Goal: Task Accomplishment & Management: Use online tool/utility

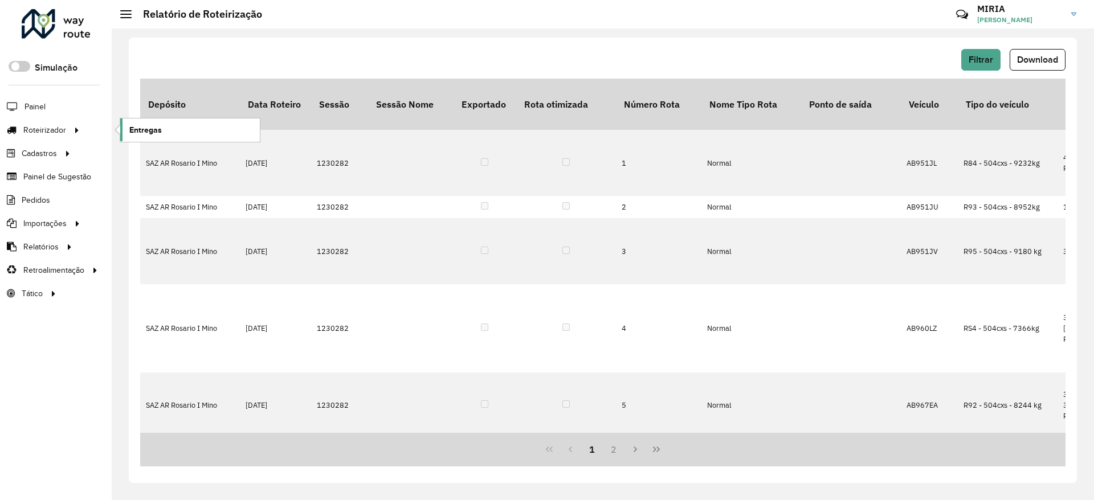
click at [142, 129] on span "Entregas" at bounding box center [145, 130] width 32 height 12
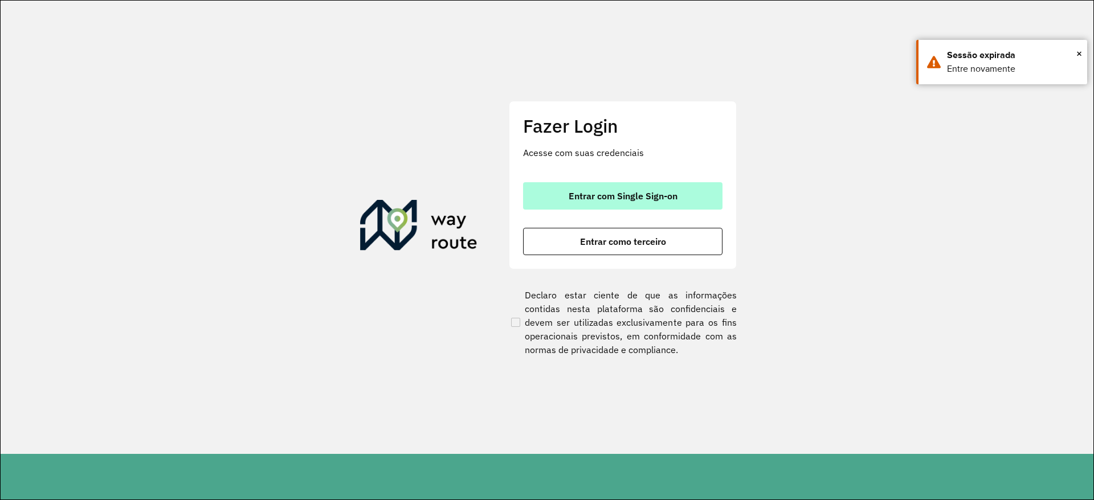
click at [545, 193] on button "Entrar com Single Sign-on" at bounding box center [622, 195] width 199 height 27
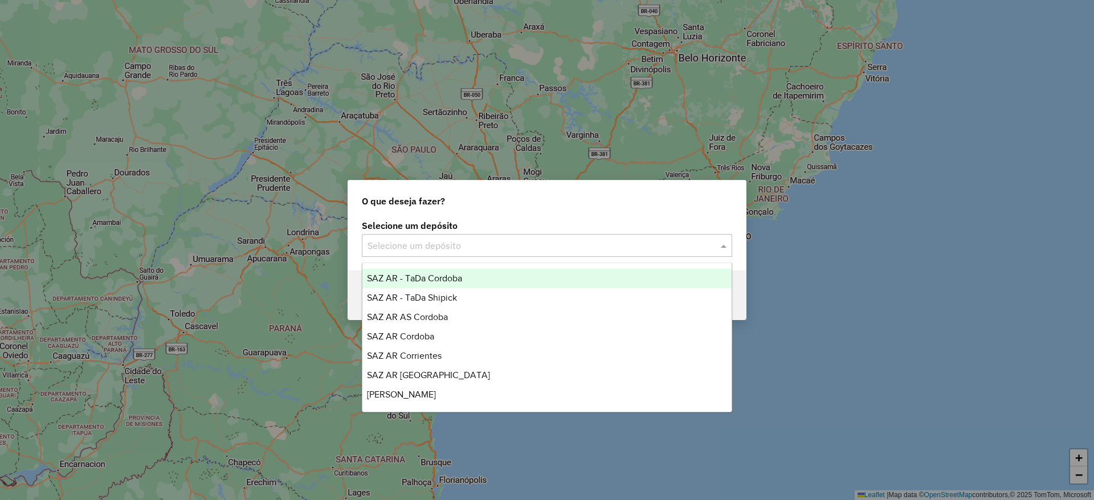
click at [520, 248] on input "text" at bounding box center [535, 246] width 336 height 14
type input "*"
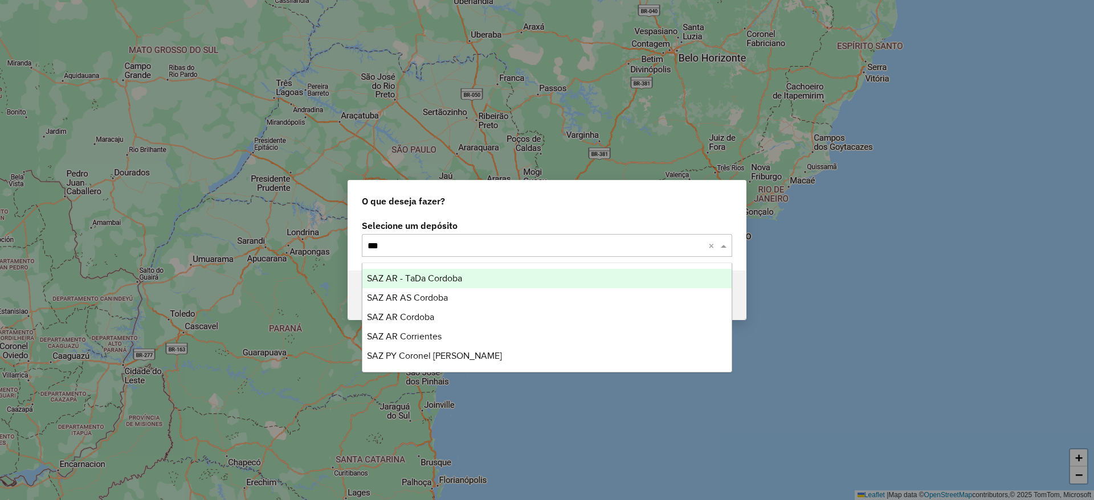
type input "****"
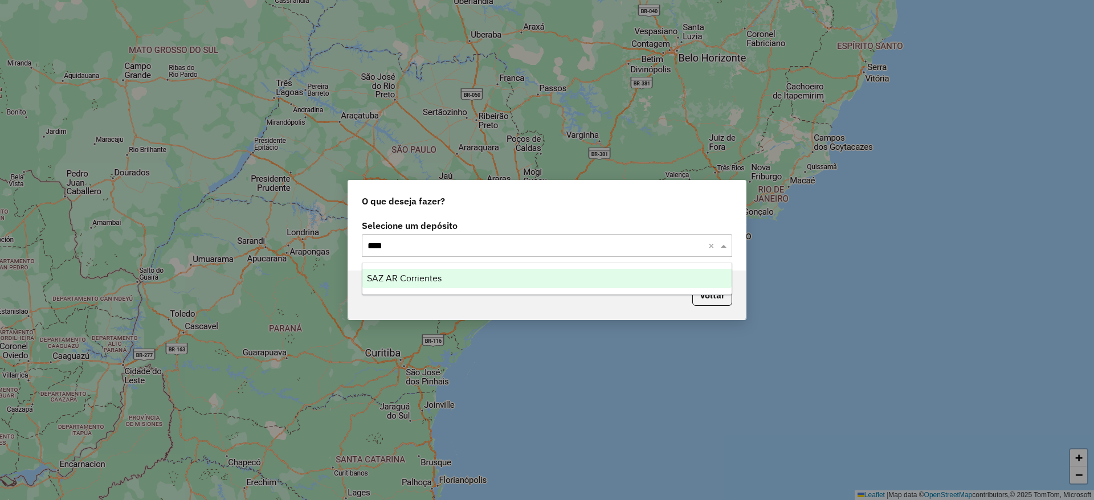
click at [520, 270] on div "SAZ AR Corrientes" at bounding box center [546, 278] width 369 height 19
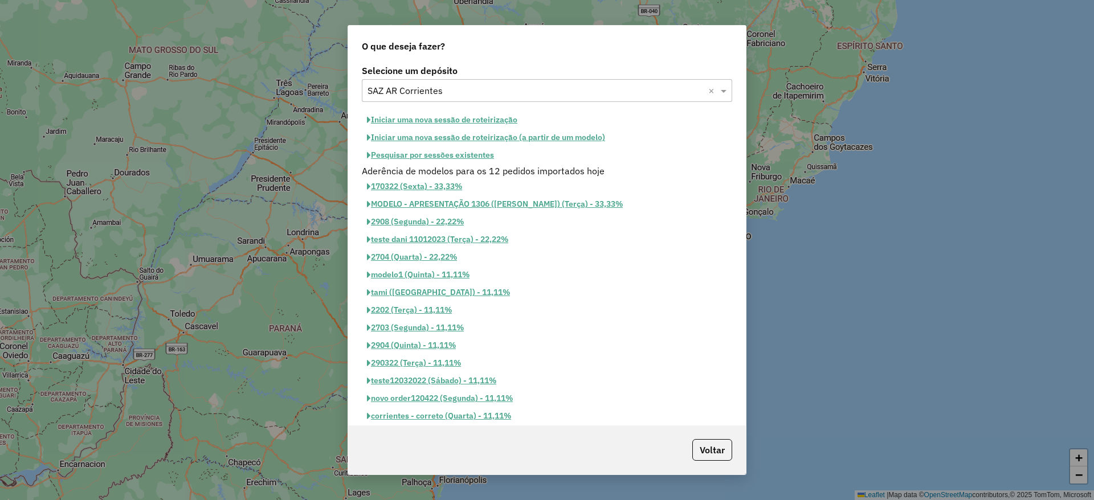
click at [493, 117] on button "Iniciar uma nova sessão de roteirização" at bounding box center [442, 120] width 161 height 18
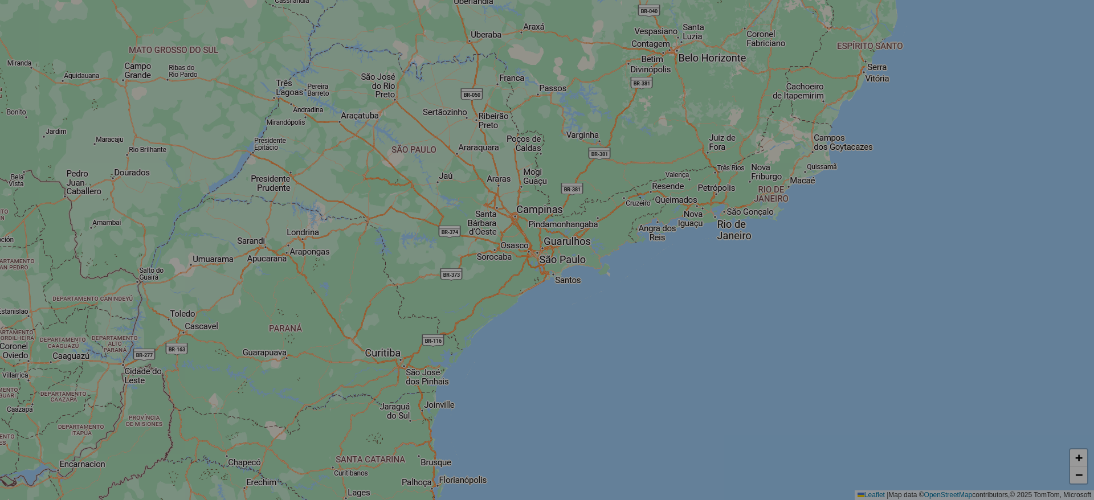
select select "*"
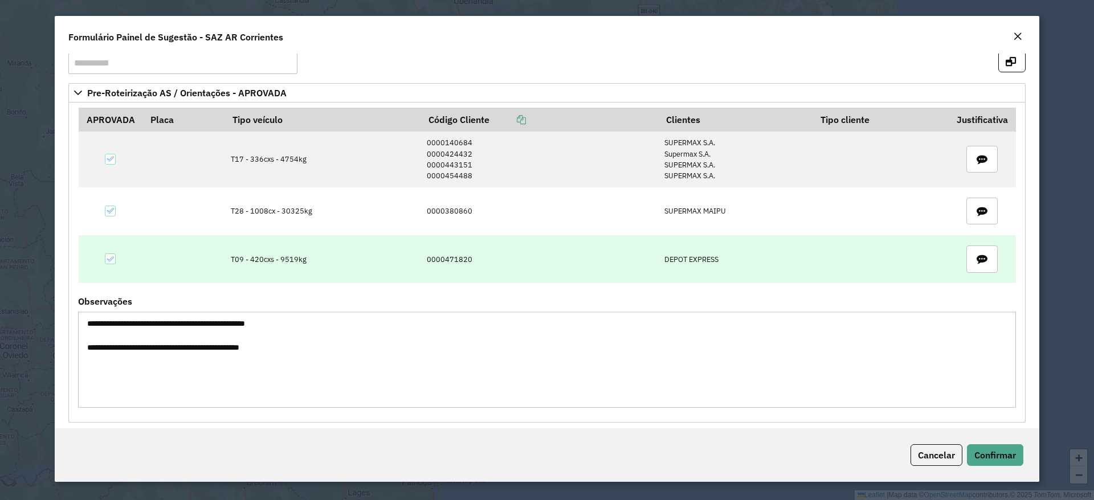
scroll to position [30, 0]
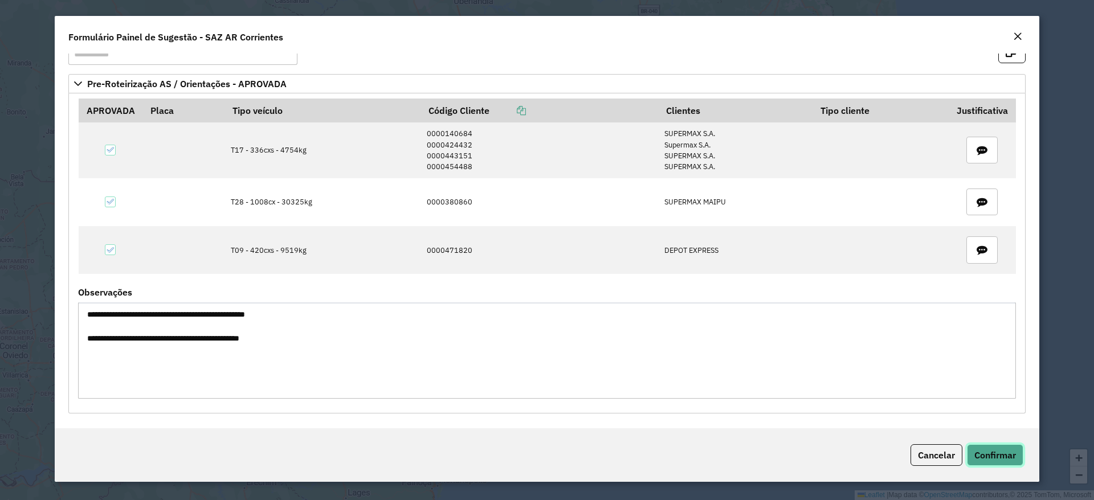
click at [1000, 455] on span "Confirmar" at bounding box center [995, 454] width 42 height 11
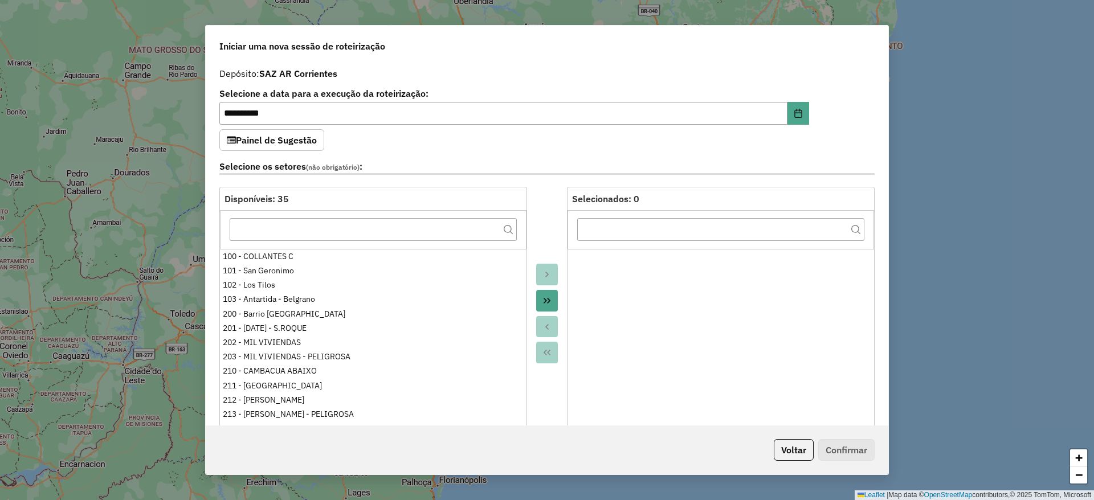
click at [551, 294] on button "Move All to Target" at bounding box center [547, 301] width 22 height 22
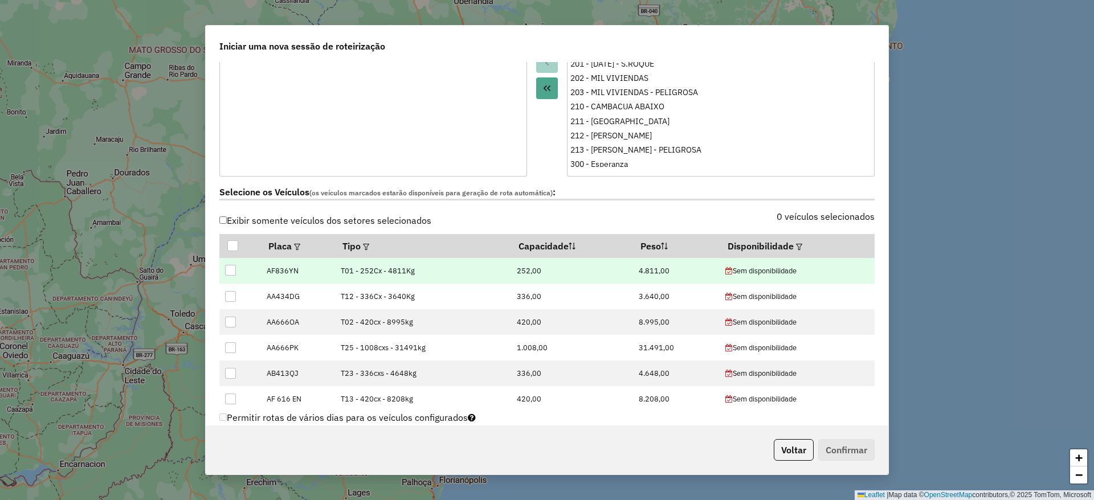
scroll to position [256, 0]
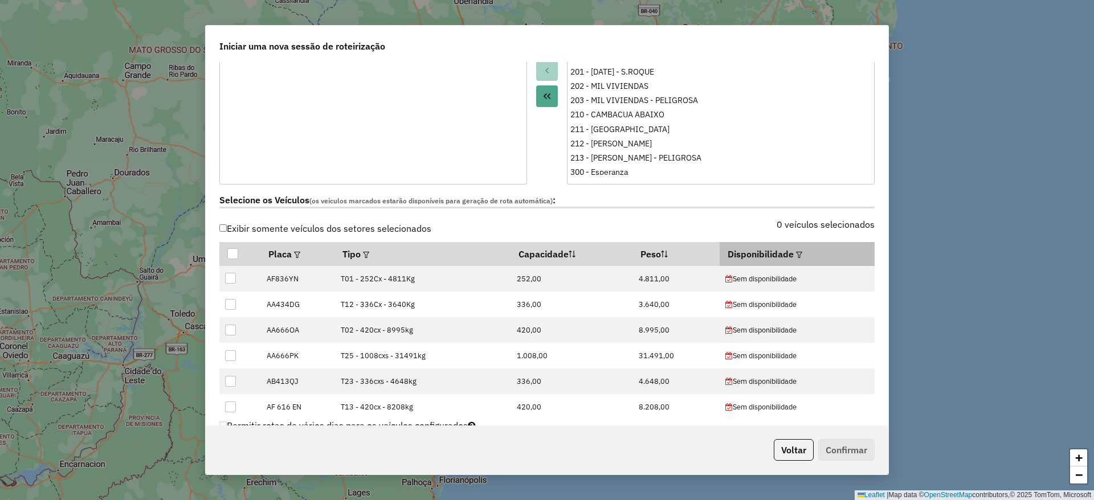
click at [794, 247] on div at bounding box center [798, 254] width 9 height 14
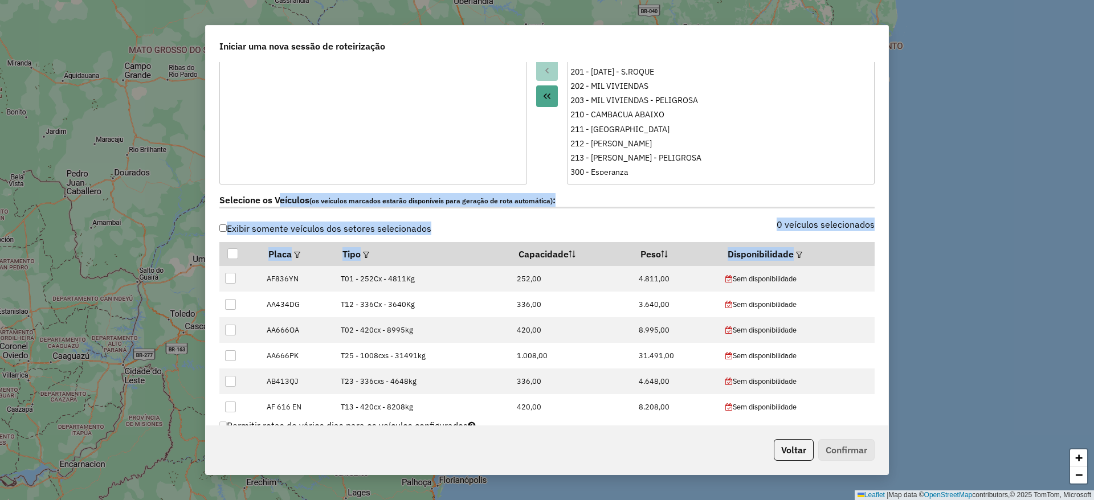
drag, startPoint x: 789, startPoint y: 252, endPoint x: 261, endPoint y: 198, distance: 530.2
click at [265, 198] on div "Selecione os Veículos (os veículos marcados estarão disponíveis para geração de…" at bounding box center [546, 299] width 669 height 228
click at [251, 222] on label "Exibir somente veículos dos setores selecionados" at bounding box center [325, 229] width 212 height 22
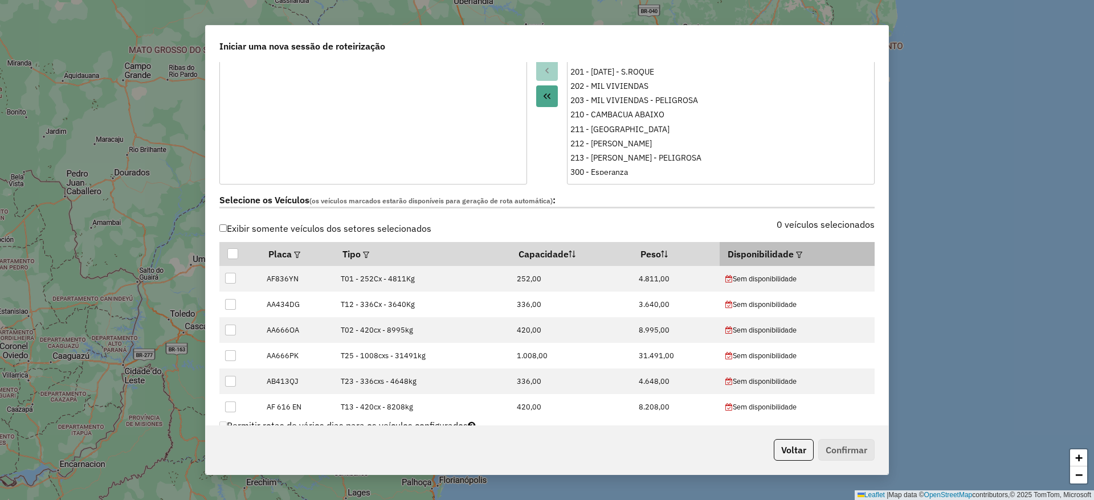
click at [796, 255] on em at bounding box center [799, 255] width 6 height 6
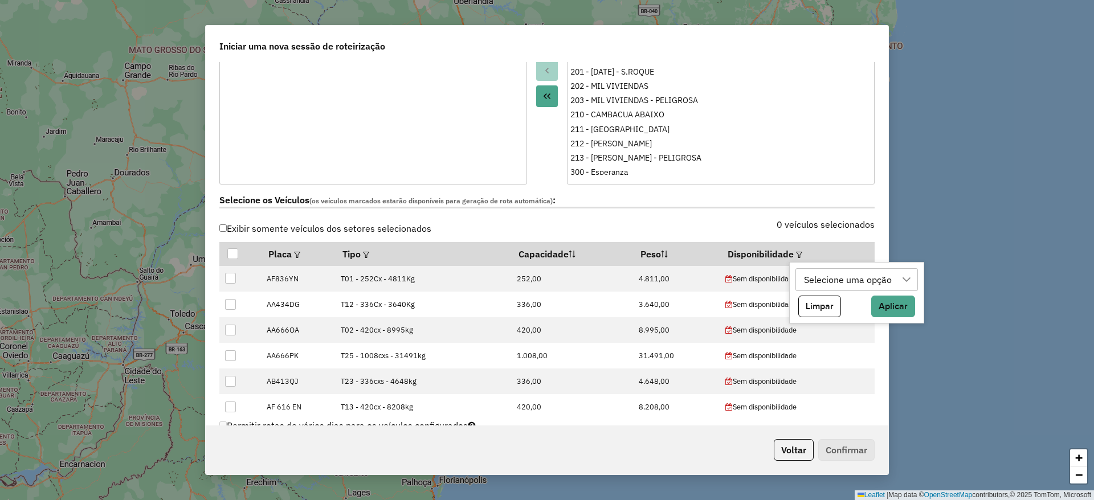
click at [889, 278] on div "Selecione uma opção" at bounding box center [848, 280] width 96 height 22
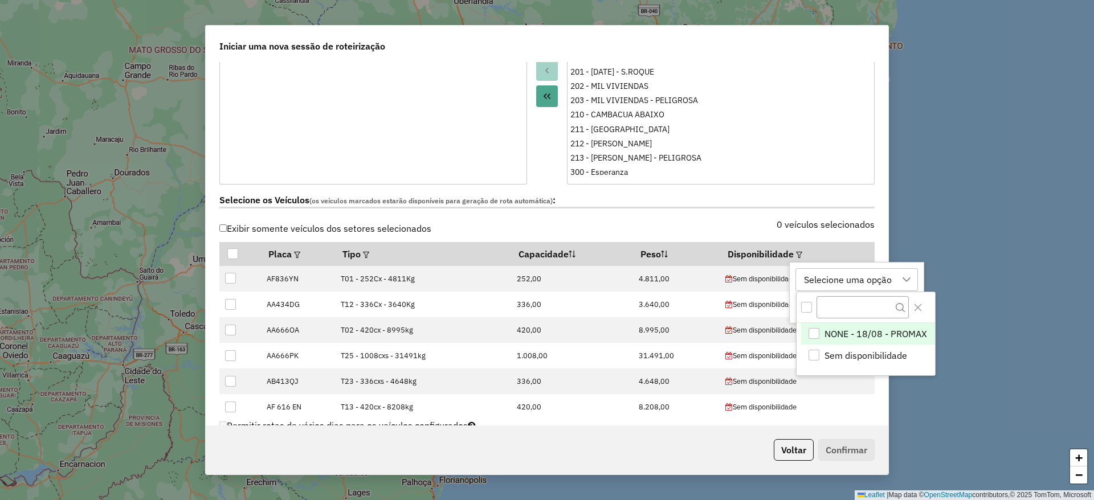
scroll to position [9, 52]
click at [828, 334] on span "NONE - 18/08 - PROMAX" at bounding box center [875, 334] width 103 height 14
click at [582, 190] on div "Selecione os Veículos (os veículos marcados estarão disponíveis para geração de…" at bounding box center [546, 203] width 669 height 36
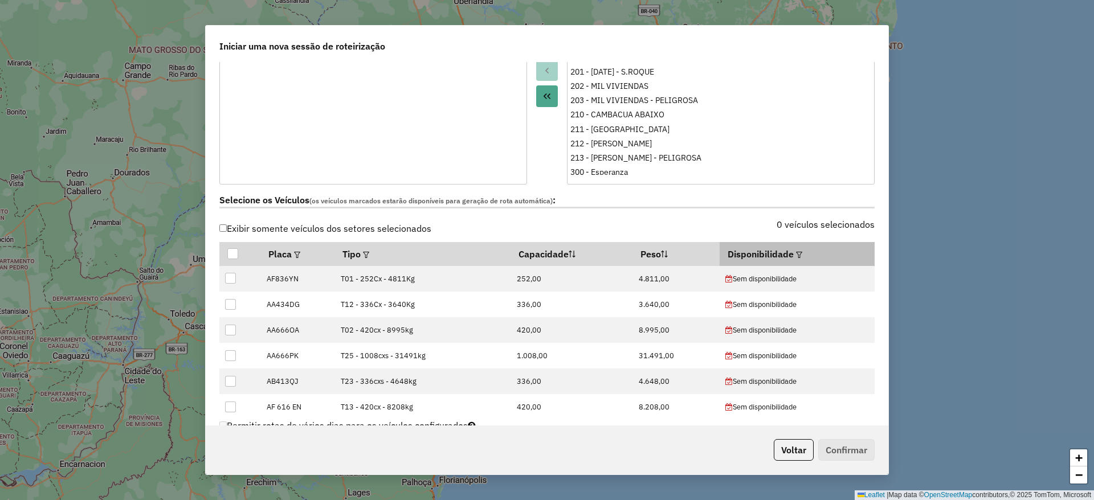
click at [803, 250] on th "Disponibilidade" at bounding box center [796, 254] width 155 height 24
click at [784, 251] on th "Disponibilidade" at bounding box center [796, 254] width 155 height 24
click at [794, 249] on div at bounding box center [798, 254] width 9 height 14
click at [796, 256] on em at bounding box center [799, 255] width 6 height 6
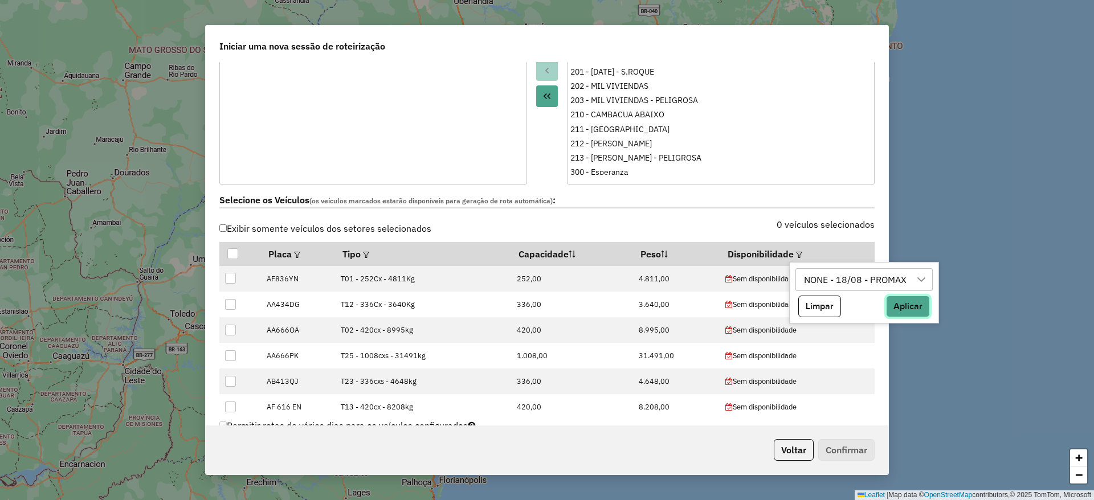
click at [907, 304] on button "Aplicar" at bounding box center [908, 307] width 44 height 22
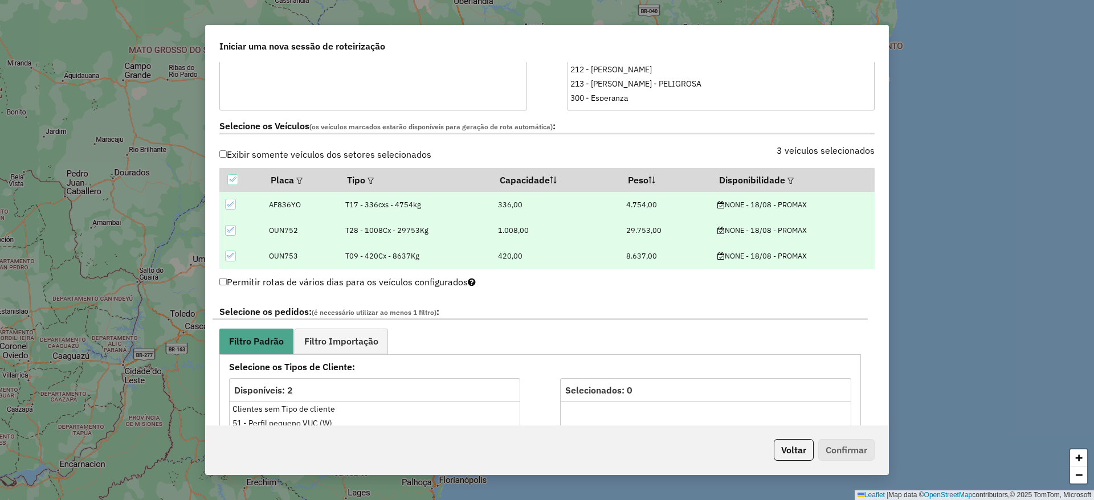
scroll to position [427, 0]
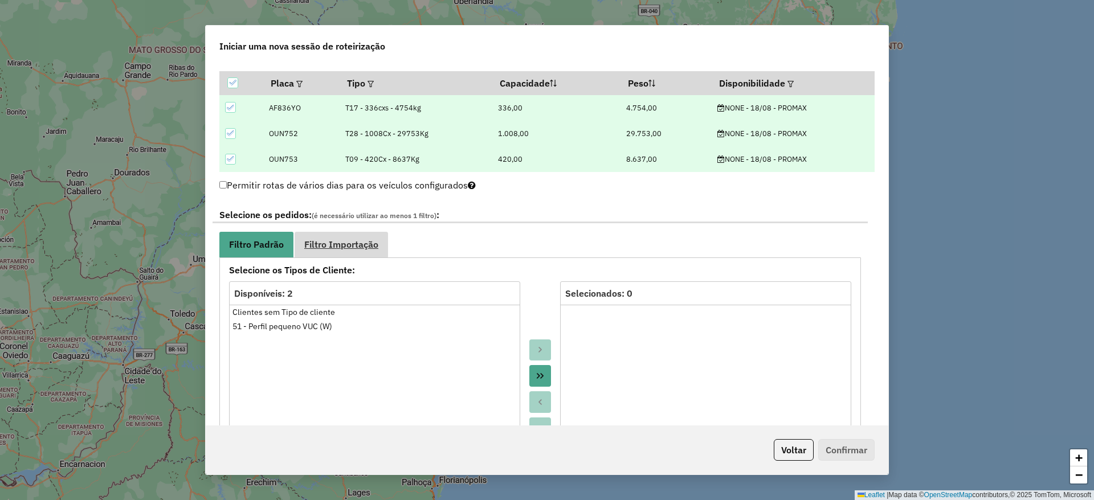
click at [358, 248] on span "Filtro Importação" at bounding box center [341, 244] width 74 height 9
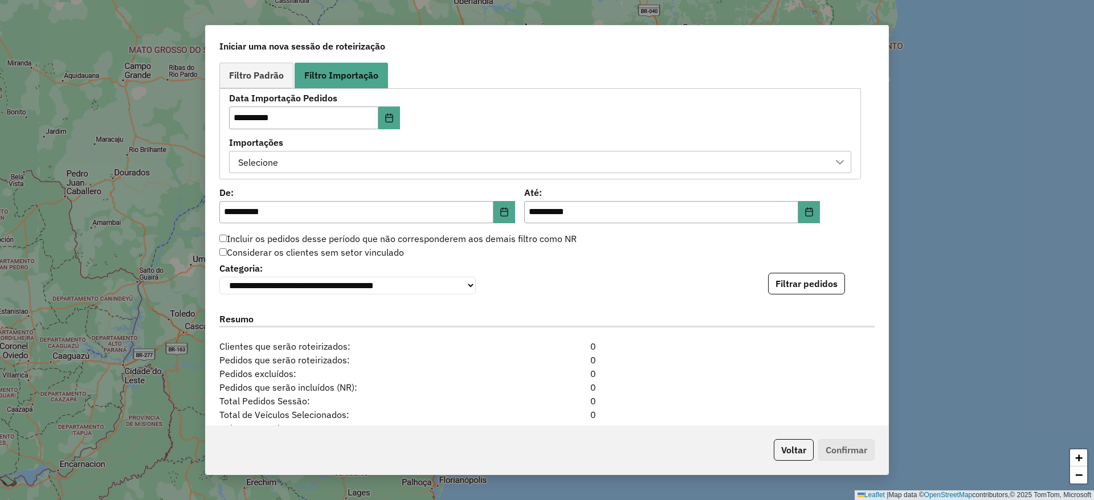
scroll to position [598, 0]
click at [603, 162] on div "Selecione" at bounding box center [531, 161] width 595 height 22
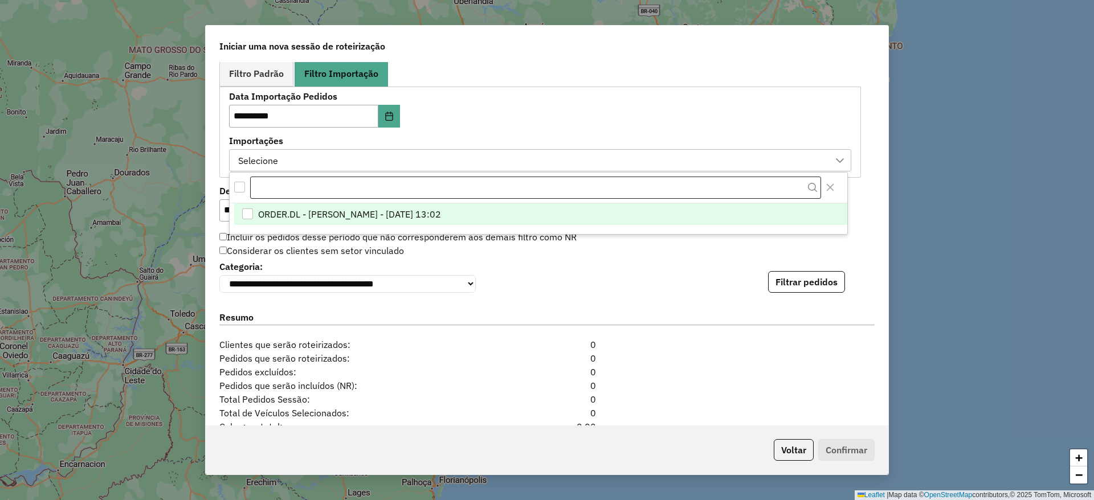
scroll to position [9, 52]
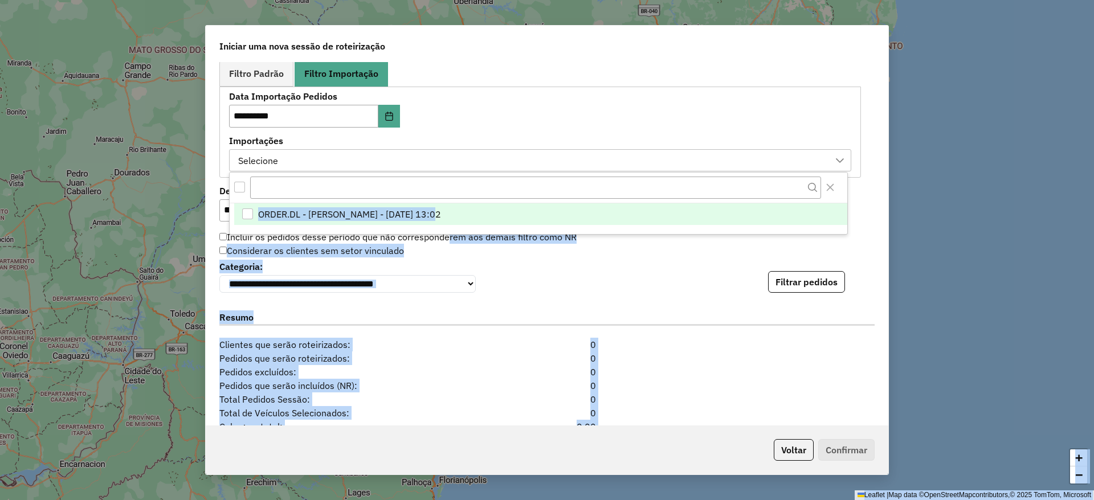
drag, startPoint x: 444, startPoint y: 235, endPoint x: 446, endPoint y: 224, distance: 10.5
click at [446, 224] on body "**********" at bounding box center [547, 250] width 1094 height 500
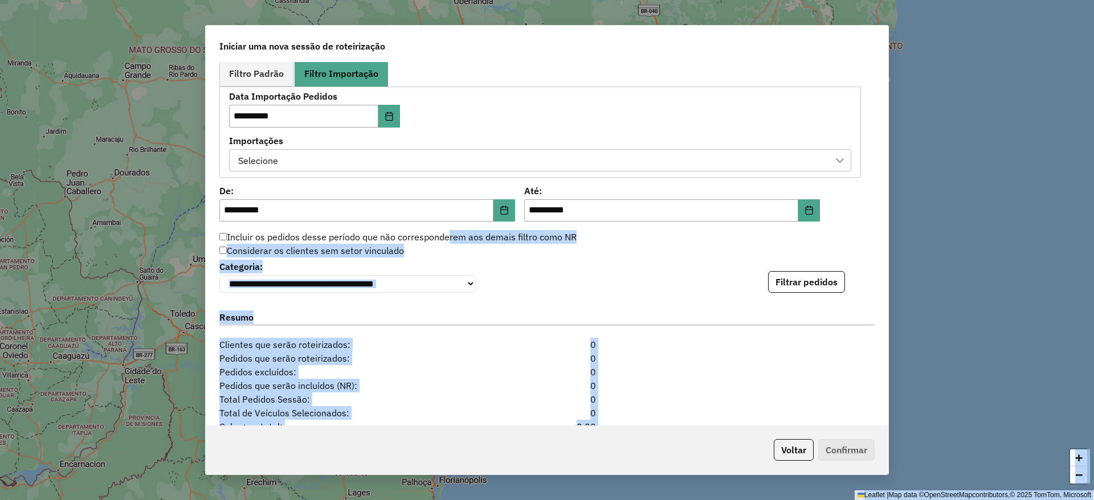
click at [504, 158] on div "Selecione" at bounding box center [531, 161] width 595 height 22
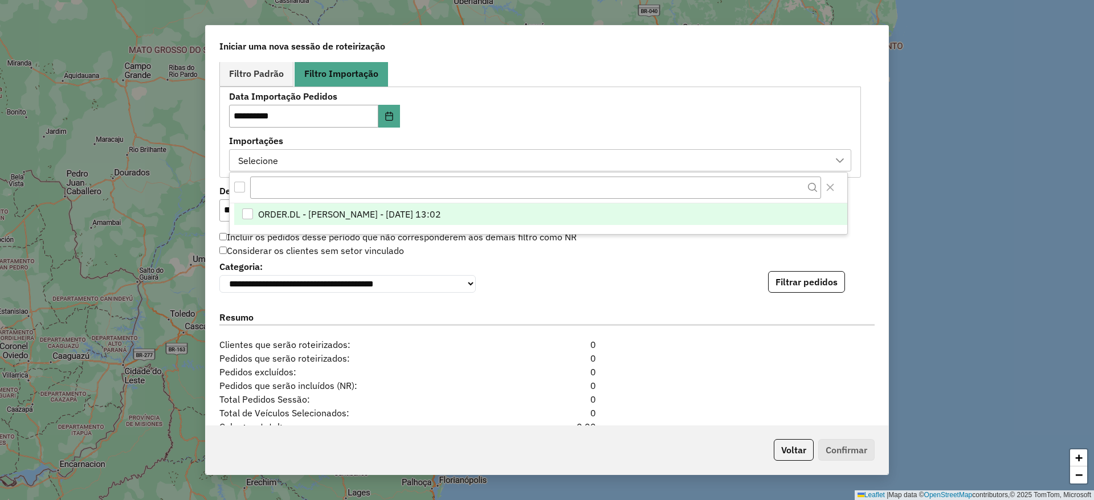
click at [441, 211] on span "ORDER.DL - MIRIA ANDRADE THEODORO - 16/08/2025 13:02" at bounding box center [349, 214] width 183 height 14
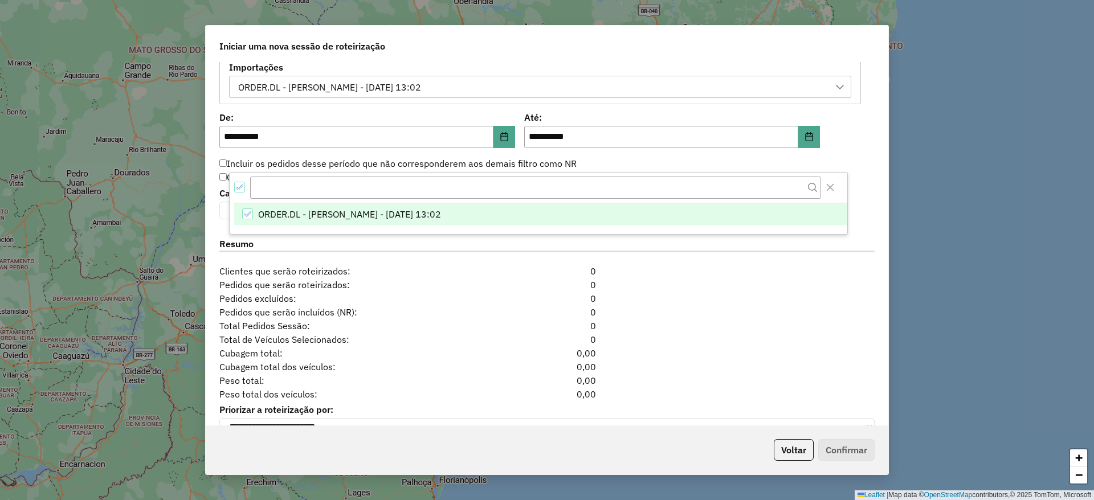
scroll to position [684, 0]
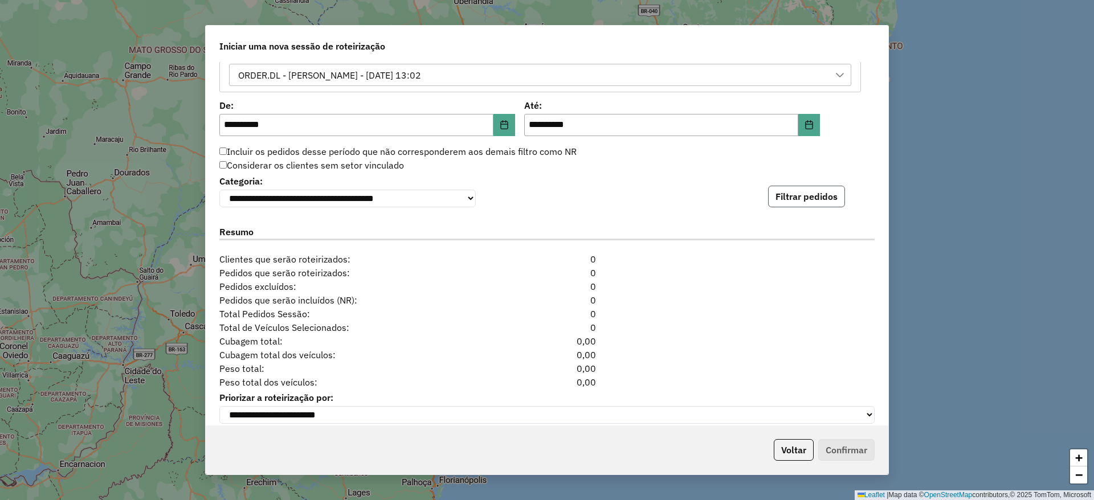
click at [810, 198] on button "Filtrar pedidos" at bounding box center [806, 197] width 77 height 22
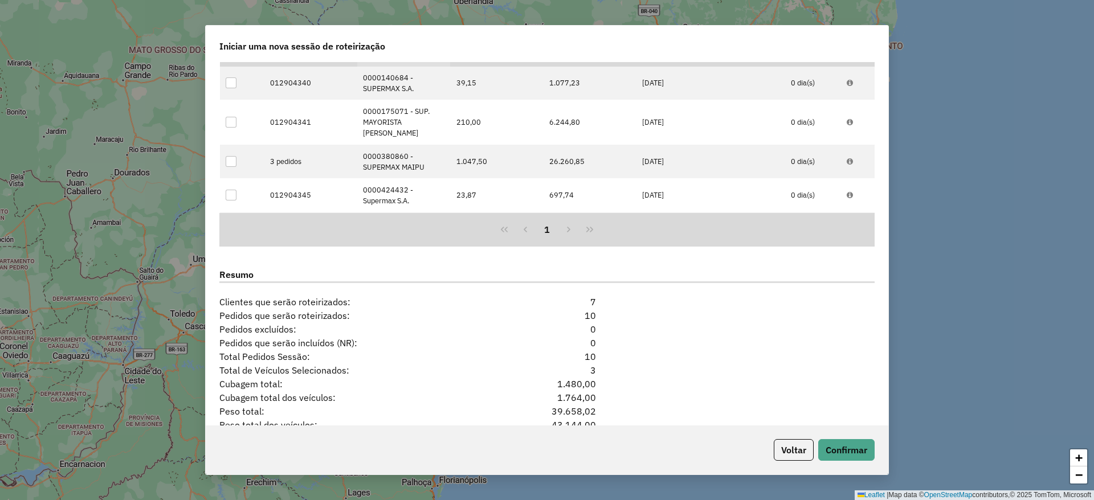
scroll to position [962, 0]
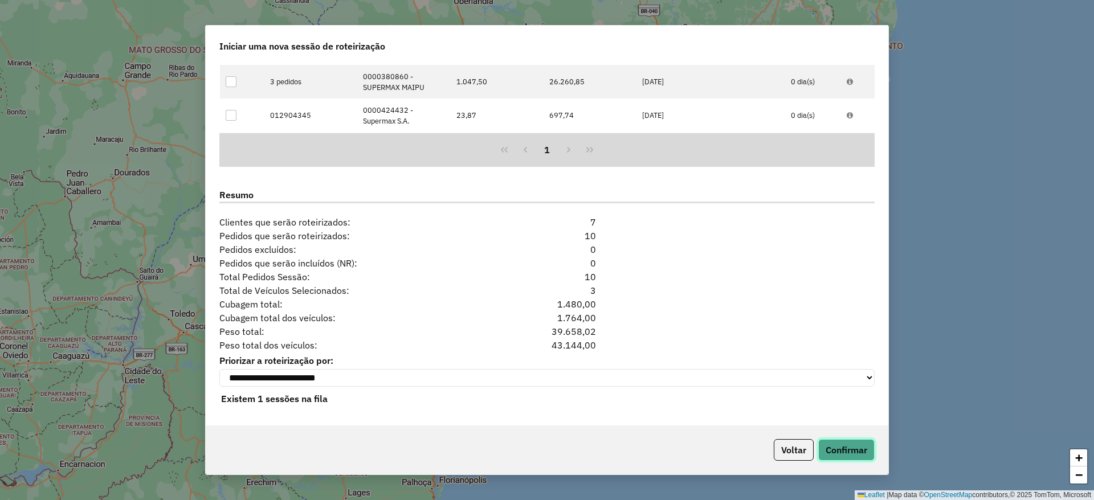
click at [857, 448] on button "Confirmar" at bounding box center [846, 450] width 56 height 22
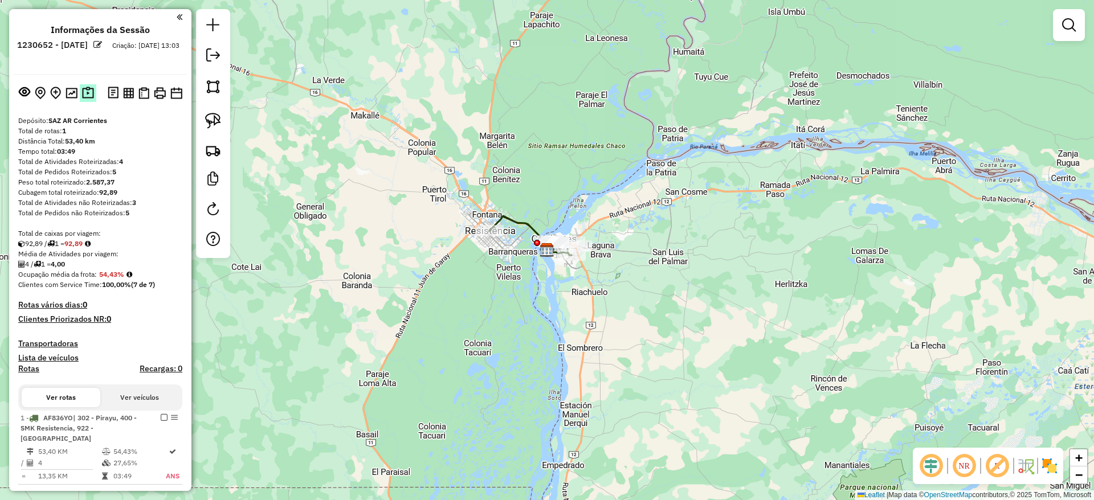
click at [82, 85] on button at bounding box center [88, 93] width 17 height 18
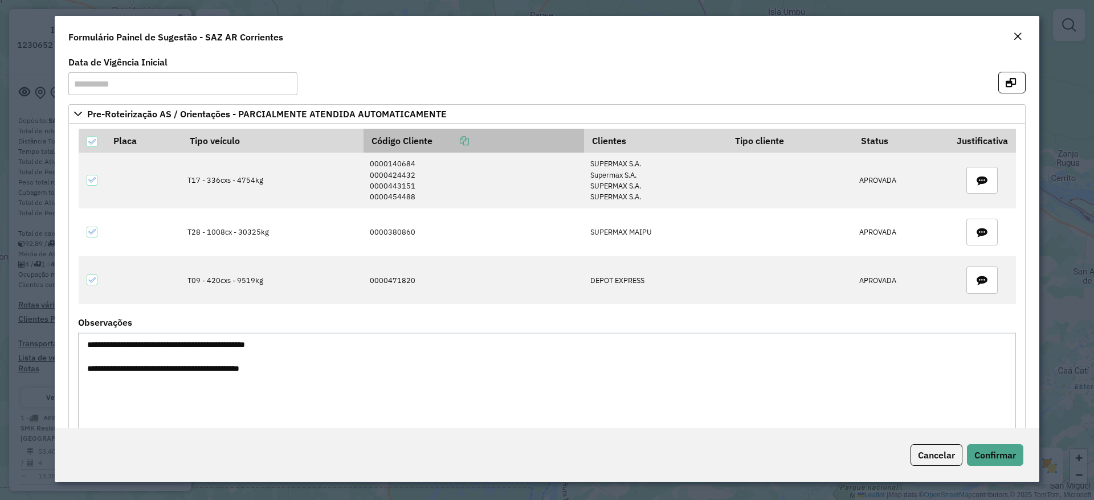
click at [368, 145] on th "Código Cliente" at bounding box center [473, 141] width 220 height 24
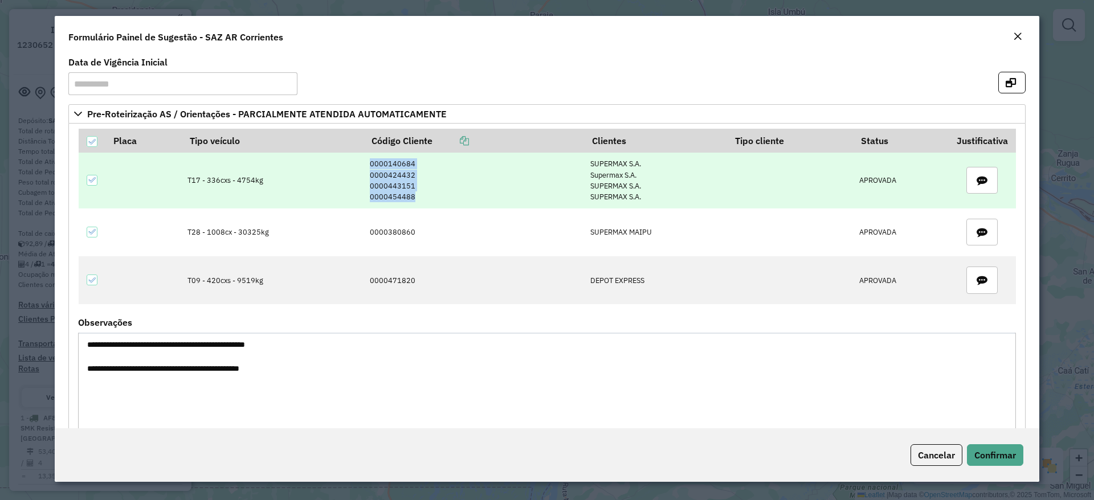
drag, startPoint x: 363, startPoint y: 163, endPoint x: 408, endPoint y: 204, distance: 61.3
click at [408, 204] on td "0000140684 0000424432 0000443151 0000454488" at bounding box center [473, 180] width 220 height 55
copy td "0000140684 0000424432 0000443151 0000454488"
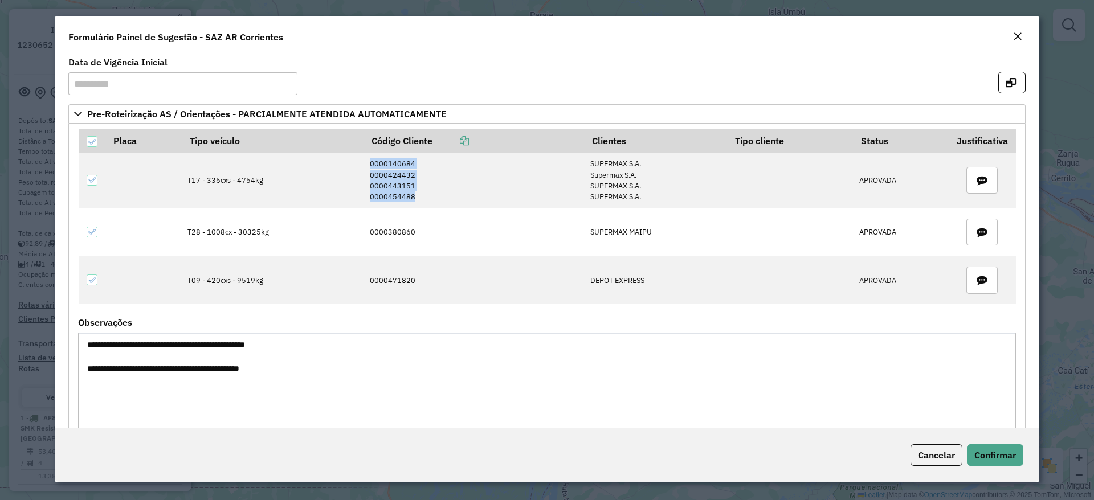
click at [1020, 36] on em "Close" at bounding box center [1017, 36] width 9 height 9
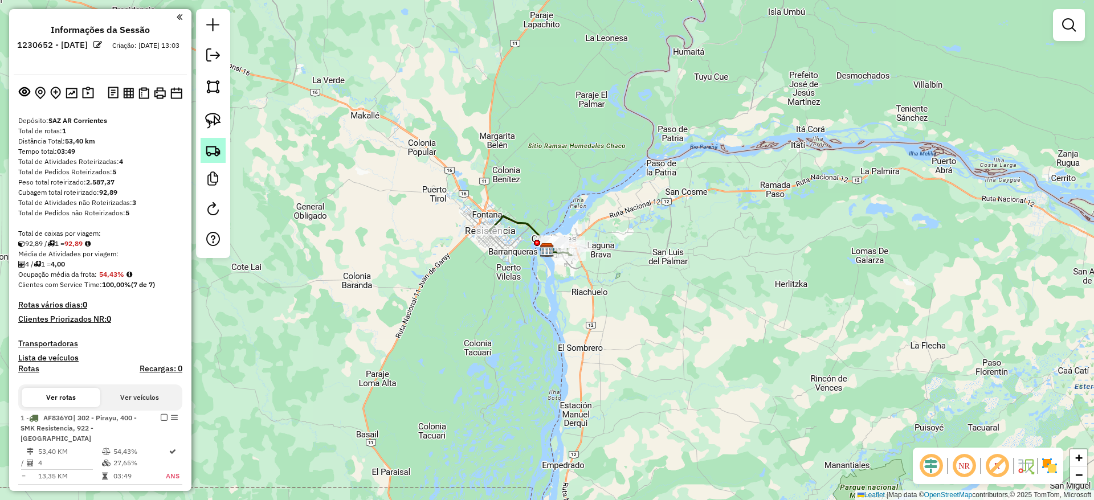
click at [206, 146] on img at bounding box center [213, 150] width 16 height 16
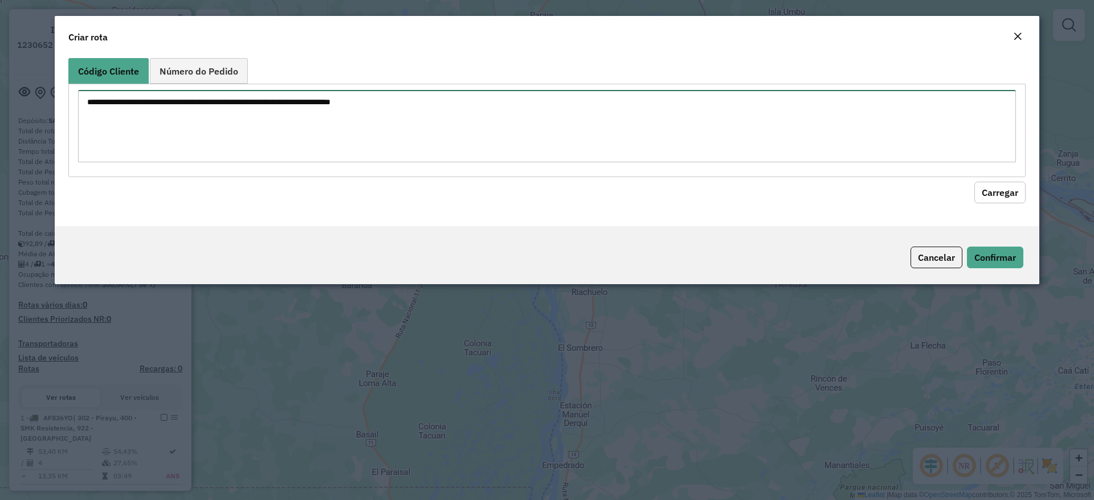
click at [262, 99] on textarea at bounding box center [547, 126] width 938 height 72
paste textarea "**********"
type textarea "**********"
click at [1001, 187] on button "Carregar" at bounding box center [999, 193] width 51 height 22
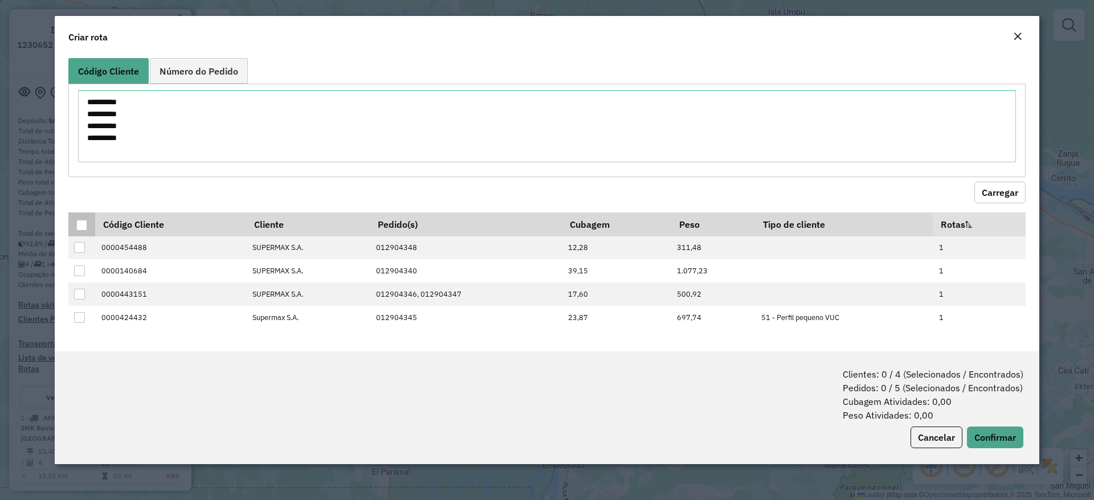
click at [86, 227] on div at bounding box center [81, 225] width 11 height 11
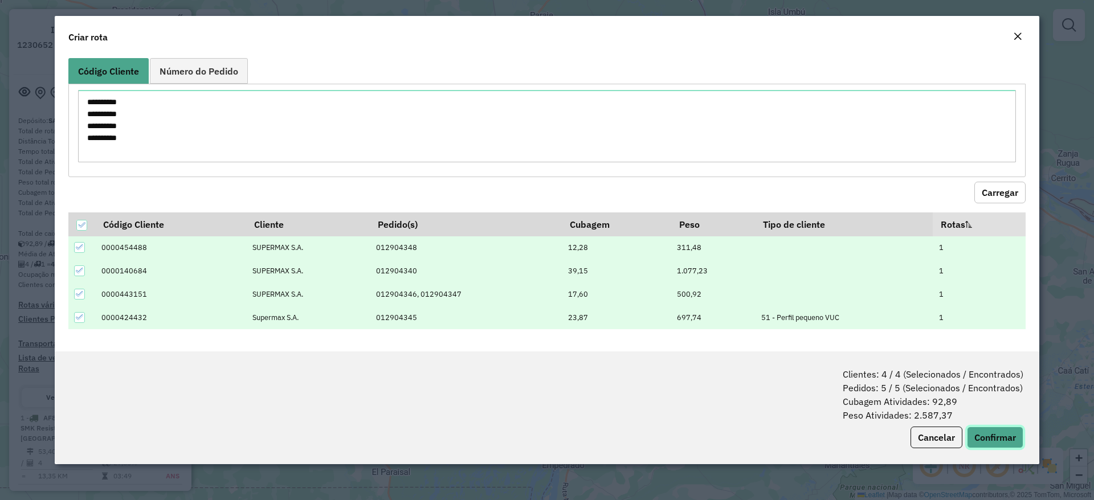
click at [1002, 436] on button "Confirmar" at bounding box center [995, 438] width 56 height 22
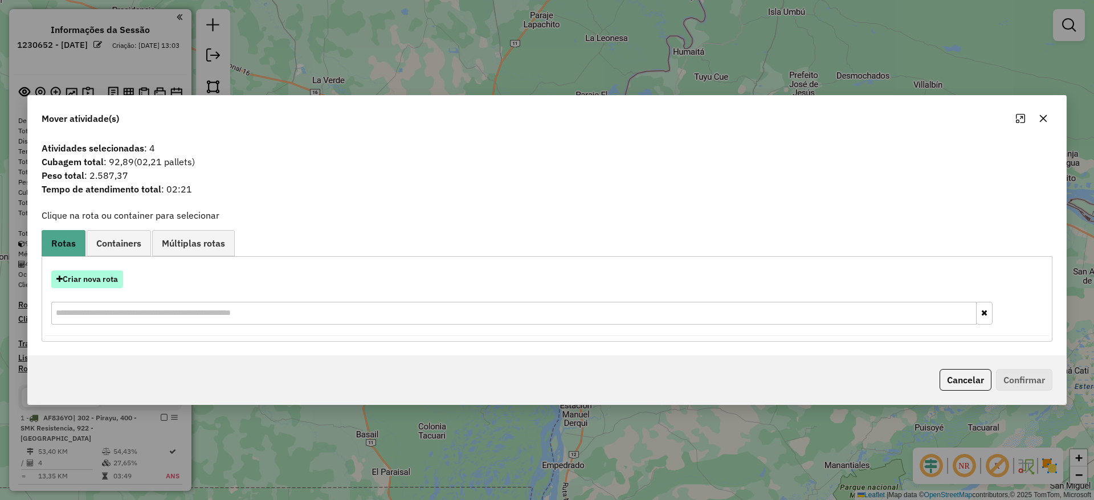
drag, startPoint x: 117, startPoint y: 230, endPoint x: 112, endPoint y: 273, distance: 43.6
click at [112, 273] on div "Rotas Containers Múltiplas rotas Criar nova rota Criar novo container Container…" at bounding box center [547, 286] width 1011 height 112
click at [112, 273] on button "Criar nova rota" at bounding box center [87, 280] width 72 height 18
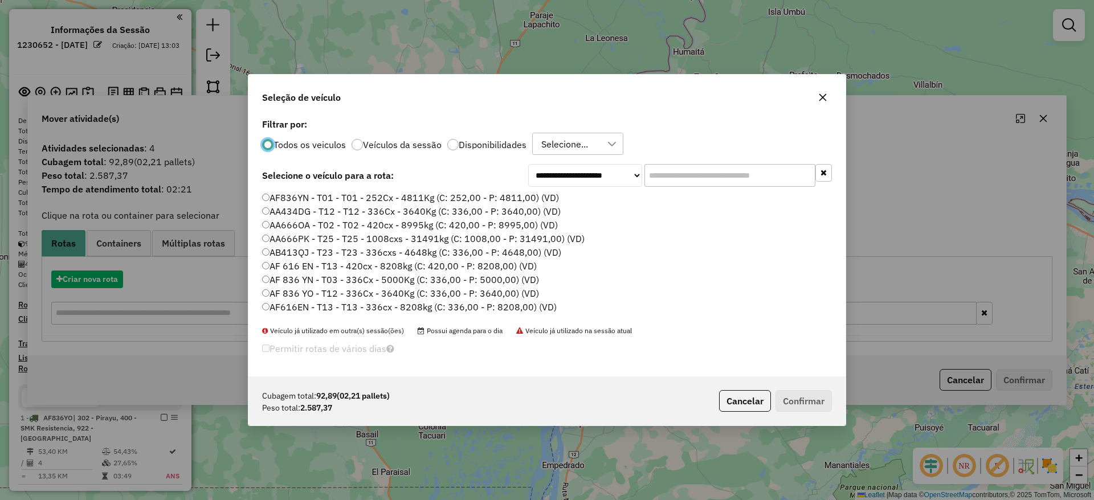
scroll to position [6, 3]
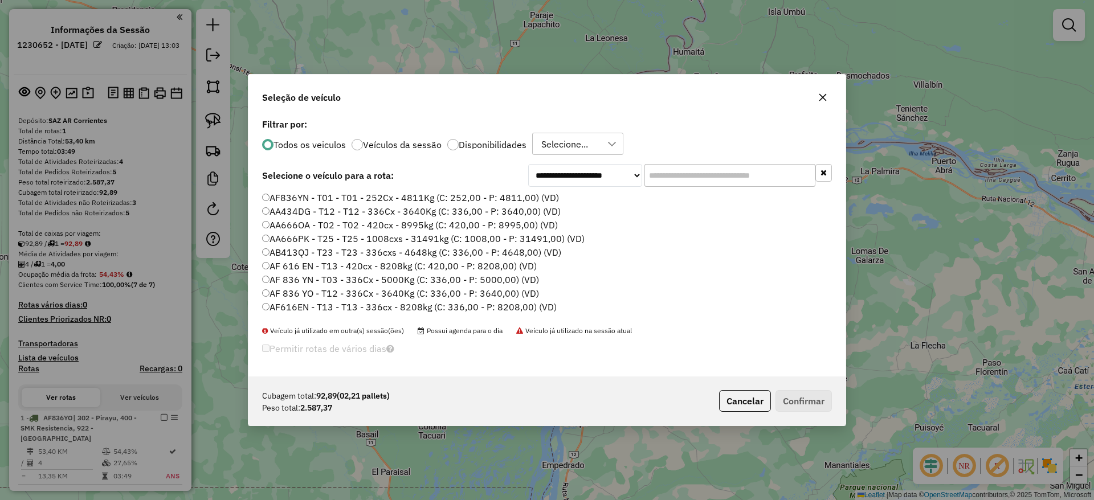
click at [671, 177] on input "text" at bounding box center [729, 175] width 171 height 23
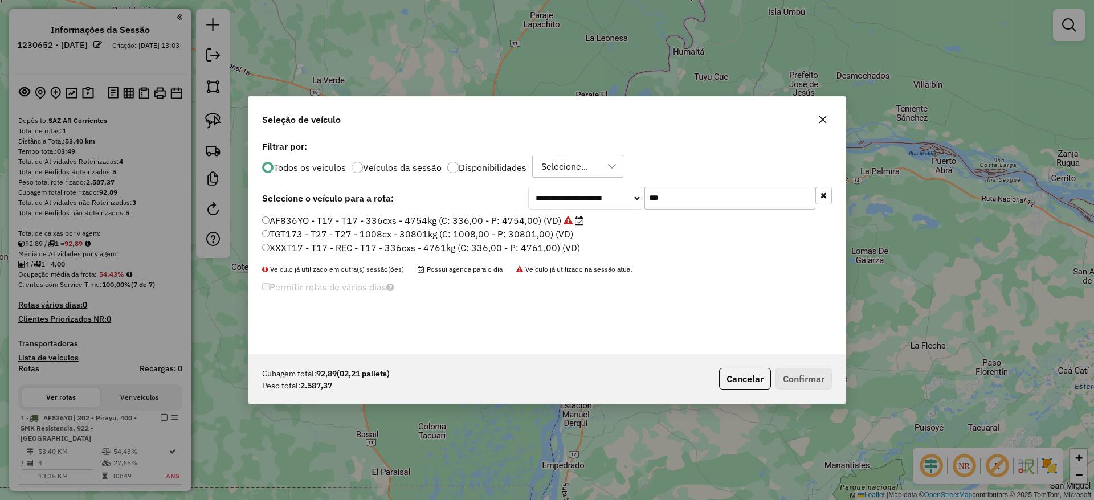
type input "***"
click at [534, 216] on label "AF836YO - T17 - T17 - 336cxs - 4754kg (C: 336,00 - P: 4754,00) (VD)" at bounding box center [423, 221] width 322 height 14
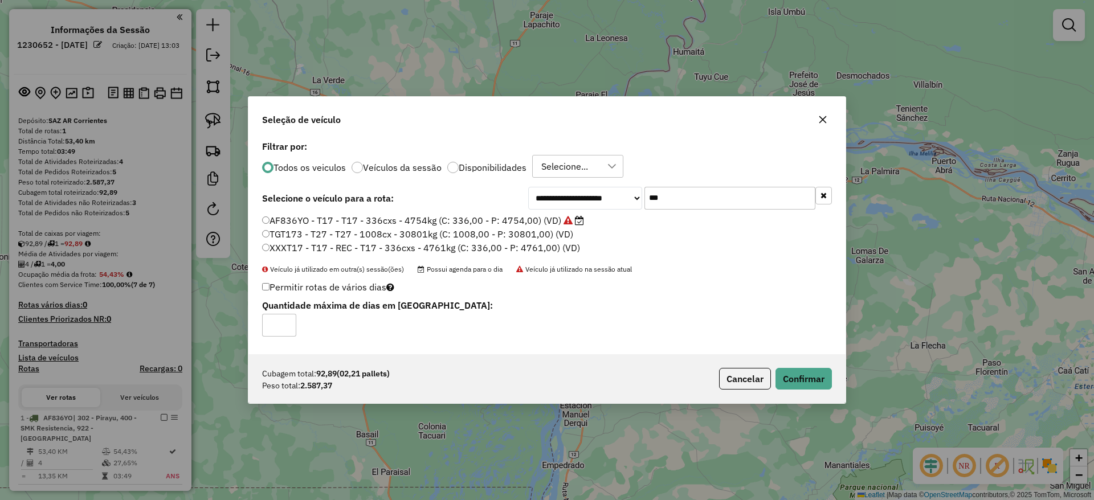
click at [802, 367] on div "Cubagem total: 92,89 (02,21 pallets) Peso total: 2.587,37 Cancelar Confirmar" at bounding box center [546, 378] width 597 height 49
click at [798, 377] on button "Confirmar" at bounding box center [803, 379] width 56 height 22
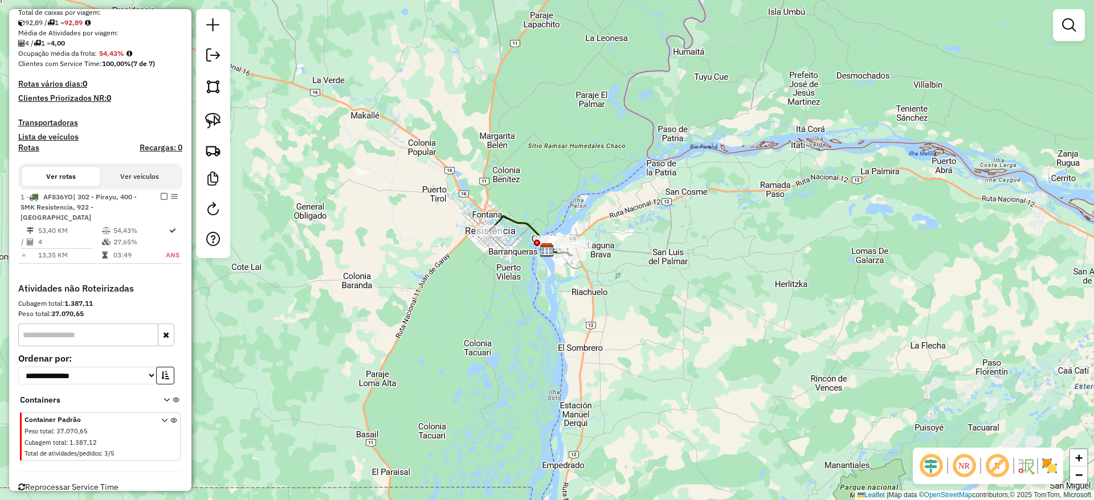
scroll to position [239, 0]
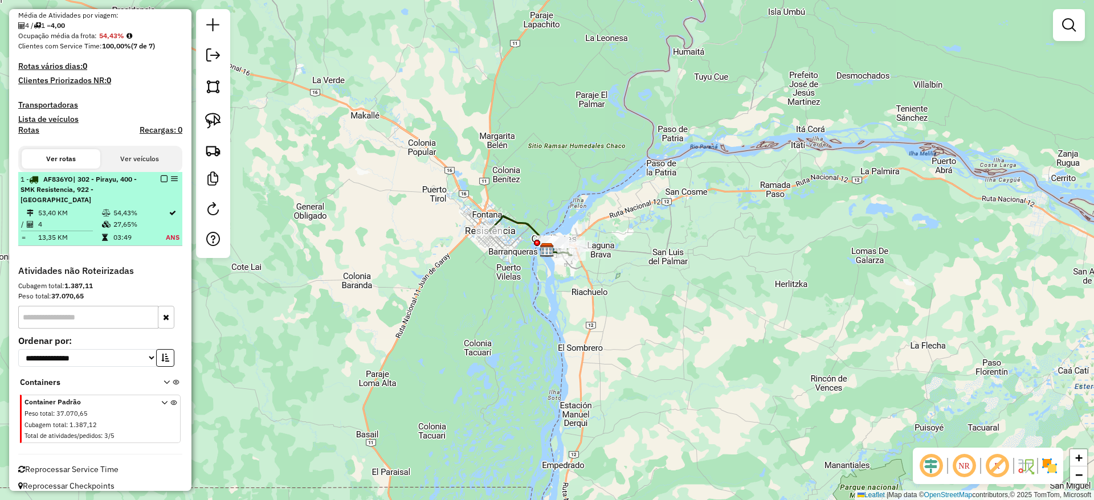
click at [124, 207] on td "54,43%" at bounding box center [139, 212] width 52 height 11
select select "**********"
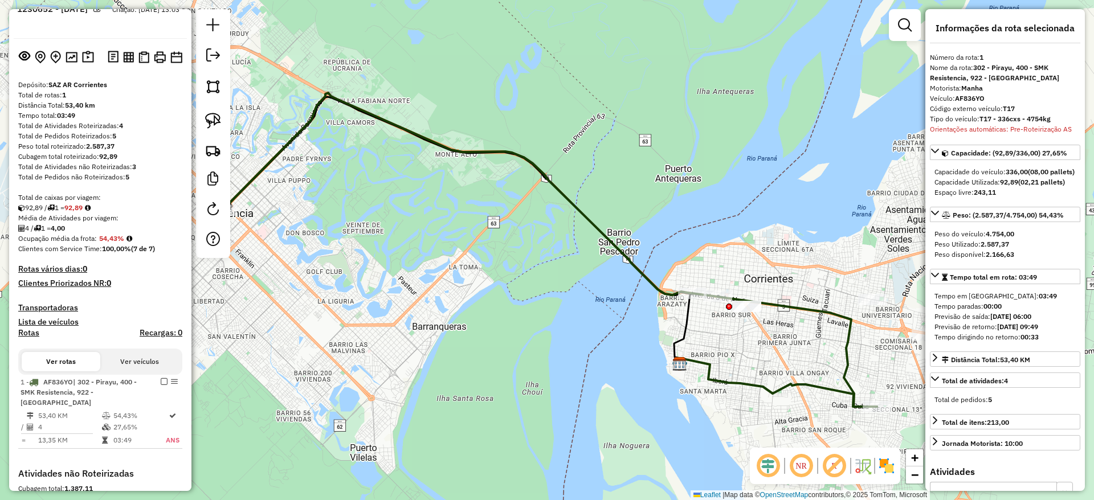
scroll to position [0, 0]
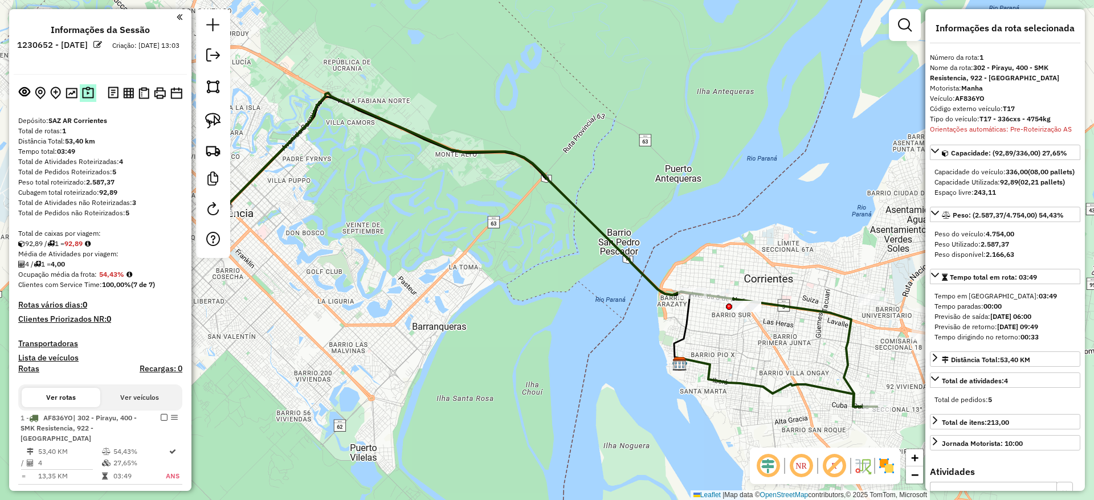
click at [90, 92] on img at bounding box center [88, 93] width 12 height 13
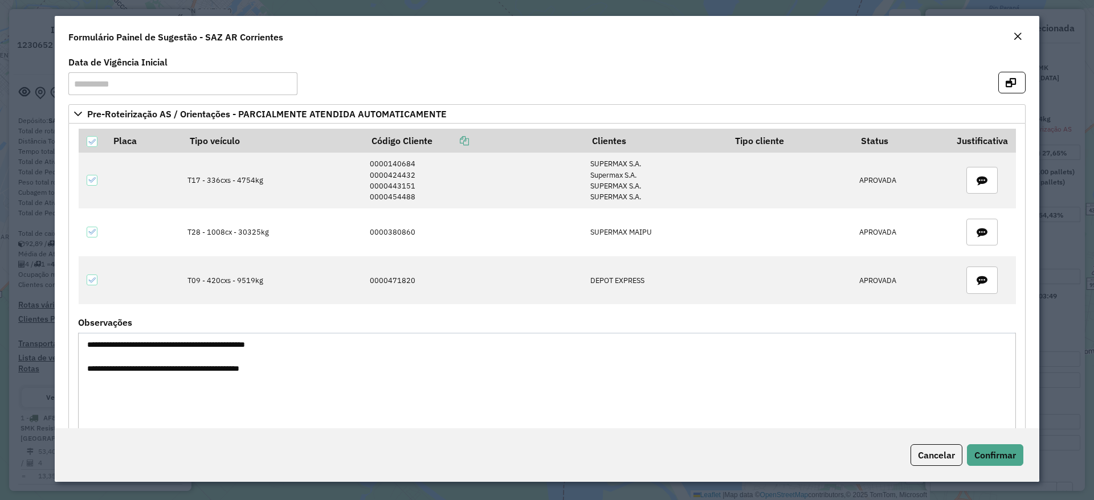
click at [1015, 33] on em "Close" at bounding box center [1017, 36] width 9 height 9
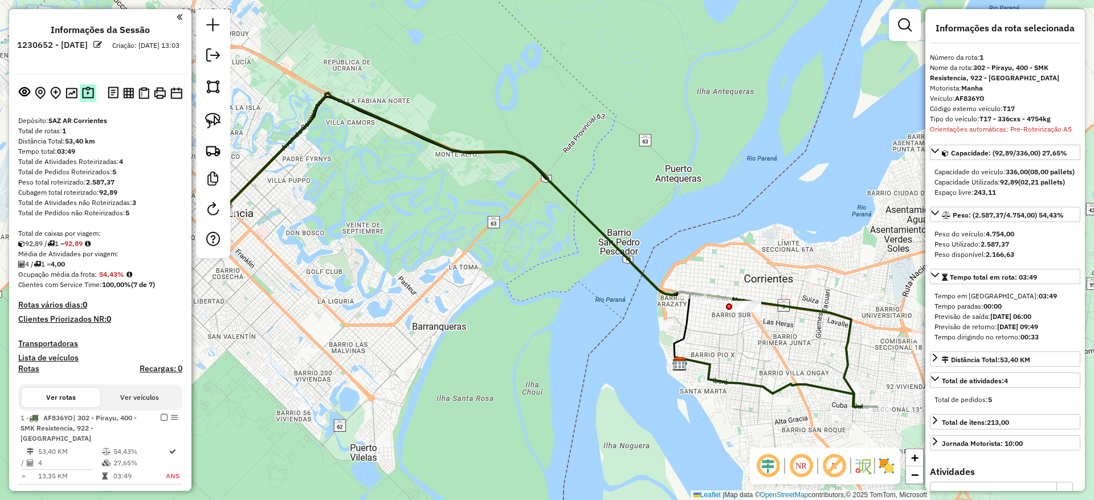
click at [86, 90] on img at bounding box center [88, 93] width 12 height 13
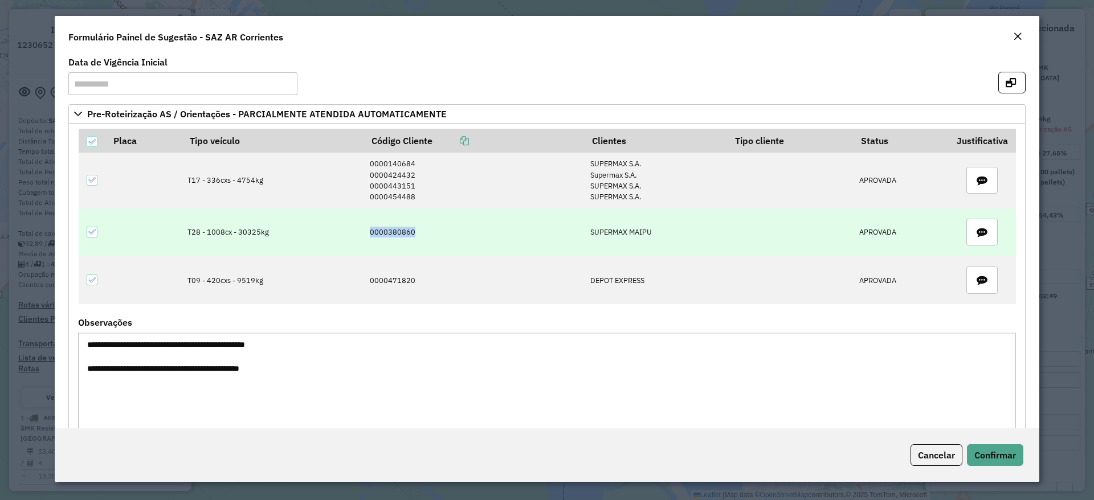
drag, startPoint x: 361, startPoint y: 232, endPoint x: 421, endPoint y: 227, distance: 60.0
click at [421, 227] on td "0000380860" at bounding box center [473, 233] width 220 height 48
copy td "0000380860"
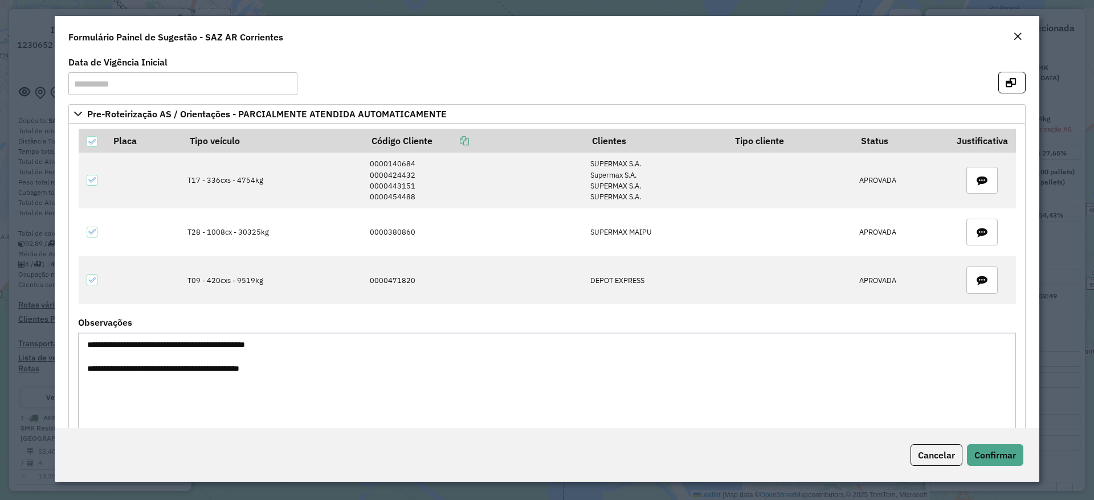
click at [1016, 16] on div "Formulário Painel de Sugestão - SAZ AR Corrientes" at bounding box center [547, 35] width 984 height 38
click at [1016, 31] on div "Close" at bounding box center [1017, 37] width 9 height 14
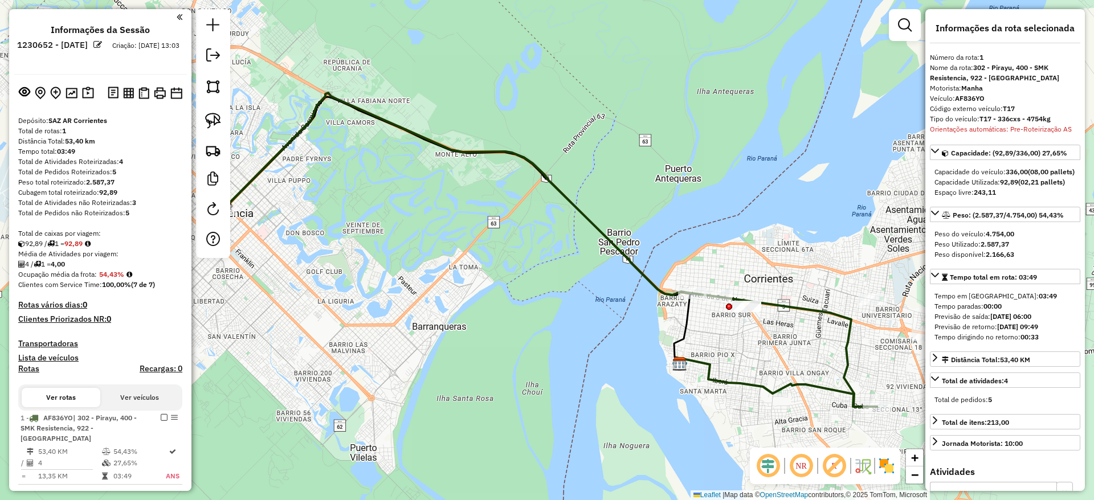
click at [480, 162] on div "Janela de atendimento Grade de atendimento Capacidade Transportadoras Veículos …" at bounding box center [547, 250] width 1094 height 500
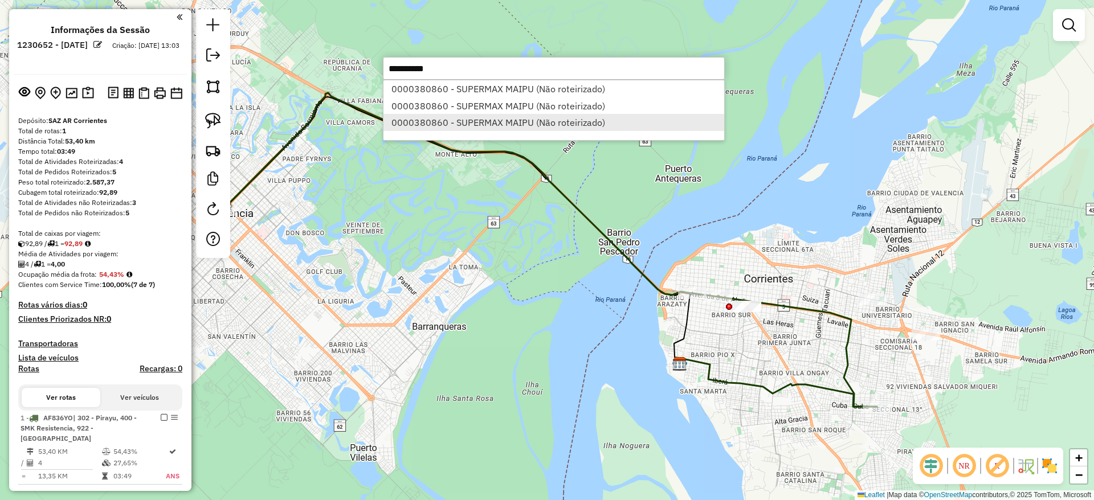
type input "**********"
click at [479, 117] on li "0000380860 - SUPERMAX MAIPU (Não roteirizado)" at bounding box center [553, 122] width 341 height 17
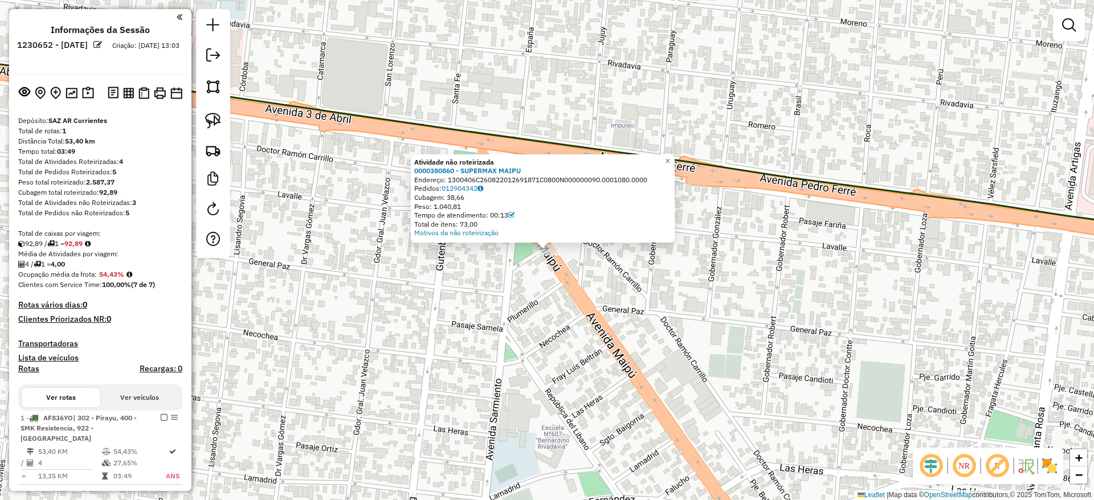
click at [522, 308] on div "Atividade não roteirizada 0000380860 - SUPERMAX MAIPU Endereço: 1300406C2608220…" at bounding box center [547, 250] width 1094 height 500
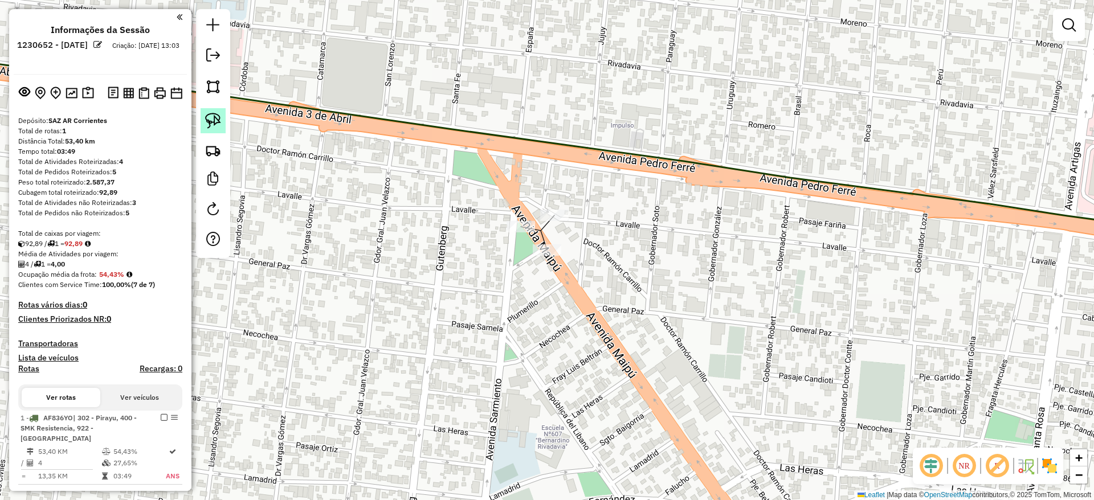
click at [218, 122] on img at bounding box center [213, 121] width 16 height 16
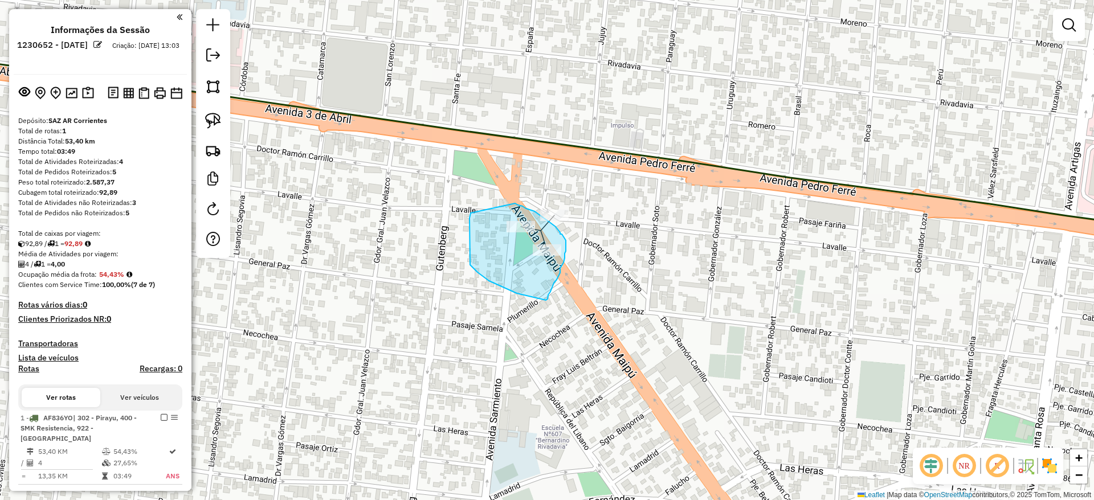
drag, startPoint x: 469, startPoint y: 245, endPoint x: 515, endPoint y: 203, distance: 61.7
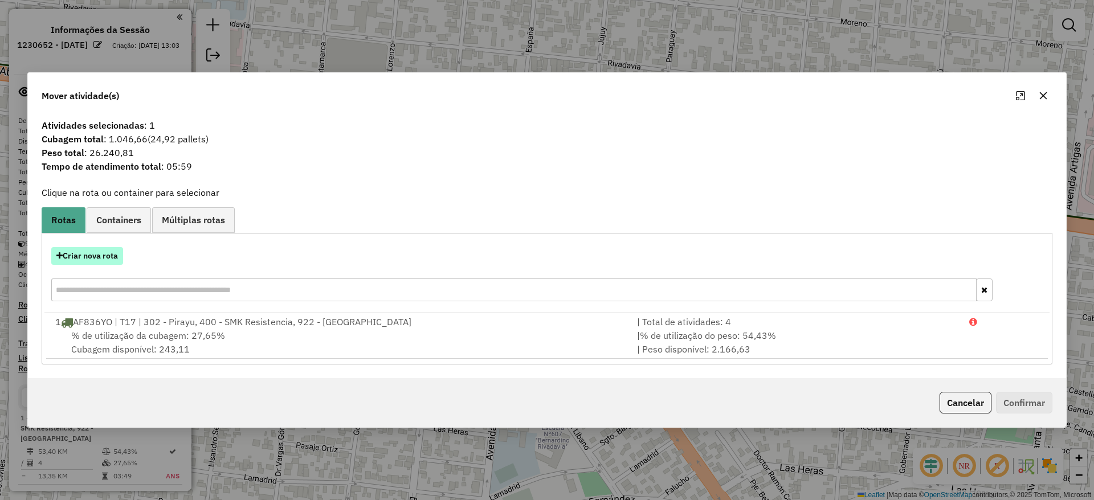
click at [97, 255] on button "Criar nova rota" at bounding box center [87, 256] width 72 height 18
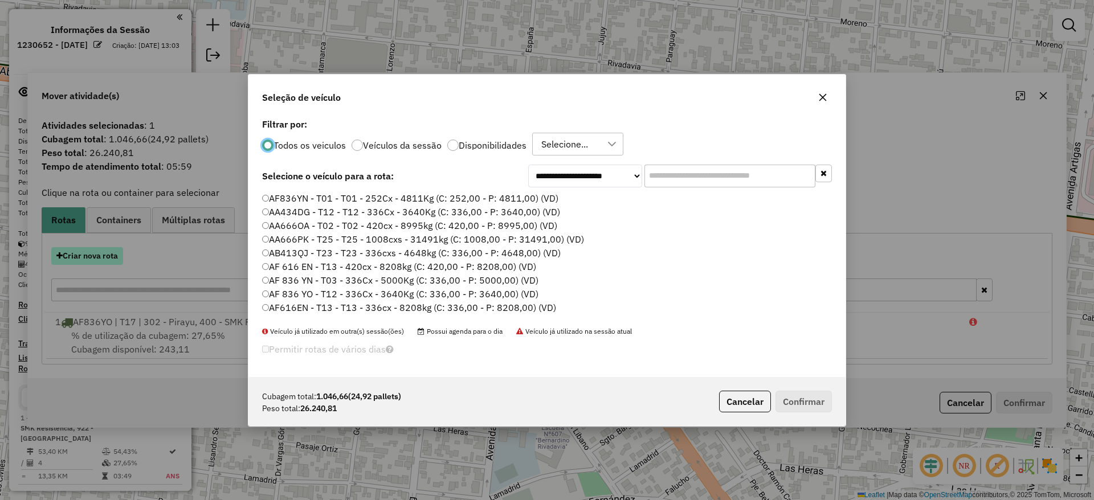
scroll to position [6, 3]
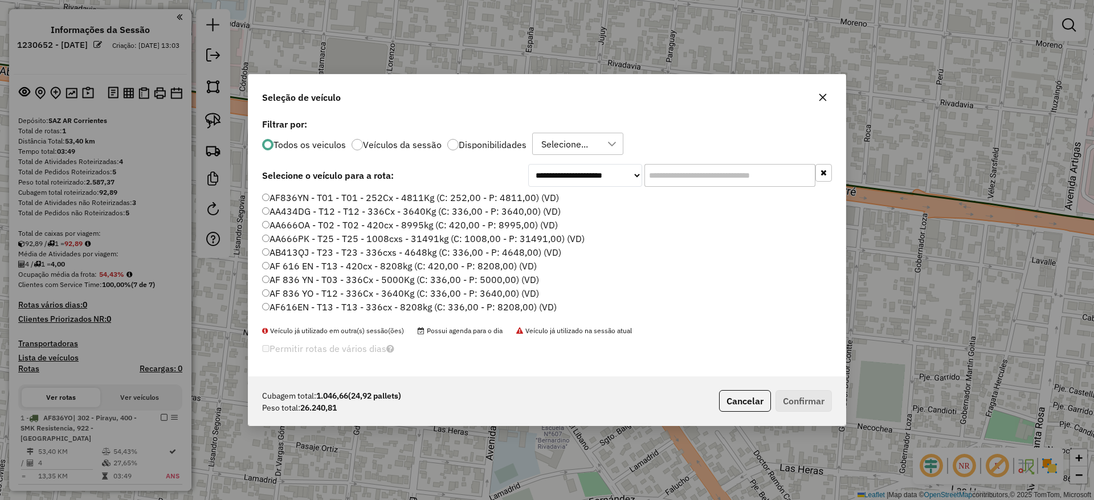
click at [674, 175] on input "text" at bounding box center [729, 175] width 171 height 23
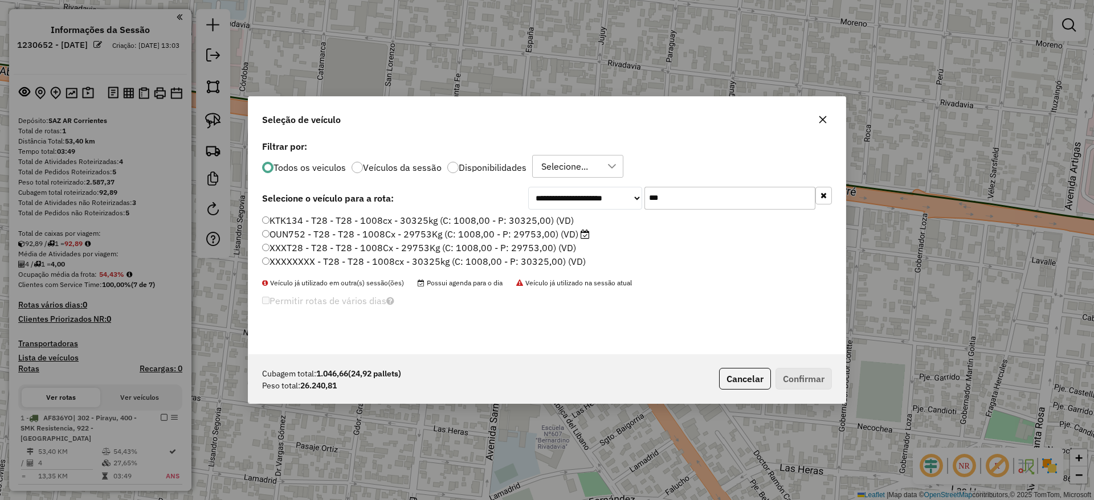
type input "***"
click at [537, 236] on label "OUN752 - T28 - T28 - 1008Cx - 29753Kg (C: 1008,00 - P: 29753,00) (VD)" at bounding box center [426, 234] width 328 height 14
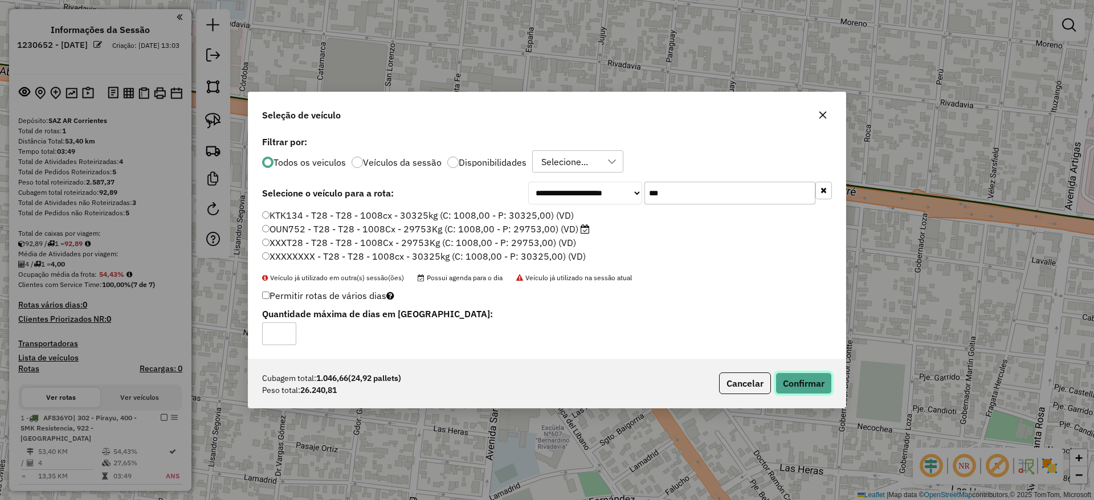
click at [810, 381] on button "Confirmar" at bounding box center [803, 384] width 56 height 22
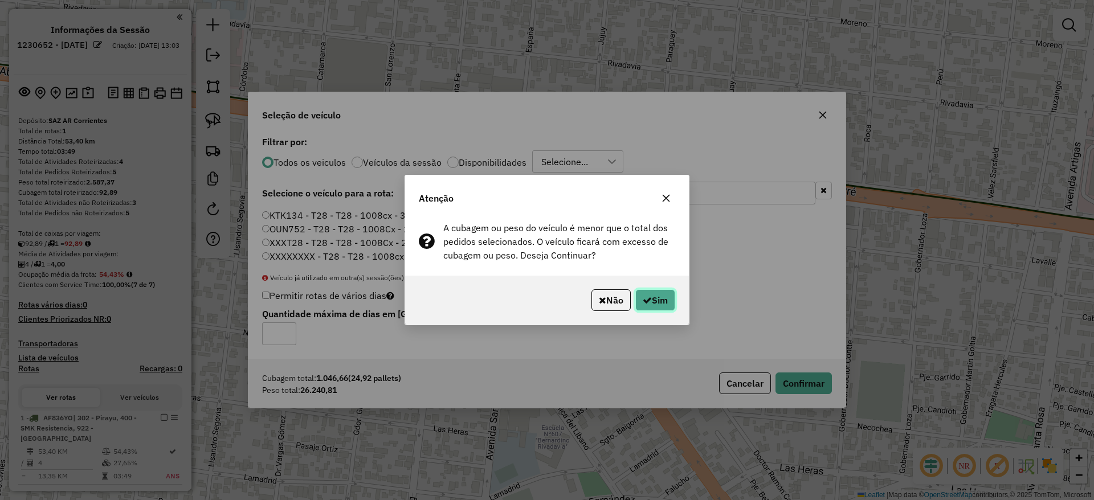
click at [665, 303] on button "Sim" at bounding box center [655, 300] width 40 height 22
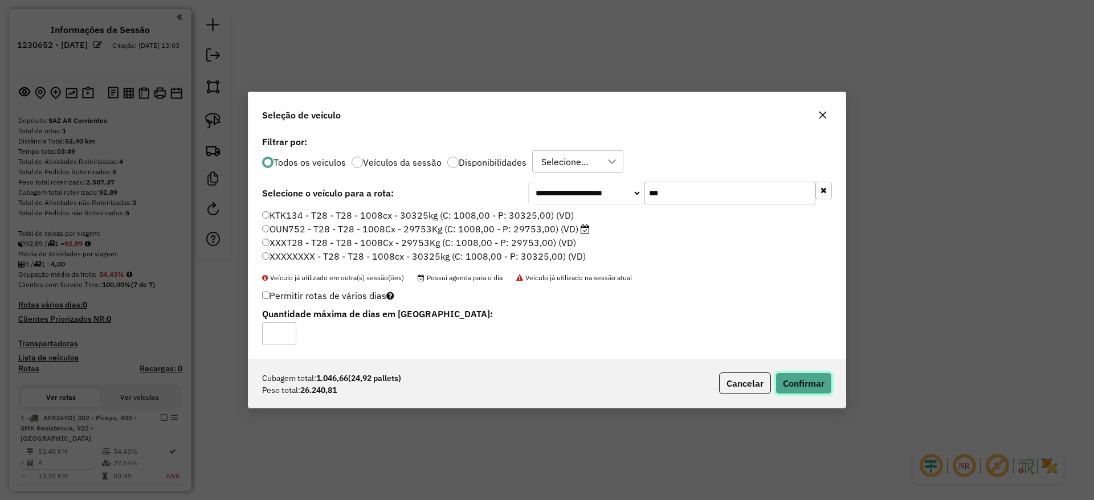
click at [804, 381] on button "Confirmar" at bounding box center [803, 384] width 56 height 22
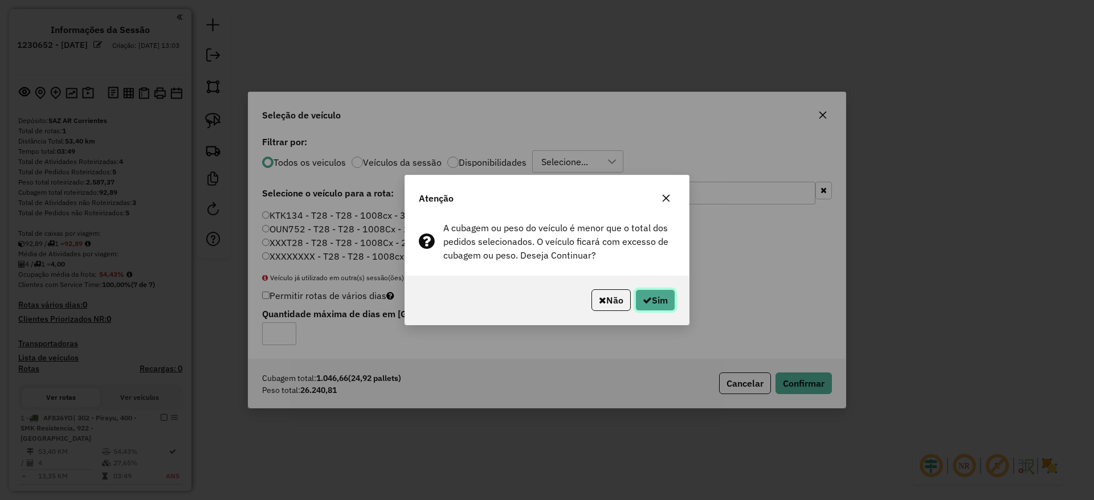
click at [640, 292] on button "Sim" at bounding box center [655, 300] width 40 height 22
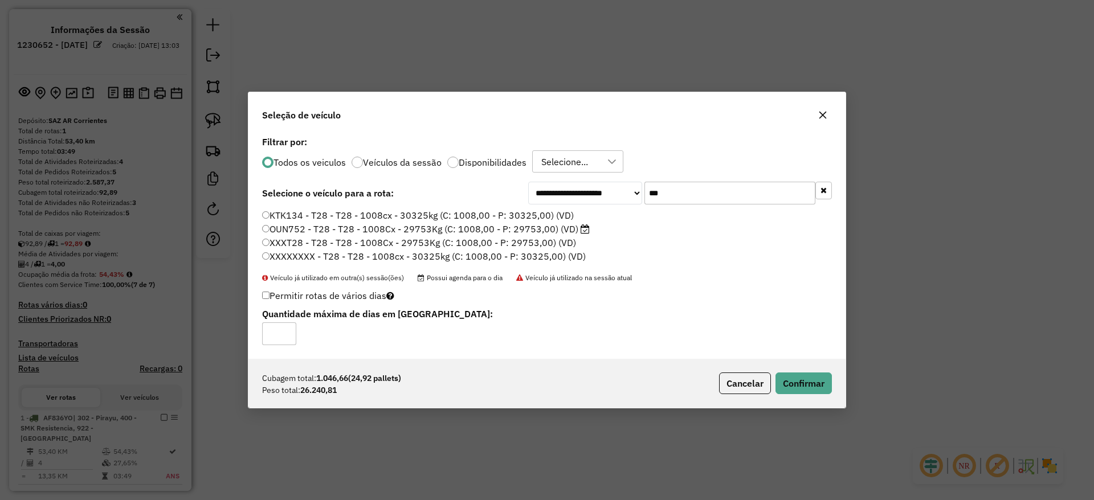
click at [575, 231] on label "OUN752 - T28 - T28 - 1008Cx - 29753Kg (C: 1008,00 - P: 29753,00) (VD)" at bounding box center [426, 229] width 328 height 14
click at [788, 381] on button "Confirmar" at bounding box center [803, 384] width 56 height 22
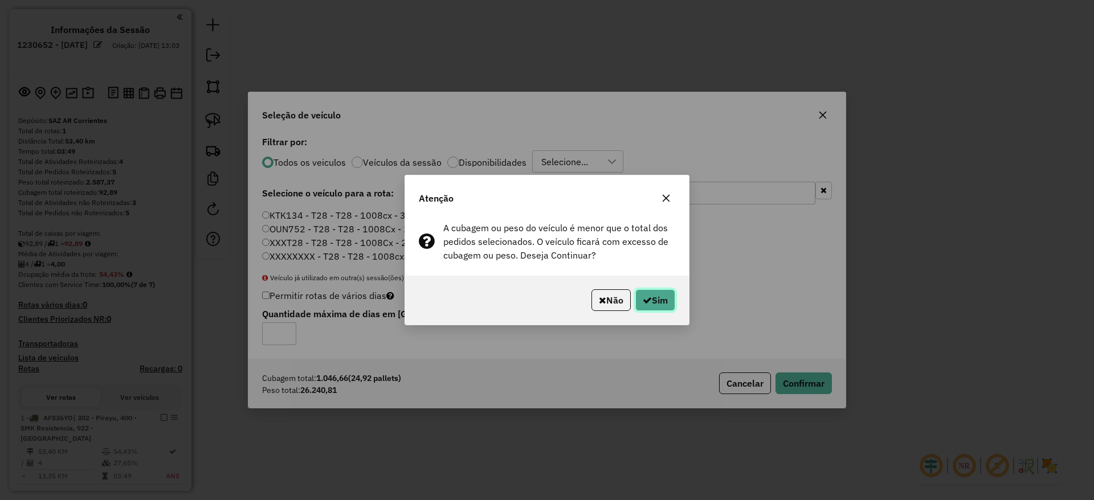
click at [648, 298] on icon "button" at bounding box center [647, 300] width 9 height 9
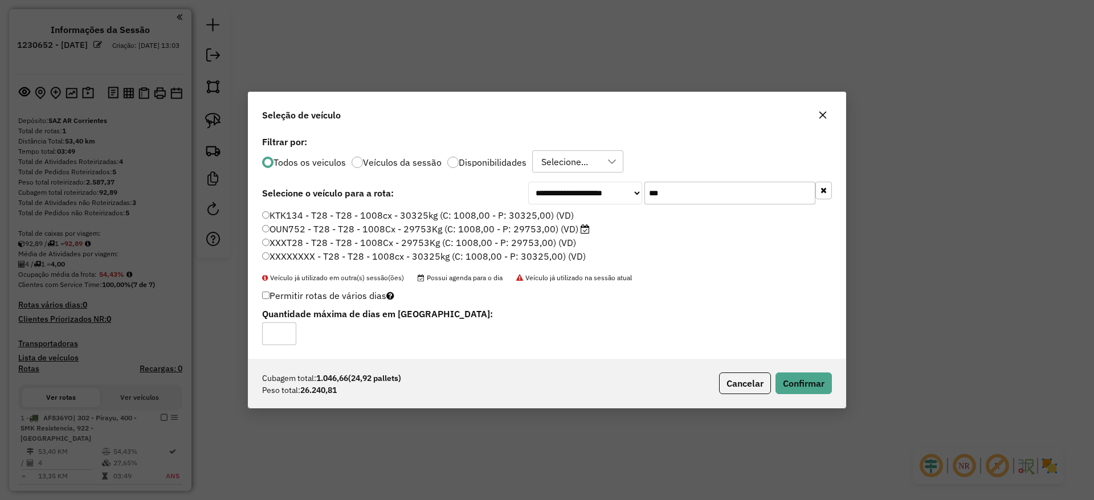
click at [821, 112] on icon "button" at bounding box center [822, 115] width 9 height 9
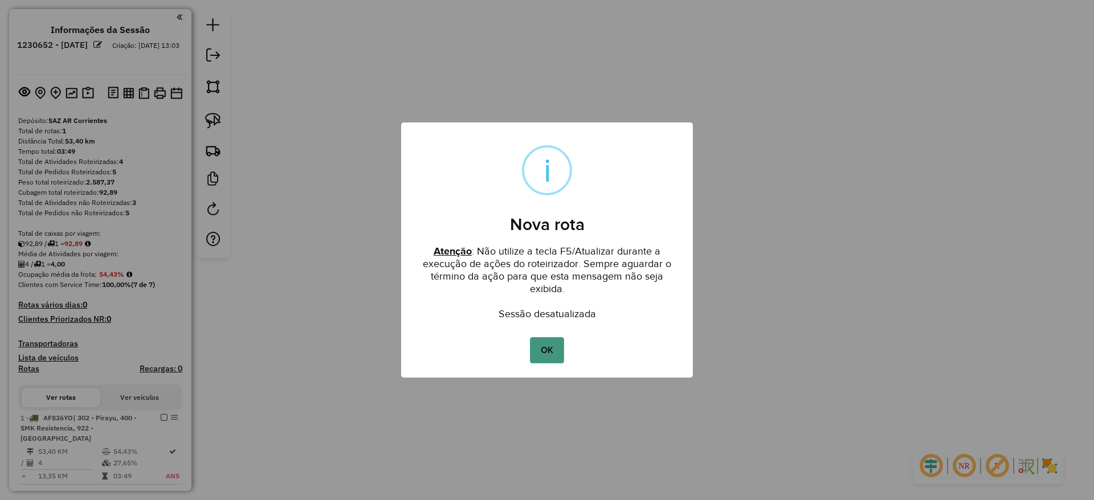
click at [542, 350] on button "OK" at bounding box center [547, 350] width 34 height 26
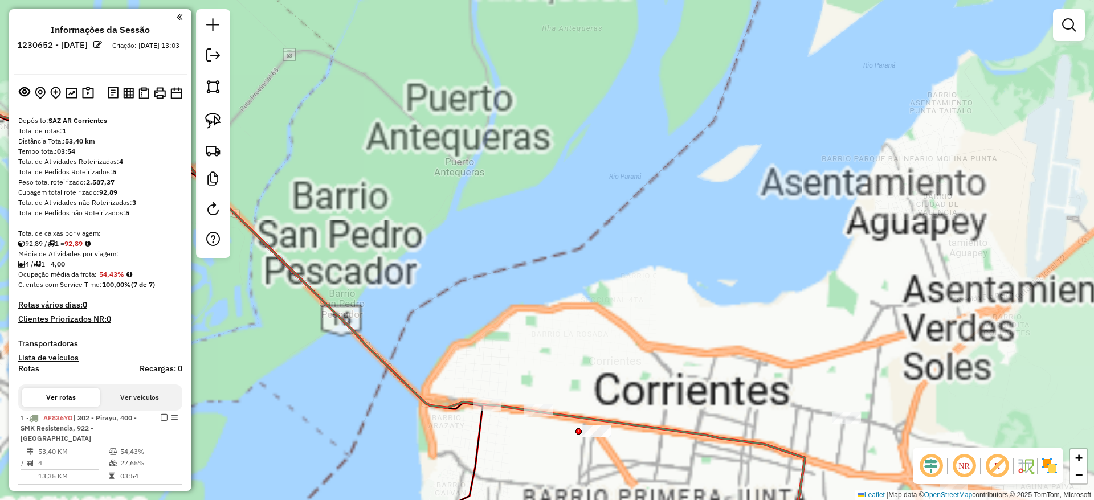
drag, startPoint x: 550, startPoint y: 277, endPoint x: 561, endPoint y: 163, distance: 114.4
click at [561, 165] on div "Janela de atendimento Grade de atendimento Capacidade Transportadoras Veículos …" at bounding box center [547, 250] width 1094 height 500
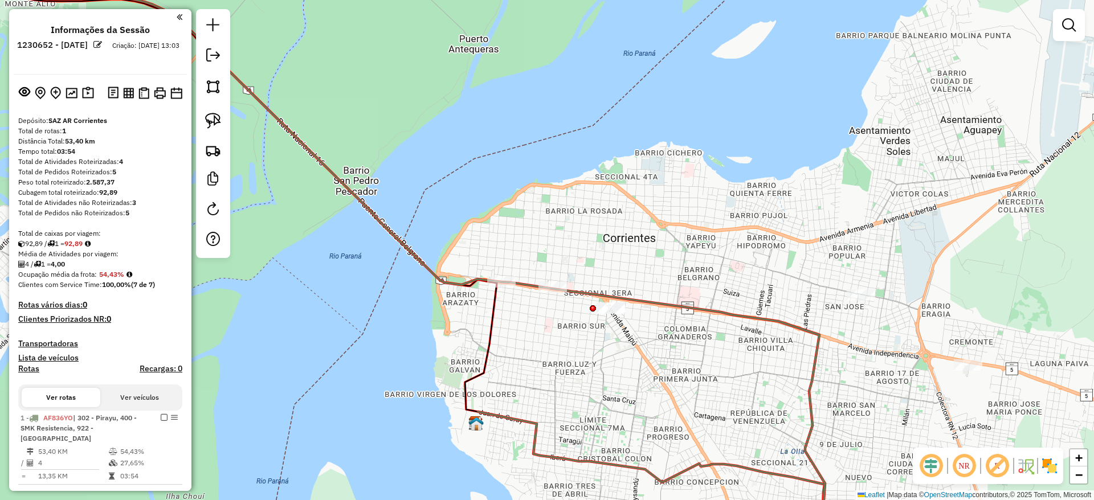
click at [582, 291] on icon at bounding box center [393, 229] width 952 height 559
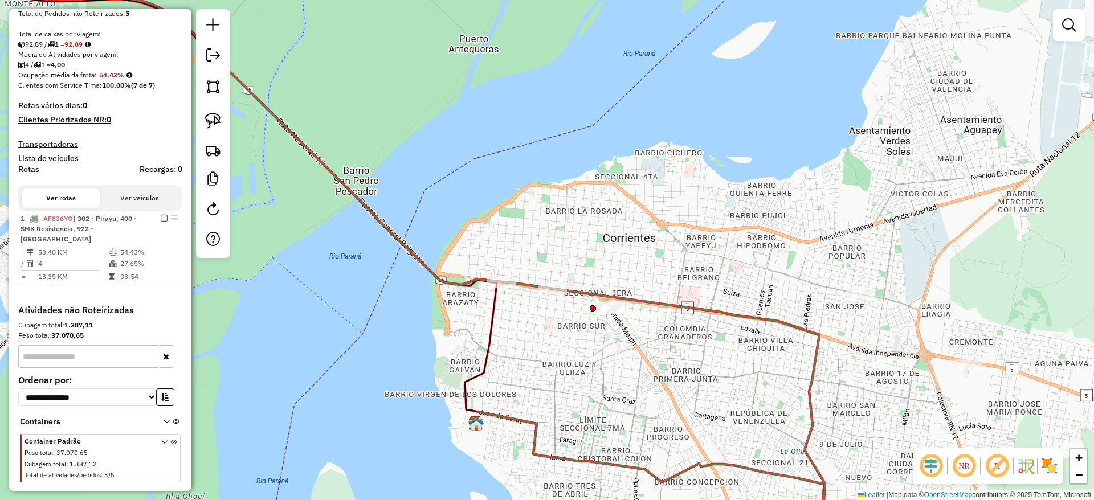
select select "**********"
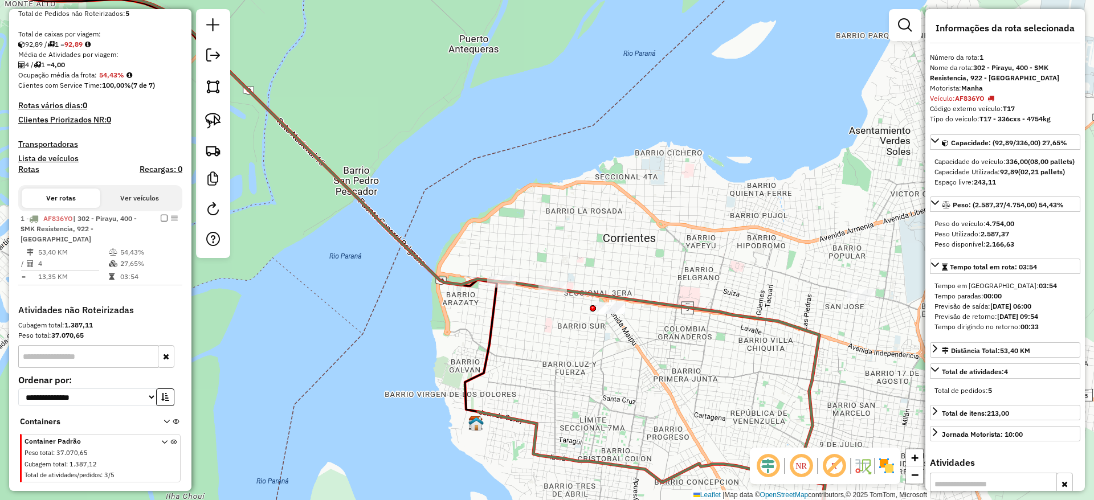
scroll to position [239, 0]
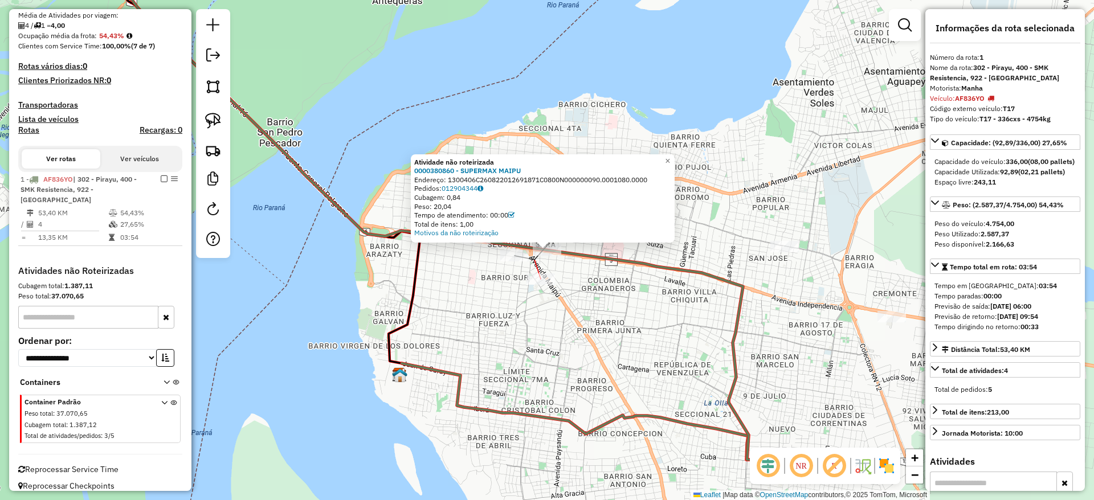
click at [536, 285] on div at bounding box center [540, 278] width 28 height 11
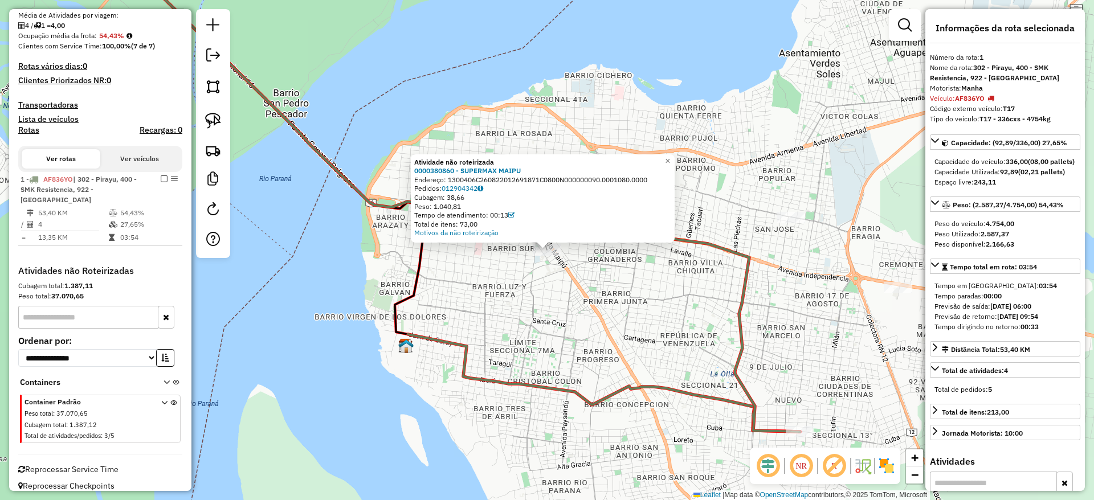
click at [531, 309] on div "Atividade não roteirizada 0000380860 - SUPERMAX MAIPU Endereço: 1300406C2608220…" at bounding box center [547, 250] width 1094 height 500
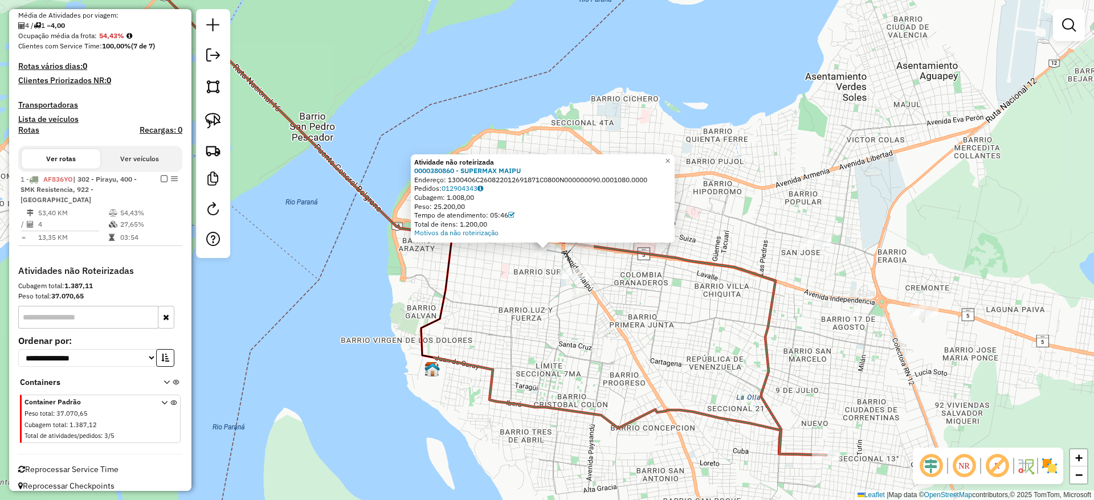
click at [502, 298] on div "Atividade não roteirizada 0000380860 - SUPERMAX MAIPU Endereço: 1300406C2608220…" at bounding box center [547, 250] width 1094 height 500
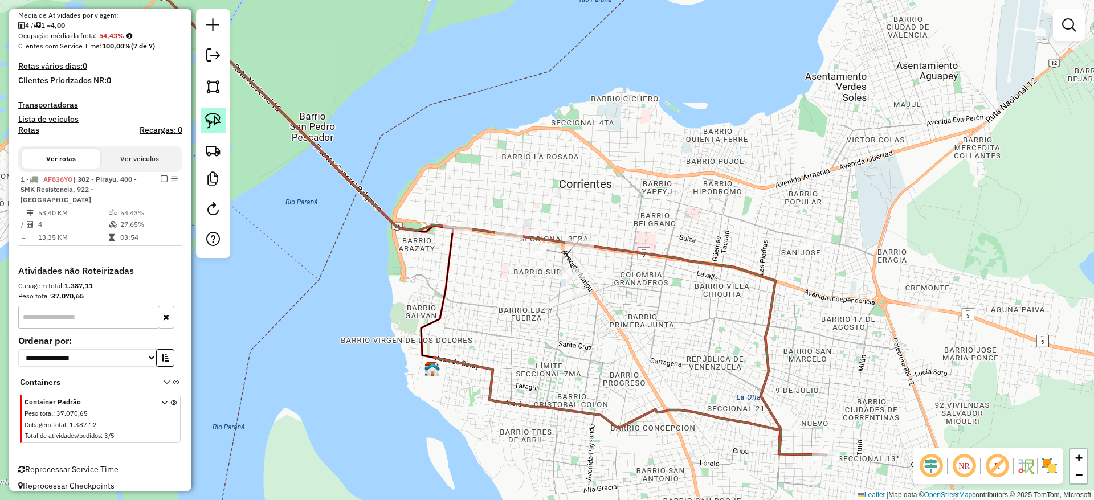
click at [211, 111] on link at bounding box center [213, 120] width 25 height 25
drag, startPoint x: 471, startPoint y: 263, endPoint x: 556, endPoint y: 230, distance: 91.3
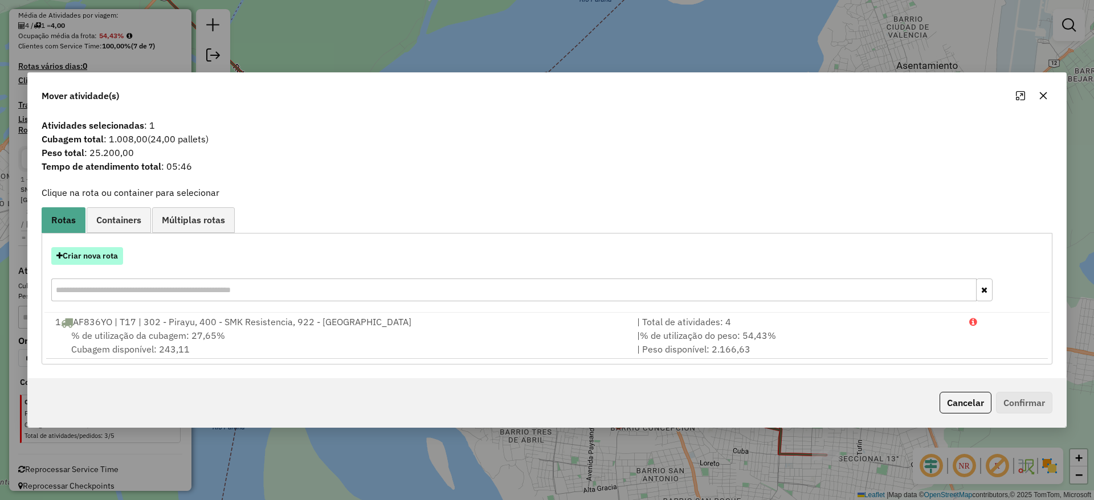
click at [106, 248] on button "Criar nova rota" at bounding box center [87, 256] width 72 height 18
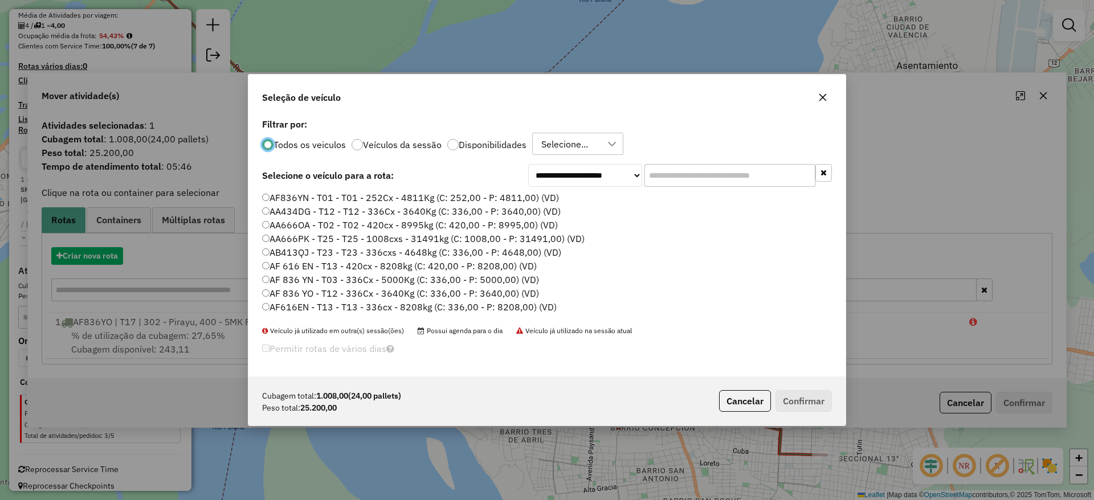
scroll to position [6, 3]
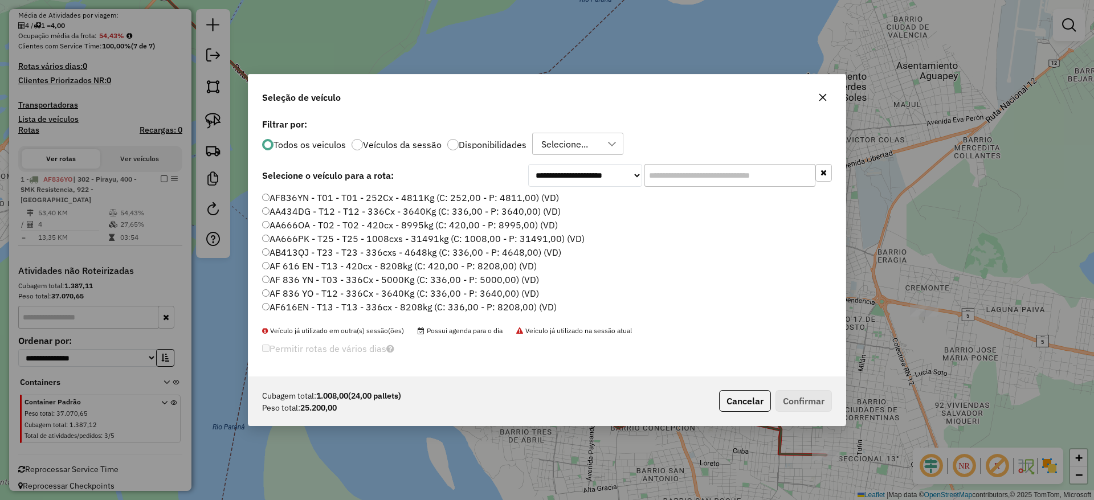
click at [653, 173] on input "text" at bounding box center [729, 175] width 171 height 23
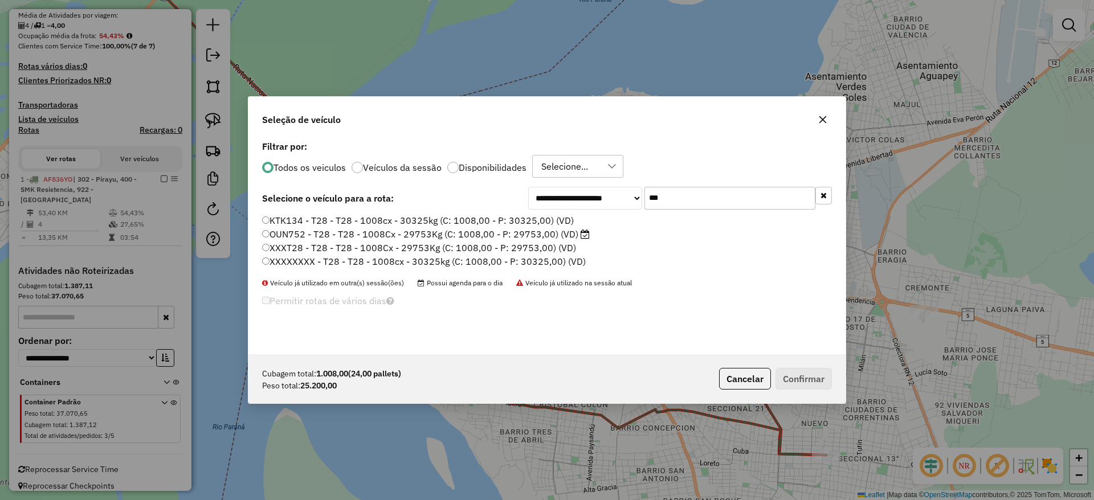
type input "***"
click at [558, 239] on label "OUN752 - T28 - T28 - 1008Cx - 29753Kg (C: 1008,00 - P: 29753,00) (VD)" at bounding box center [426, 234] width 328 height 14
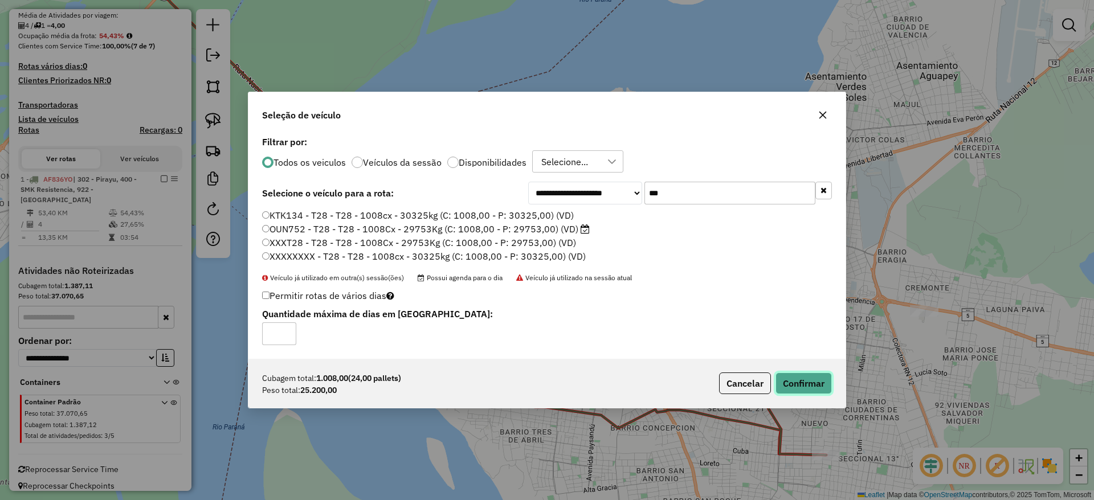
click at [819, 386] on button "Confirmar" at bounding box center [803, 384] width 56 height 22
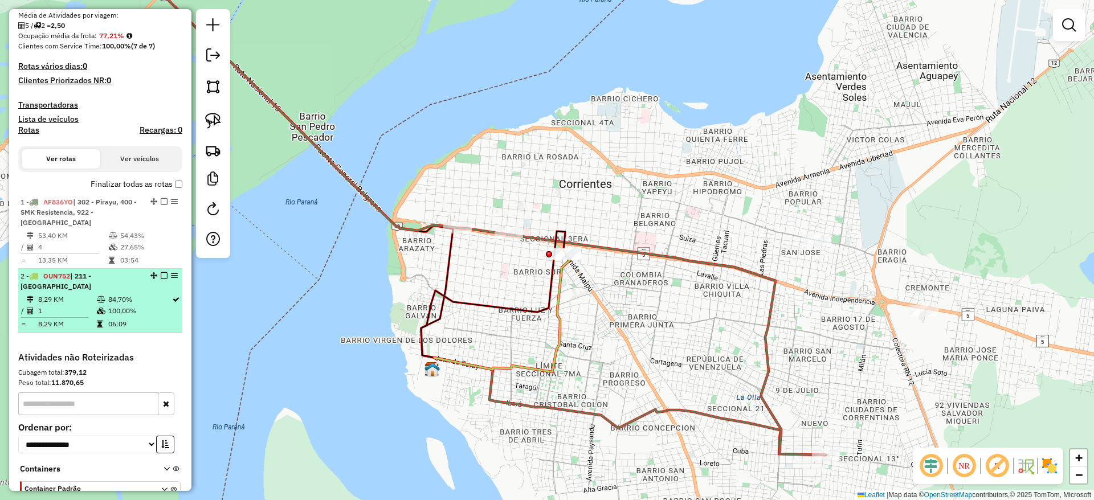
click at [162, 272] on em at bounding box center [164, 275] width 7 height 7
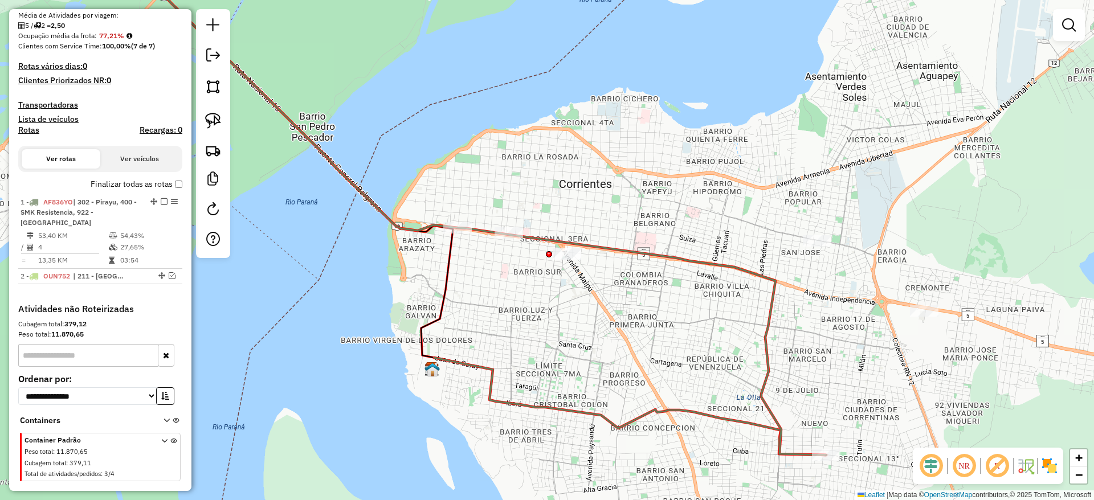
click at [415, 228] on icon at bounding box center [466, 202] width 719 height 505
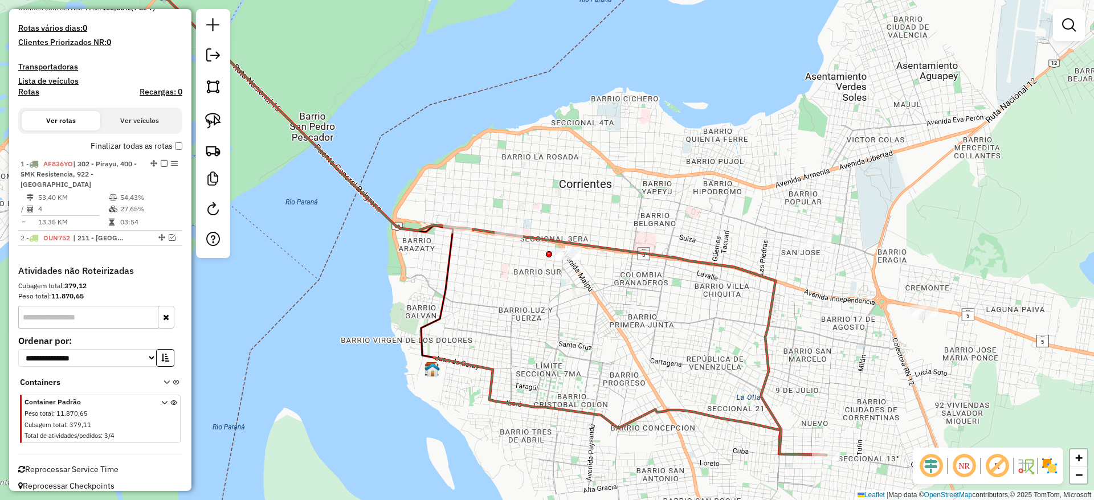
select select "**********"
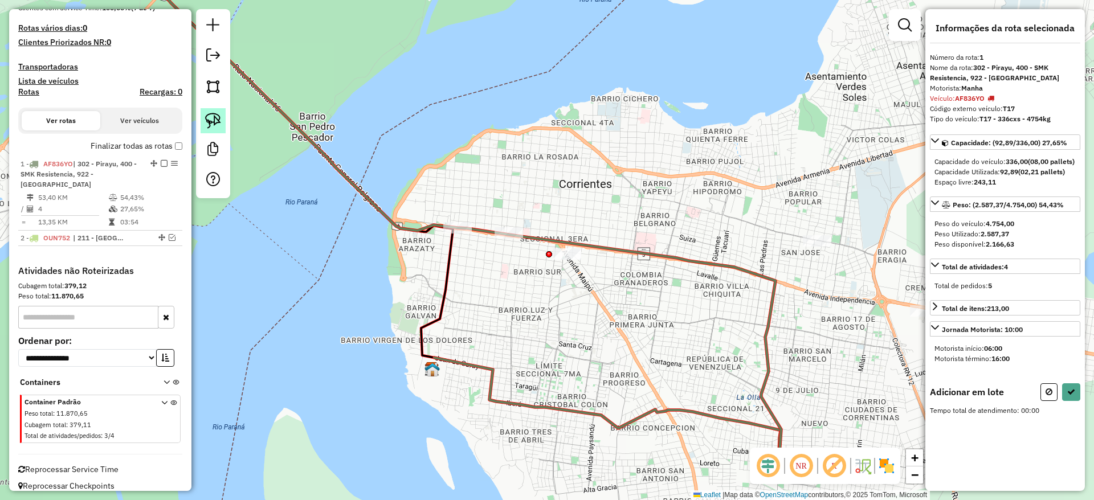
click at [212, 120] on img at bounding box center [213, 121] width 16 height 16
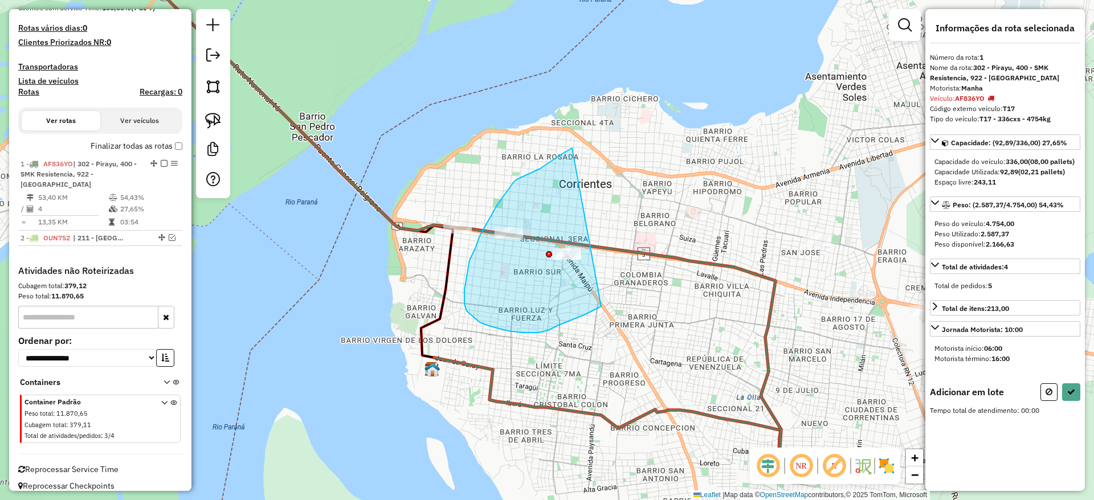
drag, startPoint x: 561, startPoint y: 154, endPoint x: 619, endPoint y: 288, distance: 145.2
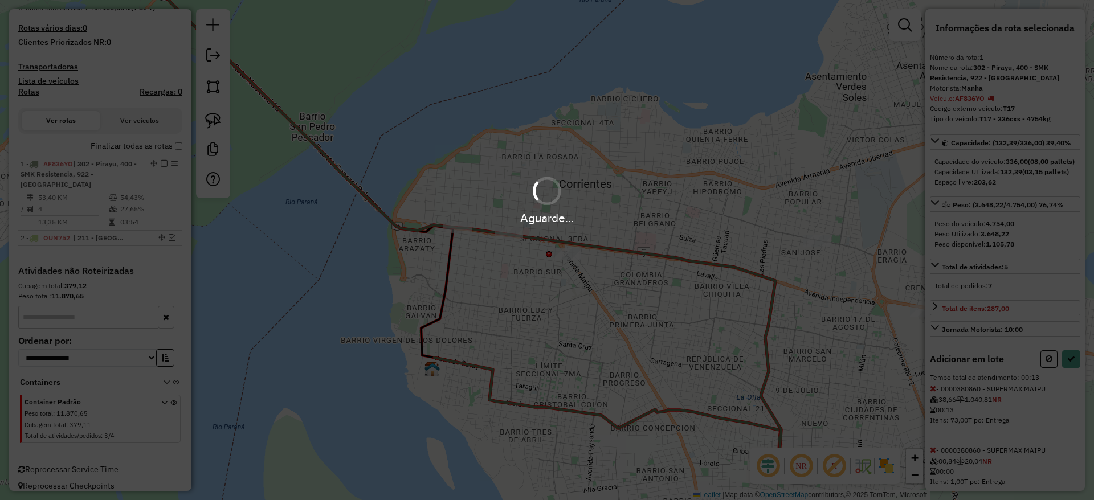
select select "**********"
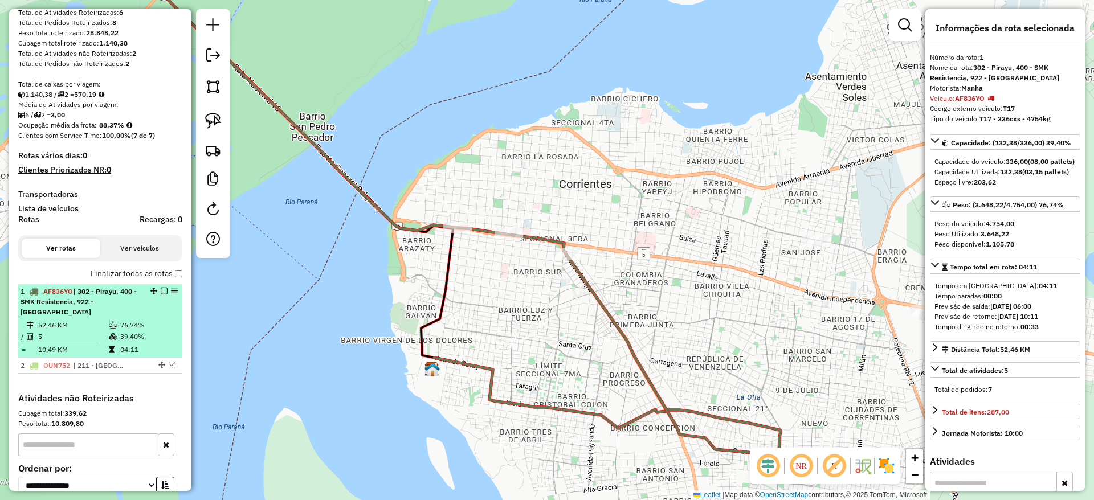
scroll to position [0, 0]
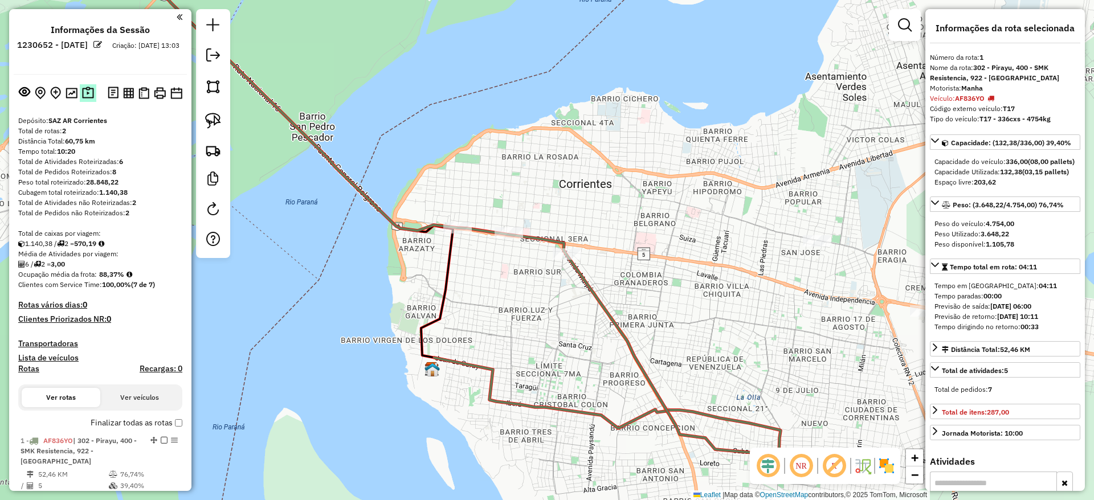
click at [85, 94] on img at bounding box center [88, 93] width 12 height 13
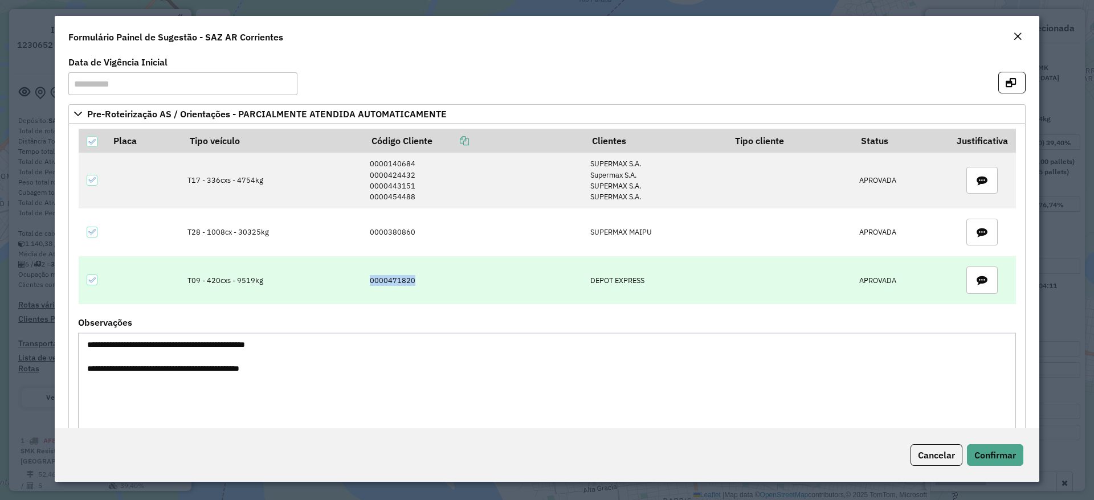
drag, startPoint x: 361, startPoint y: 283, endPoint x: 414, endPoint y: 287, distance: 53.1
click at [414, 287] on td "0000471820" at bounding box center [473, 280] width 220 height 48
copy td "0000471820"
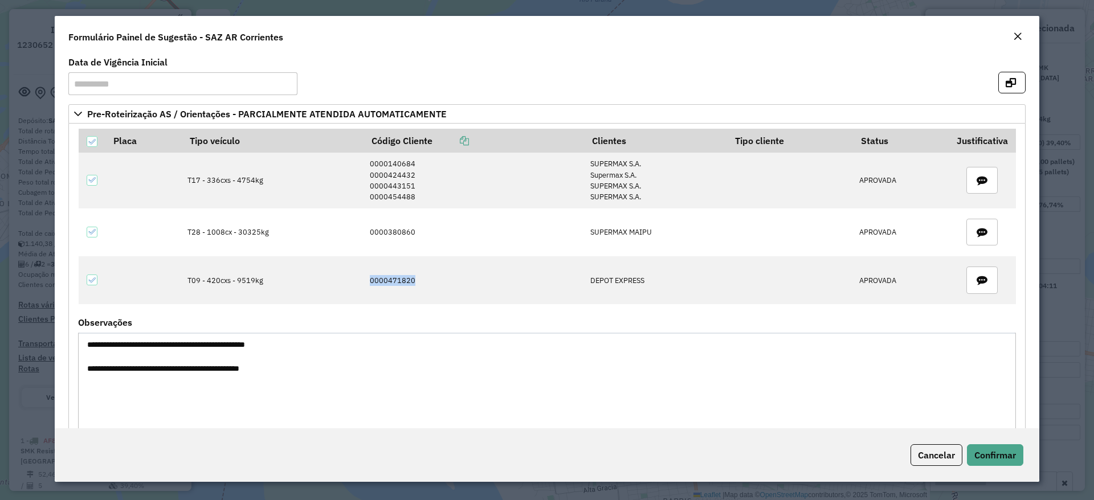
click at [1019, 36] on em "Close" at bounding box center [1017, 36] width 9 height 9
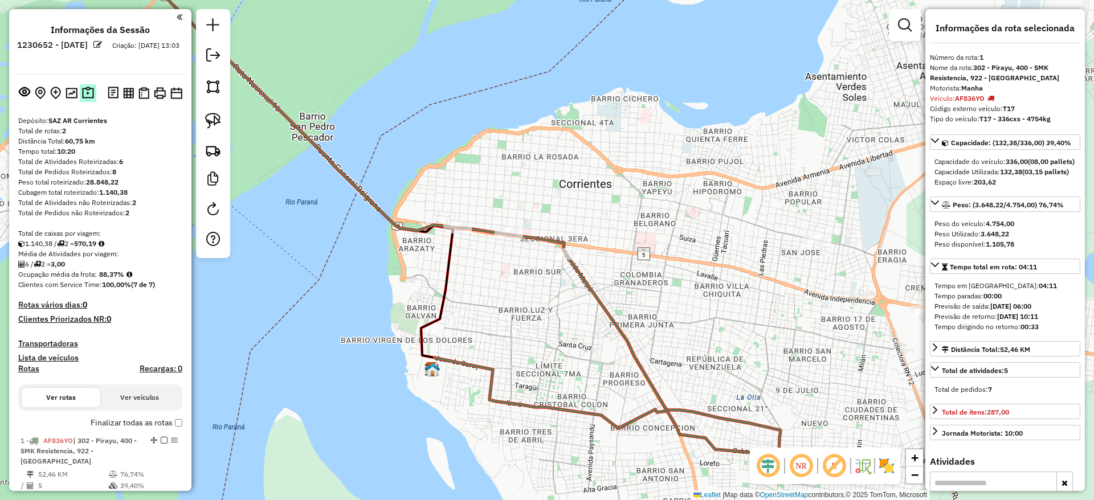
click at [88, 88] on img at bounding box center [88, 93] width 12 height 13
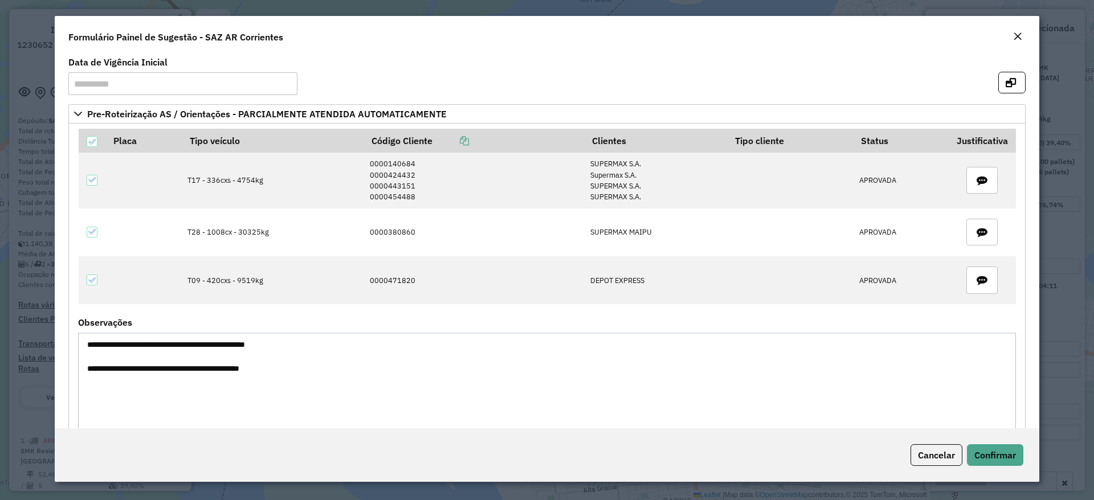
click at [1021, 35] on em "Close" at bounding box center [1017, 36] width 9 height 9
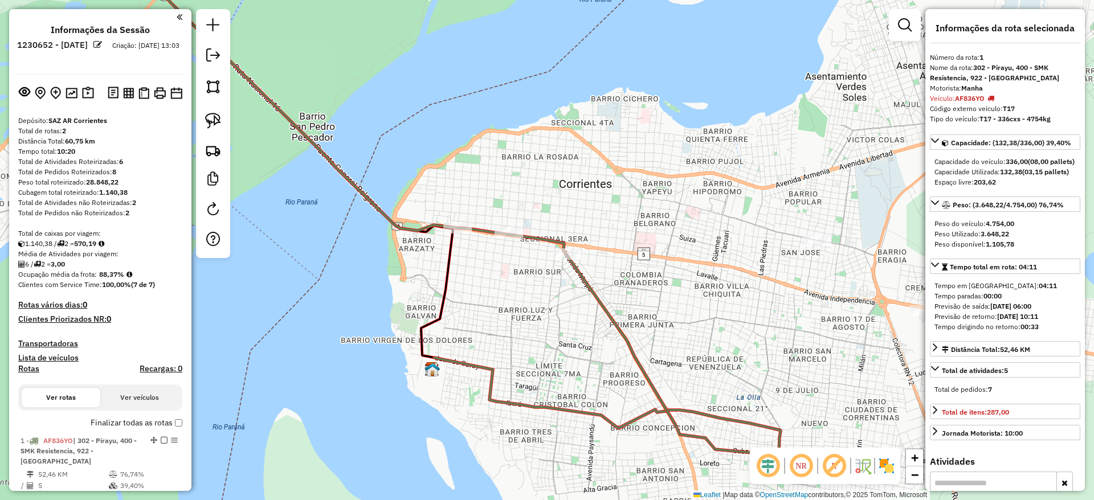
click at [453, 329] on div "Janela de atendimento Grade de atendimento Capacidade Transportadoras Veículos …" at bounding box center [547, 250] width 1094 height 500
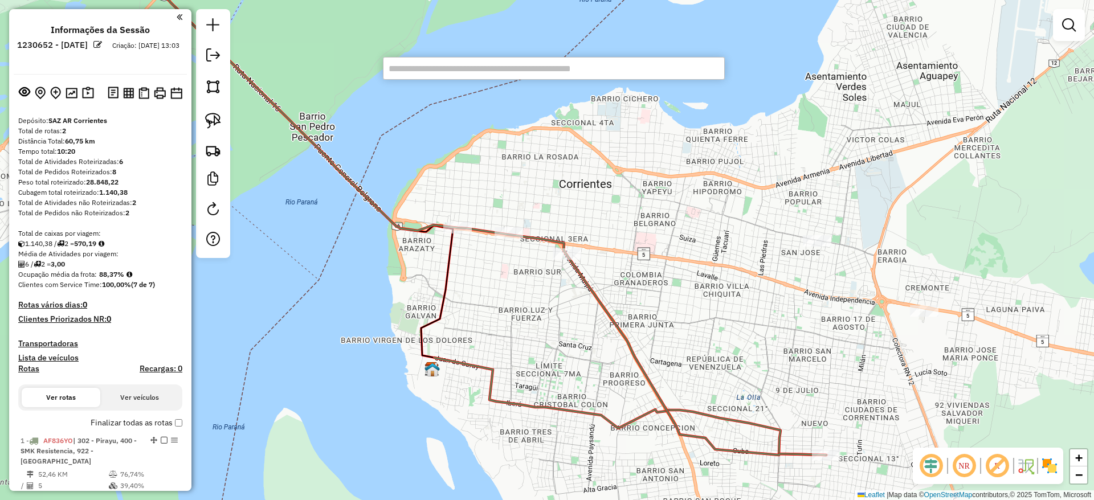
paste input "**********"
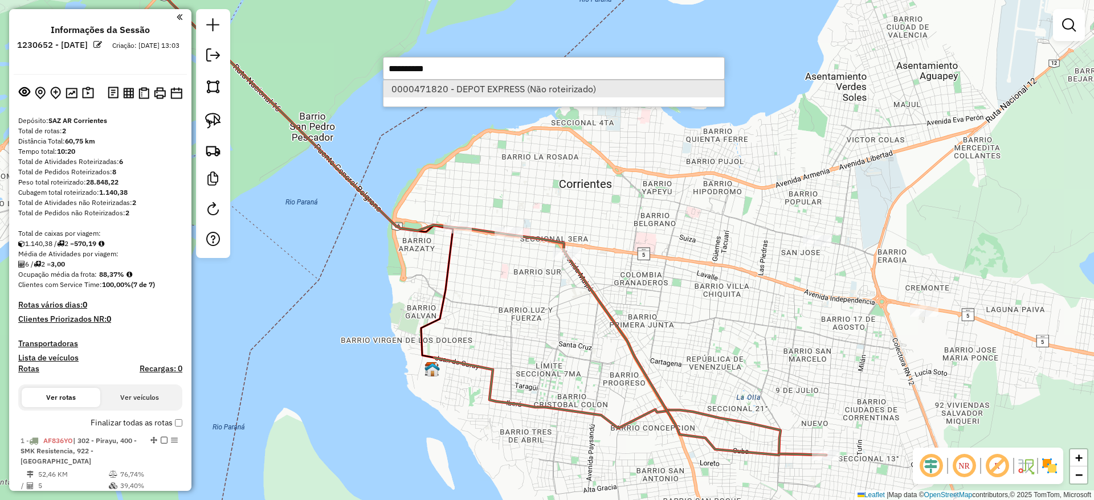
type input "**********"
click at [459, 89] on li "0000471820 - DEPOT EXPRESS (Não roteirizado)" at bounding box center [553, 88] width 341 height 17
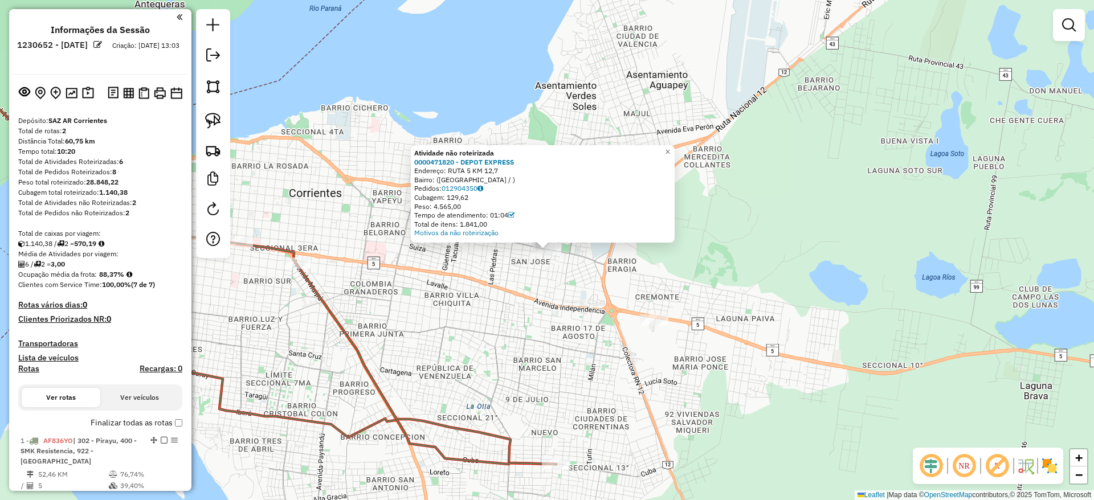
click at [547, 363] on div "Atividade não roteirizada 0000471820 - DEPOT EXPRESS Endereço: RUTA 5 KM 12,7 B…" at bounding box center [547, 250] width 1094 height 500
click at [215, 124] on img at bounding box center [213, 121] width 16 height 16
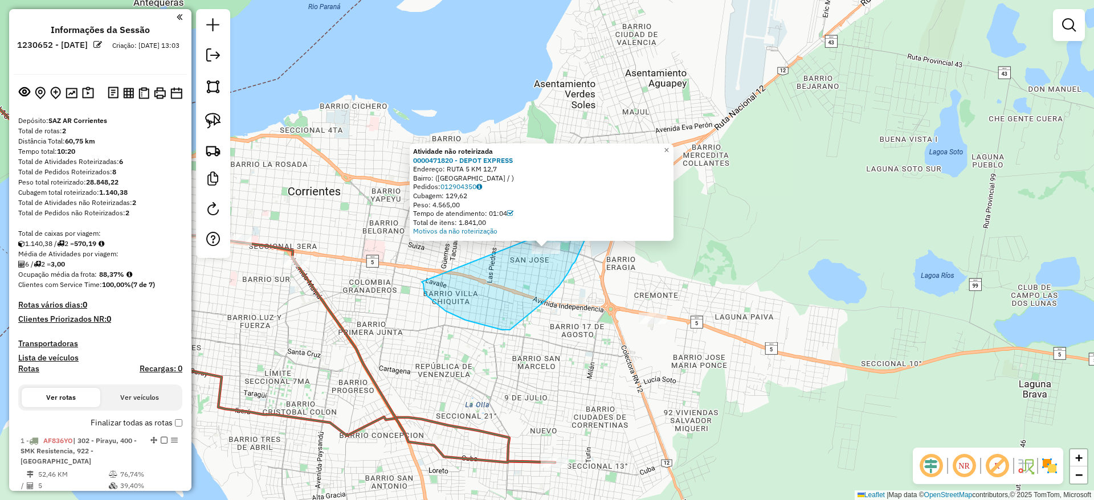
drag, startPoint x: 424, startPoint y: 287, endPoint x: 583, endPoint y: 218, distance: 173.2
click at [583, 218] on div "Atividade não roteirizada 0000471820 - DEPOT EXPRESS Endereço: RUTA 5 KM 12,7 B…" at bounding box center [547, 250] width 1094 height 500
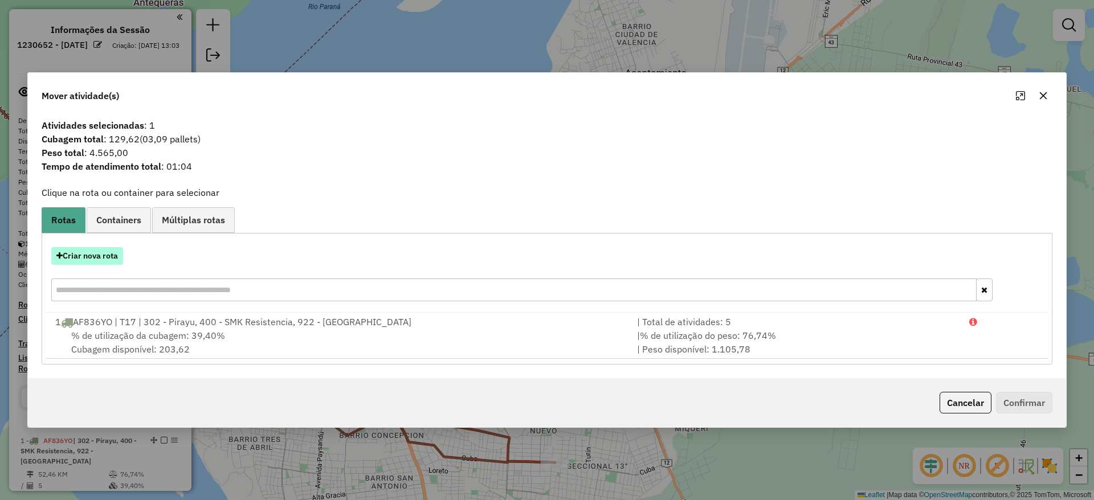
click at [88, 263] on button "Criar nova rota" at bounding box center [87, 256] width 72 height 18
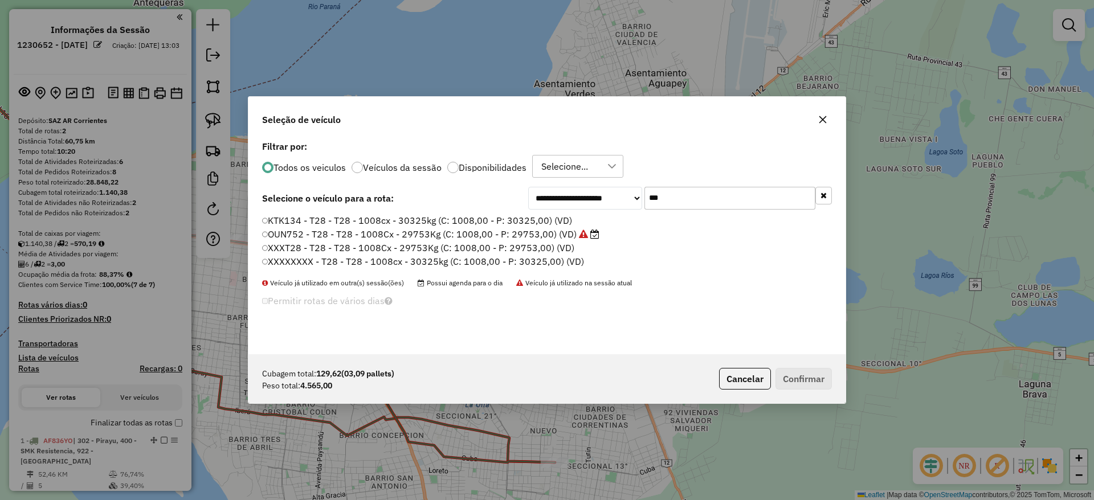
scroll to position [6, 3]
click at [674, 195] on input "***" at bounding box center [729, 198] width 171 height 23
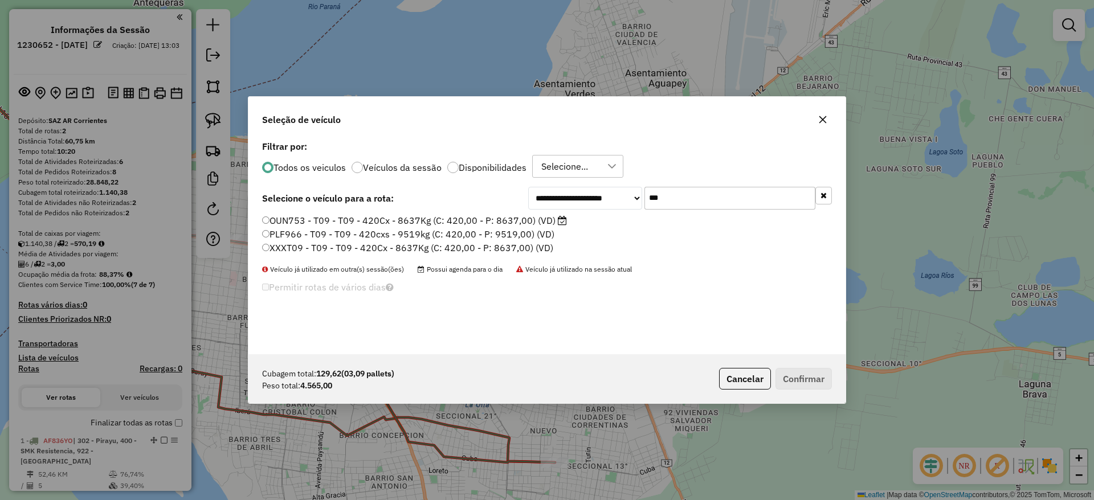
type input "***"
click at [549, 218] on label "OUN753 - T09 - T09 - 420Cx - 8637Kg (C: 420,00 - P: 8637,00) (VD)" at bounding box center [414, 221] width 305 height 14
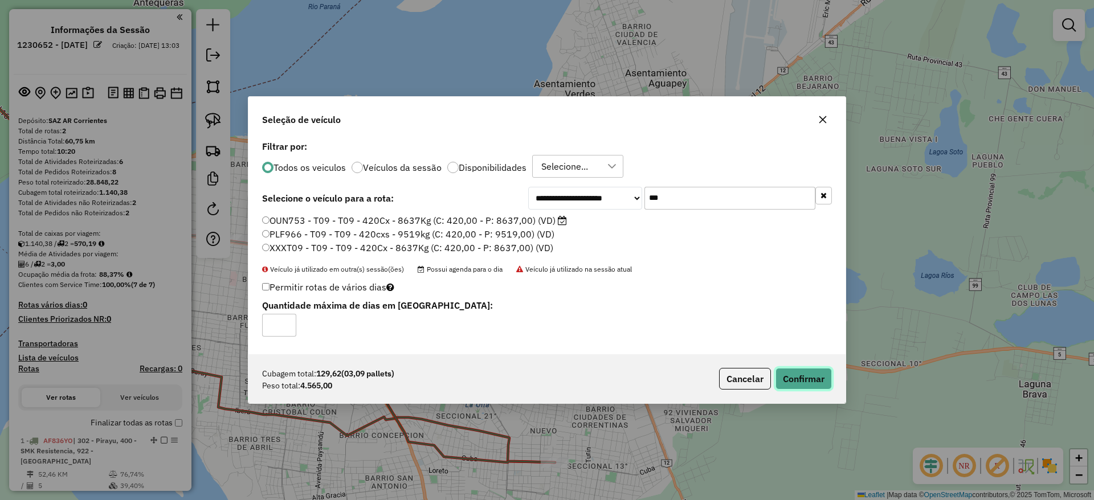
click at [809, 378] on button "Confirmar" at bounding box center [803, 379] width 56 height 22
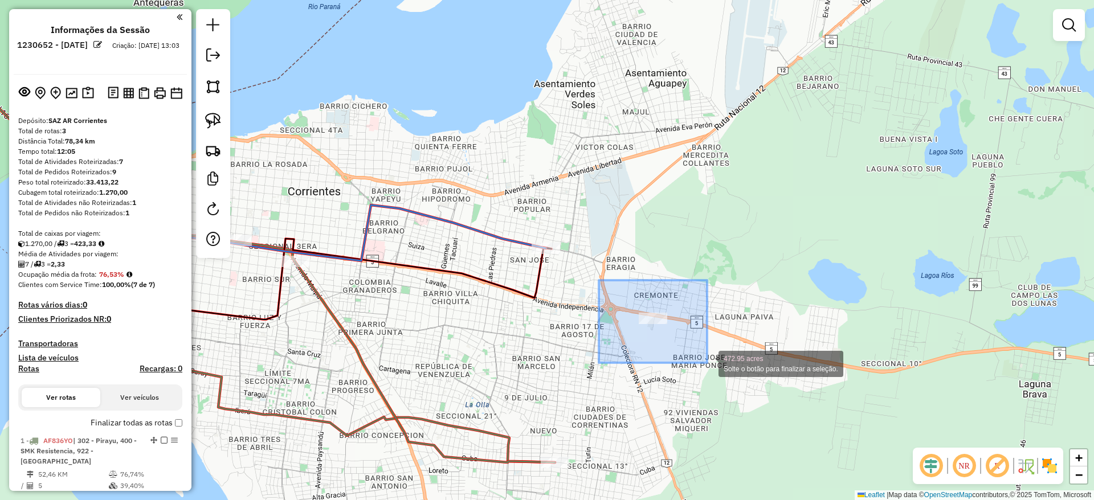
drag, startPoint x: 599, startPoint y: 287, endPoint x: 707, endPoint y: 363, distance: 132.4
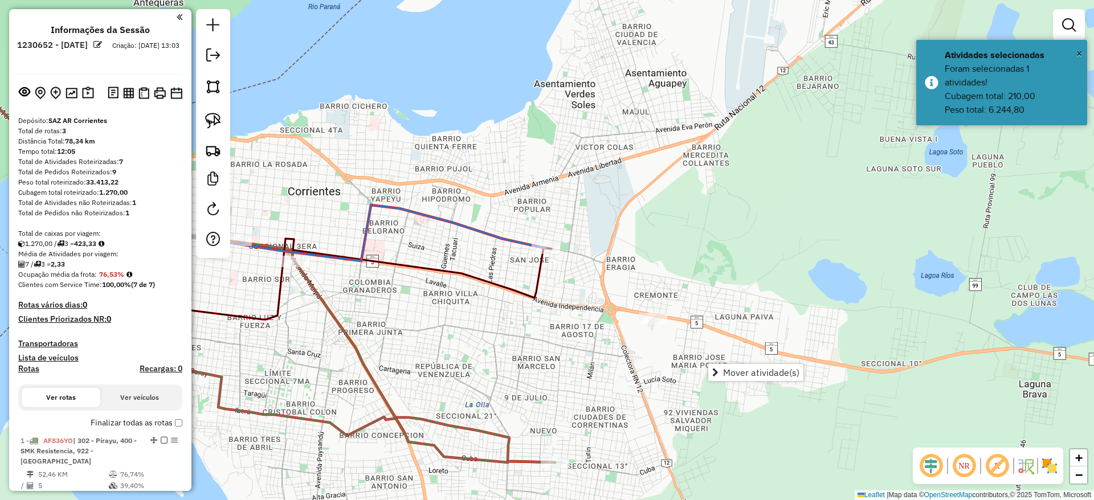
click at [469, 222] on icon at bounding box center [348, 285] width 396 height 160
select select "**********"
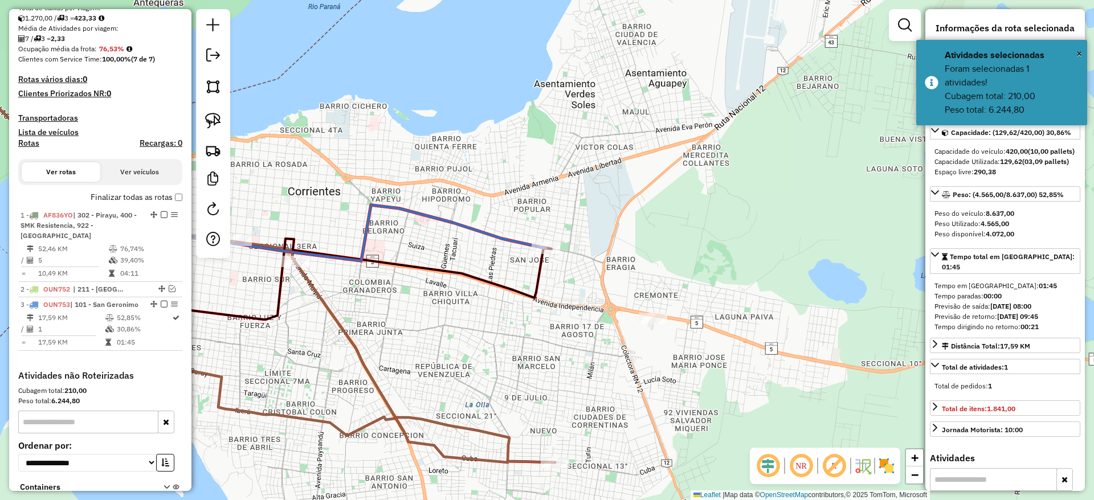
scroll to position [341, 0]
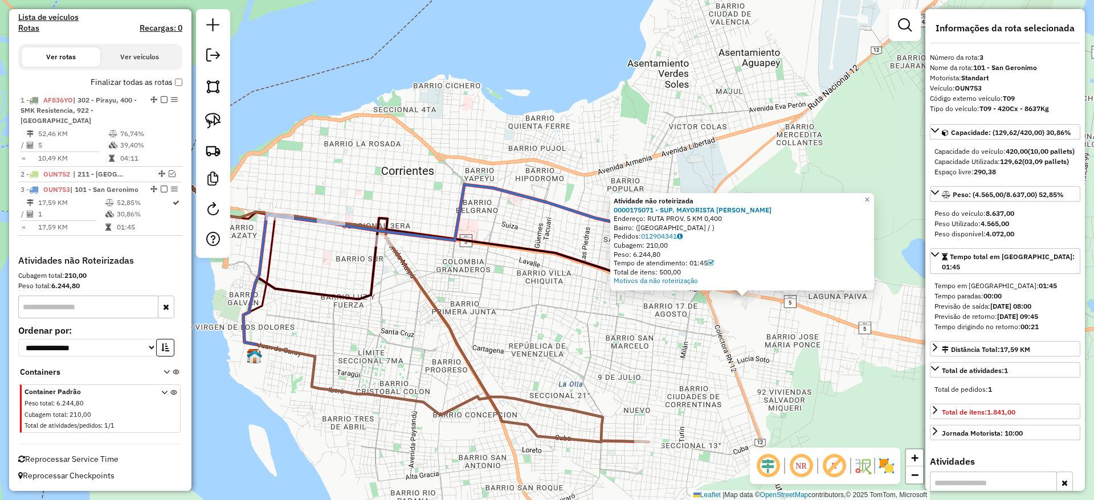
drag, startPoint x: 498, startPoint y: 345, endPoint x: 698, endPoint y: 393, distance: 205.0
click at [698, 393] on div "Atividade não roteirizada 0000175071 - SUP. MAYORISTA MAKRO S.A. Endereço: RUTA…" at bounding box center [547, 250] width 1094 height 500
click at [548, 400] on icon at bounding box center [452, 393] width 392 height 97
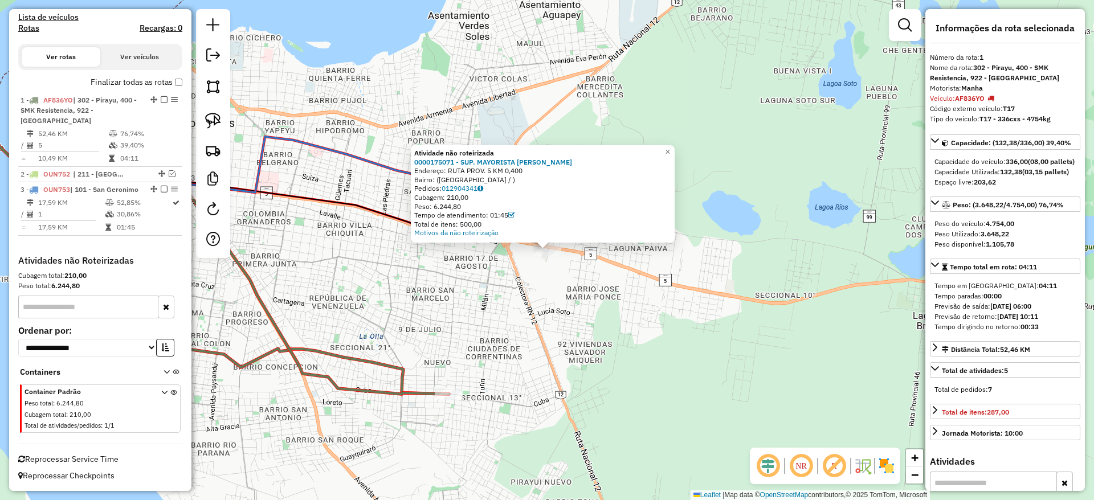
click at [535, 329] on div "Atividade não roteirizada 0000175071 - SUP. MAYORISTA MAKRO S.A. Endereço: RUTA…" at bounding box center [547, 250] width 1094 height 500
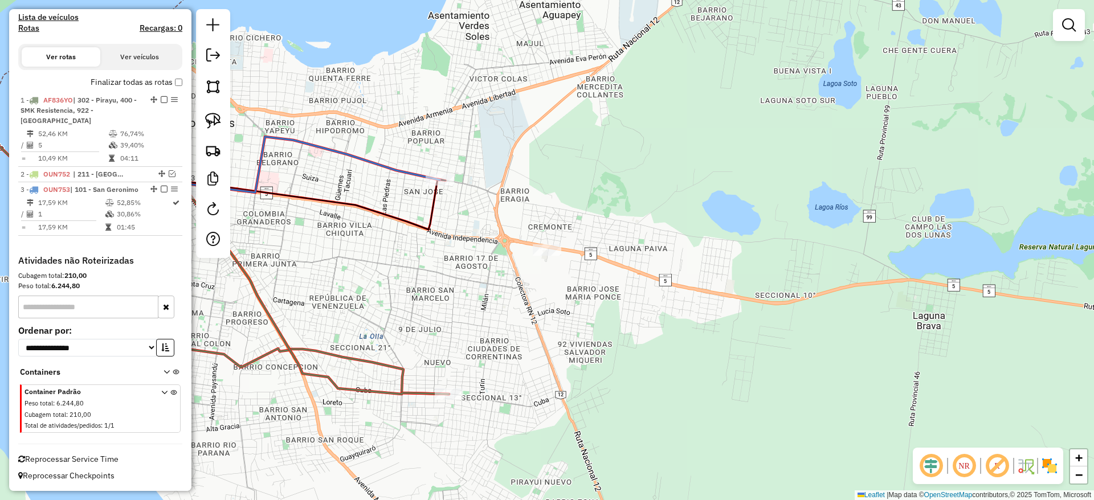
scroll to position [0, 0]
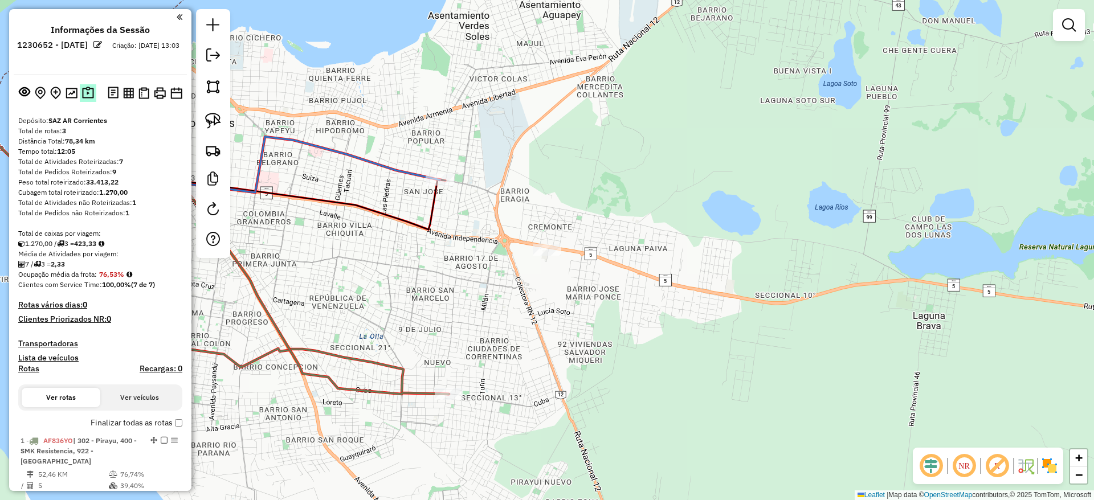
click at [83, 95] on img at bounding box center [88, 93] width 12 height 13
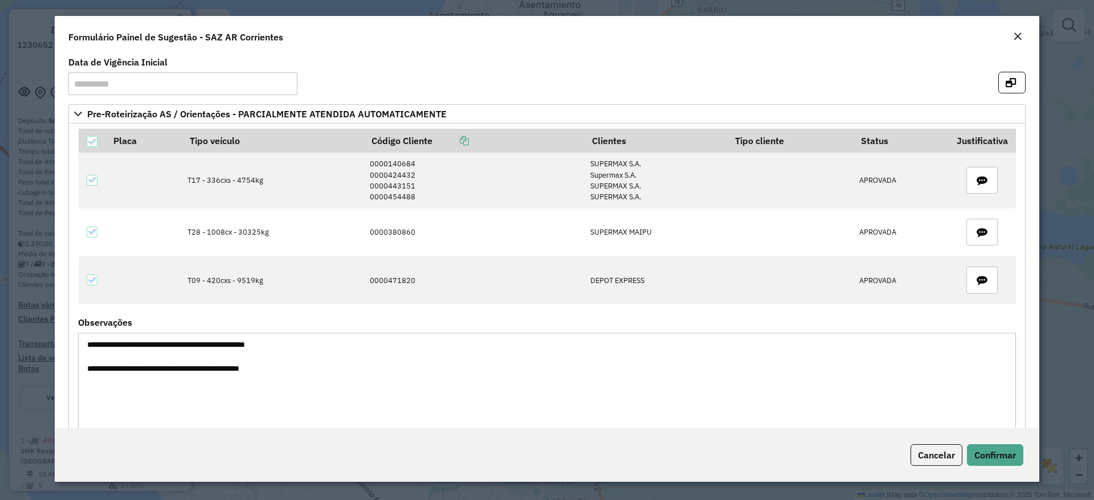
click at [1012, 34] on button "Close" at bounding box center [1017, 37] width 16 height 15
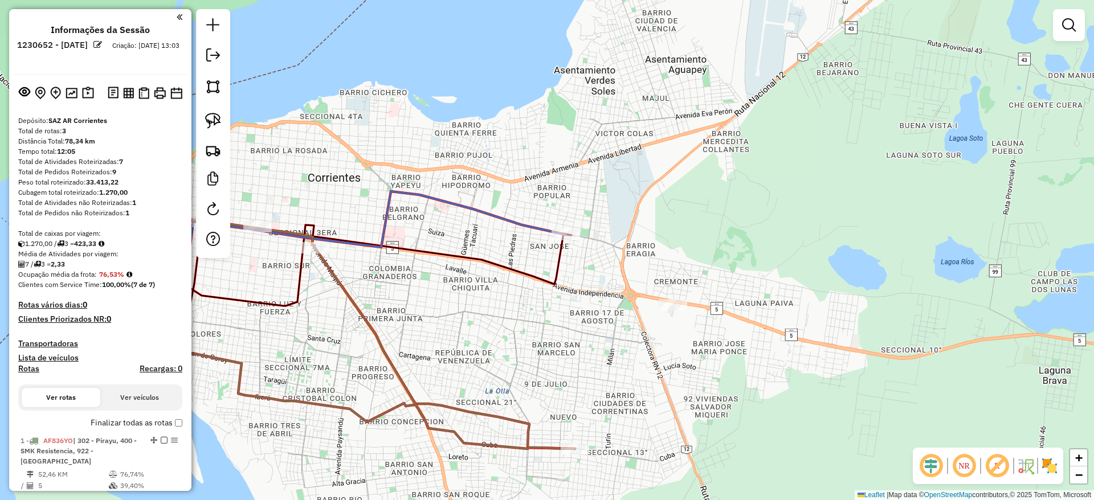
drag, startPoint x: 487, startPoint y: 327, endPoint x: 607, endPoint y: 378, distance: 130.7
click at [607, 378] on div "Janela de atendimento Grade de atendimento Capacidade Transportadoras Veículos …" at bounding box center [547, 250] width 1094 height 500
click at [536, 227] on icon at bounding box center [368, 271] width 396 height 160
select select "**********"
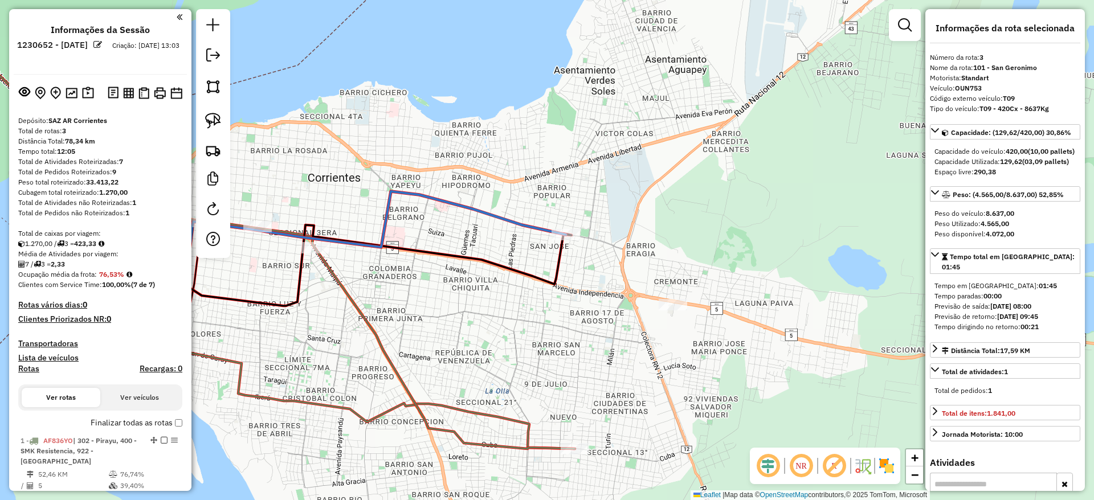
scroll to position [341, 0]
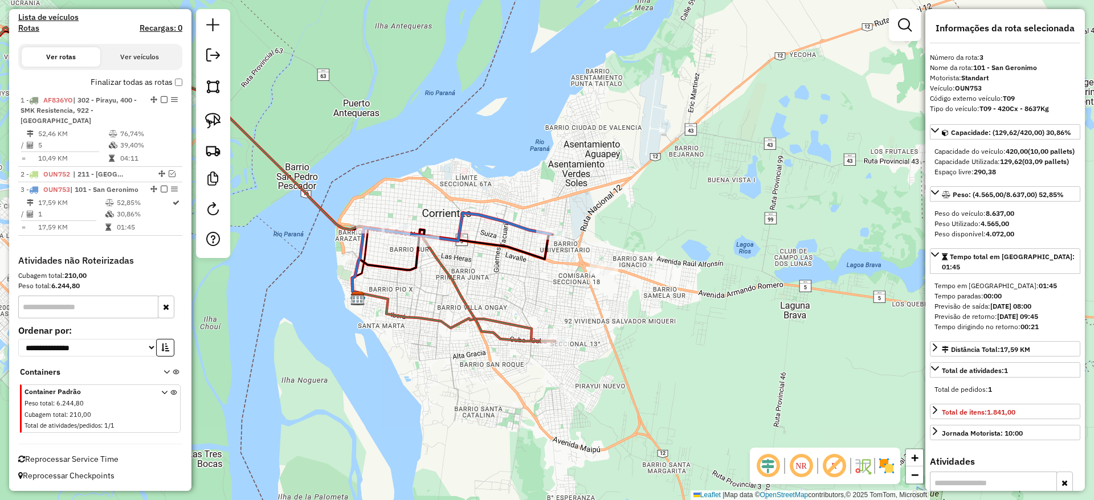
click at [382, 269] on icon at bounding box center [452, 261] width 201 height 63
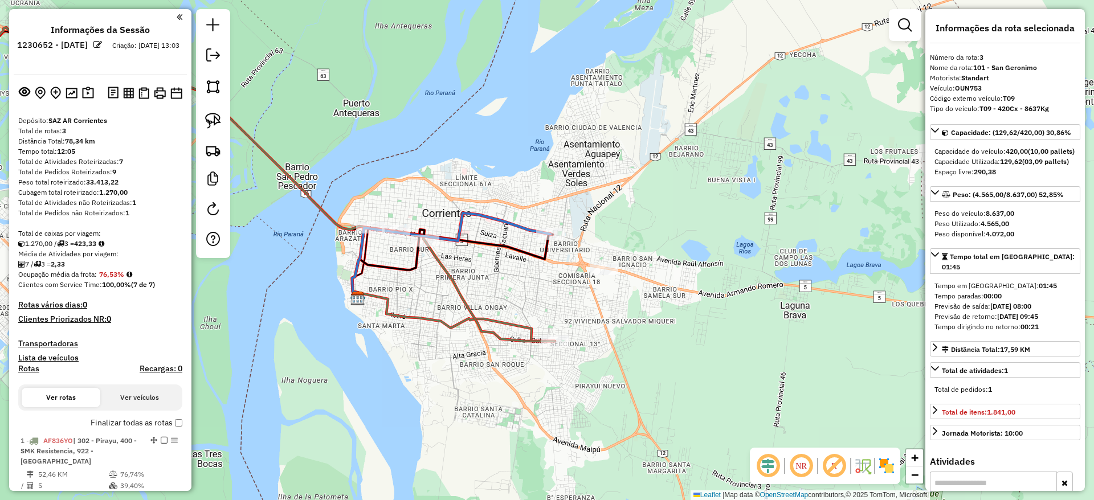
click at [597, 275] on div at bounding box center [604, 269] width 28 height 11
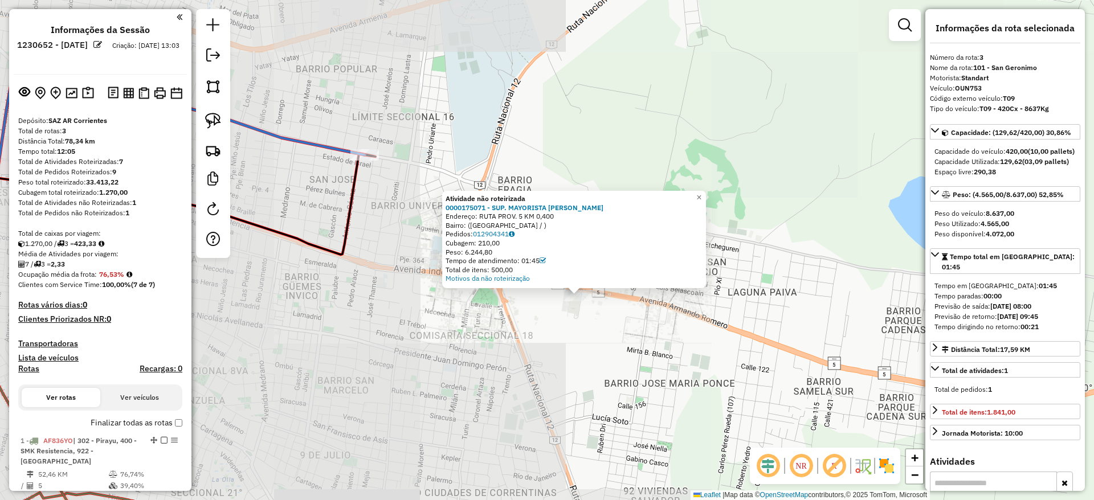
click at [494, 357] on div "Atividade não roteirizada 0000175071 - SUP. MAYORISTA MAKRO S.A. Endereço: RUTA…" at bounding box center [547, 250] width 1094 height 500
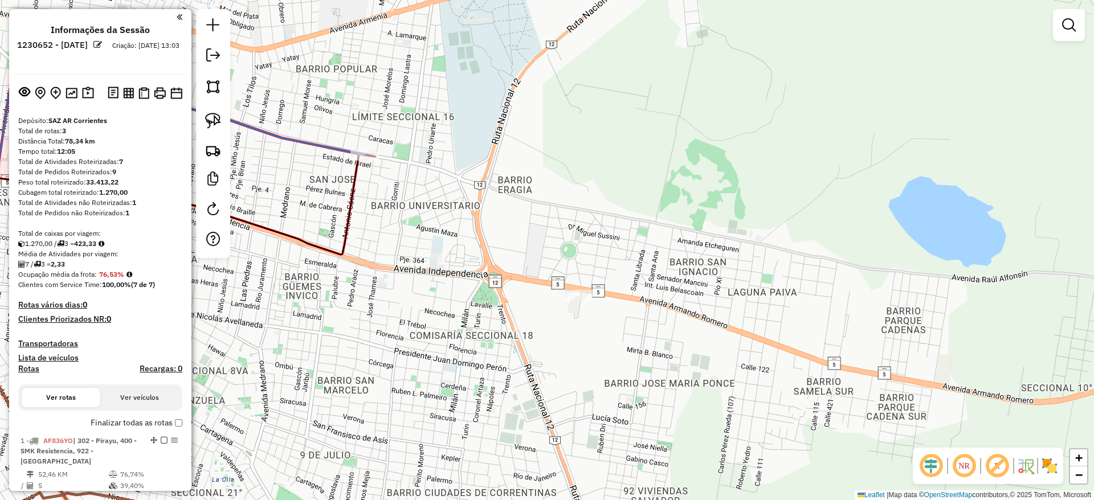
click at [271, 130] on icon at bounding box center [128, 125] width 474 height 112
select select "**********"
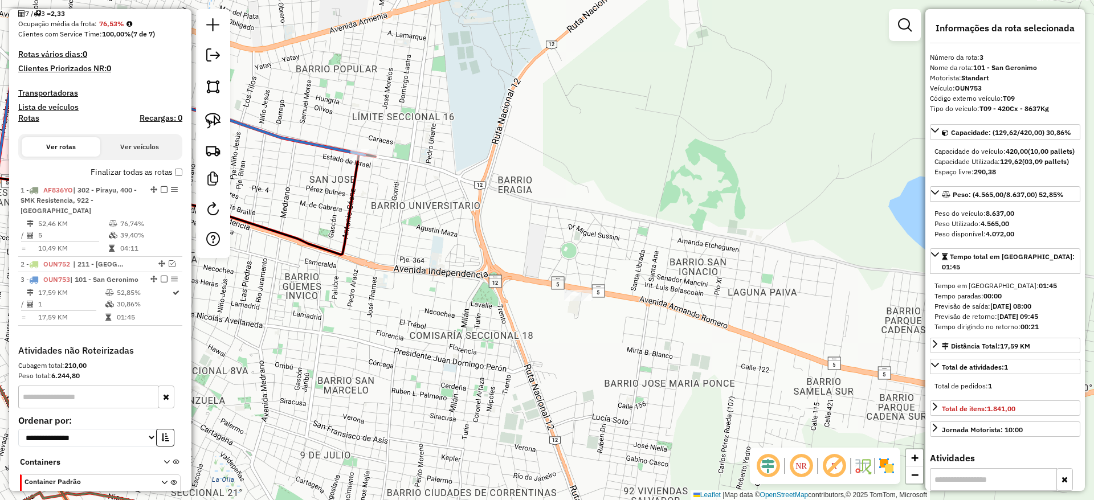
scroll to position [341, 0]
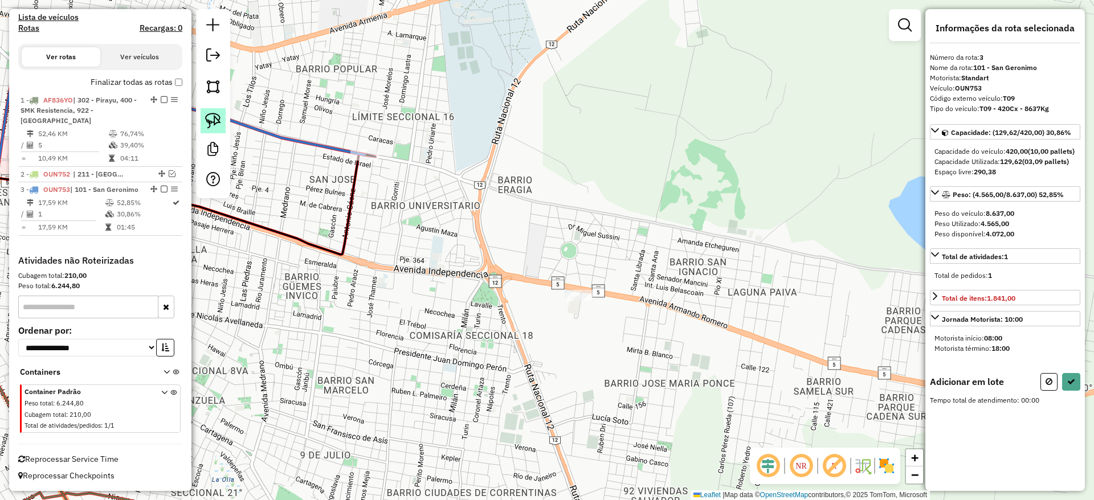
click at [211, 116] on img at bounding box center [213, 121] width 16 height 16
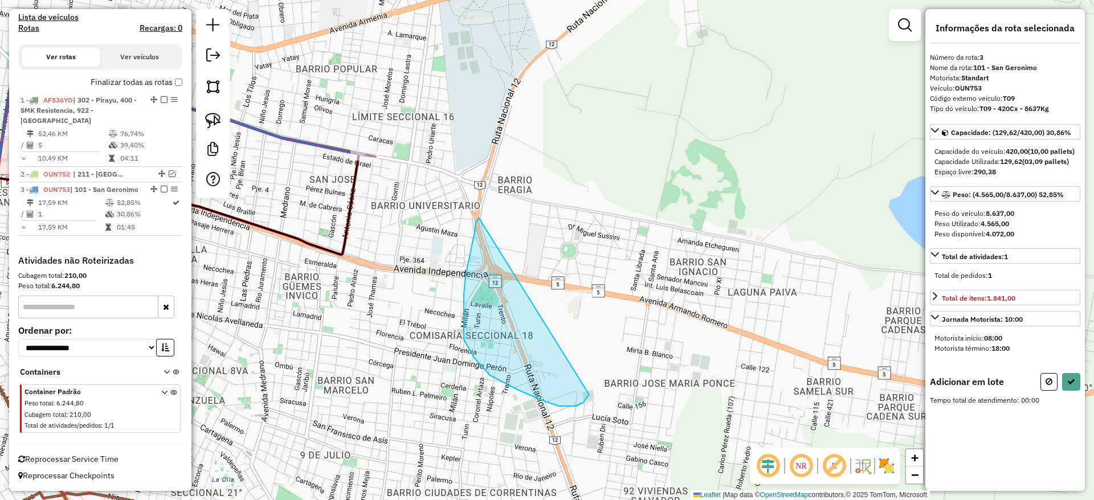
drag, startPoint x: 479, startPoint y: 218, endPoint x: 653, endPoint y: 269, distance: 182.2
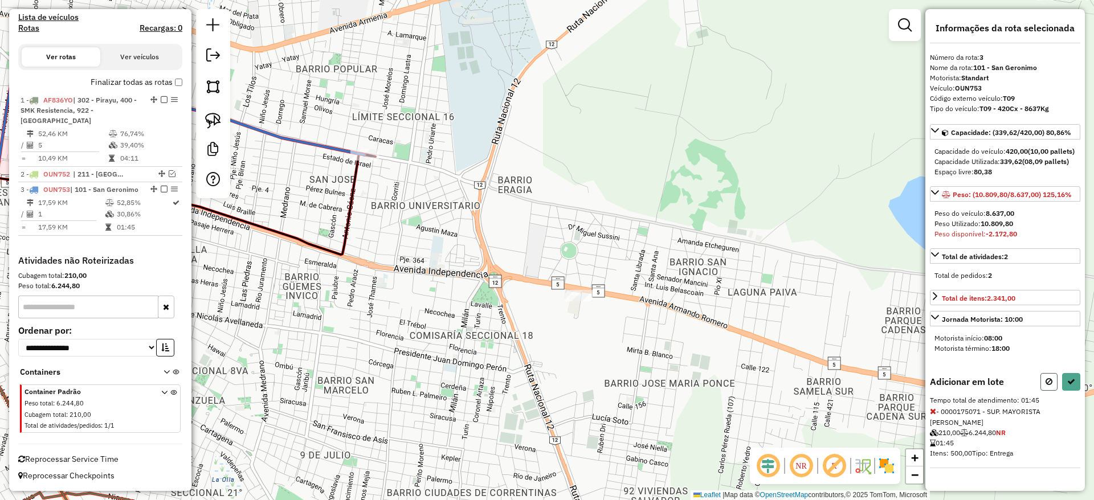
click at [1049, 391] on button at bounding box center [1048, 382] width 17 height 18
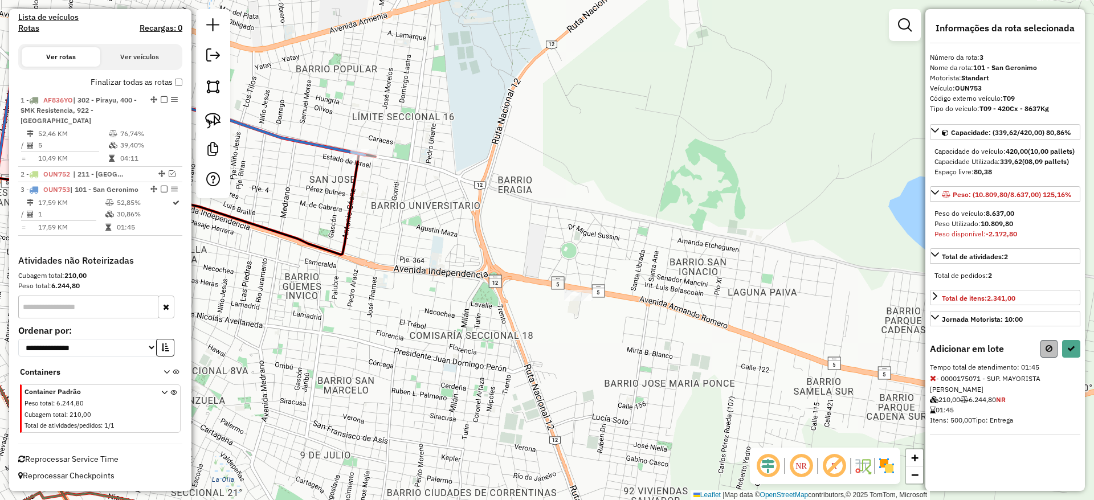
select select "**********"
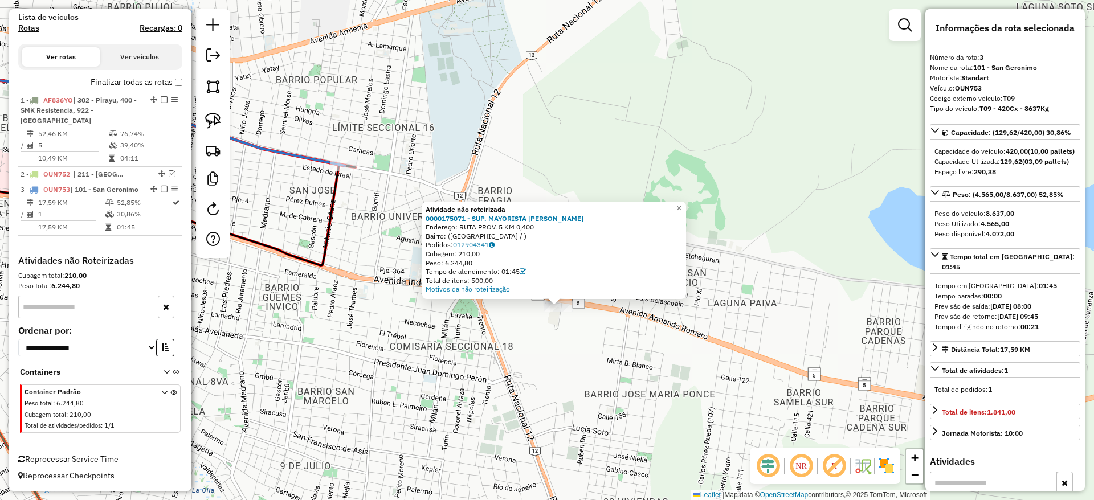
drag, startPoint x: 584, startPoint y: 365, endPoint x: 596, endPoint y: 421, distance: 57.5
click at [596, 421] on div "Atividade não roteirizada 0000175071 - SUP. MAYORISTA MAKRO S.A. Endereço: RUTA…" at bounding box center [547, 250] width 1094 height 500
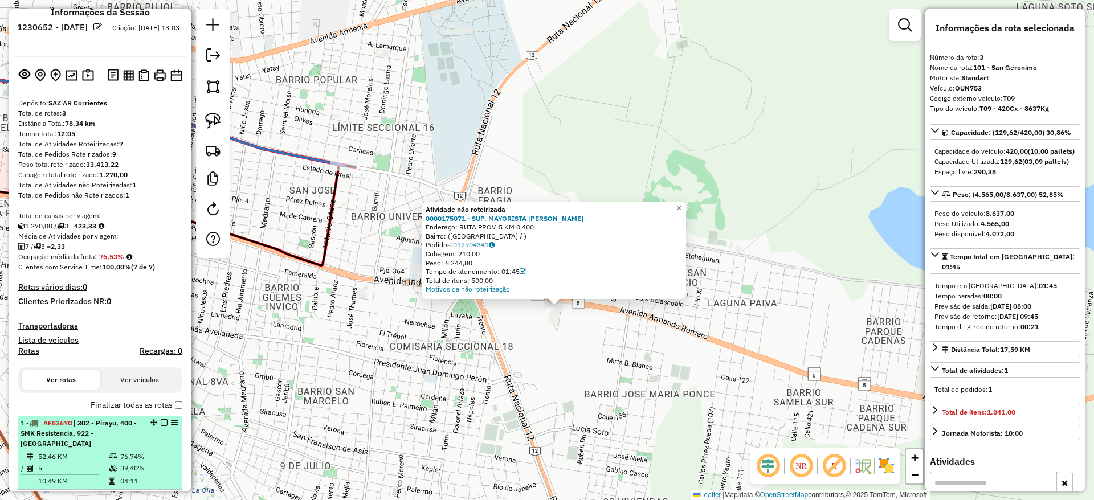
scroll to position [0, 0]
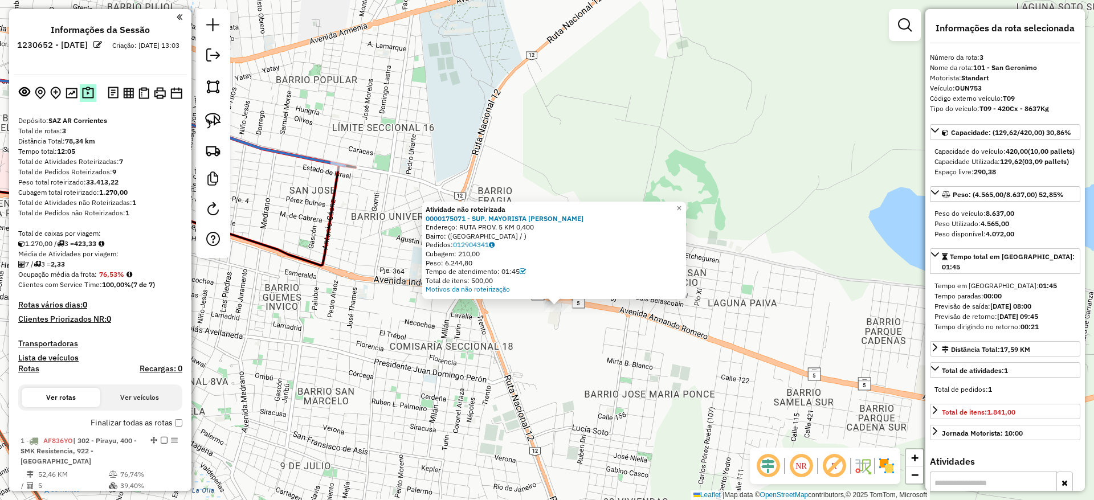
click at [83, 94] on img at bounding box center [88, 93] width 12 height 13
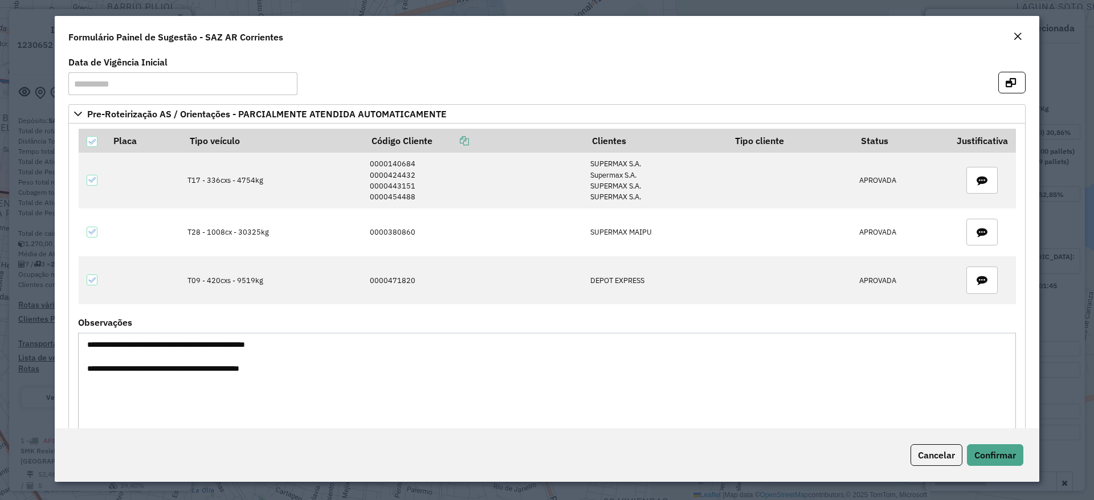
click at [1016, 36] on em "Close" at bounding box center [1017, 36] width 9 height 9
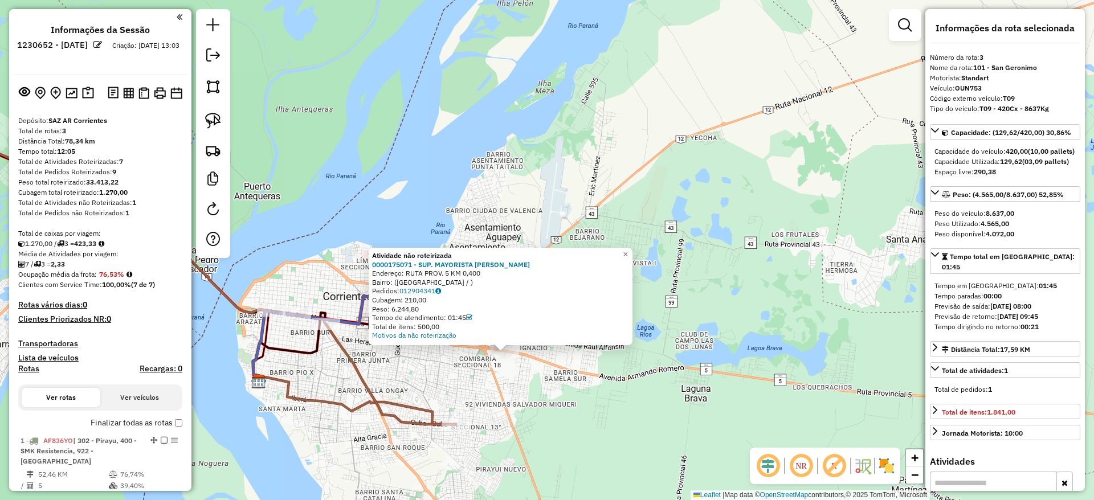
click at [434, 362] on div "Atividade não roteirizada 0000175071 - SUP. MAYORISTA MAKRO S.A. Endereço: RUTA…" at bounding box center [547, 250] width 1094 height 500
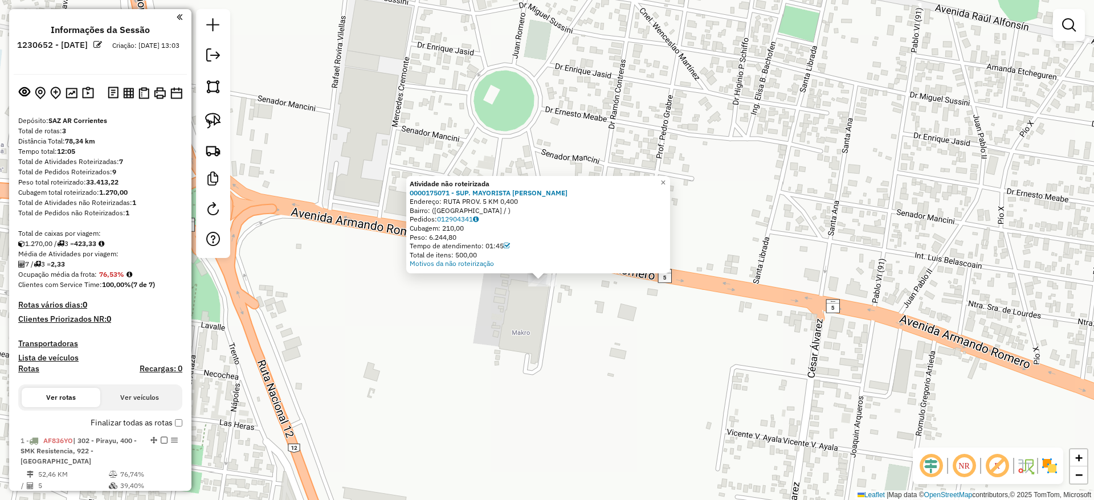
drag, startPoint x: 498, startPoint y: 372, endPoint x: 485, endPoint y: 362, distance: 16.3
click at [493, 403] on div "Atividade não roteirizada 0000175071 - SUP. MAYORISTA MAKRO S.A. Endereço: RUTA…" at bounding box center [547, 250] width 1094 height 500
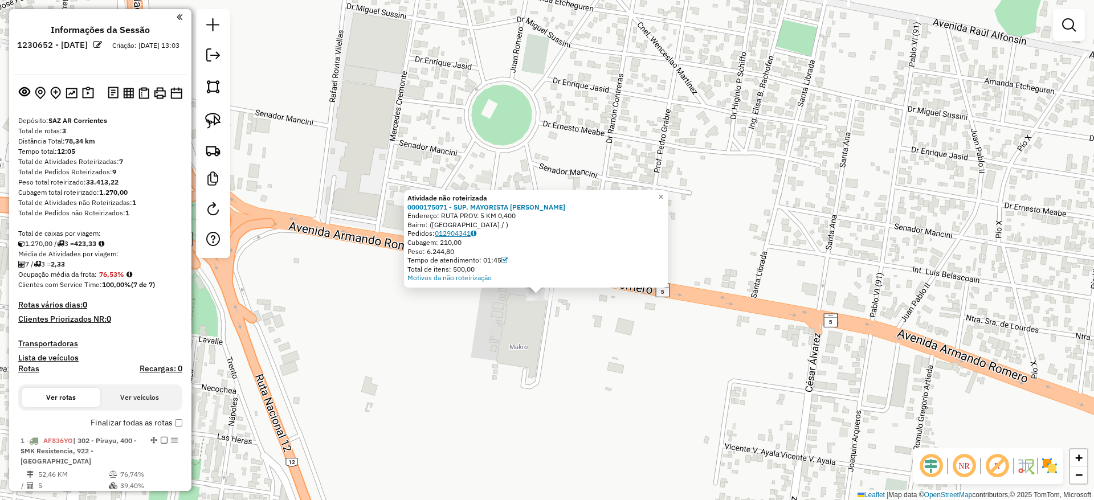
click at [461, 231] on link "012904341" at bounding box center [456, 233] width 42 height 9
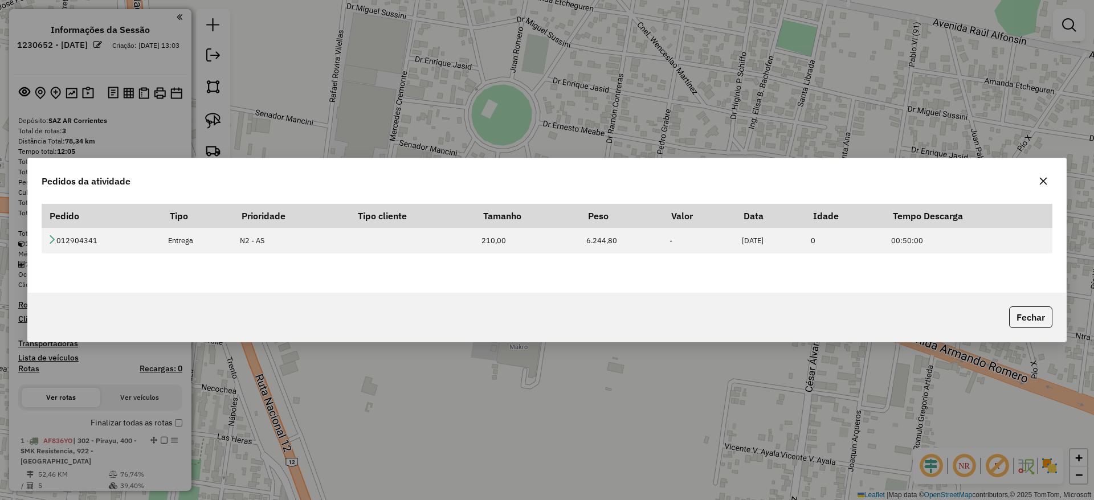
click at [1046, 184] on icon "button" at bounding box center [1043, 180] width 7 height 7
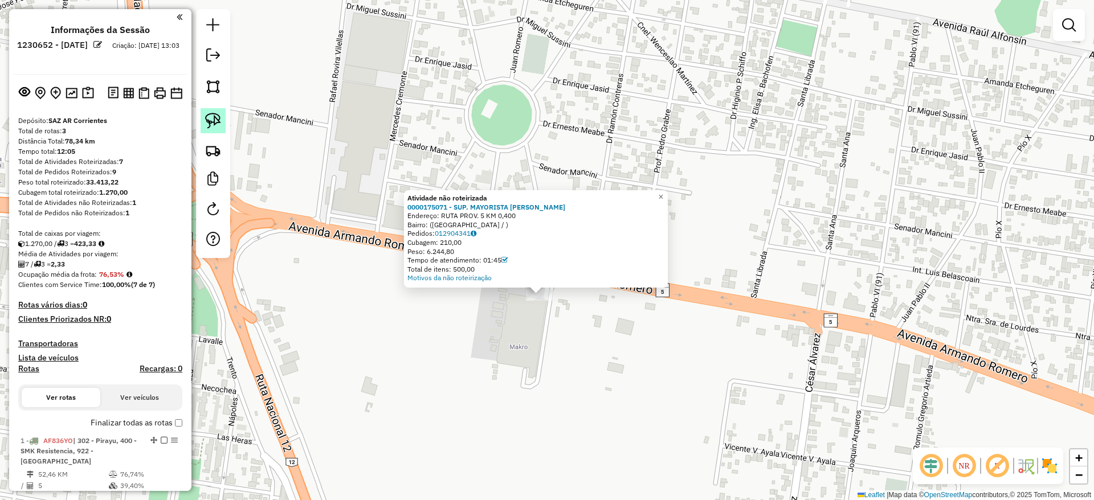
click at [203, 115] on link at bounding box center [213, 120] width 25 height 25
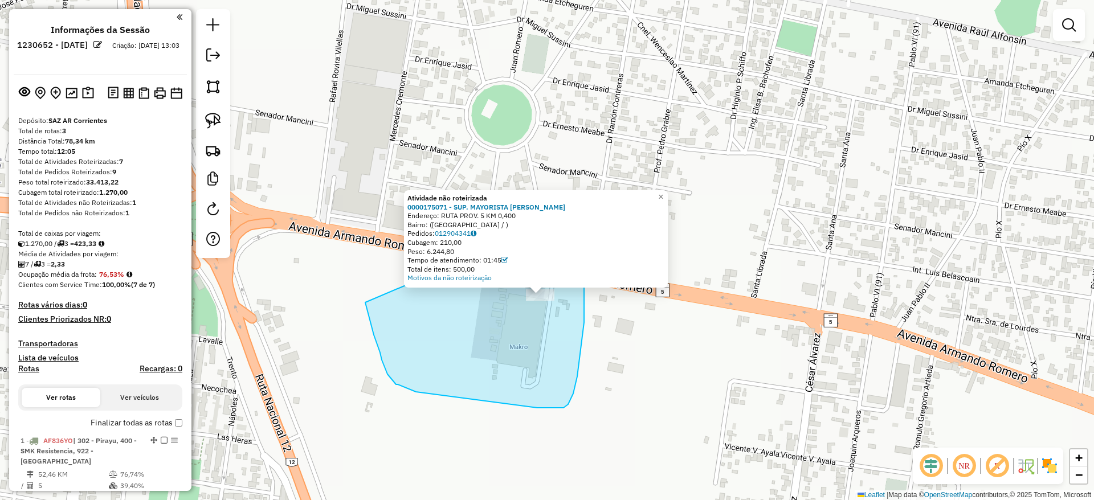
drag, startPoint x: 372, startPoint y: 327, endPoint x: 575, endPoint y: 207, distance: 236.2
click at [576, 207] on div "Atividade não roteirizada 0000175071 - SUP. MAYORISTA MAKRO S.A. Endereço: RUTA…" at bounding box center [547, 250] width 1094 height 500
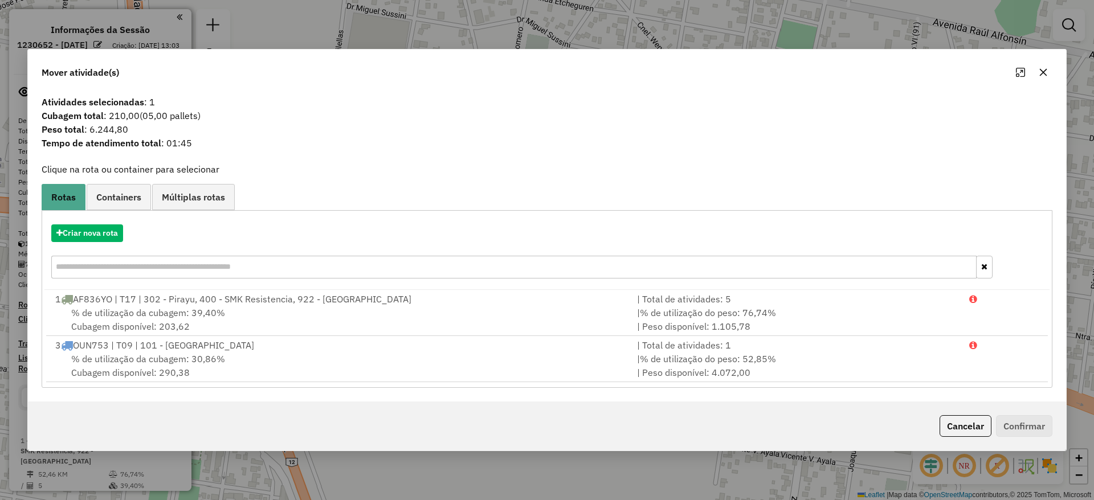
click at [1042, 75] on icon "button" at bounding box center [1043, 72] width 9 height 9
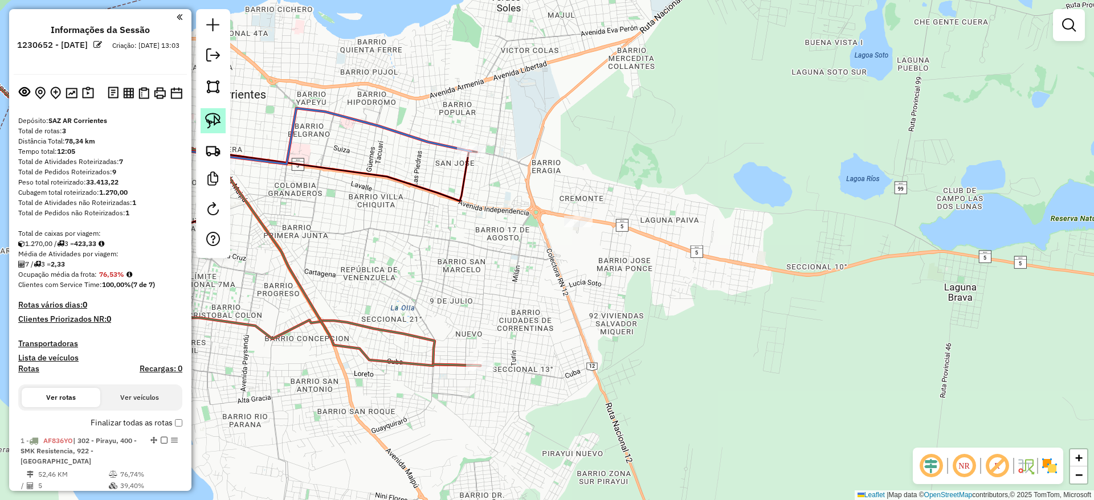
click at [210, 120] on img at bounding box center [213, 121] width 16 height 16
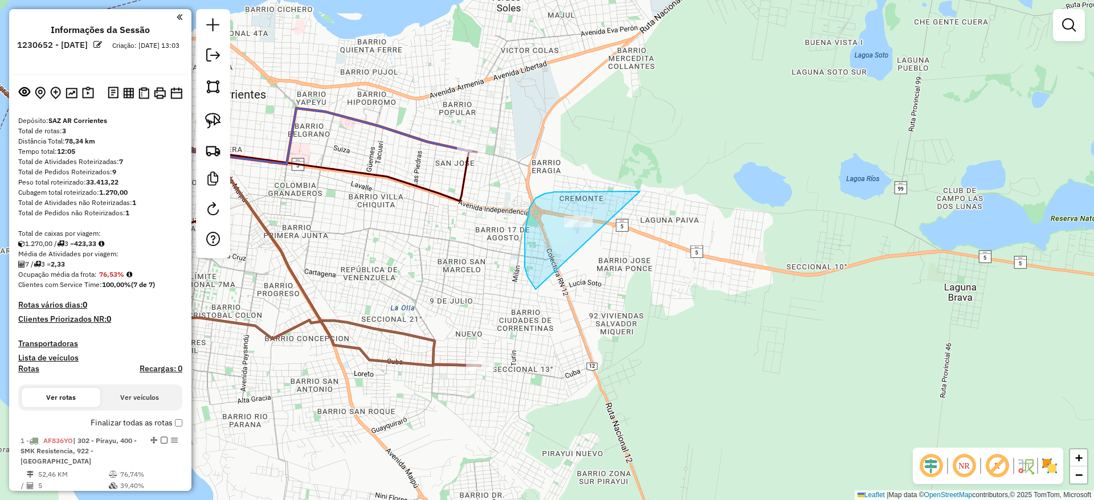
drag, startPoint x: 587, startPoint y: 191, endPoint x: 634, endPoint y: 275, distance: 95.9
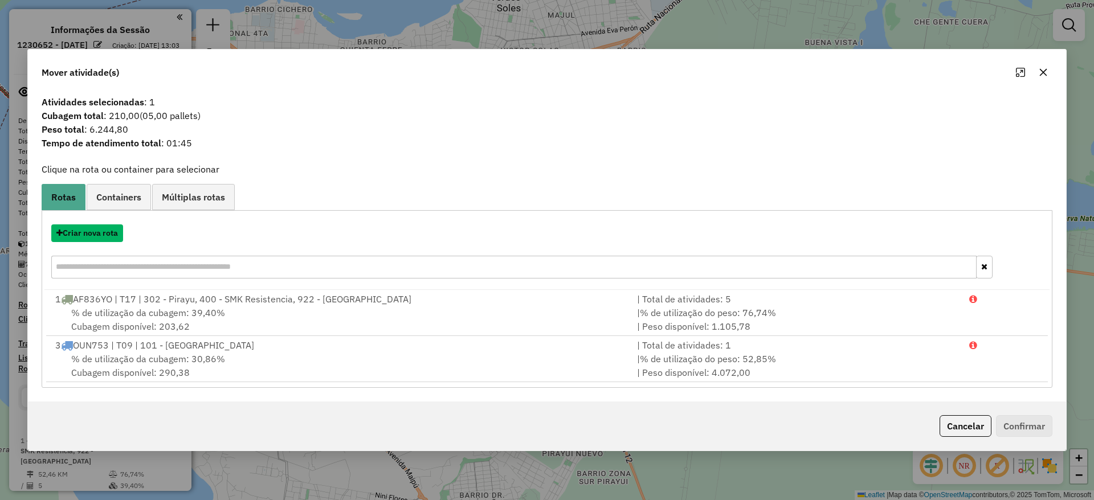
click at [89, 230] on button "Criar nova rota" at bounding box center [87, 233] width 72 height 18
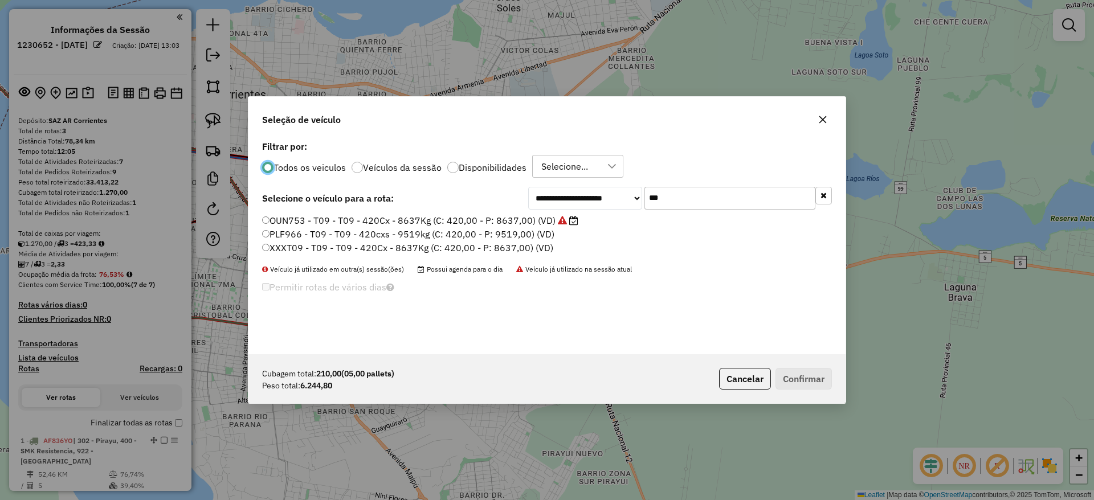
scroll to position [6, 3]
click at [676, 201] on input "***" at bounding box center [729, 198] width 171 height 23
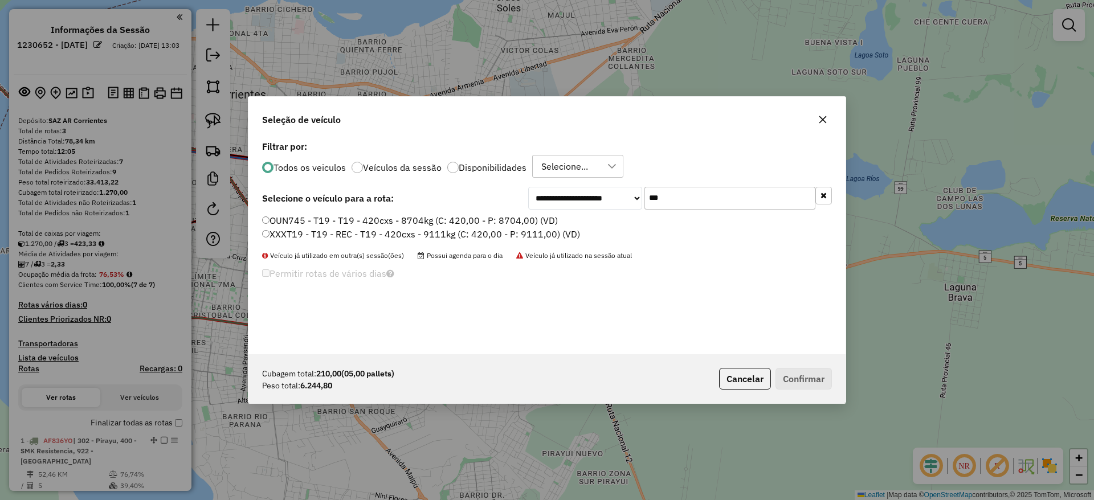
type input "***"
click at [480, 222] on label "OUN745 - T19 - T19 - 420cxs - 8704kg (C: 420,00 - P: 8704,00) (VD)" at bounding box center [410, 221] width 296 height 14
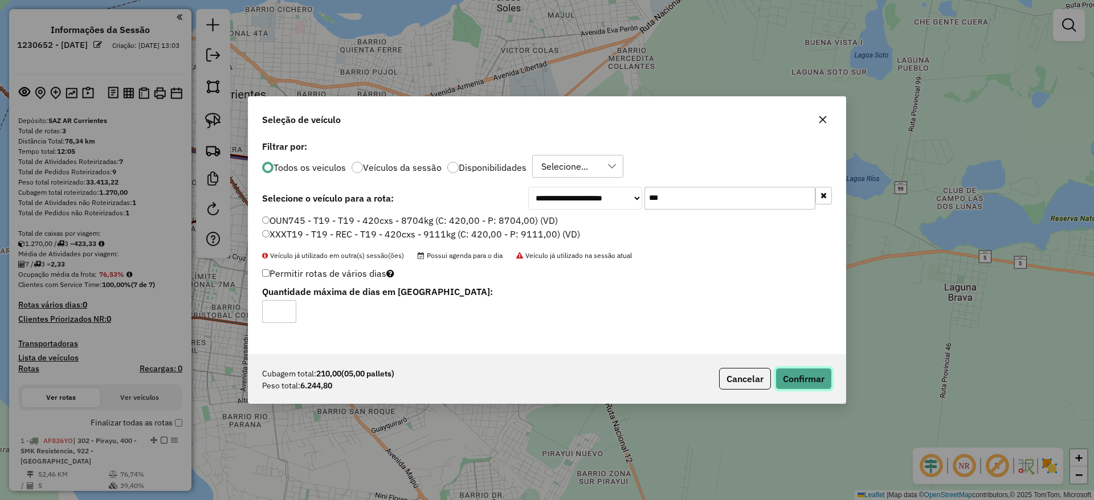
click at [803, 370] on button "Confirmar" at bounding box center [803, 379] width 56 height 22
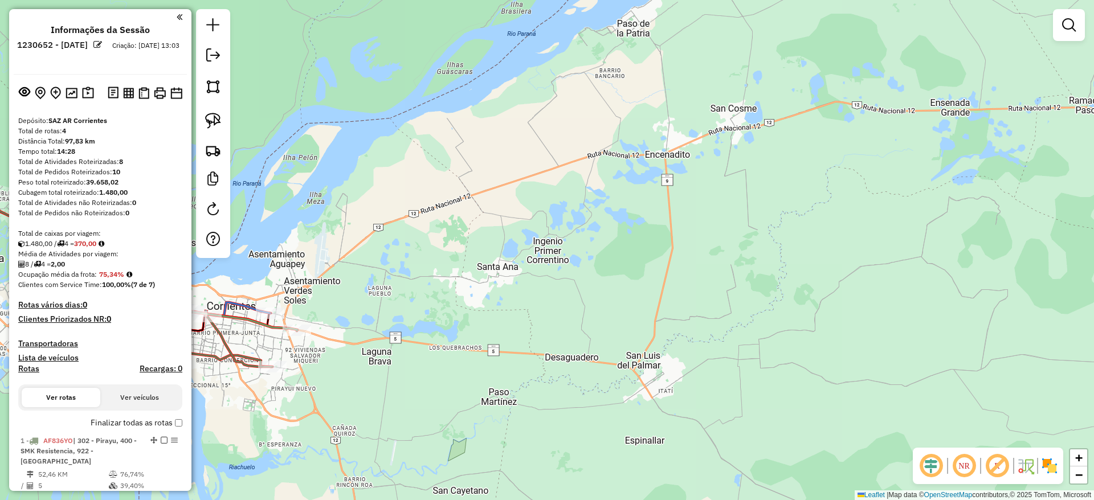
drag, startPoint x: 680, startPoint y: 351, endPoint x: 917, endPoint y: 288, distance: 245.4
click at [917, 288] on div "Janela de atendimento Grade de atendimento Capacidade Transportadoras Veículos …" at bounding box center [547, 250] width 1094 height 500
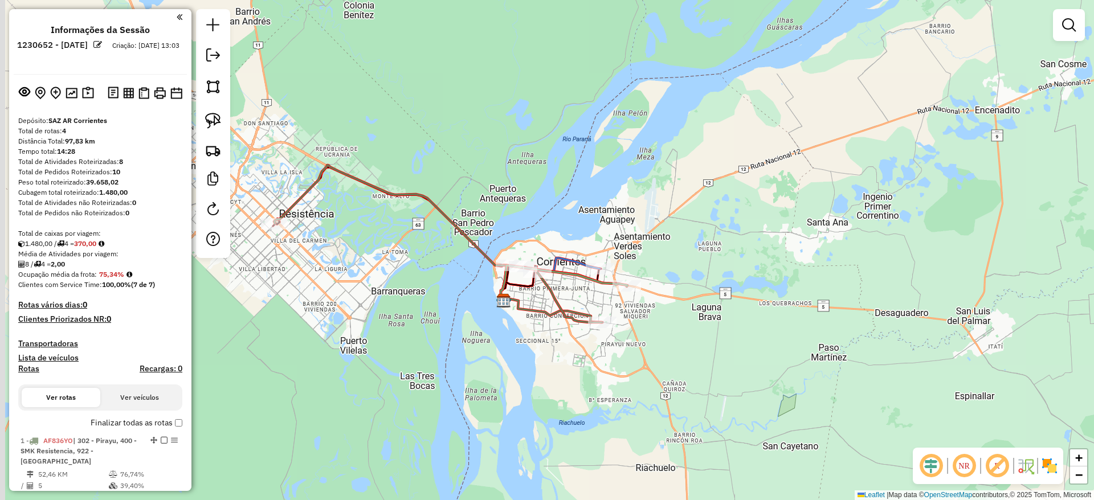
drag, startPoint x: 345, startPoint y: 324, endPoint x: 489, endPoint y: 350, distance: 145.9
click at [489, 350] on div "Janela de atendimento Grade de atendimento Capacidade Transportadoras Veículos …" at bounding box center [547, 250] width 1094 height 500
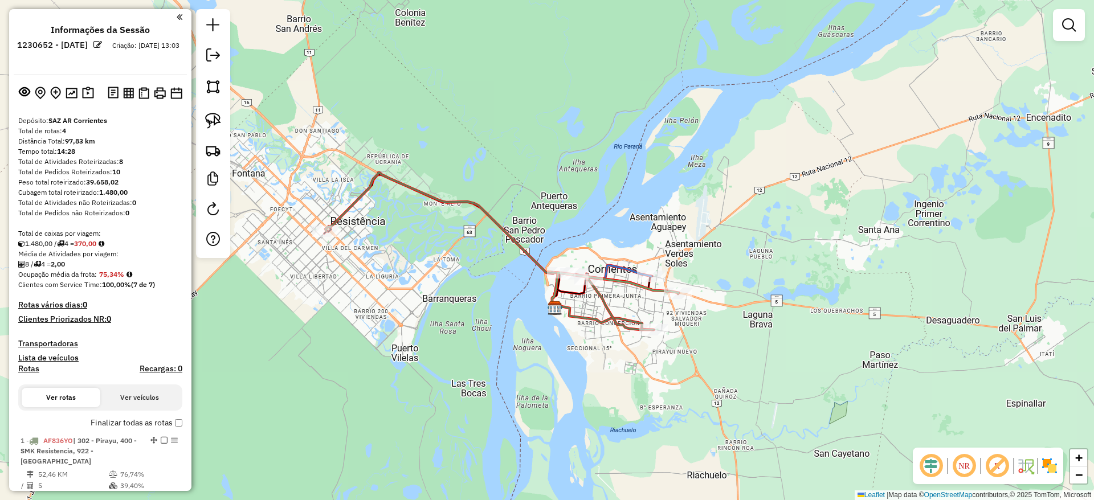
click at [443, 191] on div "Janela de atendimento Grade de atendimento Capacidade Transportadoras Veículos …" at bounding box center [547, 250] width 1094 height 500
click at [442, 203] on icon at bounding box center [489, 251] width 328 height 157
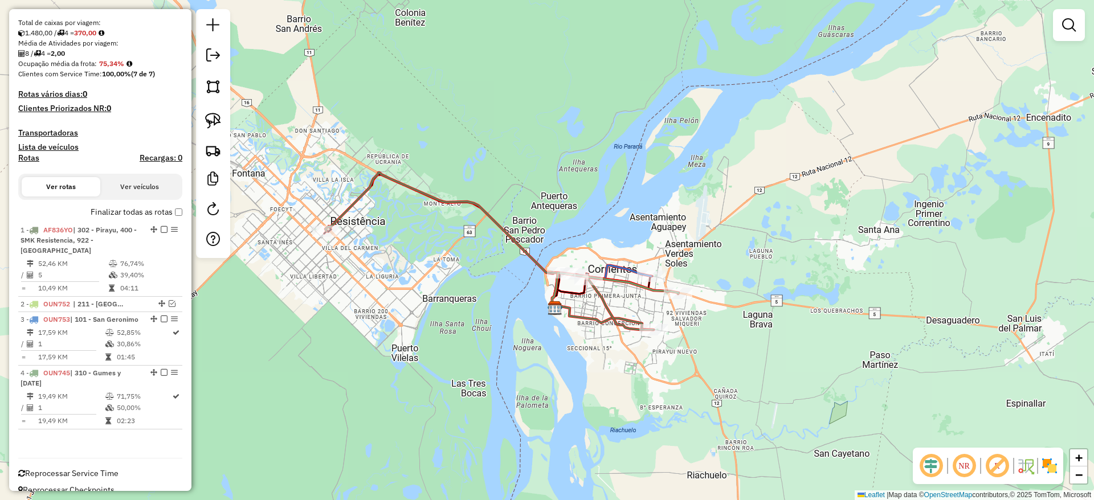
select select "**********"
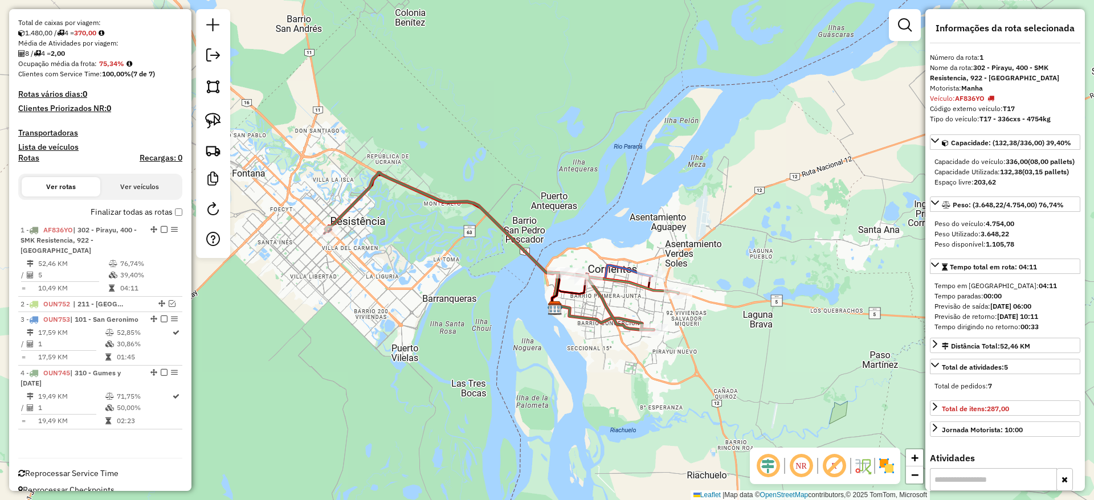
scroll to position [225, 0]
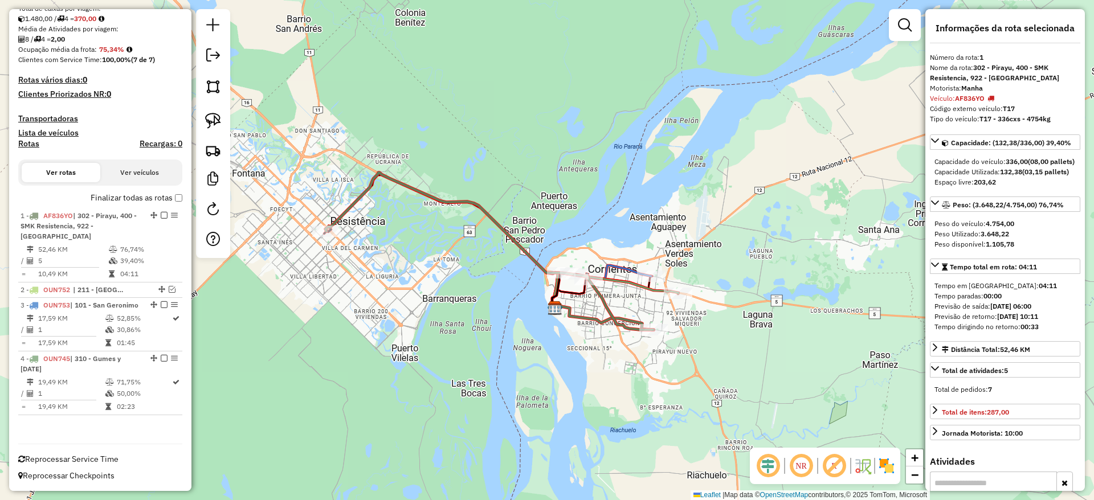
click at [181, 198] on div "Depósito: SAZ AR Corrientes Total de rotas: 4 Distância Total: 97,83 km Tempo t…" at bounding box center [100, 163] width 173 height 544
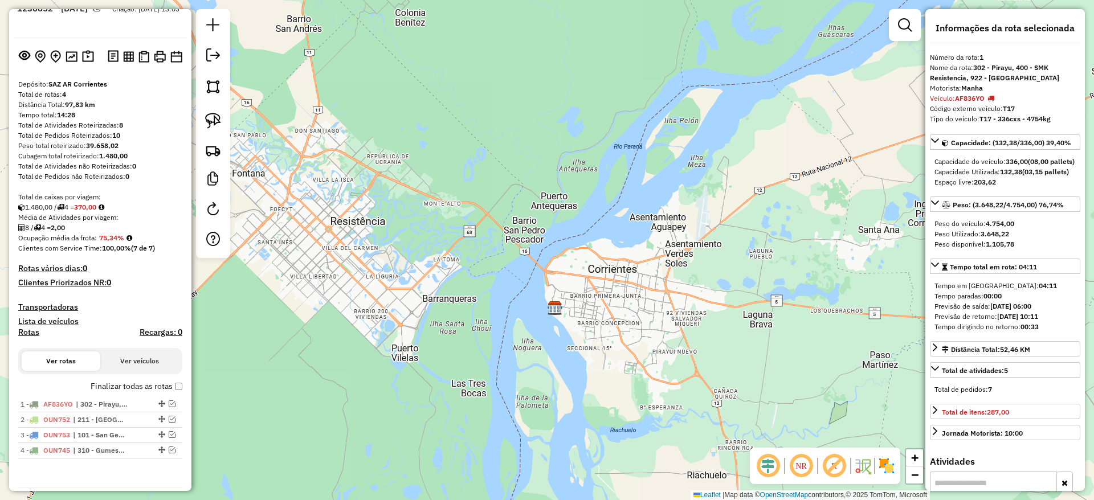
scroll to position [0, 0]
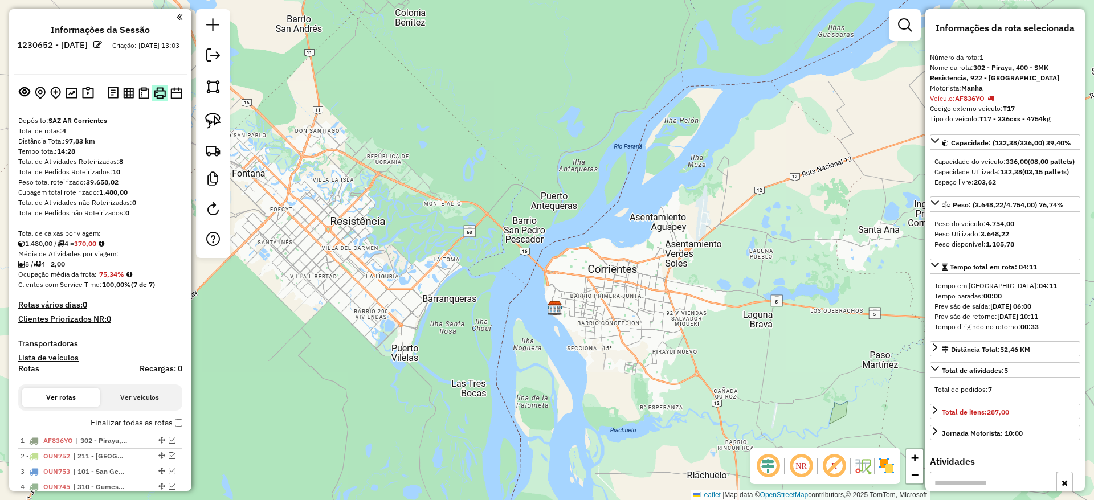
click at [158, 91] on img at bounding box center [160, 93] width 12 height 12
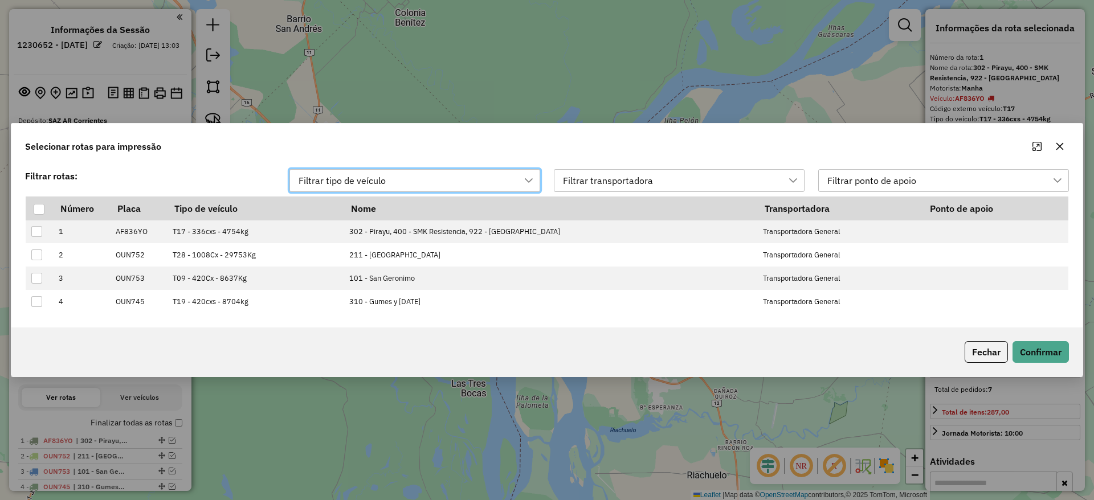
scroll to position [9, 51]
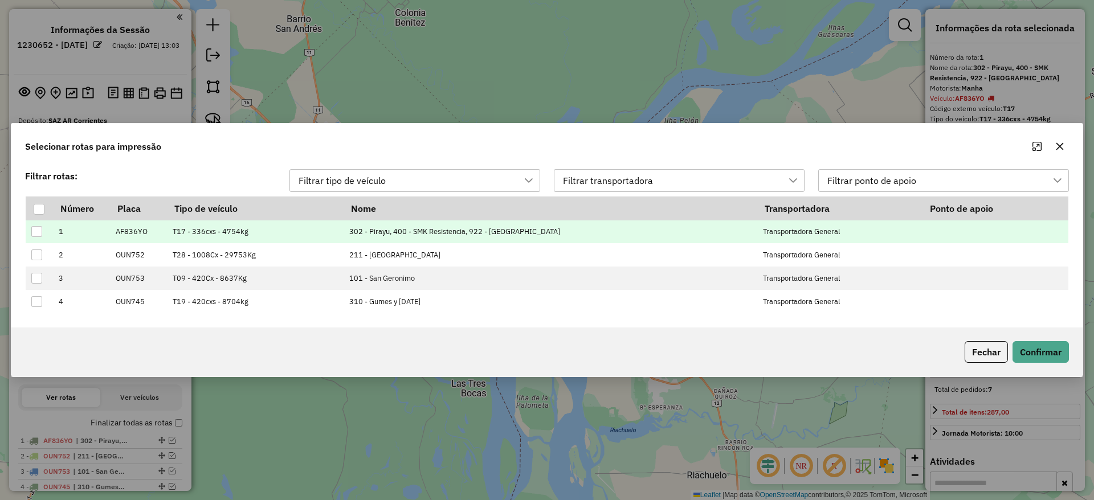
drag, startPoint x: 40, startPoint y: 206, endPoint x: 243, endPoint y: 240, distance: 205.8
click at [41, 208] on div at bounding box center [39, 209] width 11 height 11
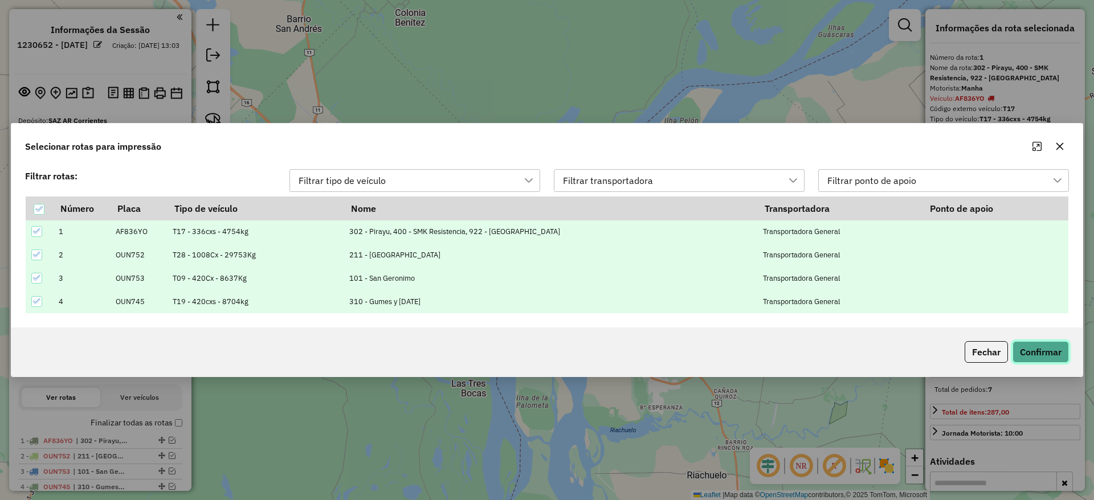
click at [1036, 348] on button "Confirmar" at bounding box center [1040, 352] width 56 height 22
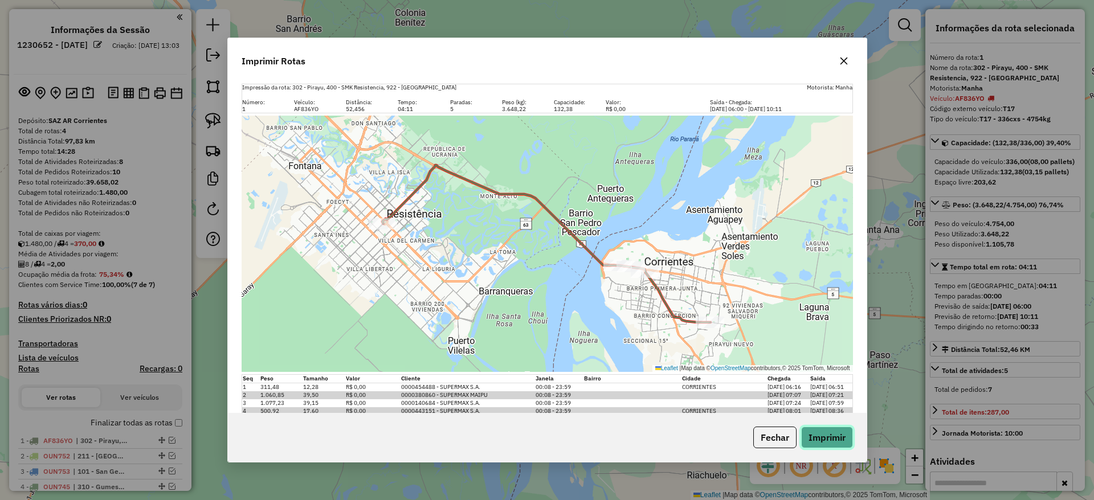
click at [826, 447] on button "Imprimir" at bounding box center [827, 438] width 52 height 22
click at [848, 60] on button "button" at bounding box center [844, 61] width 18 height 18
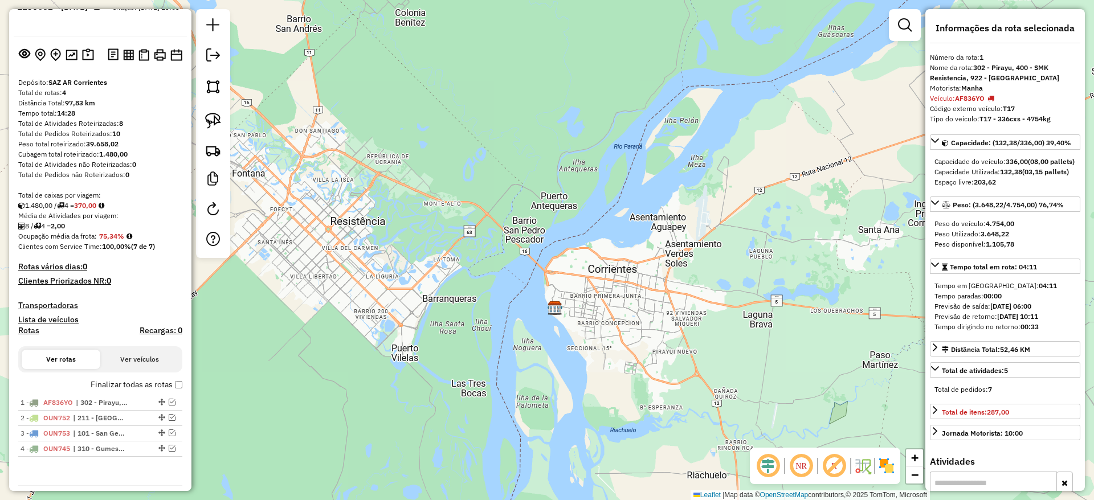
scroll to position [0, 0]
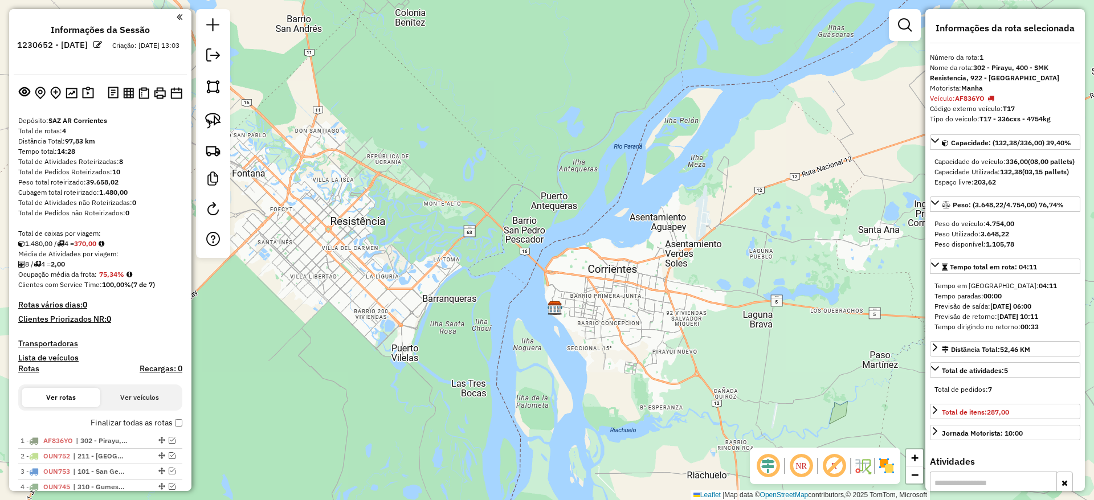
click at [451, 81] on div "Janela de atendimento Grade de atendimento Capacidade Transportadoras Veículos …" at bounding box center [547, 250] width 1094 height 500
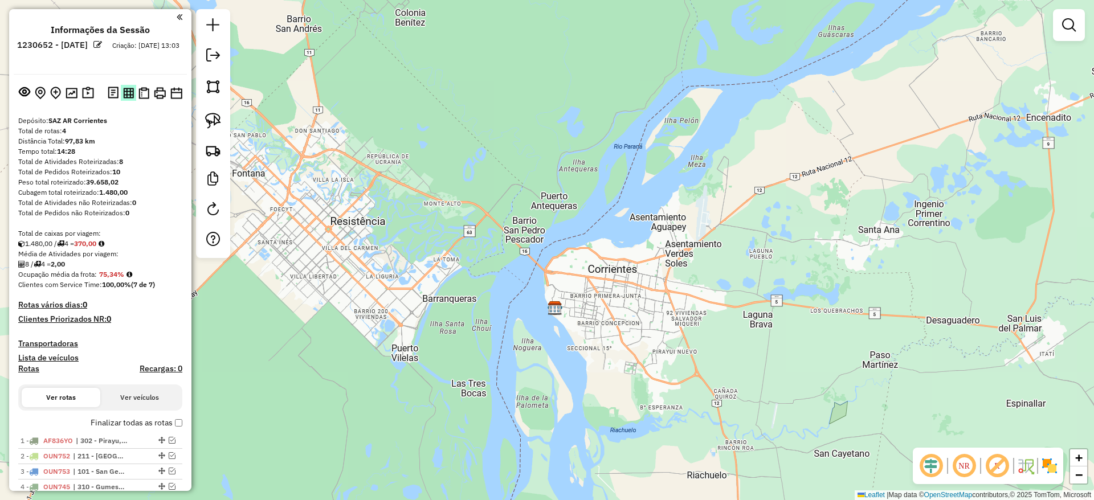
click at [125, 89] on img at bounding box center [128, 93] width 11 height 11
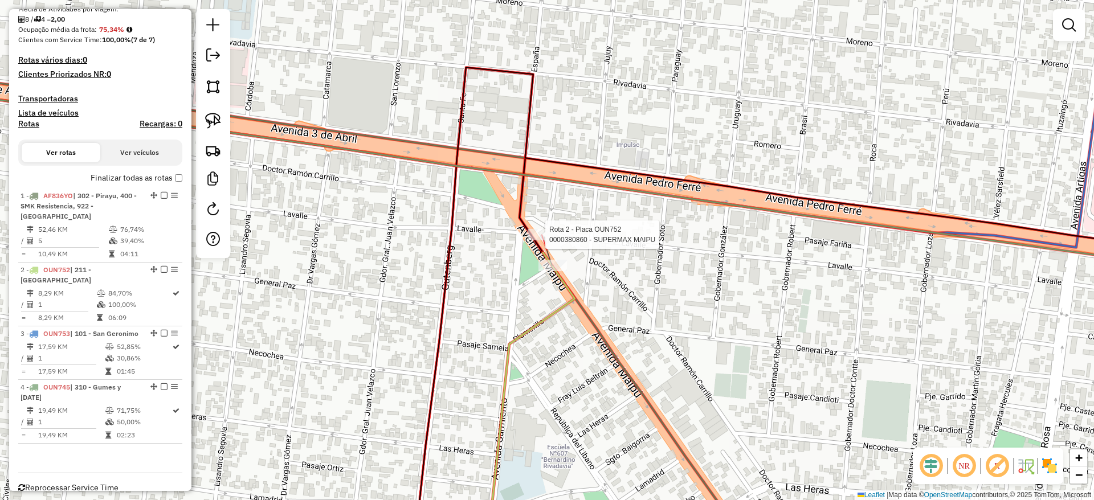
select select "**********"
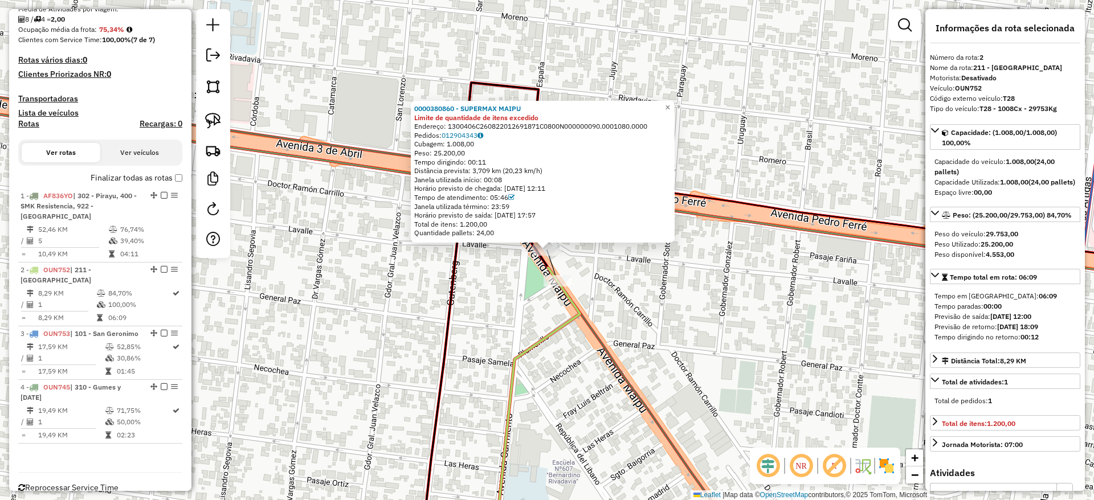
scroll to position [263, 0]
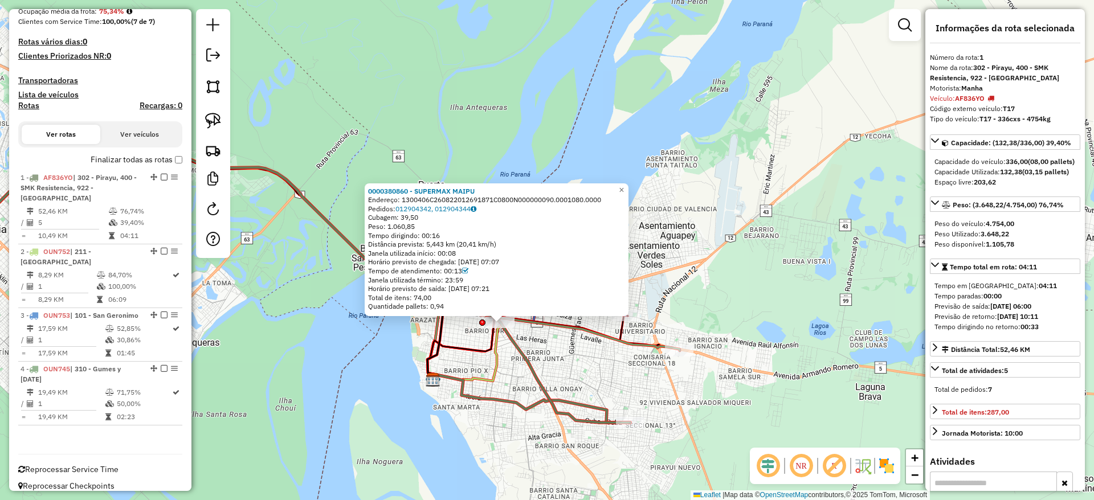
click at [655, 313] on div "0000380860 - SUPERMAX MAIPU Endereço: 1300406C260822012691871C0800N000000090.00…" at bounding box center [547, 250] width 1094 height 500
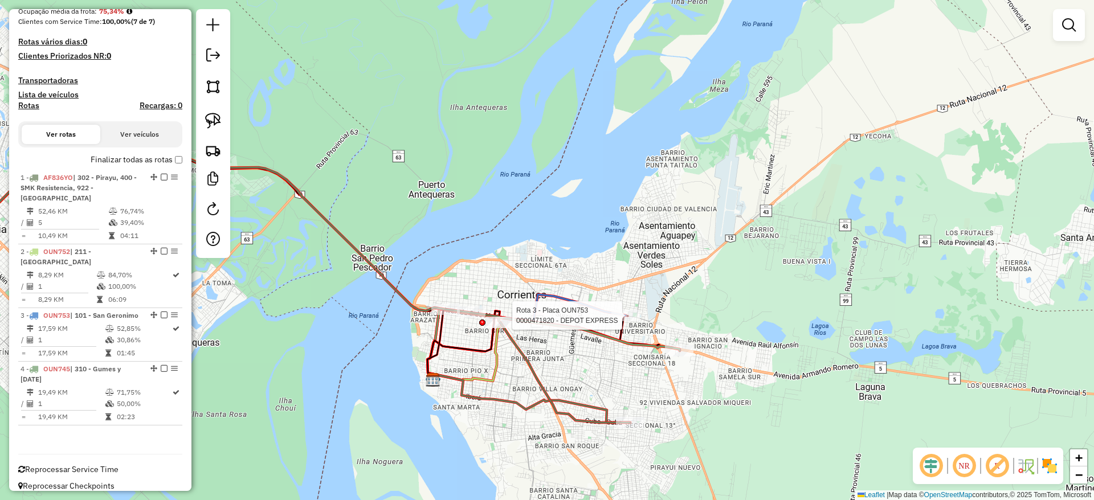
select select "**********"
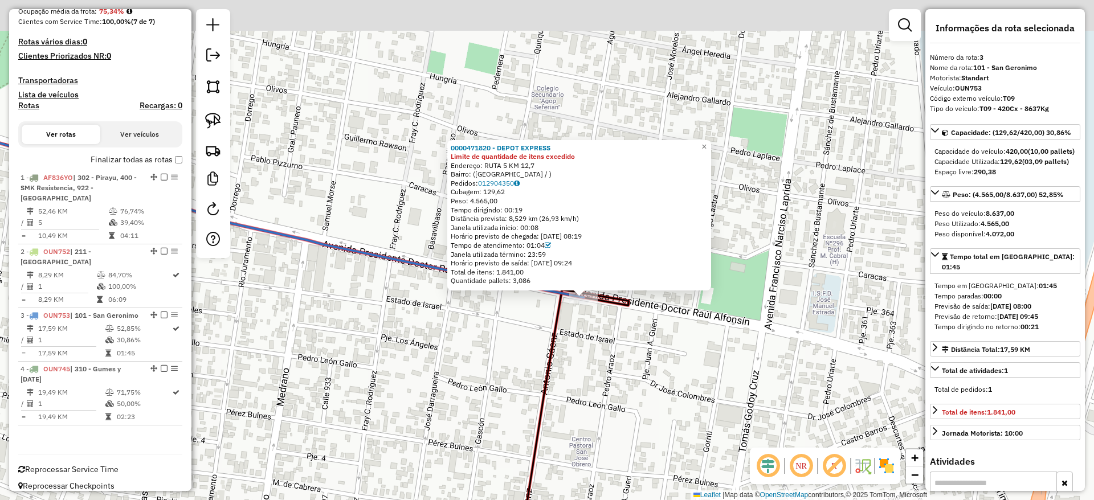
drag, startPoint x: 584, startPoint y: 348, endPoint x: 621, endPoint y: 396, distance: 60.2
click at [621, 396] on div "0000471820 - DEPOT EXPRESS Limite de quantidade de itens excedido Endereço: RUT…" at bounding box center [547, 250] width 1094 height 500
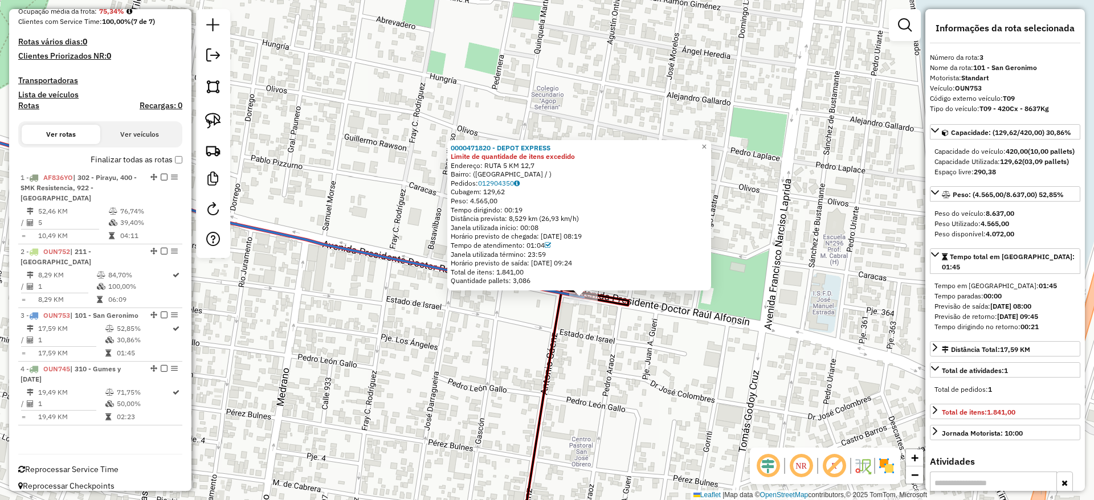
drag, startPoint x: 522, startPoint y: 201, endPoint x: 472, endPoint y: 202, distance: 50.1
click at [472, 202] on div "Peso: 4.565,00" at bounding box center [579, 201] width 257 height 9
copy span "4.565,00"
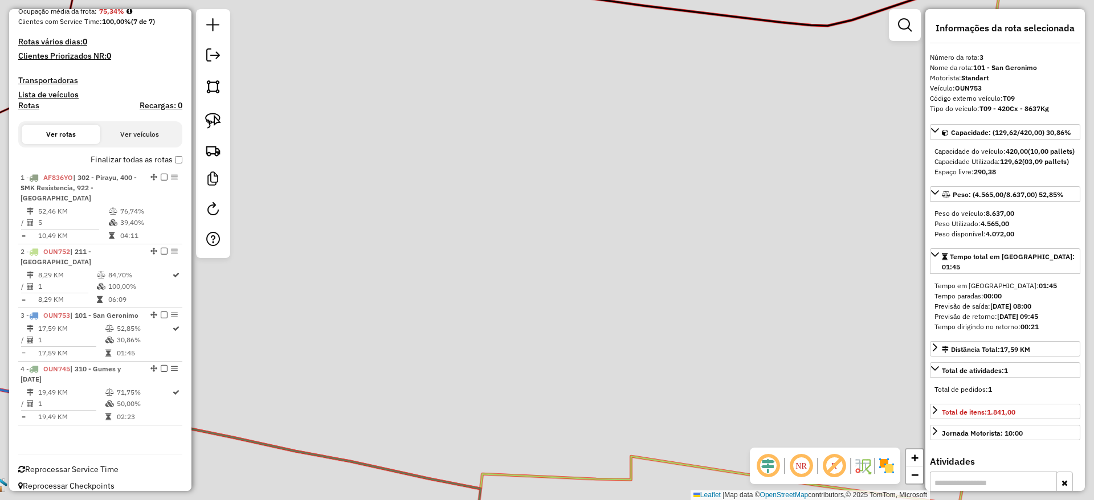
scroll to position [0, 0]
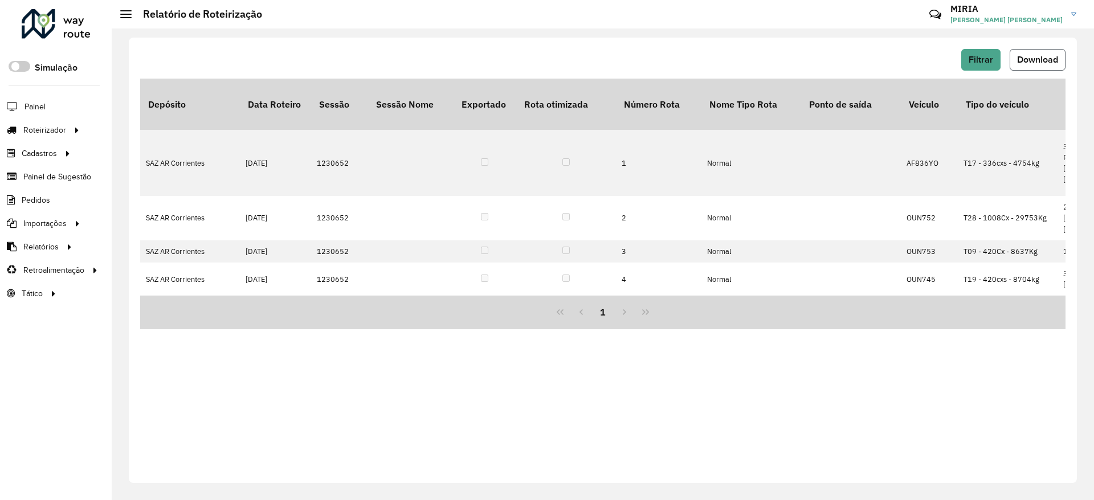
click at [1041, 62] on span "Download" at bounding box center [1037, 60] width 41 height 10
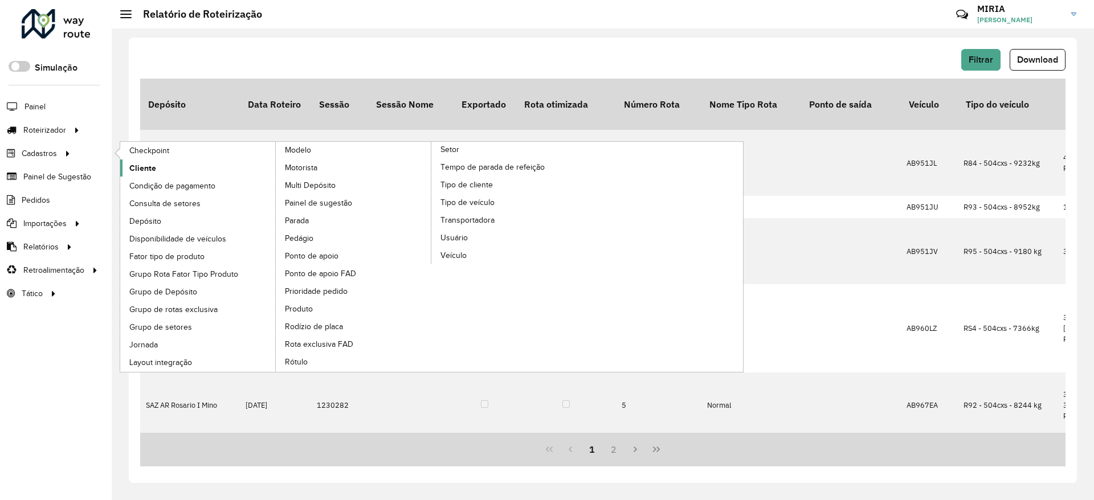
click at [156, 165] on link "Cliente" at bounding box center [198, 168] width 156 height 17
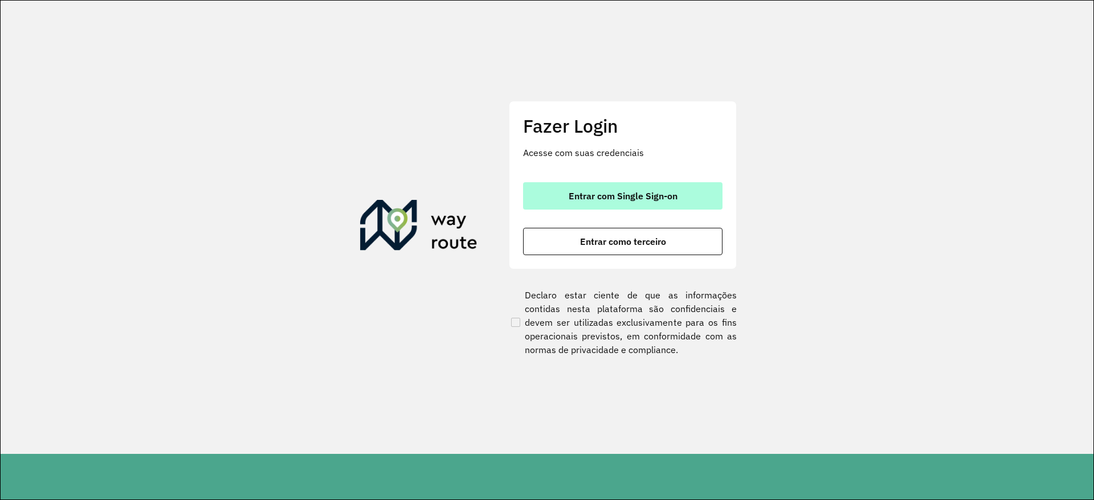
click at [643, 204] on button "Entrar com Single Sign-on" at bounding box center [622, 195] width 199 height 27
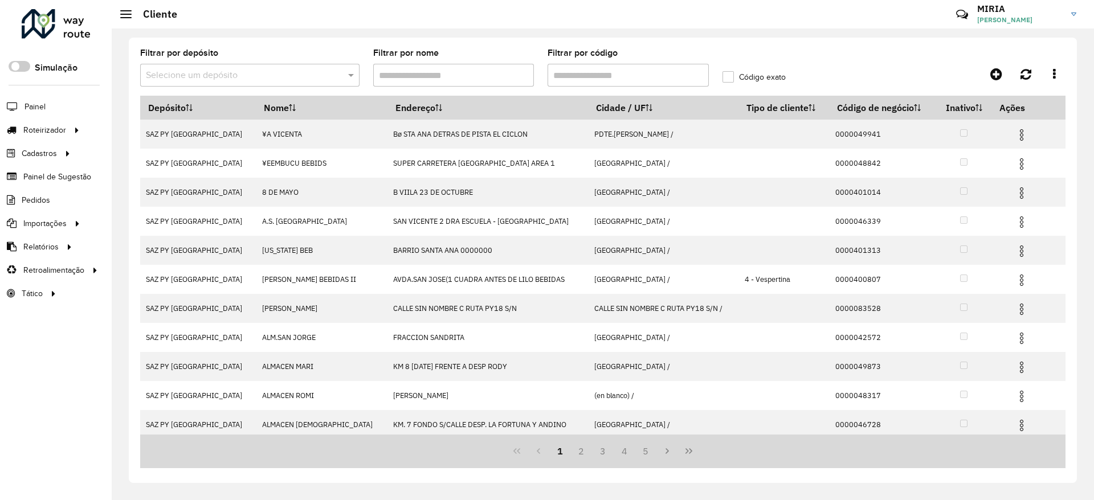
click at [635, 61] on div "Filtrar por código" at bounding box center [627, 68] width 161 height 38
click at [627, 69] on input "Filtrar por código" at bounding box center [627, 75] width 161 height 23
paste input "******"
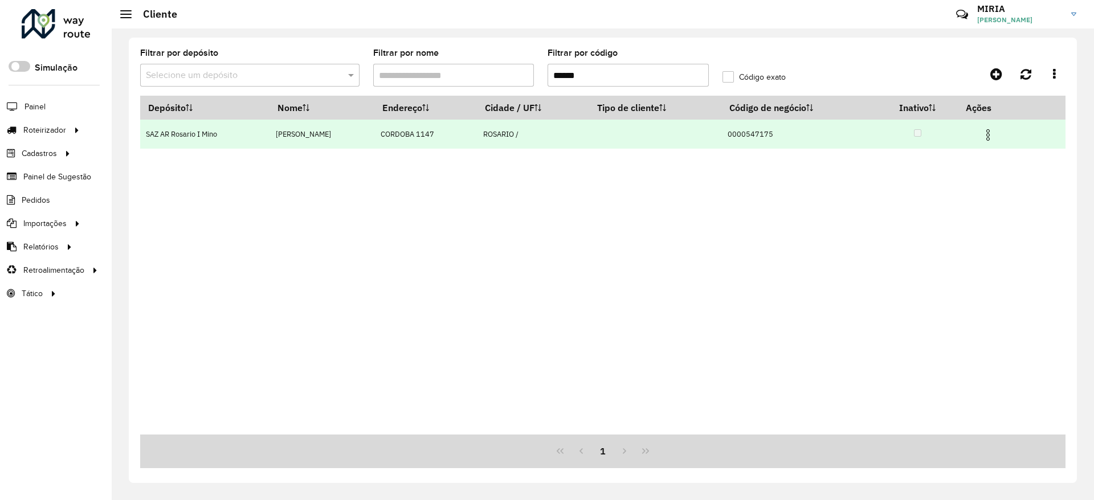
type input "******"
click at [999, 133] on td at bounding box center [992, 134] width 68 height 28
click at [993, 135] on img at bounding box center [988, 135] width 14 height 14
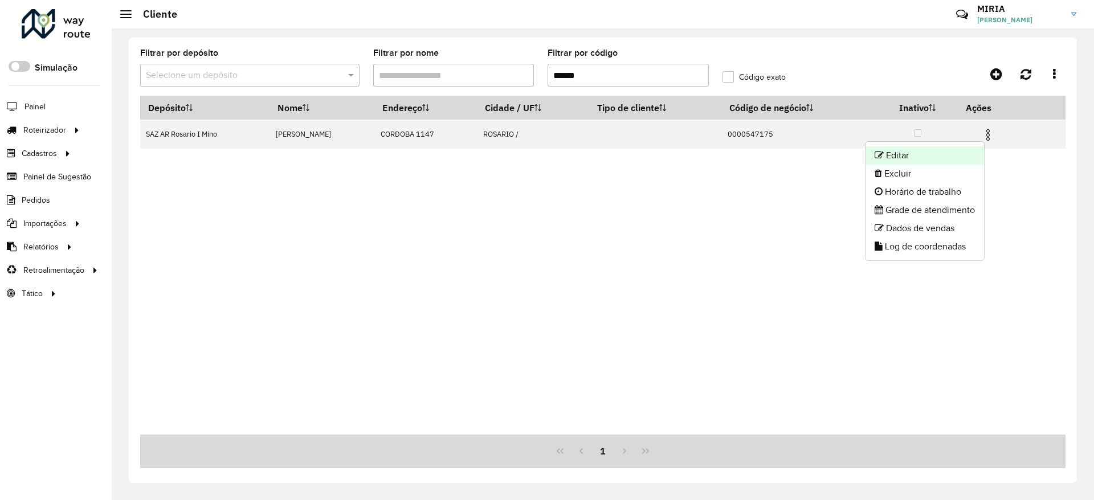
click at [931, 150] on li "Editar" at bounding box center [924, 155] width 118 height 18
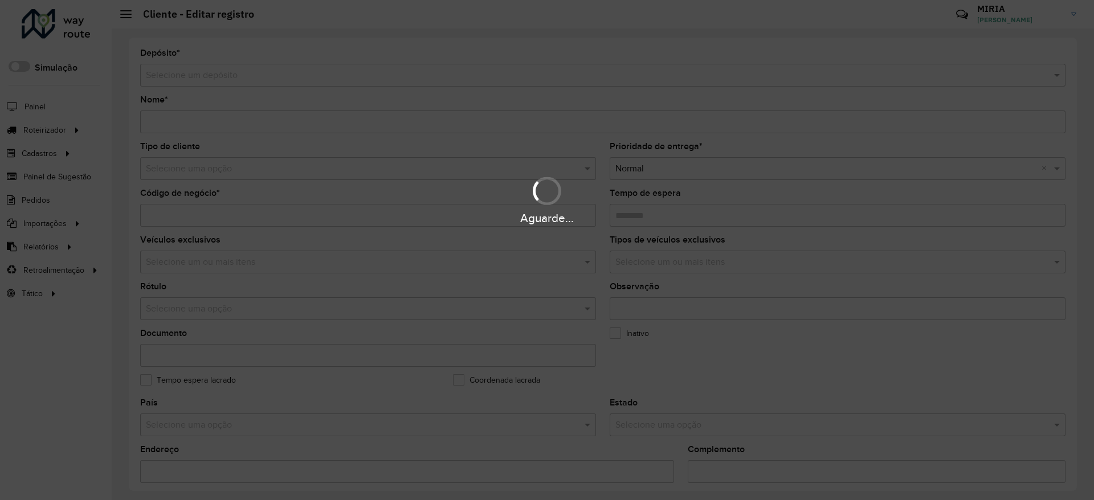
type input "**********"
type input "********"
type input "**********"
type input "*******"
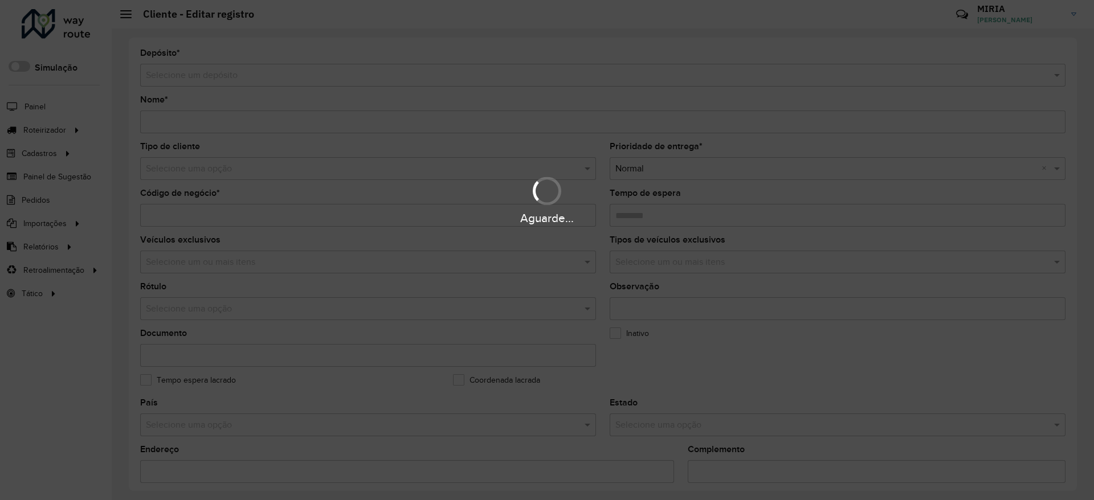
type input "**********"
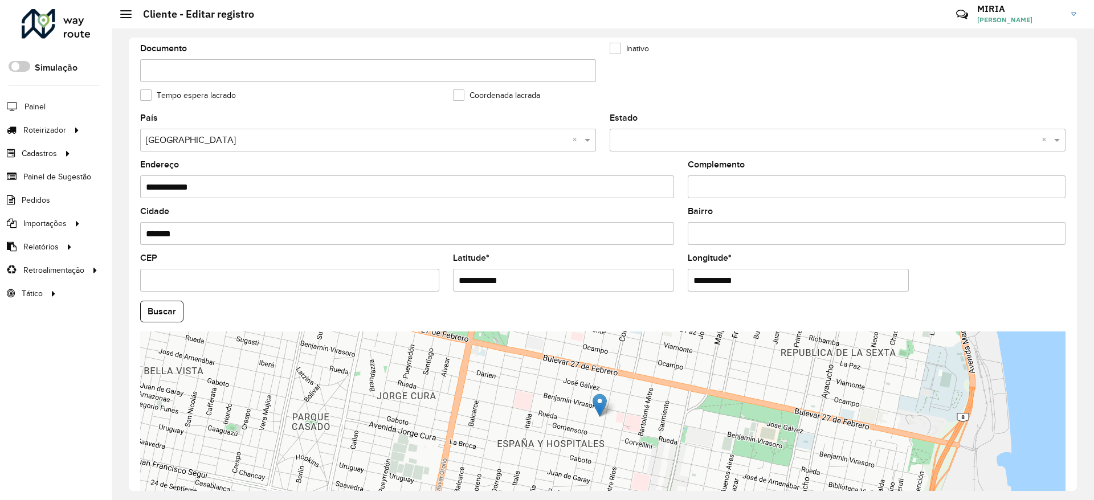
scroll to position [348, 0]
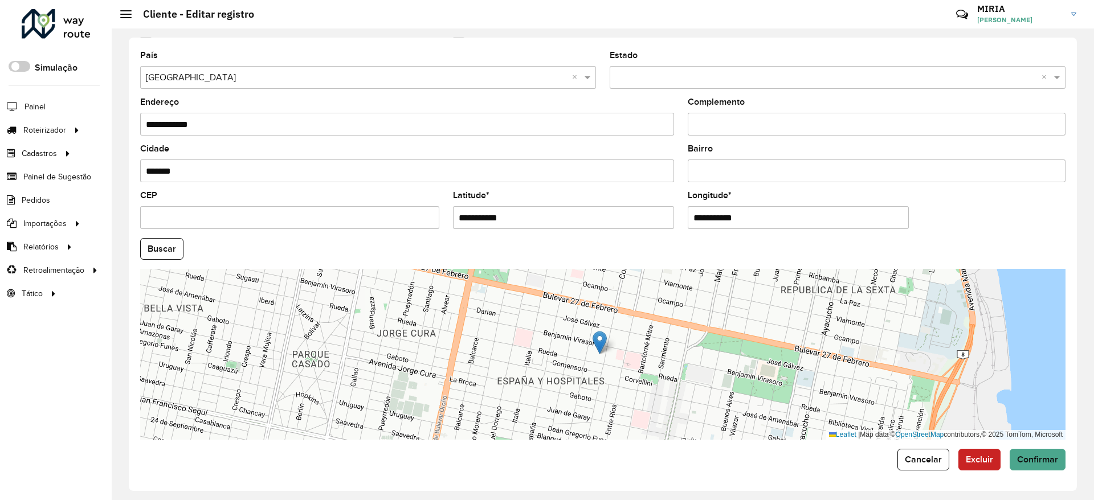
drag, startPoint x: 573, startPoint y: 214, endPoint x: 420, endPoint y: 215, distance: 152.7
click at [420, 215] on formly-group "**********" at bounding box center [602, 245] width 939 height 389
paste input "*******"
type input "**********"
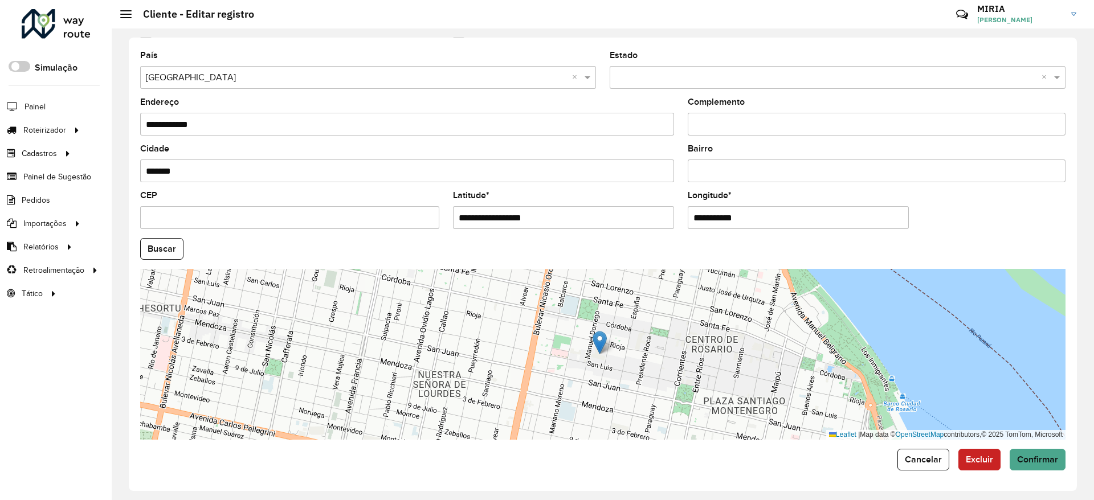
drag, startPoint x: 759, startPoint y: 211, endPoint x: 658, endPoint y: 220, distance: 101.2
click at [658, 220] on formly-group "**********" at bounding box center [602, 245] width 939 height 389
paste input "********"
type input "**********"
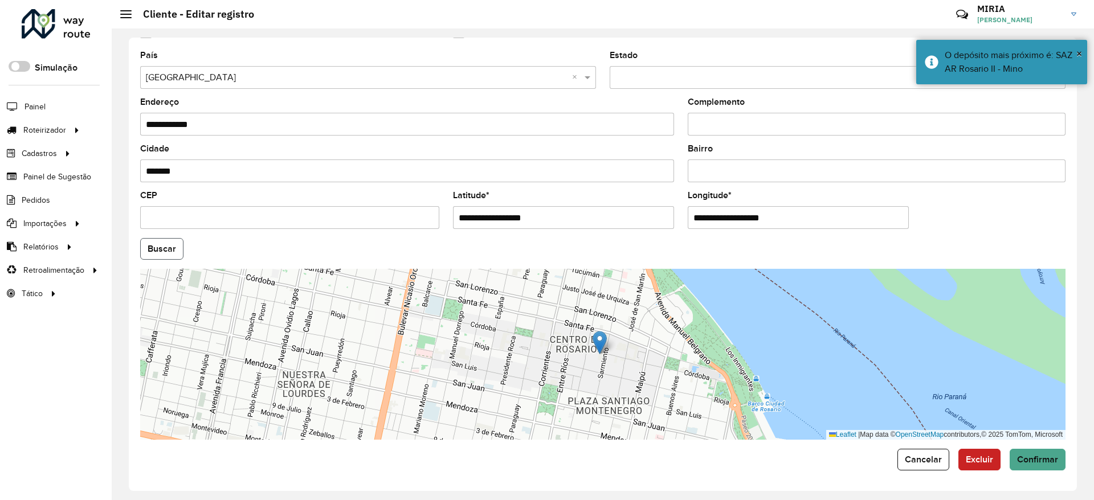
click at [169, 244] on button "Buscar" at bounding box center [161, 249] width 43 height 22
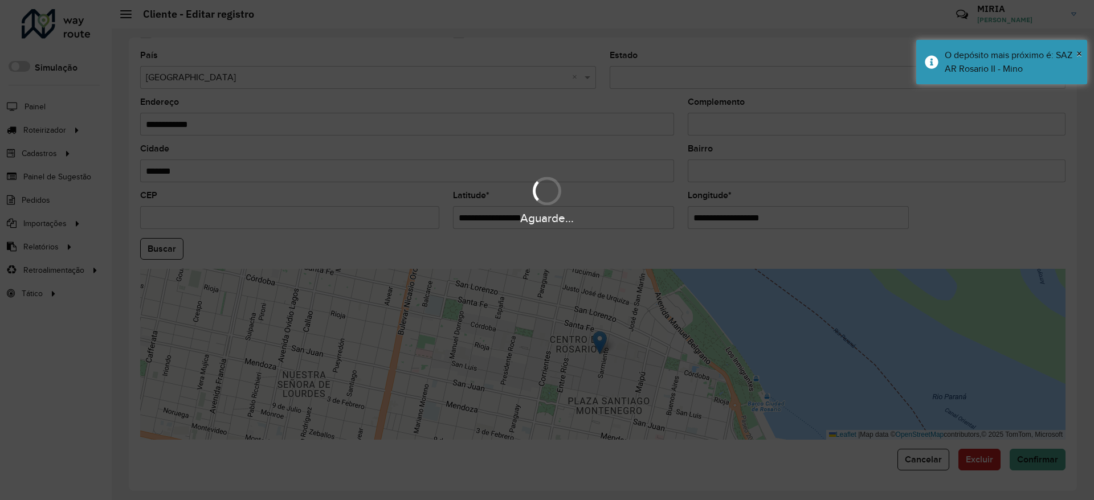
type input "**********"
type input "*******"
type input "********"
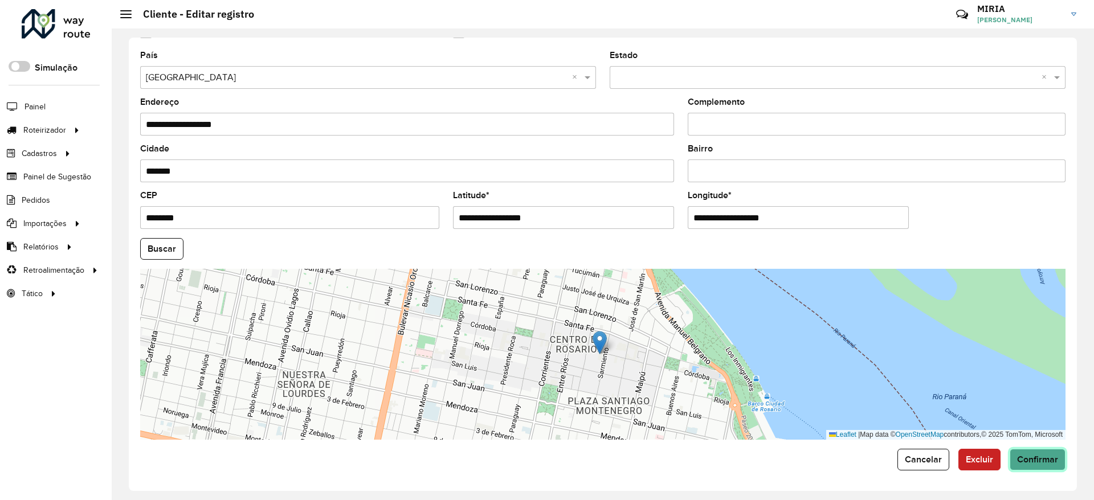
click at [1043, 457] on span "Confirmar" at bounding box center [1037, 460] width 41 height 10
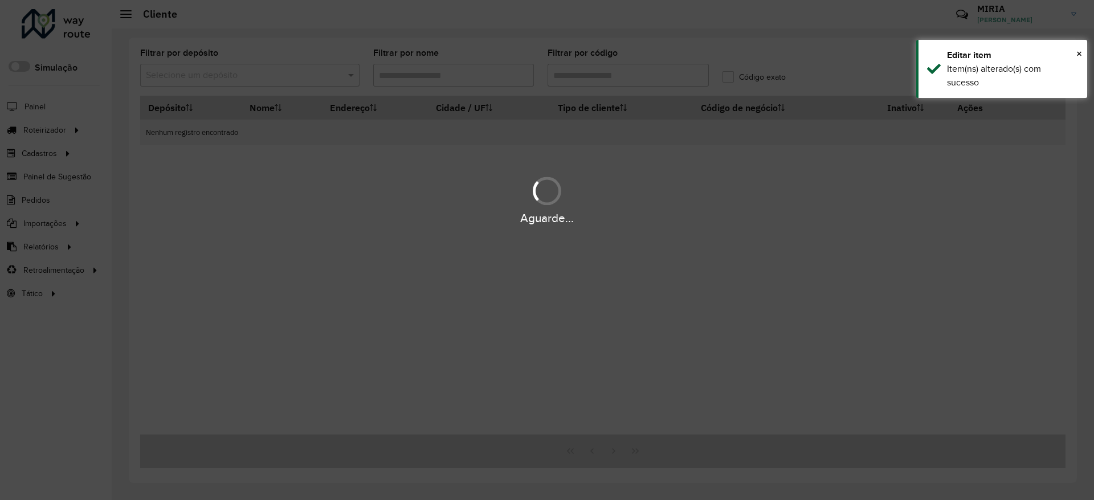
type input "******"
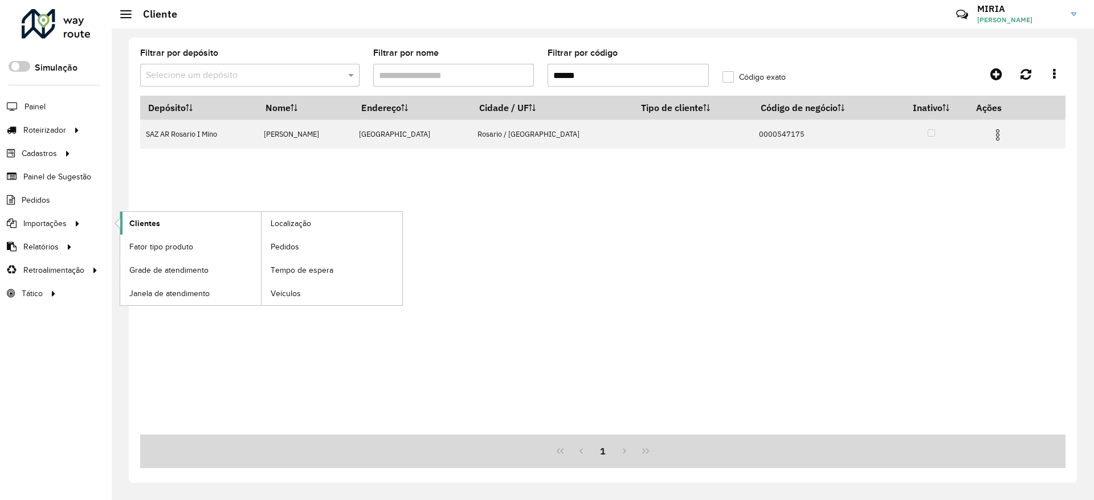
click at [195, 215] on link "Clientes" at bounding box center [190, 223] width 141 height 23
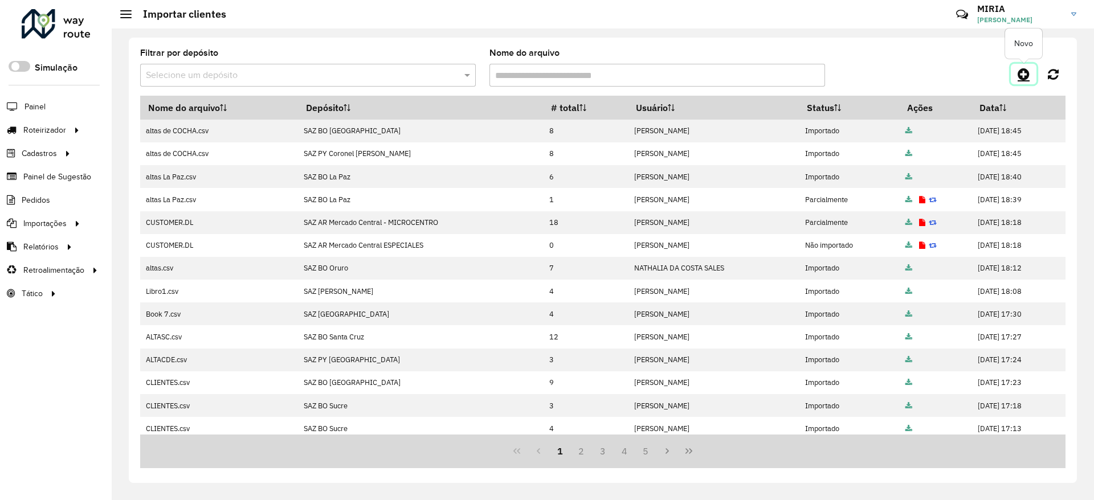
click at [1026, 80] on icon at bounding box center [1023, 74] width 12 height 14
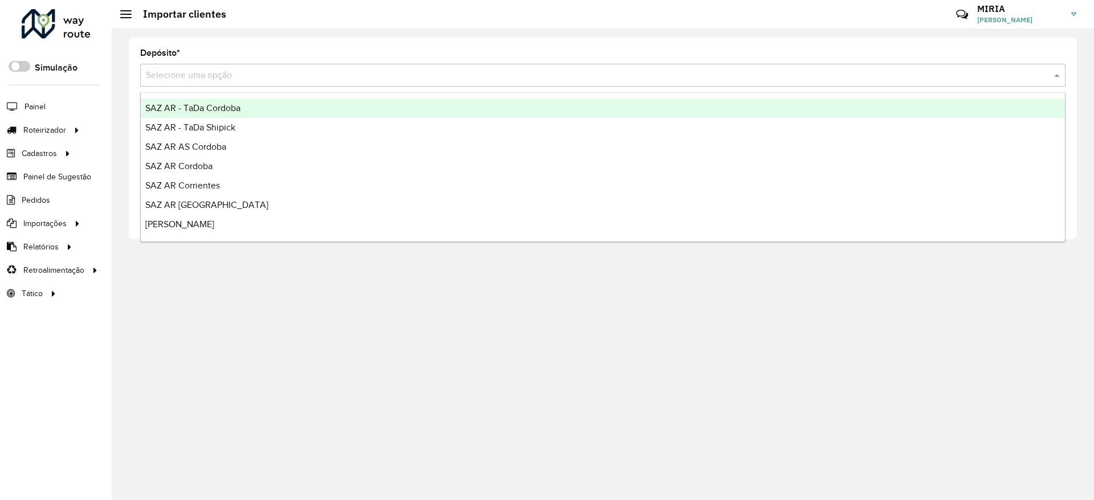
click at [816, 80] on input "text" at bounding box center [591, 76] width 891 height 14
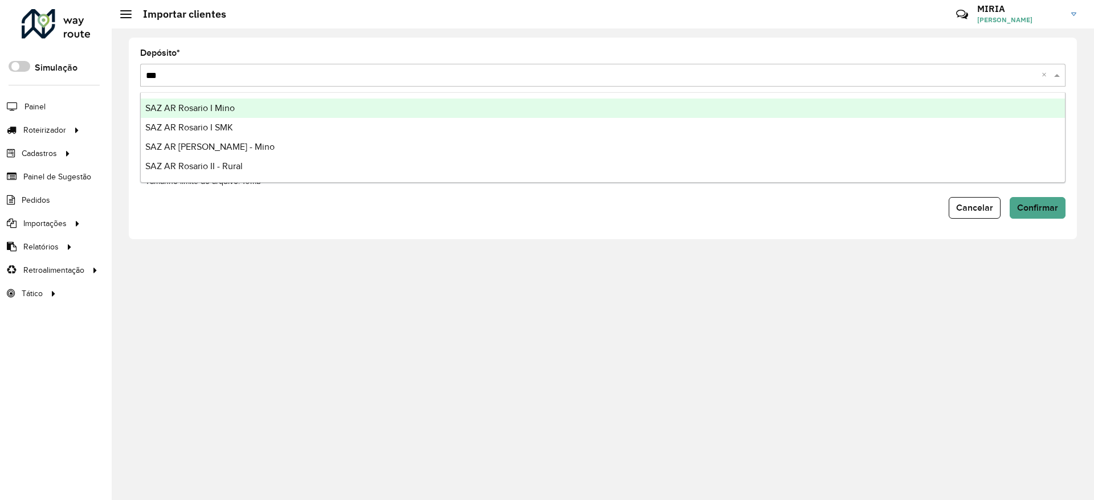
type input "****"
click at [614, 101] on div "SAZ AR Rosario I Mino" at bounding box center [603, 108] width 924 height 19
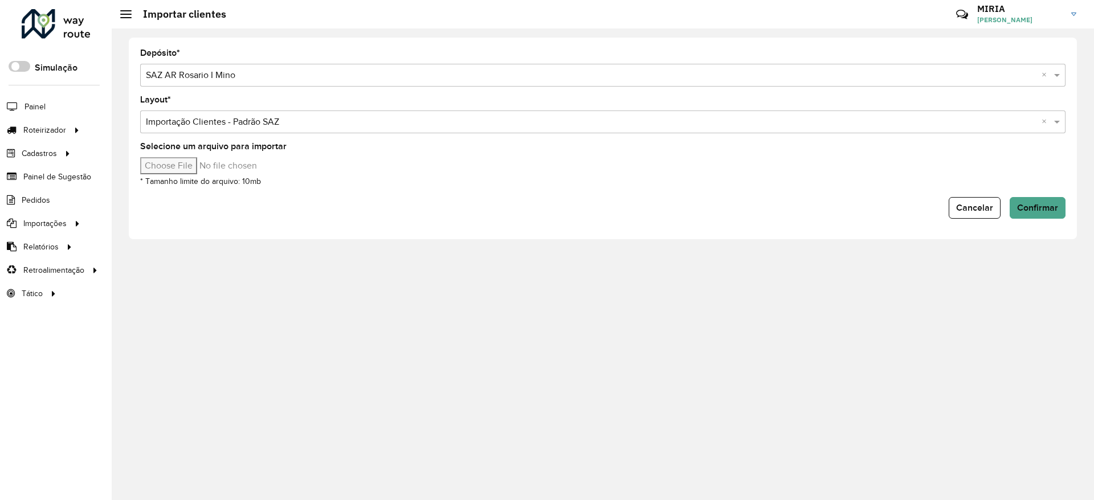
click at [203, 158] on input "Selecione um arquivo para importar" at bounding box center [237, 165] width 194 height 17
type input "**********"
click at [1040, 205] on span "Confirmar" at bounding box center [1037, 208] width 41 height 10
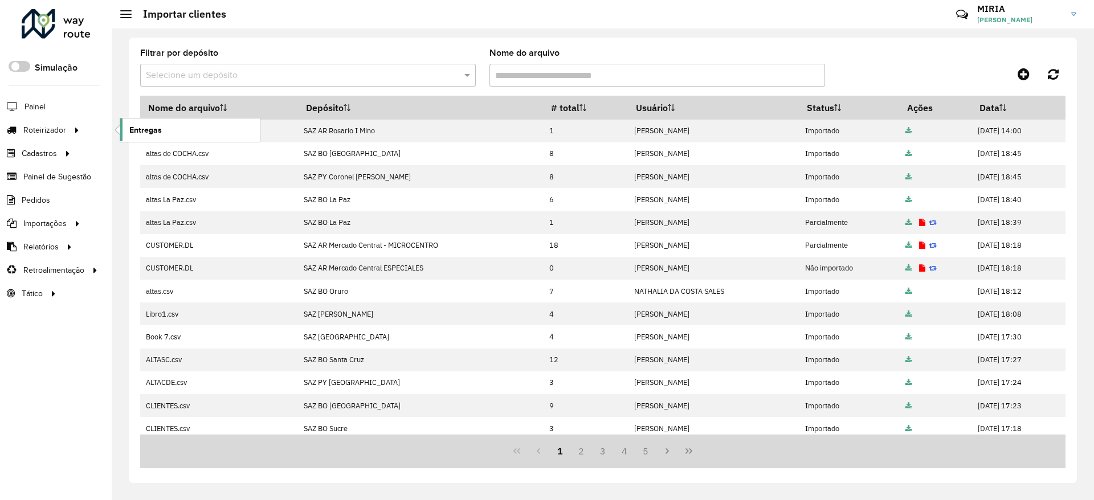
click at [139, 125] on span "Entregas" at bounding box center [145, 130] width 32 height 12
click at [168, 122] on link "Entregas" at bounding box center [190, 129] width 140 height 23
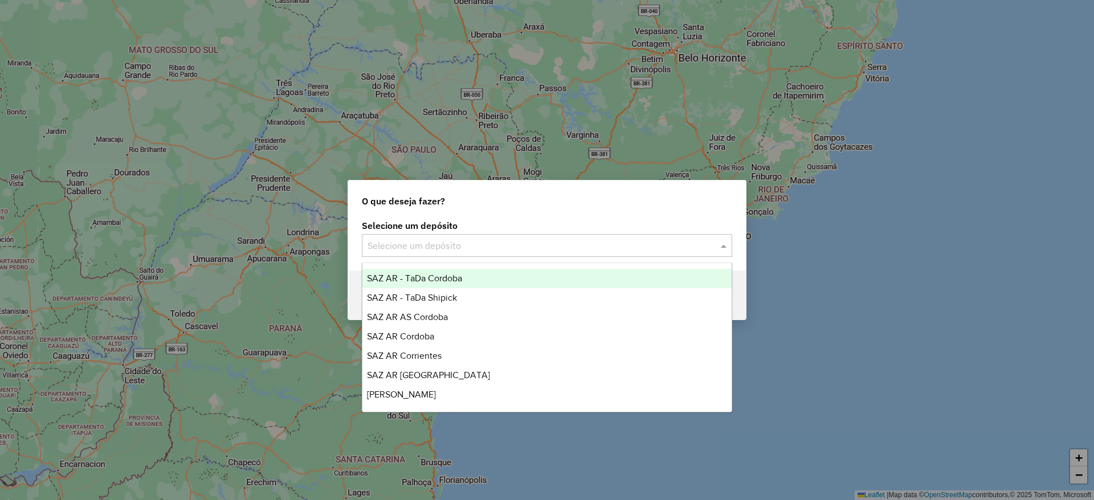
drag, startPoint x: 392, startPoint y: 243, endPoint x: 392, endPoint y: 235, distance: 7.4
click at [392, 242] on input "text" at bounding box center [535, 246] width 336 height 14
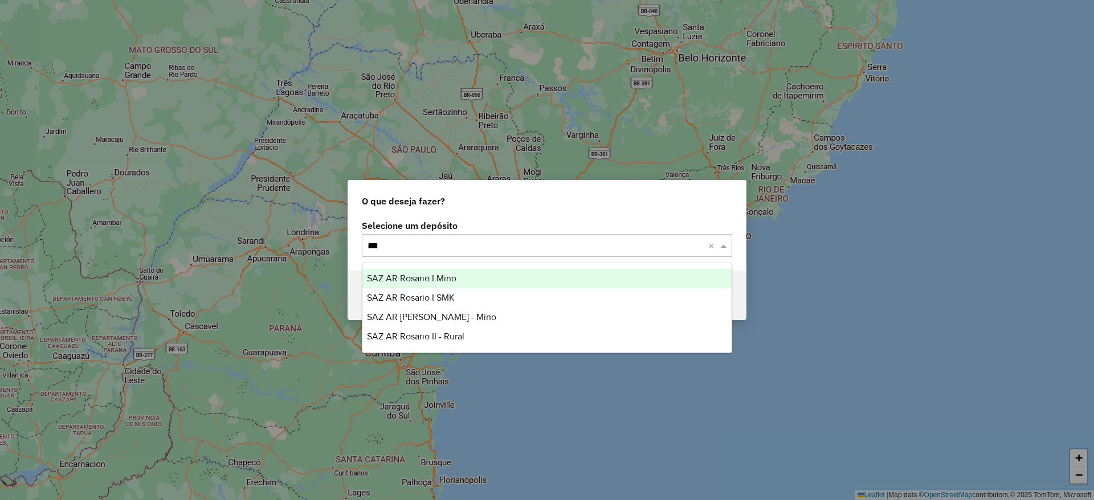
type input "****"
click at [436, 275] on span "SAZ AR Rosario I Mino" at bounding box center [411, 278] width 89 height 10
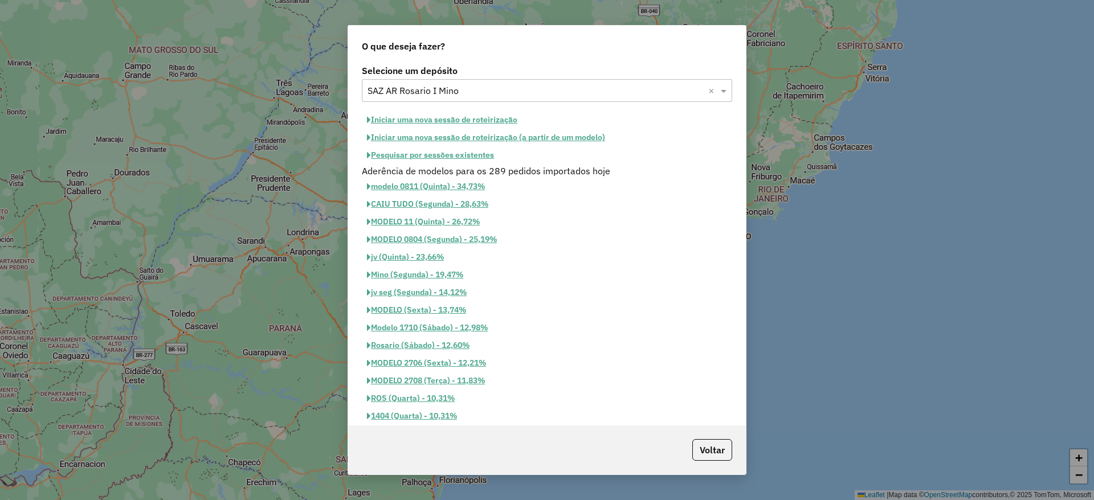
click at [432, 114] on button "Iniciar uma nova sessão de roteirização" at bounding box center [442, 120] width 161 height 18
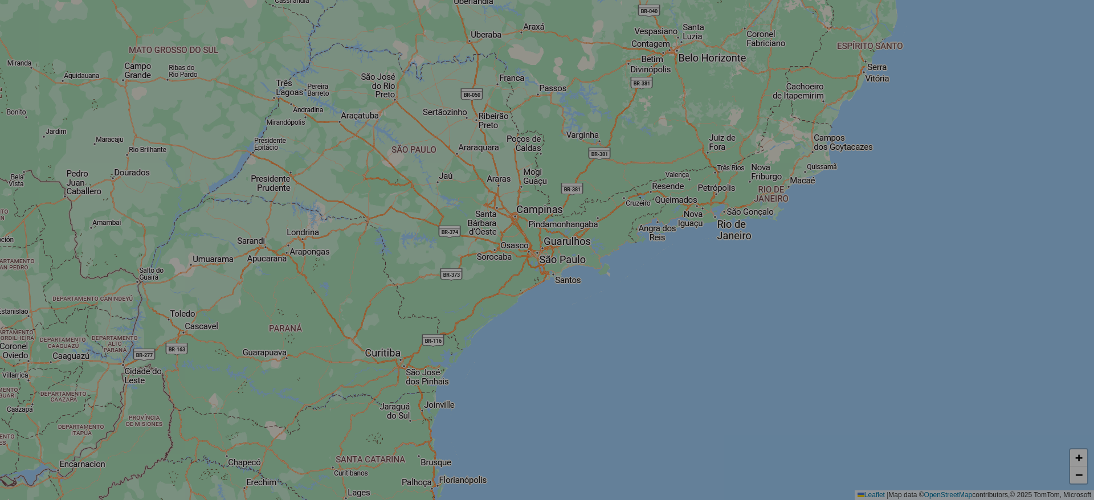
select select "*"
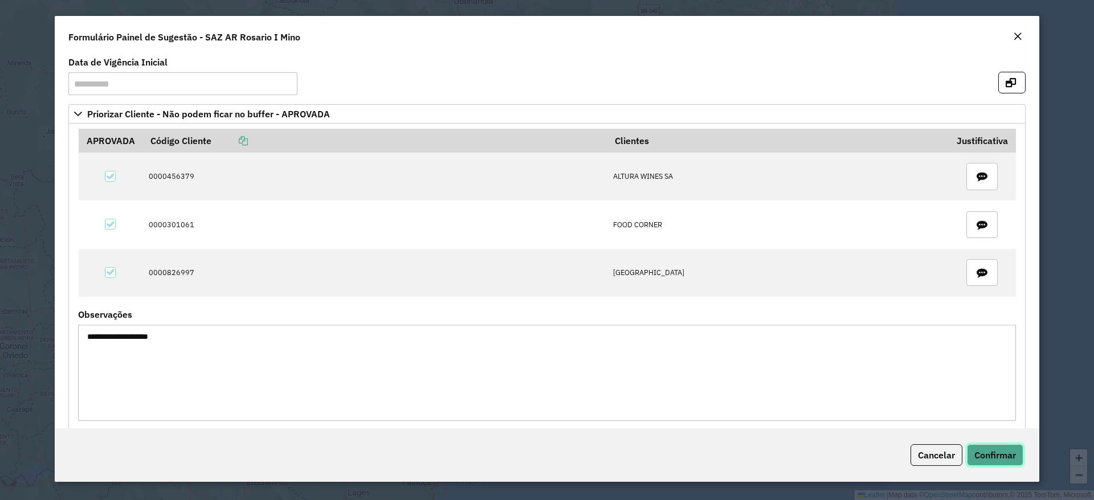
click at [998, 451] on span "Confirmar" at bounding box center [995, 454] width 42 height 11
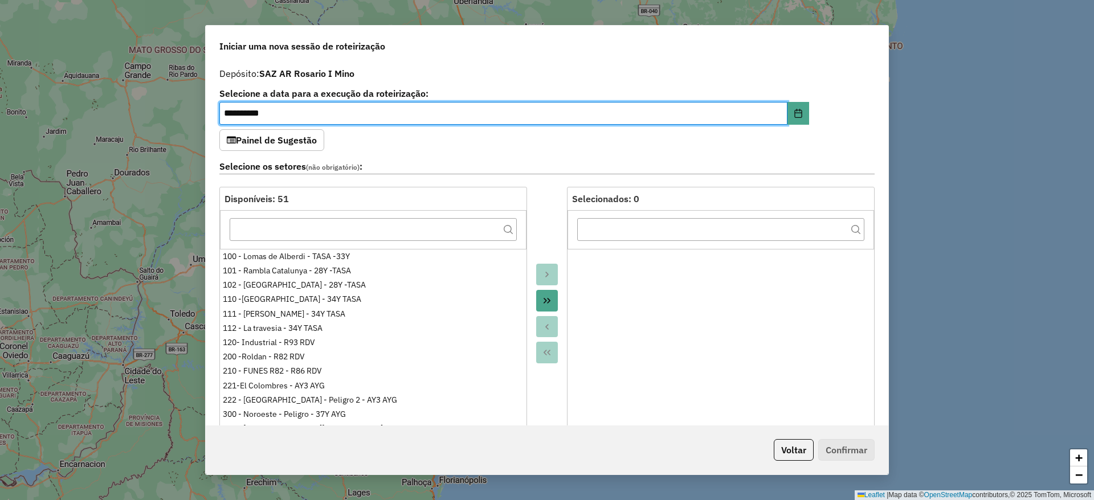
click at [550, 287] on div at bounding box center [547, 314] width 40 height 254
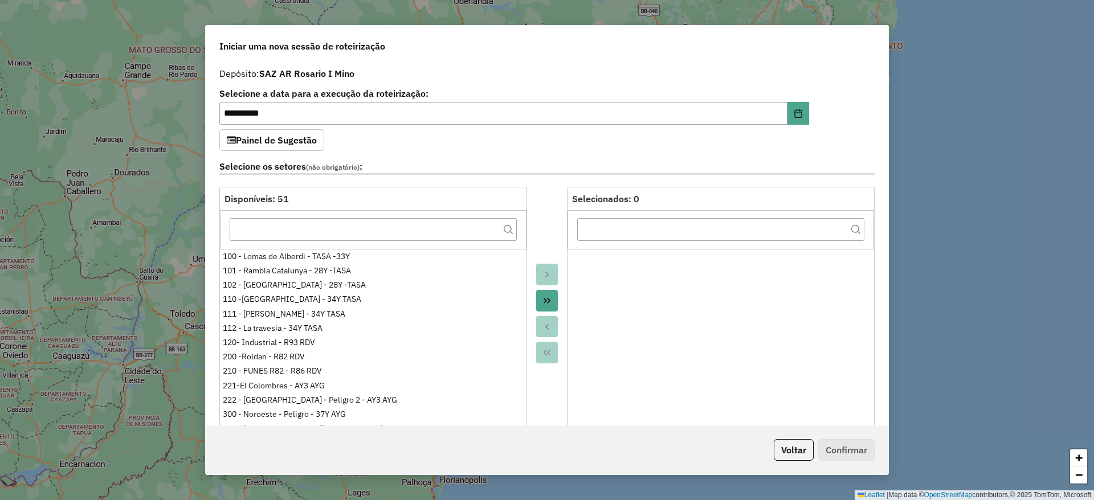
click at [545, 298] on icon "Move All to Target" at bounding box center [546, 300] width 9 height 9
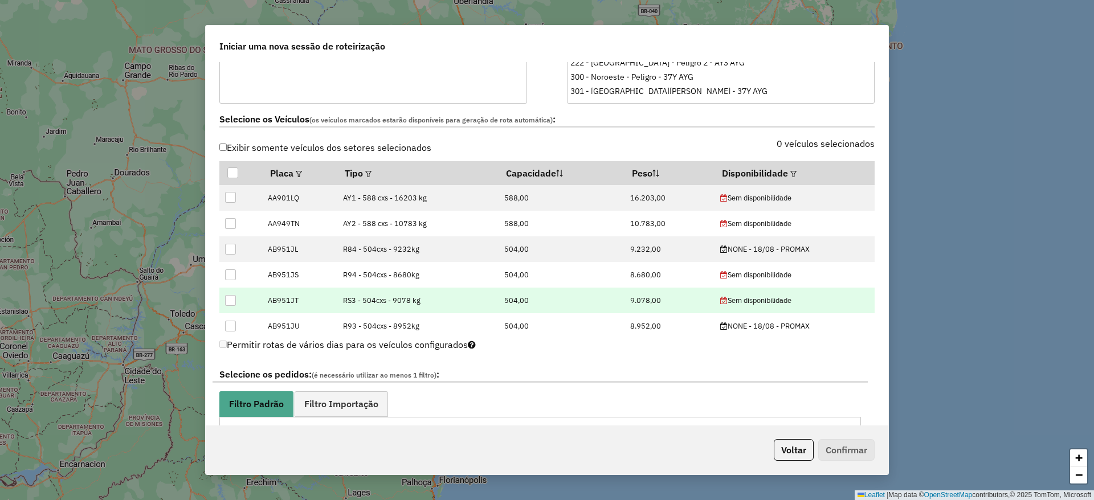
scroll to position [342, 0]
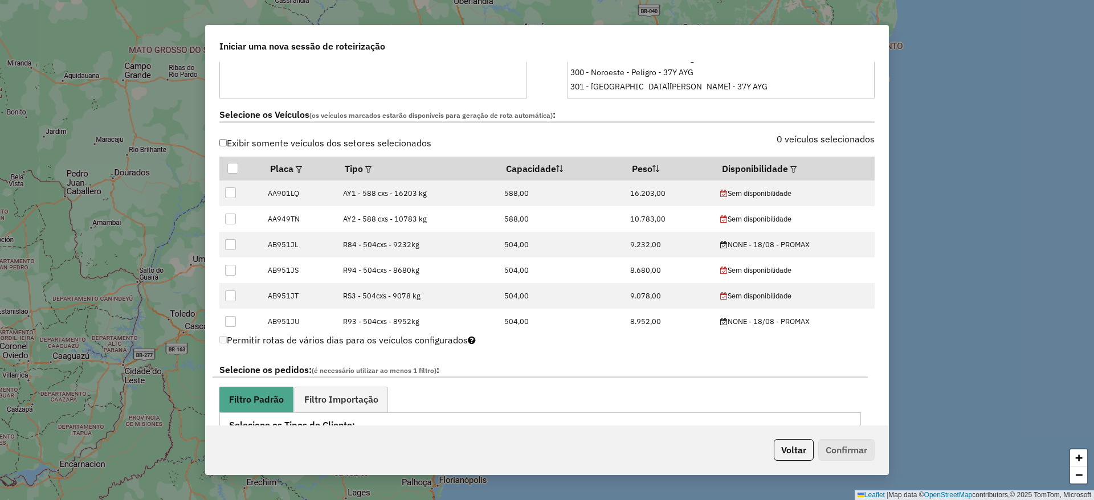
click at [280, 137] on label "Exibir somente veículos dos setores selecionados" at bounding box center [325, 143] width 212 height 22
click at [782, 169] on th "Disponibilidade" at bounding box center [794, 169] width 160 height 24
click at [791, 169] on em at bounding box center [793, 169] width 6 height 6
click at [830, 186] on div "Selecione uma opção" at bounding box center [843, 194] width 96 height 22
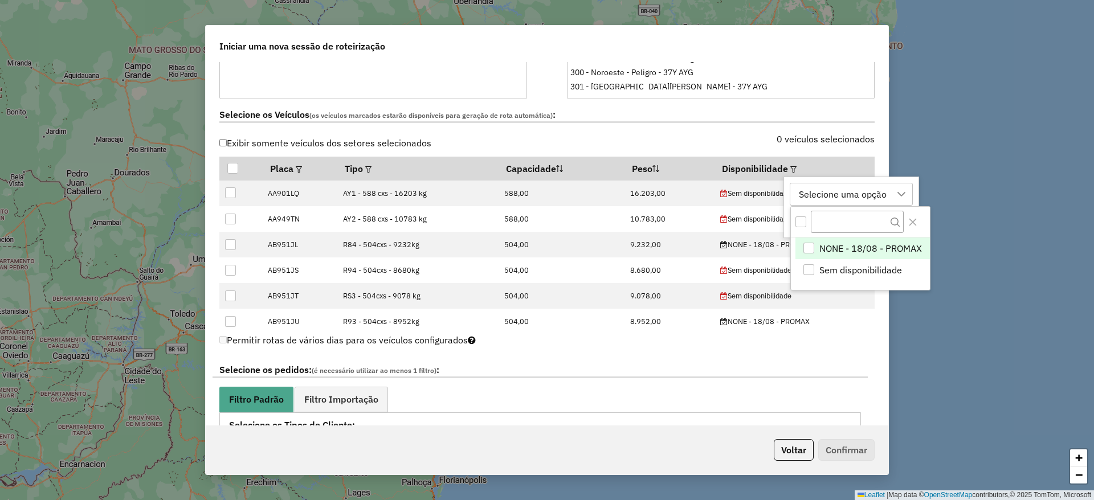
click at [827, 242] on span "NONE - 18/08 - PROMAX" at bounding box center [870, 249] width 103 height 14
click at [913, 219] on icon "Close" at bounding box center [912, 222] width 9 height 9
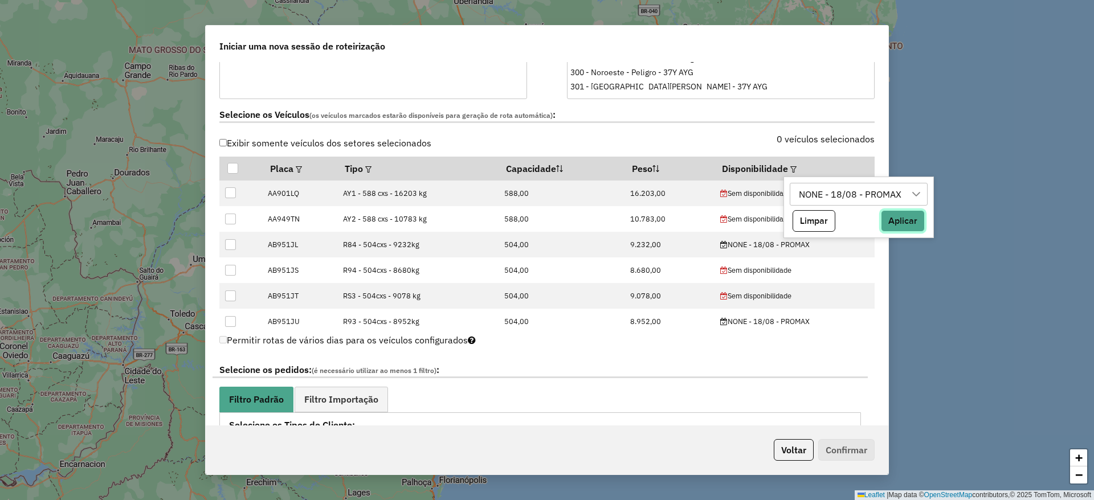
click at [914, 224] on button "Aplicar" at bounding box center [903, 221] width 44 height 22
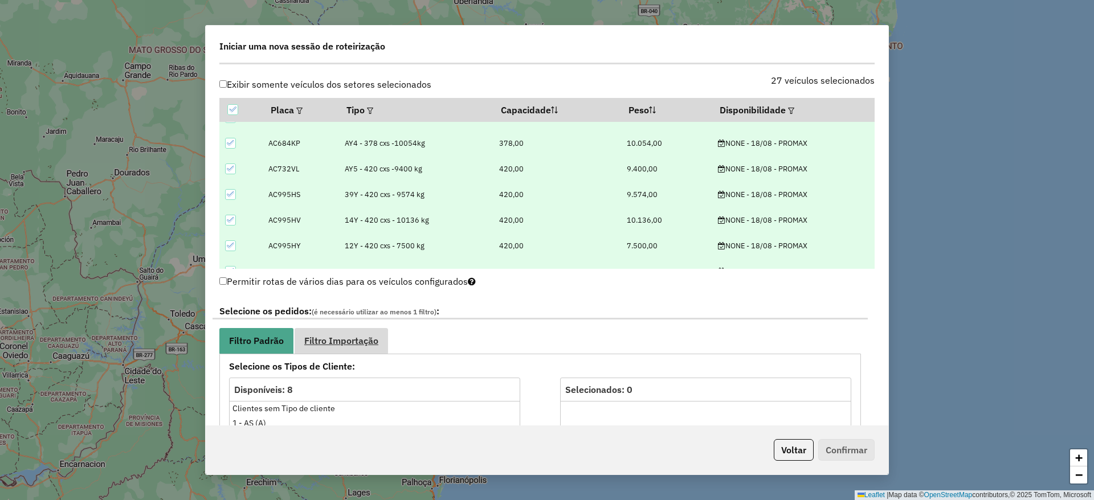
scroll to position [427, 0]
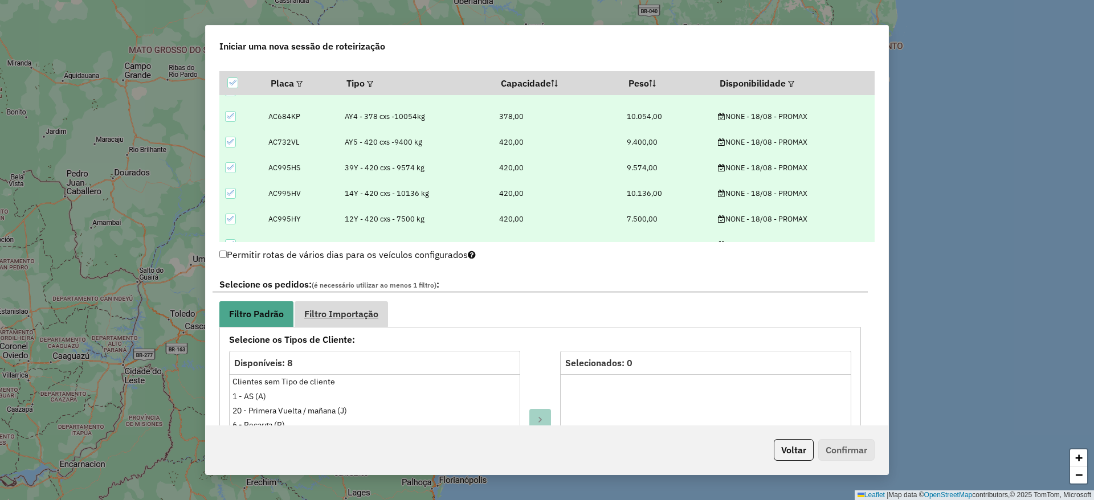
click at [351, 317] on span "Filtro Importação" at bounding box center [341, 313] width 74 height 9
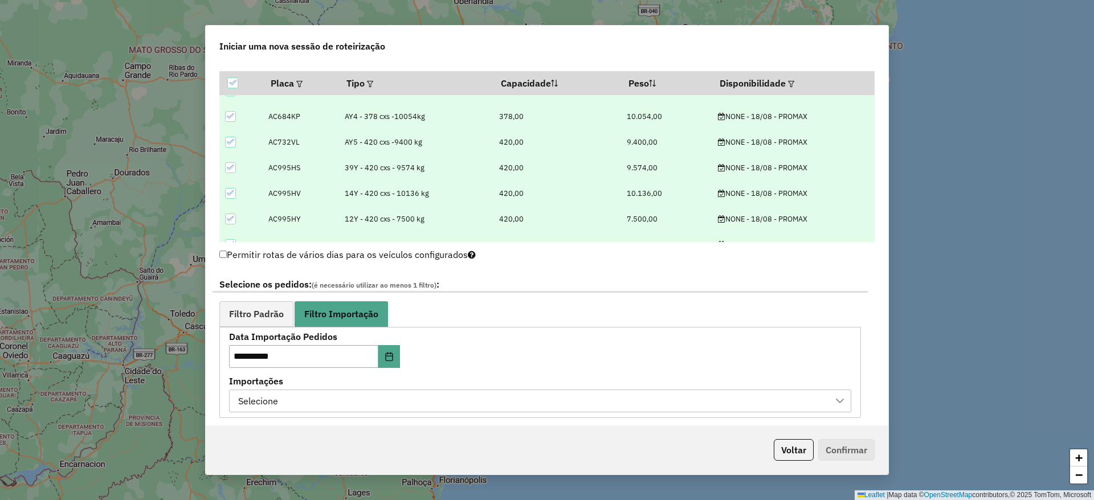
scroll to position [598, 0]
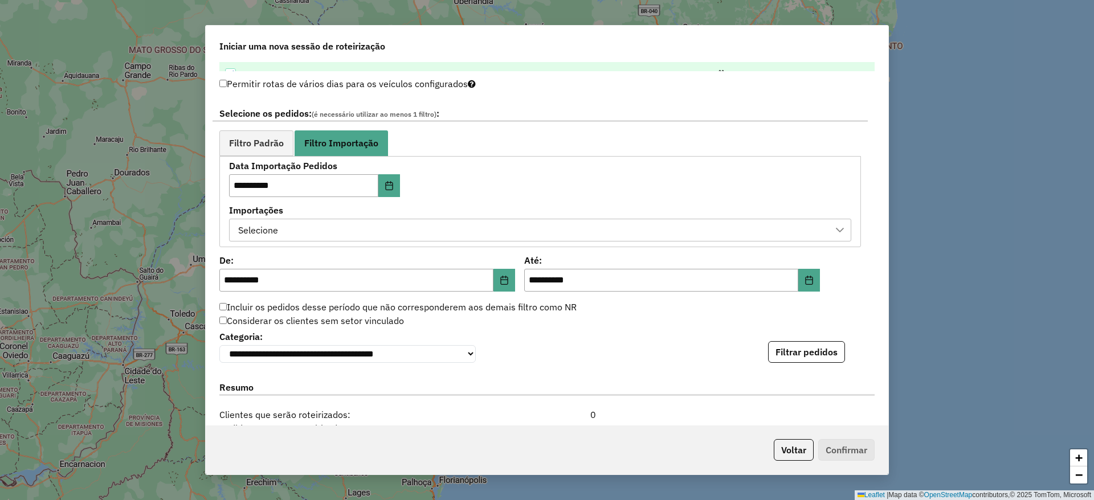
click at [513, 226] on div "Selecione" at bounding box center [531, 230] width 595 height 22
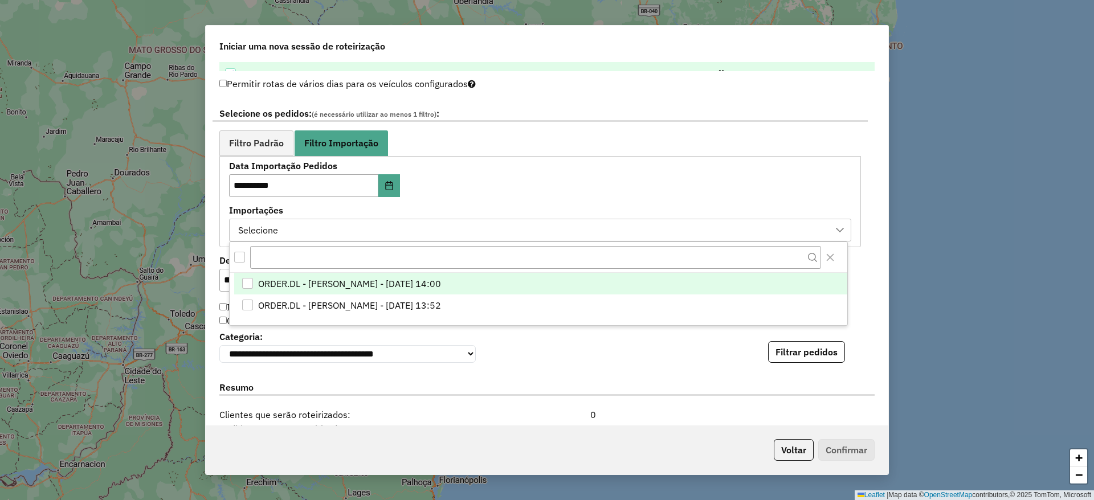
click at [333, 281] on span "ORDER.DL - MIRIA ANDRADE THEODORO - 16/08/2025 14:00" at bounding box center [349, 284] width 183 height 14
drag, startPoint x: 259, startPoint y: 137, endPoint x: 257, endPoint y: 284, distance: 146.4
click at [259, 280] on body "Aguarde... Pop-up bloqueado! Seu navegador bloqueou automáticamente a abertura …" at bounding box center [547, 250] width 1094 height 500
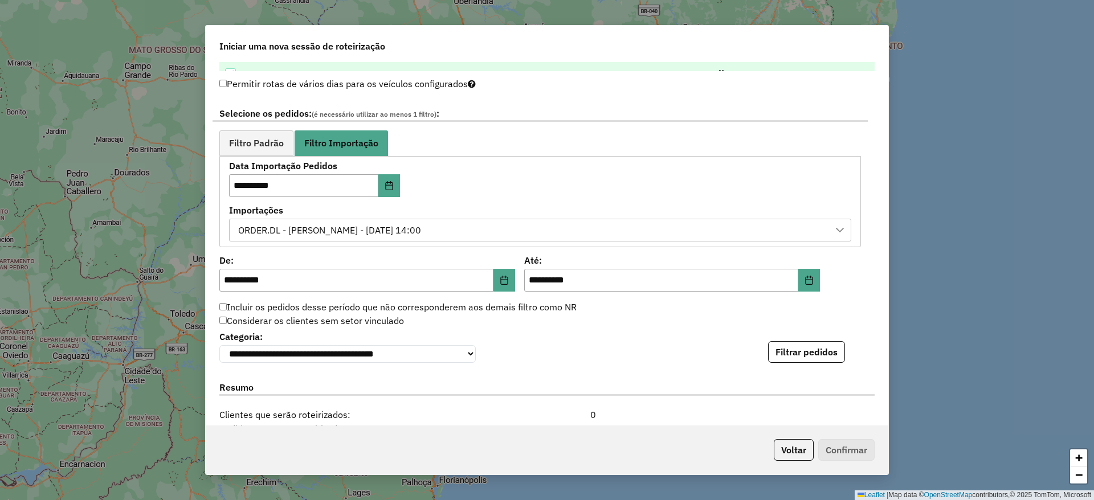
click at [835, 226] on icon at bounding box center [839, 230] width 9 height 9
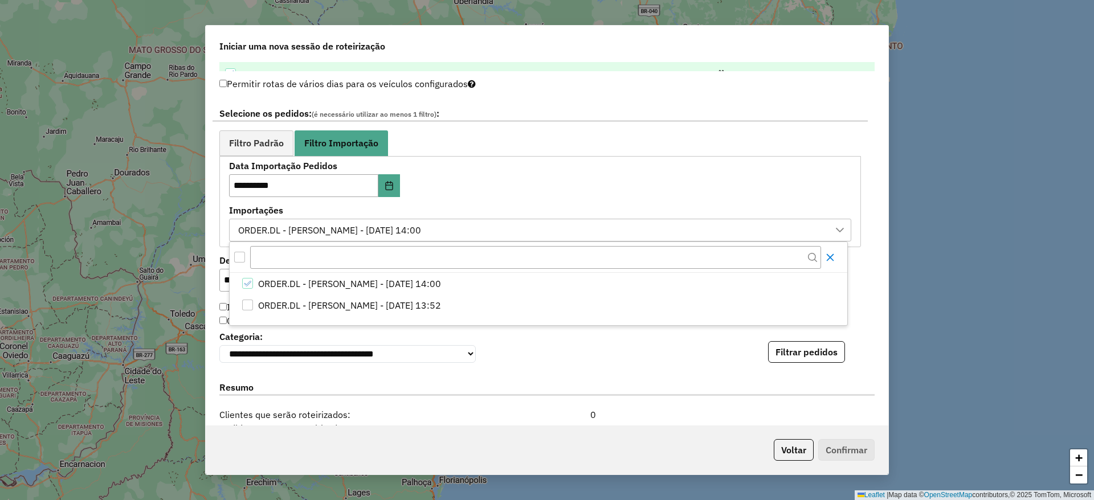
click at [833, 254] on icon "Close" at bounding box center [829, 257] width 9 height 9
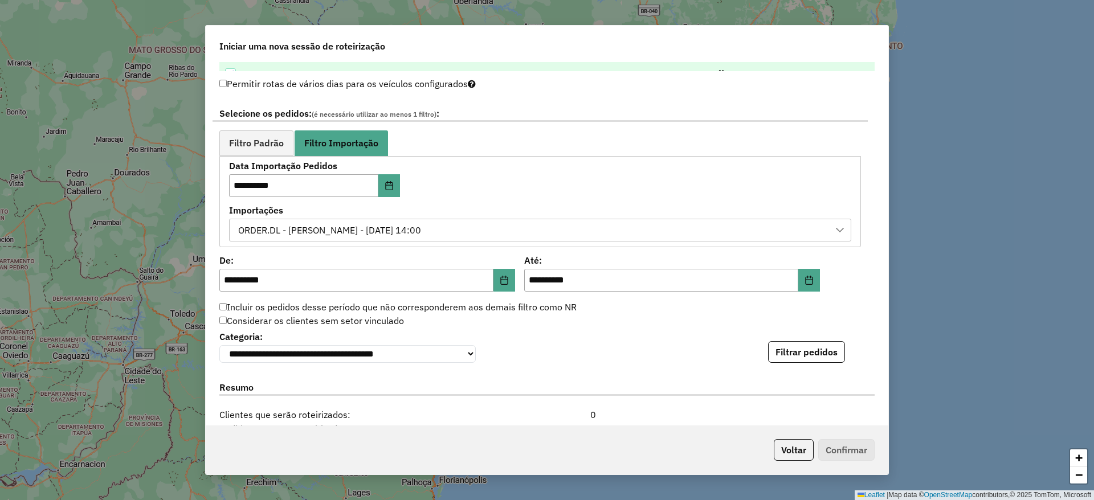
scroll to position [769, 0]
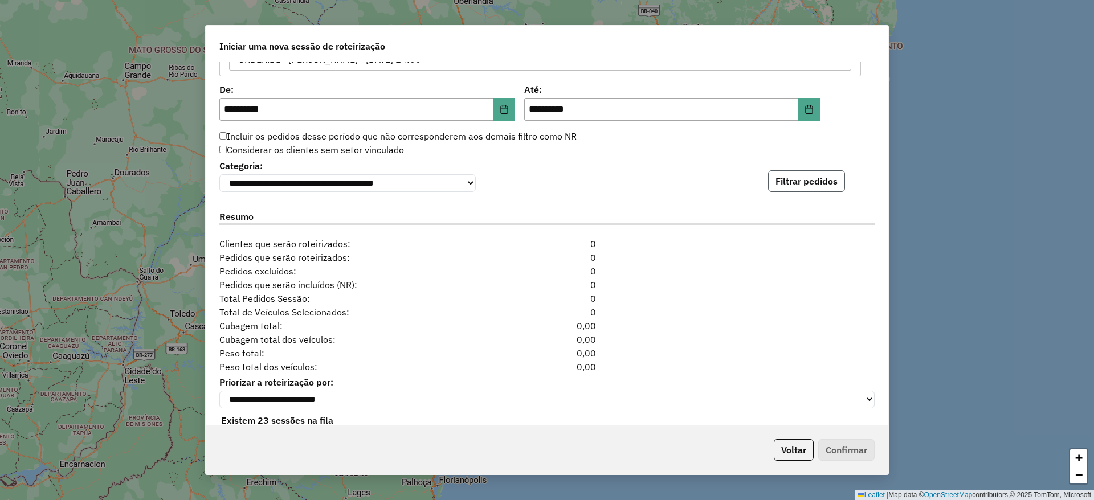
click at [811, 189] on button "Filtrar pedidos" at bounding box center [806, 181] width 77 height 22
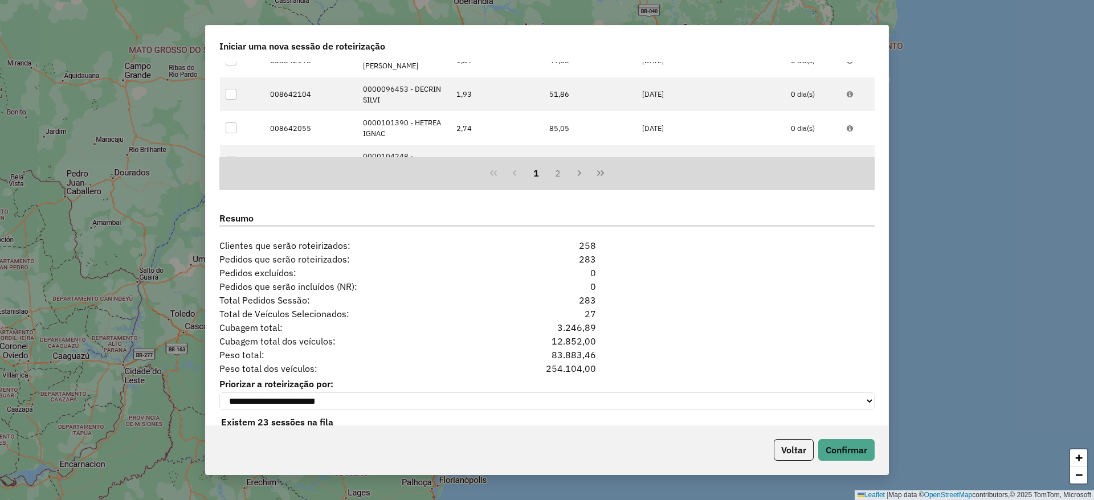
scroll to position [1031, 0]
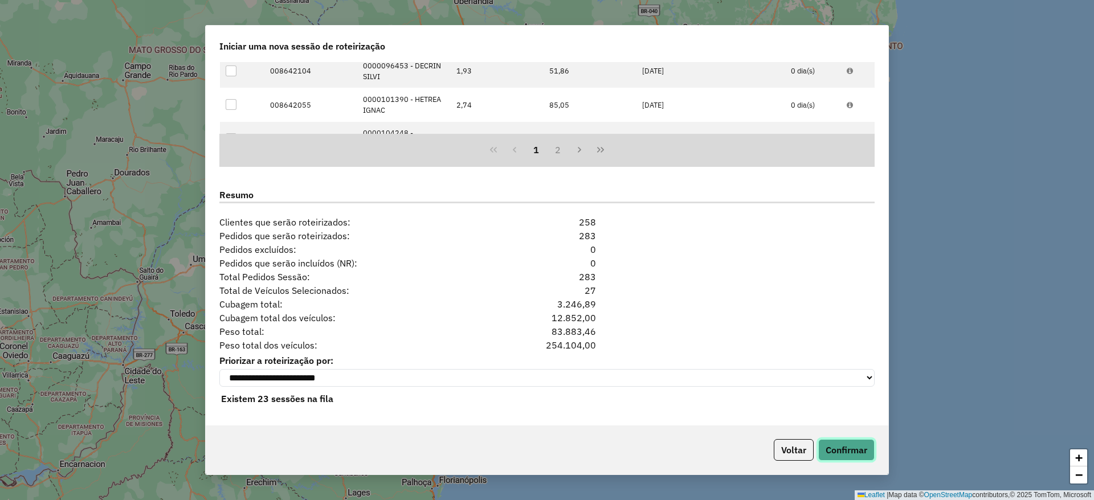
click at [824, 443] on button "Confirmar" at bounding box center [846, 450] width 56 height 22
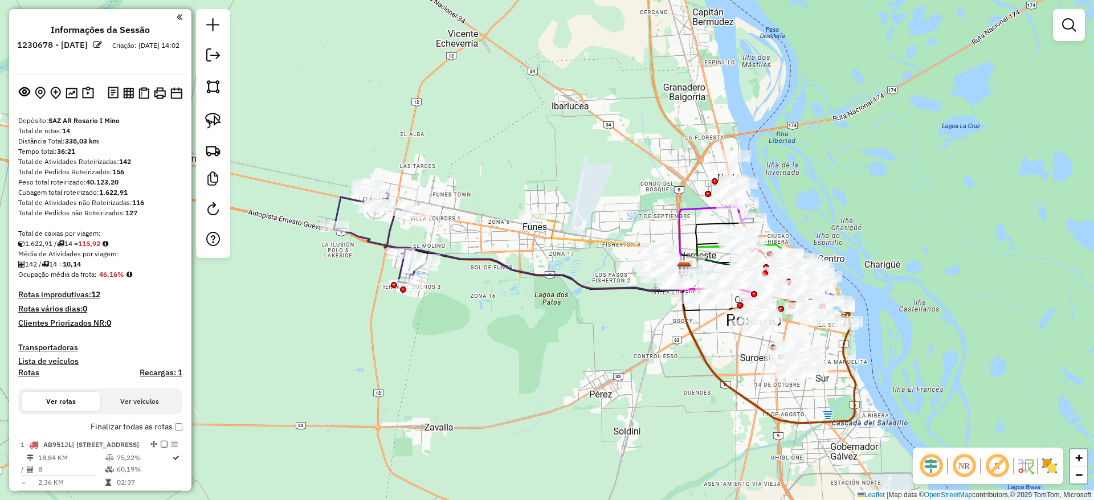
click at [1052, 465] on img at bounding box center [1049, 466] width 18 height 18
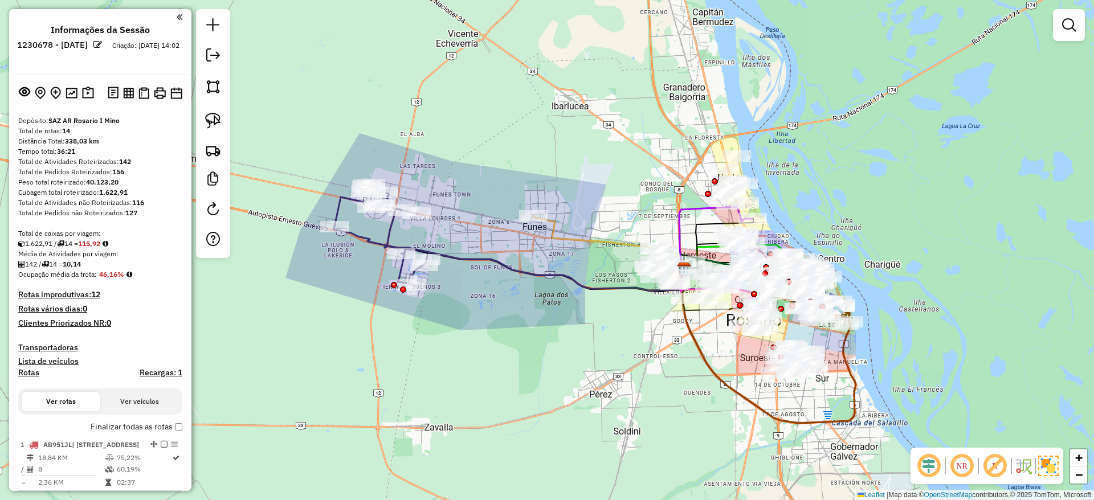
click at [342, 210] on icon at bounding box center [380, 235] width 92 height 101
select select "**********"
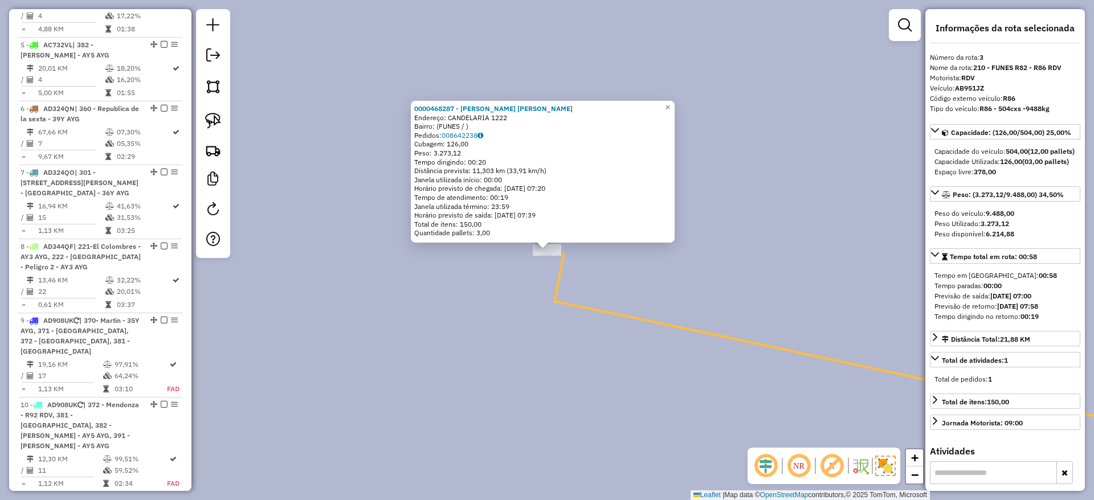
scroll to position [556, 0]
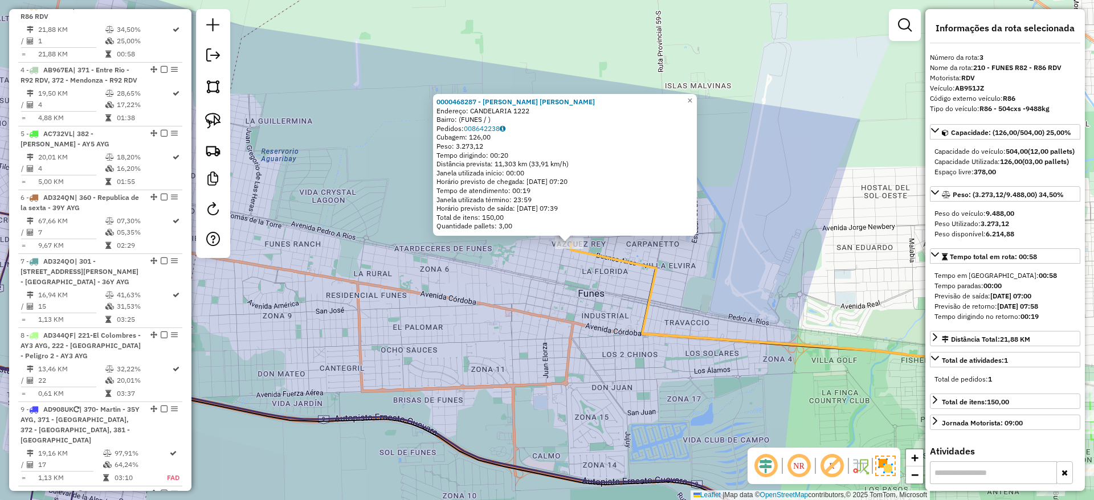
drag, startPoint x: 317, startPoint y: 175, endPoint x: 379, endPoint y: 175, distance: 62.7
click at [379, 175] on div "0000468287 - BARRIONUEVO SERGIO ADRIAN Endereço: CANDELARIA 1222 Bairro: (FUNES…" at bounding box center [547, 250] width 1094 height 500
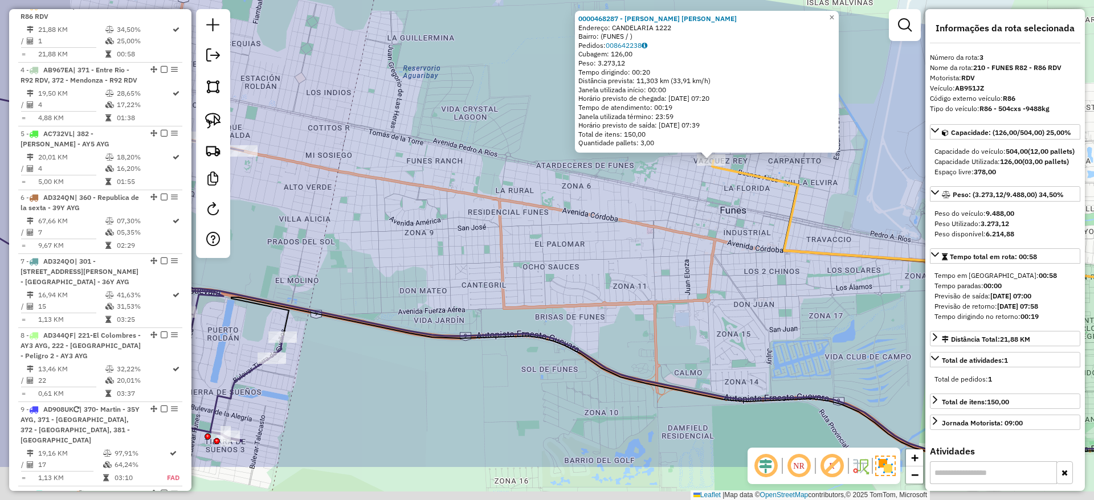
drag, startPoint x: 373, startPoint y: 242, endPoint x: 484, endPoint y: 174, distance: 129.7
click at [477, 173] on div "0000468287 - BARRIONUEVO SERGIO ADRIAN Endereço: CANDELARIA 1222 Bairro: (FUNES…" at bounding box center [547, 250] width 1094 height 500
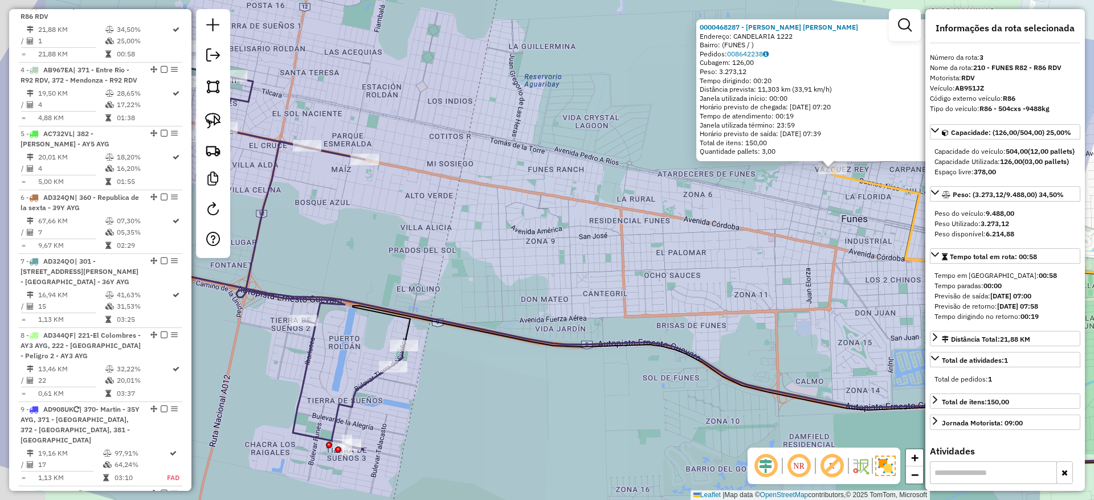
drag, startPoint x: 371, startPoint y: 206, endPoint x: 515, endPoint y: 218, distance: 144.6
click at [515, 218] on div "0000468287 - BARRIONUEVO SERGIO ADRIAN Endereço: CANDELARIA 1222 Bairro: (FUNES…" at bounding box center [547, 250] width 1094 height 500
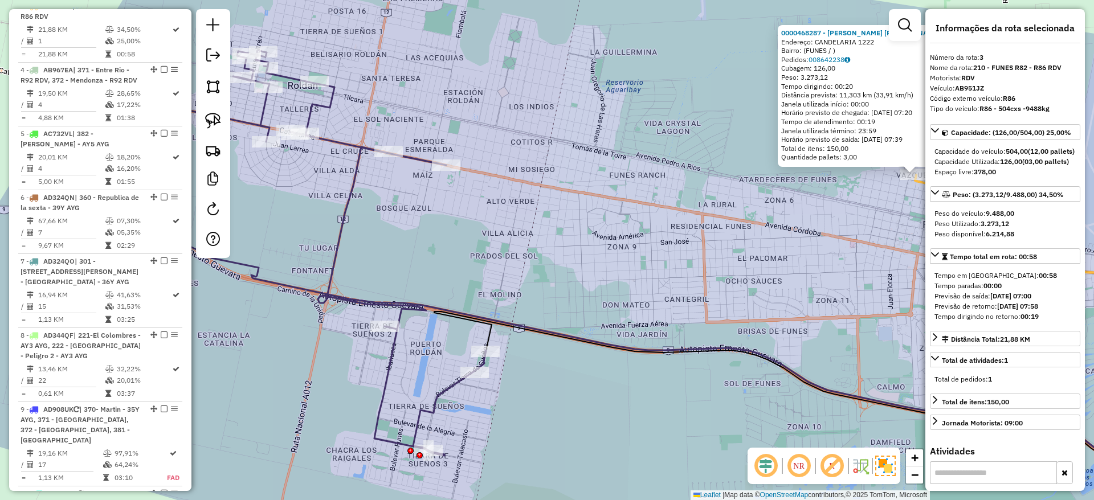
click at [390, 367] on icon at bounding box center [302, 253] width 368 height 406
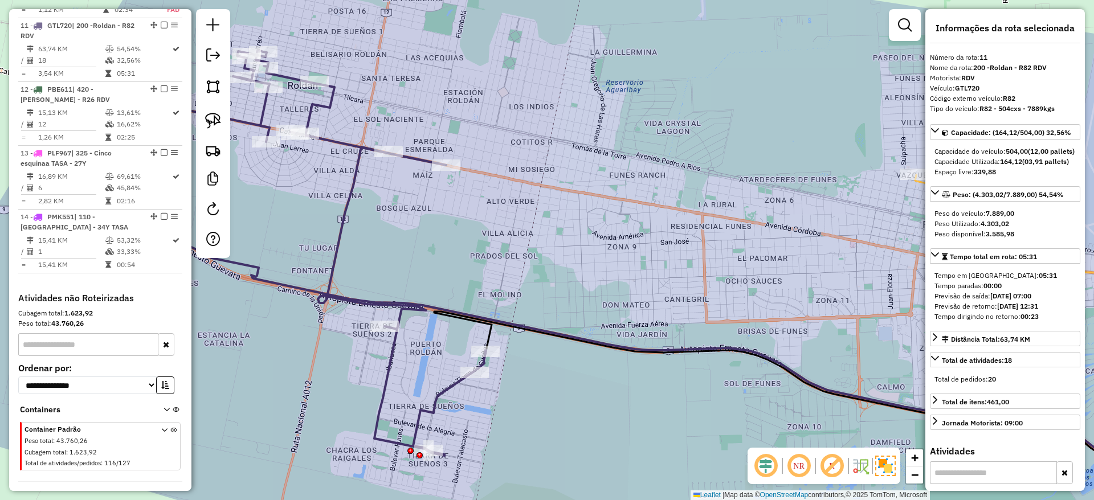
scroll to position [1148, 0]
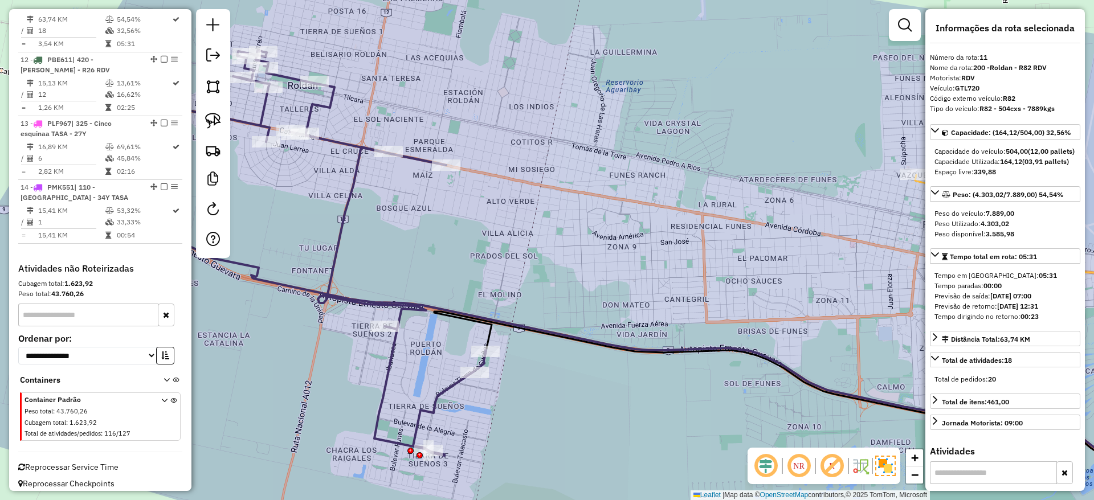
click at [706, 112] on div "Janela de atendimento Grade de atendimento Capacidade Transportadoras Veículos …" at bounding box center [547, 250] width 1094 height 500
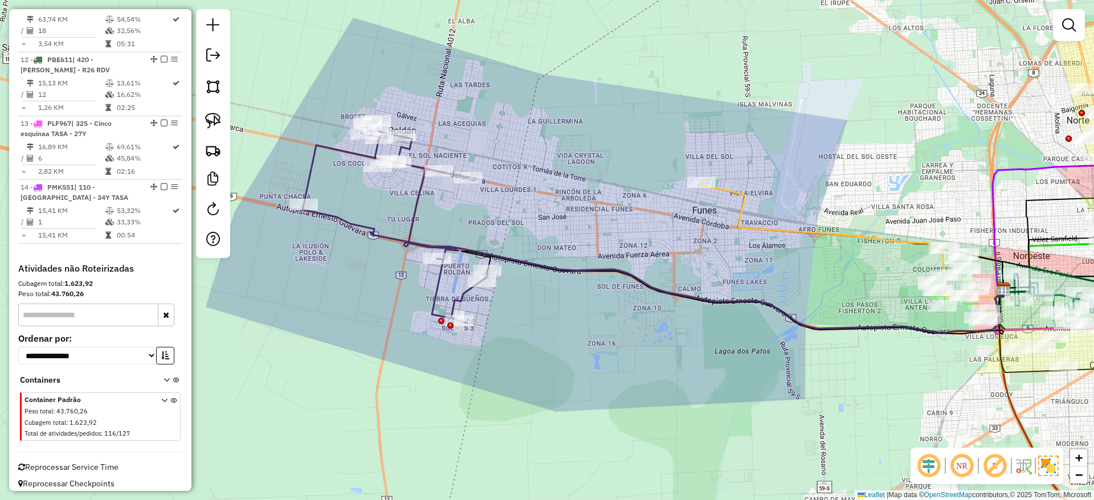
click at [731, 190] on icon at bounding box center [852, 240] width 301 height 116
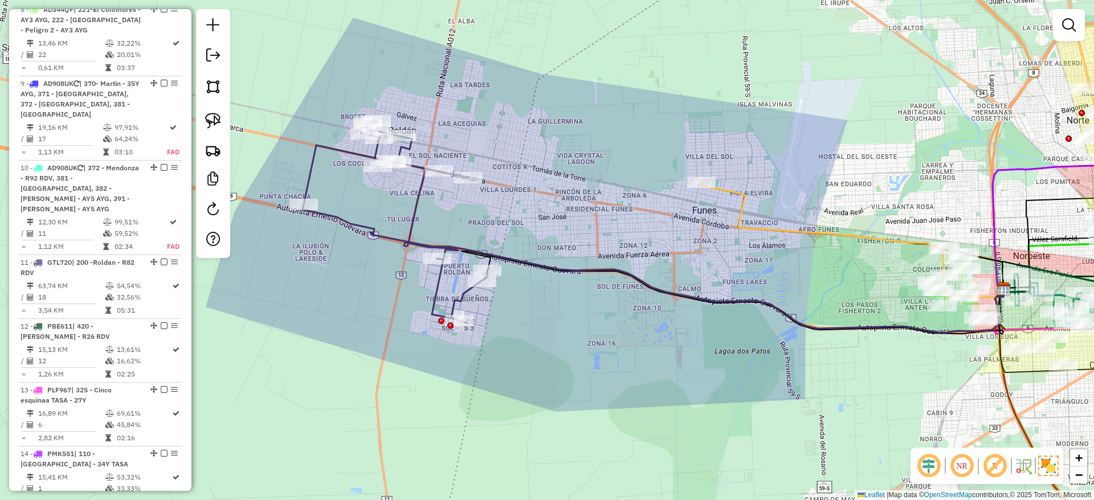
select select "**********"
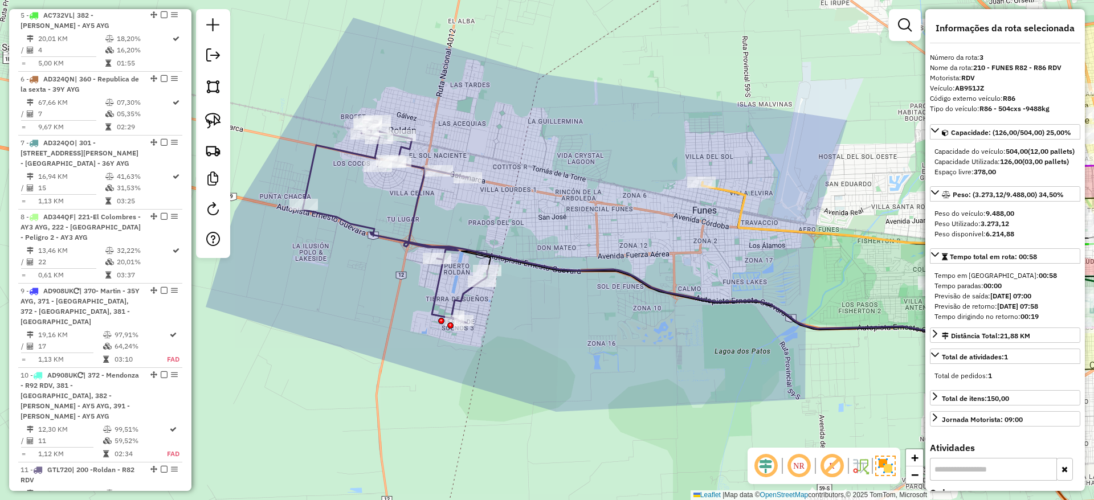
scroll to position [556, 0]
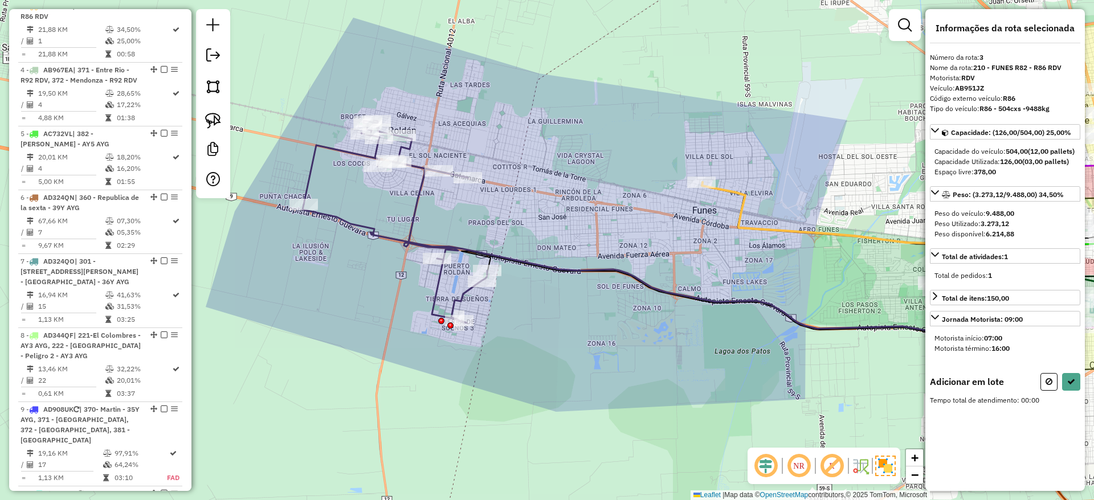
drag, startPoint x: 586, startPoint y: 228, endPoint x: 603, endPoint y: 178, distance: 53.0
click at [603, 178] on div "Janela de atendimento Grade de atendimento Capacidade Transportadoras Veículos …" at bounding box center [547, 250] width 1094 height 500
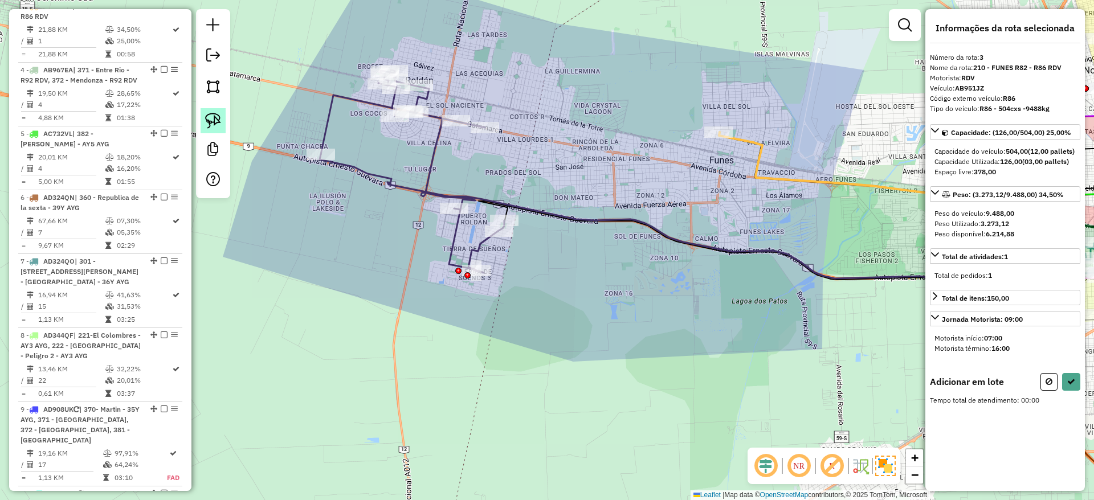
click at [211, 121] on img at bounding box center [213, 121] width 16 height 16
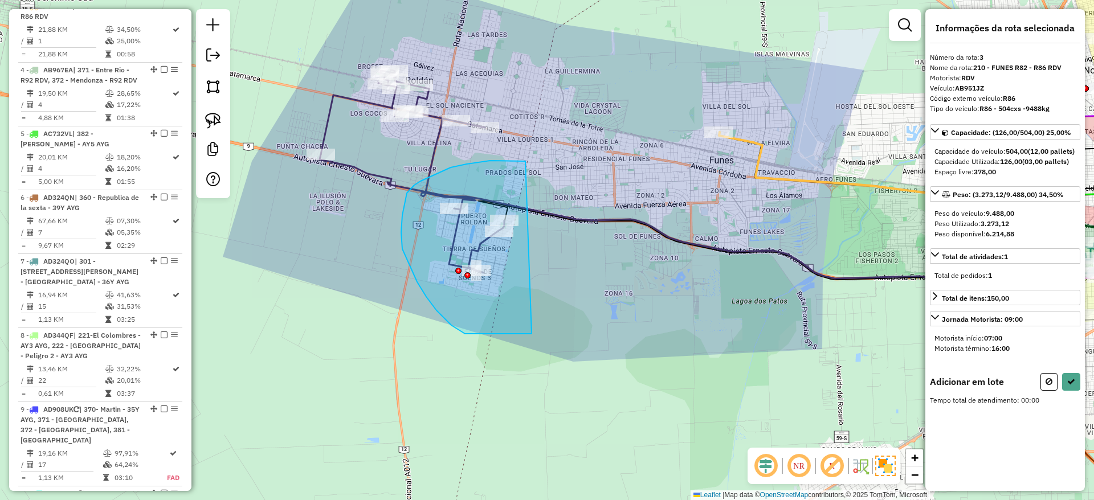
drag, startPoint x: 525, startPoint y: 162, endPoint x: 569, endPoint y: 313, distance: 157.2
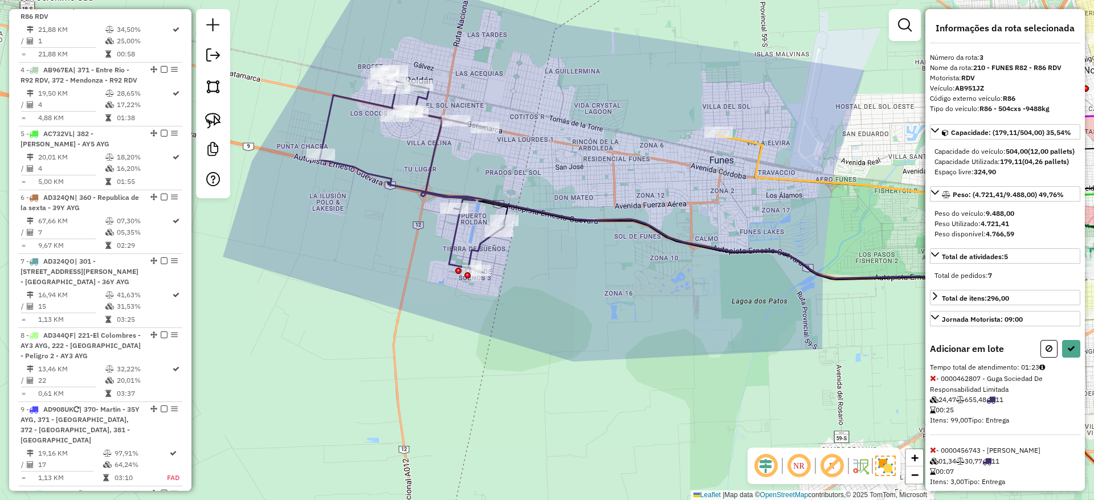
select select "**********"
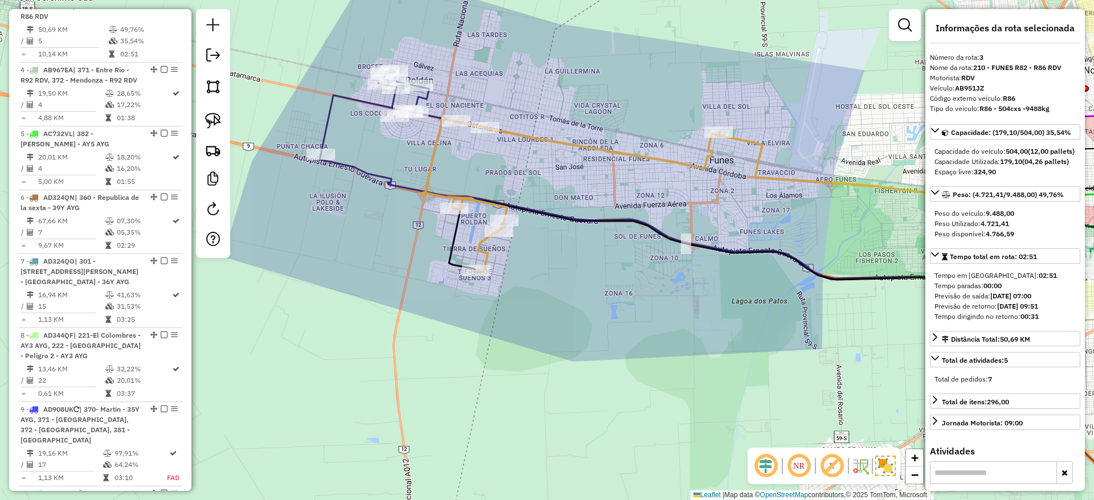
click at [339, 99] on icon at bounding box center [403, 112] width 164 height 84
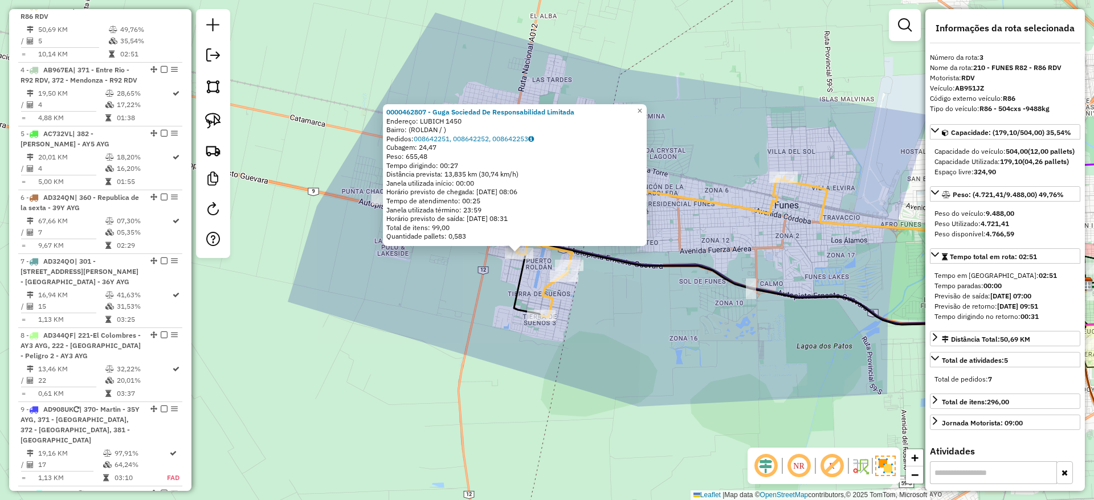
click at [550, 297] on icon at bounding box center [635, 240] width 299 height 154
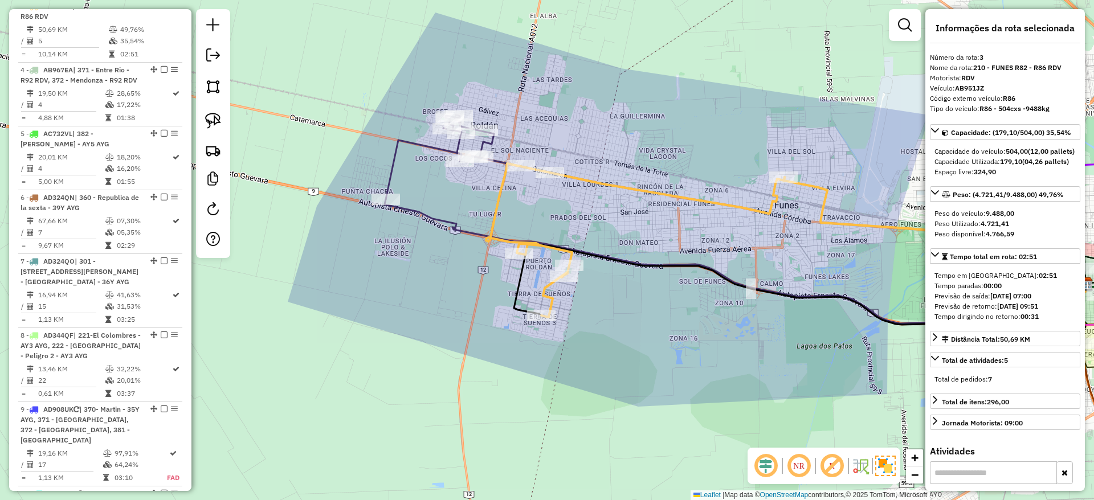
click at [553, 297] on icon at bounding box center [635, 240] width 299 height 154
click at [417, 137] on icon at bounding box center [468, 157] width 164 height 84
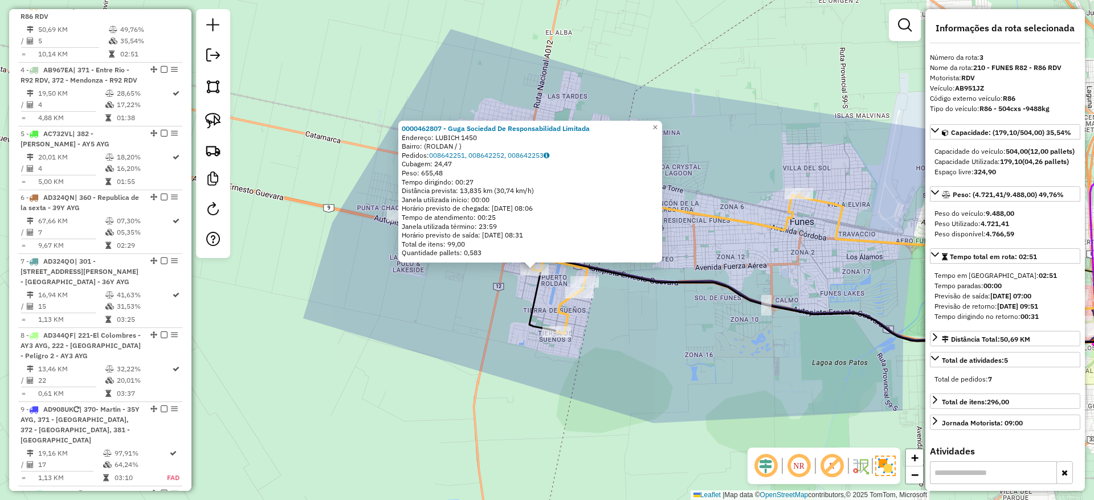
click at [493, 301] on div "0000462807 - Guga Sociedad De Responsabilidad Limitada Endereço: LUBICH 1450 Ba…" at bounding box center [547, 250] width 1094 height 500
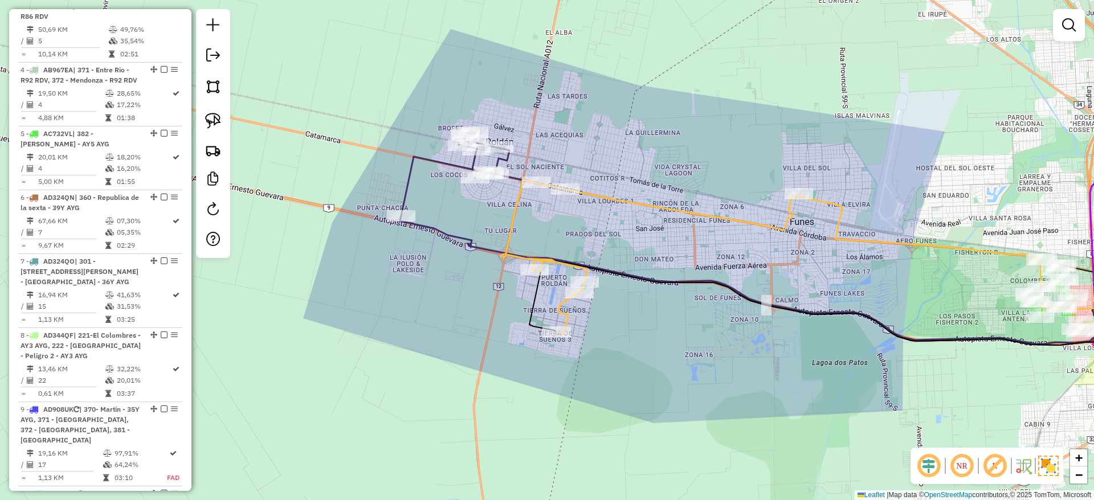
click at [443, 165] on icon at bounding box center [483, 174] width 164 height 84
select select "**********"
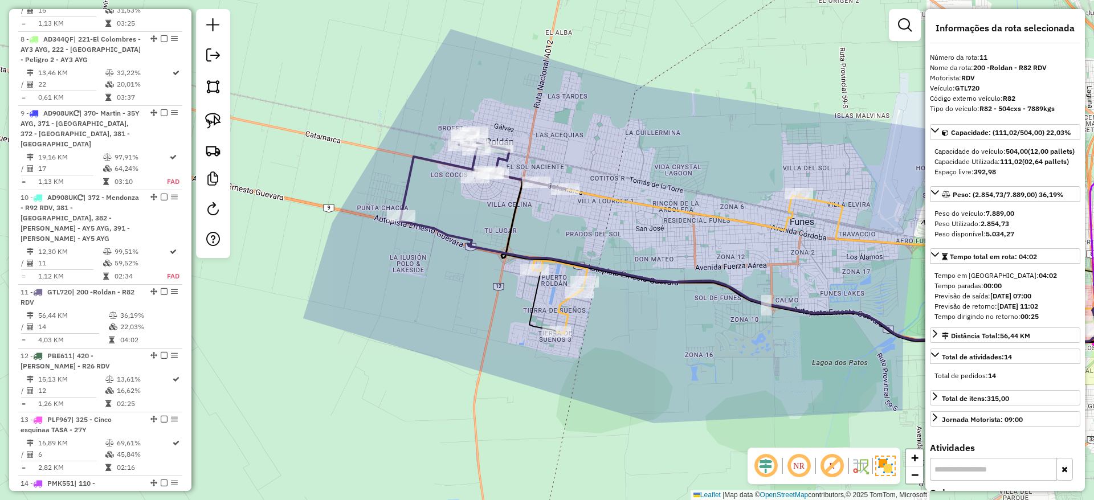
scroll to position [1148, 0]
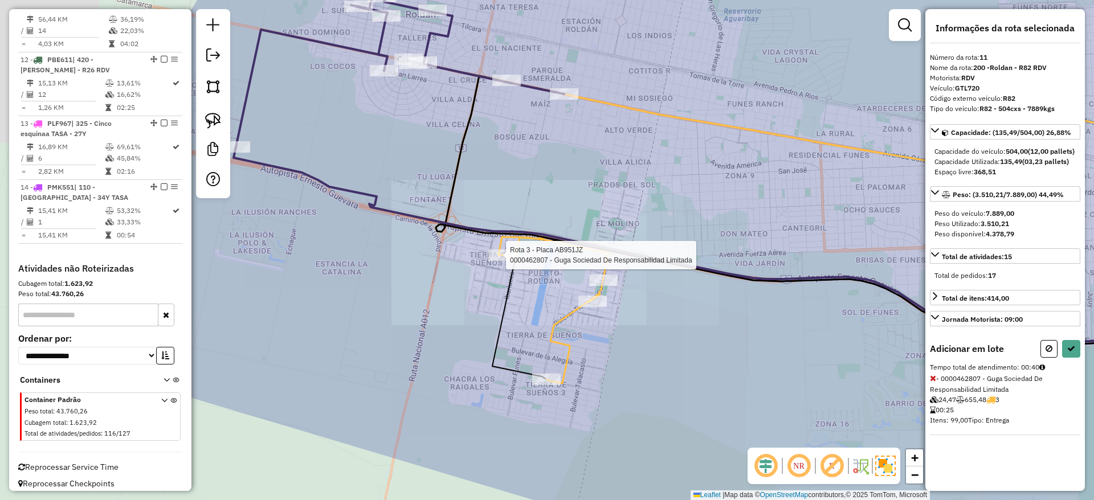
select select "**********"
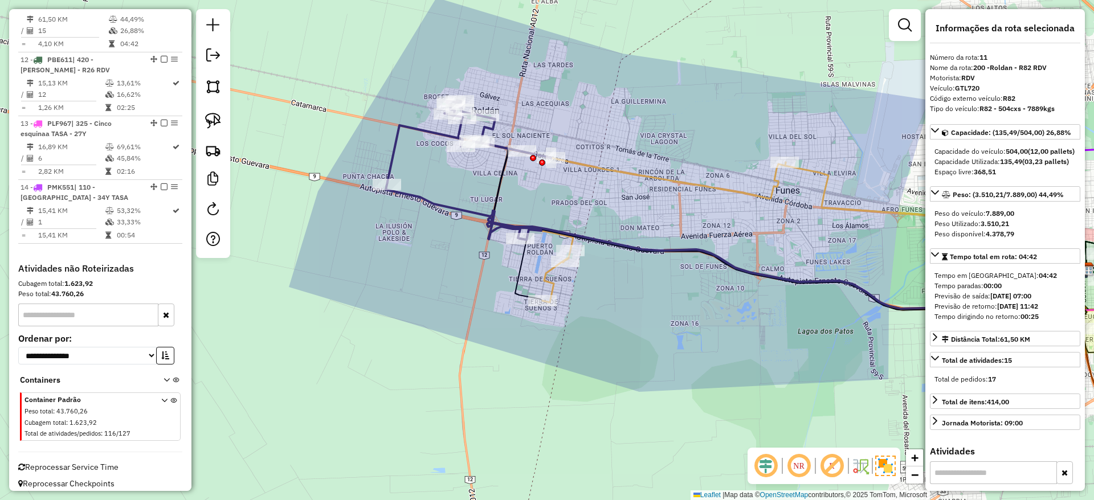
click at [493, 178] on div "Janela de atendimento Grade de atendimento Capacidade Transportadoras Veículos …" at bounding box center [547, 250] width 1094 height 500
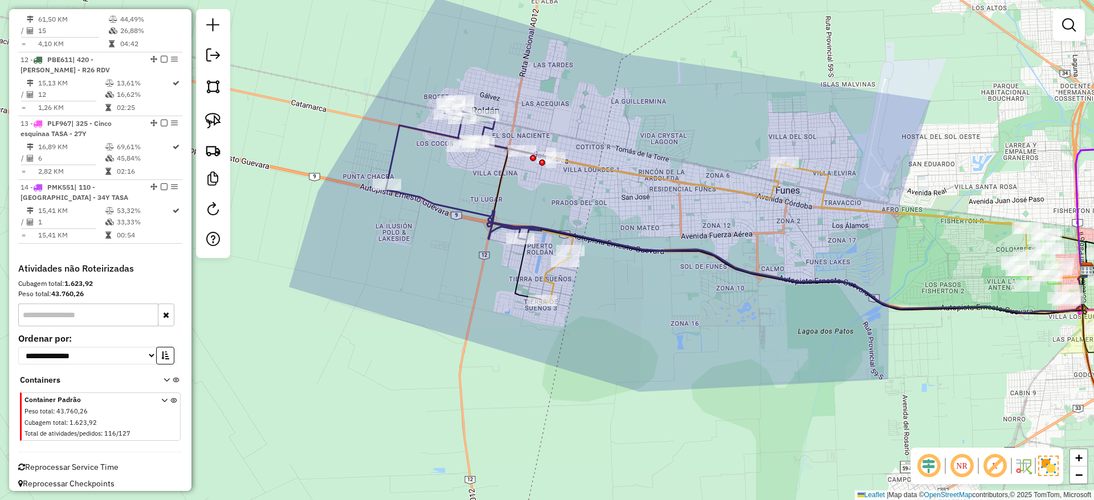
click at [505, 178] on icon at bounding box center [786, 231] width 599 height 165
select select "**********"
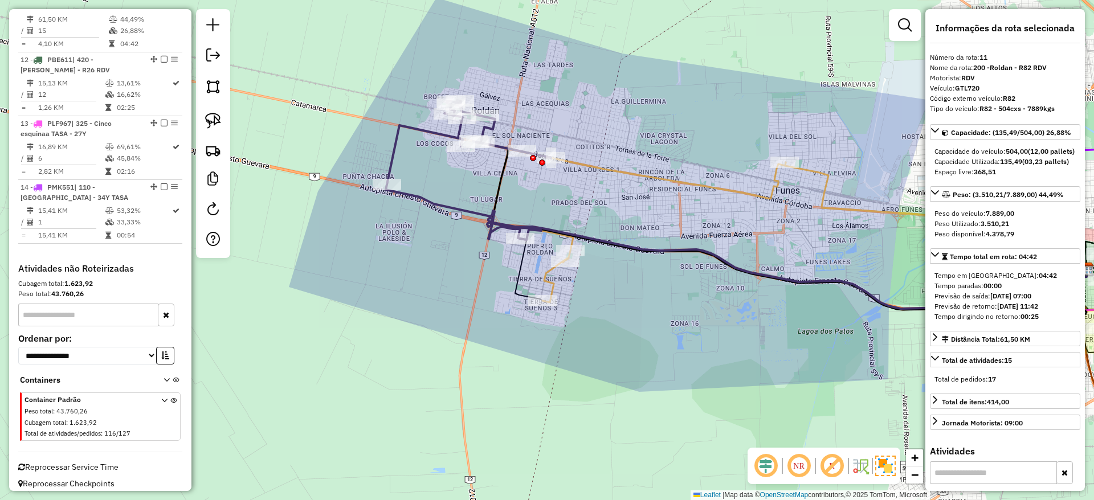
click at [505, 178] on icon at bounding box center [786, 231] width 599 height 165
click at [216, 128] on img at bounding box center [213, 121] width 16 height 16
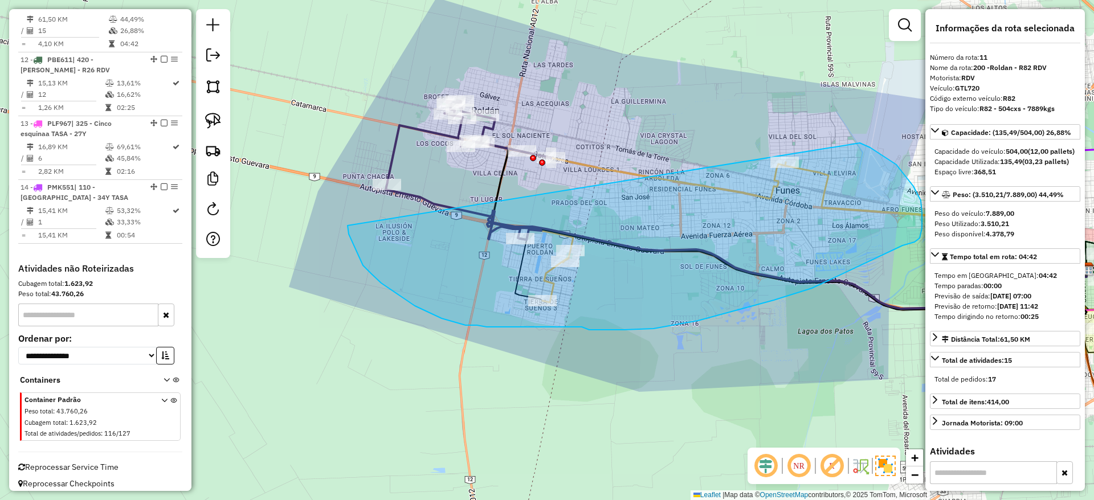
drag, startPoint x: 348, startPoint y: 226, endPoint x: 835, endPoint y: 135, distance: 494.9
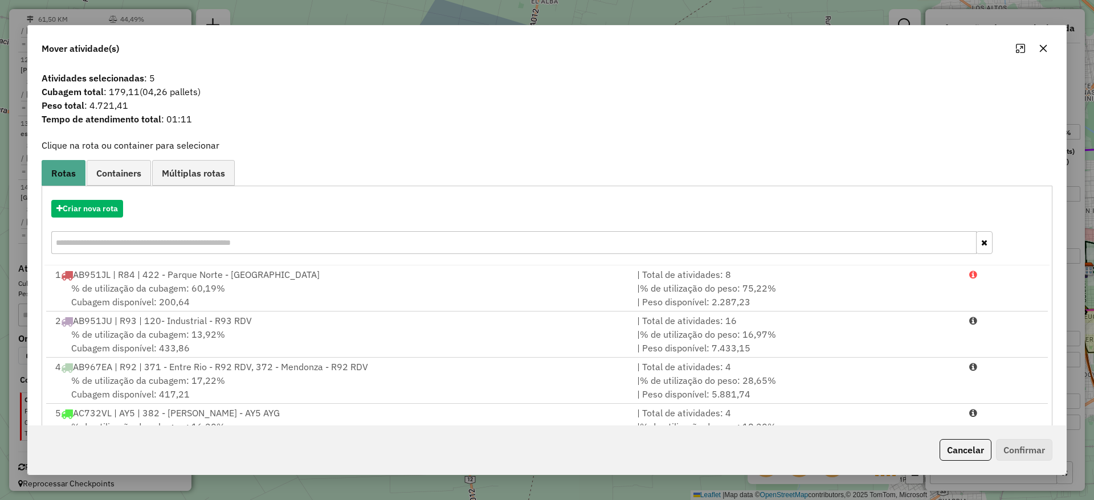
click at [1046, 46] on icon "button" at bounding box center [1043, 48] width 7 height 7
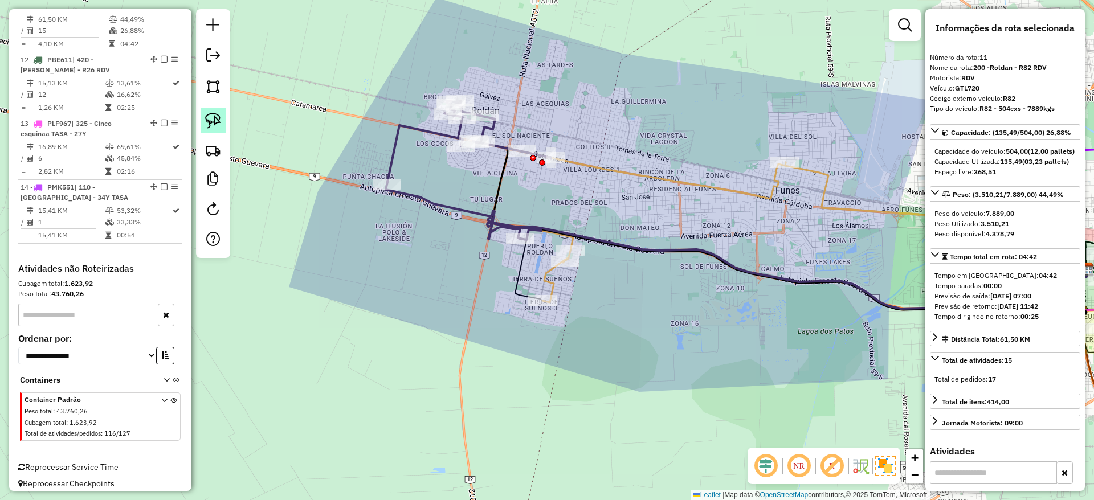
click at [216, 118] on img at bounding box center [213, 121] width 16 height 16
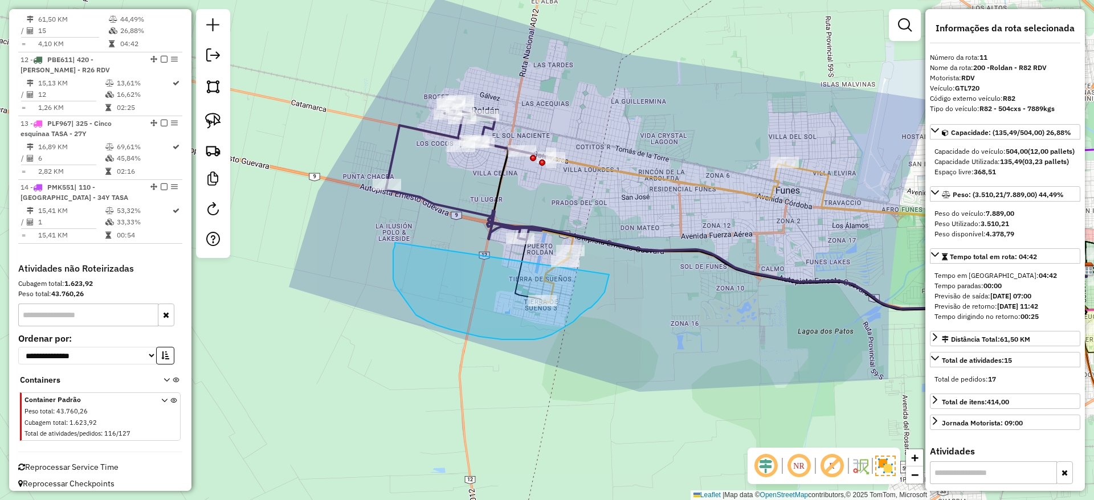
drag, startPoint x: 393, startPoint y: 269, endPoint x: 598, endPoint y: 196, distance: 217.7
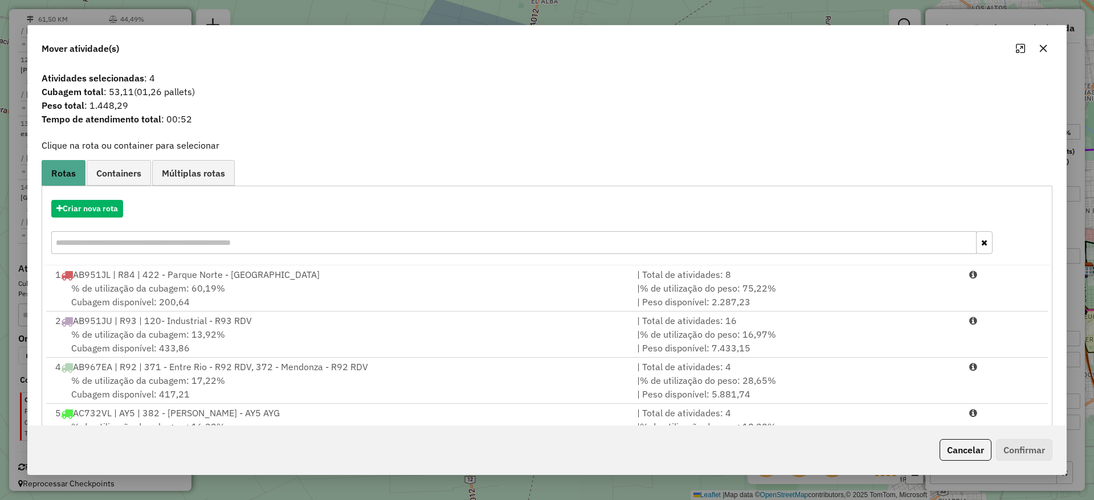
click at [1044, 47] on icon "button" at bounding box center [1043, 48] width 7 height 7
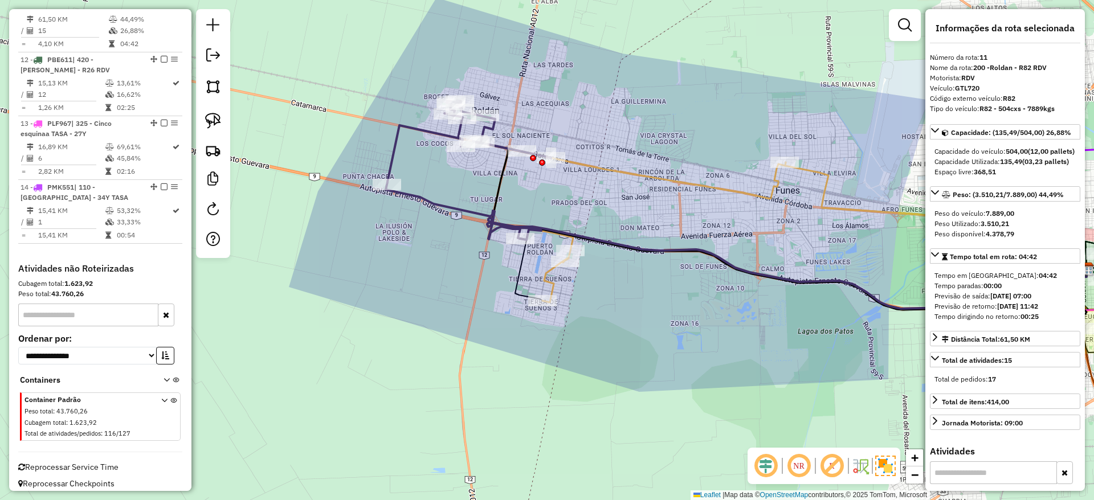
click at [502, 166] on icon at bounding box center [786, 231] width 599 height 165
click at [412, 126] on icon at bounding box center [468, 169] width 165 height 139
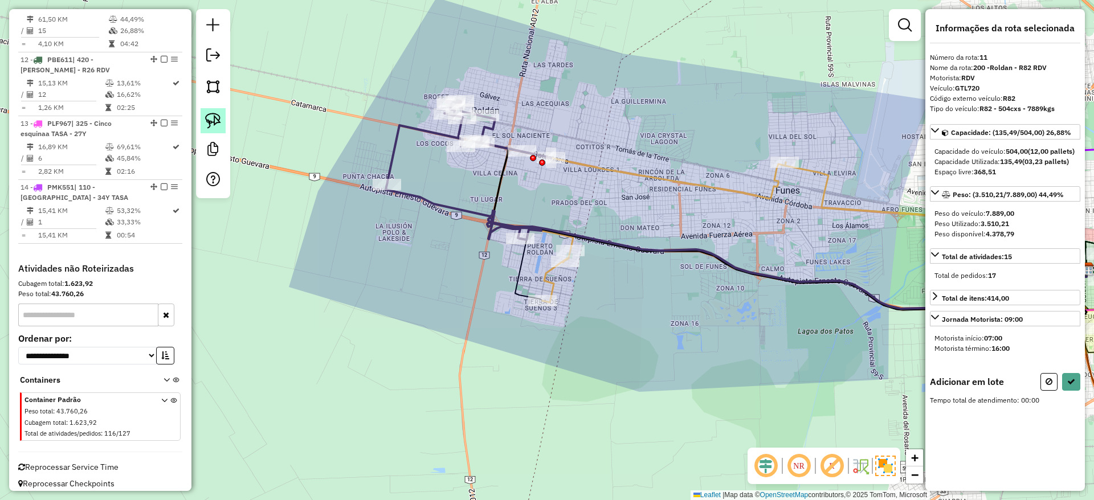
click at [207, 120] on img at bounding box center [213, 121] width 16 height 16
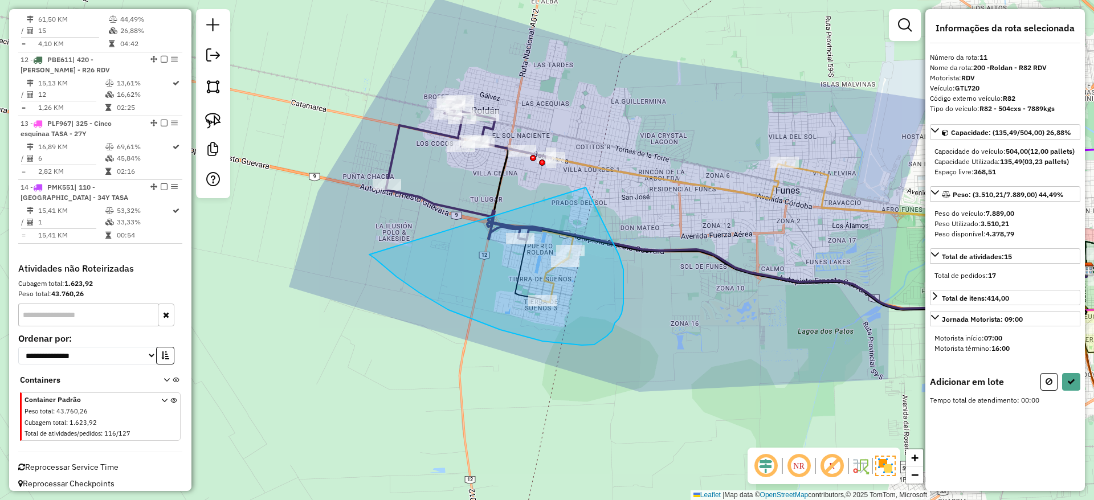
drag, startPoint x: 374, startPoint y: 258, endPoint x: 575, endPoint y: 166, distance: 221.0
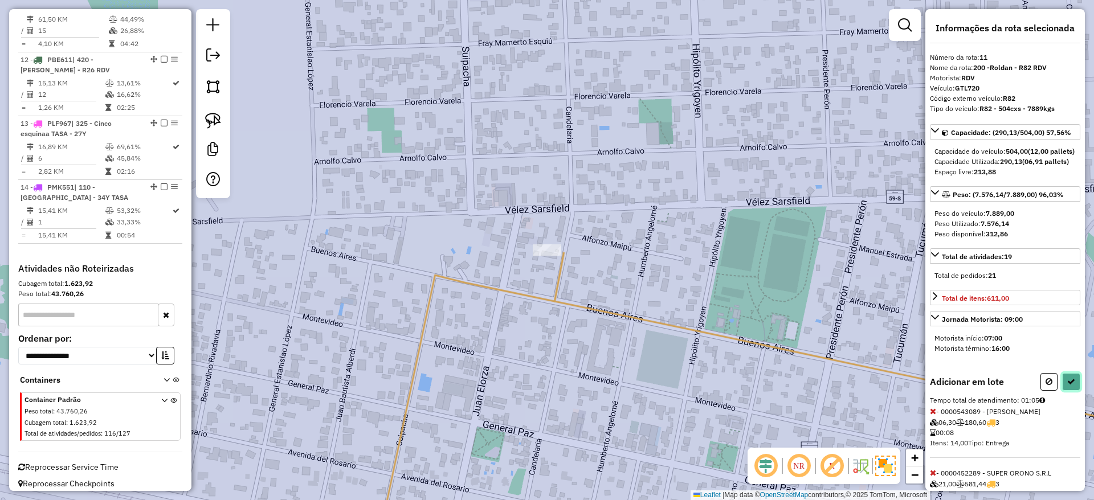
click at [1062, 391] on button at bounding box center [1071, 382] width 18 height 18
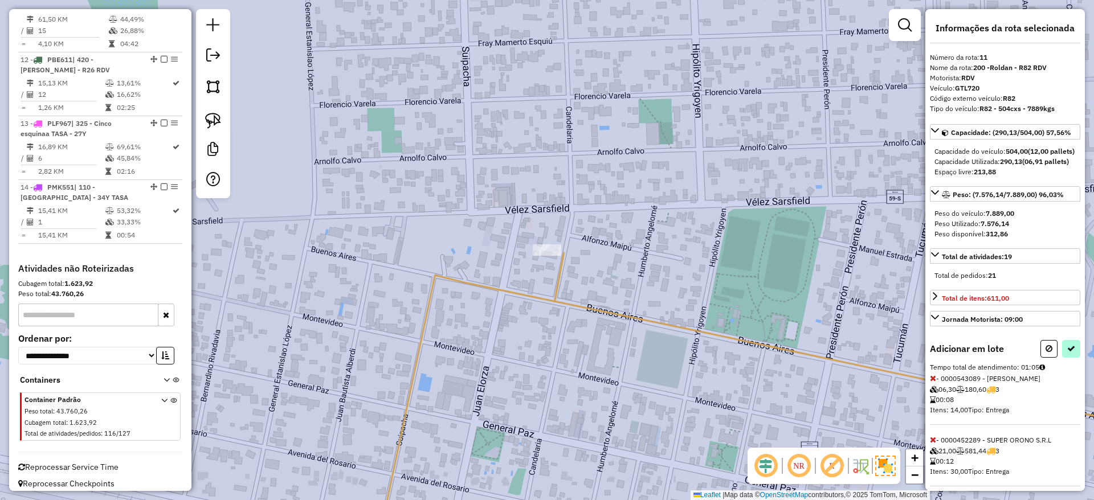
select select "**********"
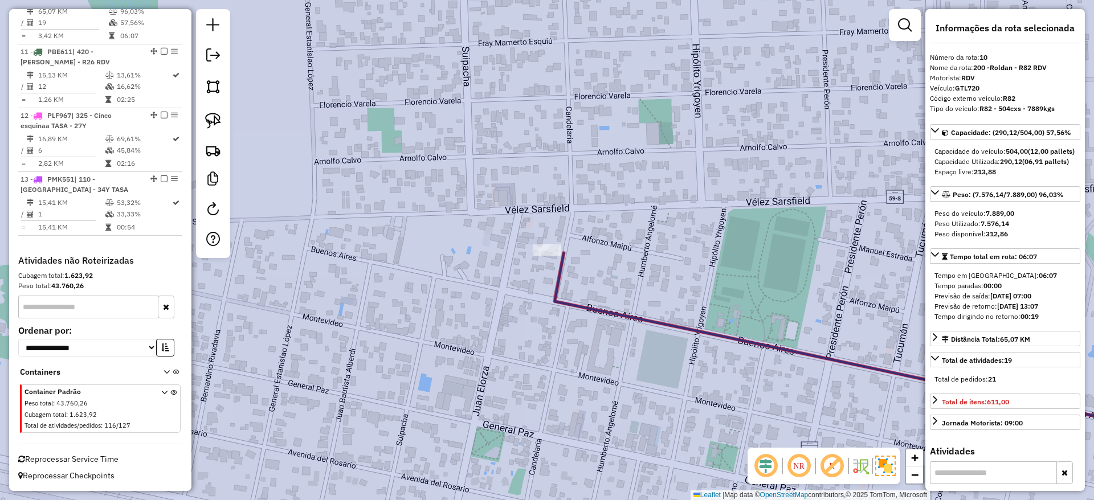
scroll to position [1113, 0]
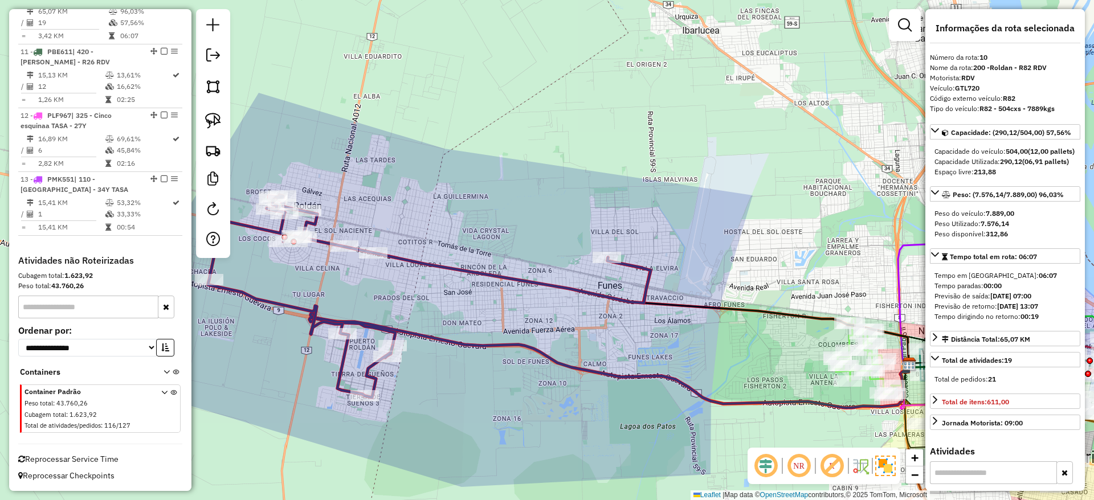
click at [636, 263] on icon at bounding box center [429, 296] width 443 height 202
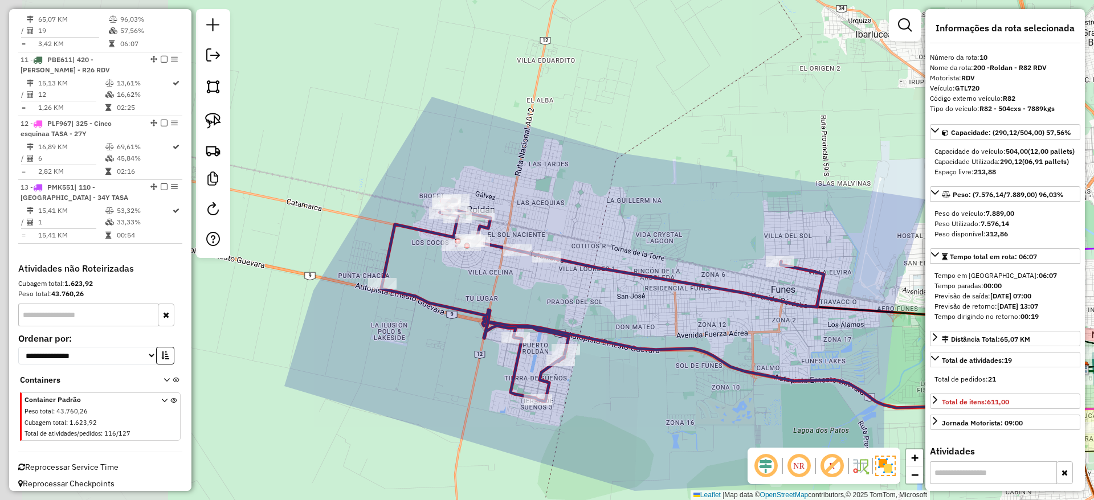
drag, startPoint x: 422, startPoint y: 302, endPoint x: 661, endPoint y: 318, distance: 240.3
click at [661, 318] on div "Janela de atendimento Grade de atendimento Capacidade Transportadoras Veículos …" at bounding box center [547, 250] width 1094 height 500
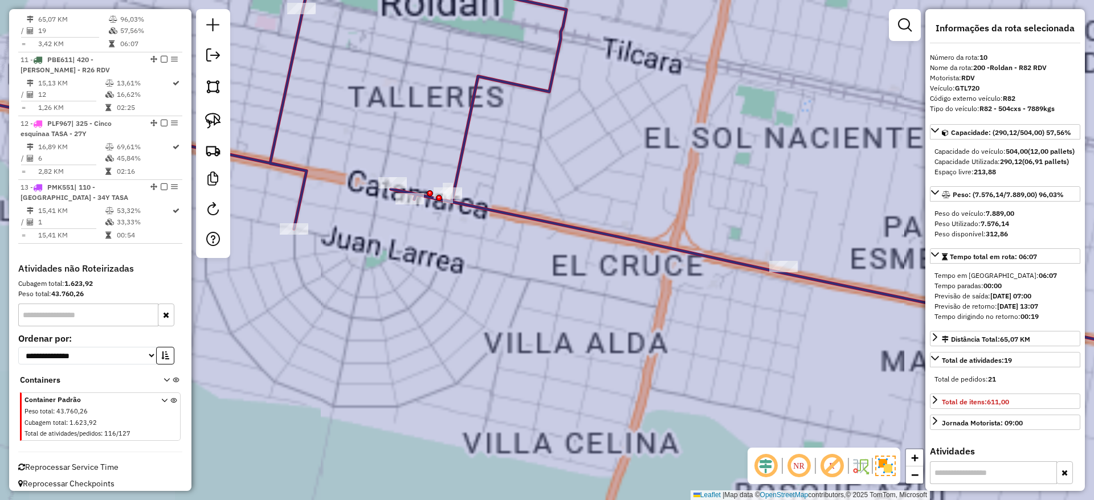
drag, startPoint x: 499, startPoint y: 256, endPoint x: 527, endPoint y: 307, distance: 58.4
click at [527, 307] on div "Janela de atendimento Grade de atendimento Capacidade Transportadoras Veículos …" at bounding box center [547, 250] width 1094 height 500
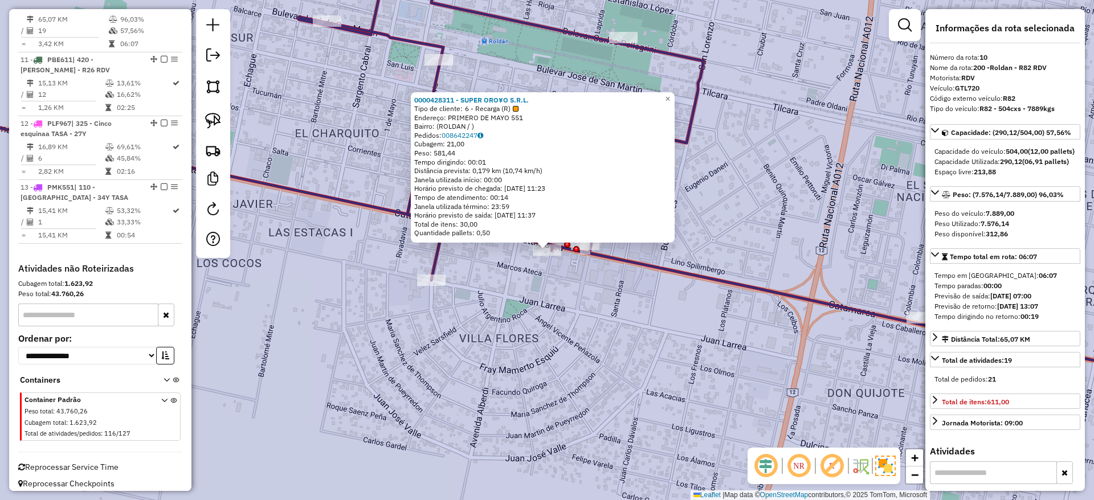
click at [545, 306] on div "0000428311 - SUPER ORO¥O S.R.L. Tipo de cliente: 6 - Recarga (R) Endereço: PRIM…" at bounding box center [547, 250] width 1094 height 500
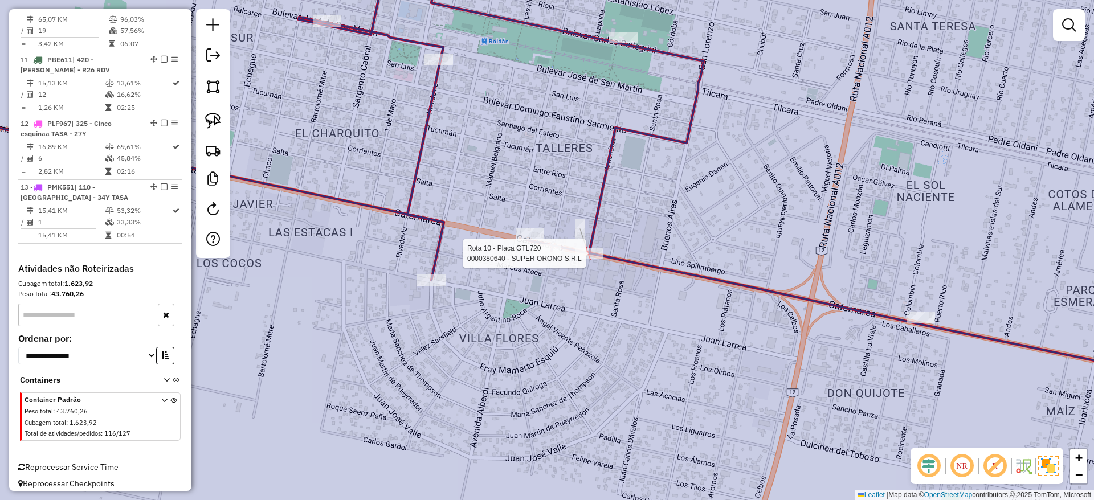
select select "**********"
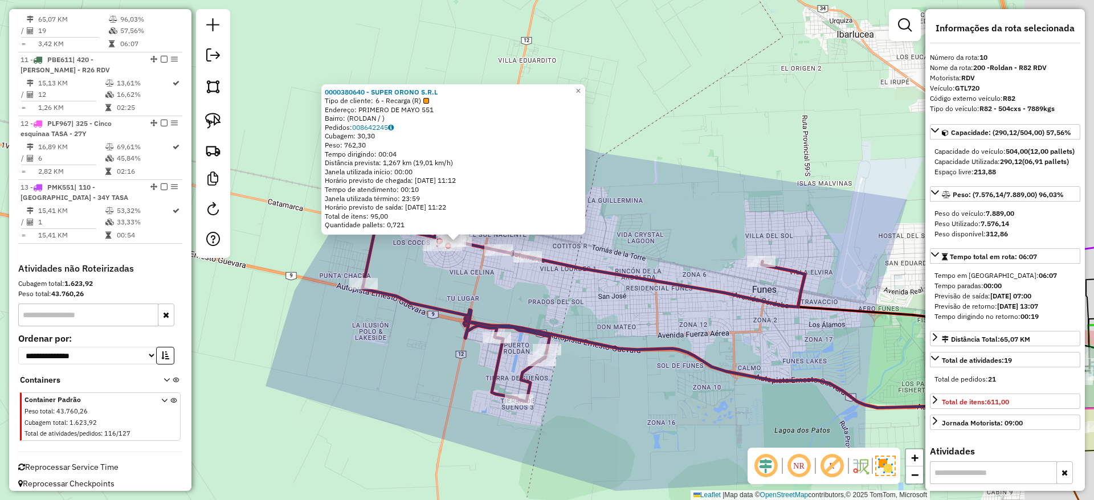
drag, startPoint x: 623, startPoint y: 317, endPoint x: 530, endPoint y: 283, distance: 98.4
click at [530, 283] on div "0000380640 - SUPER ORONO S.R.L Tipo de cliente: 6 - Recarga (R) Endereço: PRIME…" at bounding box center [547, 250] width 1094 height 500
click at [387, 125] on link "008642245" at bounding box center [373, 127] width 42 height 9
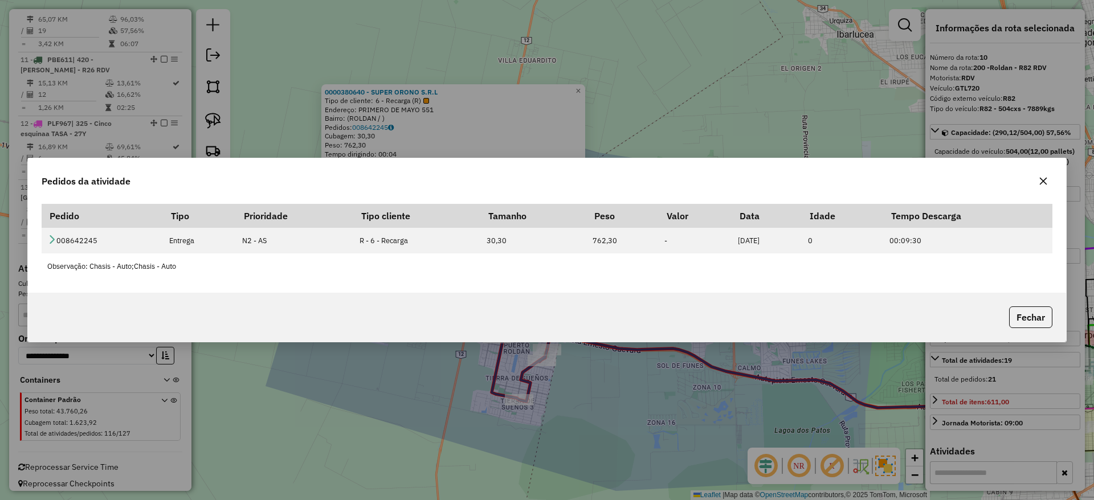
click at [1047, 186] on button "button" at bounding box center [1043, 181] width 18 height 18
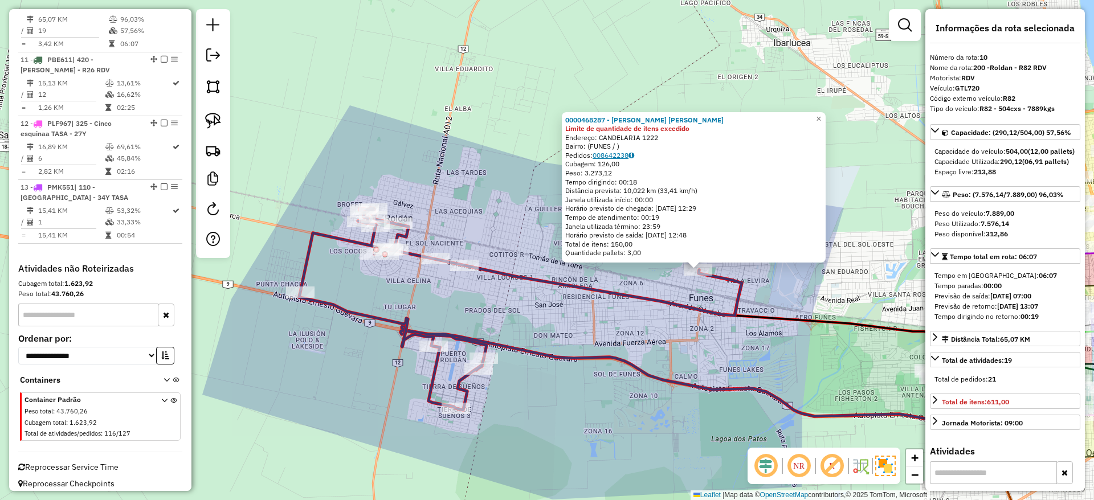
click at [623, 152] on link "008642238" at bounding box center [613, 155] width 42 height 9
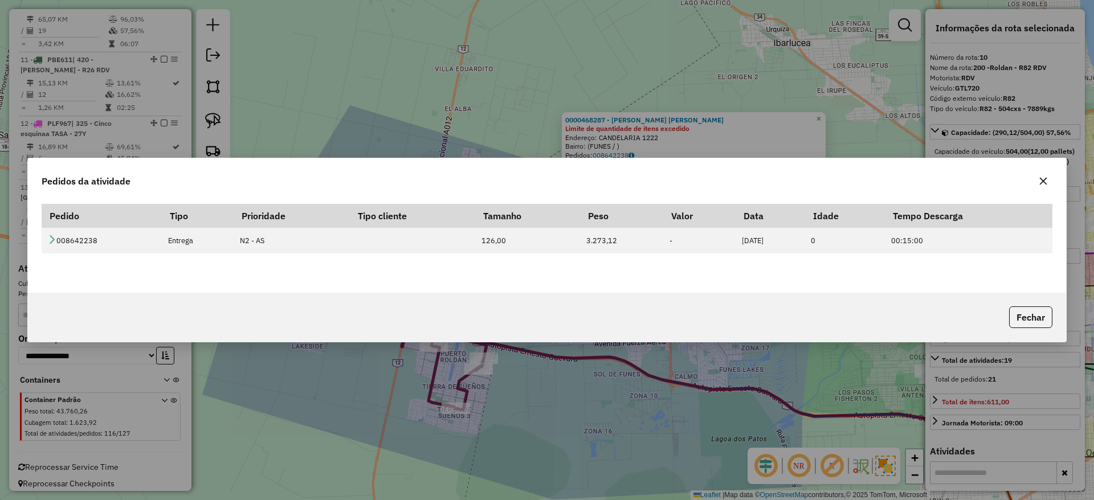
click at [1044, 187] on button "button" at bounding box center [1043, 181] width 18 height 18
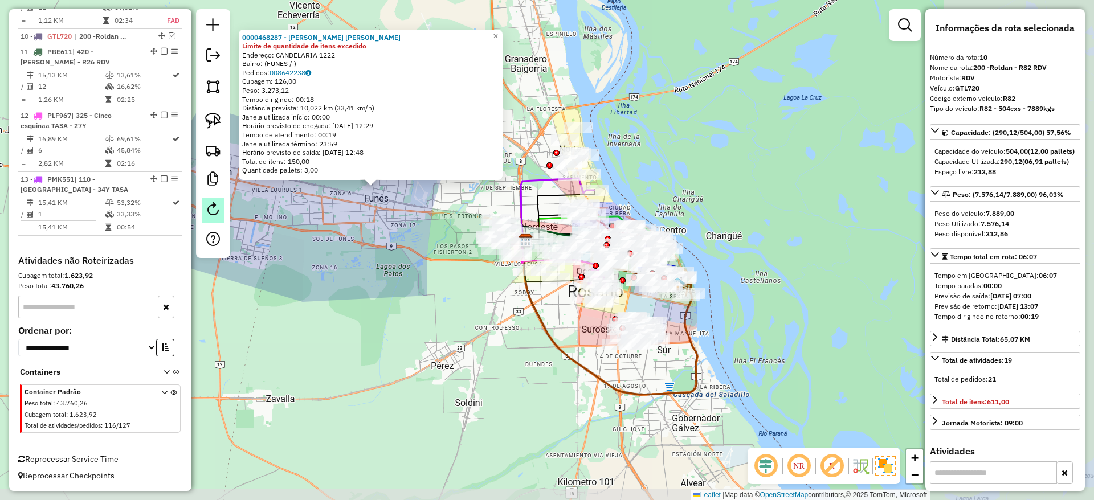
drag, startPoint x: 443, startPoint y: 280, endPoint x: 202, endPoint y: 202, distance: 253.3
click at [202, 202] on hb-router-mapa "Informações da Sessão 1230678 - 18/08/2025 Criação: 16/08/2025 14:02 Depósito: …" at bounding box center [547, 250] width 1094 height 500
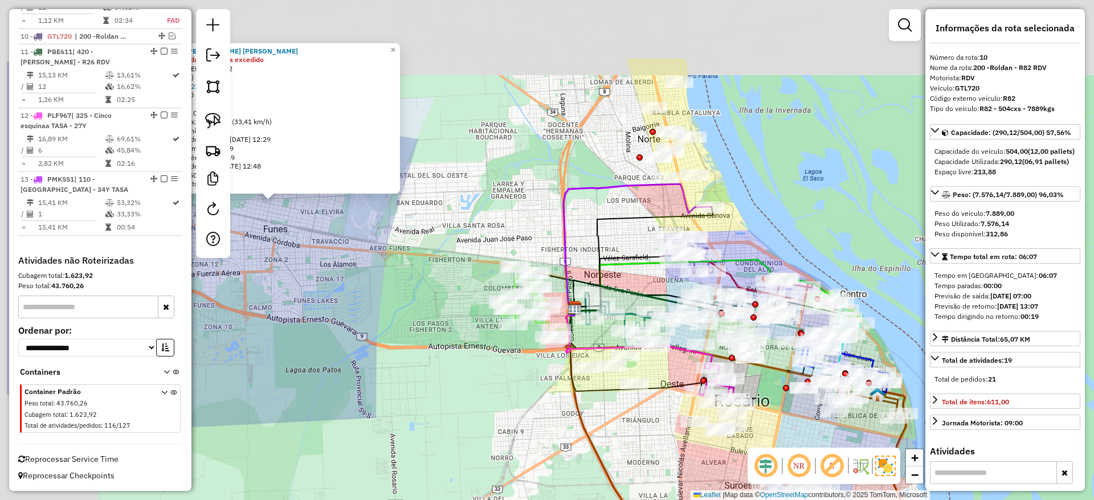
drag, startPoint x: 525, startPoint y: 380, endPoint x: 680, endPoint y: 488, distance: 188.7
click at [680, 488] on div "0000468287 - BARRIONUEVO SERGIO ADRIAN Limite de quantidade de itens excedido E…" at bounding box center [547, 250] width 1094 height 500
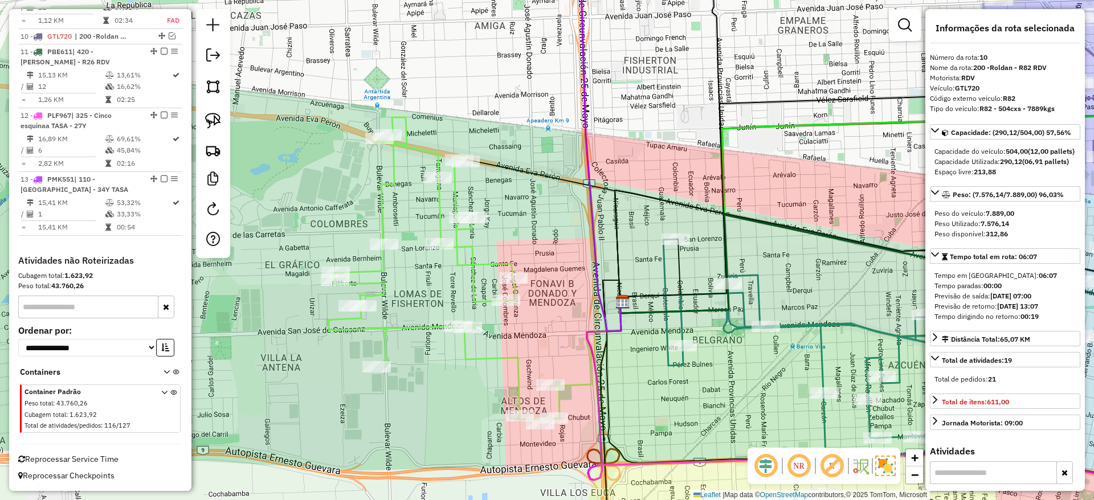
click at [684, 324] on icon at bounding box center [848, 348] width 371 height 218
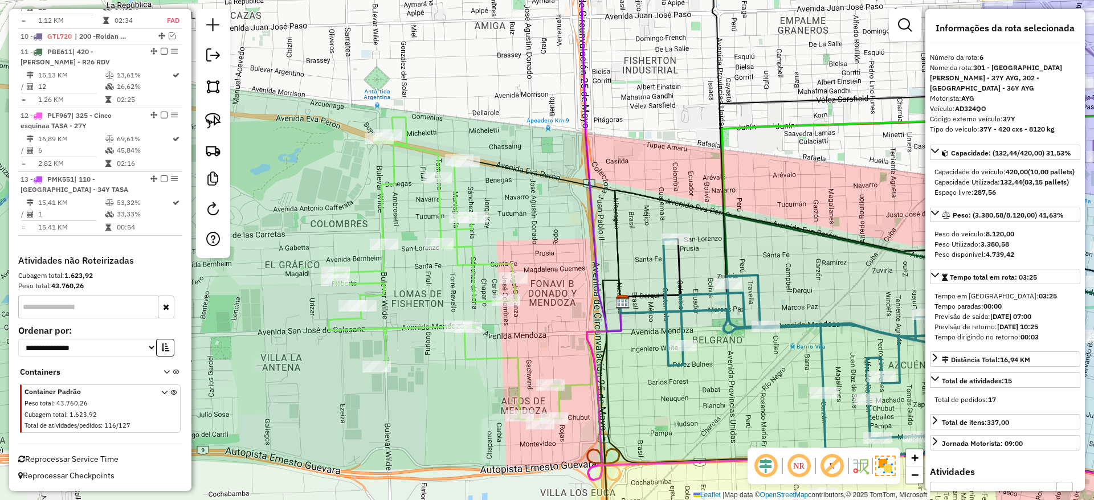
scroll to position [747, 0]
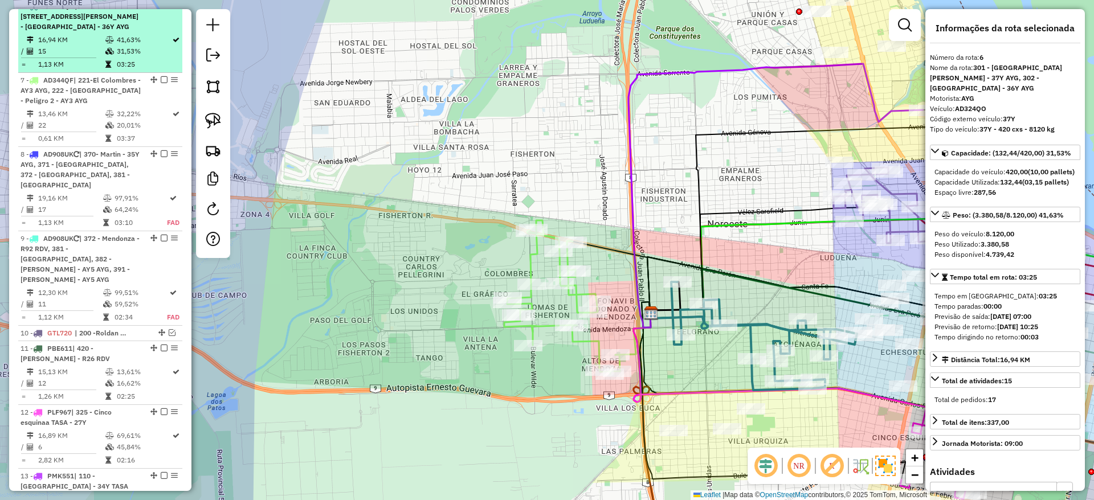
click at [161, 9] on em at bounding box center [164, 5] width 7 height 7
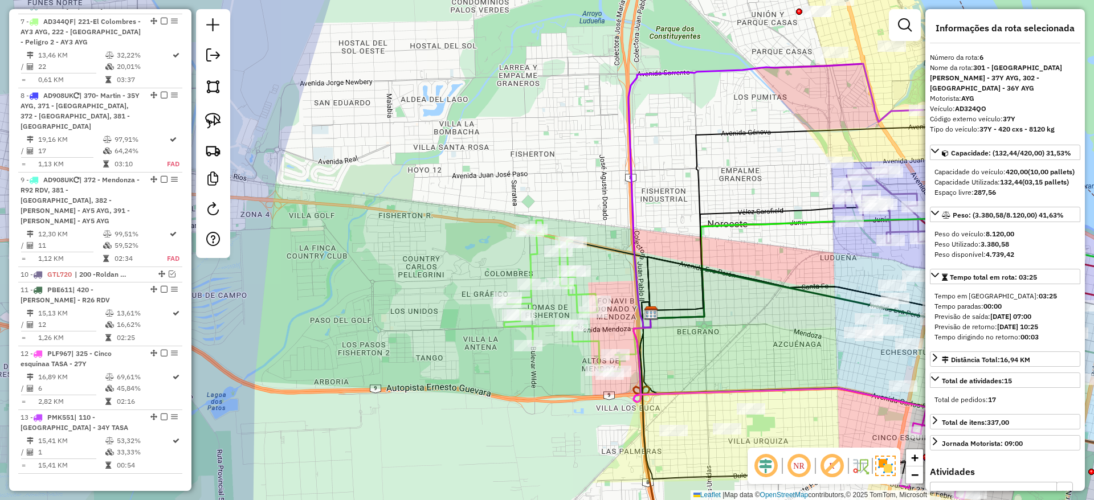
click at [529, 263] on icon at bounding box center [562, 297] width 116 height 154
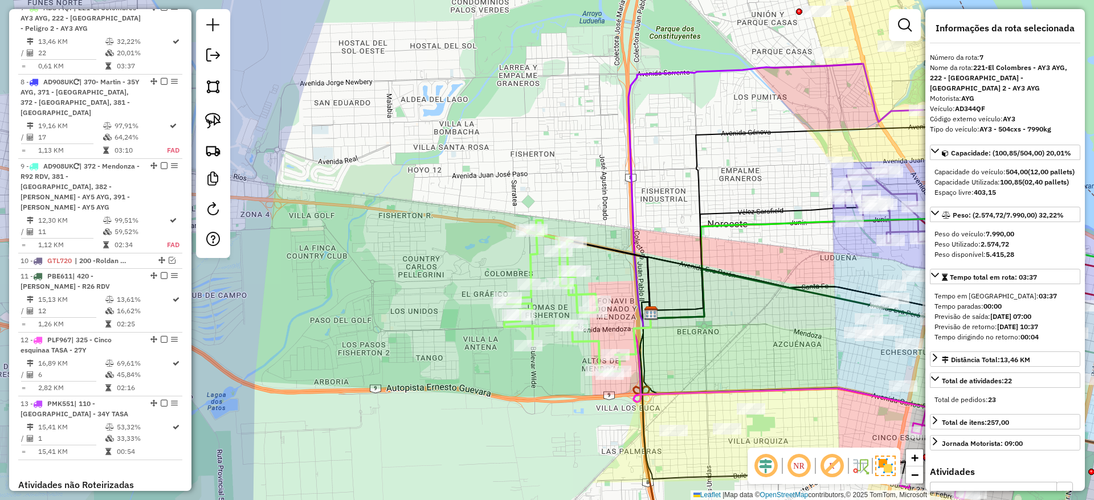
scroll to position [763, 0]
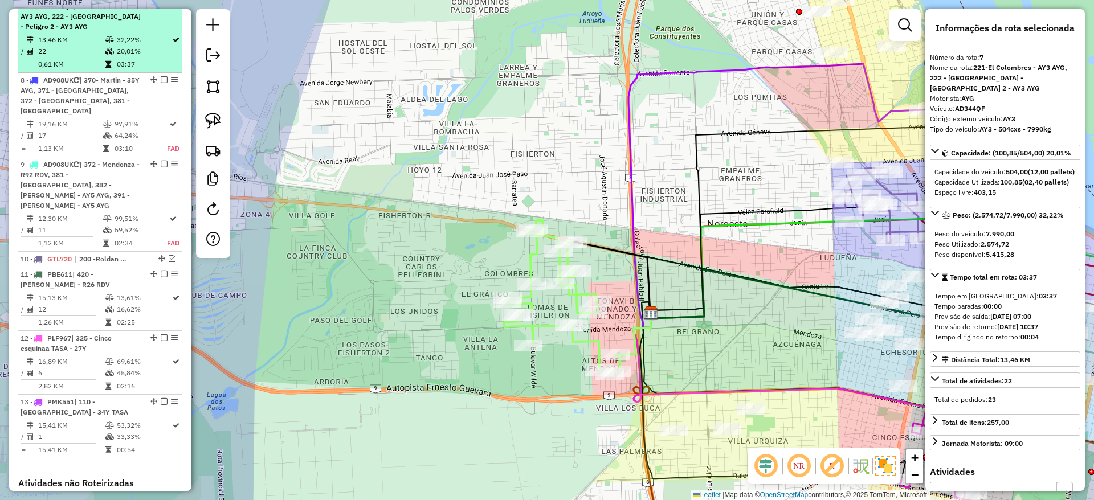
click at [163, 9] on em at bounding box center [164, 5] width 7 height 7
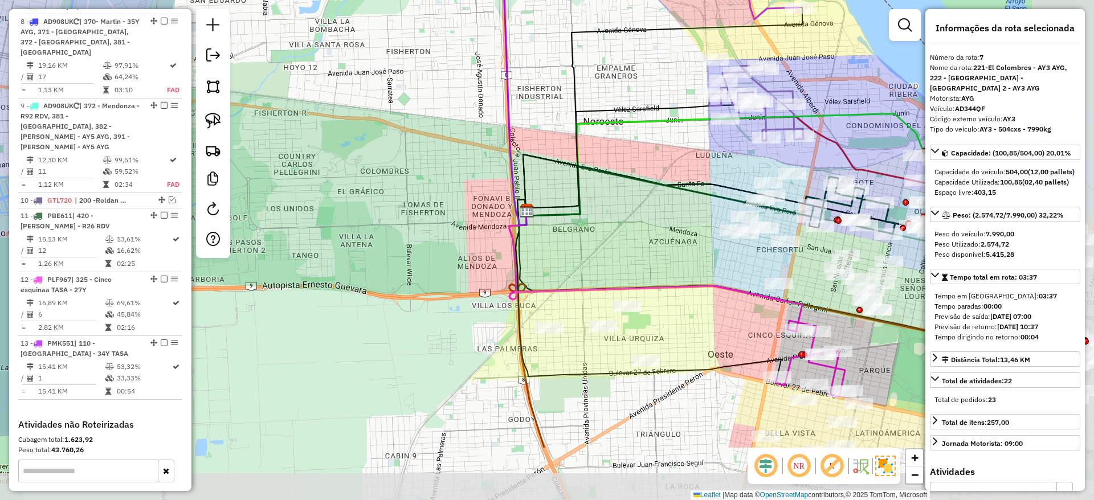
drag, startPoint x: 616, startPoint y: 272, endPoint x: 429, endPoint y: 142, distance: 227.6
click at [430, 142] on div "Janela de atendimento Grade de atendimento Capacidade Transportadoras Veículos …" at bounding box center [547, 250] width 1094 height 500
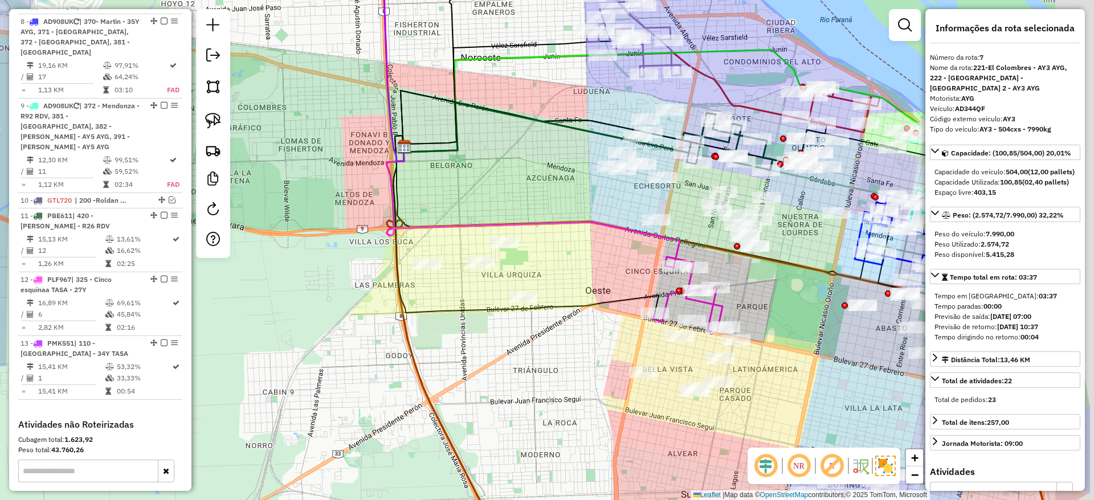
drag, startPoint x: 546, startPoint y: 203, endPoint x: 496, endPoint y: 171, distance: 58.6
click at [496, 171] on div "Janela de atendimento Grade de atendimento Capacidade Transportadoras Veículos …" at bounding box center [547, 250] width 1094 height 500
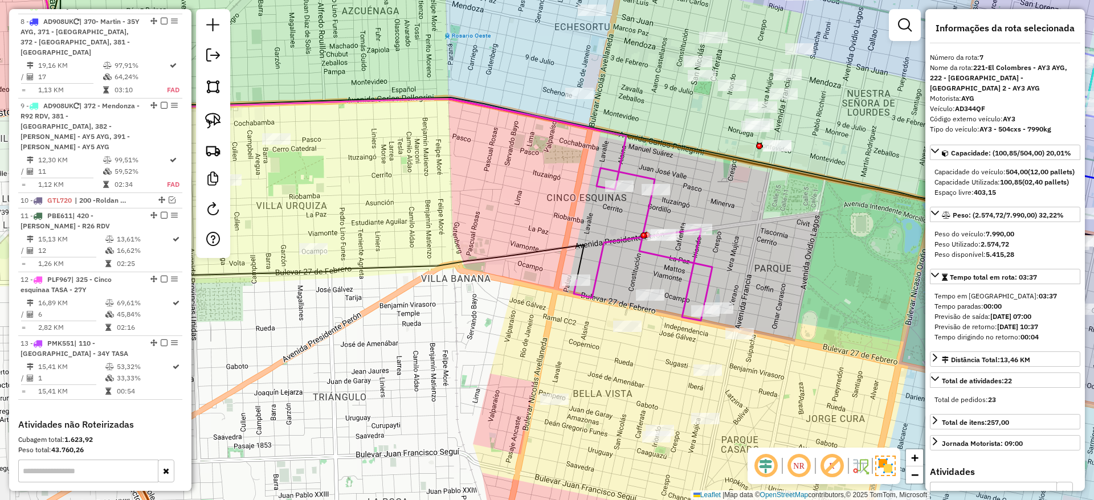
click at [582, 260] on icon at bounding box center [319, 115] width 530 height 330
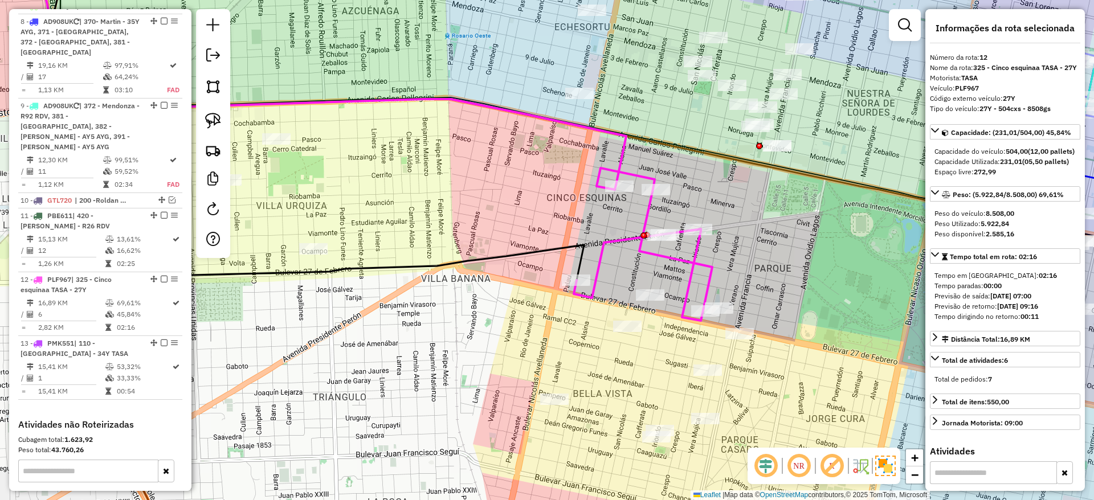
scroll to position [947, 0]
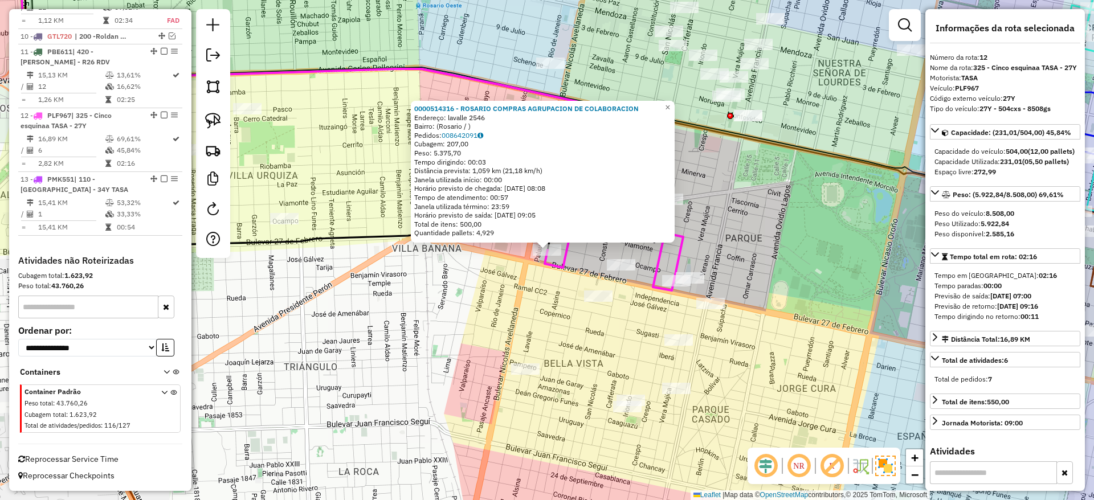
click at [571, 305] on div "0000514316 - ROSARIO COMPRAS AGRUPACION DE COLABORACION Endereço: lavalle 2546 …" at bounding box center [547, 250] width 1094 height 500
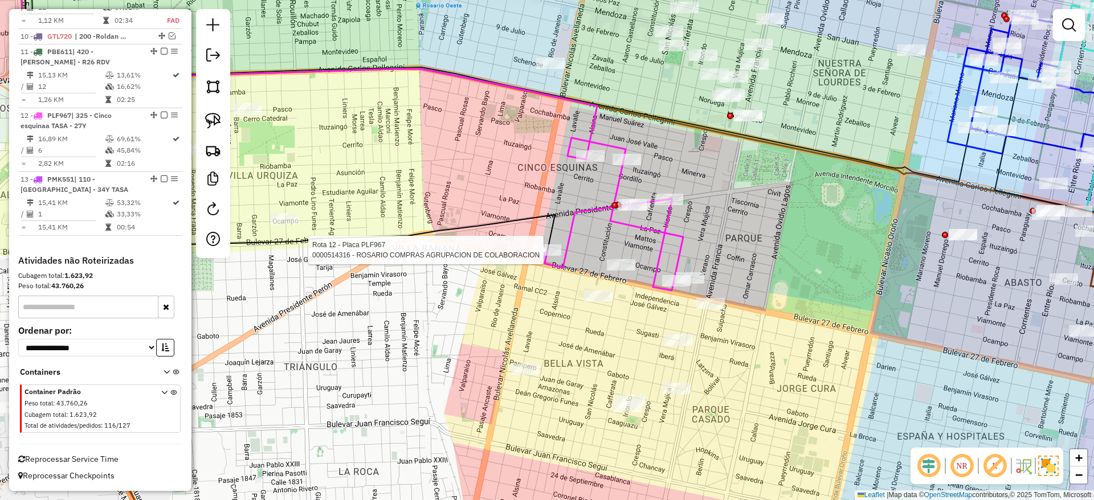
select select "**********"
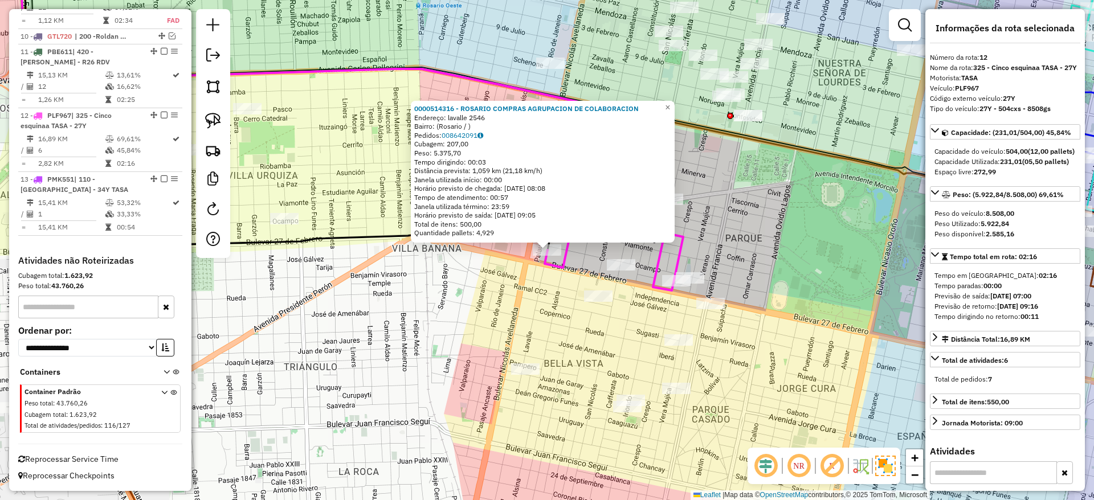
click at [575, 305] on div "0000514316 - ROSARIO COMPRAS AGRUPACION DE COLABORACION Endereço: lavalle 2546 …" at bounding box center [547, 250] width 1094 height 500
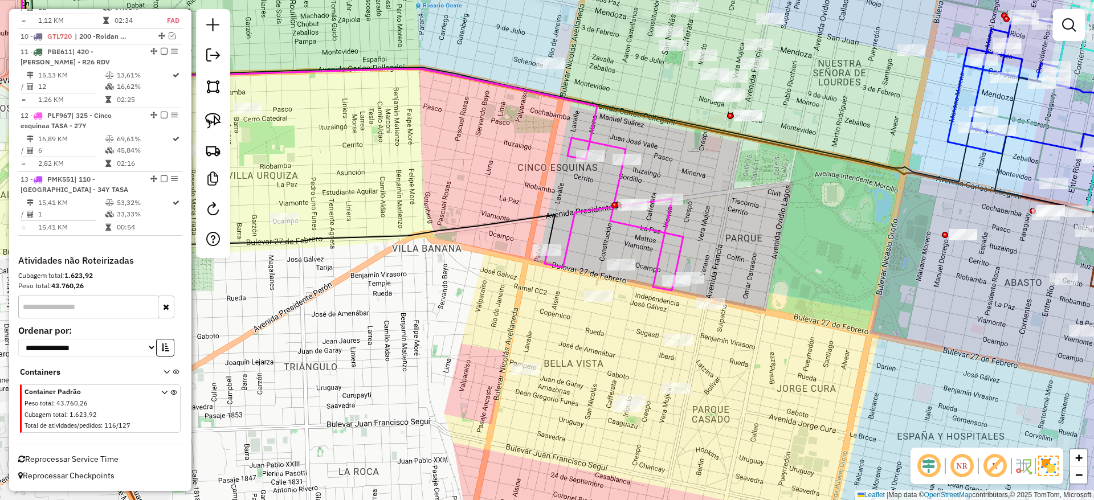
click at [460, 288] on div "Janela de atendimento Grade de atendimento Capacidade Transportadoras Veículos …" at bounding box center [547, 250] width 1094 height 500
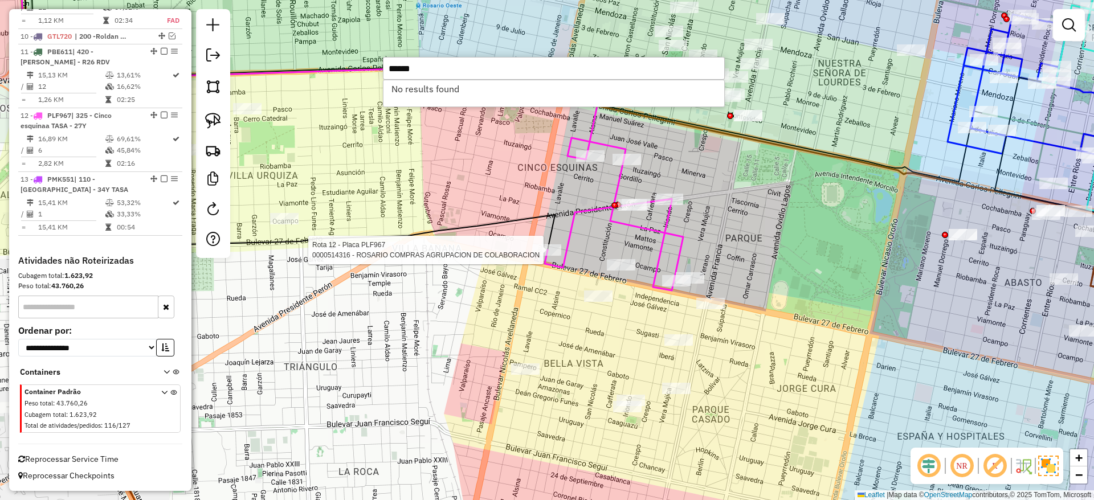
type input "******"
click at [541, 256] on div at bounding box center [547, 249] width 28 height 11
select select "**********"
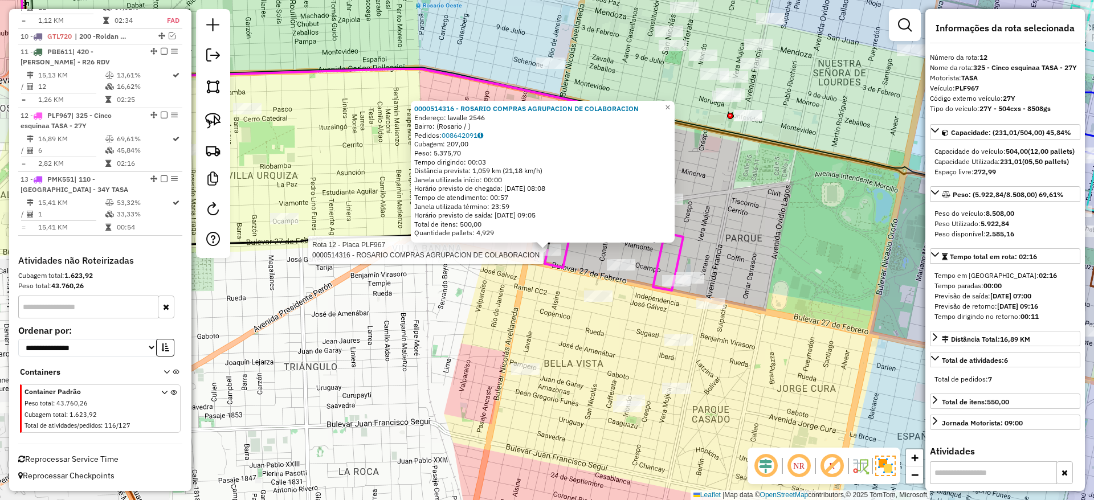
click at [550, 319] on div "Rota 12 - Placa PLF967 0000514316 - ROSARIO COMPRAS AGRUPACION DE COLABORACION …" at bounding box center [547, 250] width 1094 height 500
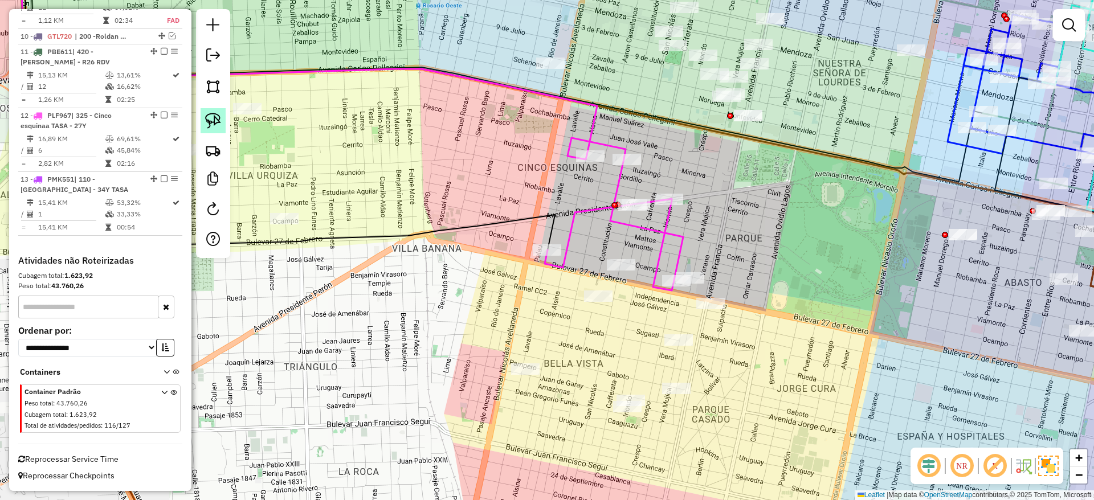
click at [213, 115] on img at bounding box center [213, 121] width 16 height 16
drag, startPoint x: 514, startPoint y: 222, endPoint x: 559, endPoint y: 237, distance: 47.4
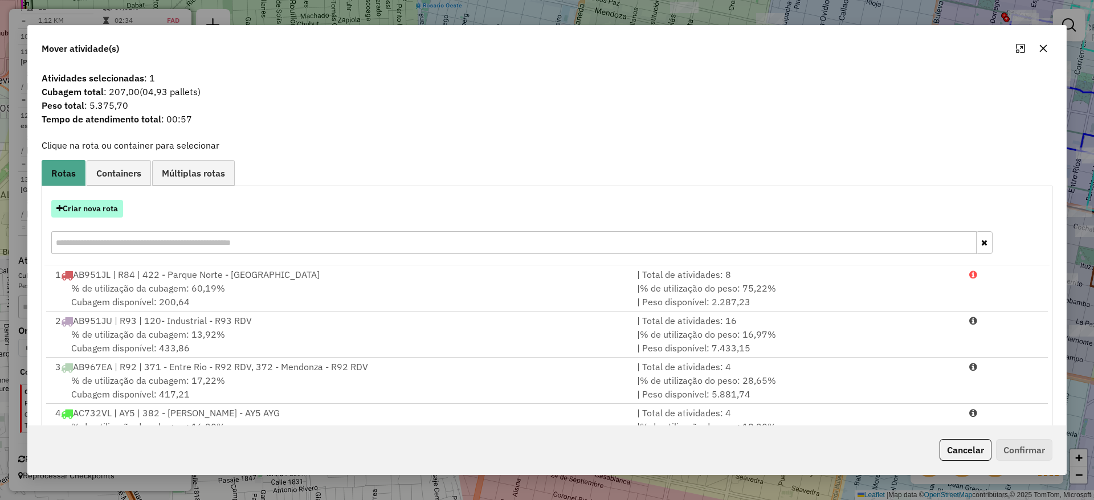
click at [68, 209] on button "Criar nova rota" at bounding box center [87, 209] width 72 height 18
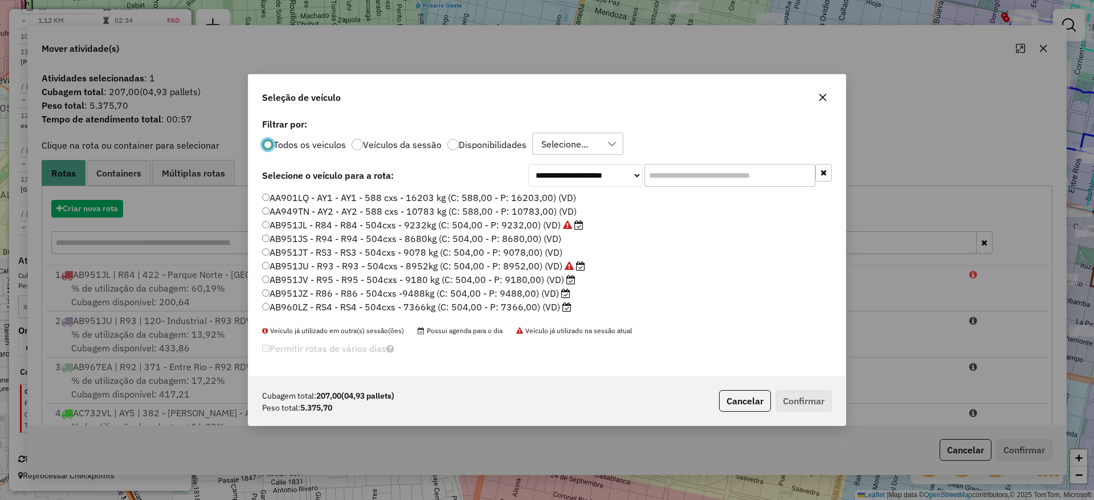
scroll to position [6, 3]
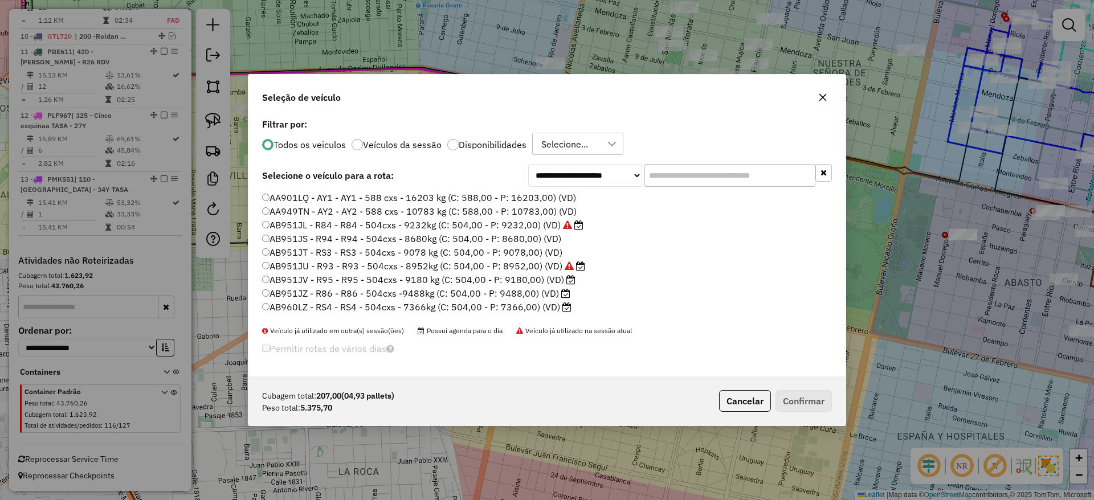
click at [719, 171] on input "text" at bounding box center [729, 175] width 171 height 23
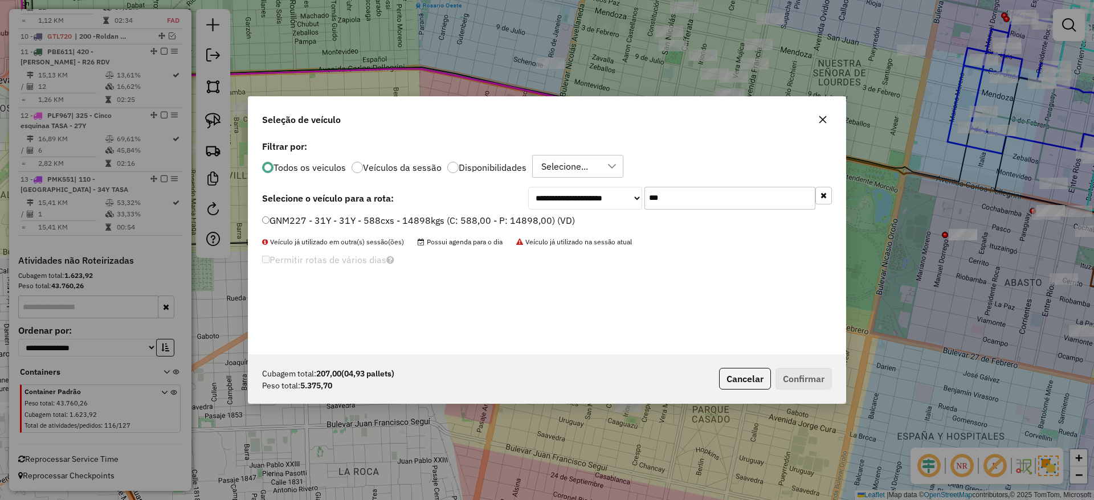
type input "***"
drag, startPoint x: 548, startPoint y: 222, endPoint x: 591, endPoint y: 268, distance: 62.9
click at [548, 222] on label "GNM227 - 31Y - 31Y - 588cxs - 14898kgs (C: 588,00 - P: 14898,00) (VD)" at bounding box center [418, 221] width 313 height 14
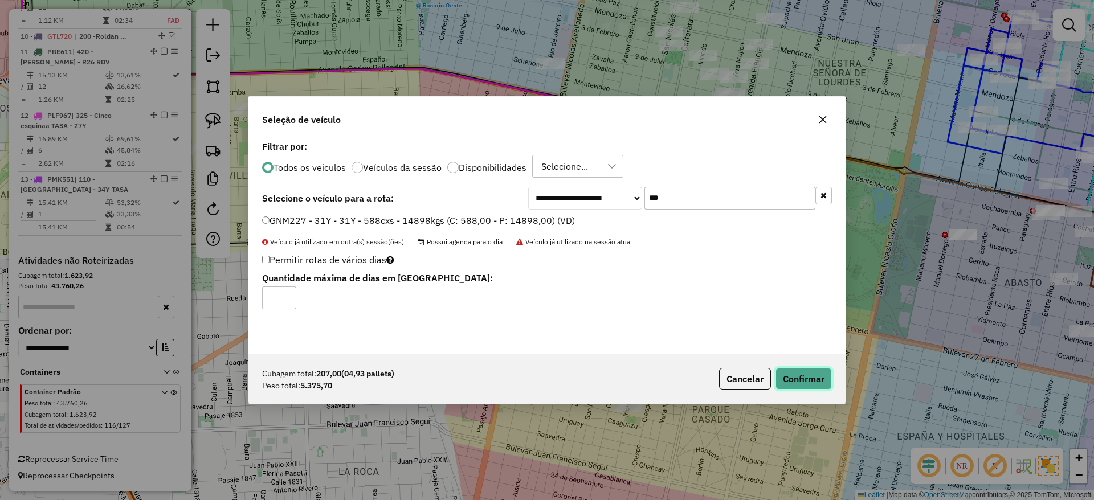
click at [808, 384] on button "Confirmar" at bounding box center [803, 379] width 56 height 22
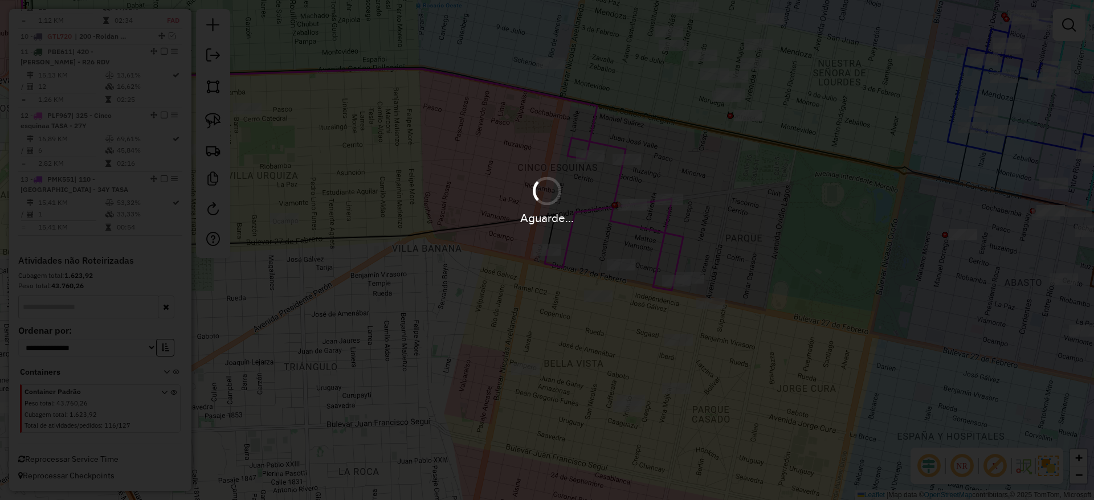
scroll to position [758, 0]
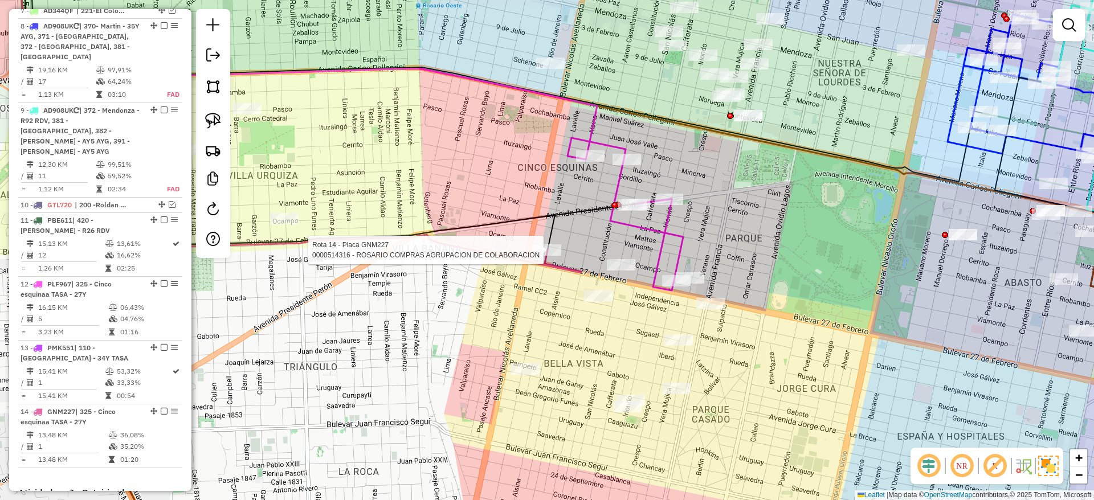
select select "**********"
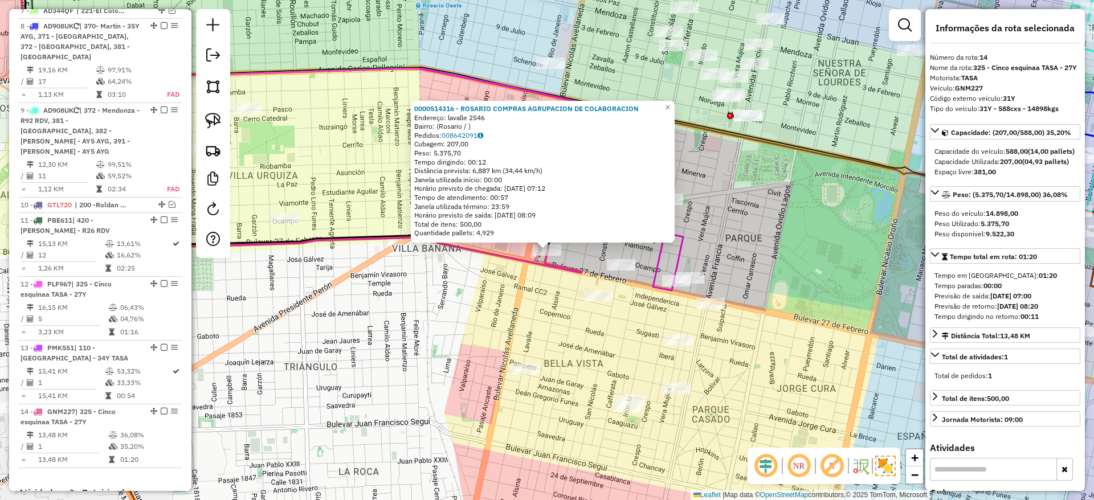
scroll to position [1011, 0]
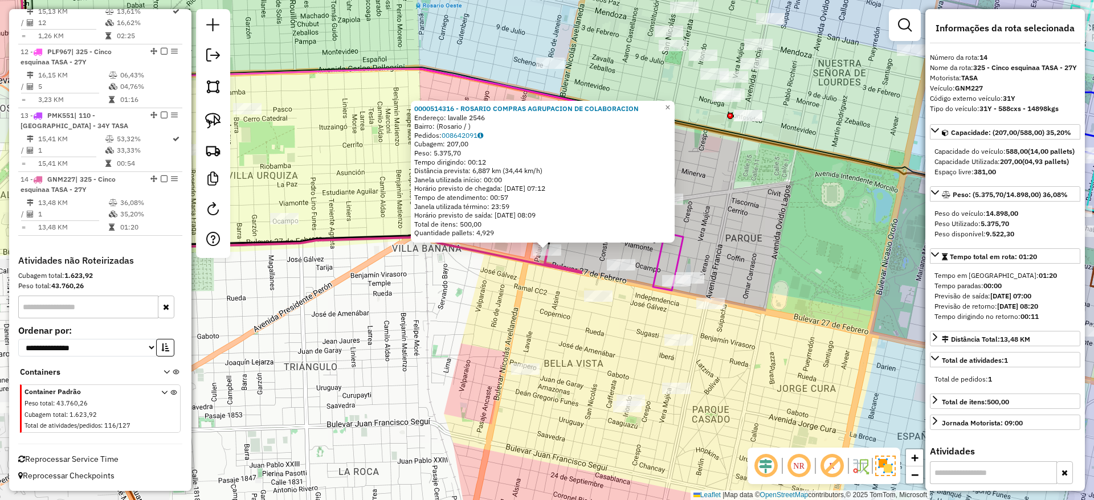
click at [566, 293] on div "Rota 14 - Placa GNM227 0000514316 - ROSARIO COMPRAS AGRUPACION DE COLABORACION …" at bounding box center [547, 250] width 1094 height 500
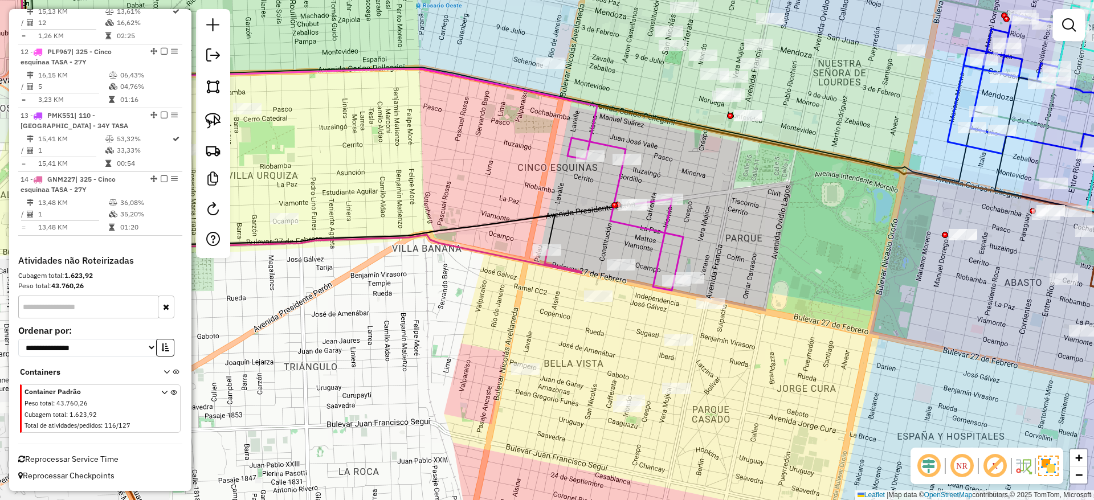
click at [659, 231] on icon at bounding box center [625, 214] width 116 height 153
select select "**********"
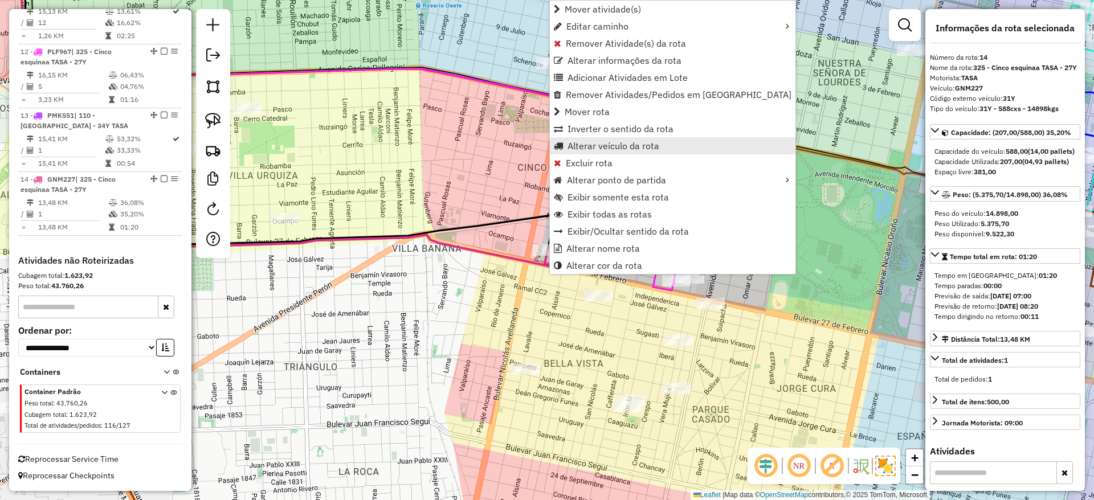
click at [590, 144] on span "Alterar veículo da rota" at bounding box center [613, 145] width 92 height 9
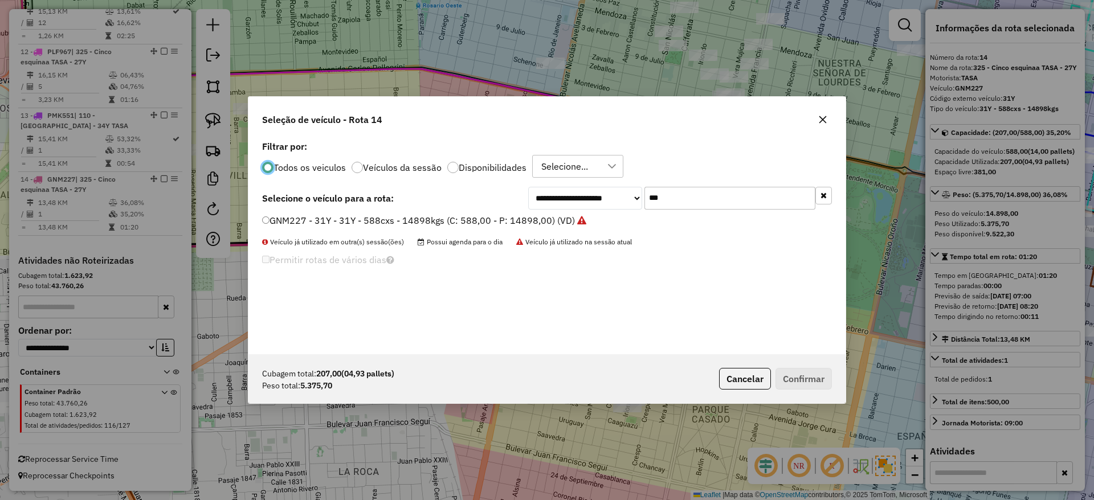
scroll to position [6, 3]
click at [680, 189] on input "***" at bounding box center [729, 198] width 171 height 23
type input "***"
click at [513, 220] on label "PLF972 - 28Y - 28Y - 504cxs - 8482kgs (C: 504,00 - P: 8482,00) (VD)" at bounding box center [410, 221] width 297 height 14
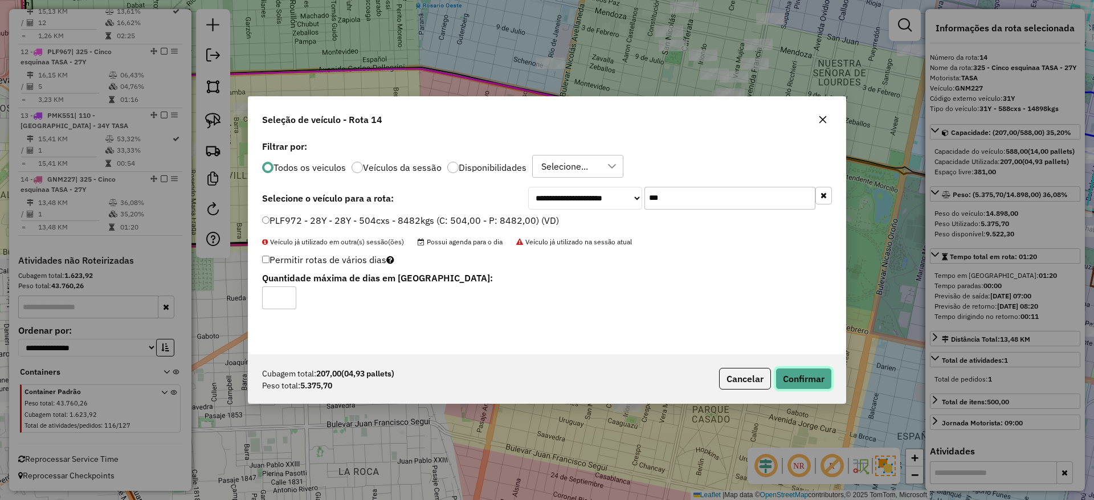
click at [794, 383] on button "Confirmar" at bounding box center [803, 379] width 56 height 22
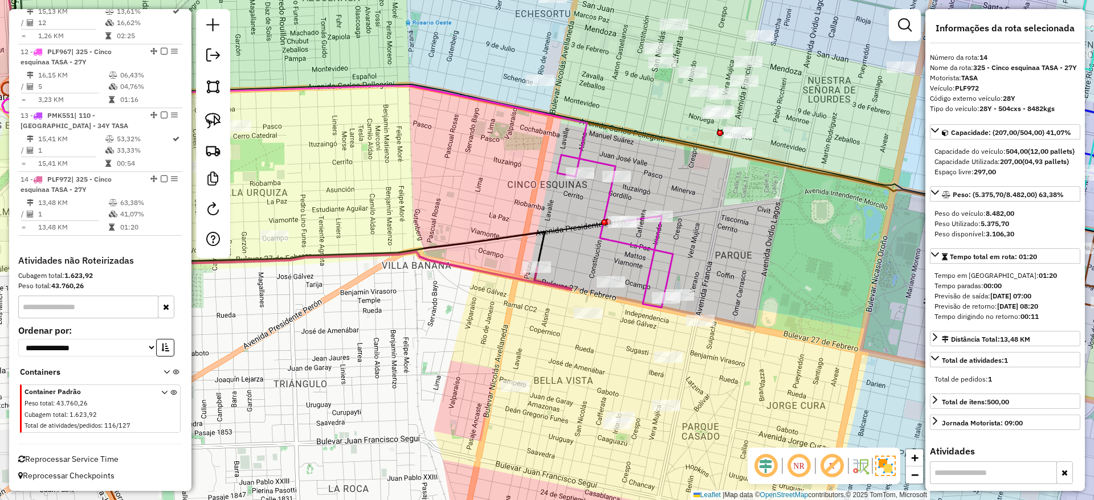
click at [661, 250] on icon at bounding box center [615, 231] width 116 height 153
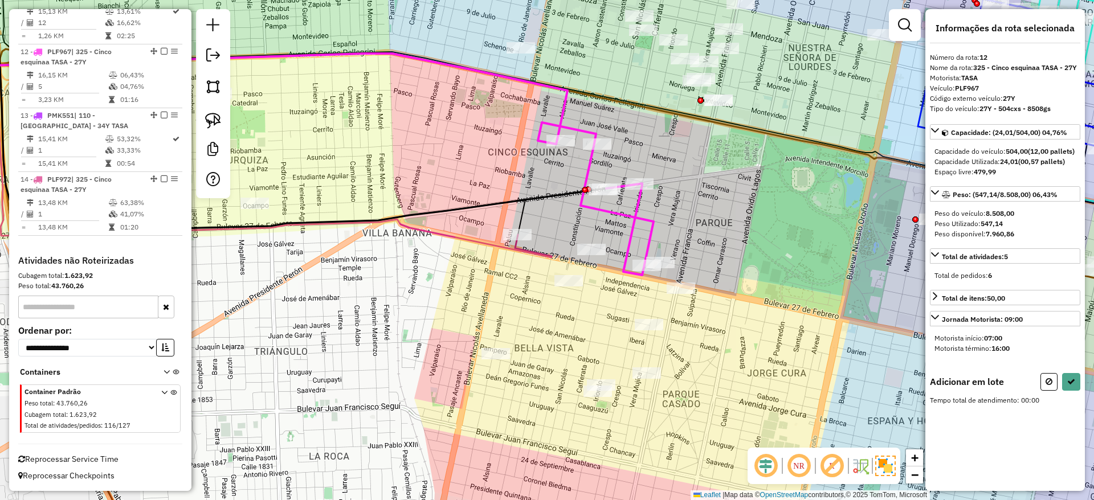
drag, startPoint x: 686, startPoint y: 255, endPoint x: 664, endPoint y: 219, distance: 42.7
click at [664, 219] on div "Janela de atendimento Grade de atendimento Capacidade Transportadoras Veículos …" at bounding box center [547, 250] width 1094 height 500
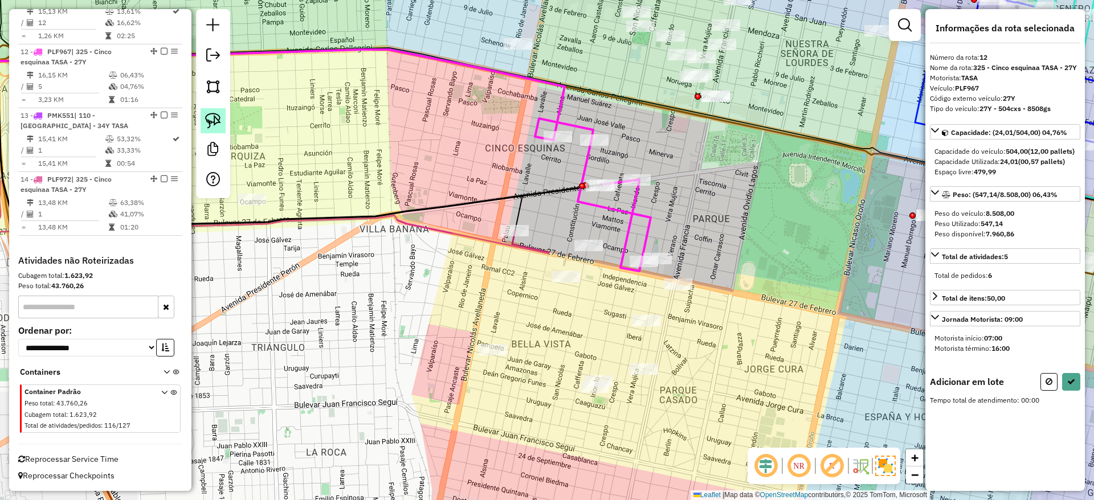
click at [211, 115] on img at bounding box center [213, 121] width 16 height 16
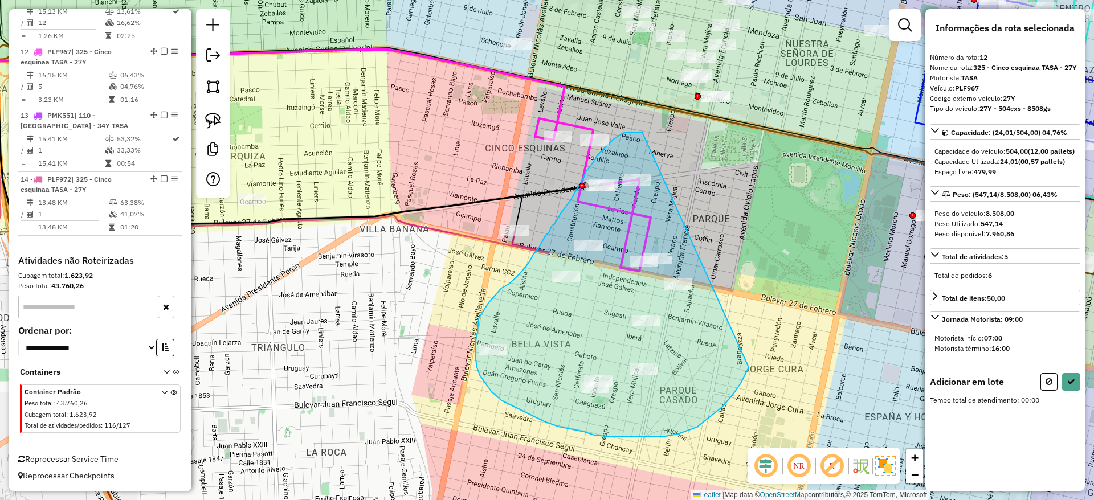
drag, startPoint x: 614, startPoint y: 139, endPoint x: 776, endPoint y: 292, distance: 222.9
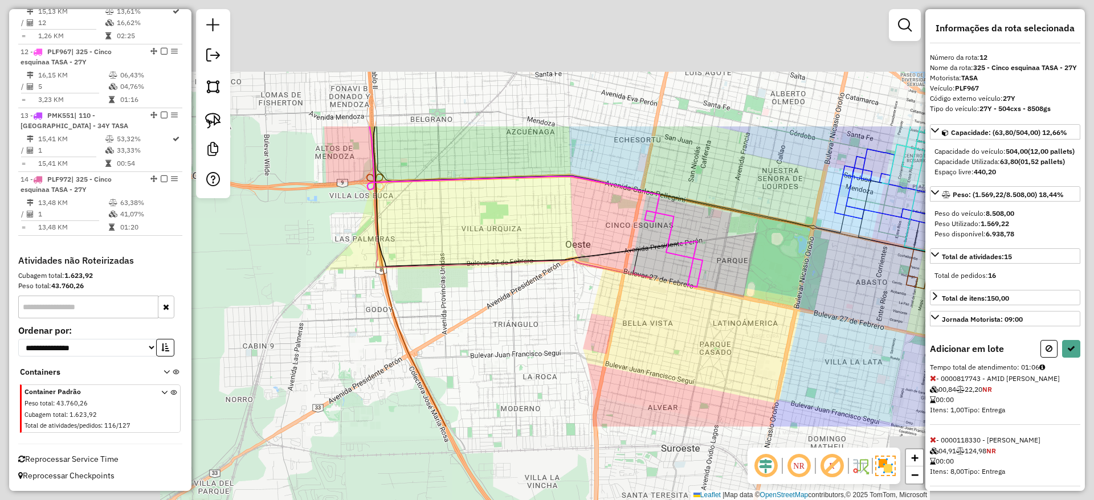
select select "**********"
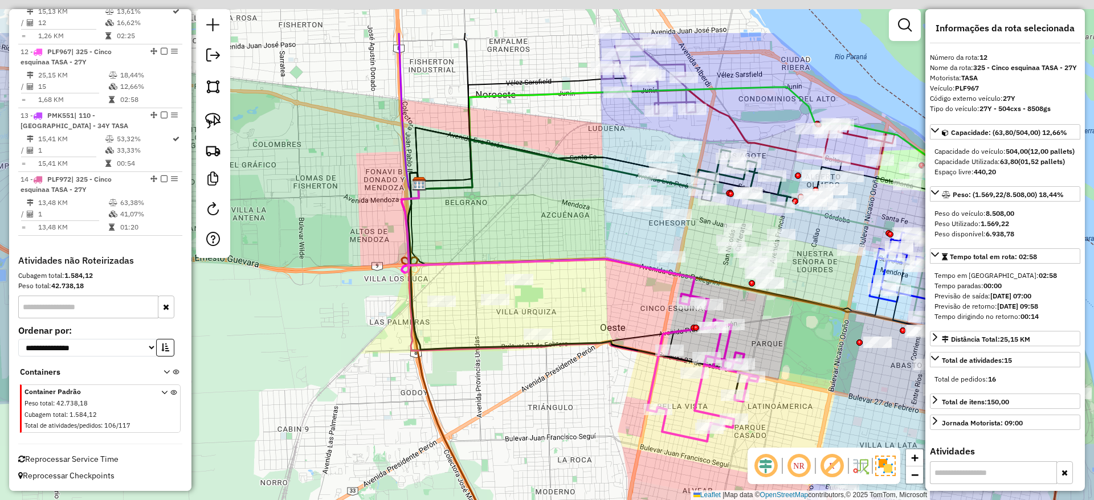
drag, startPoint x: 755, startPoint y: 286, endPoint x: 791, endPoint y: 373, distance: 94.3
click at [791, 373] on div "Janela de atendimento Grade de atendimento Capacidade Transportadoras Veículos …" at bounding box center [547, 250] width 1094 height 500
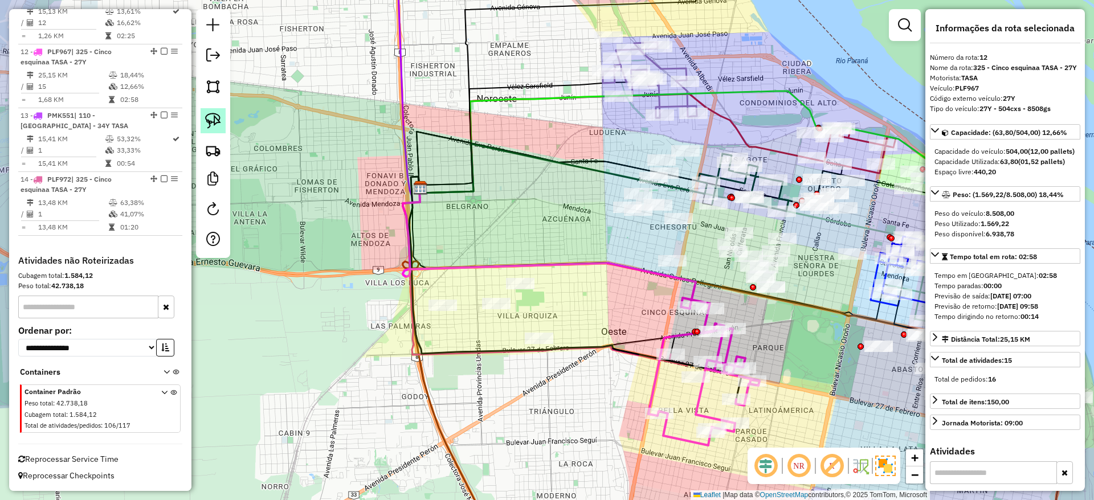
click at [216, 114] on img at bounding box center [213, 121] width 16 height 16
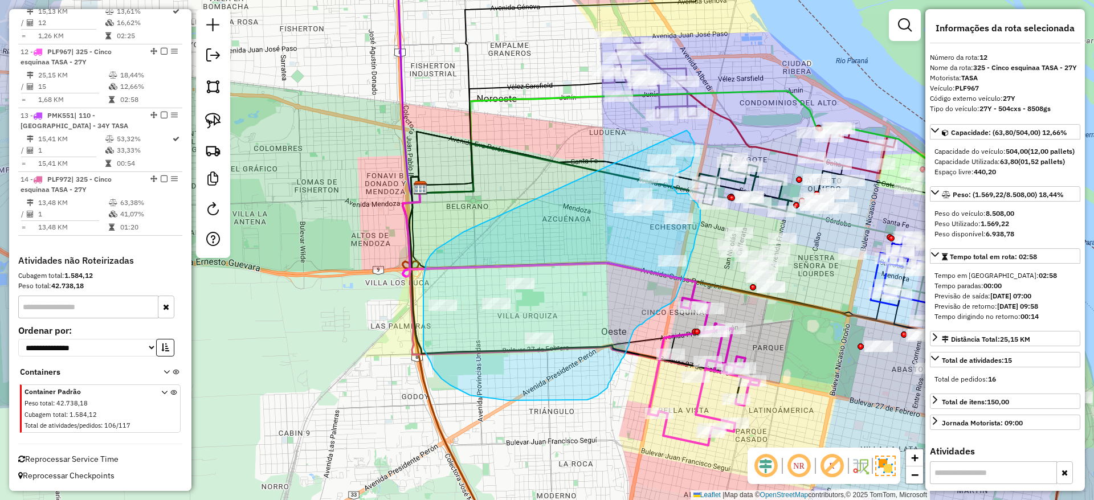
drag, startPoint x: 461, startPoint y: 234, endPoint x: 686, endPoint y: 130, distance: 248.0
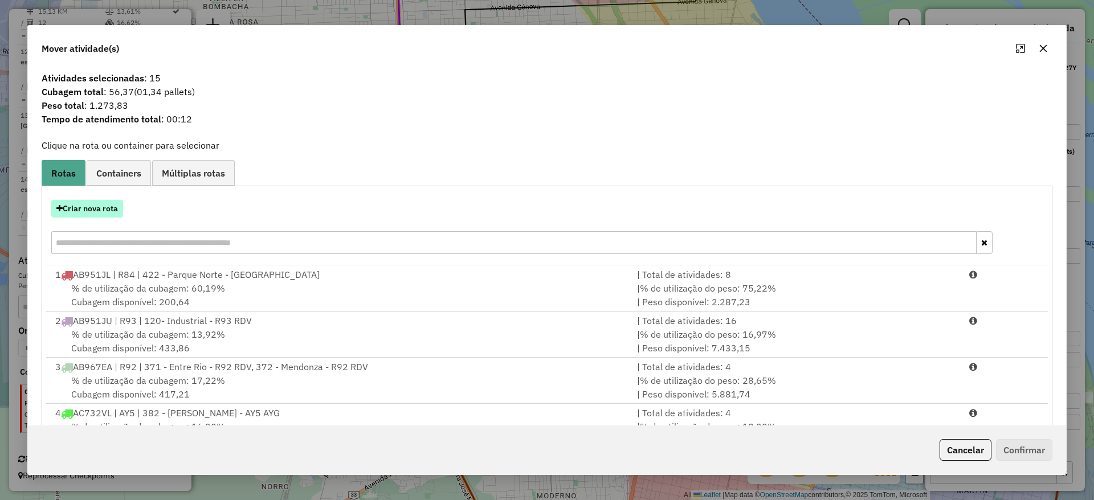
click at [107, 209] on button "Criar nova rota" at bounding box center [87, 209] width 72 height 18
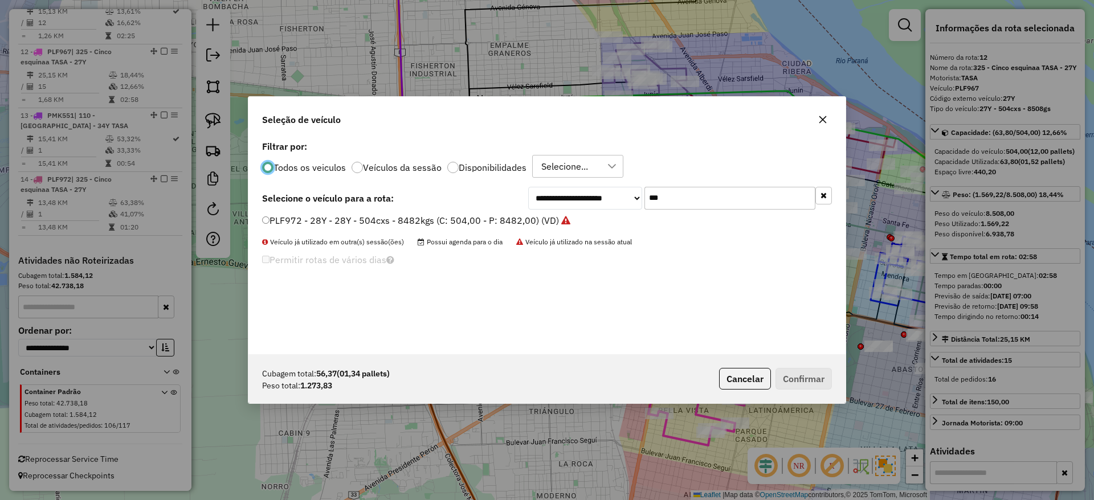
click at [713, 199] on input "***" at bounding box center [729, 198] width 171 height 23
type input "***"
click at [538, 223] on label "GBL764 - 24Y - 24Y - 504Cx - 6888Kg (C: 504,00 - P: 6888,00) (VD)" at bounding box center [407, 221] width 291 height 14
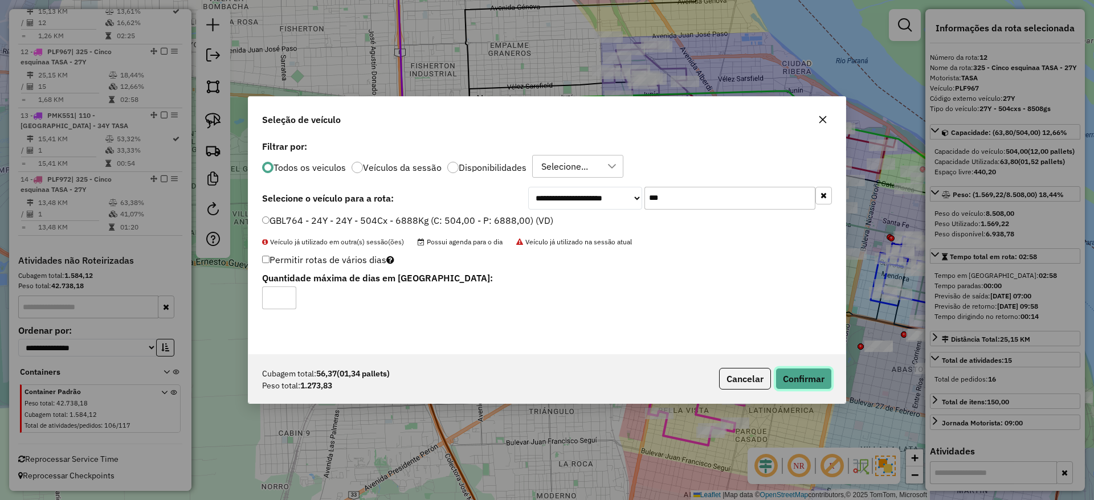
click at [794, 369] on button "Confirmar" at bounding box center [803, 379] width 56 height 22
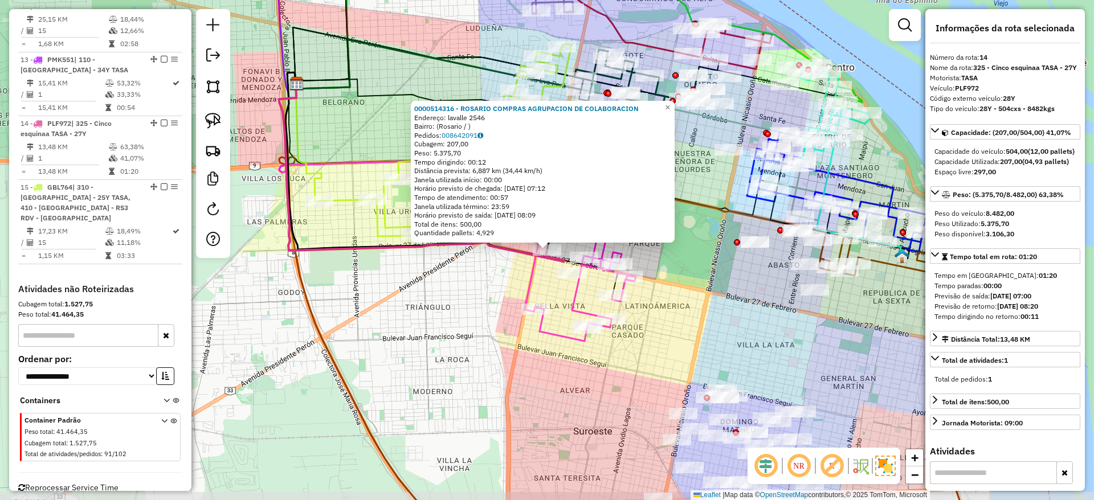
scroll to position [1085, 0]
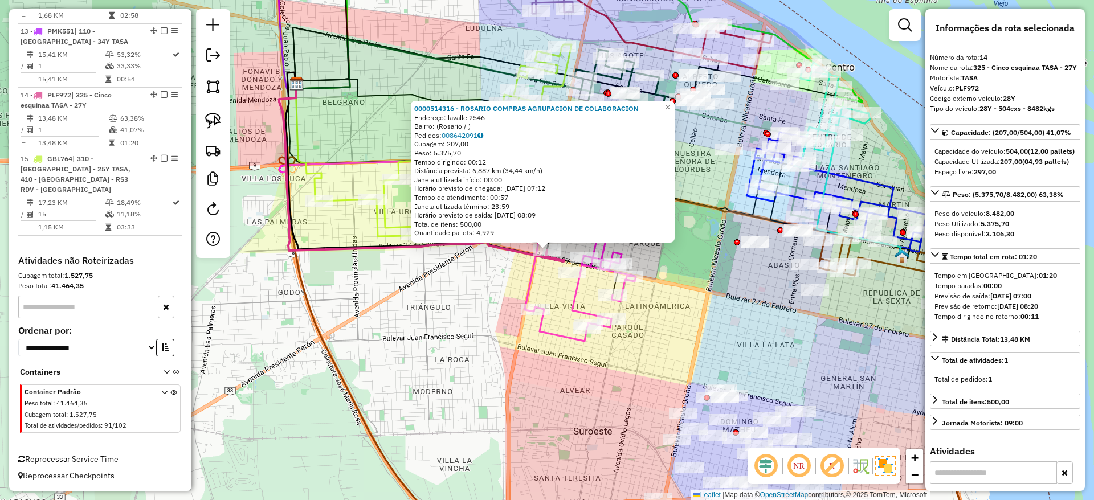
click at [576, 303] on icon at bounding box center [580, 268] width 111 height 148
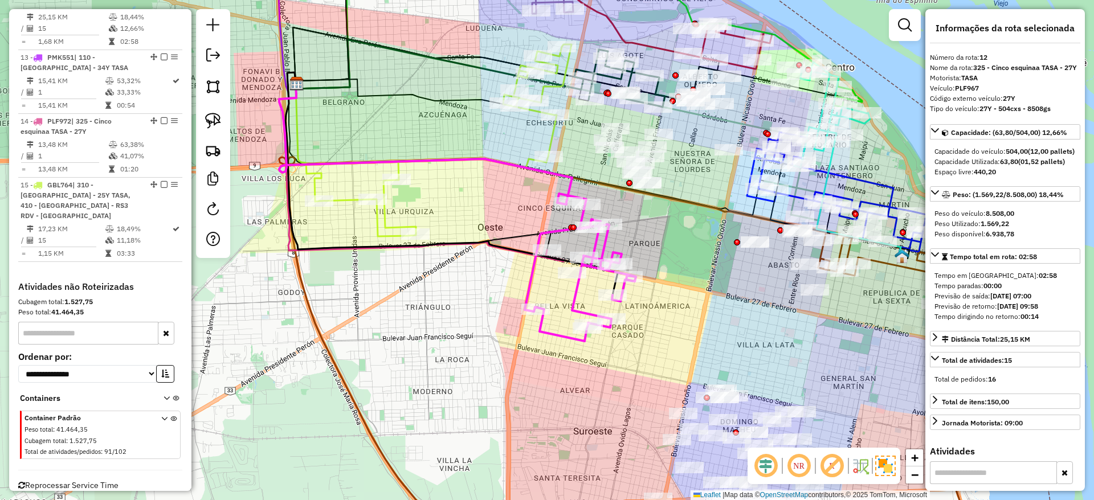
scroll to position [1046, 0]
click at [577, 303] on icon at bounding box center [580, 268] width 111 height 148
click at [578, 302] on icon at bounding box center [580, 268] width 111 height 148
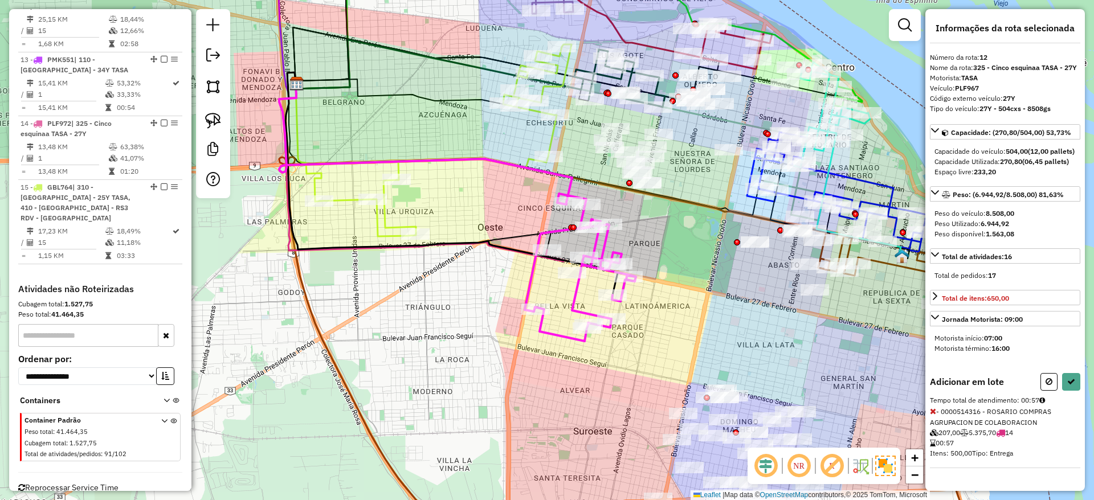
scroll to position [0, 0]
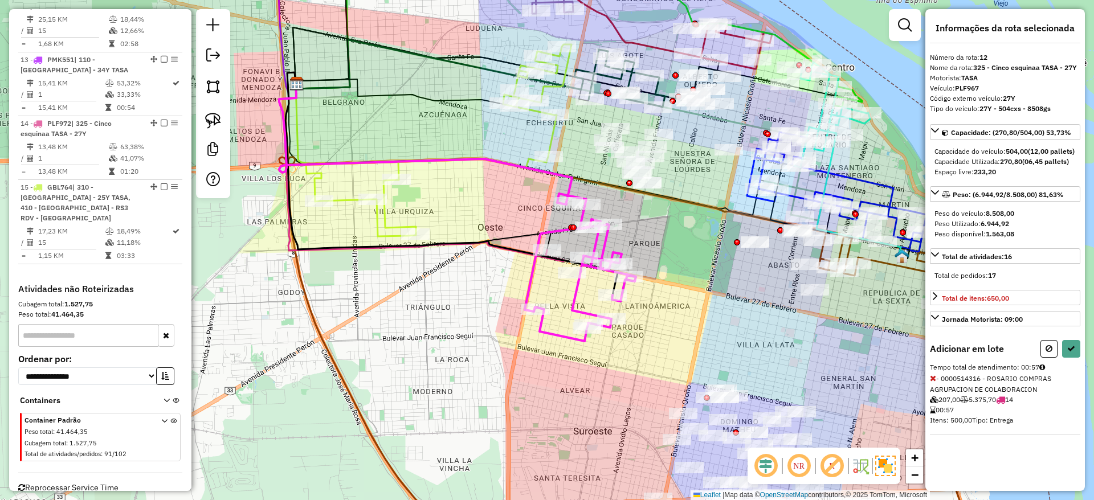
select select "**********"
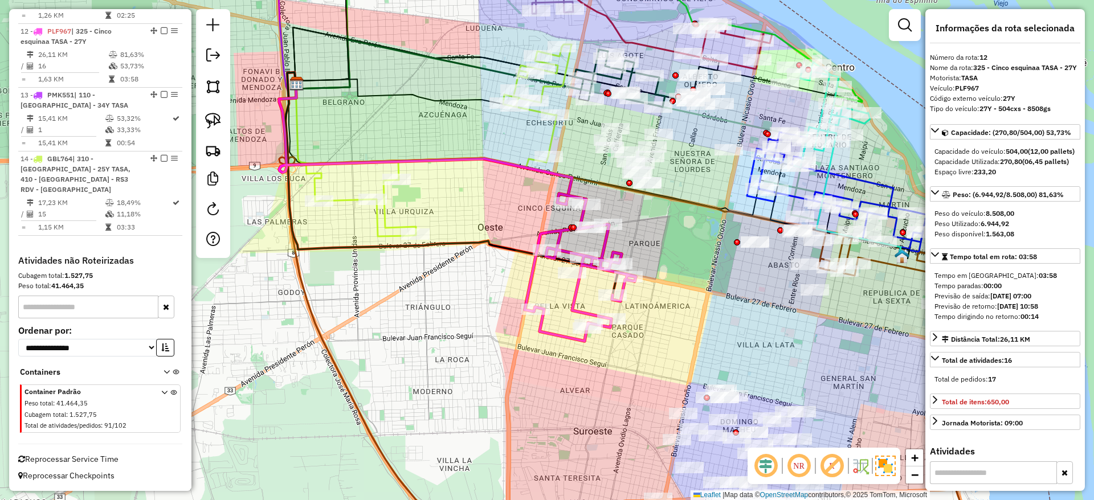
scroll to position [1021, 0]
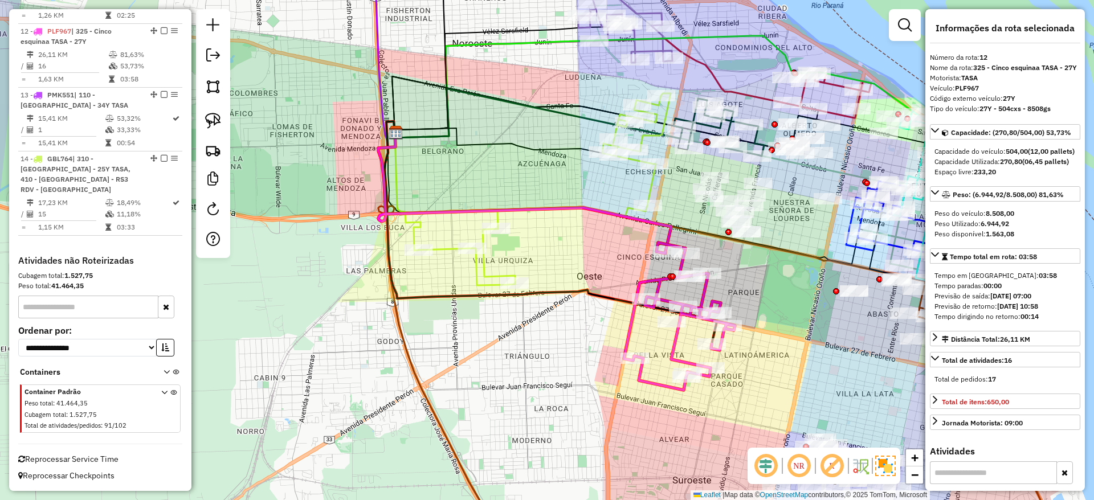
drag, startPoint x: 635, startPoint y: 326, endPoint x: 734, endPoint y: 375, distance: 110.6
click at [734, 375] on div "Janela de atendimento Grade de atendimento Capacidade Transportadoras Veículos …" at bounding box center [547, 250] width 1094 height 500
click at [701, 293] on icon at bounding box center [679, 317] width 111 height 148
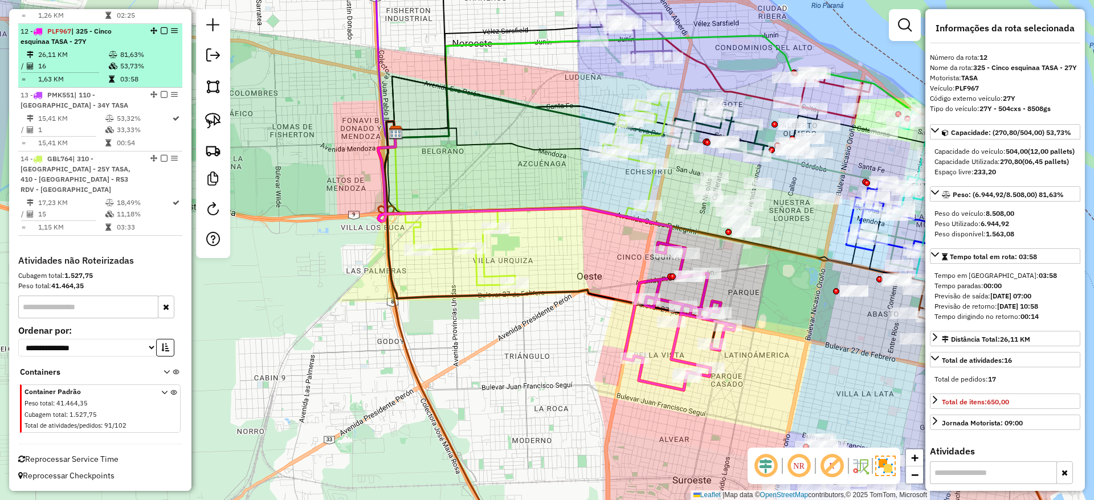
click at [161, 34] on em at bounding box center [164, 30] width 7 height 7
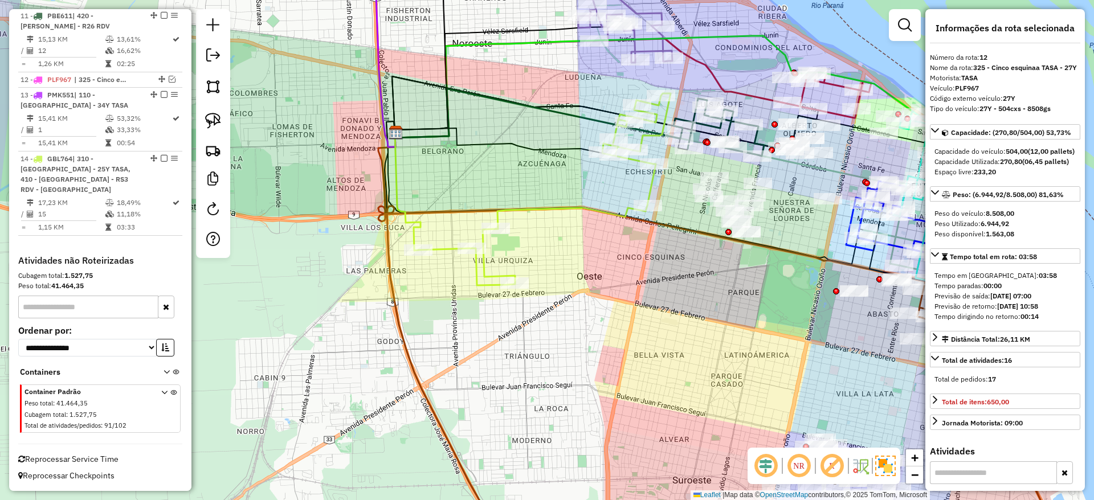
click at [562, 204] on icon at bounding box center [544, 189] width 252 height 192
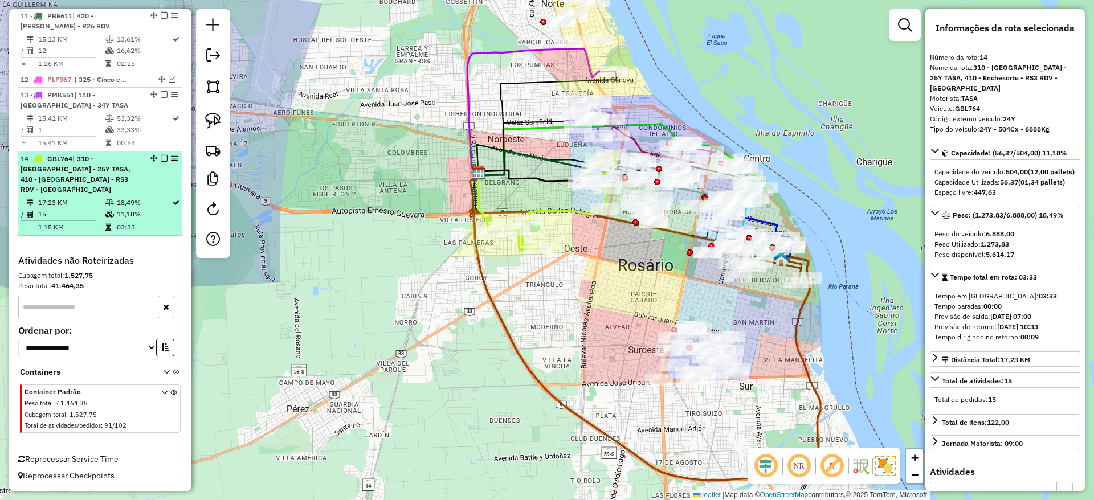
click at [161, 162] on em at bounding box center [164, 158] width 7 height 7
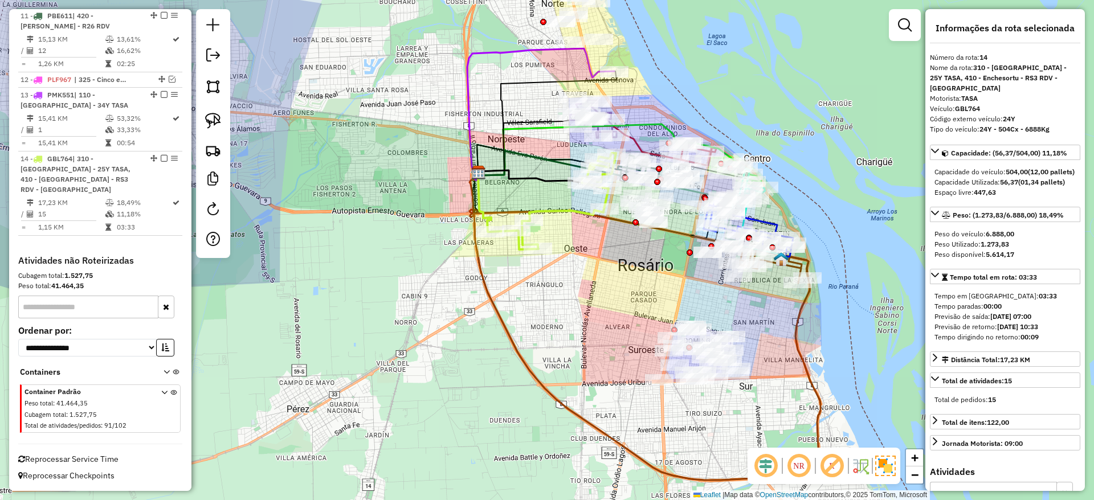
scroll to position [914, 0]
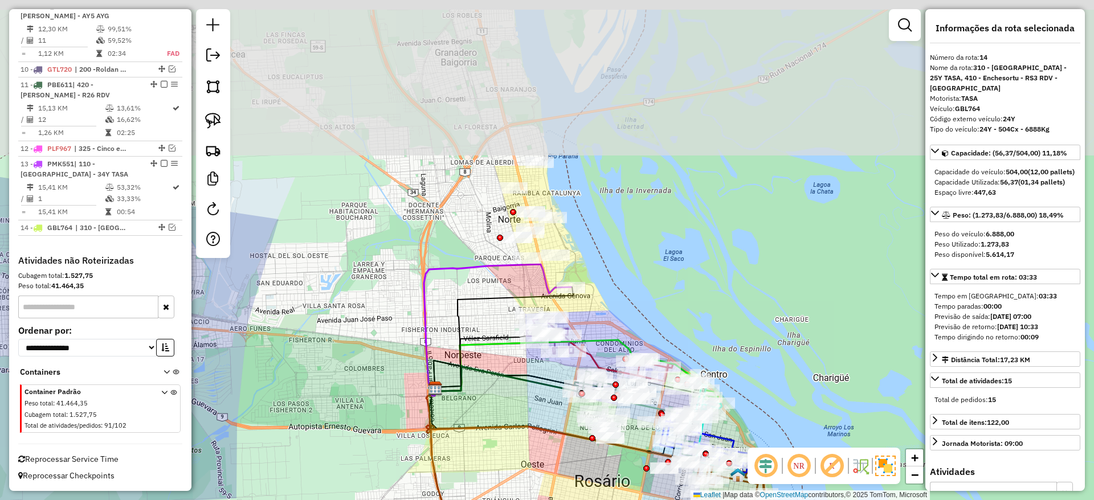
drag, startPoint x: 509, startPoint y: 135, endPoint x: 470, endPoint y: 349, distance: 217.2
click at [470, 349] on icon at bounding box center [567, 365] width 265 height 51
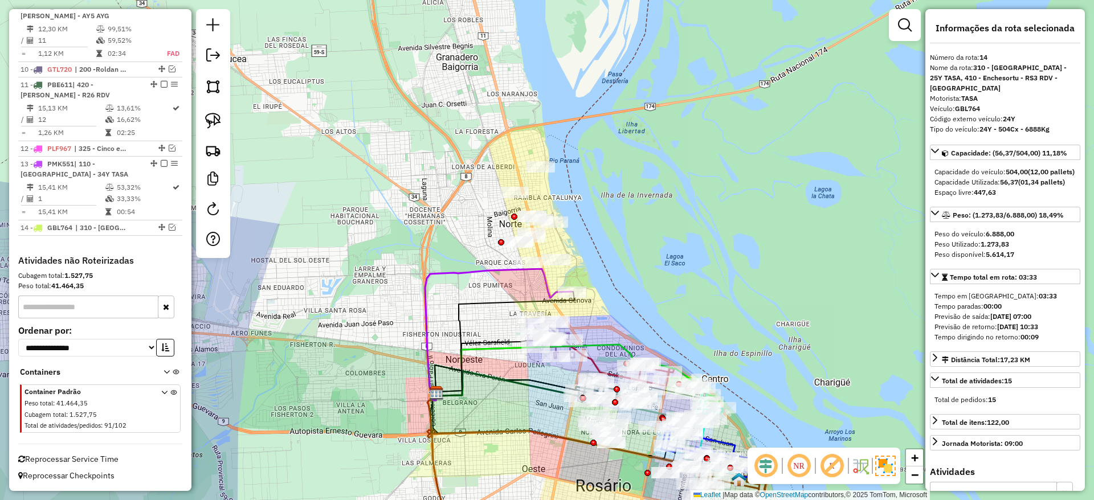
click at [570, 283] on div "Janela de atendimento Grade de atendimento Capacidade Transportadoras Veículos …" at bounding box center [547, 250] width 1094 height 500
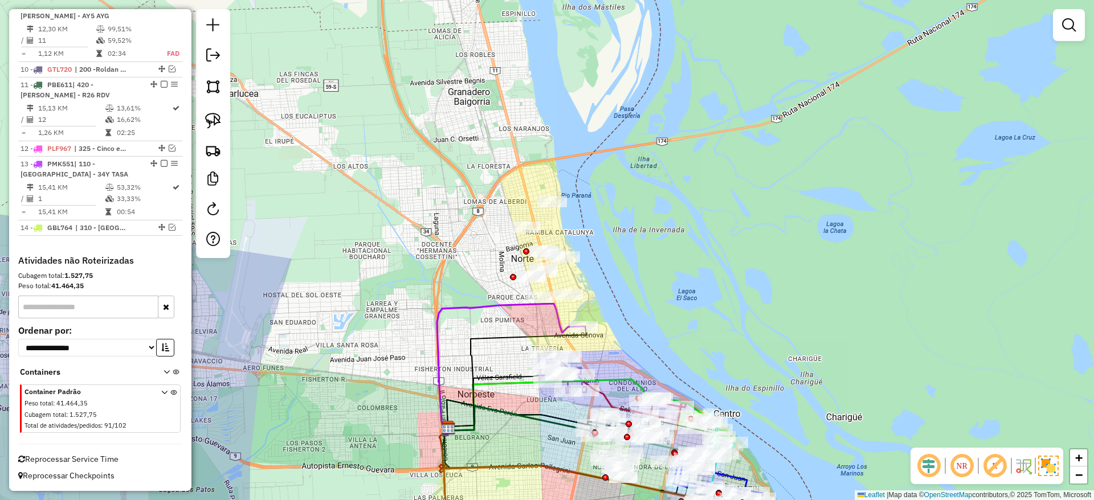
drag, startPoint x: 664, startPoint y: 177, endPoint x: 676, endPoint y: 212, distance: 36.8
click at [676, 212] on div "Janela de atendimento Grade de atendimento Capacidade Transportadoras Veículos …" at bounding box center [547, 250] width 1094 height 500
click at [214, 113] on img at bounding box center [213, 121] width 16 height 16
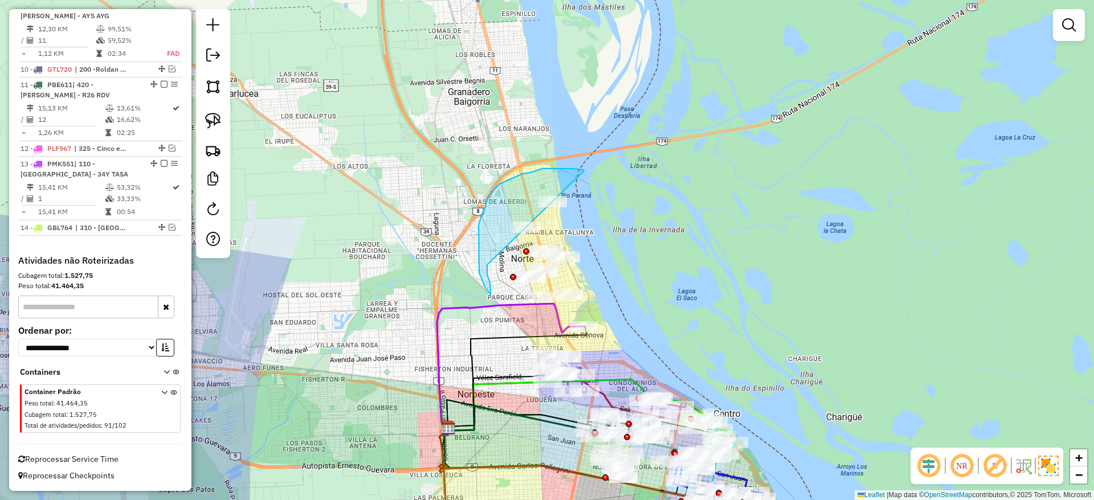
drag, startPoint x: 565, startPoint y: 169, endPoint x: 485, endPoint y: 196, distance: 84.9
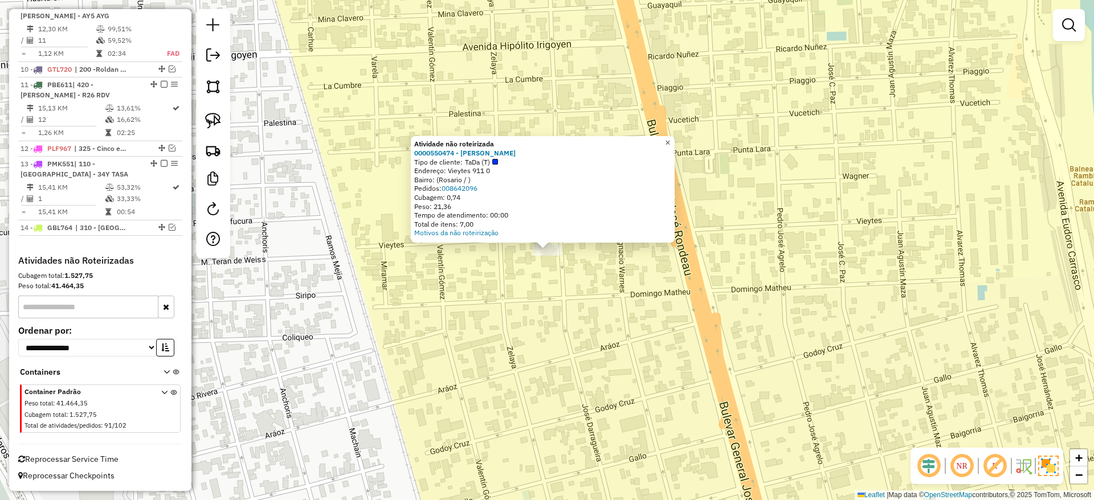
click at [674, 136] on link "×" at bounding box center [668, 143] width 14 height 14
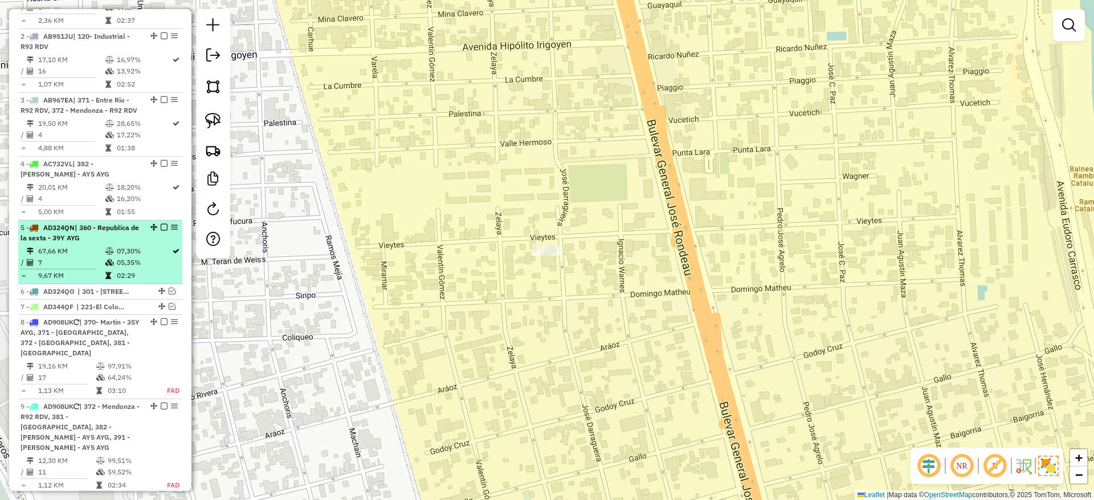
scroll to position [231, 0]
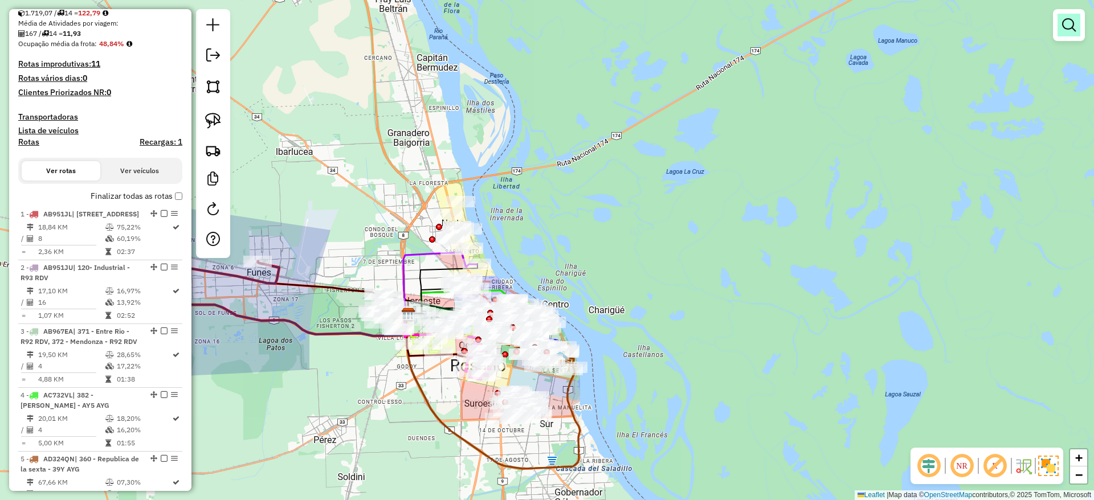
click at [1074, 34] on link at bounding box center [1068, 25] width 23 height 23
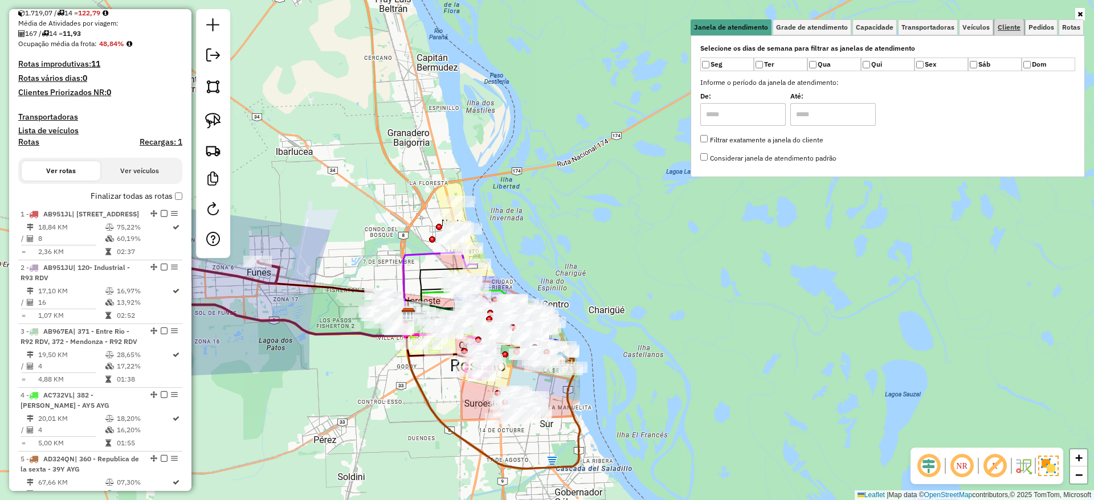
click at [1009, 30] on span "Cliente" at bounding box center [1008, 27] width 23 height 7
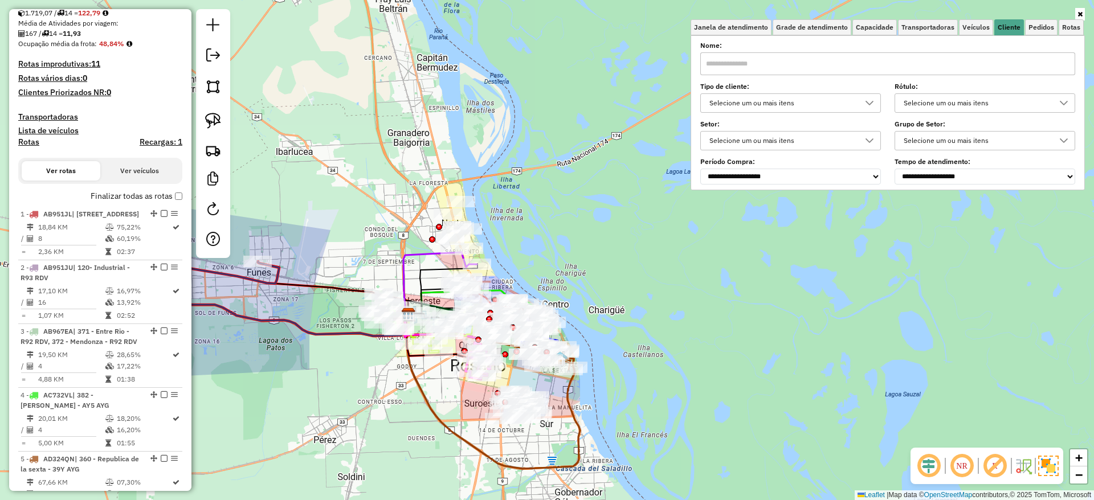
click at [873, 101] on icon at bounding box center [869, 103] width 8 height 5
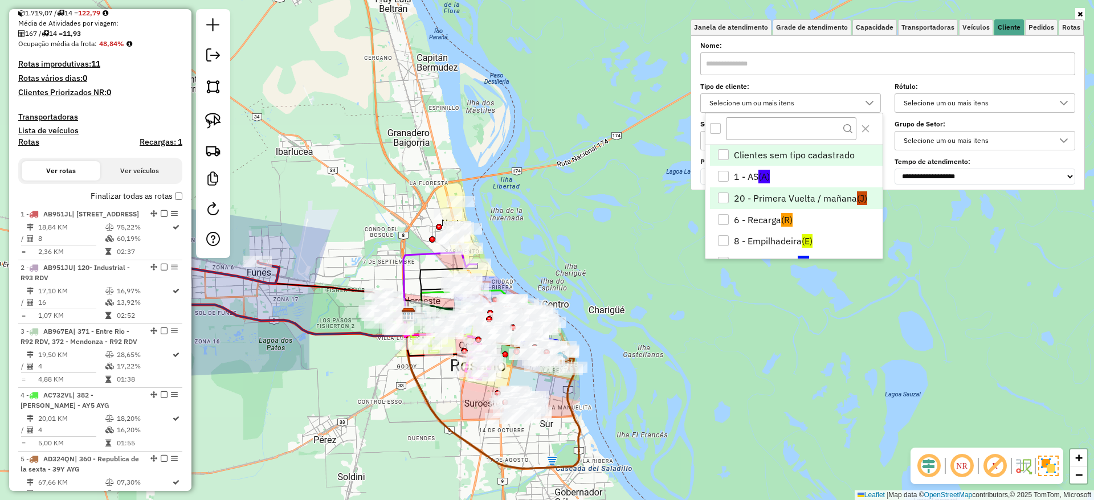
scroll to position [67, 0]
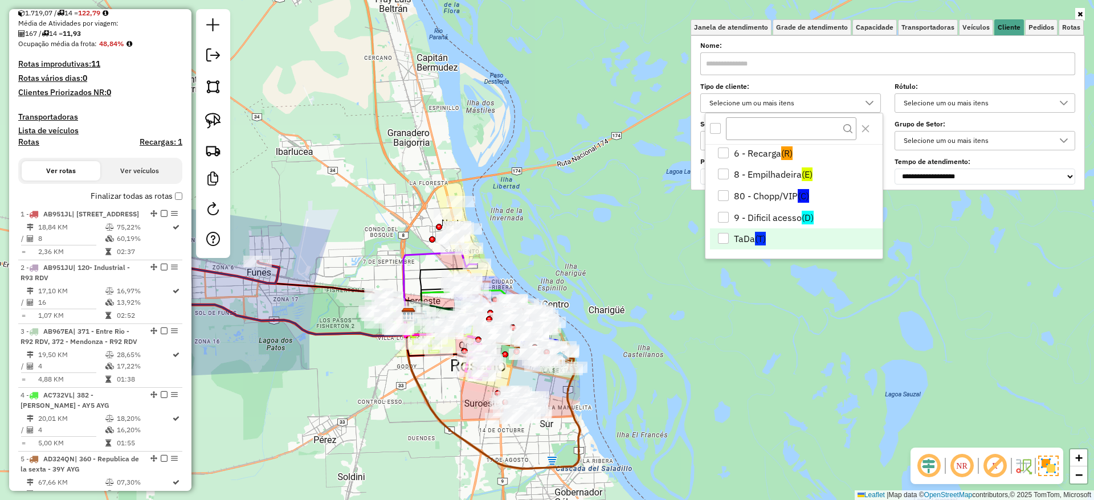
click at [768, 234] on li "TaDa (T)" at bounding box center [796, 239] width 173 height 22
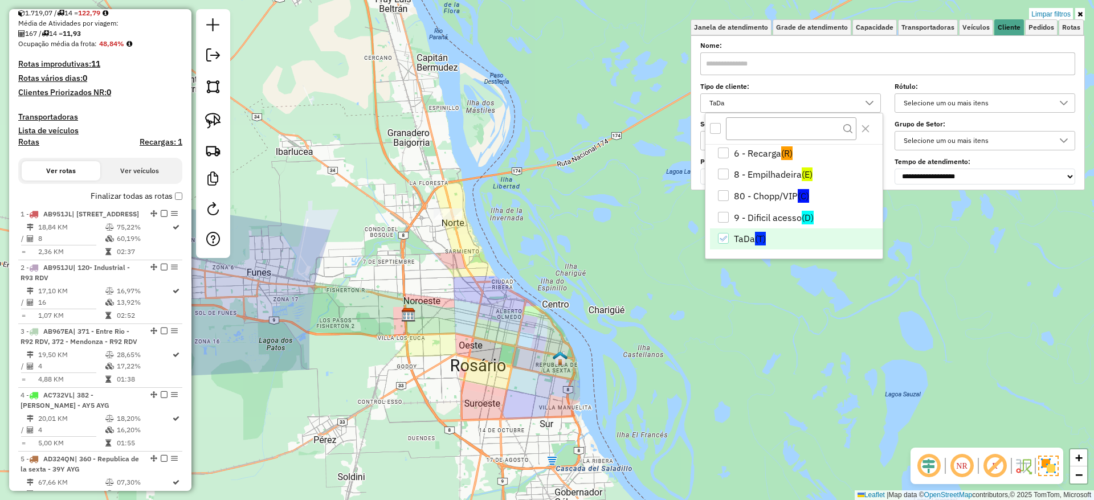
click at [579, 219] on div "Limpar filtros Janela de atendimento Grade de atendimento Capacidade Transporta…" at bounding box center [547, 250] width 1094 height 500
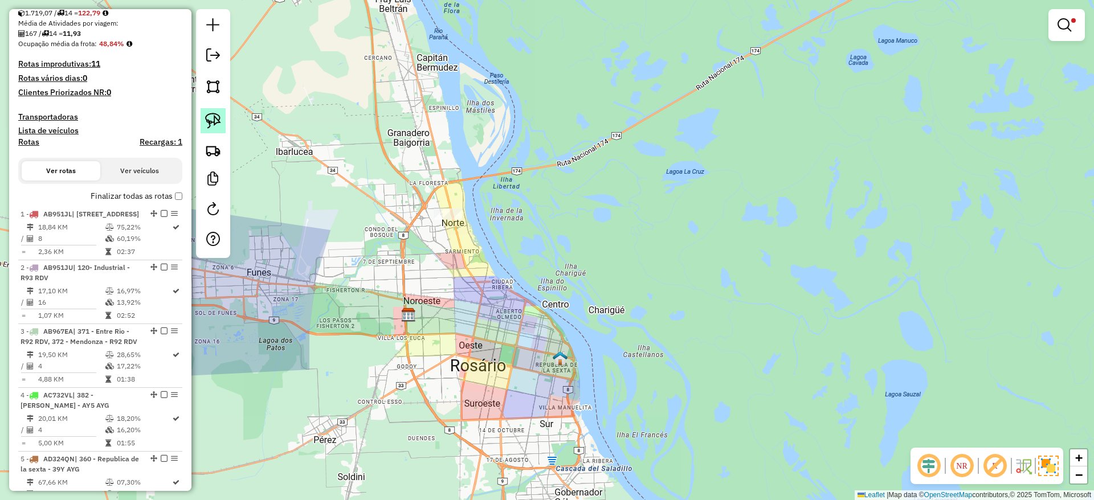
click at [211, 118] on img at bounding box center [213, 121] width 16 height 16
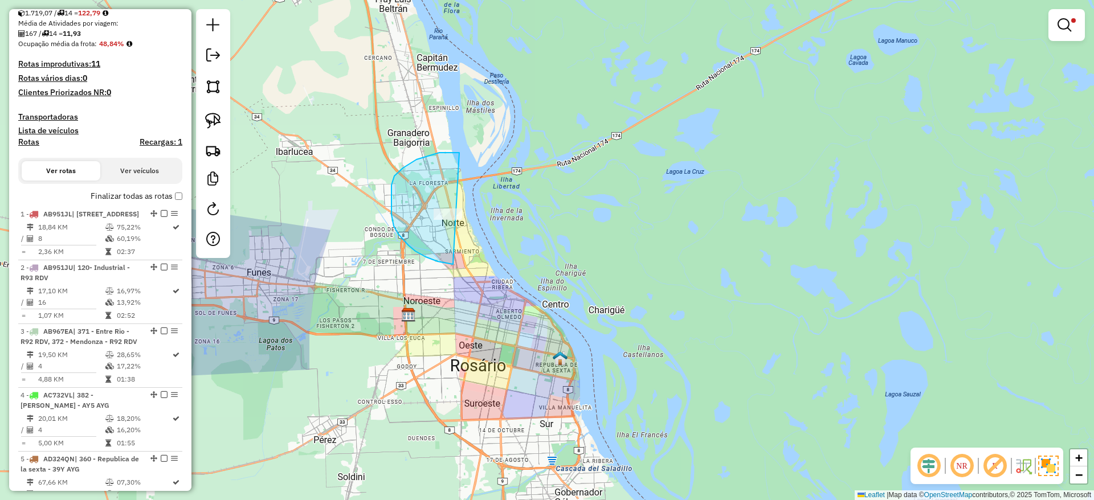
drag, startPoint x: 450, startPoint y: 153, endPoint x: 522, endPoint y: 252, distance: 123.2
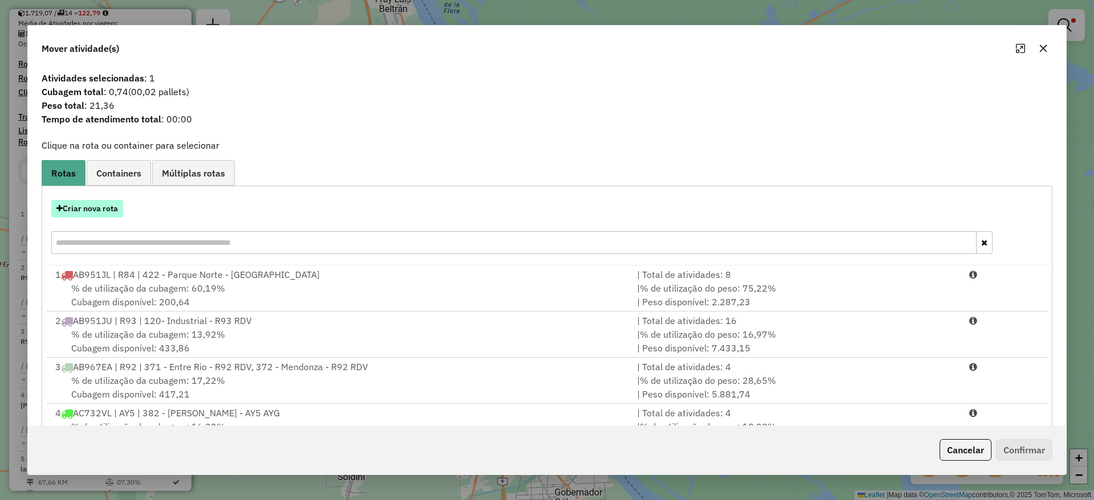
click at [91, 202] on button "Criar nova rota" at bounding box center [87, 209] width 72 height 18
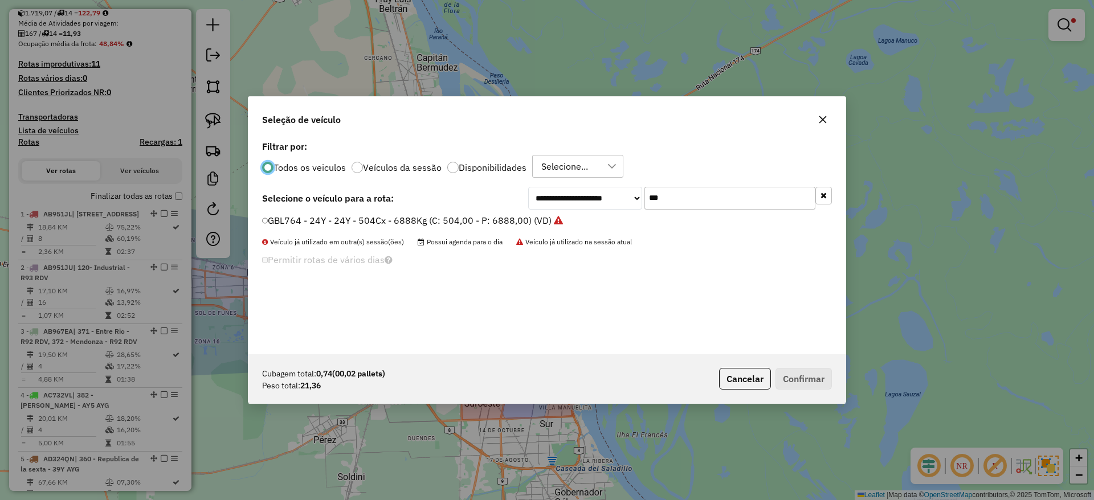
scroll to position [6, 3]
click at [686, 203] on input "***" at bounding box center [729, 198] width 171 height 23
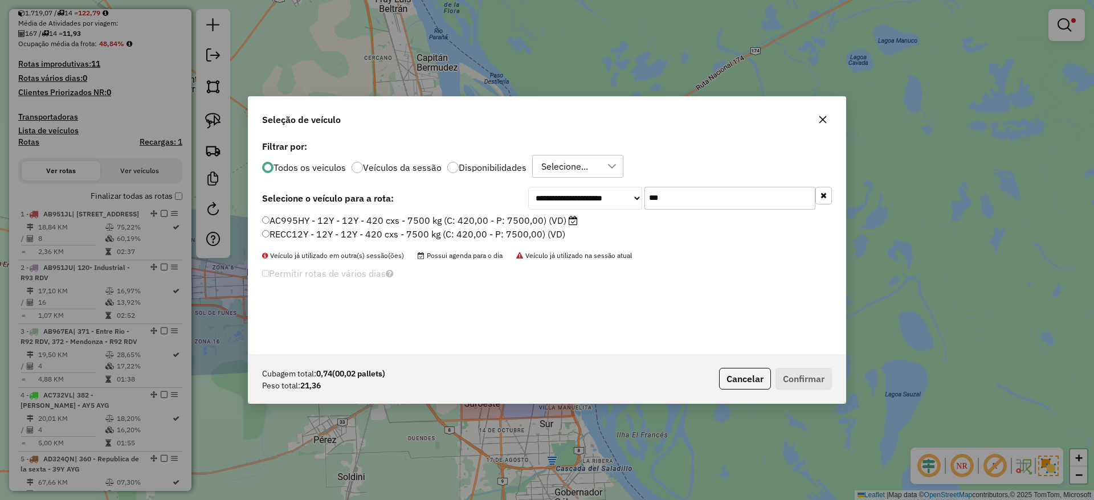
type input "***"
click at [545, 222] on label "AC995HY - 12Y - 12Y - 420 cxs - 7500 kg (C: 420,00 - P: 7500,00) (VD)" at bounding box center [420, 221] width 316 height 14
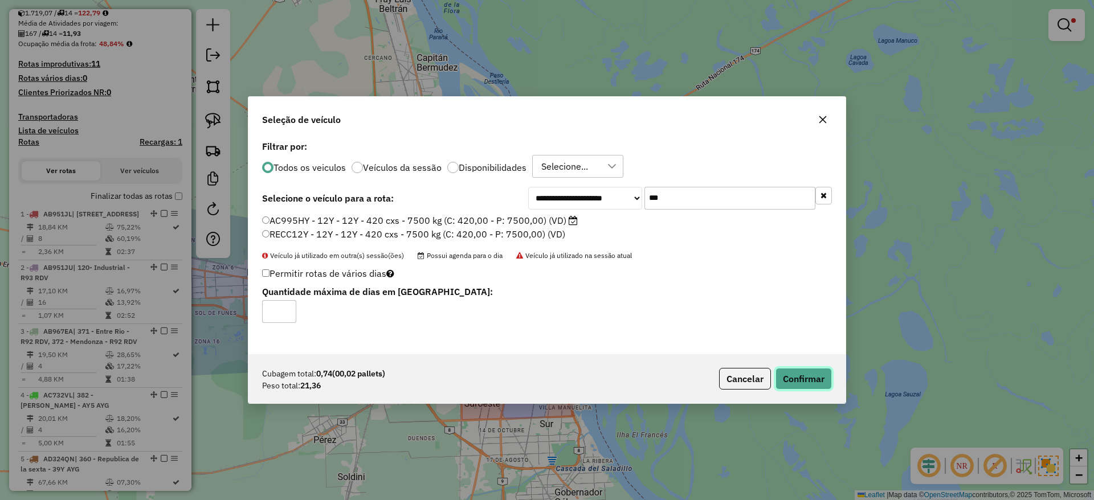
click at [795, 380] on button "Confirmar" at bounding box center [803, 379] width 56 height 22
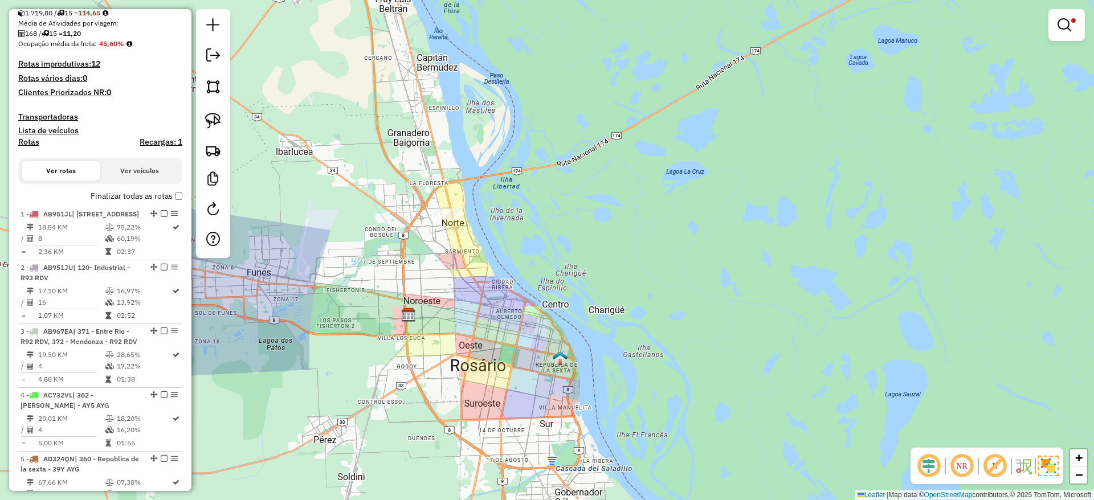
click at [1081, 24] on div at bounding box center [1066, 25] width 36 height 32
click at [1062, 23] on em at bounding box center [1064, 25] width 14 height 14
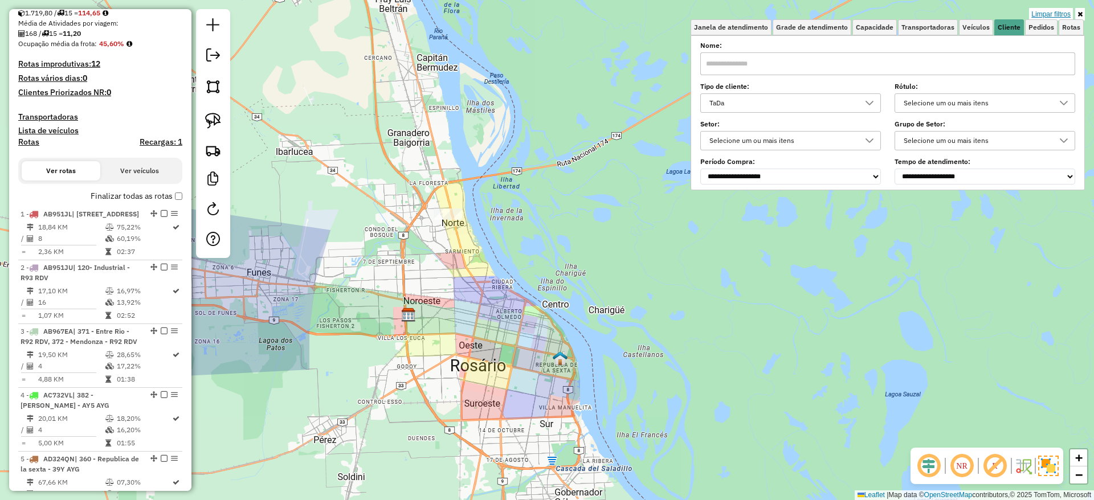
click at [1064, 12] on link "Limpar filtros" at bounding box center [1051, 14] width 44 height 13
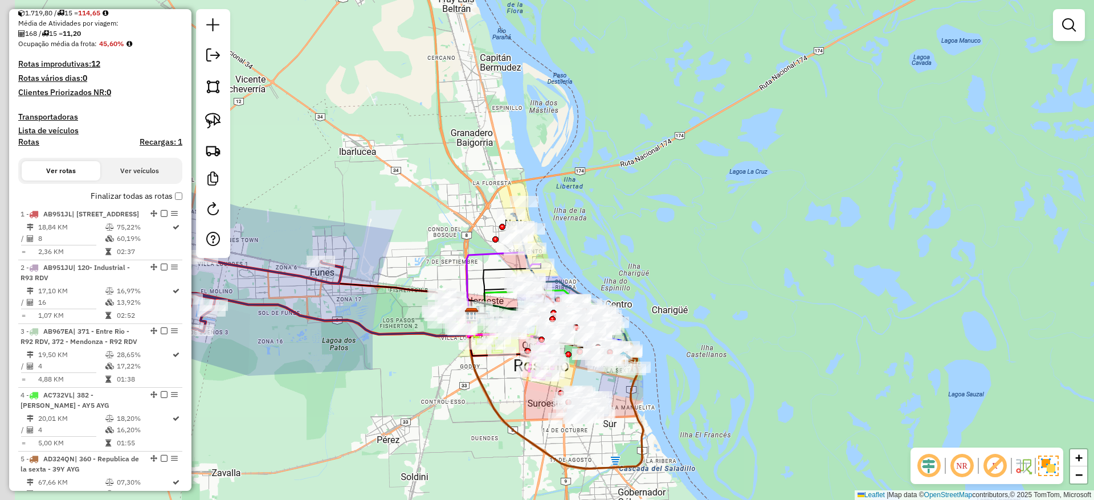
drag, startPoint x: 751, startPoint y: 128, endPoint x: 884, endPoint y: 114, distance: 134.0
click at [884, 114] on div "Janela de atendimento Grade de atendimento Capacidade Transportadoras Veículos …" at bounding box center [547, 250] width 1094 height 500
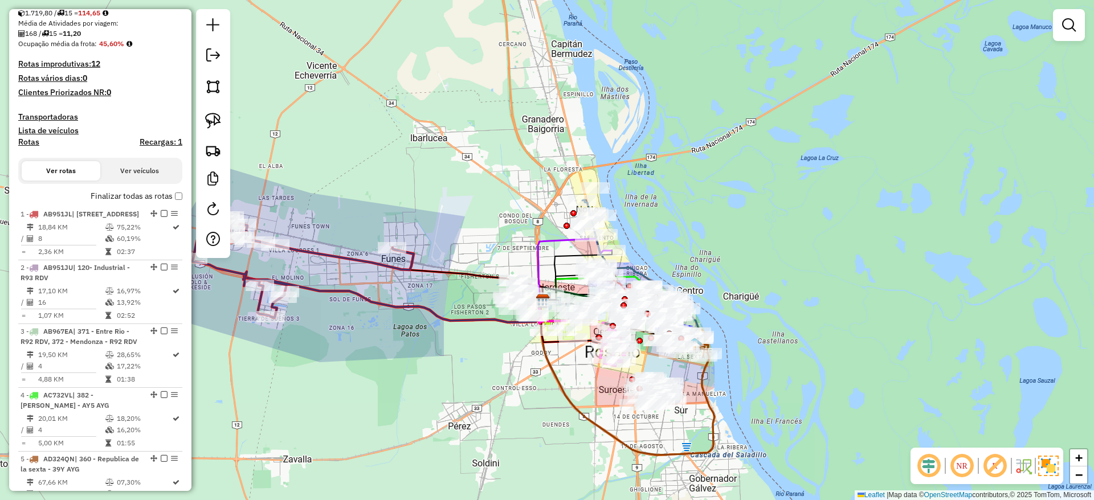
click at [412, 260] on icon at bounding box center [303, 266] width 221 height 101
click at [412, 261] on icon at bounding box center [303, 266] width 221 height 101
select select "**********"
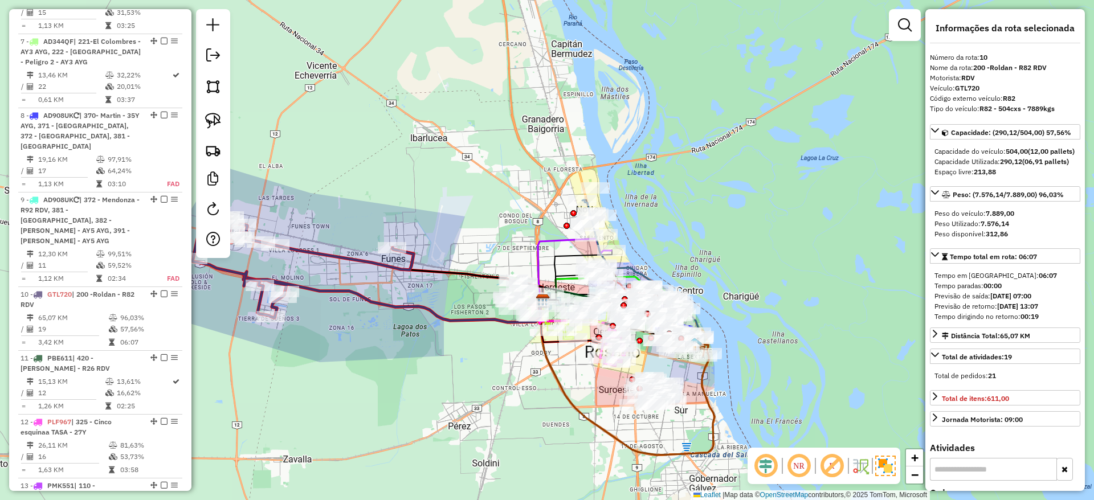
scroll to position [1085, 0]
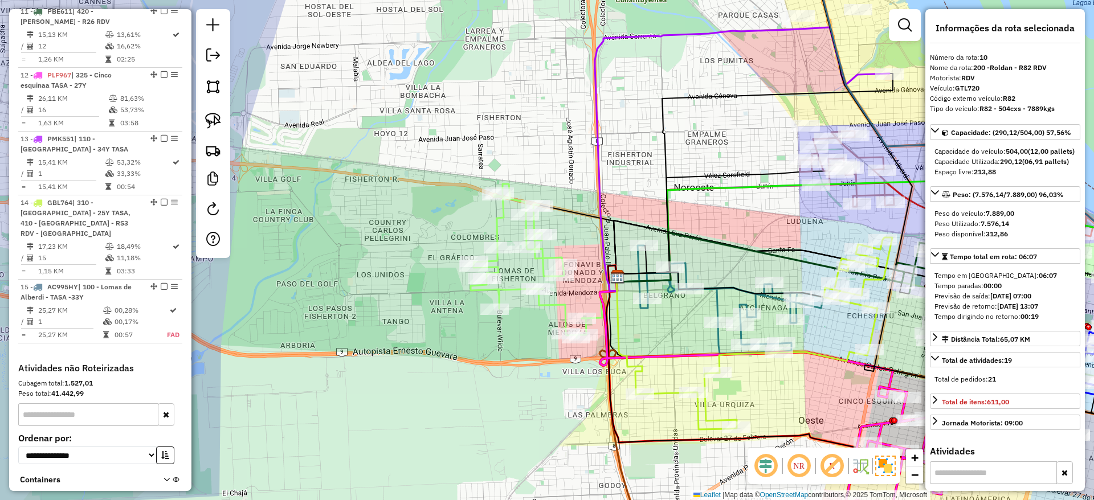
click at [551, 305] on icon at bounding box center [529, 261] width 116 height 154
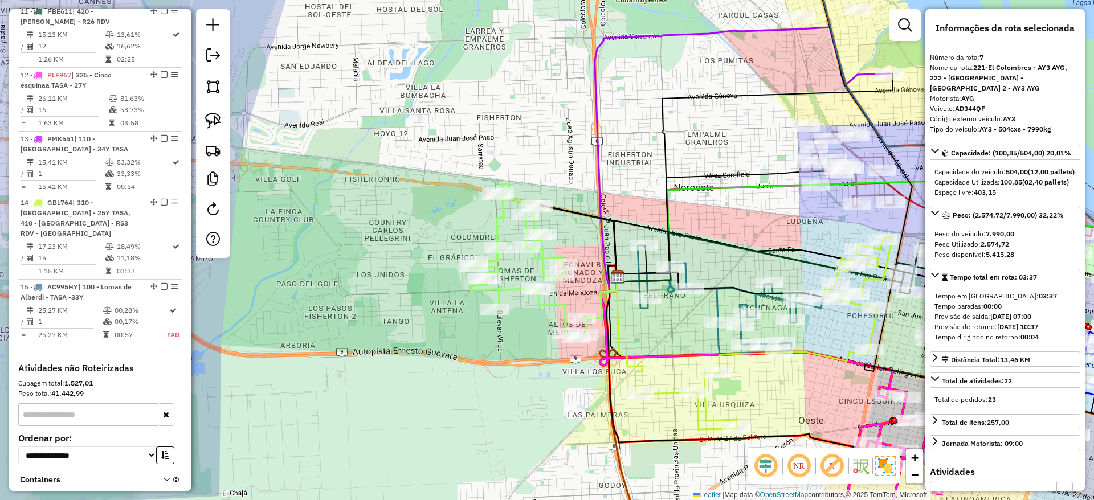
scroll to position [821, 0]
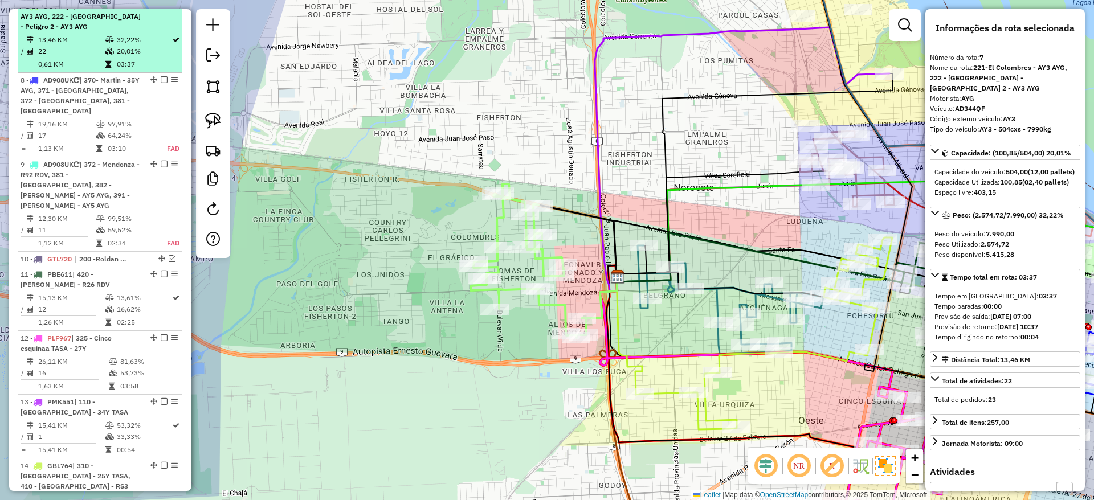
click at [162, 9] on em at bounding box center [164, 5] width 7 height 7
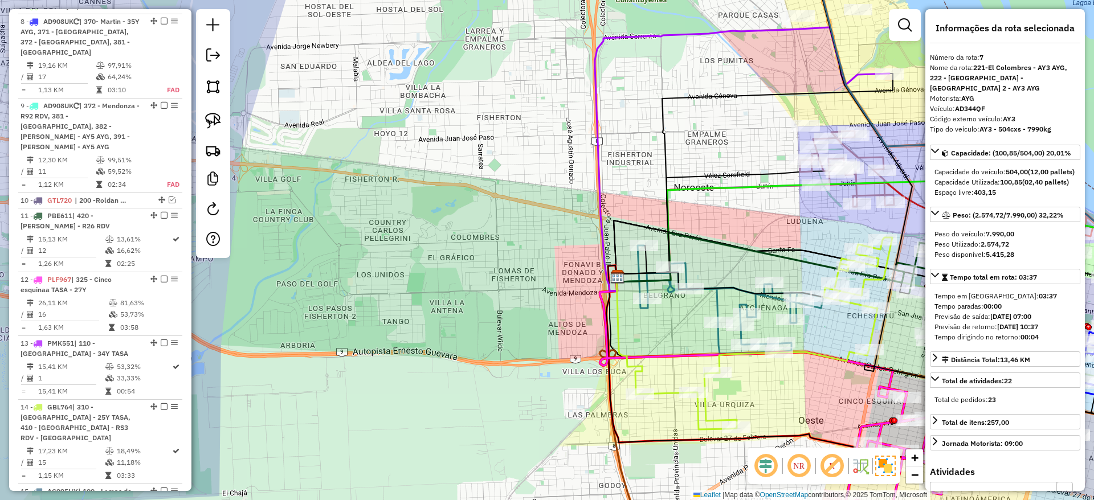
click at [717, 300] on icon at bounding box center [730, 300] width 186 height 108
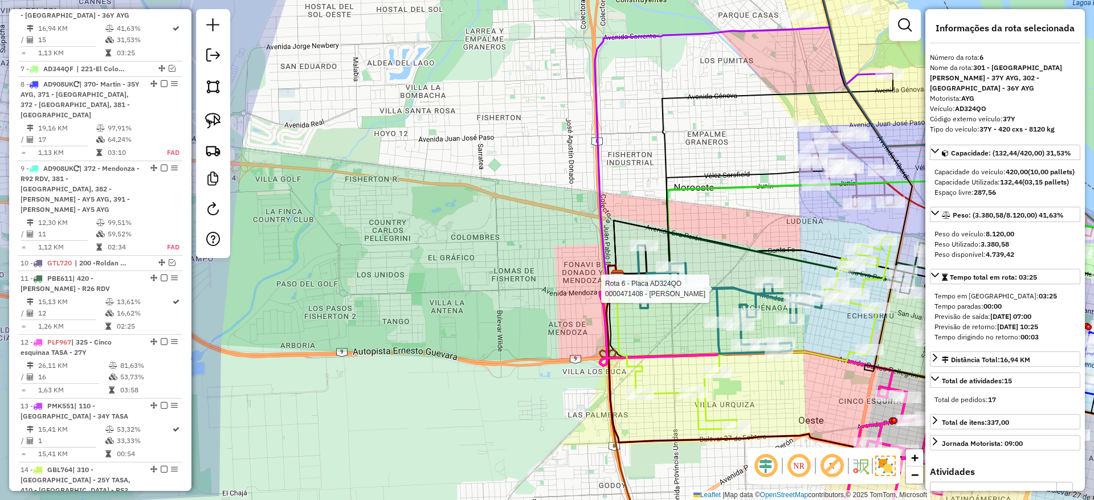
scroll to position [747, 0]
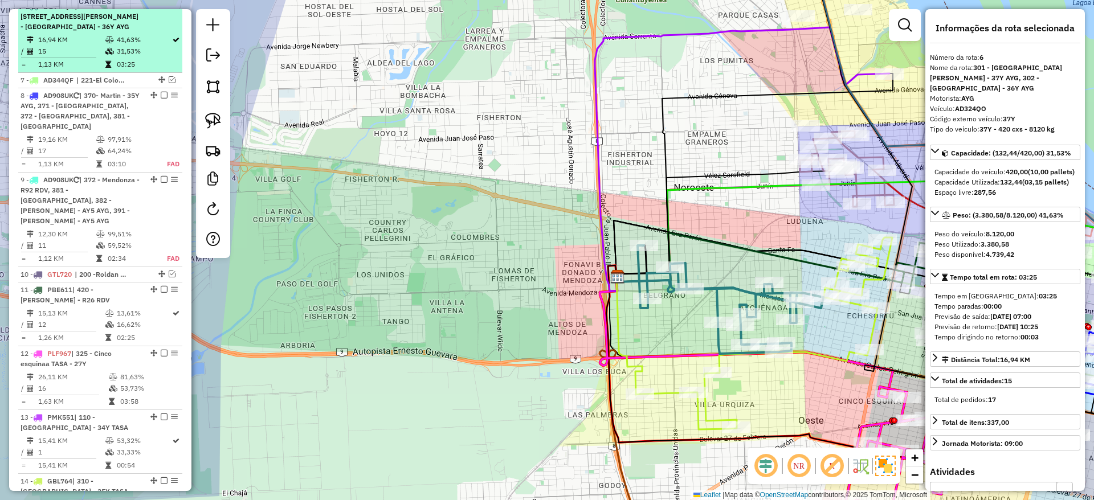
click at [161, 9] on em at bounding box center [164, 5] width 7 height 7
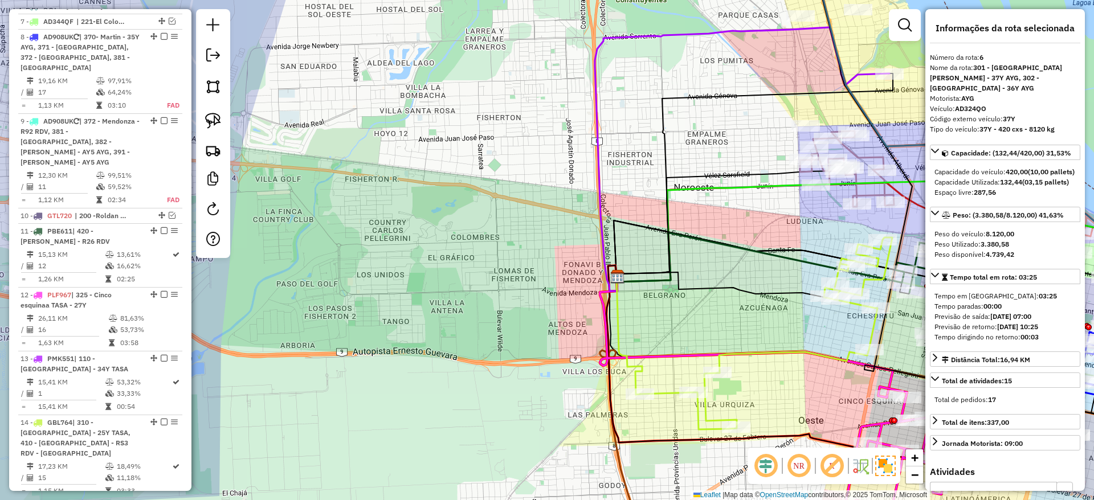
click at [629, 351] on icon at bounding box center [629, 336] width 26 height 118
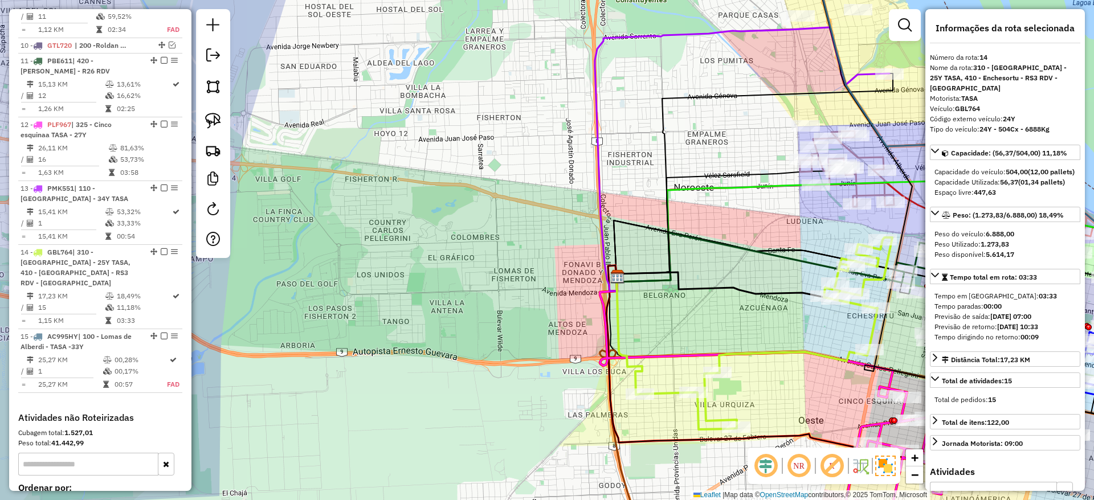
scroll to position [1085, 0]
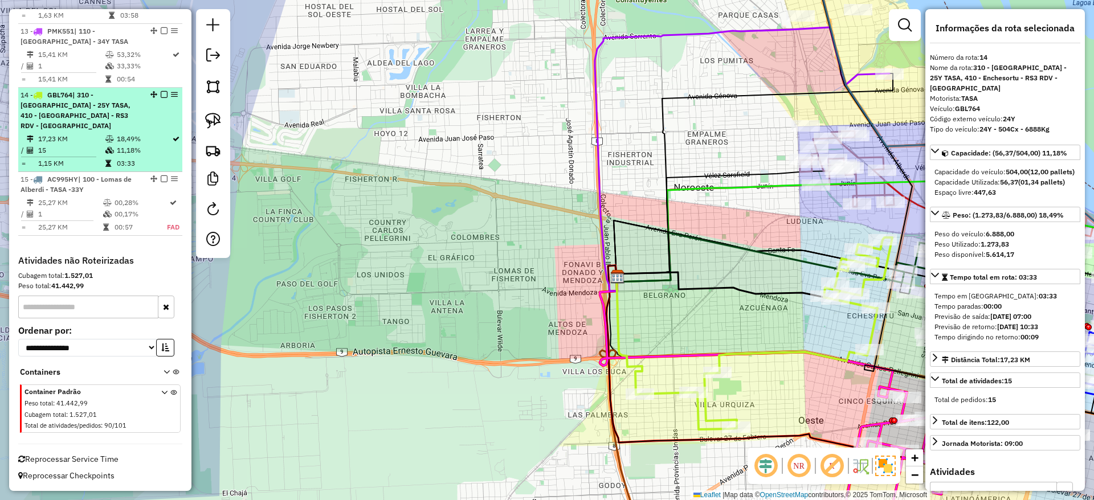
click at [161, 98] on em at bounding box center [164, 94] width 7 height 7
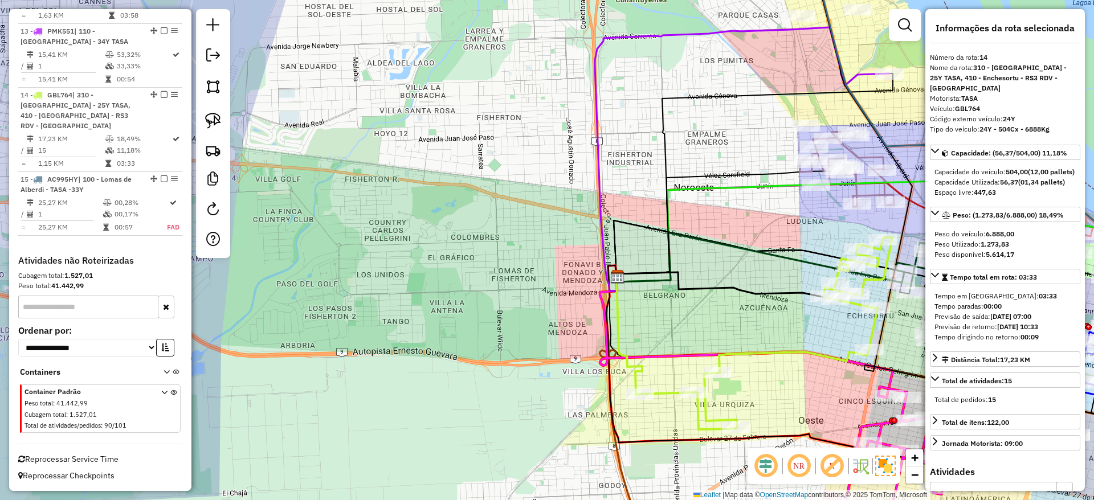
scroll to position [1027, 0]
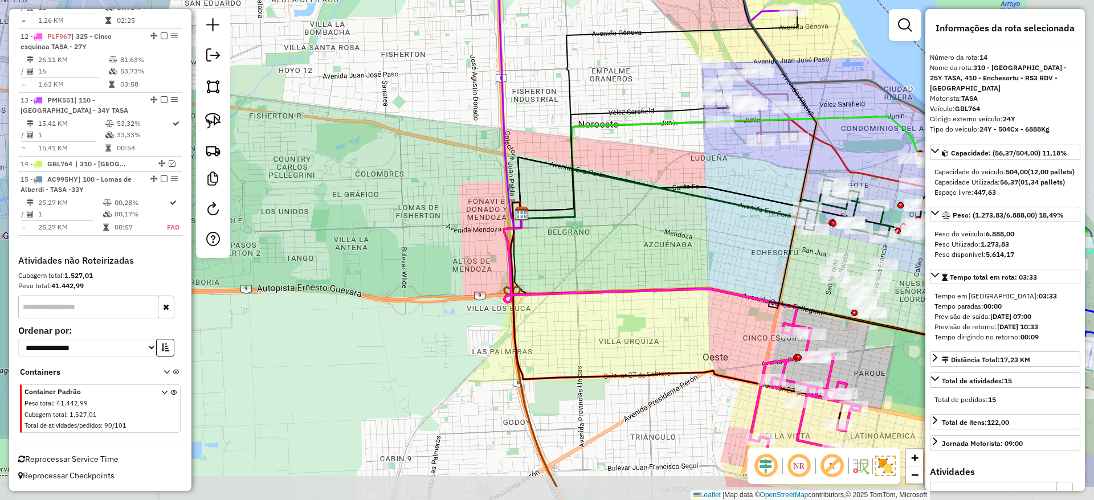
drag, startPoint x: 701, startPoint y: 355, endPoint x: 605, endPoint y: 292, distance: 114.7
click at [605, 292] on icon at bounding box center [650, 273] width 293 height 118
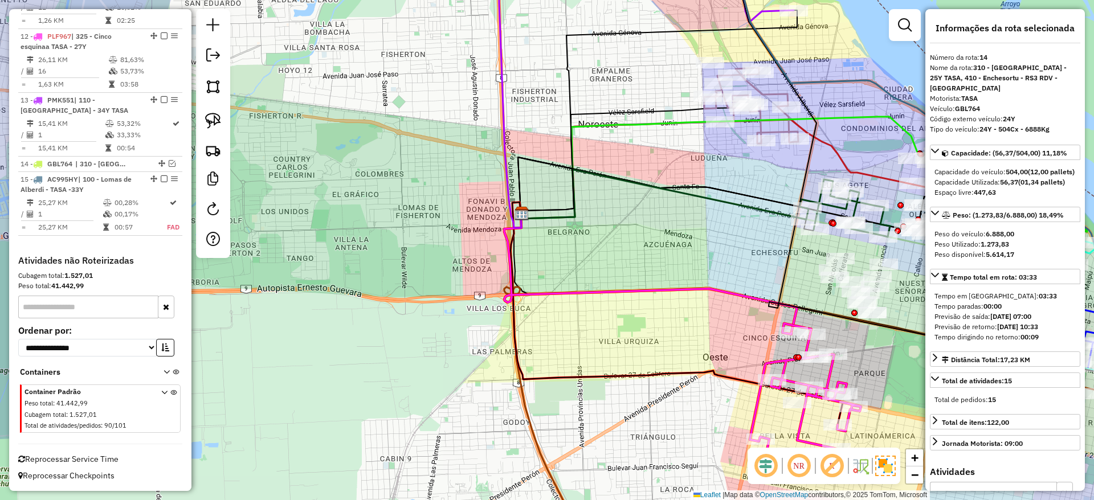
click at [610, 291] on icon at bounding box center [650, 273] width 293 height 118
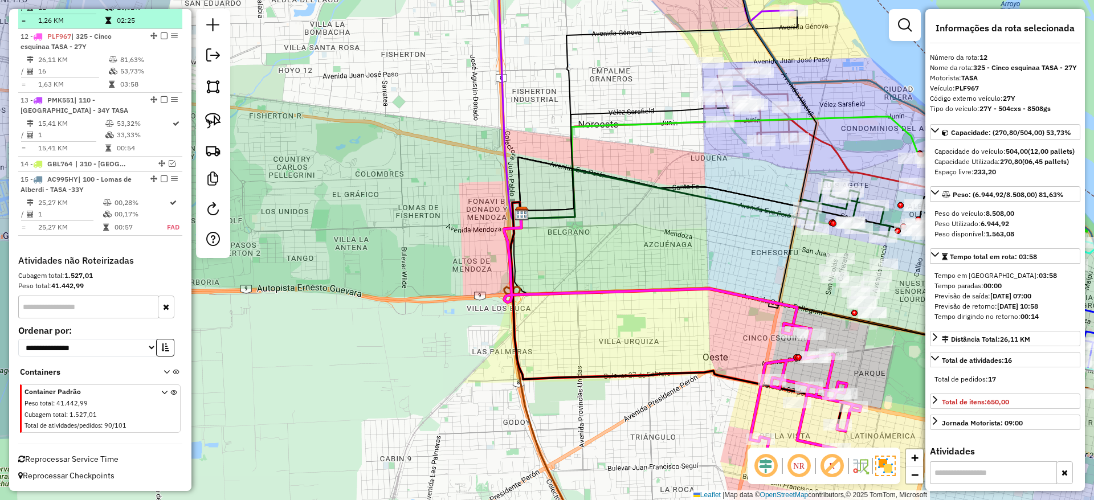
click at [161, 37] on em at bounding box center [164, 35] width 7 height 7
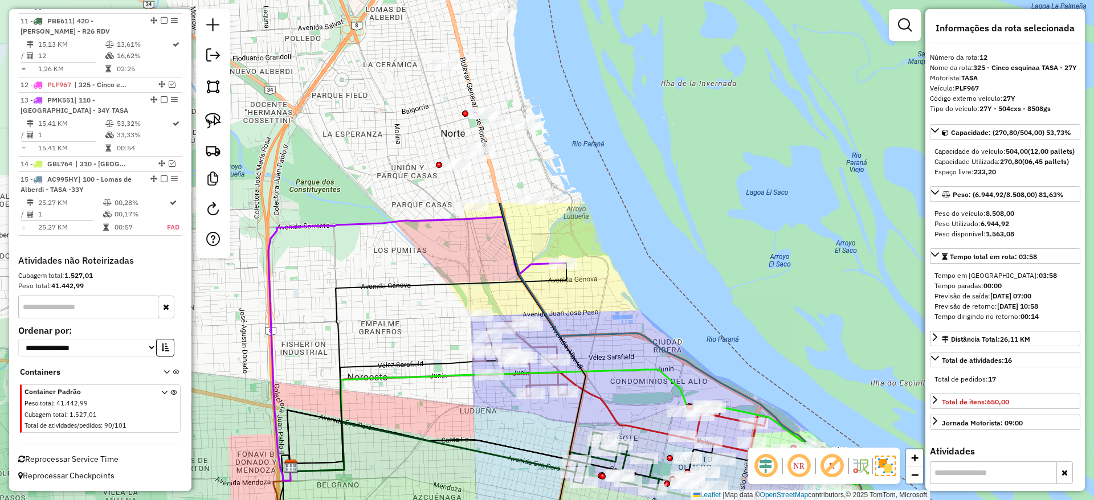
drag, startPoint x: 623, startPoint y: 287, endPoint x: 393, endPoint y: 540, distance: 342.0
click at [393, 500] on html "Aguarde... Pop-up bloqueado! Seu navegador bloqueou automáticamente a abertura …" at bounding box center [547, 250] width 1094 height 500
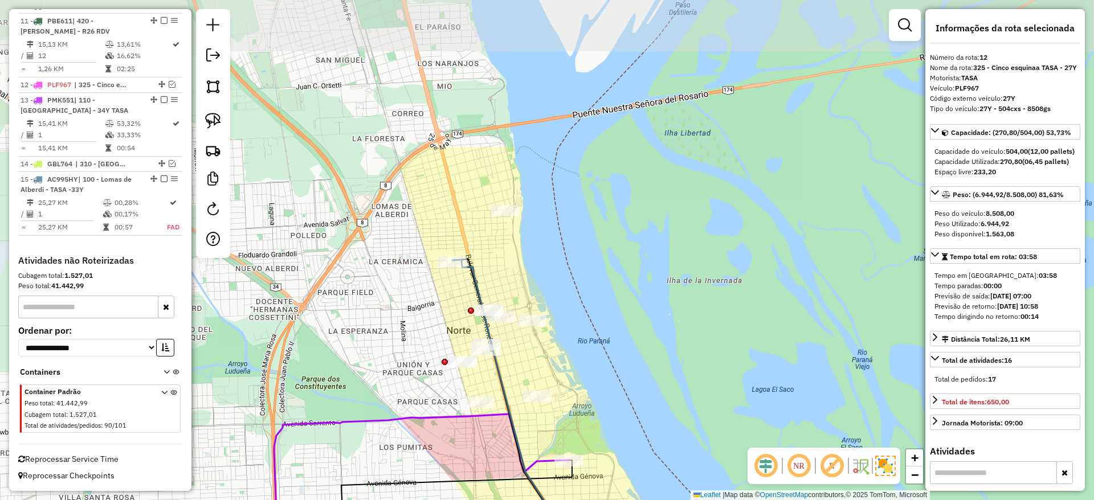
drag, startPoint x: 465, startPoint y: 198, endPoint x: 465, endPoint y: 376, distance: 177.7
click at [470, 395] on div "Janela de atendimento Grade de atendimento Capacidade Transportadoras Veículos …" at bounding box center [547, 250] width 1094 height 500
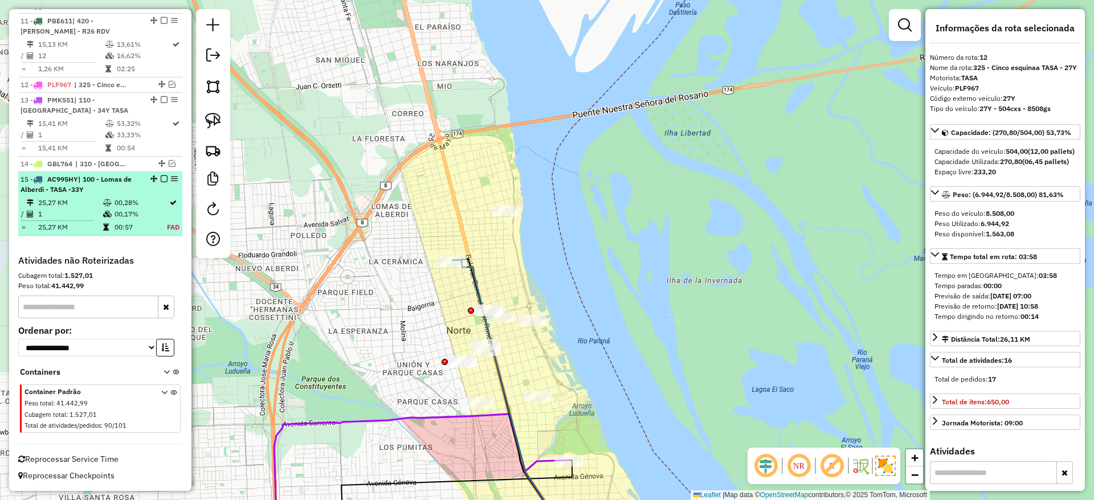
click at [161, 177] on em at bounding box center [164, 178] width 7 height 7
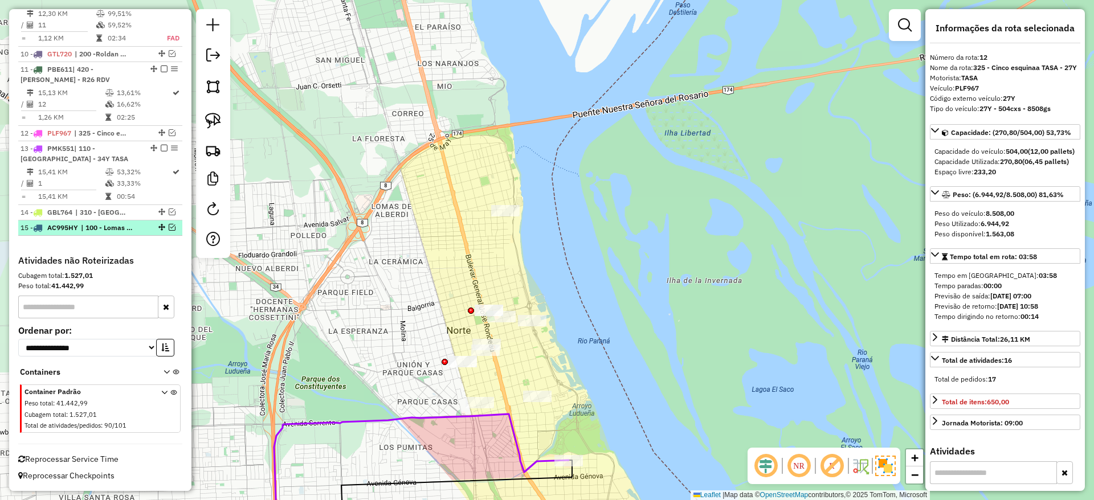
scroll to position [930, 0]
click at [169, 224] on em at bounding box center [172, 227] width 7 height 7
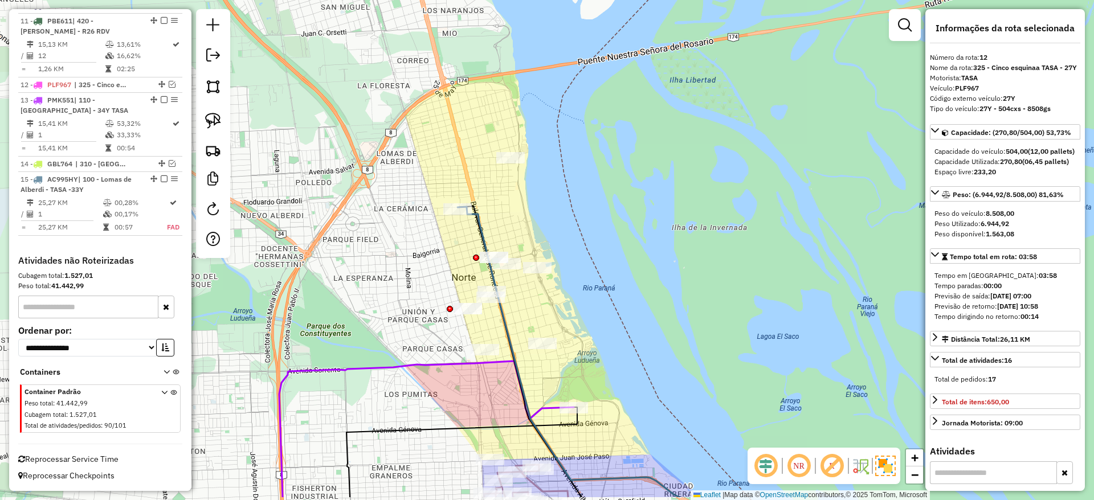
drag, startPoint x: 612, startPoint y: 230, endPoint x: 441, endPoint y: -75, distance: 348.9
click at [441, 0] on html "Aguarde... Pop-up bloqueado! Seu navegador bloqueou automáticamente a abertura …" at bounding box center [547, 250] width 1094 height 500
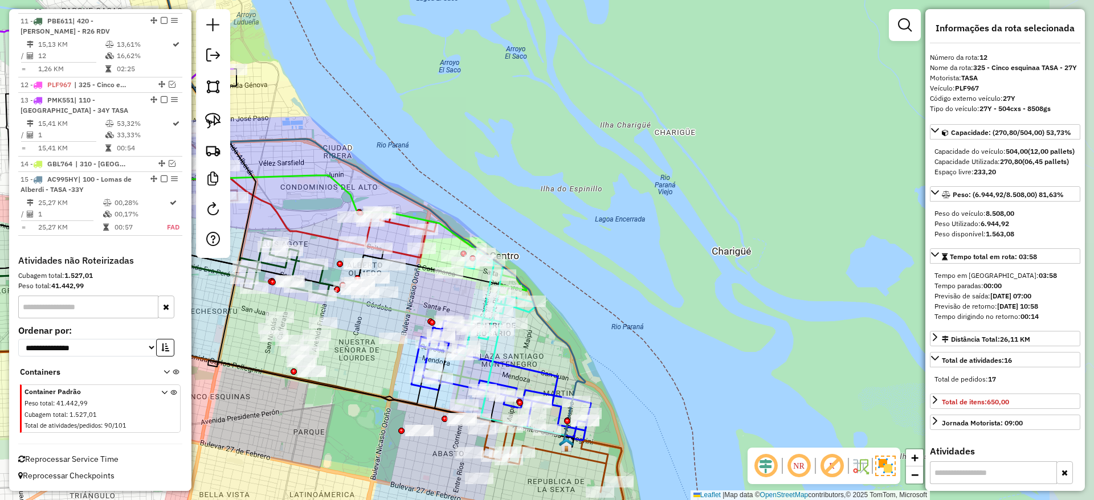
drag, startPoint x: 758, startPoint y: 275, endPoint x: 594, endPoint y: 261, distance: 165.2
click at [594, 261] on div "Janela de atendimento Grade de atendimento Capacidade Transportadoras Veículos …" at bounding box center [547, 250] width 1094 height 500
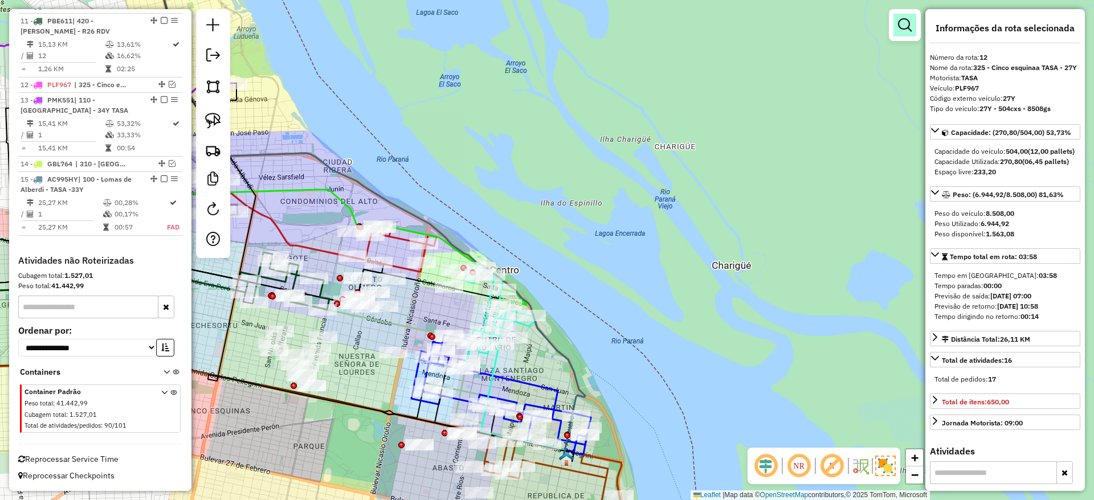
click at [906, 30] on em at bounding box center [905, 25] width 14 height 14
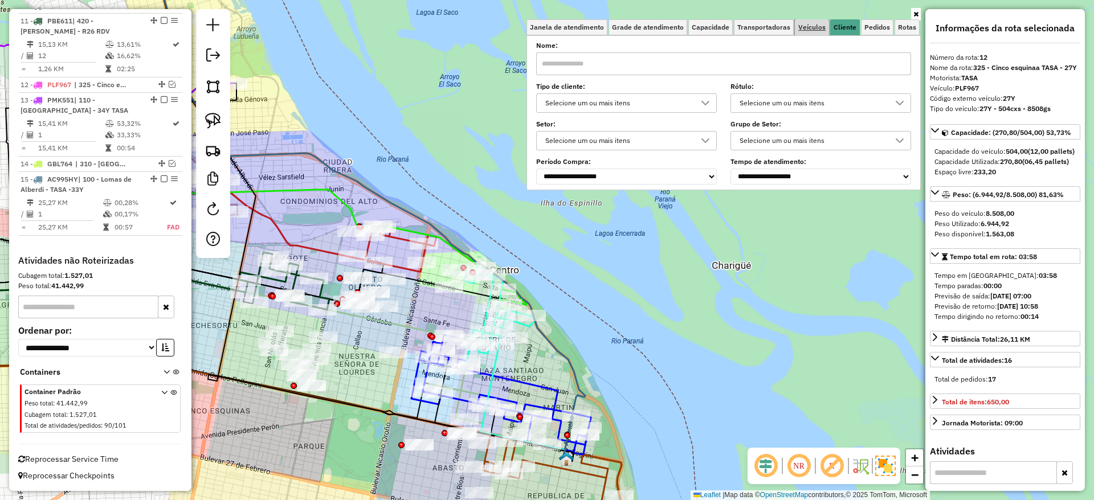
click at [818, 22] on link "Veículos" at bounding box center [812, 27] width 34 height 16
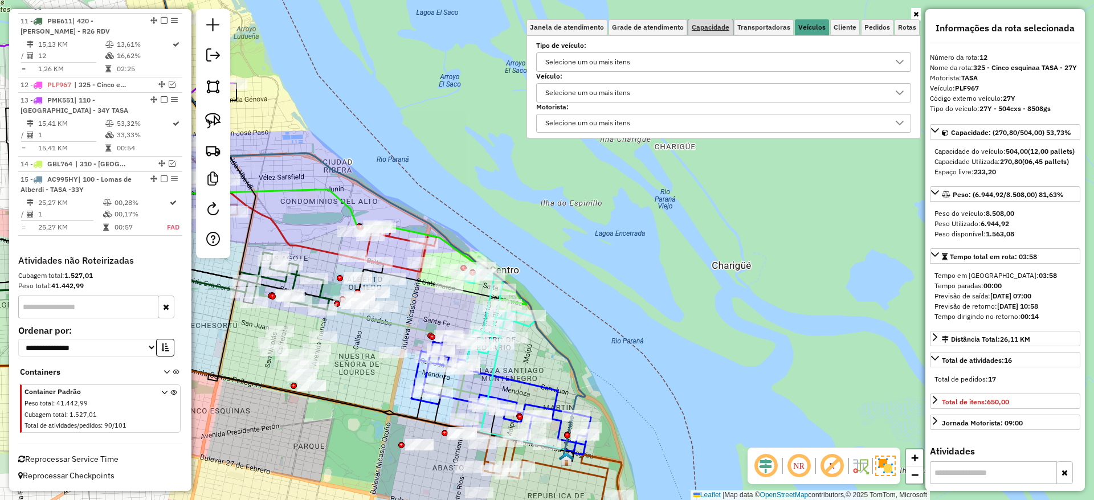
click at [722, 25] on span "Capacidade" at bounding box center [711, 27] width 38 height 7
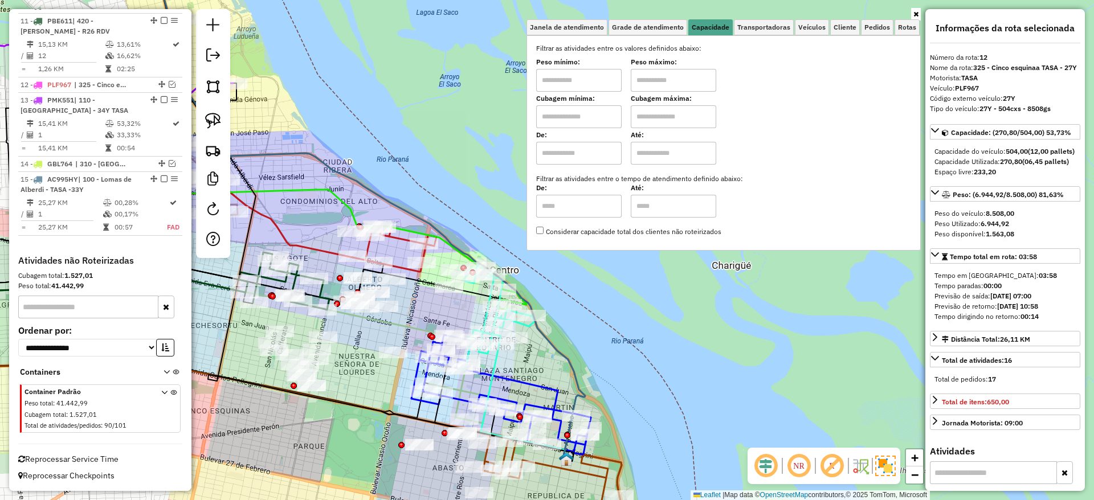
click at [583, 155] on input "text" at bounding box center [578, 153] width 85 height 23
type input "****"
click at [678, 156] on input "text" at bounding box center [673, 153] width 85 height 23
type input "*****"
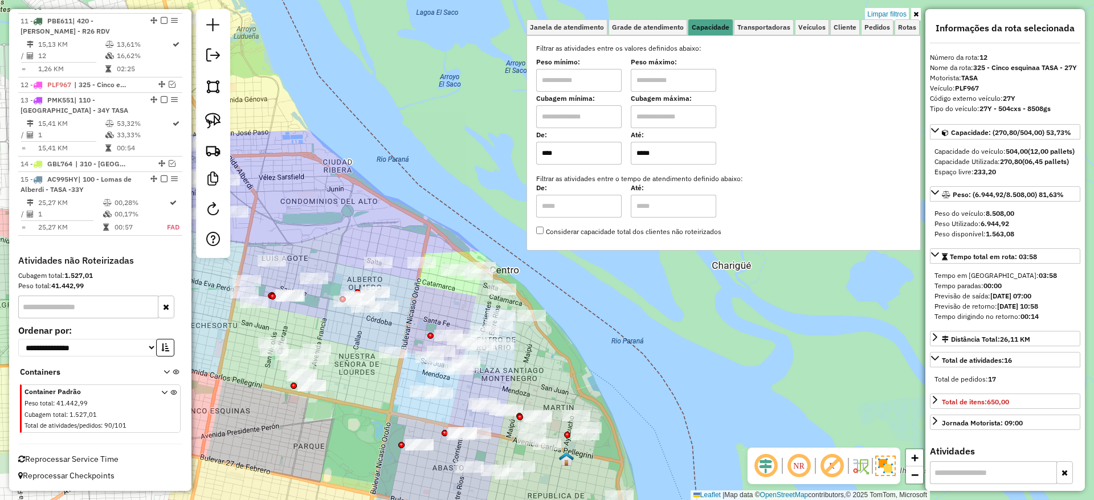
drag, startPoint x: 610, startPoint y: 299, endPoint x: 508, endPoint y: 259, distance: 108.8
click at [508, 259] on hb-app "Aplicando filtros Pop-up bloqueado! Seu navegador bloqueou automáticamente a ab…" at bounding box center [547, 250] width 1094 height 500
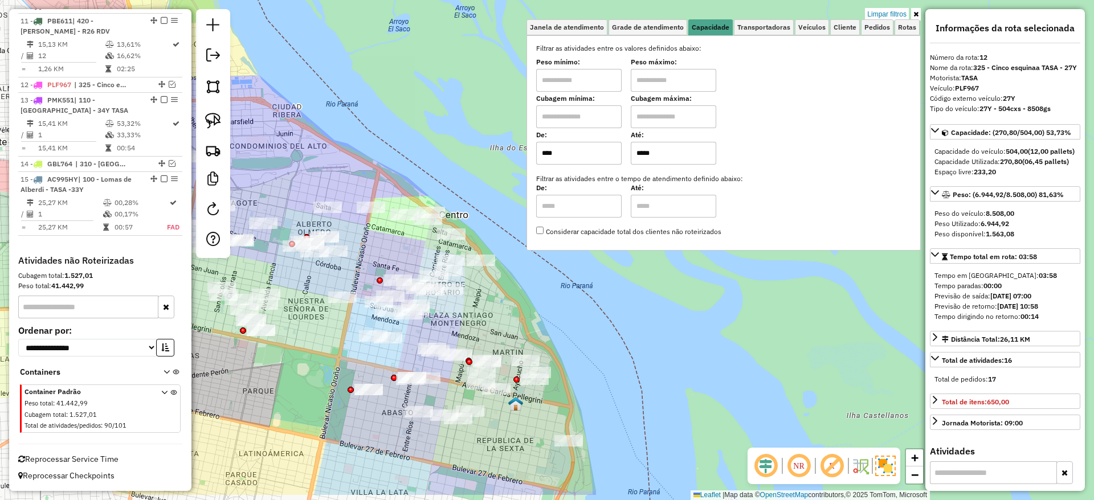
drag, startPoint x: 471, startPoint y: 179, endPoint x: 406, endPoint y: 125, distance: 85.3
click at [416, 123] on div "Limpar filtros Janela de atendimento Grade de atendimento Capacidade Transporta…" at bounding box center [547, 250] width 1094 height 500
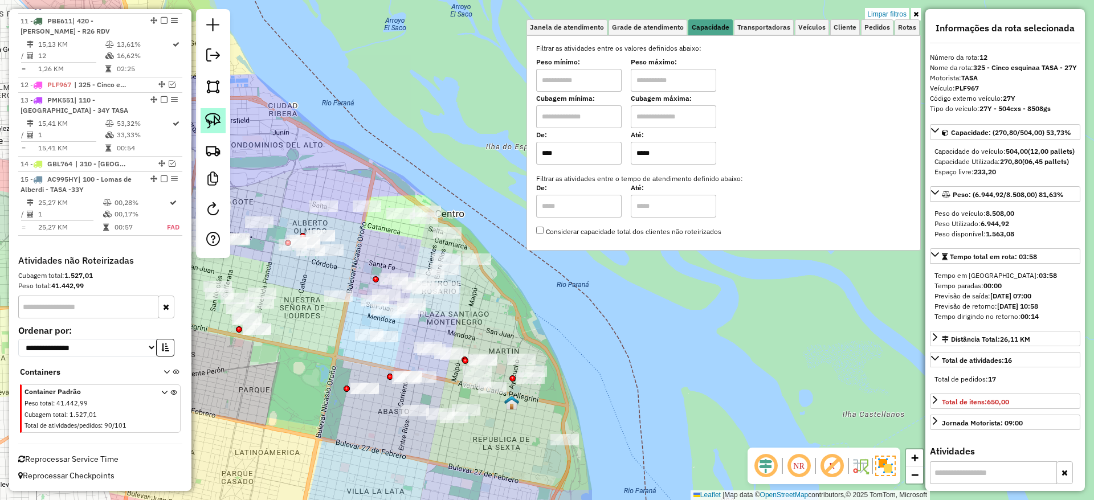
click at [217, 121] on img at bounding box center [213, 121] width 16 height 16
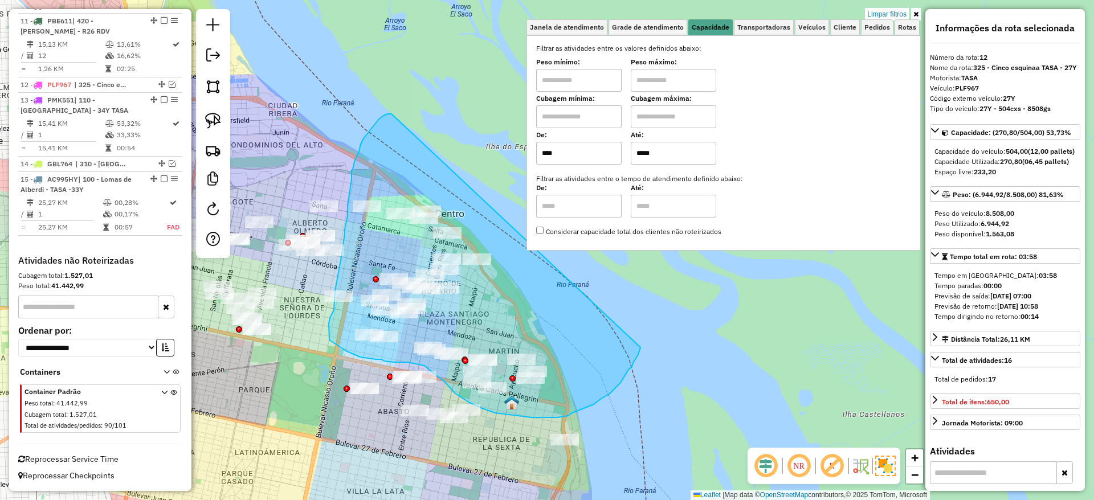
drag, startPoint x: 383, startPoint y: 116, endPoint x: 640, endPoint y: 348, distance: 346.1
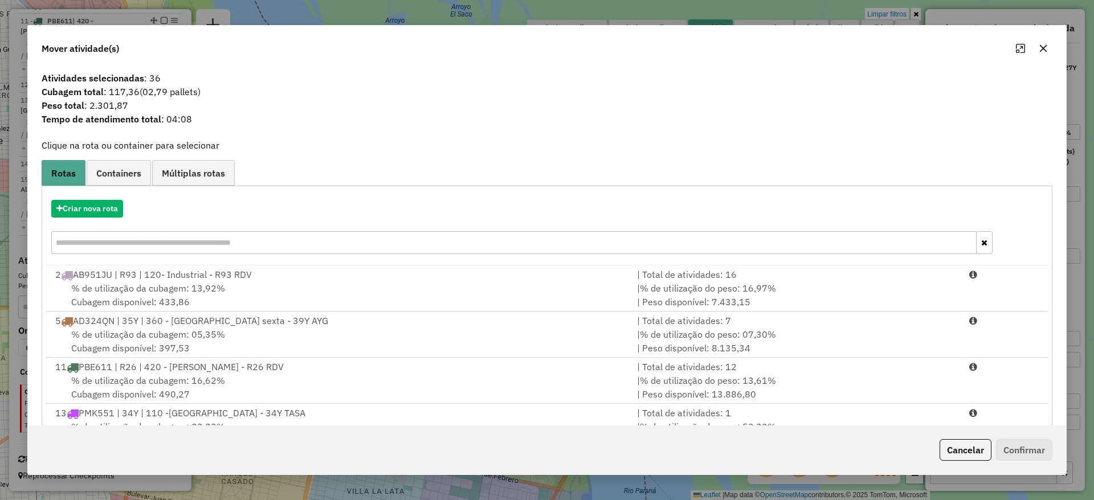
click at [1039, 45] on icon "button" at bounding box center [1043, 48] width 9 height 9
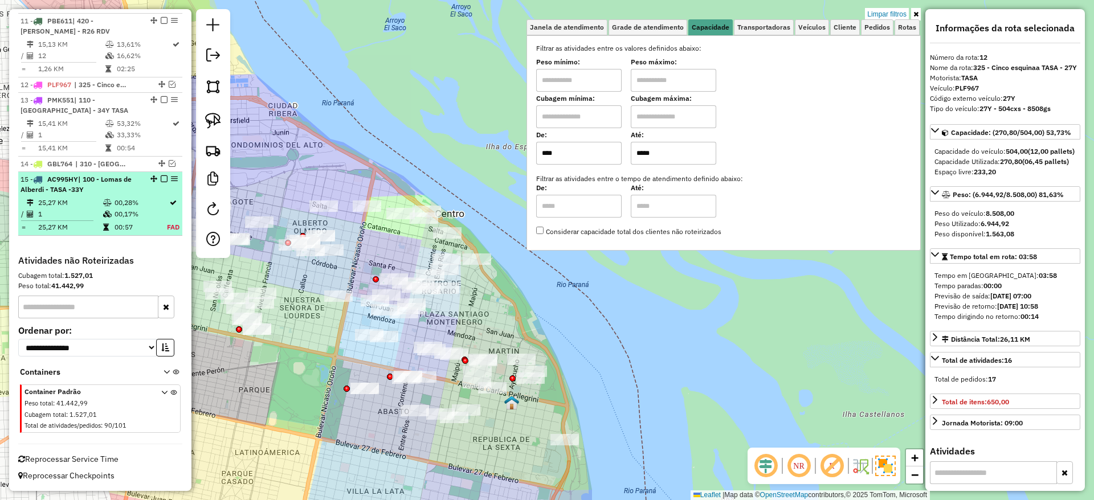
click at [114, 187] on div "15 - AC995HY | 100 - Lomas de Alberdi - TASA -33Y" at bounding box center [81, 184] width 121 height 21
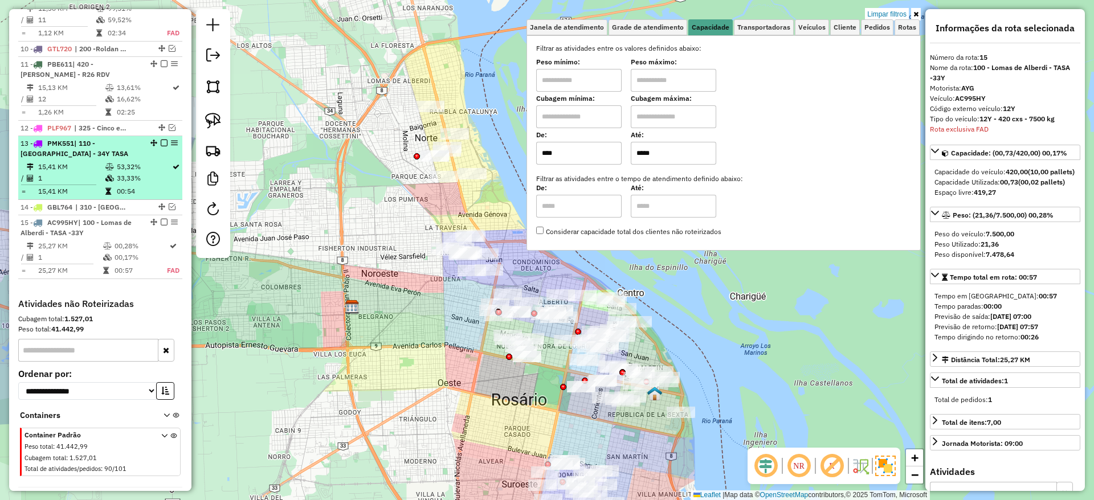
scroll to position [893, 0]
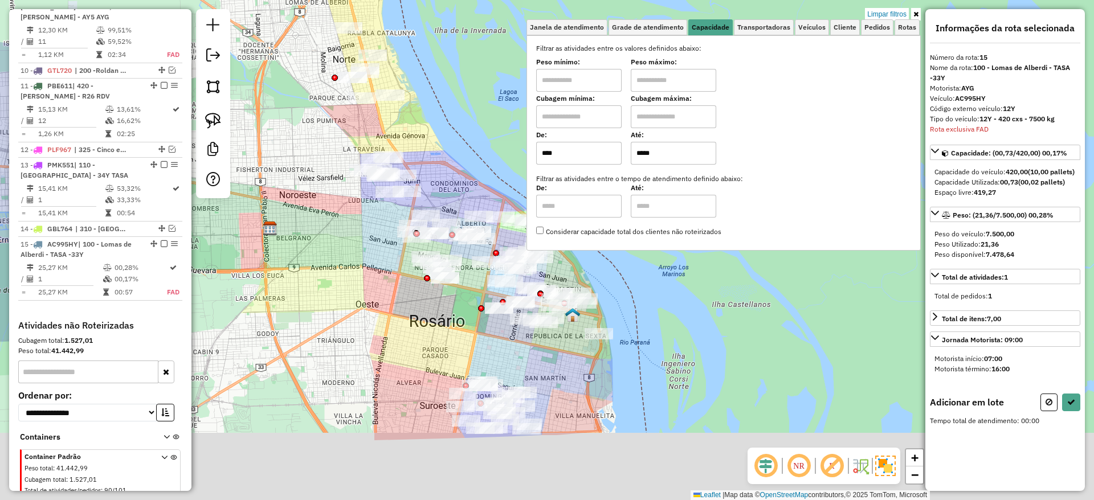
drag, startPoint x: 807, startPoint y: 337, endPoint x: 664, endPoint y: 251, distance: 167.4
click at [694, 248] on div "Limpar filtros Janela de atendimento Grade de atendimento Capacidade Transporta…" at bounding box center [547, 250] width 1094 height 500
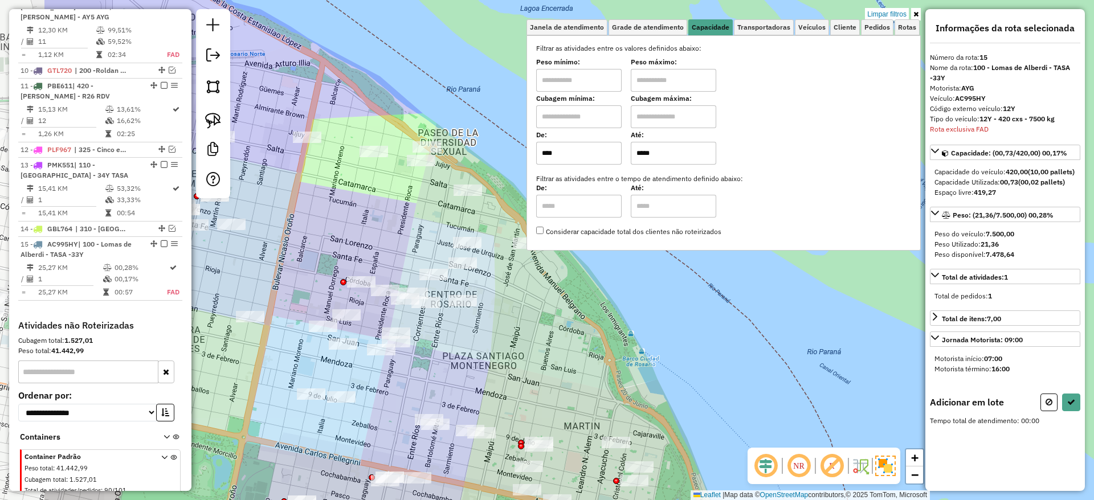
drag, startPoint x: 577, startPoint y: 302, endPoint x: 731, endPoint y: 329, distance: 156.2
click at [731, 329] on div "Limpar filtros Janela de atendimento Grade de atendimento Capacidade Transporta…" at bounding box center [547, 250] width 1094 height 500
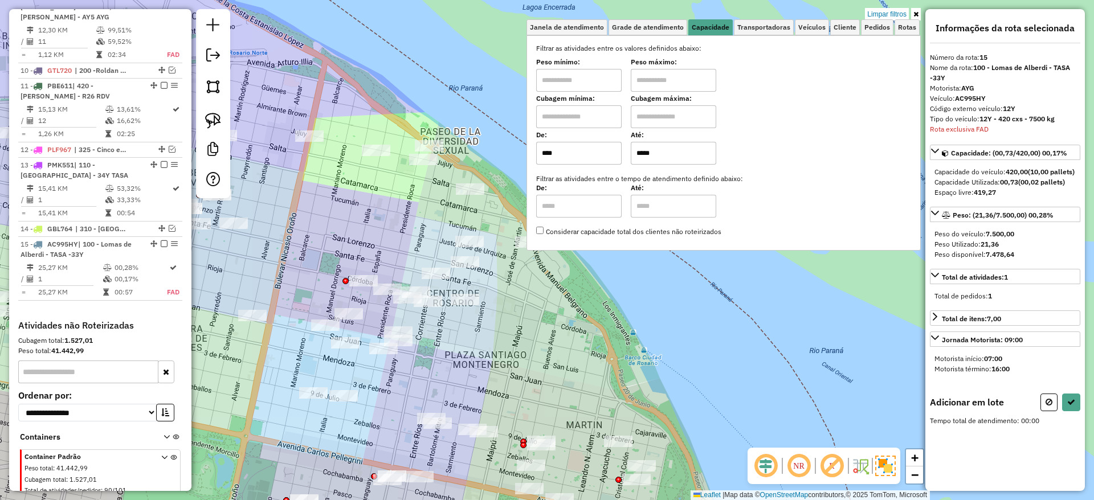
drag, startPoint x: 215, startPoint y: 122, endPoint x: 248, endPoint y: 111, distance: 35.1
click at [215, 122] on img at bounding box center [213, 121] width 16 height 16
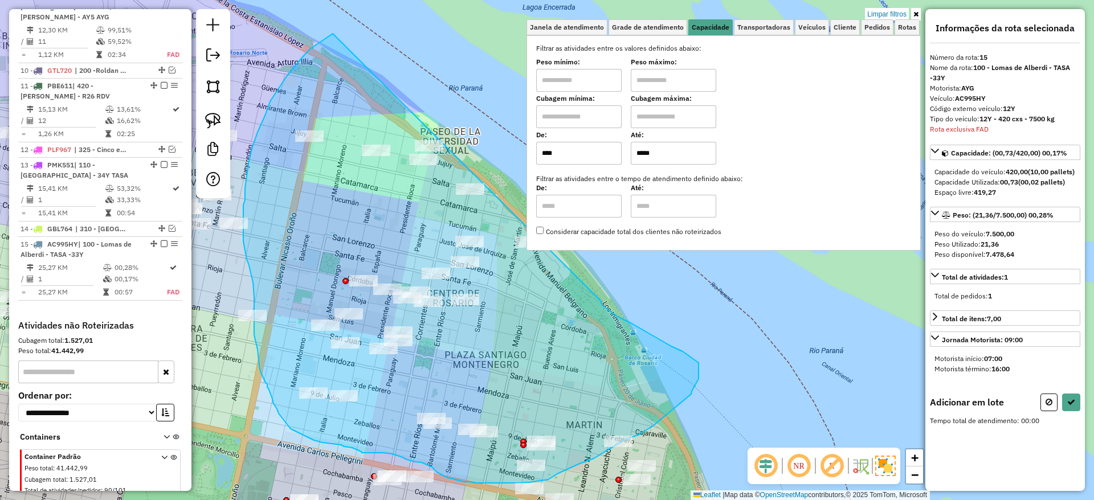
drag, startPoint x: 265, startPoint y: 116, endPoint x: 609, endPoint y: 281, distance: 381.9
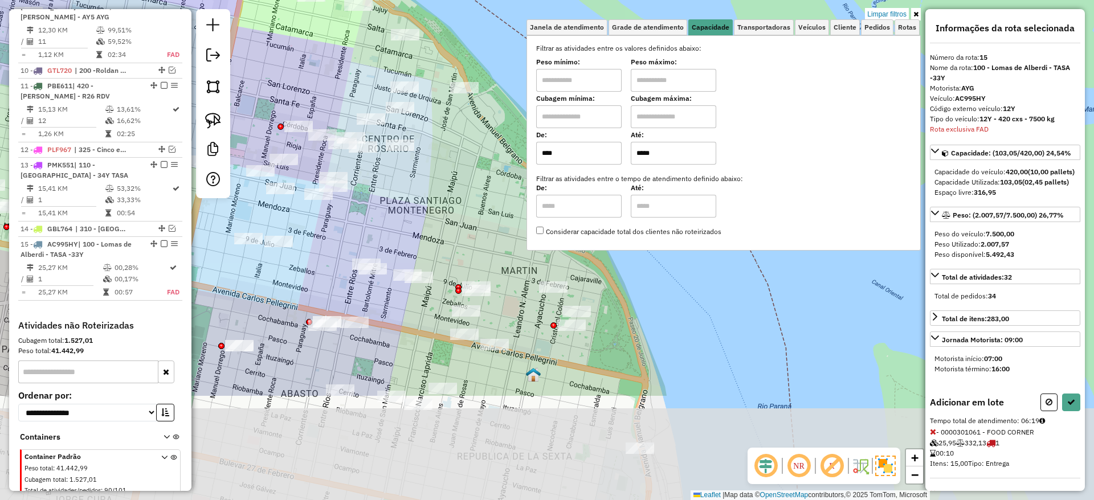
drag, startPoint x: 525, startPoint y: 358, endPoint x: 460, endPoint y: 203, distance: 168.2
click at [460, 203] on div "Limpar filtros Janela de atendimento Grade de atendimento Capacidade Transporta…" at bounding box center [547, 250] width 1094 height 500
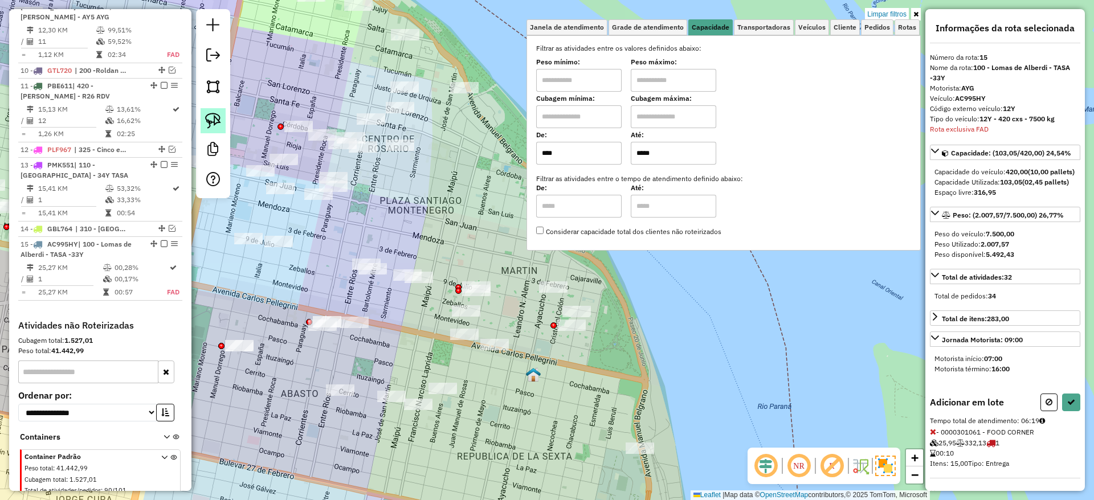
click at [209, 114] on img at bounding box center [213, 121] width 16 height 16
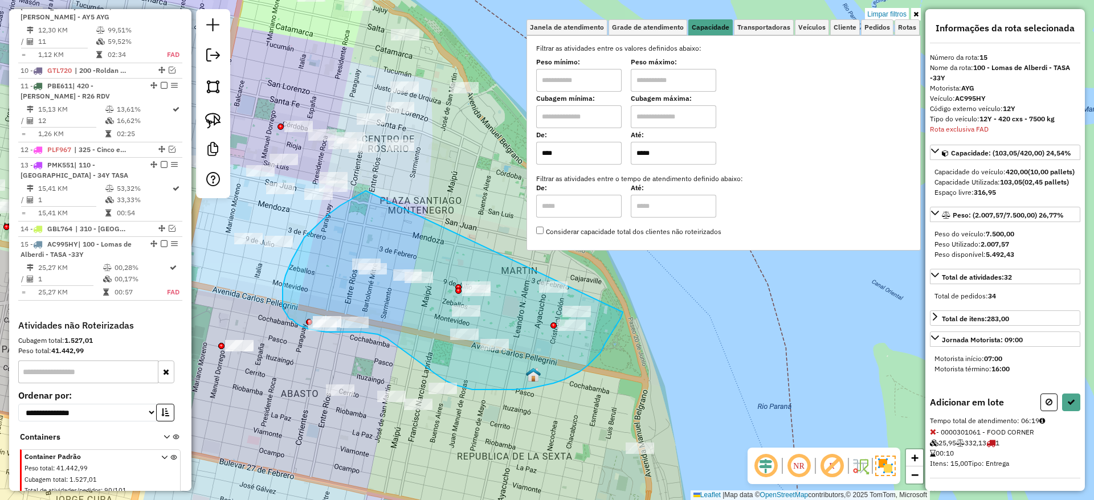
drag, startPoint x: 321, startPoint y: 221, endPoint x: 628, endPoint y: 299, distance: 316.7
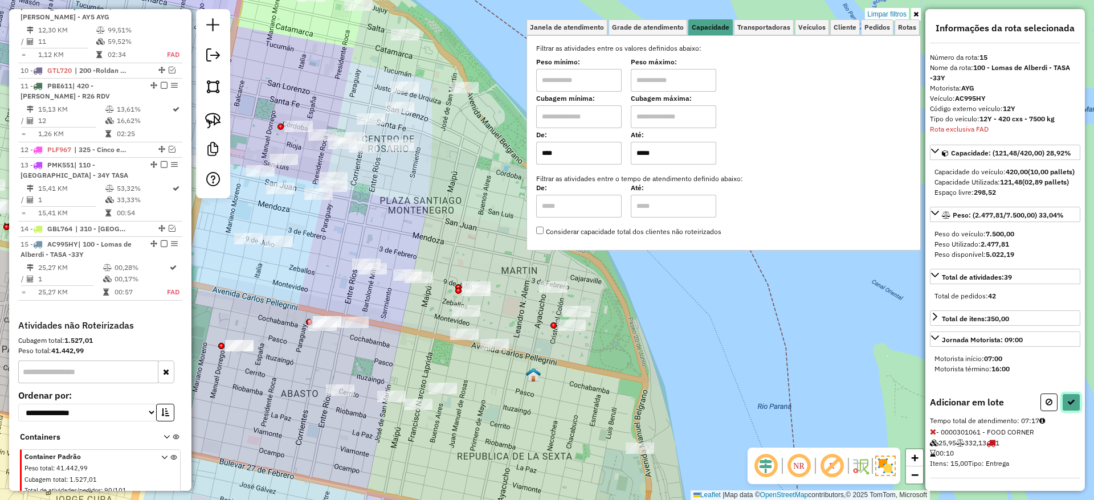
click at [1065, 411] on button at bounding box center [1071, 403] width 18 height 18
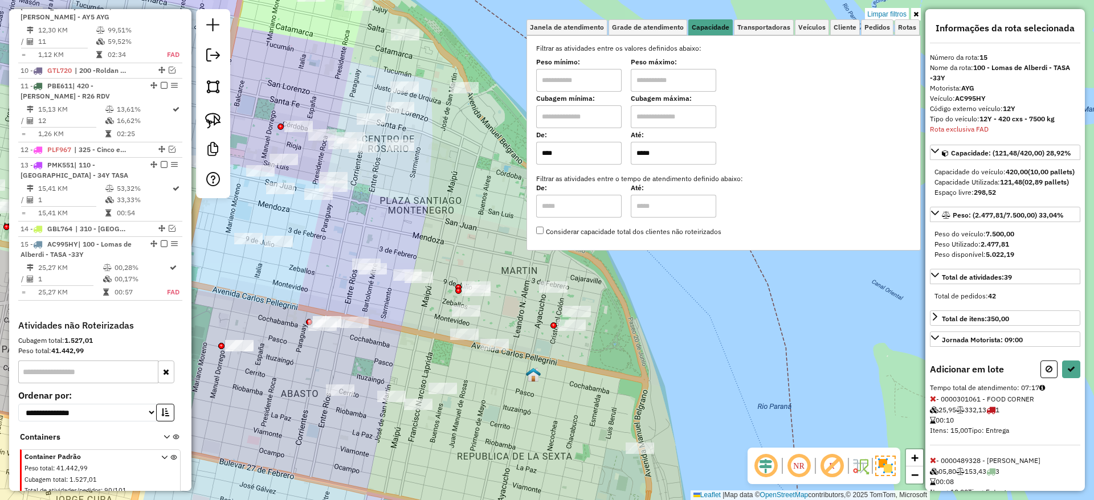
select select "**********"
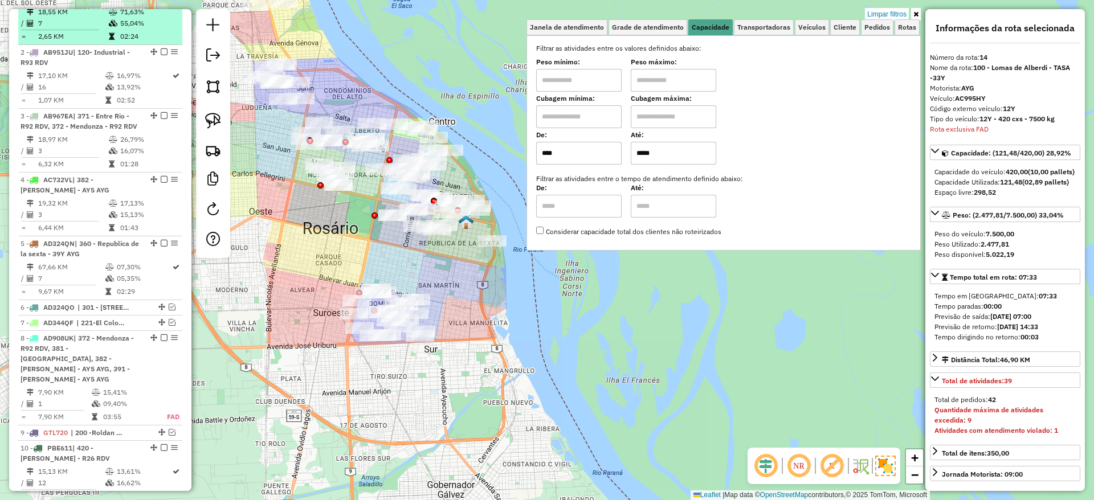
scroll to position [0, 0]
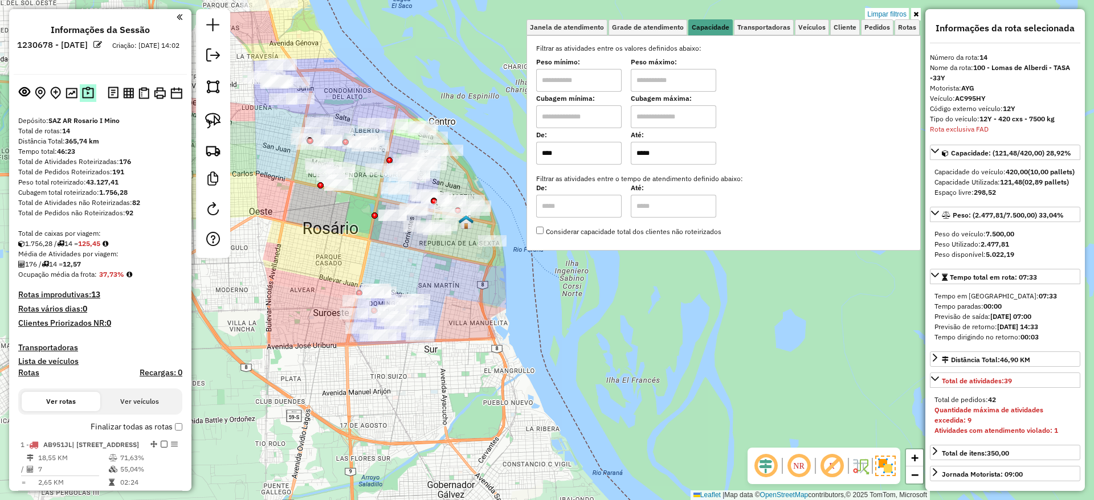
click at [89, 85] on button at bounding box center [88, 93] width 17 height 18
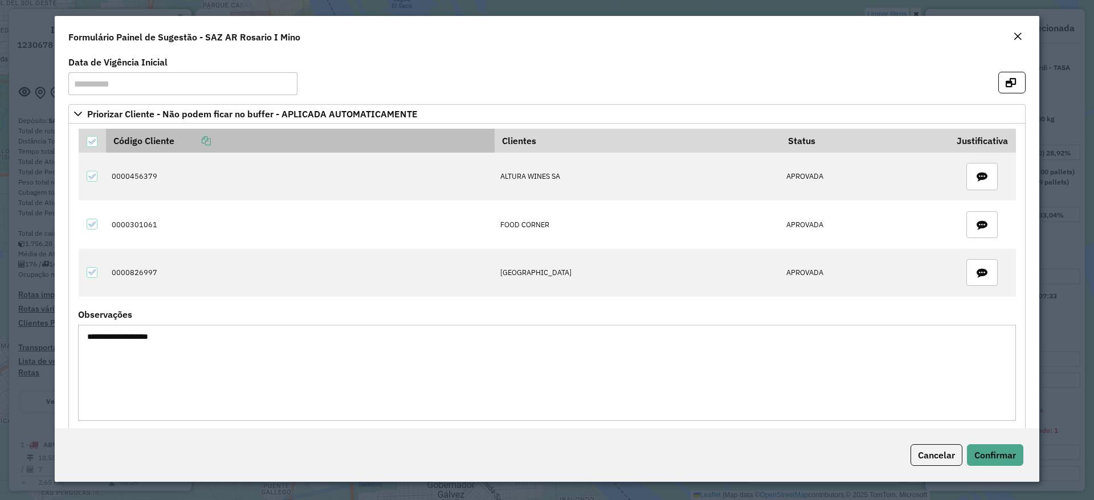
click at [210, 135] on link at bounding box center [192, 140] width 36 height 11
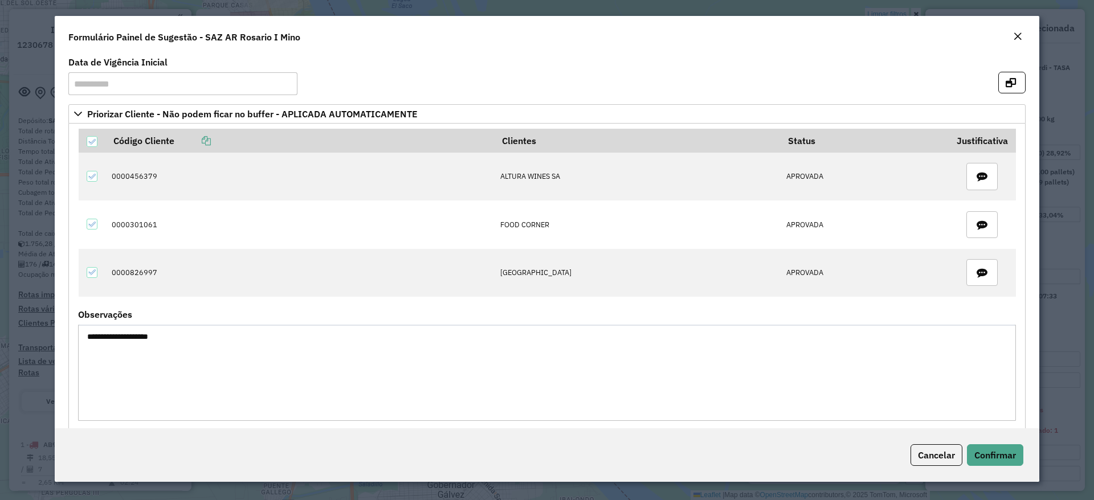
click at [1028, 36] on div "Formulário Painel de Sugestão - SAZ AR Rosario I Mino" at bounding box center [547, 35] width 984 height 38
click at [1018, 37] on em "Close" at bounding box center [1017, 36] width 9 height 9
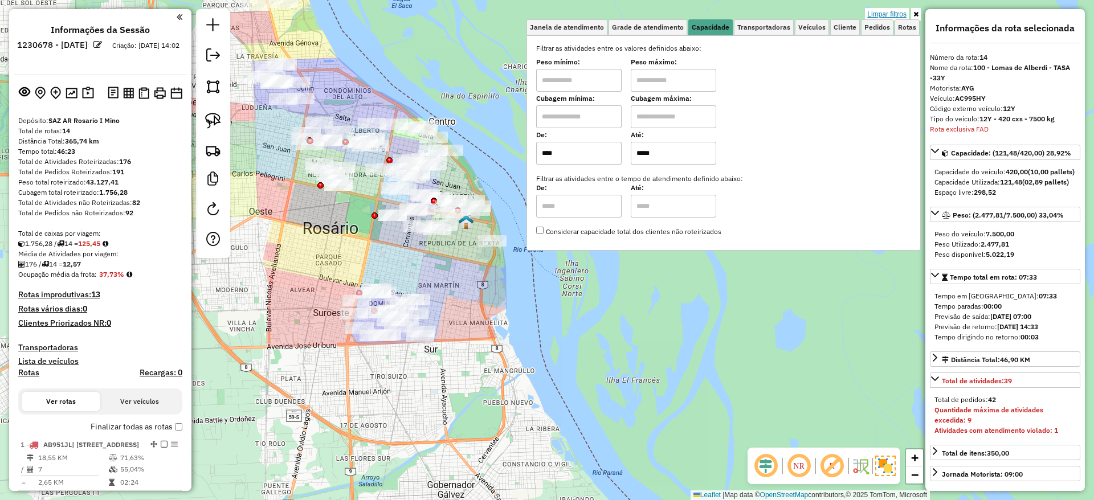
click at [902, 14] on link "Limpar filtros" at bounding box center [887, 14] width 44 height 13
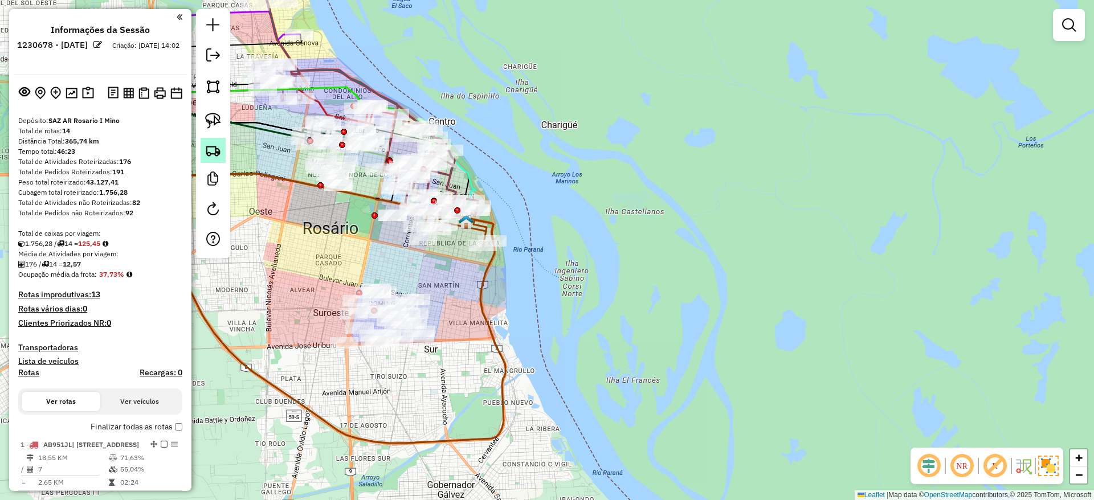
click at [206, 148] on img at bounding box center [213, 150] width 16 height 16
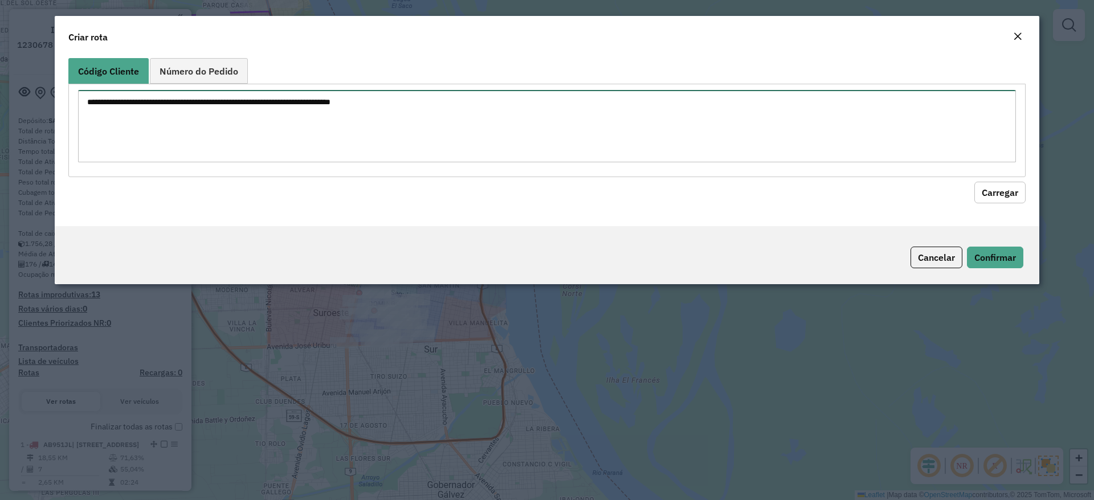
click at [297, 122] on textarea at bounding box center [547, 126] width 938 height 72
paste textarea "**********"
type textarea "**********"
drag, startPoint x: 1005, startPoint y: 185, endPoint x: 880, endPoint y: 198, distance: 126.5
click at [999, 185] on button "Carregar" at bounding box center [999, 193] width 51 height 22
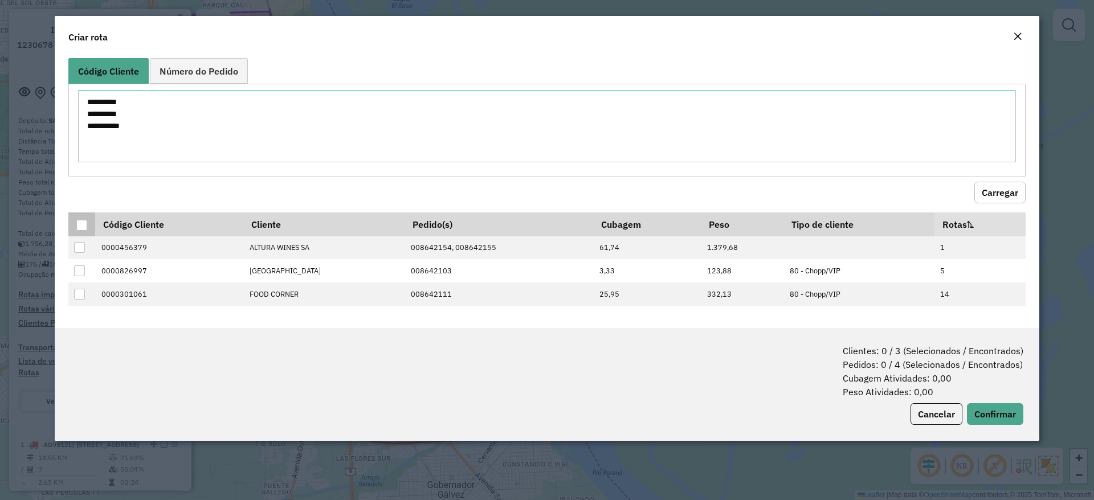
click at [87, 226] on div at bounding box center [81, 225] width 11 height 11
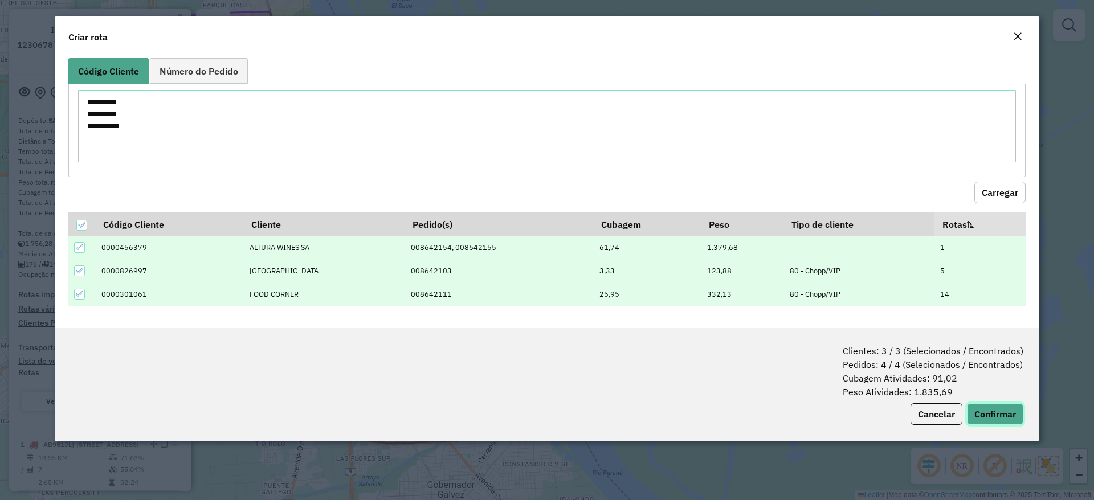
click at [1011, 407] on button "Confirmar" at bounding box center [995, 414] width 56 height 22
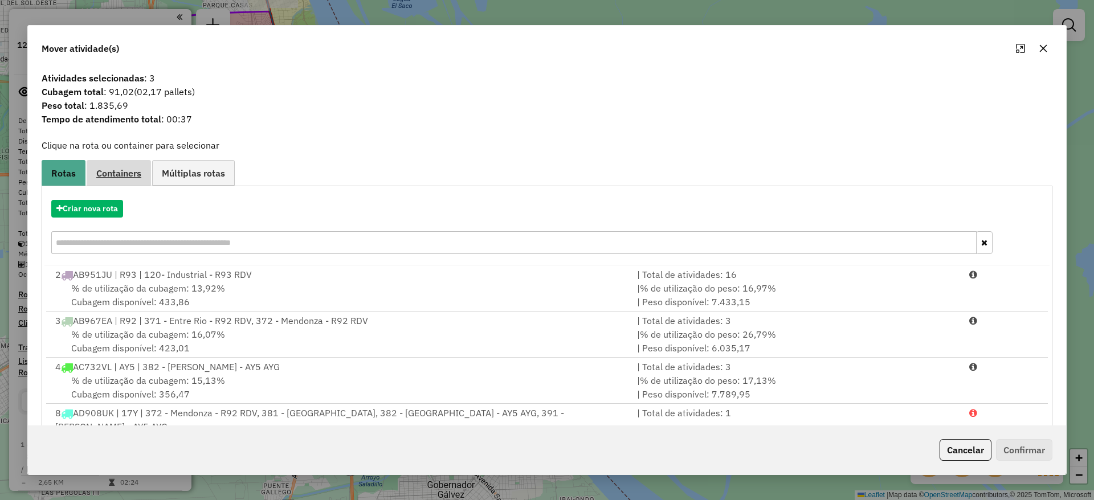
click at [138, 177] on span "Containers" at bounding box center [118, 173] width 45 height 9
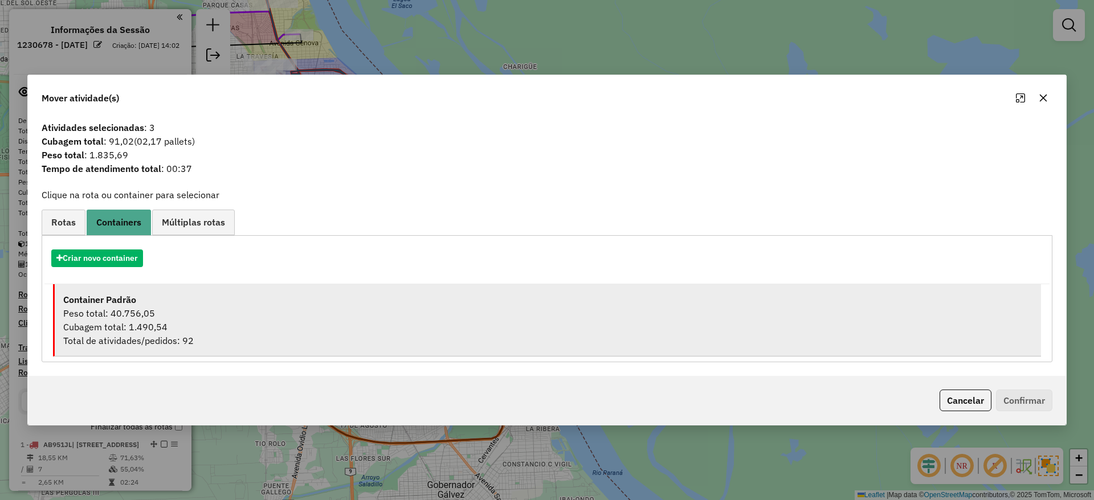
click at [137, 322] on div "Cubagem total: 1.490,54" at bounding box center [547, 327] width 969 height 14
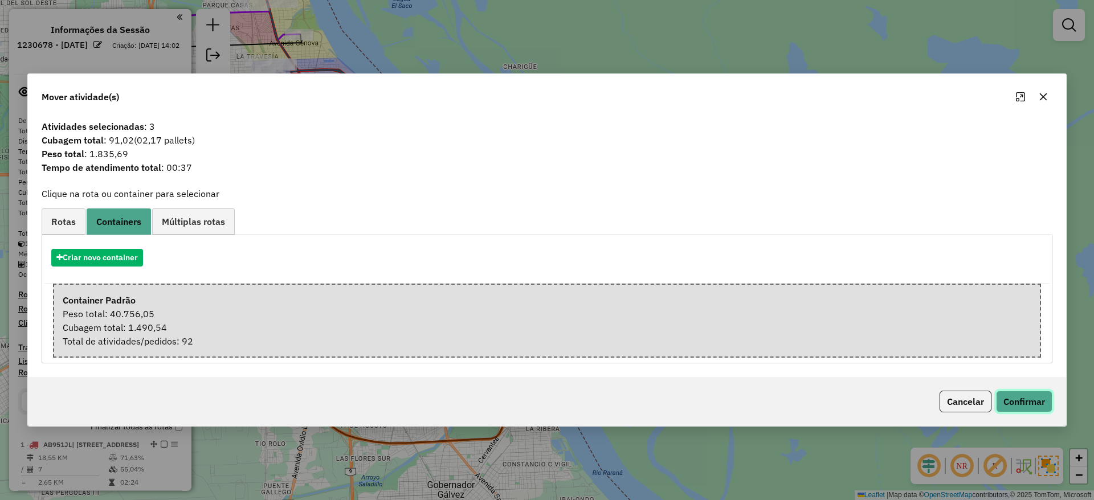
click at [1027, 391] on button "Confirmar" at bounding box center [1024, 402] width 56 height 22
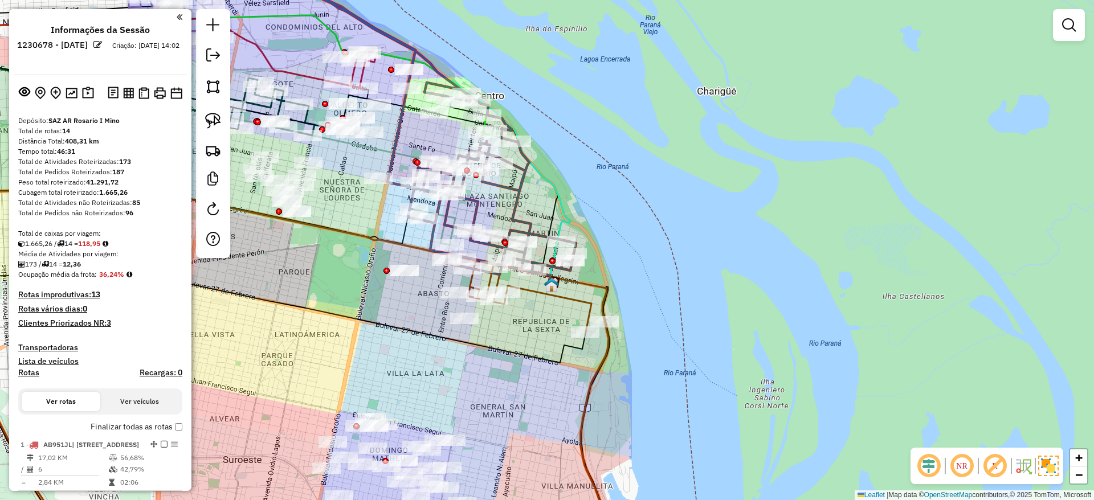
click at [504, 182] on icon at bounding box center [384, 112] width 383 height 325
select select "**********"
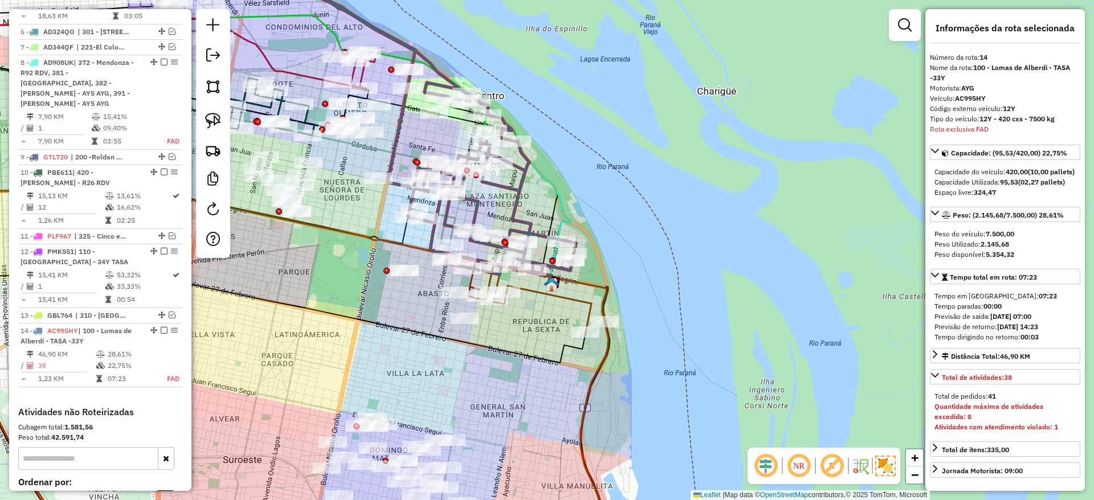
scroll to position [873, 0]
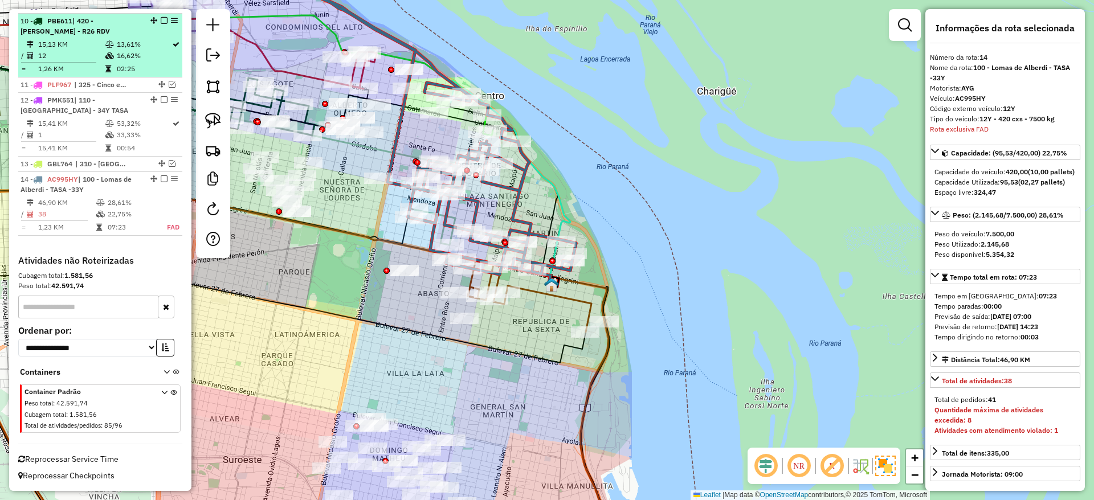
click at [161, 21] on em at bounding box center [164, 20] width 7 height 7
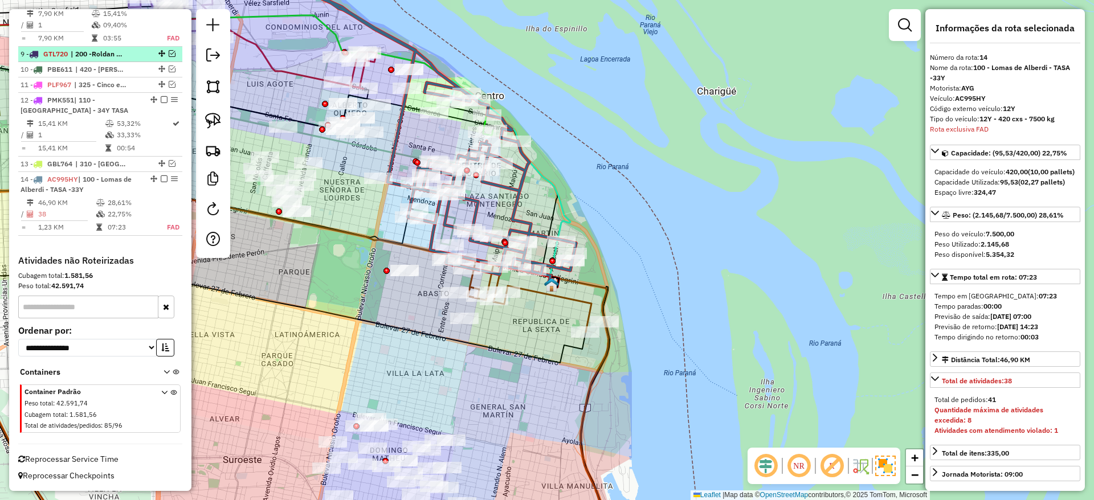
click at [169, 55] on em at bounding box center [172, 53] width 7 height 7
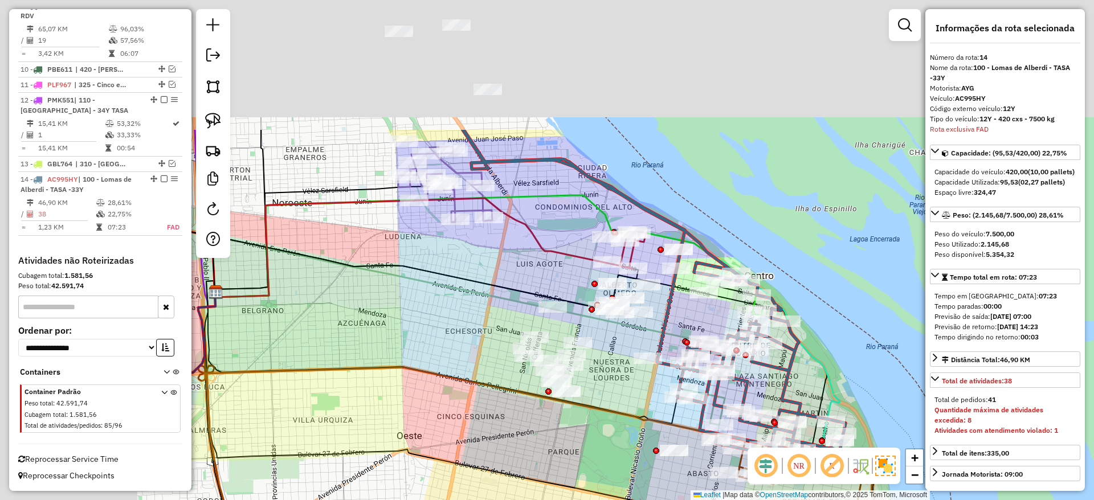
drag, startPoint x: 346, startPoint y: 293, endPoint x: 641, endPoint y: 483, distance: 351.6
click at [641, 483] on div "Janela de atendimento Grade de atendimento Capacidade Transportadoras Veículos …" at bounding box center [547, 250] width 1094 height 500
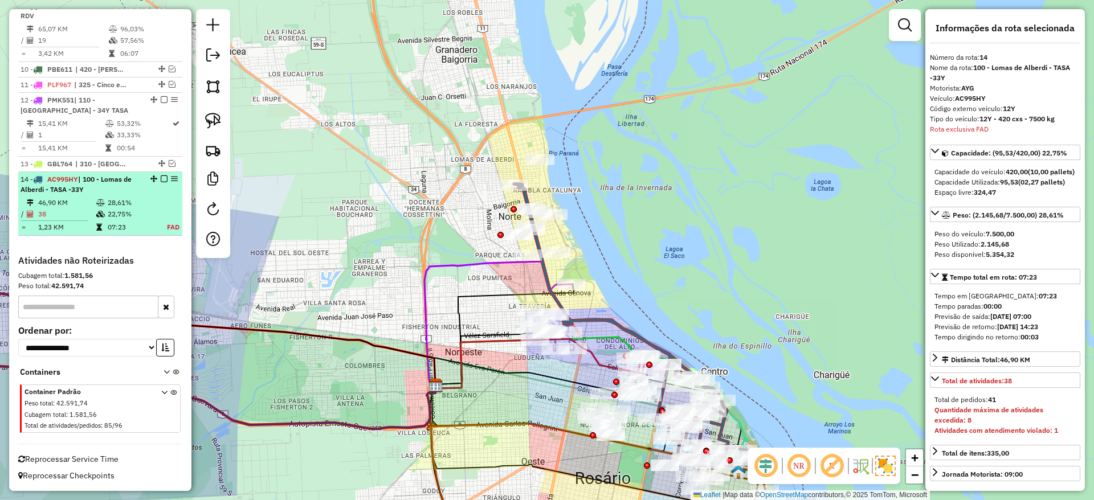
click at [162, 179] on em at bounding box center [164, 178] width 7 height 7
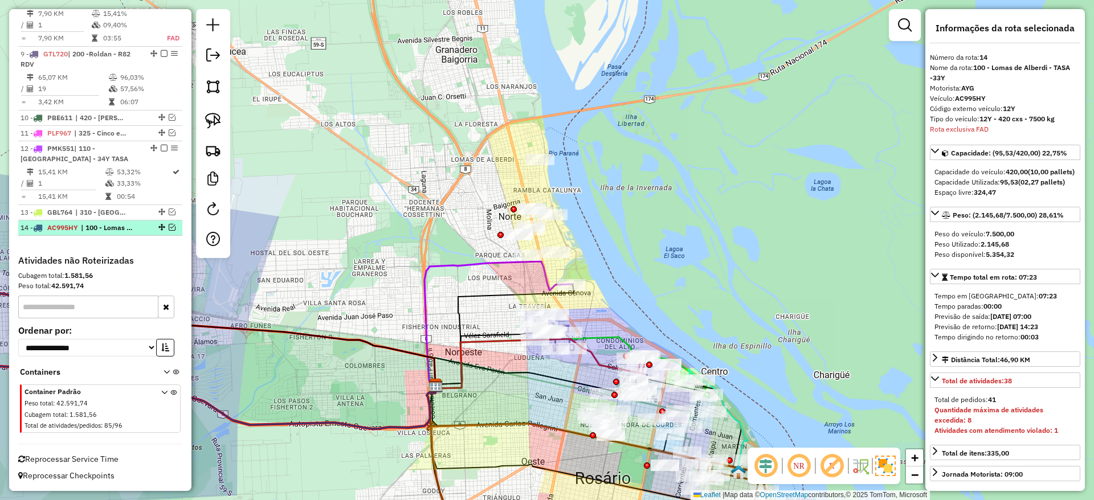
scroll to position [825, 0]
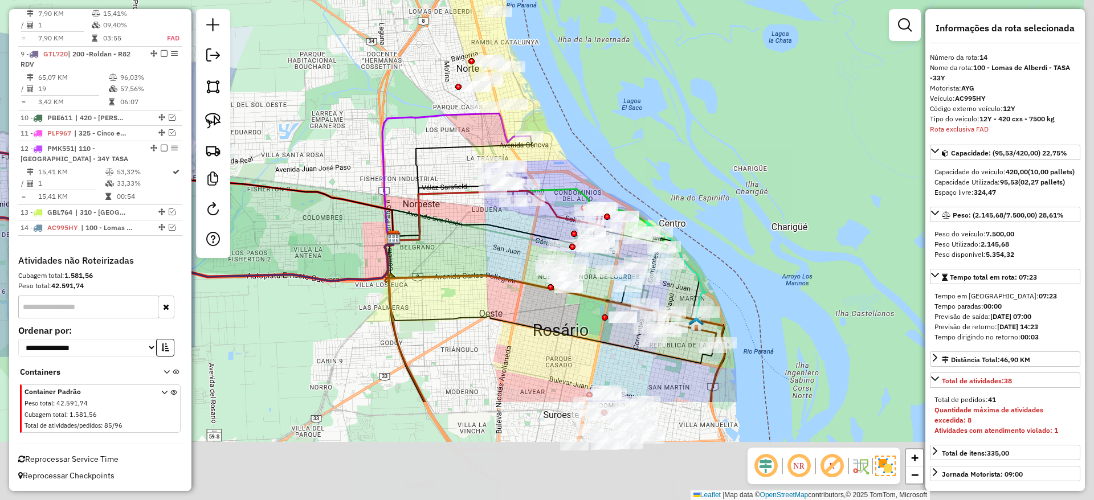
drag, startPoint x: 655, startPoint y: 231, endPoint x: 603, endPoint y: 97, distance: 143.2
click at [603, 97] on div "Janela de atendimento Grade de atendimento Capacidade Transportadoras Veículos …" at bounding box center [547, 250] width 1094 height 500
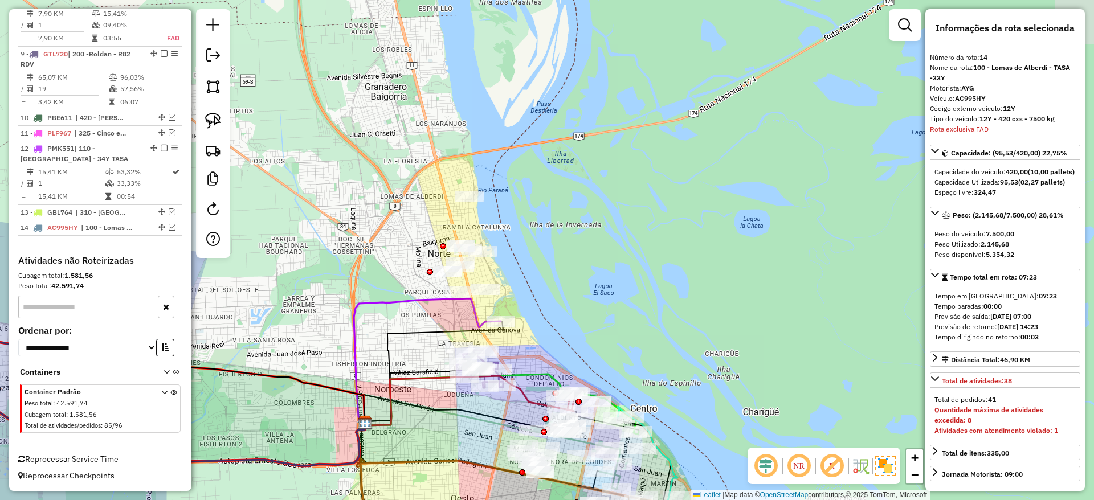
drag, startPoint x: 487, startPoint y: 236, endPoint x: 467, endPoint y: 440, distance: 205.4
click at [467, 440] on div "Janela de atendimento Grade de atendimento Capacidade Transportadoras Veículos …" at bounding box center [547, 250] width 1094 height 500
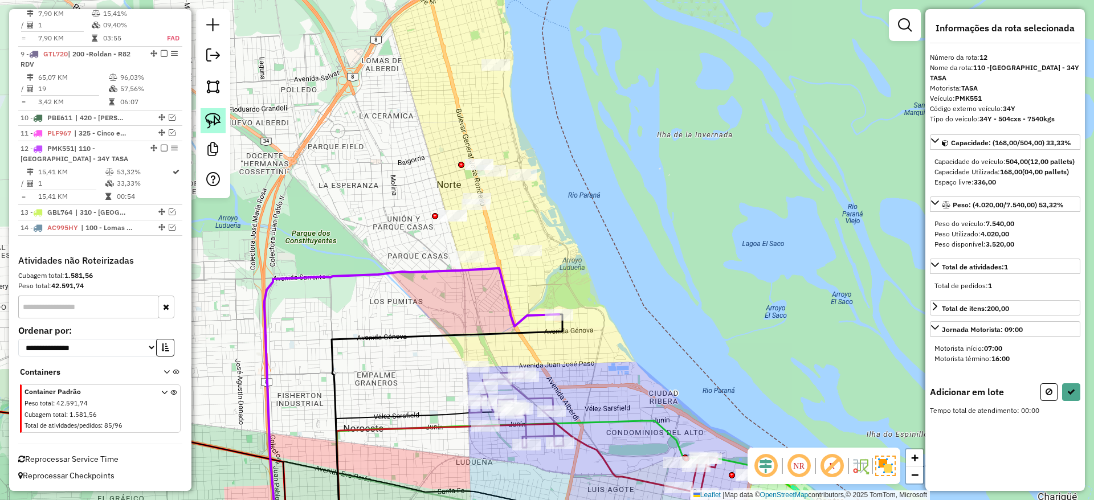
click at [215, 111] on link at bounding box center [213, 120] width 25 height 25
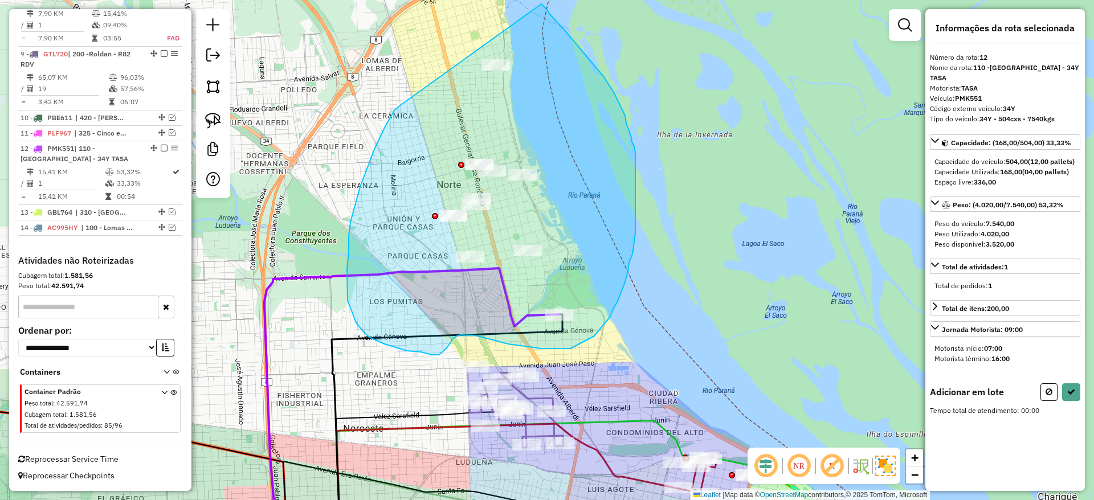
drag, startPoint x: 365, startPoint y: 173, endPoint x: 517, endPoint y: -12, distance: 239.2
click at [517, 0] on html "Aguarde... Pop-up bloqueado! Seu navegador bloqueou automáticamente a abertura …" at bounding box center [547, 250] width 1094 height 500
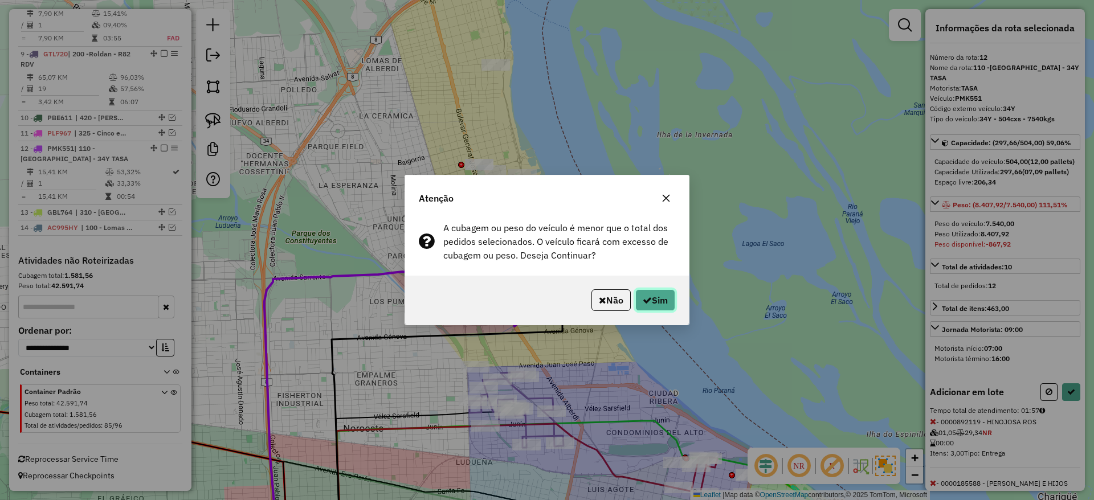
click at [651, 305] on button "Sim" at bounding box center [655, 300] width 40 height 22
select select "**********"
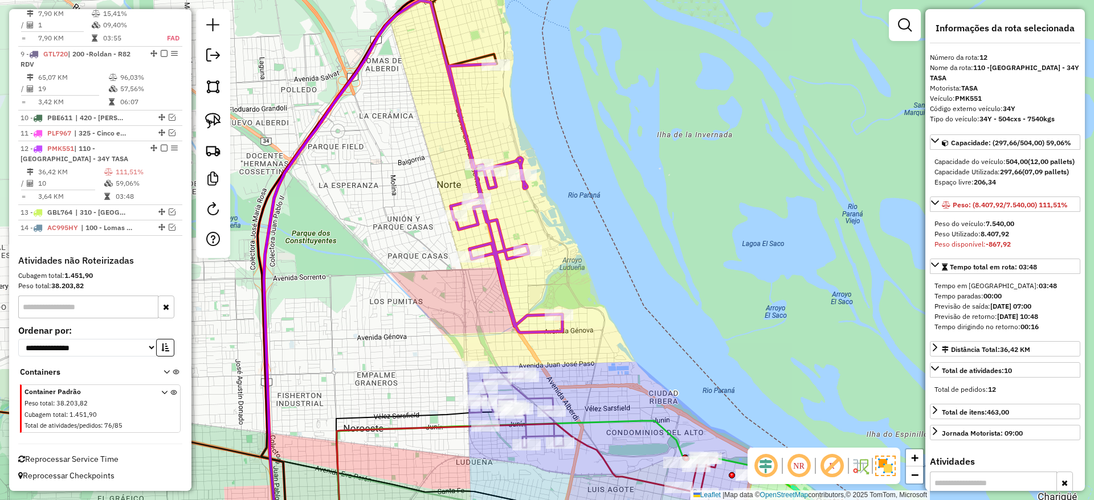
click at [505, 227] on icon at bounding box center [505, 198] width 113 height 269
click at [499, 226] on icon at bounding box center [505, 198] width 113 height 269
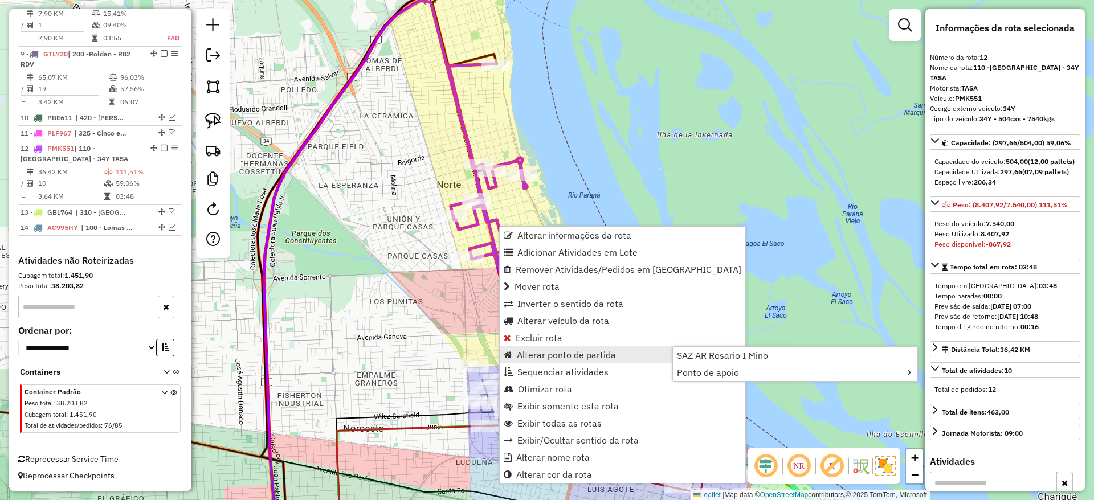
click at [606, 355] on span "Alterar ponto de partida" at bounding box center [566, 354] width 99 height 9
click at [585, 350] on span "Alterar ponto de partida" at bounding box center [566, 354] width 99 height 9
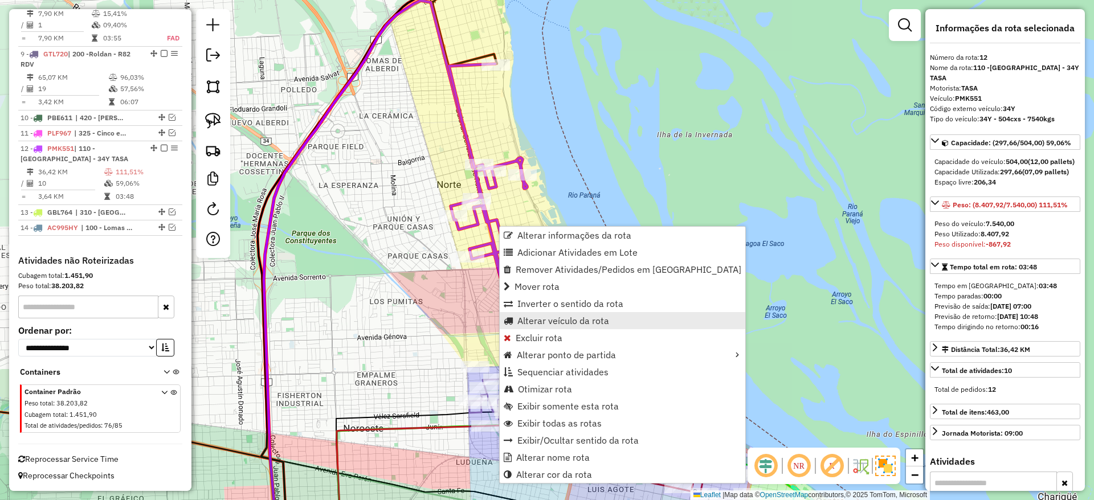
click at [574, 319] on span "Alterar veículo da rota" at bounding box center [563, 320] width 92 height 9
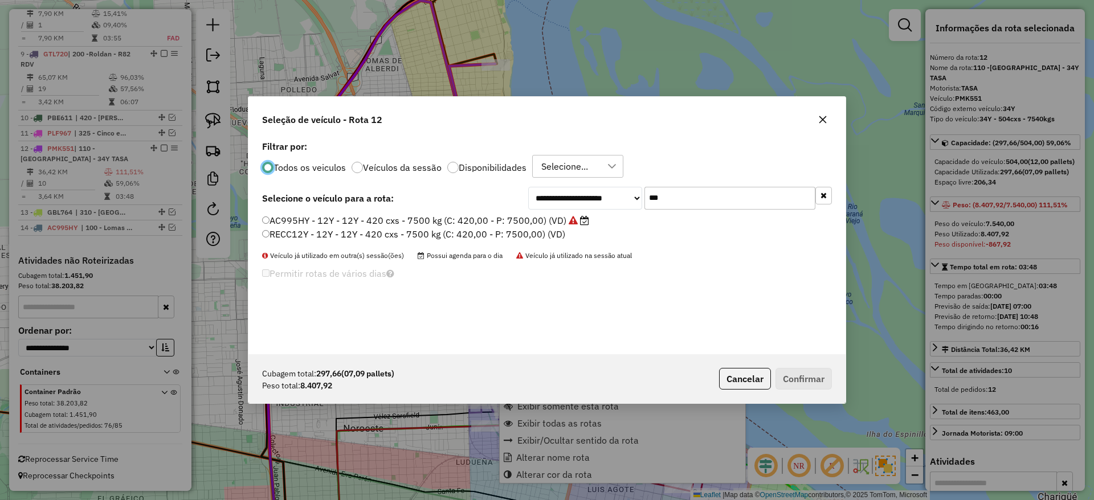
scroll to position [6, 3]
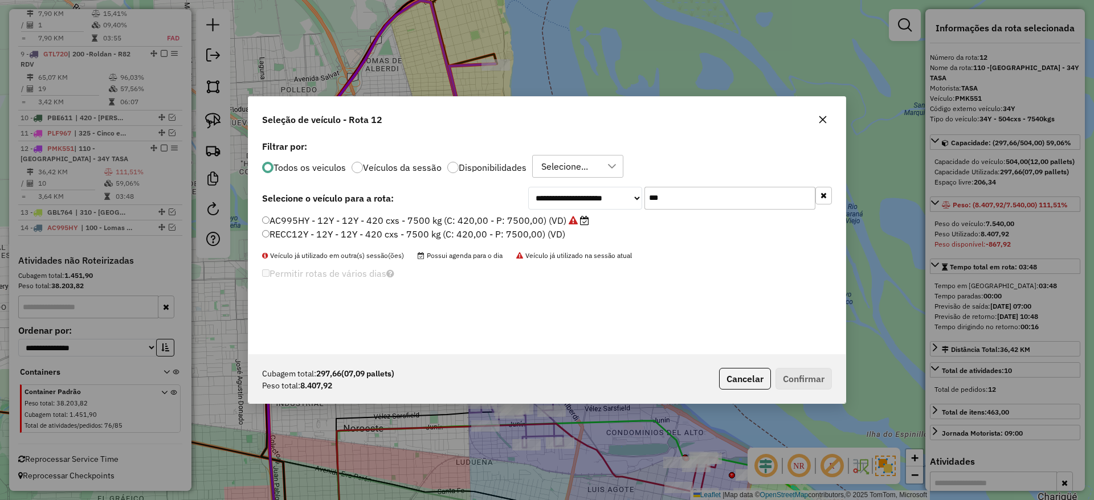
drag, startPoint x: 667, startPoint y: 180, endPoint x: 667, endPoint y: 195, distance: 15.4
click at [667, 190] on div "**********" at bounding box center [546, 246] width 597 height 216
click at [667, 195] on input "***" at bounding box center [729, 198] width 171 height 23
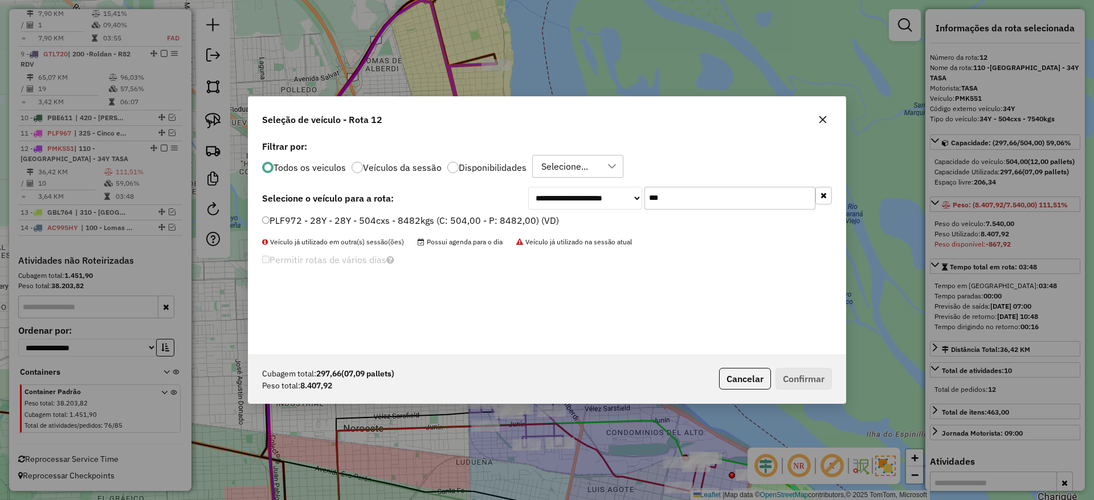
type input "***"
click at [474, 217] on label "PLF972 - 28Y - 28Y - 504cxs - 8482kgs (C: 504,00 - P: 8482,00) (VD)" at bounding box center [410, 221] width 297 height 14
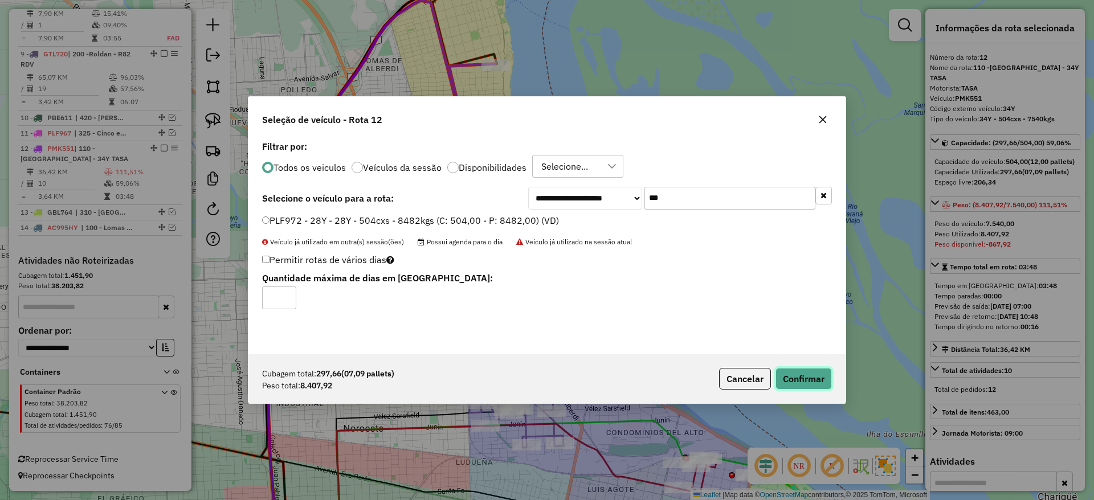
click at [798, 377] on button "Confirmar" at bounding box center [803, 379] width 56 height 22
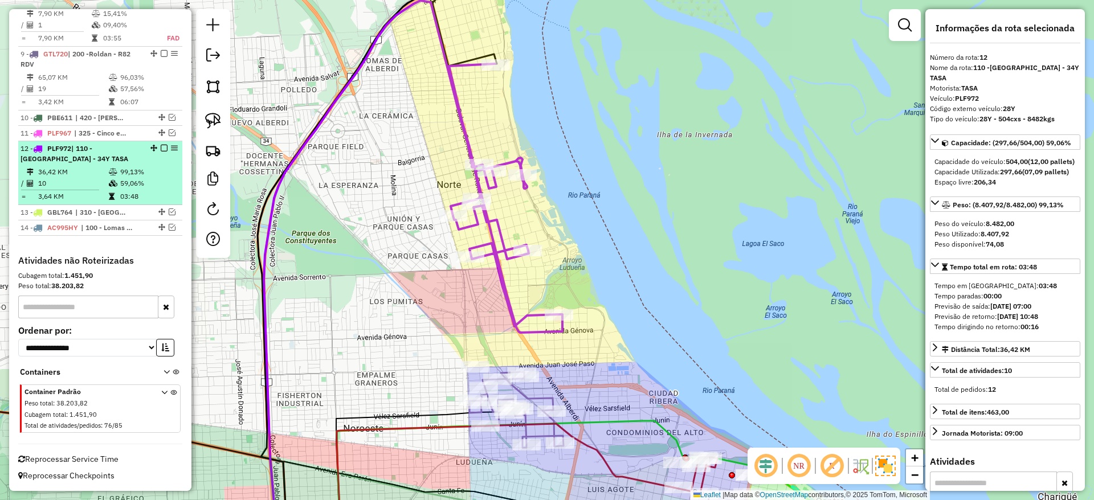
click at [162, 150] on em at bounding box center [164, 148] width 7 height 7
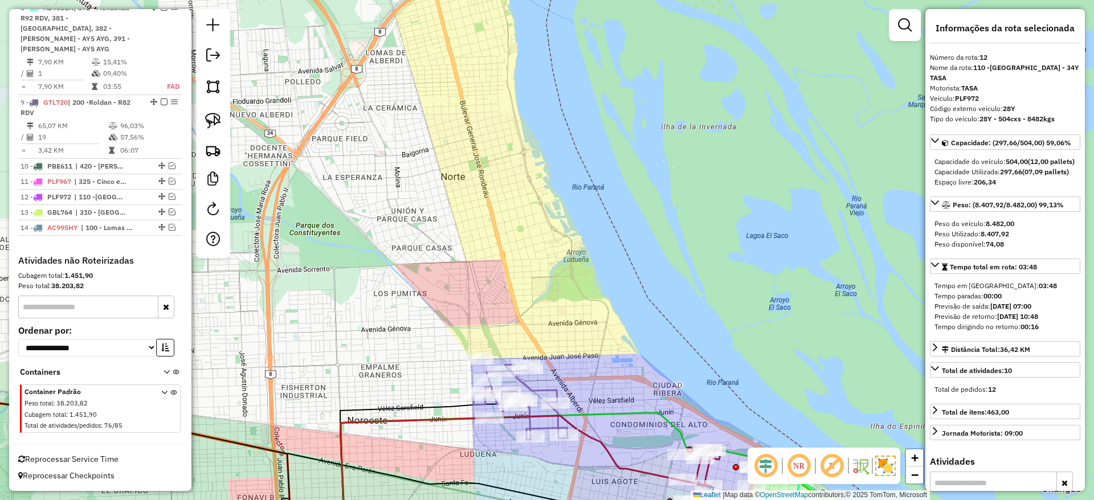
drag, startPoint x: 434, startPoint y: 185, endPoint x: 441, endPoint y: 32, distance: 152.8
click at [441, 32] on div "Janela de atendimento Grade de atendimento Capacidade Transportadoras Veículos …" at bounding box center [547, 250] width 1094 height 500
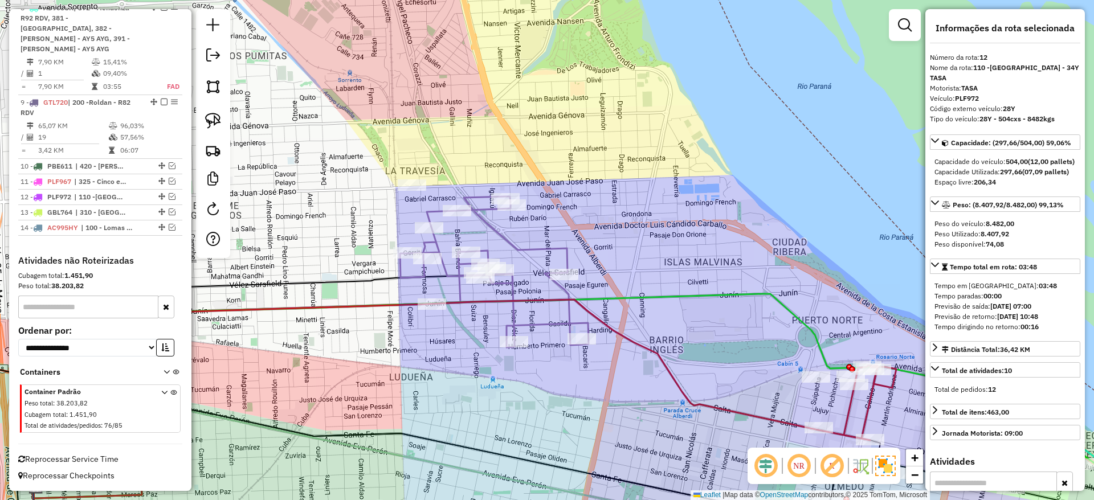
click at [549, 243] on icon at bounding box center [494, 272] width 189 height 151
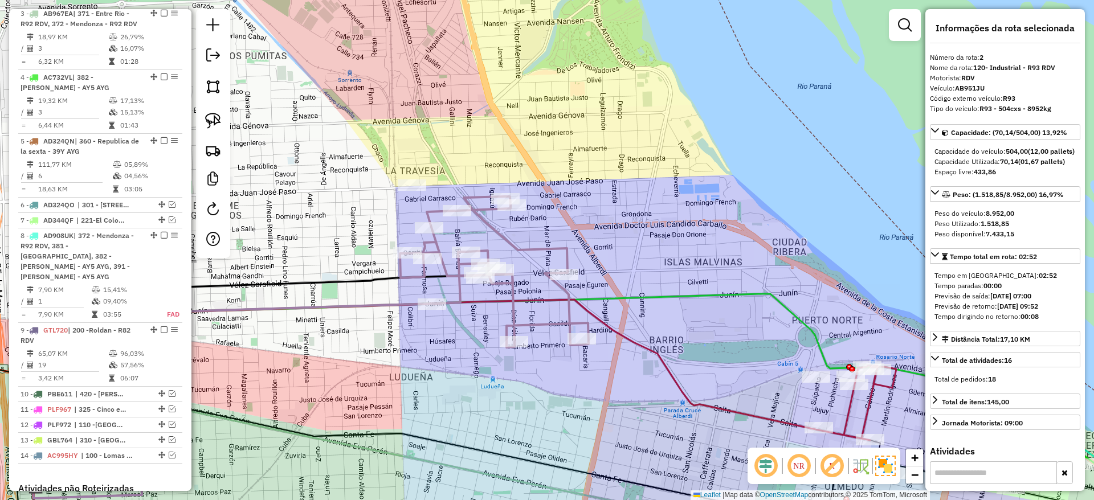
scroll to position [492, 0]
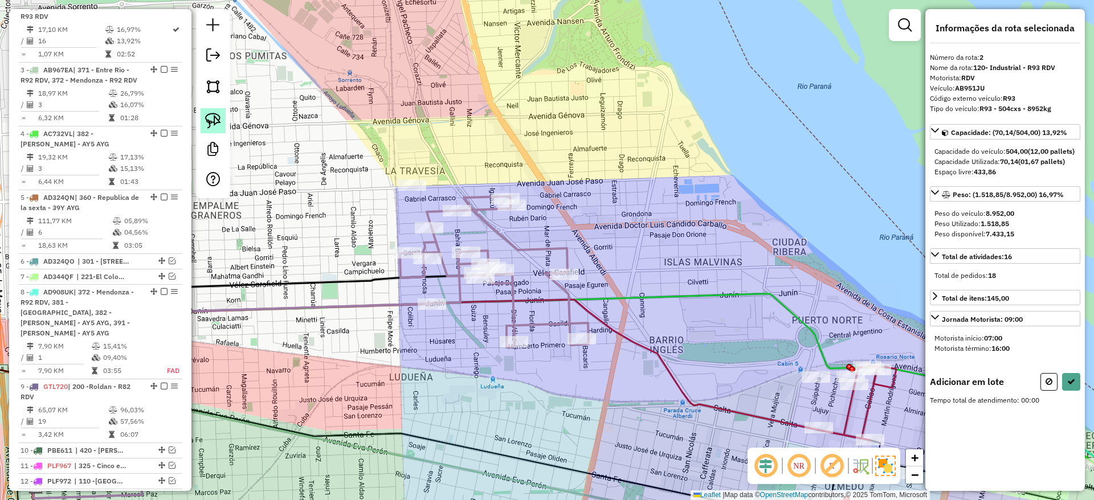
click at [207, 116] on img at bounding box center [213, 121] width 16 height 16
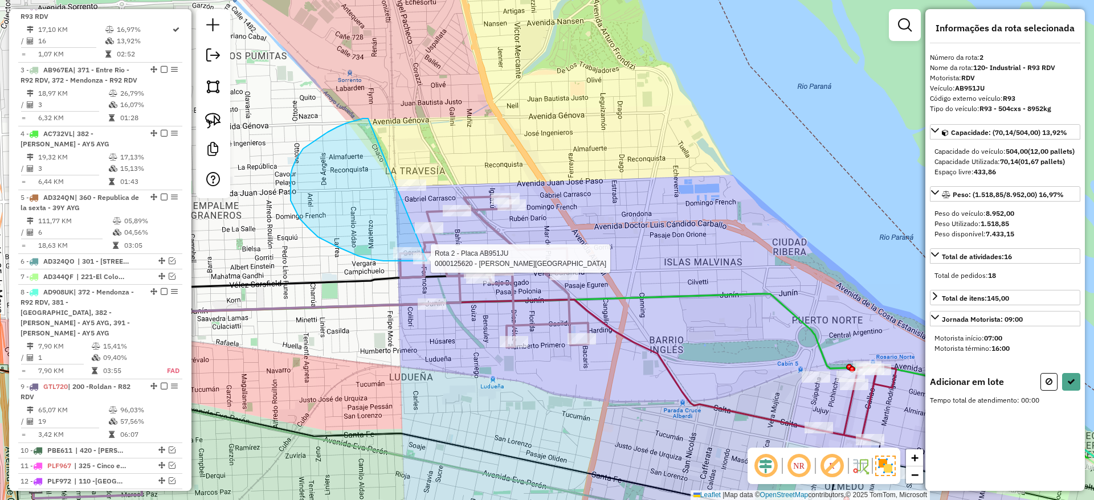
click at [481, 260] on div "Rota 2 - Placa AB951JU 0000111089 - SELAYES MARI Rota 2 - Placa AB951JU 0000125…" at bounding box center [547, 250] width 1094 height 500
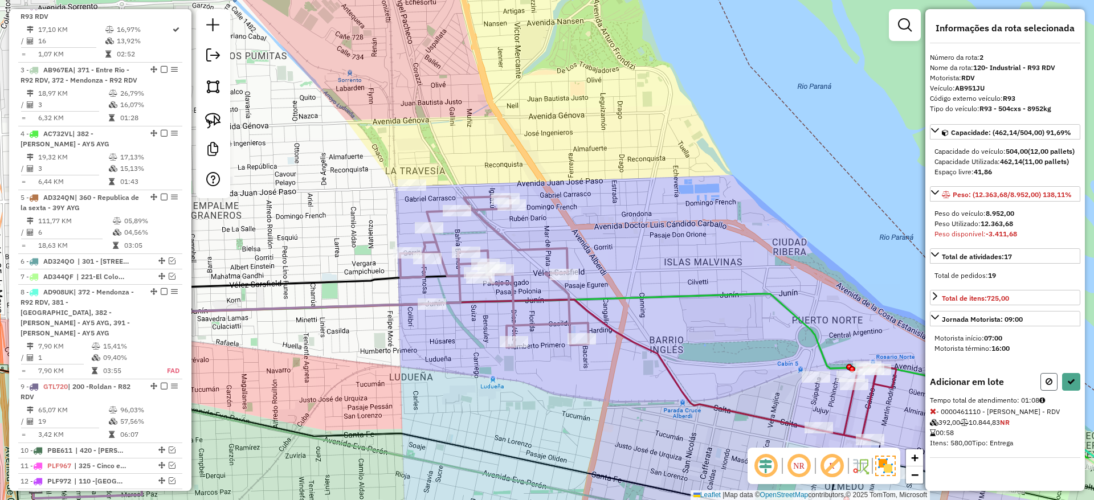
click at [1049, 386] on icon at bounding box center [1048, 382] width 7 height 8
select select "**********"
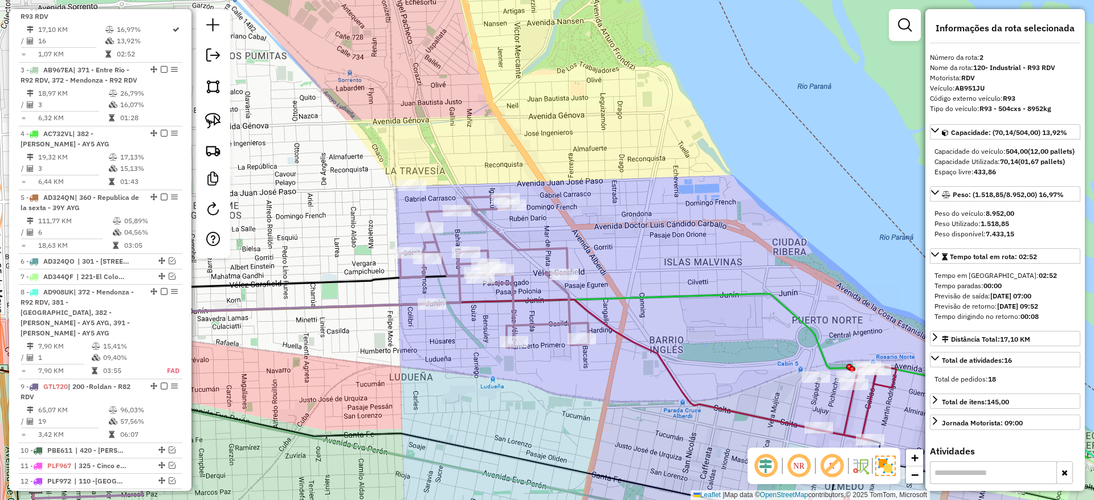
click at [709, 199] on div "Janela de atendimento Grade de atendimento Capacidade Transportadoras Veículos …" at bounding box center [547, 250] width 1094 height 500
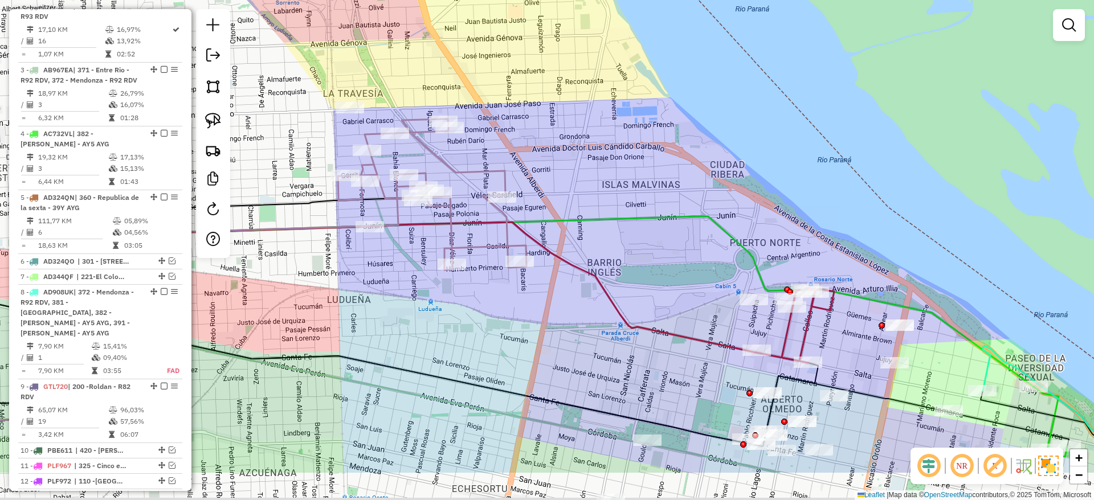
drag, startPoint x: 694, startPoint y: 196, endPoint x: 541, endPoint y: 8, distance: 242.9
click at [541, 8] on div "Janela de atendimento Grade de atendimento Capacidade Transportadoras Veículos …" at bounding box center [547, 250] width 1094 height 500
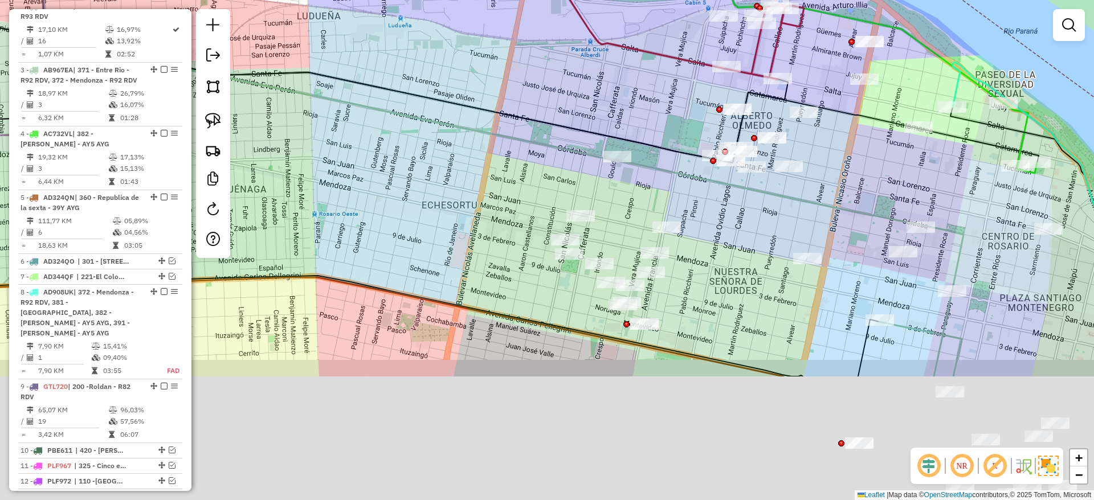
drag, startPoint x: 584, startPoint y: 216, endPoint x: 649, endPoint y: 40, distance: 188.2
click at [648, 38] on div "Janela de atendimento Grade de atendimento Capacidade Transportadoras Veículos …" at bounding box center [547, 250] width 1094 height 500
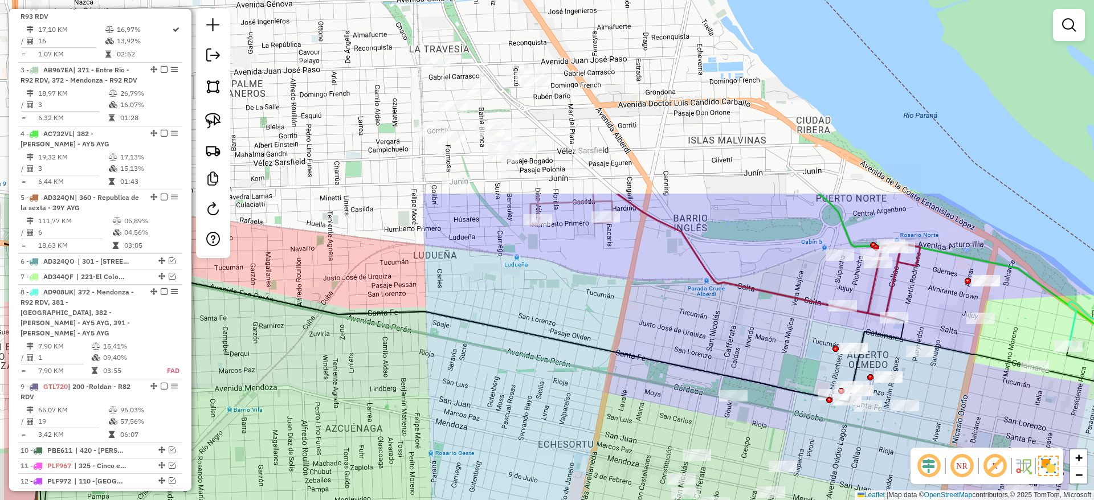
drag, startPoint x: 582, startPoint y: 128, endPoint x: 698, endPoint y: 369, distance: 267.0
click at [698, 369] on icon at bounding box center [478, 328] width 852 height 149
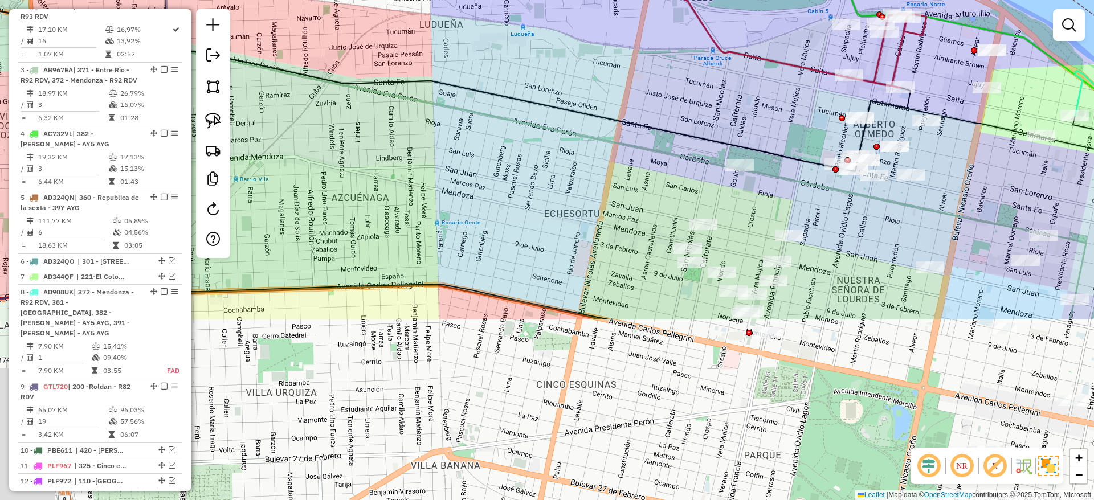
drag, startPoint x: 529, startPoint y: 299, endPoint x: 534, endPoint y: 68, distance: 230.8
click at [534, 68] on div "Janela de atendimento Grade de atendimento Capacidade Transportadoras Veículos …" at bounding box center [547, 250] width 1094 height 500
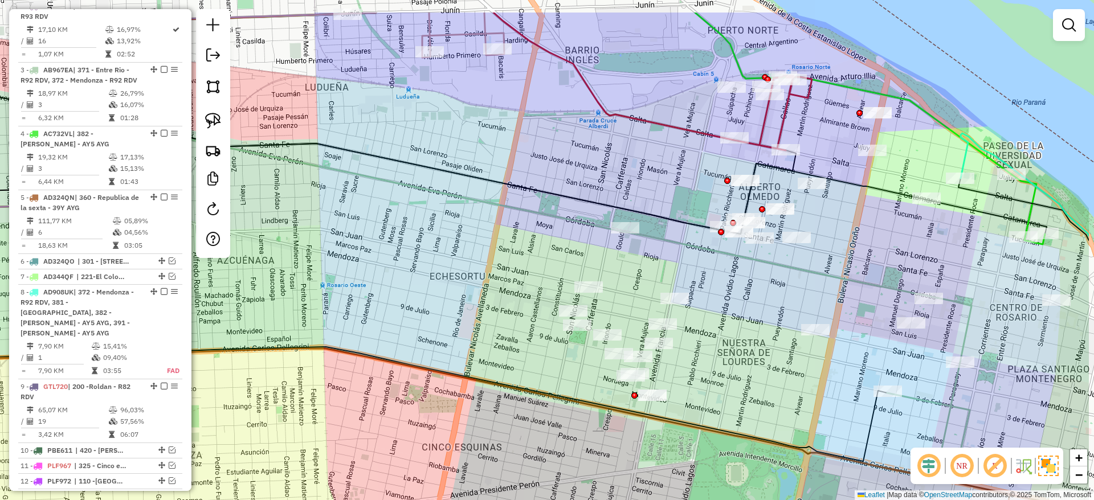
drag, startPoint x: 547, startPoint y: 133, endPoint x: 435, endPoint y: 185, distance: 123.6
click at [435, 185] on div "Janela de atendimento Grade de atendimento Capacidade Transportadoras Veículos …" at bounding box center [547, 250] width 1094 height 500
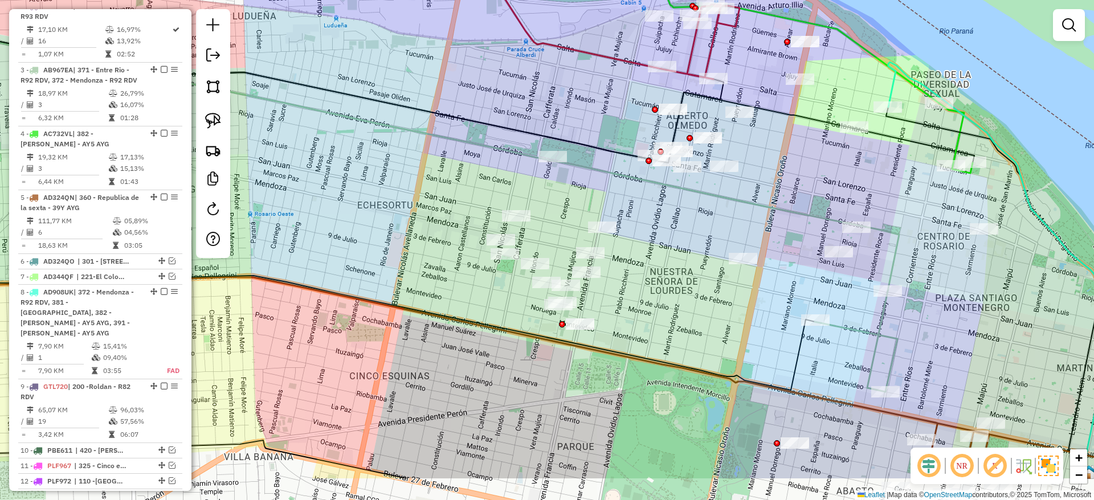
drag, startPoint x: 374, startPoint y: 171, endPoint x: 367, endPoint y: 100, distance: 72.1
click at [306, 99] on div "Janela de atendimento Grade de atendimento Capacidade Transportadoras Veículos …" at bounding box center [547, 250] width 1094 height 500
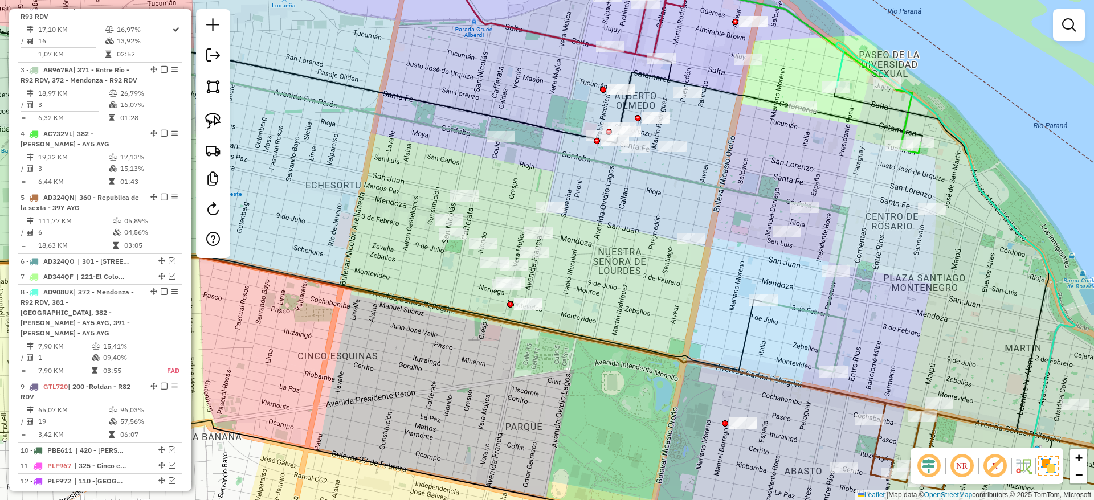
drag, startPoint x: 373, startPoint y: 175, endPoint x: 367, endPoint y: 178, distance: 7.1
click at [371, 178] on div "Janela de atendimento Grade de atendimento Capacidade Transportadoras Veículos …" at bounding box center [547, 250] width 1094 height 500
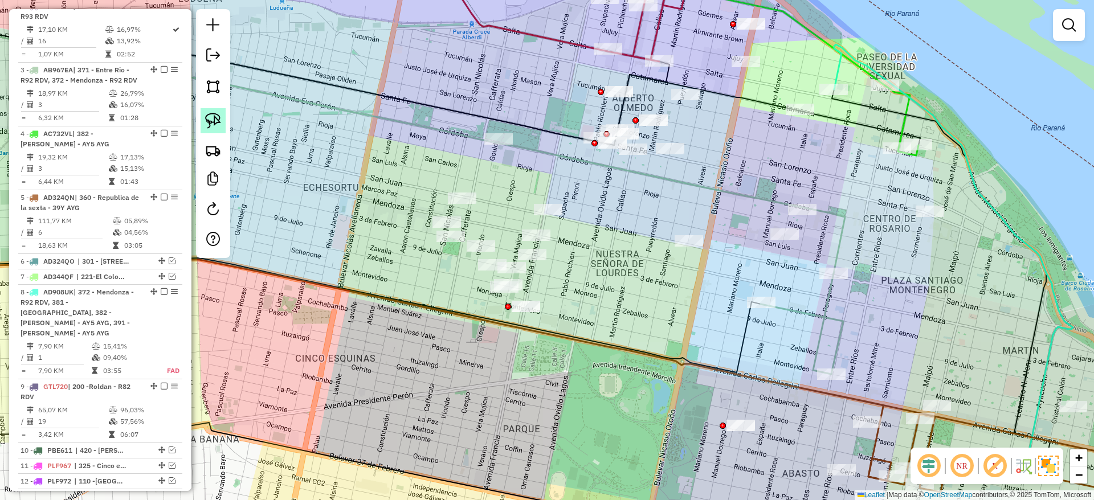
click at [214, 121] on img at bounding box center [213, 121] width 16 height 16
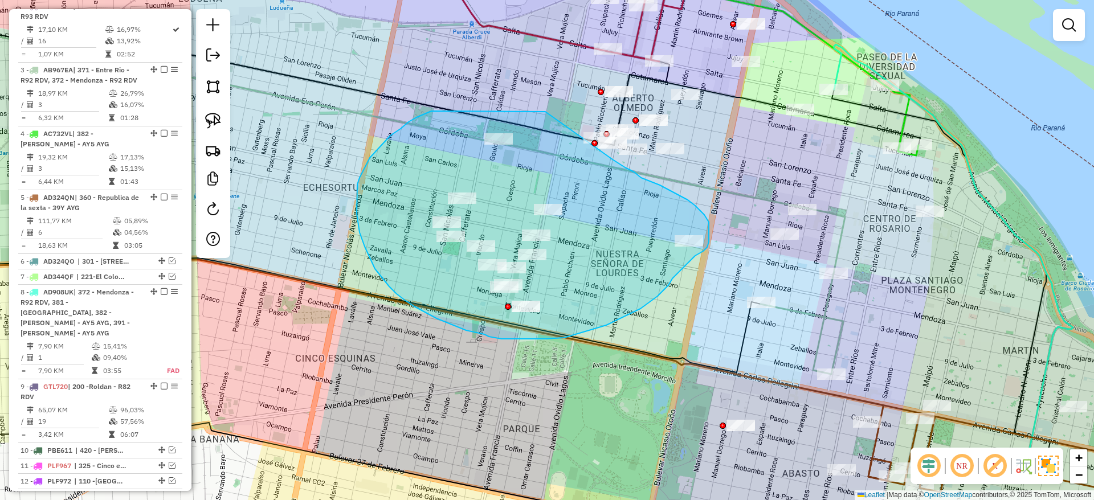
drag, startPoint x: 408, startPoint y: 122, endPoint x: 535, endPoint y: 107, distance: 128.0
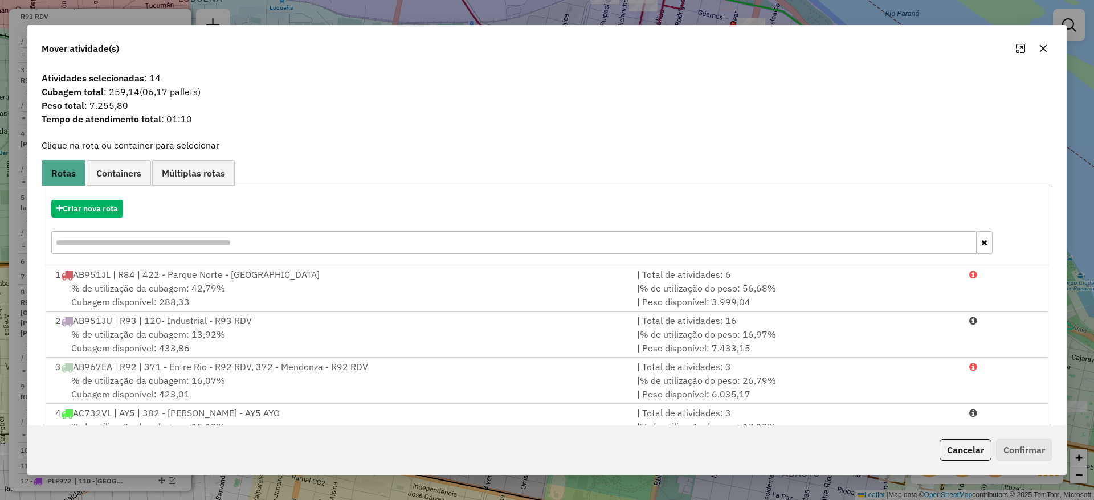
click at [101, 198] on div "Criar nova rota" at bounding box center [546, 228] width 1005 height 74
click at [101, 207] on button "Criar nova rota" at bounding box center [87, 209] width 72 height 18
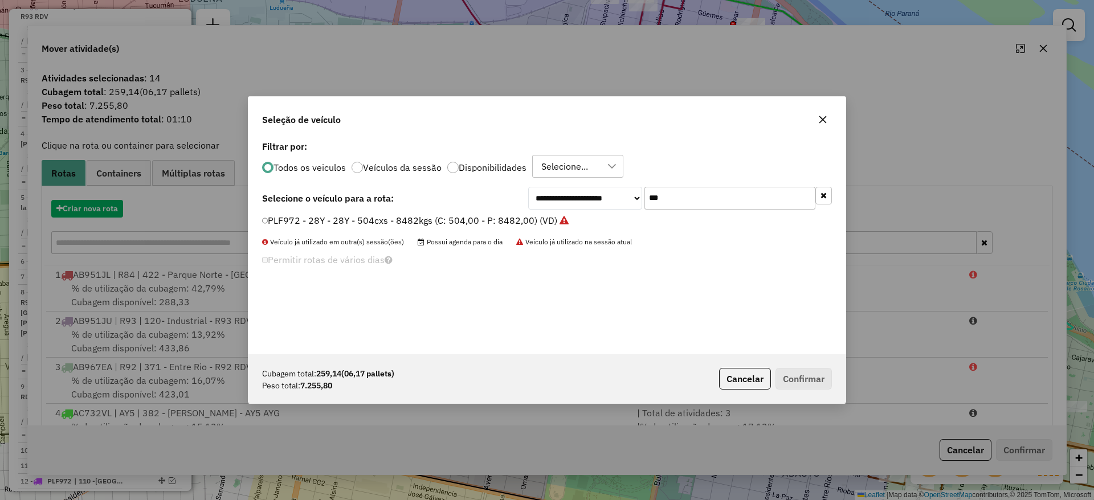
scroll to position [6, 3]
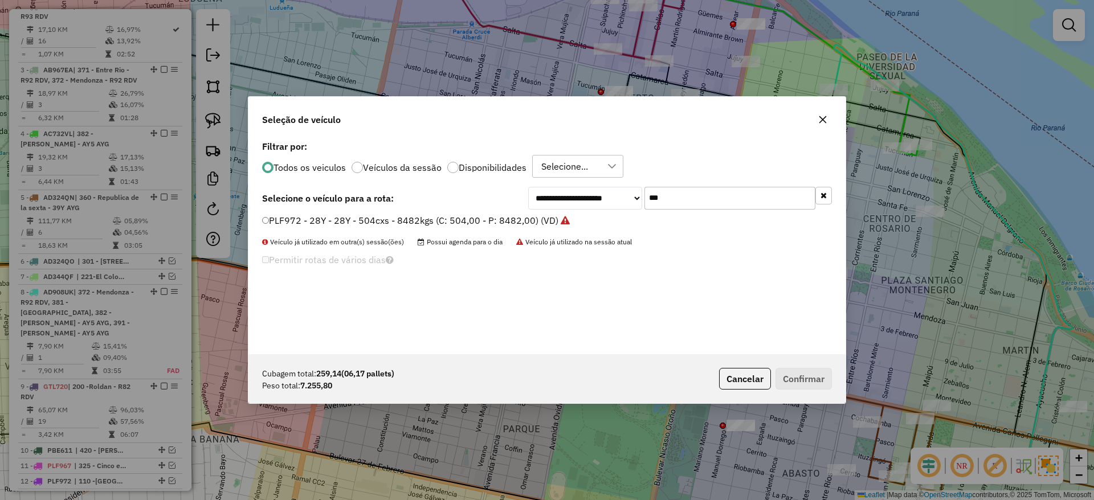
click at [683, 198] on input "***" at bounding box center [729, 198] width 171 height 23
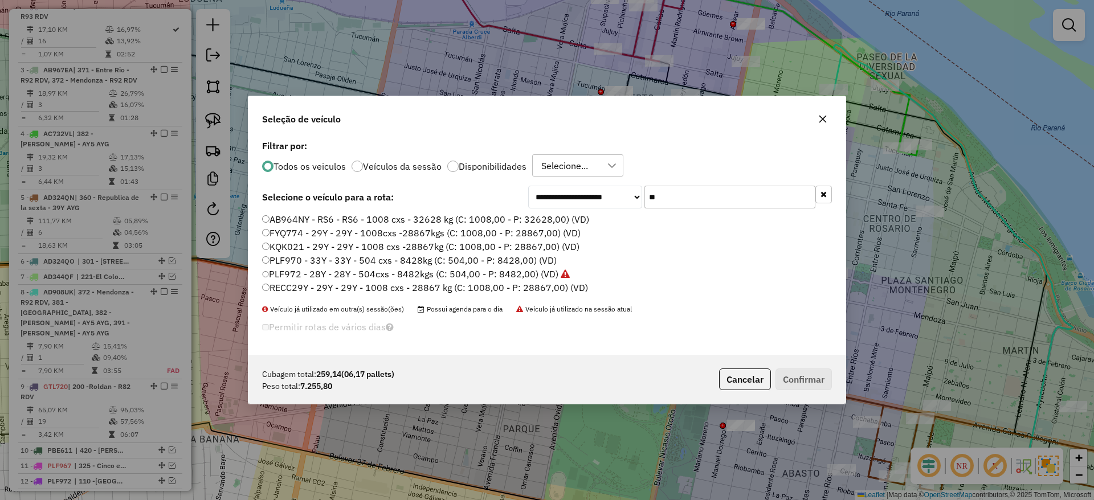
type input "*"
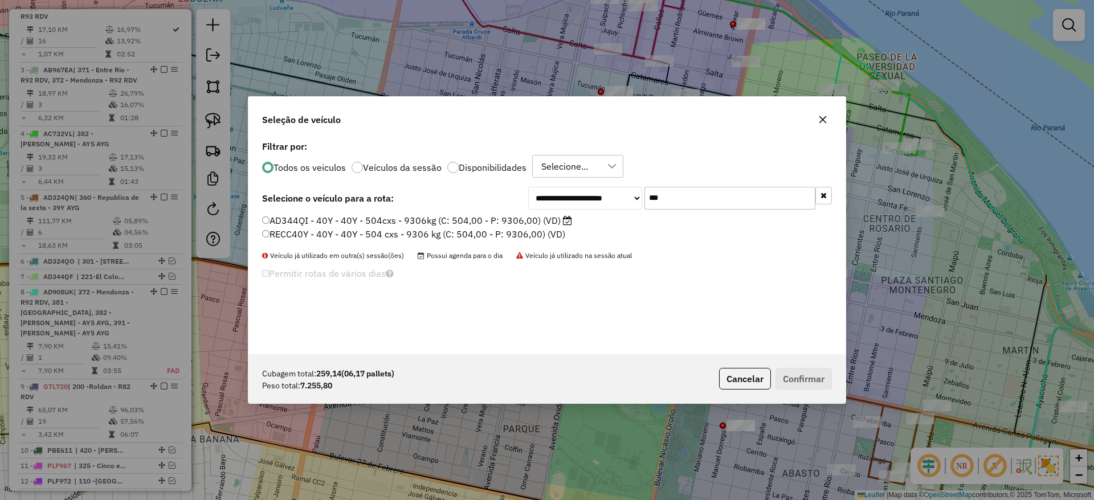
type input "***"
click at [538, 218] on label "AD344QI - 40Y - 40Y - 504cxs - 9306kg (C: 504,00 - P: 9306,00) (VD)" at bounding box center [417, 221] width 310 height 14
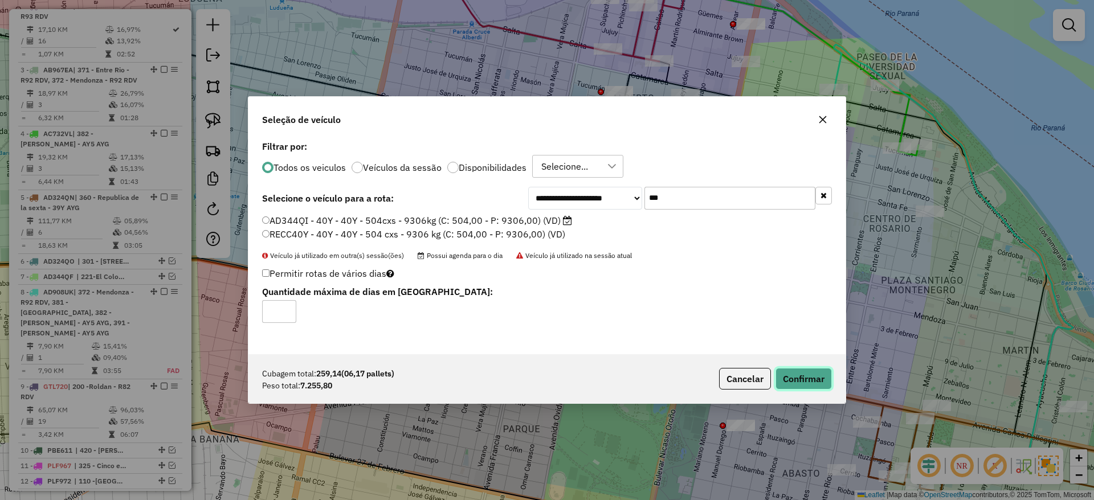
click at [810, 385] on button "Confirmar" at bounding box center [803, 379] width 56 height 22
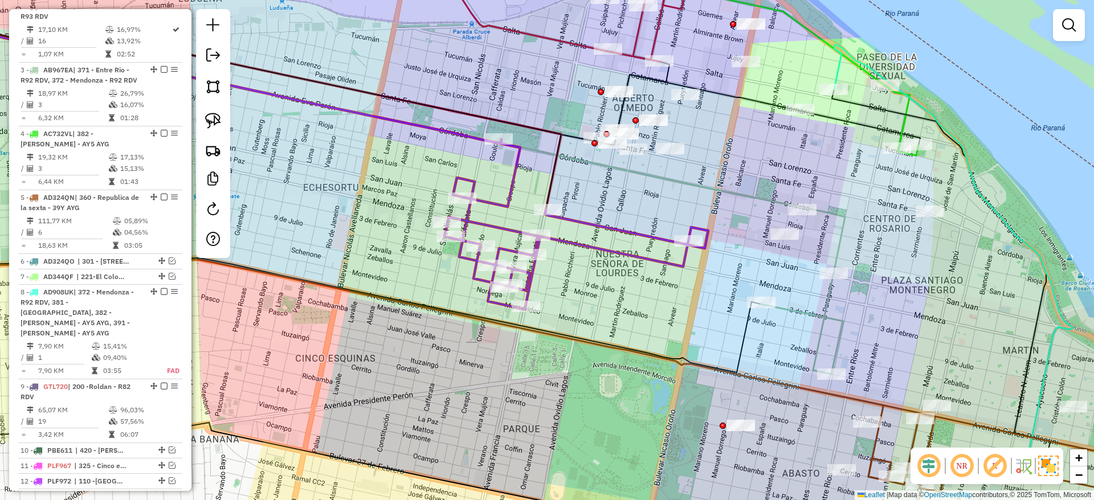
click at [572, 243] on icon at bounding box center [576, 225] width 264 height 170
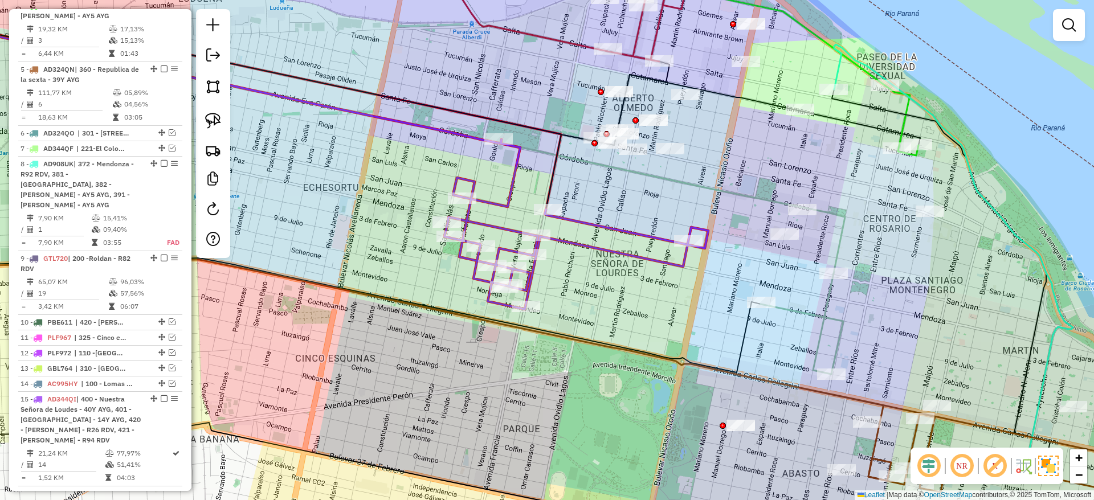
select select "**********"
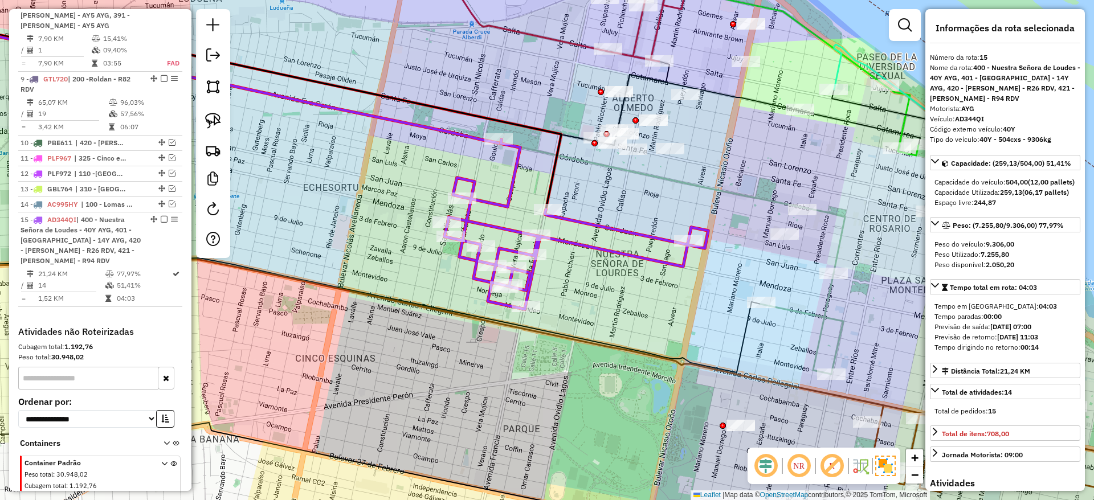
scroll to position [871, 0]
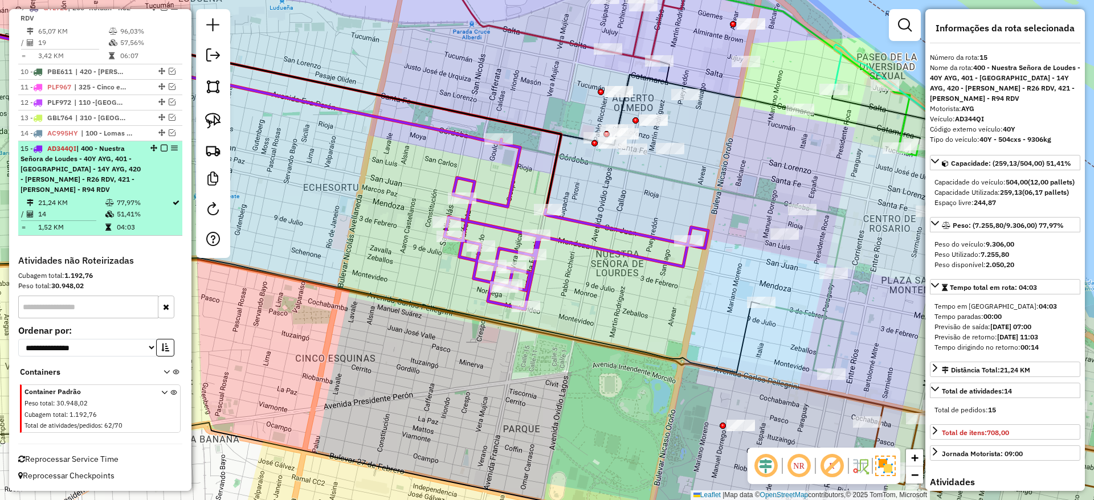
click at [163, 148] on em at bounding box center [164, 148] width 7 height 7
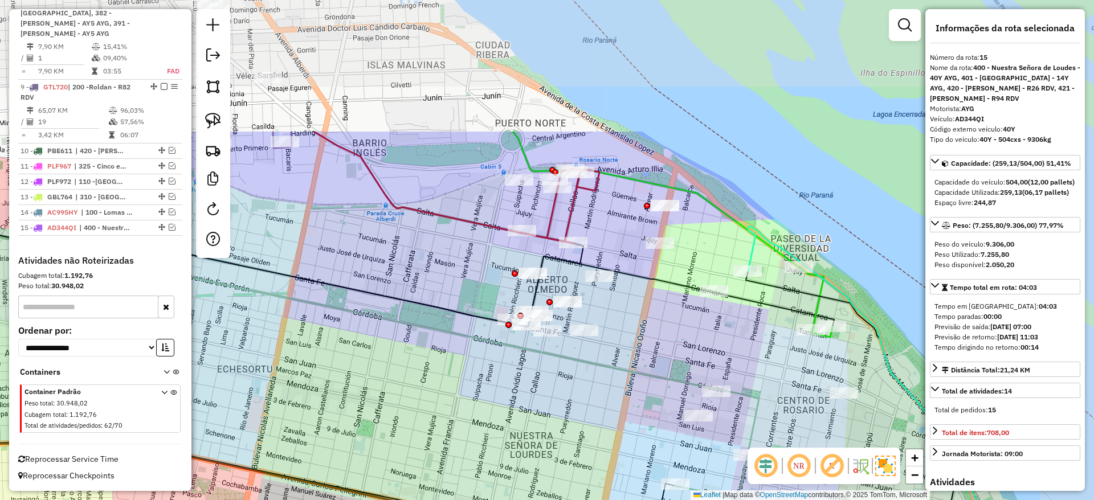
drag, startPoint x: 444, startPoint y: 319, endPoint x: 398, endPoint y: 431, distance: 121.3
click at [398, 431] on div "Janela de atendimento Grade de atendimento Capacidade Transportadoras Veículos …" at bounding box center [547, 250] width 1094 height 500
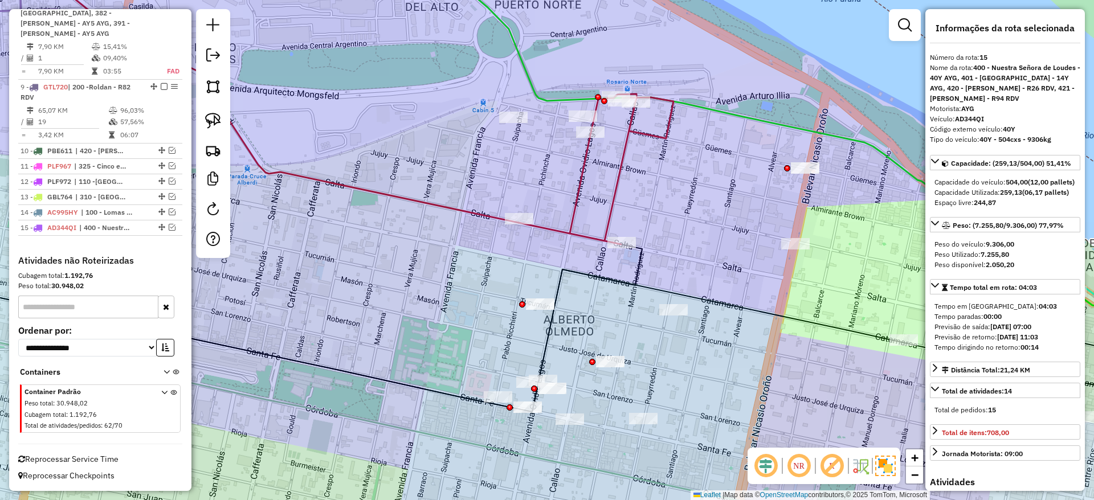
click at [552, 228] on icon at bounding box center [595, 169] width 155 height 150
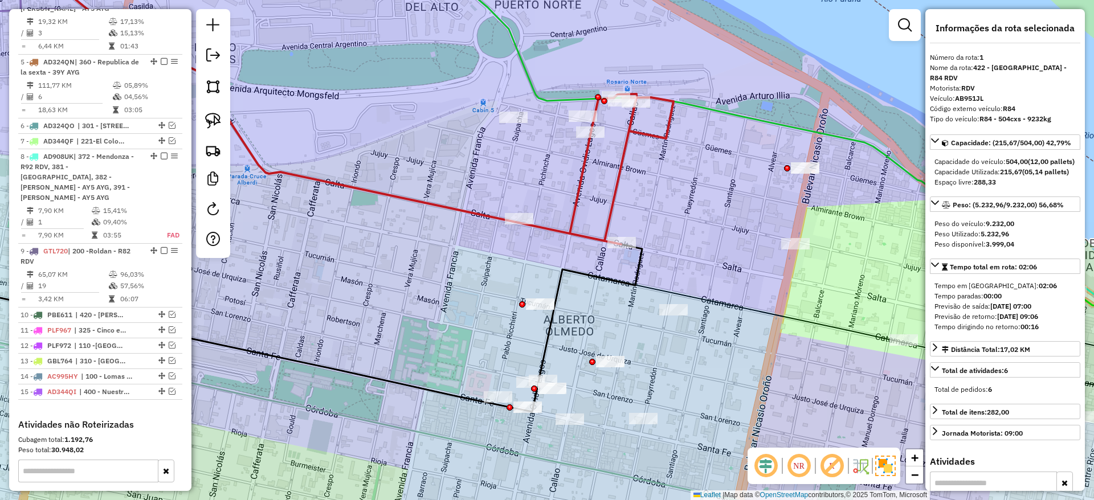
scroll to position [428, 0]
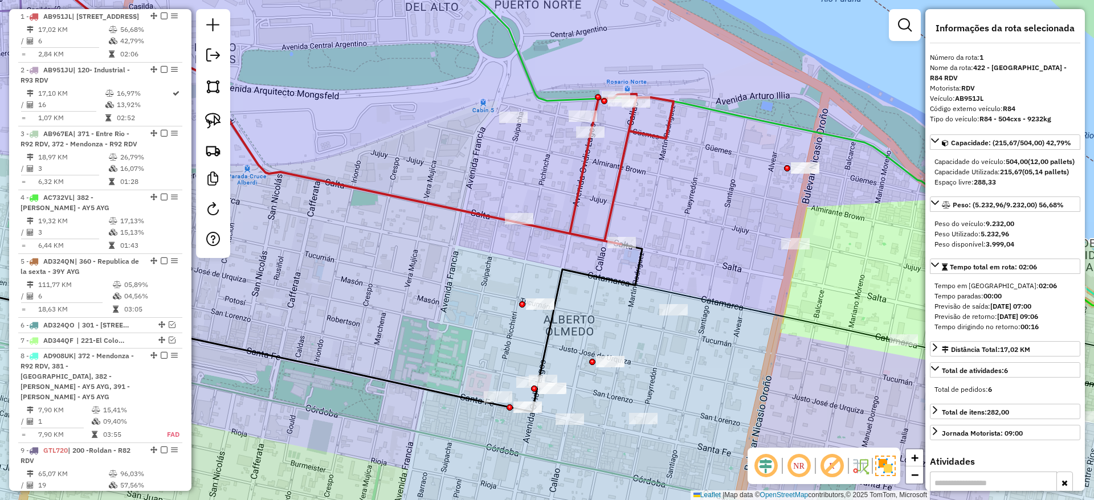
click at [554, 219] on div "Janela de atendimento Grade de atendimento Capacidade Transportadoras Veículos …" at bounding box center [547, 250] width 1094 height 500
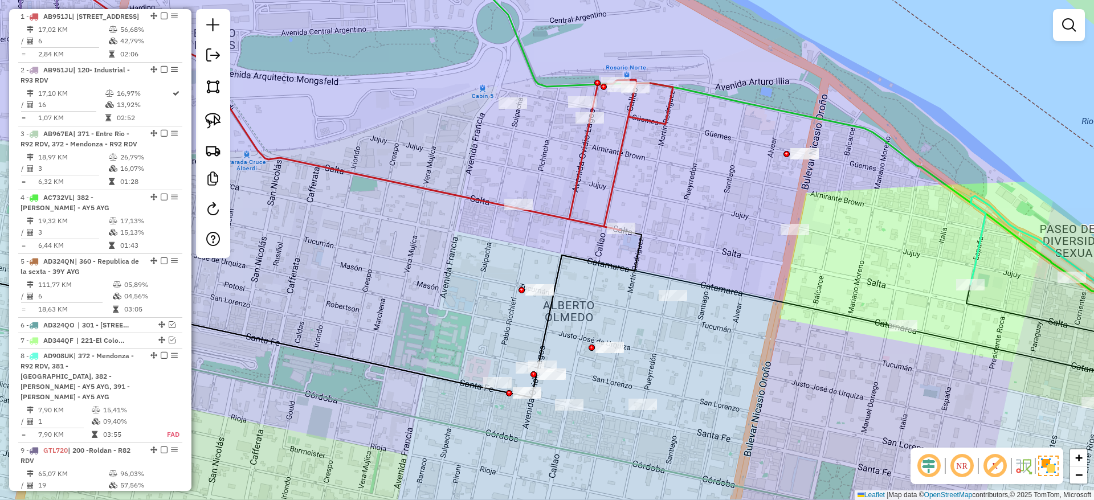
drag, startPoint x: 432, startPoint y: 291, endPoint x: 431, endPoint y: 276, distance: 14.3
click at [431, 276] on div "Janela de atendimento Grade de atendimento Capacidade Transportadoras Veículos …" at bounding box center [547, 250] width 1094 height 500
click at [210, 110] on link at bounding box center [213, 120] width 25 height 25
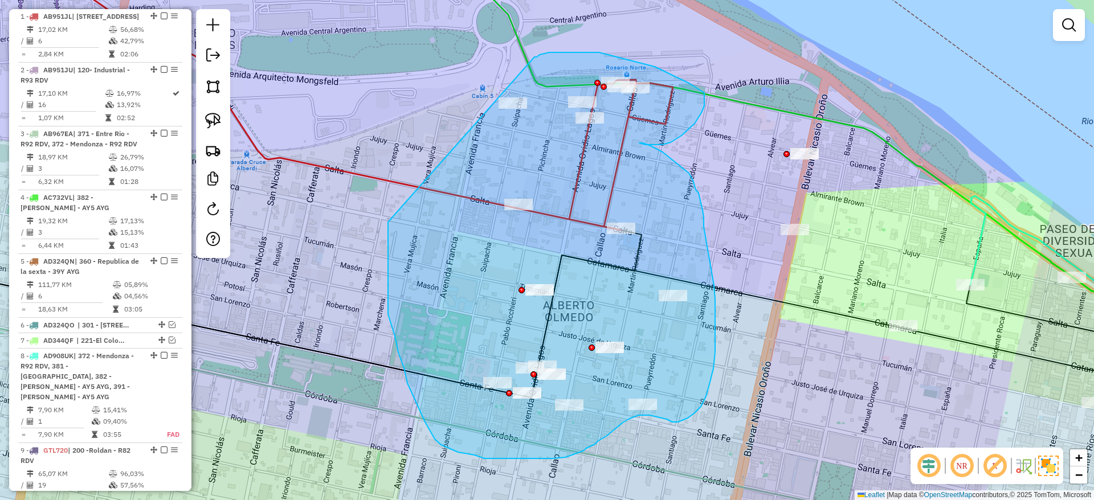
drag, startPoint x: 388, startPoint y: 255, endPoint x: 534, endPoint y: 57, distance: 246.4
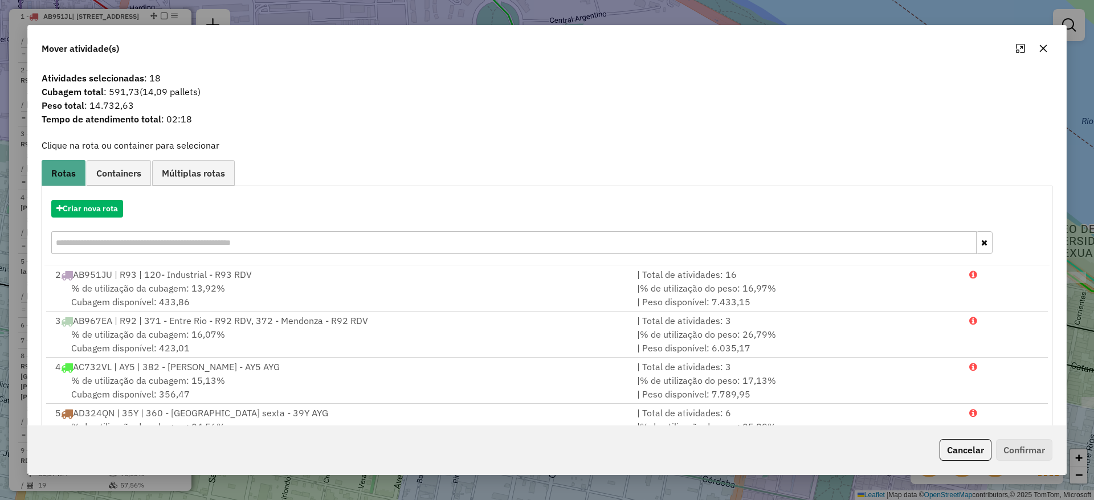
click at [1048, 47] on button "button" at bounding box center [1043, 48] width 18 height 18
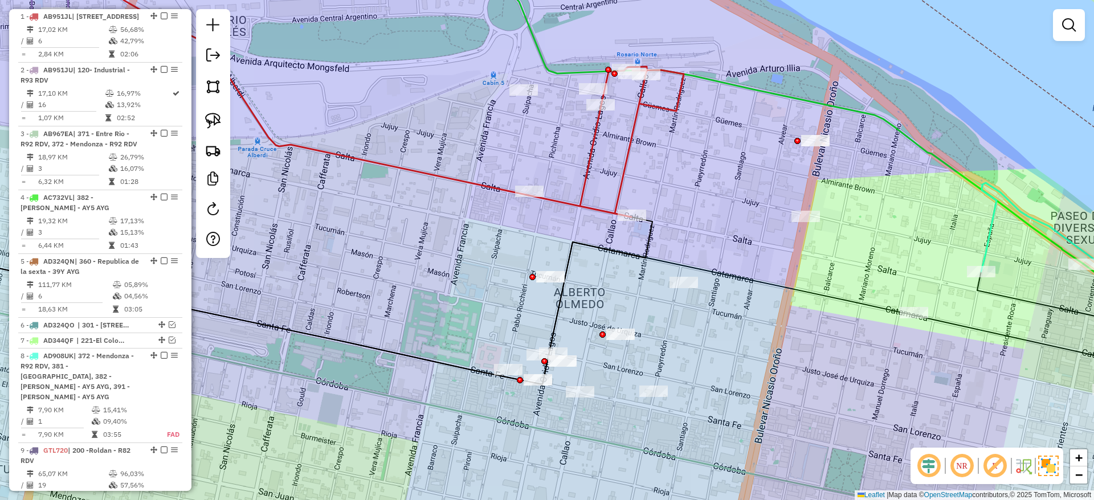
drag, startPoint x: 472, startPoint y: 282, endPoint x: 529, endPoint y: 250, distance: 66.1
click at [529, 250] on div "Janela de atendimento Grade de atendimento Capacidade Transportadoras Veículos …" at bounding box center [547, 250] width 1094 height 500
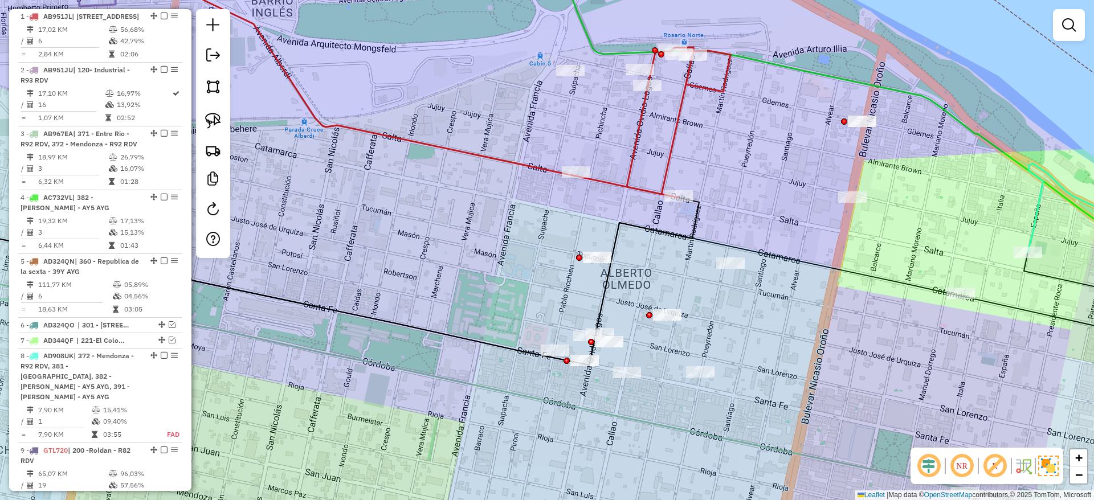
click at [638, 142] on icon at bounding box center [652, 122] width 155 height 150
select select "**********"
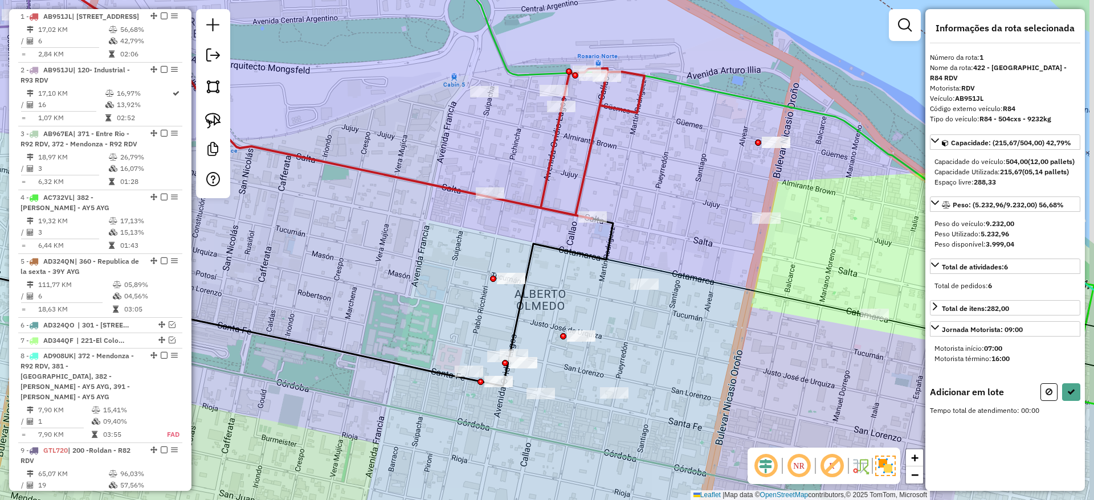
drag, startPoint x: 657, startPoint y: 167, endPoint x: 646, endPoint y: 176, distance: 14.2
click at [646, 176] on div "Janela de atendimento Grade de atendimento Capacidade Transportadoras Veículos …" at bounding box center [547, 250] width 1094 height 500
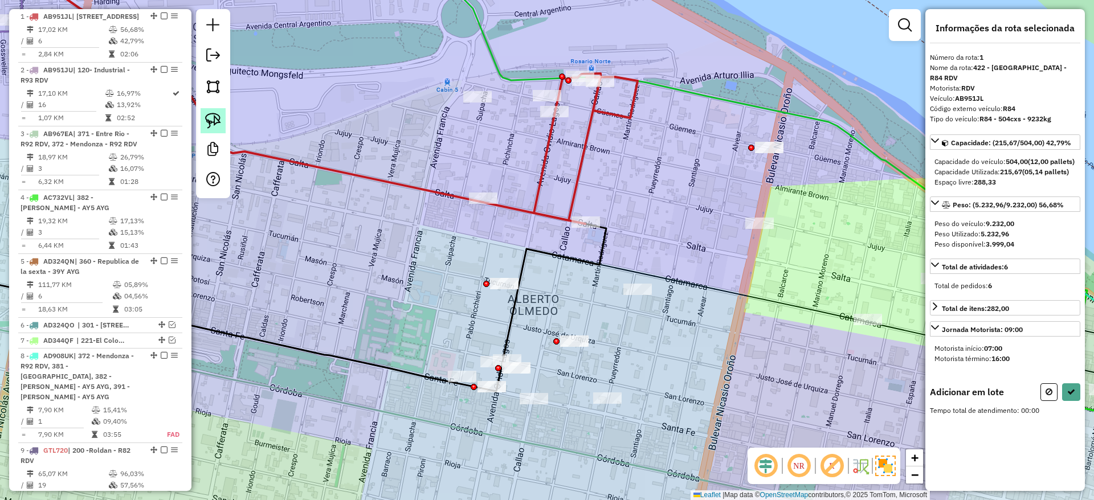
click at [220, 125] on img at bounding box center [213, 121] width 16 height 16
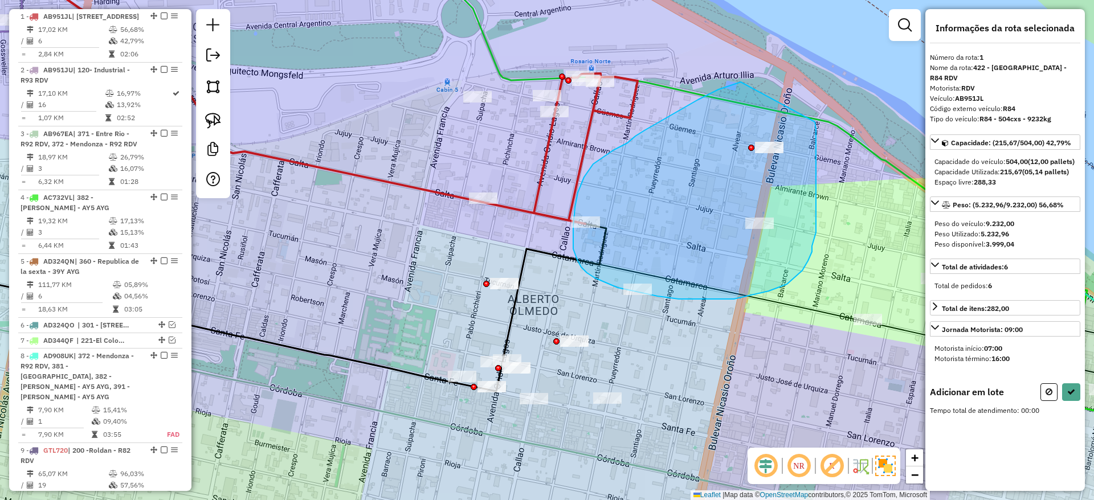
drag, startPoint x: 728, startPoint y: 86, endPoint x: 815, endPoint y: 122, distance: 93.7
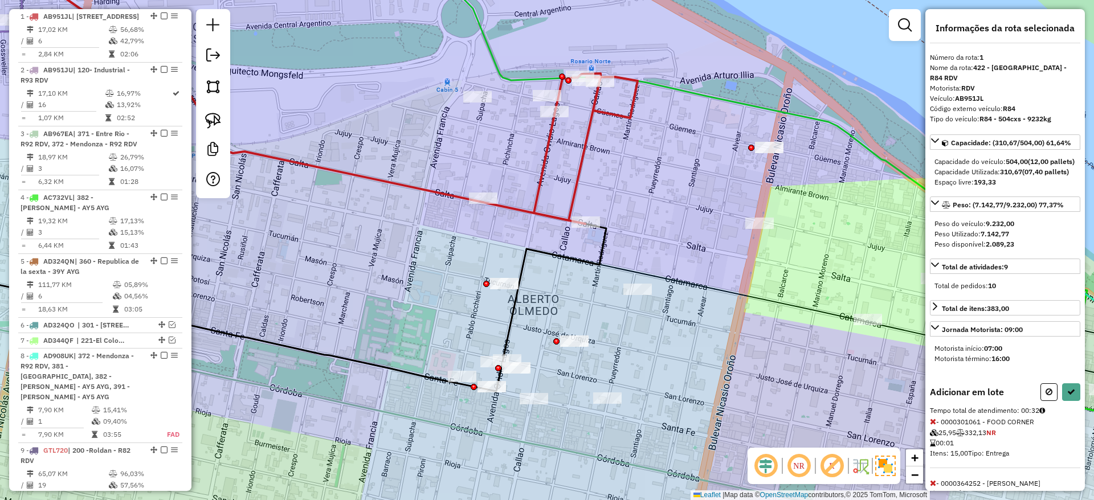
select select "**********"
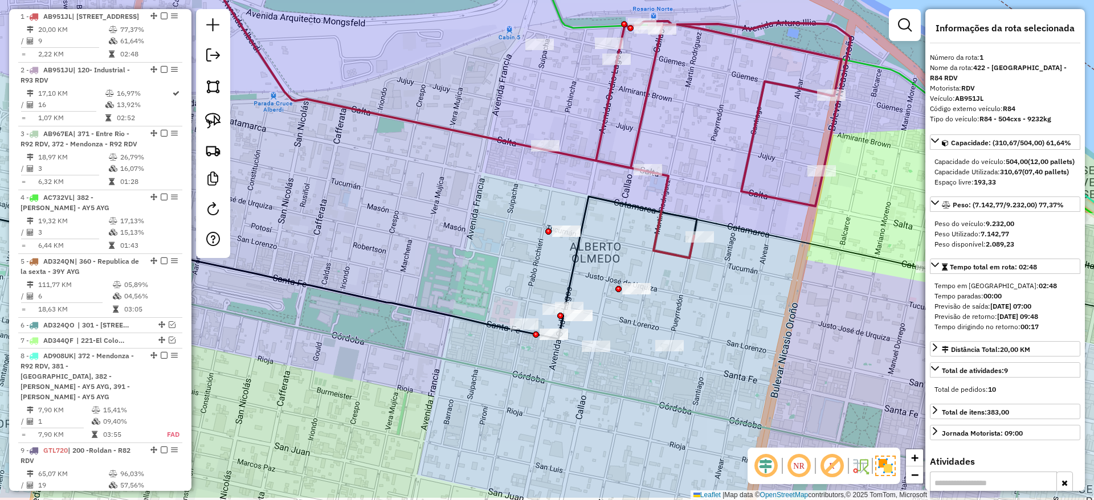
drag, startPoint x: 603, startPoint y: 238, endPoint x: 668, endPoint y: 183, distance: 84.5
click at [668, 183] on icon at bounding box center [698, 139] width 306 height 237
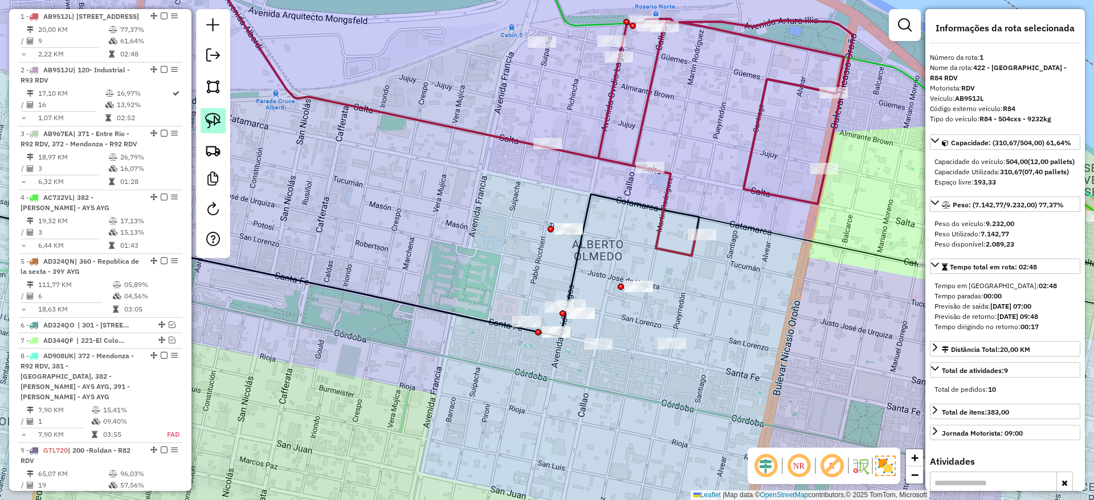
click at [219, 119] on img at bounding box center [213, 121] width 16 height 16
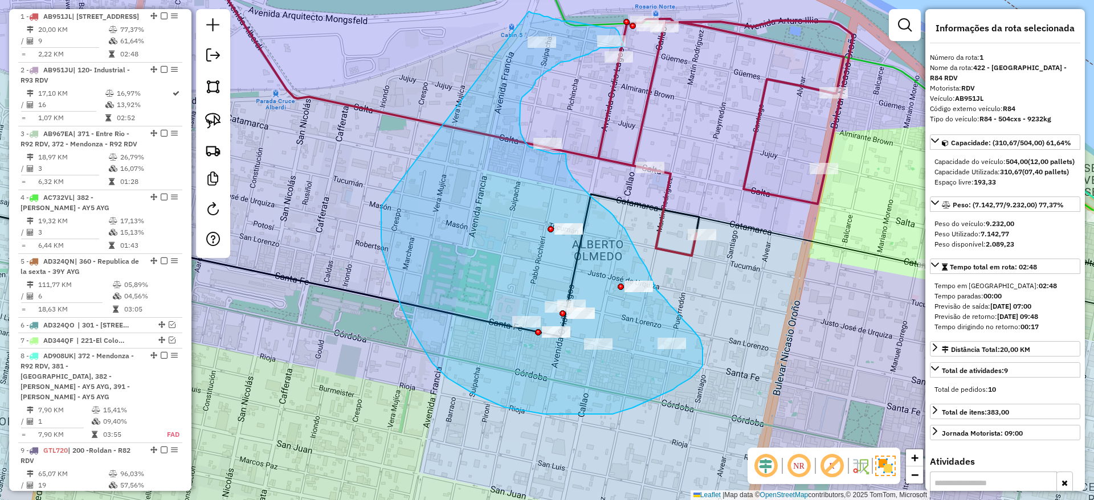
drag, startPoint x: 381, startPoint y: 229, endPoint x: 526, endPoint y: 11, distance: 261.8
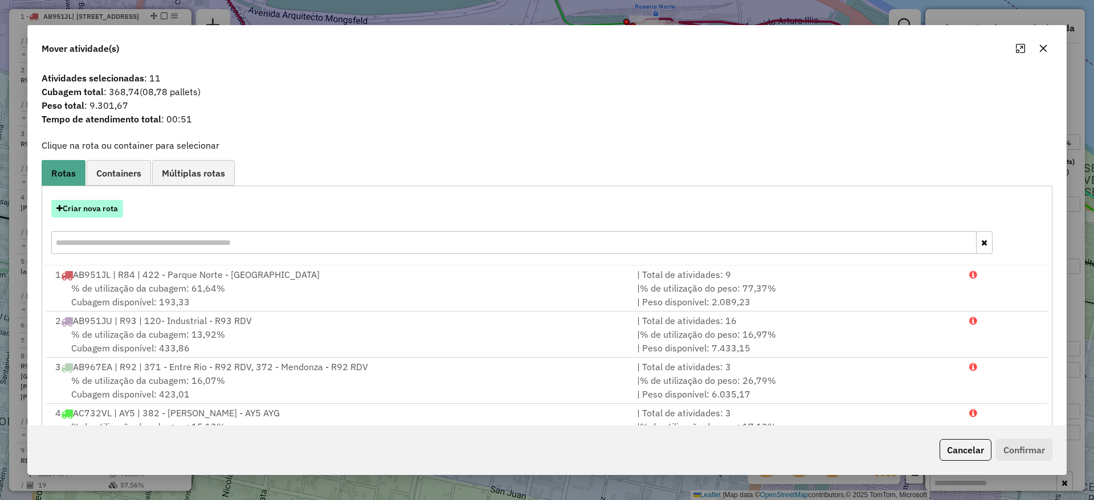
click at [109, 210] on button "Criar nova rota" at bounding box center [87, 209] width 72 height 18
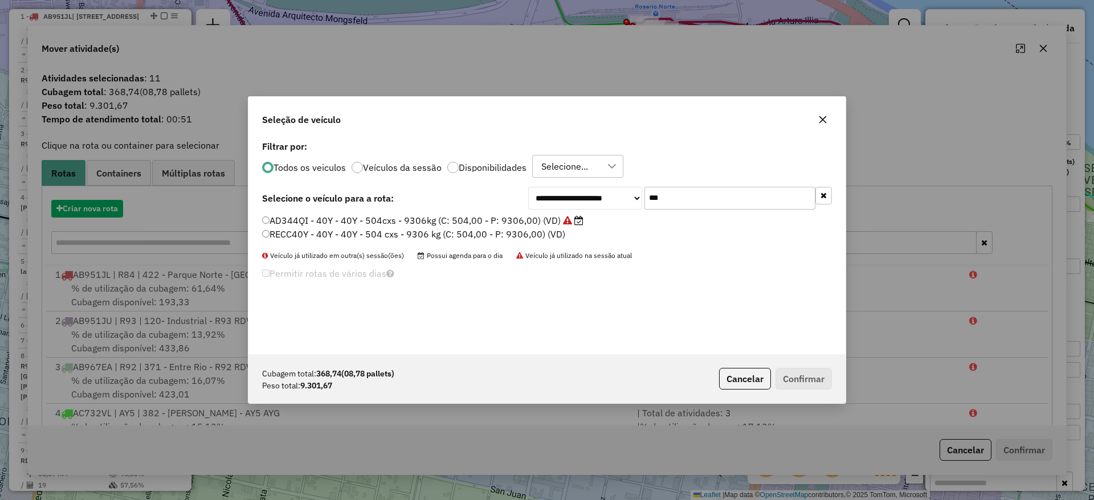
scroll to position [6, 3]
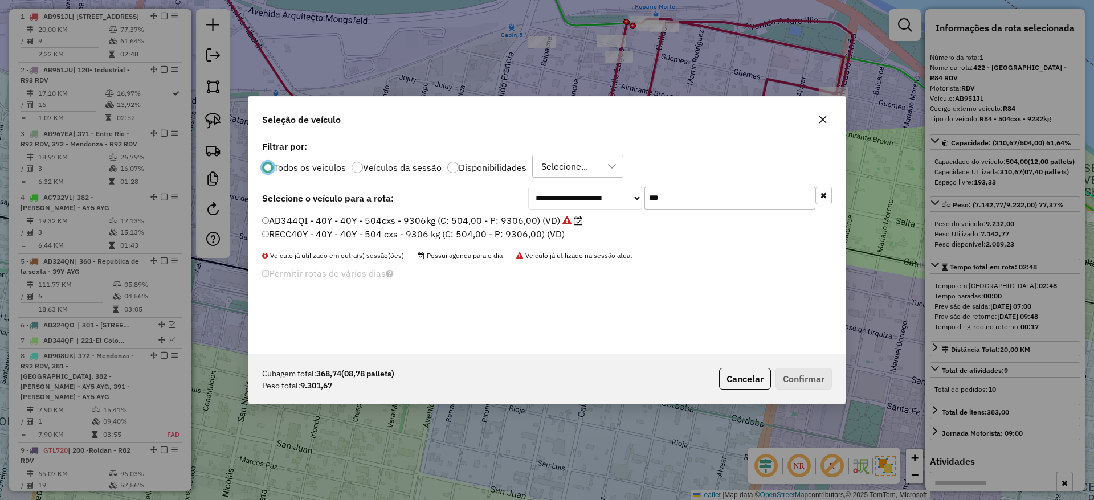
click at [682, 202] on input "***" at bounding box center [729, 198] width 171 height 23
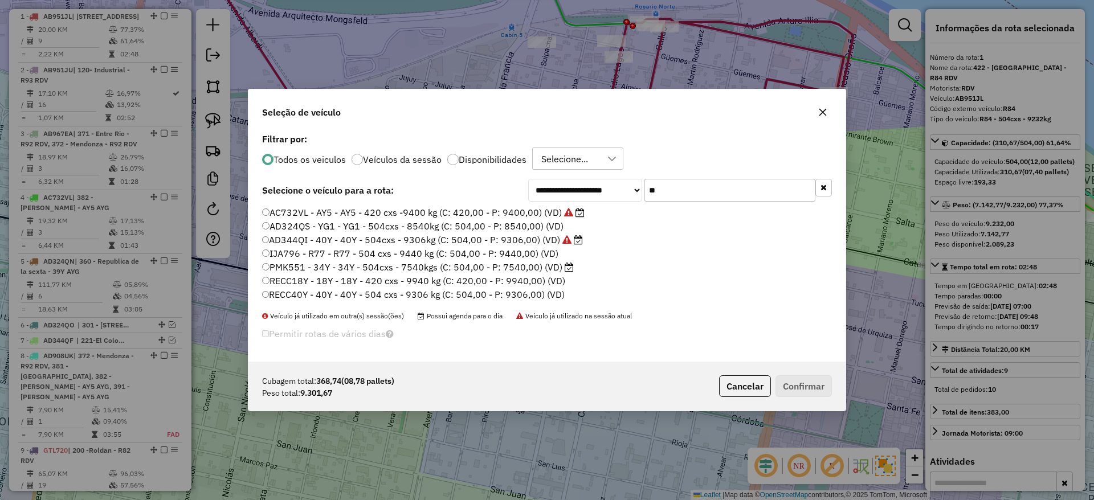
type input "*"
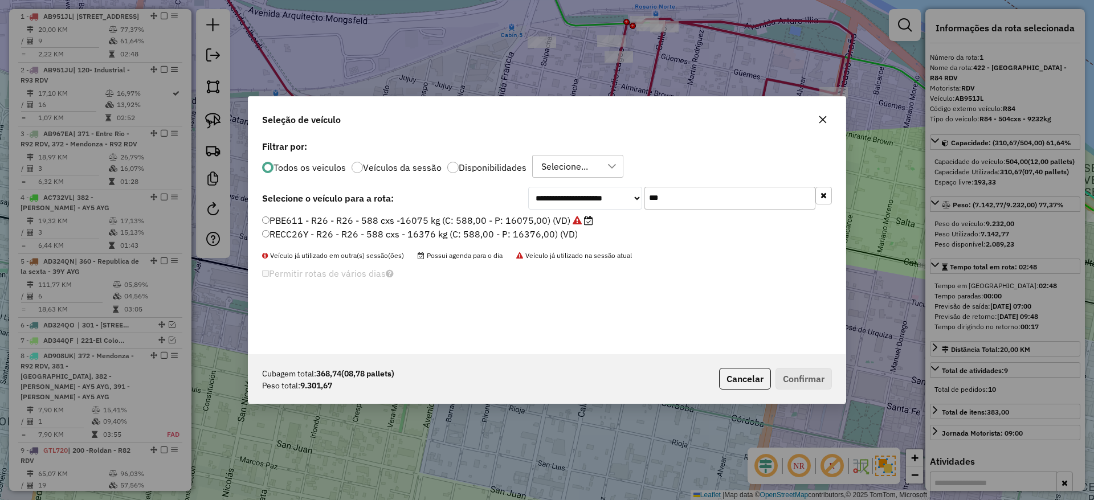
type input "***"
click at [543, 219] on label "PBE611 - R26 - R26 - 588 cxs -16075 kg (C: 588,00 - P: 16075,00) (VD)" at bounding box center [427, 221] width 331 height 14
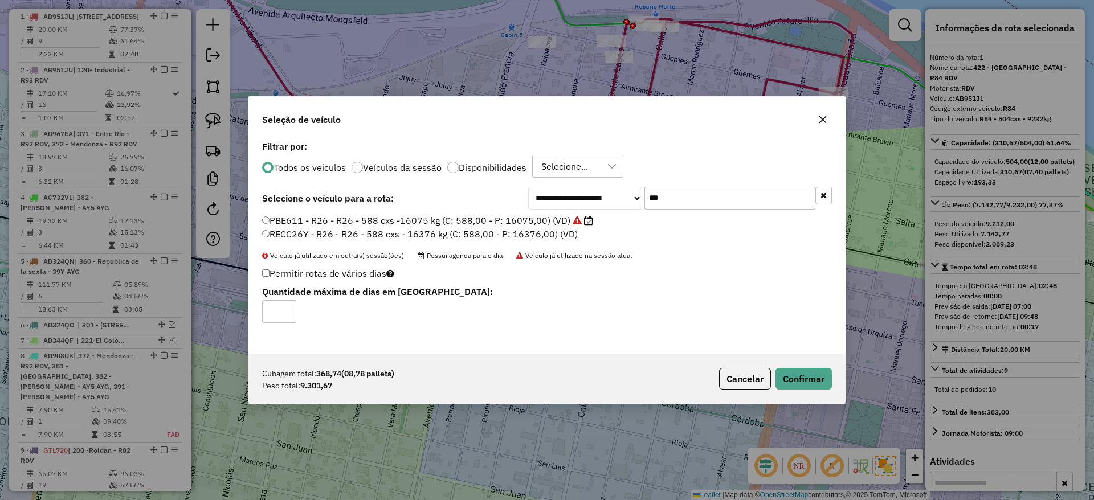
click at [819, 114] on button "button" at bounding box center [822, 120] width 18 height 18
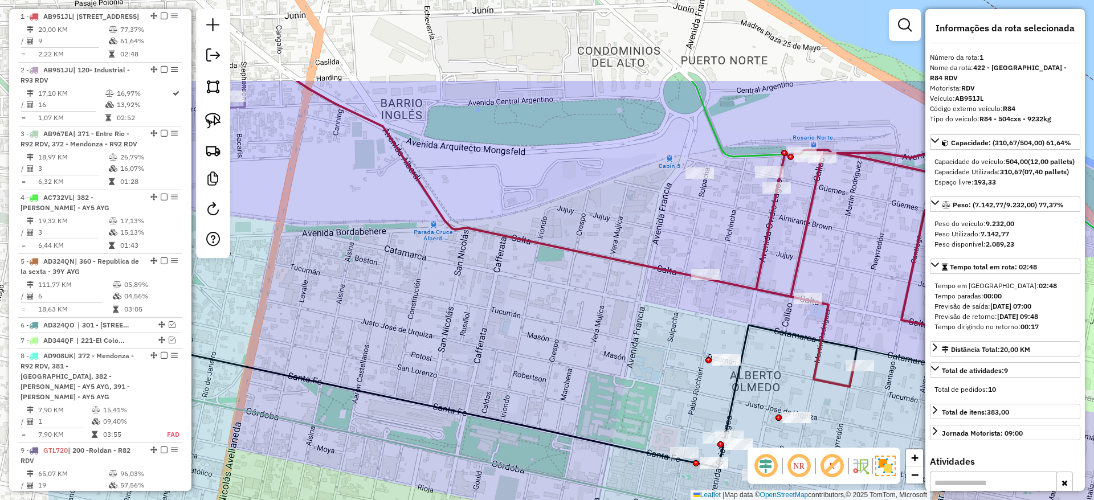
drag, startPoint x: 567, startPoint y: 298, endPoint x: 624, endPoint y: 334, distance: 68.1
click at [624, 334] on div "Janela de atendimento Grade de atendimento Capacidade Transportadoras Veículos …" at bounding box center [547, 250] width 1094 height 500
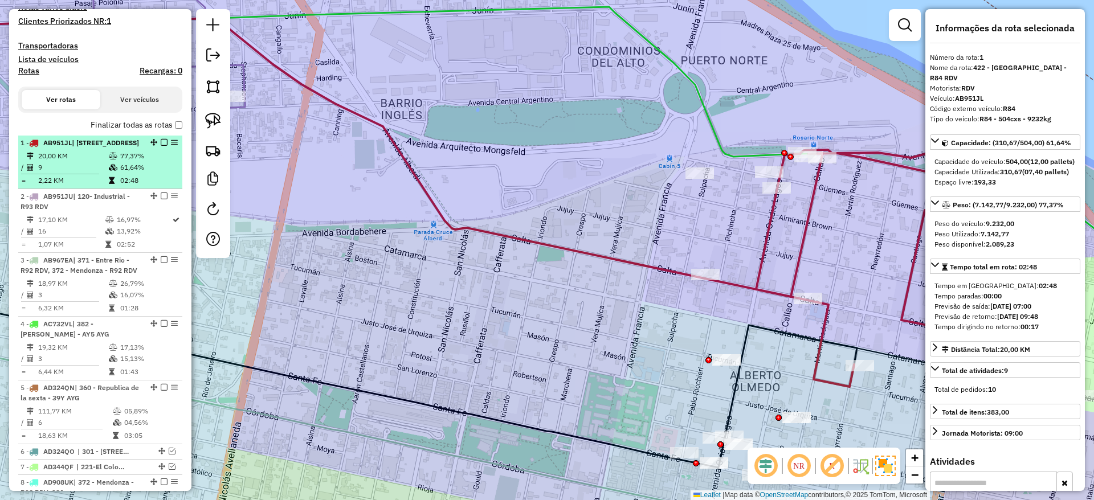
scroll to position [87, 0]
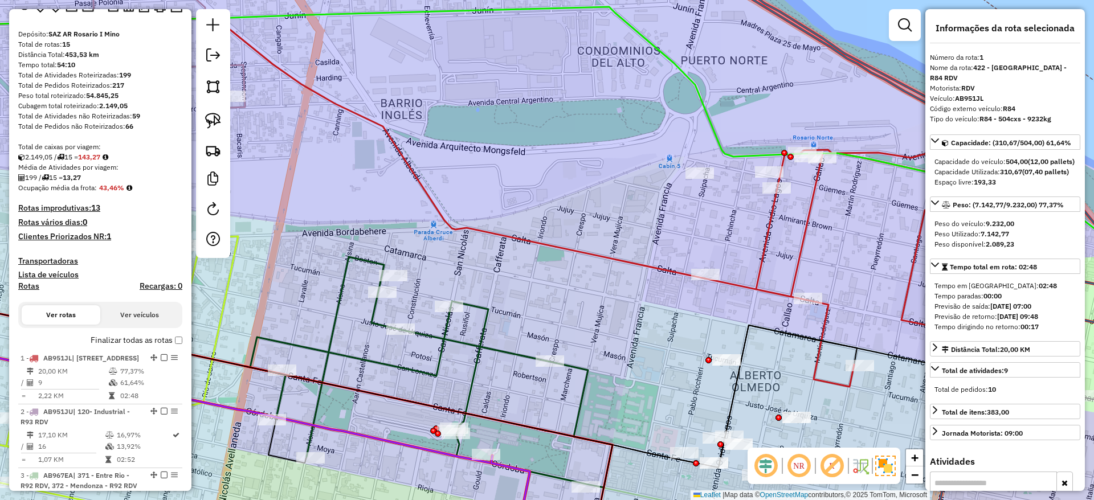
drag, startPoint x: 631, startPoint y: 122, endPoint x: 641, endPoint y: 3, distance: 118.9
click at [641, 3] on div "Janela de atendimento Grade de atendimento Capacidade Transportadoras Veículos …" at bounding box center [547, 250] width 1094 height 500
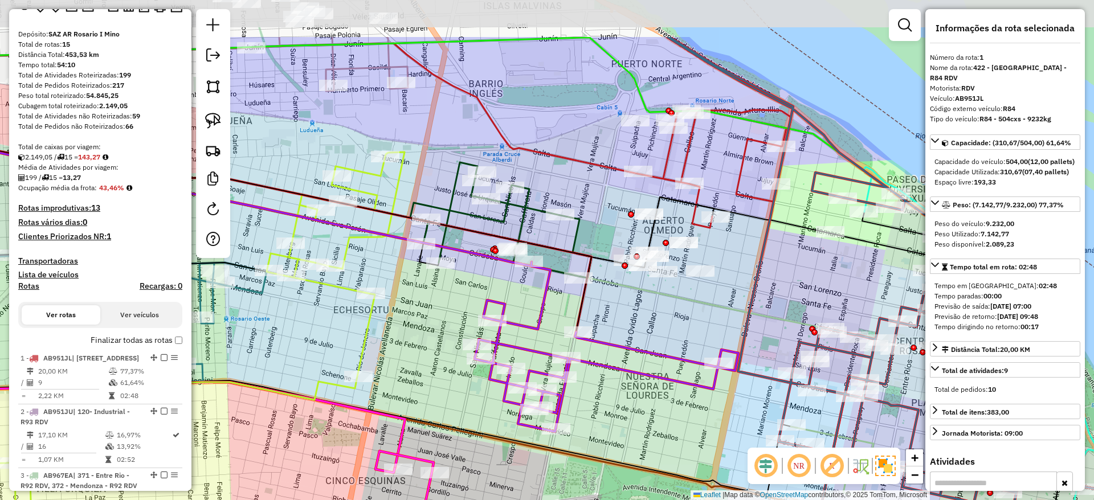
drag, startPoint x: 495, startPoint y: 224, endPoint x: 459, endPoint y: 308, distance: 90.6
click at [459, 308] on div "Janela de atendimento Grade de atendimento Capacidade Transportadoras Veículos …" at bounding box center [547, 250] width 1094 height 500
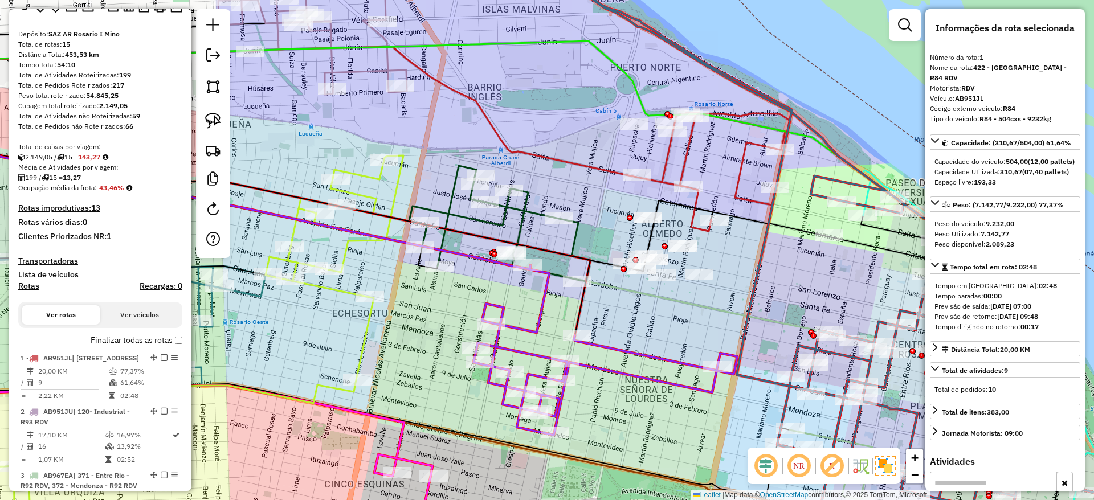
click at [518, 214] on icon at bounding box center [499, 224] width 181 height 116
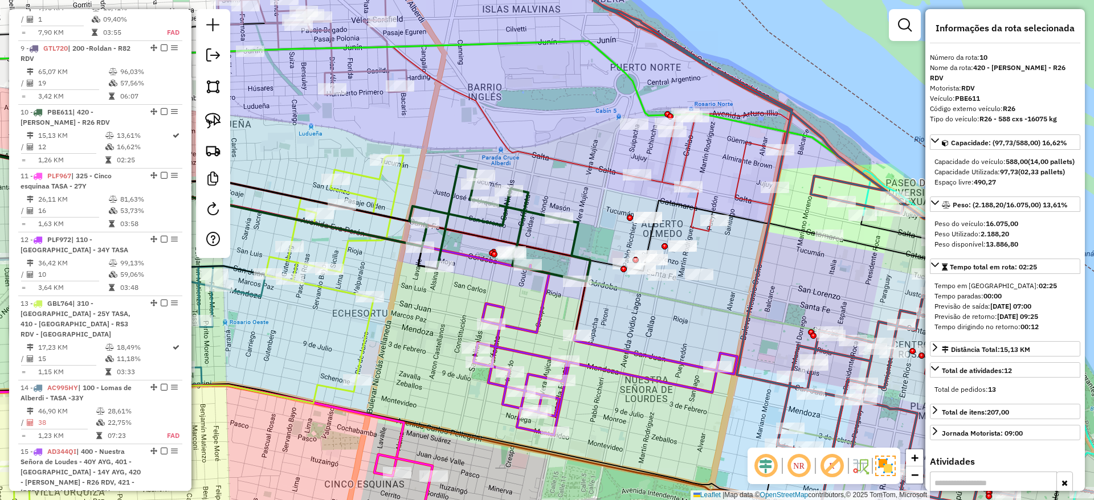
scroll to position [1044, 0]
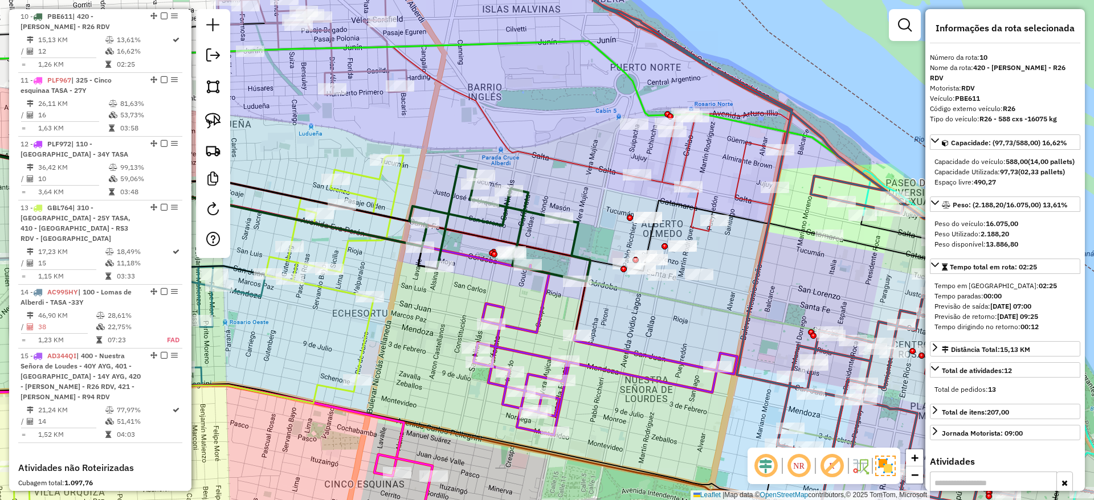
click at [539, 322] on icon at bounding box center [605, 350] width 264 height 170
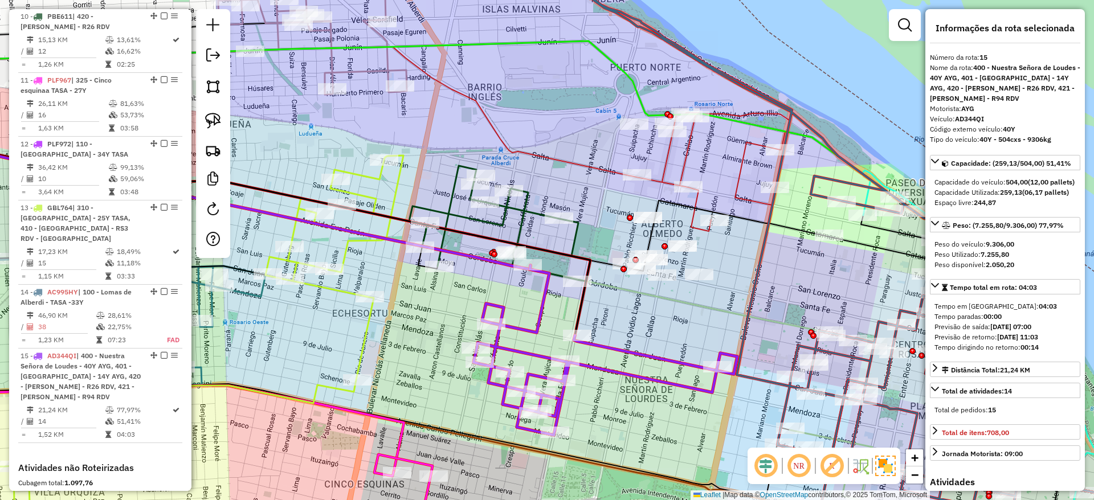
scroll to position [1241, 0]
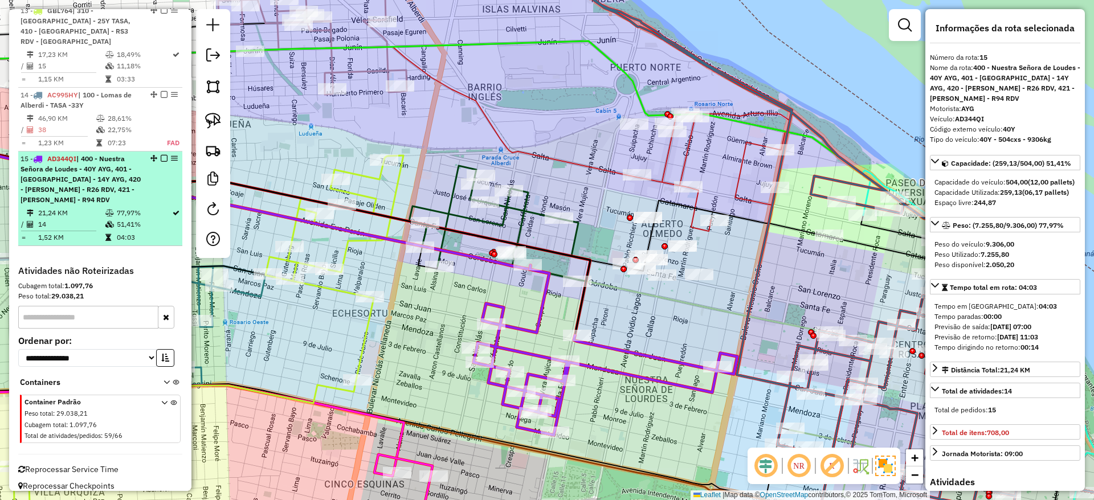
click at [161, 155] on em at bounding box center [164, 158] width 7 height 7
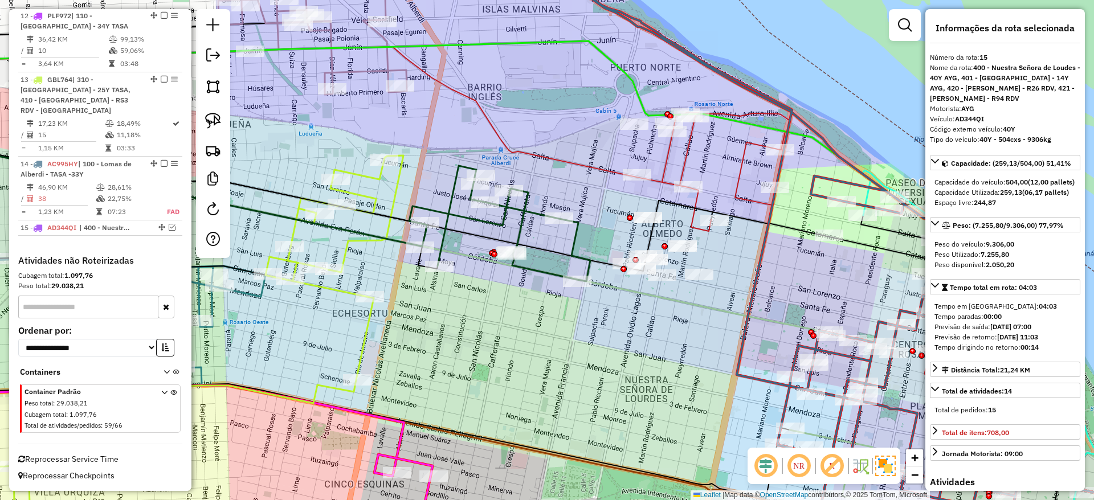
scroll to position [1162, 0]
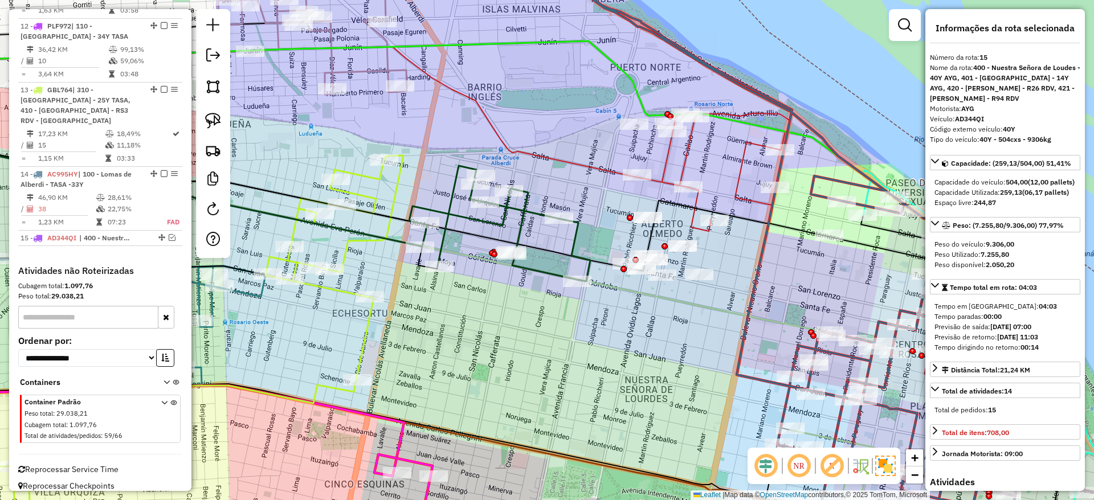
drag, startPoint x: 465, startPoint y: 325, endPoint x: 461, endPoint y: 341, distance: 16.3
click at [461, 341] on div "Janela de atendimento Grade de atendimento Capacidade Transportadoras Veículos …" at bounding box center [547, 250] width 1094 height 500
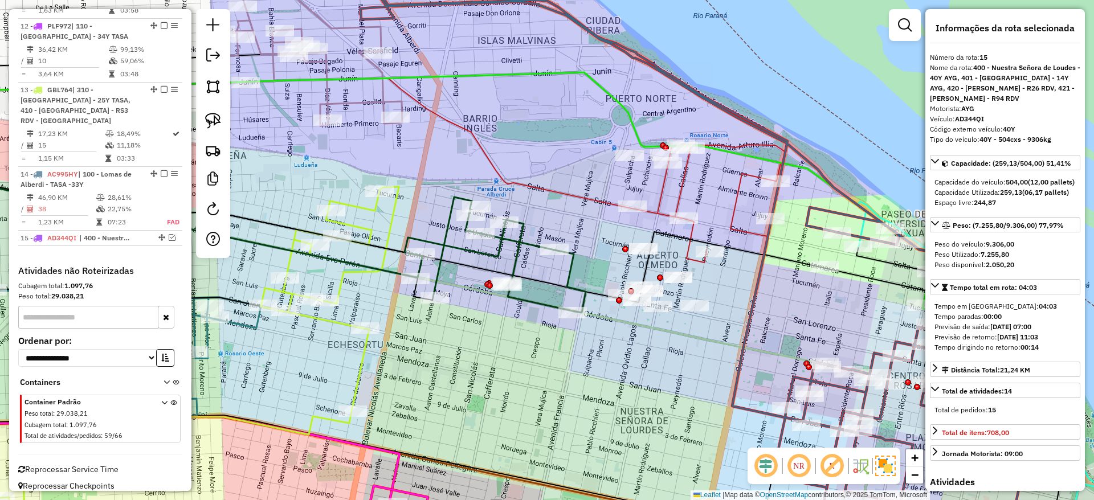
click at [538, 307] on icon at bounding box center [494, 255] width 181 height 116
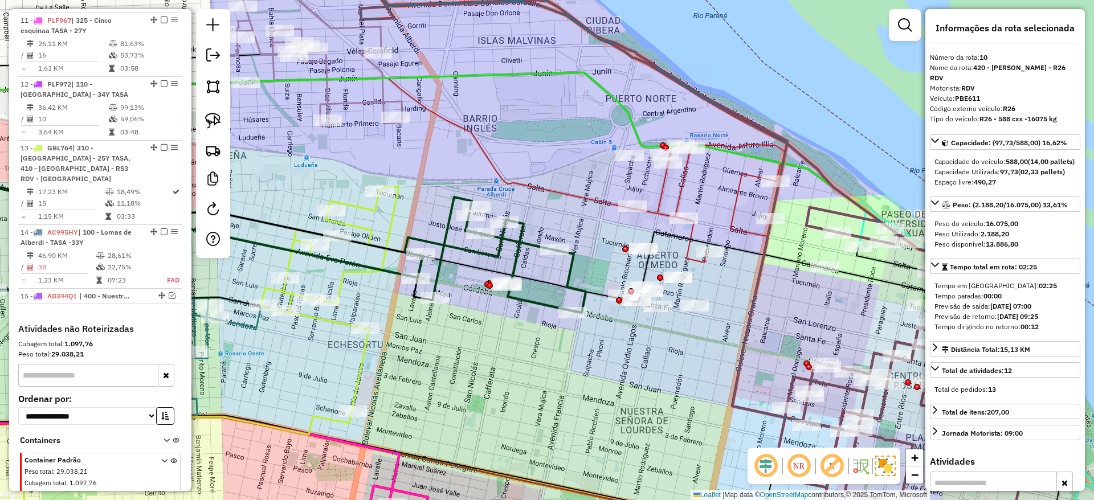
scroll to position [1044, 0]
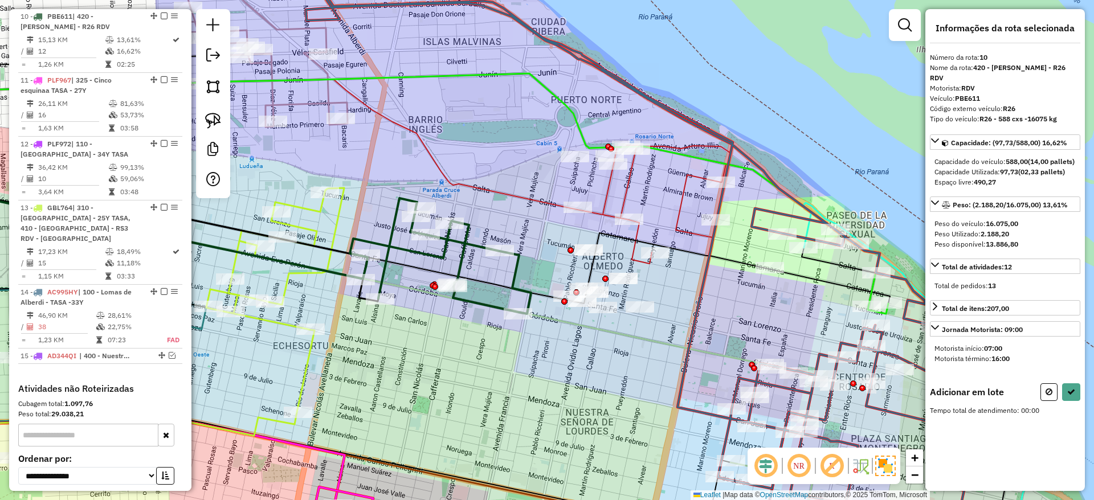
drag, startPoint x: 529, startPoint y: 370, endPoint x: 475, endPoint y: 371, distance: 54.1
click at [475, 371] on div "Janela de atendimento Grade de atendimento Capacidade Transportadoras Veículos …" at bounding box center [547, 250] width 1094 height 500
click at [225, 124] on link at bounding box center [213, 120] width 25 height 25
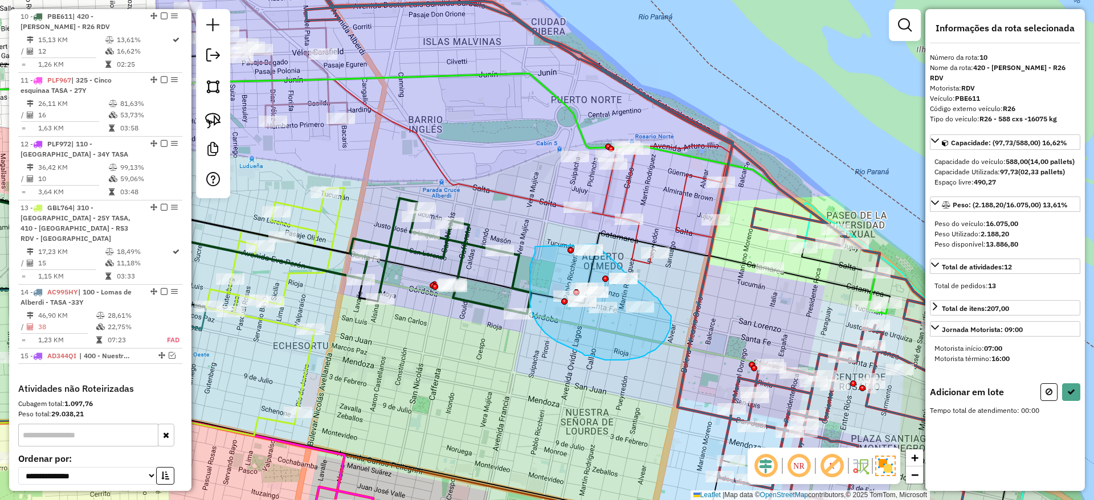
click at [597, 244] on div "Janela de atendimento Grade de atendimento Capacidade Transportadoras Veículos …" at bounding box center [547, 250] width 1094 height 500
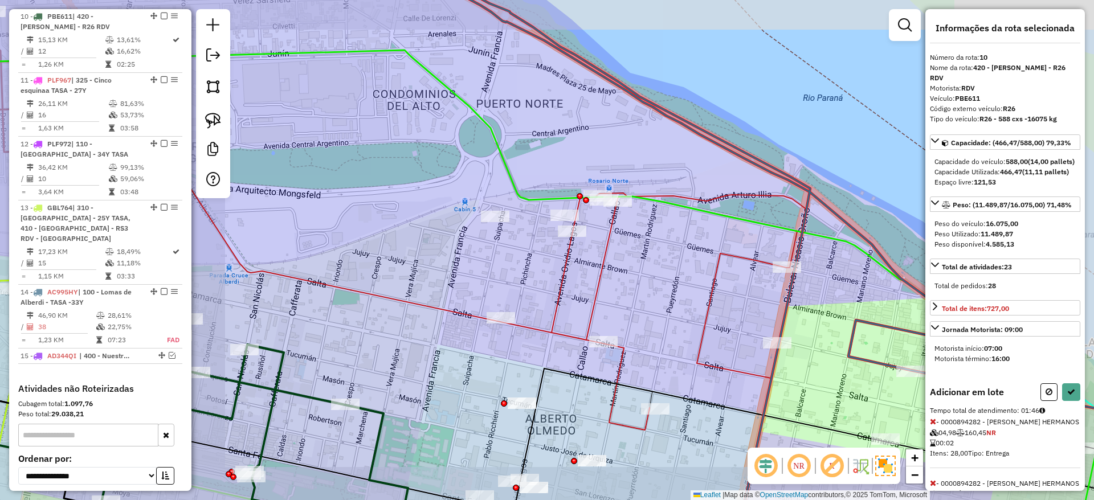
select select "**********"
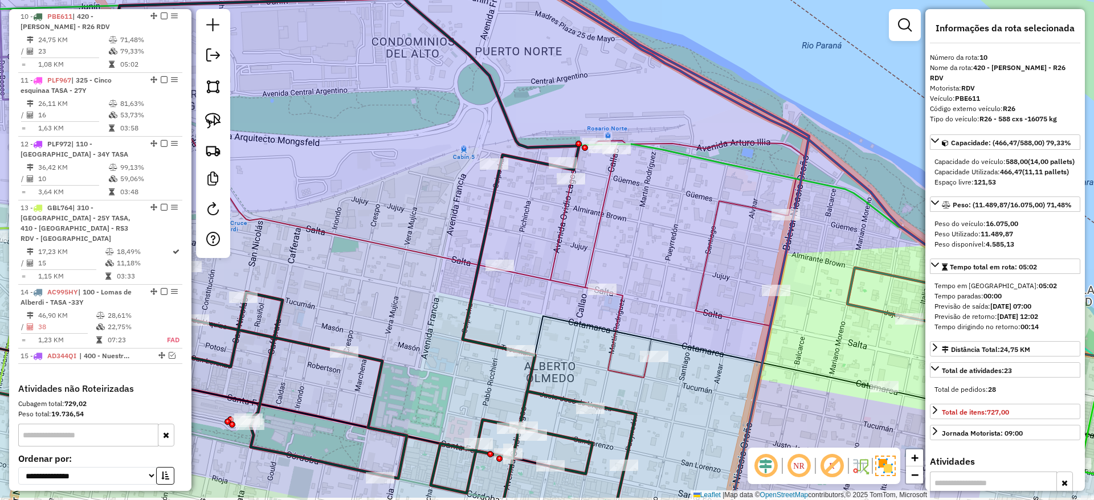
drag, startPoint x: 467, startPoint y: 238, endPoint x: 467, endPoint y: 66, distance: 172.0
click at [467, 66] on div "Janela de atendimento Grade de atendimento Capacidade Transportadoras Veículos …" at bounding box center [547, 250] width 1094 height 500
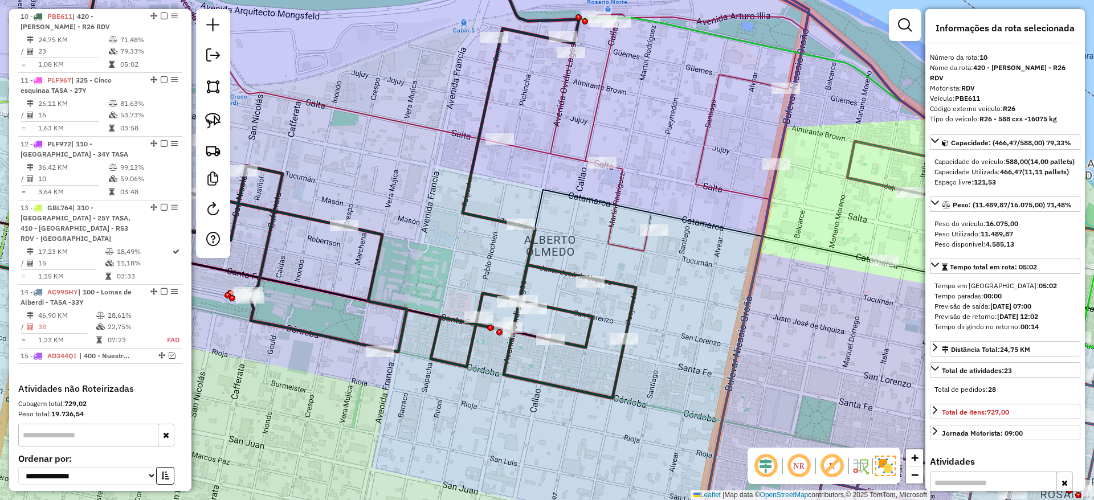
click at [557, 148] on icon at bounding box center [652, 132] width 306 height 237
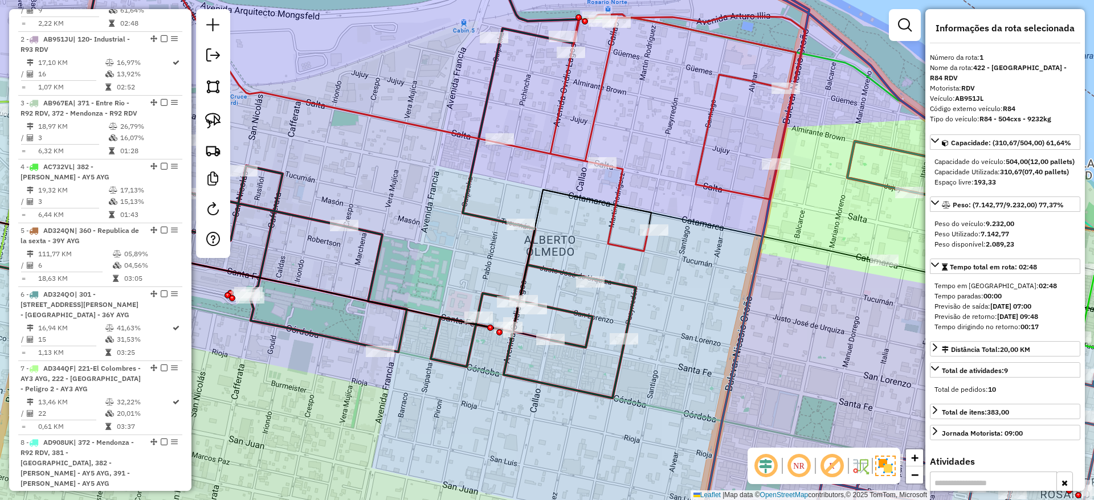
scroll to position [428, 0]
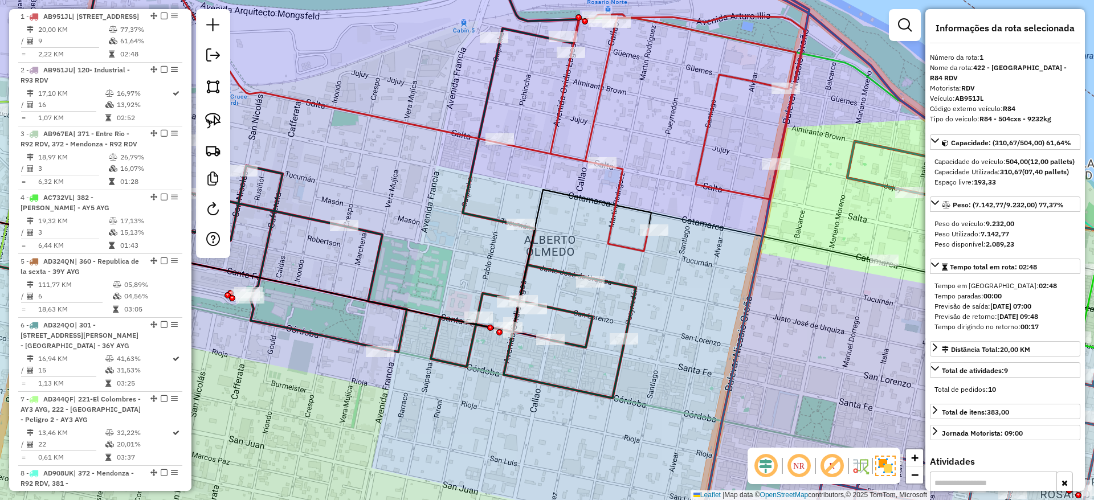
click at [557, 148] on icon at bounding box center [652, 132] width 306 height 237
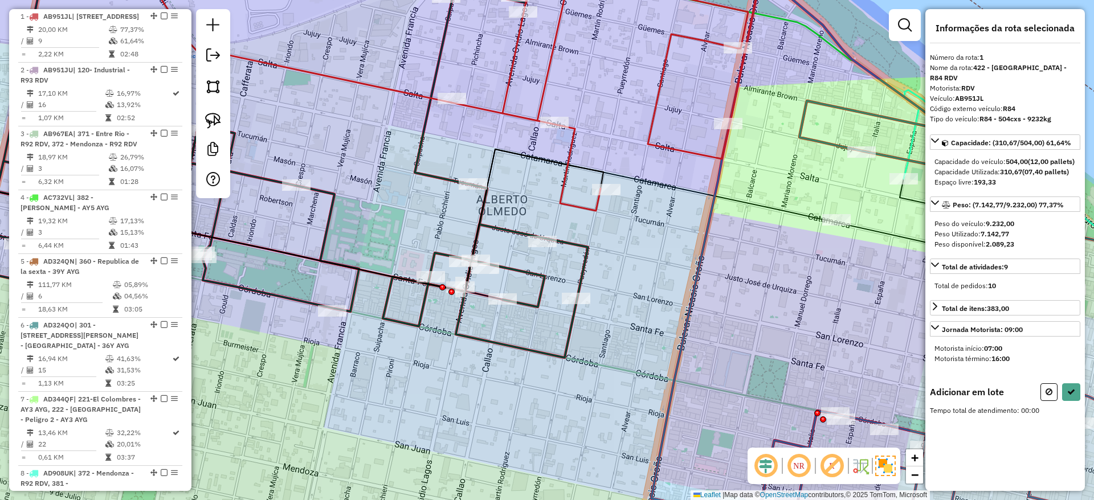
drag, startPoint x: 544, startPoint y: 230, endPoint x: 496, endPoint y: 190, distance: 62.7
click at [496, 190] on div "Janela de atendimento Grade de atendimento Capacidade Transportadoras Veículos …" at bounding box center [547, 250] width 1094 height 500
click at [207, 115] on img at bounding box center [213, 121] width 16 height 16
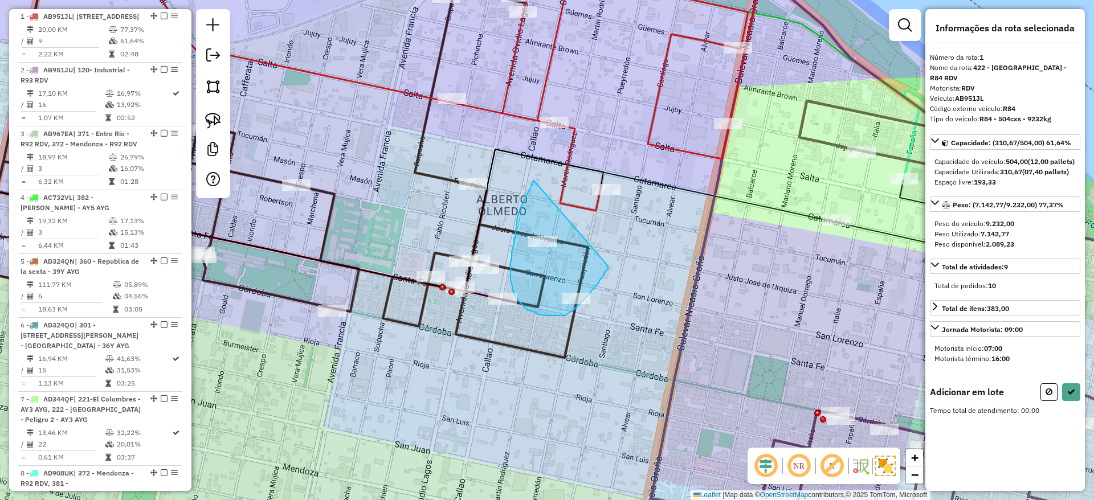
drag, startPoint x: 523, startPoint y: 203, endPoint x: 608, endPoint y: 264, distance: 105.0
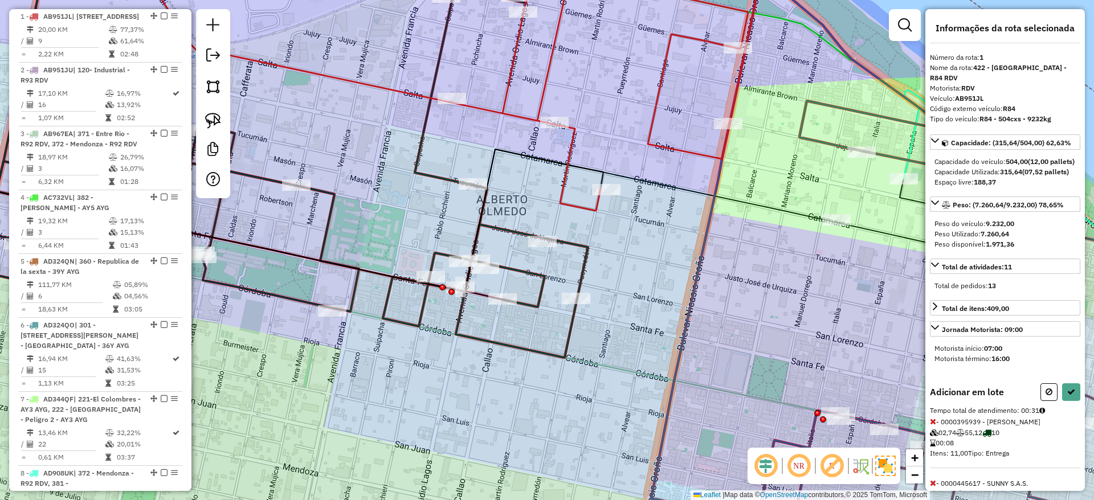
select select "**********"
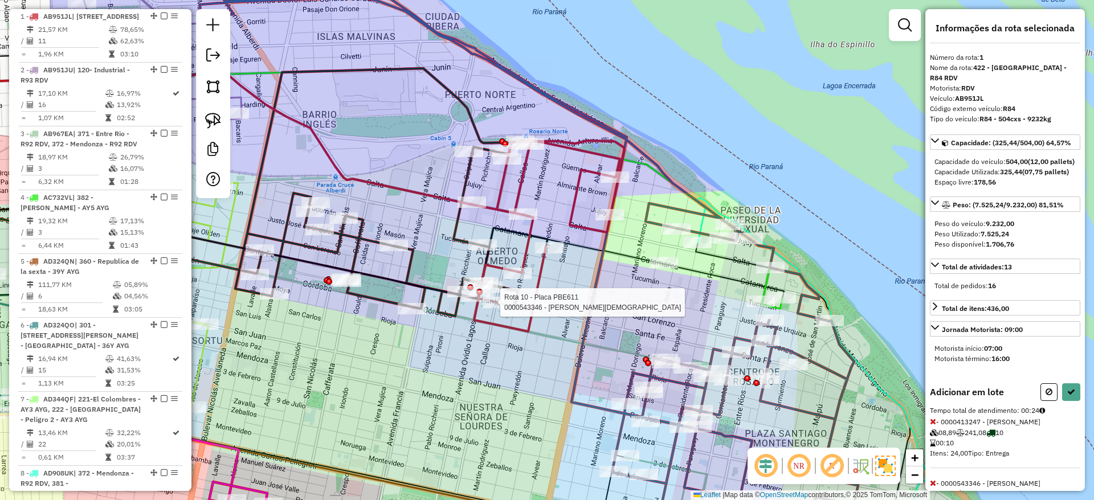
select select "**********"
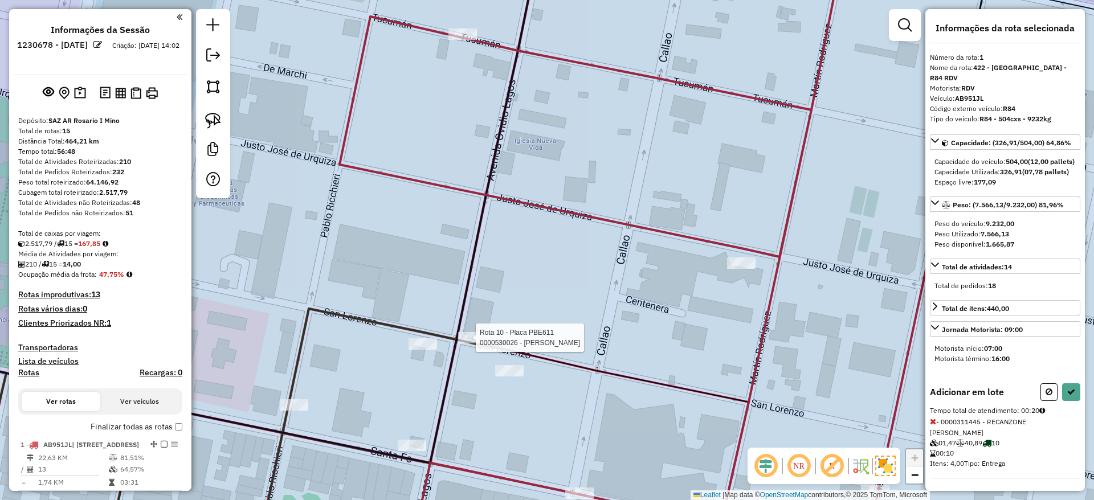
scroll to position [428, 0]
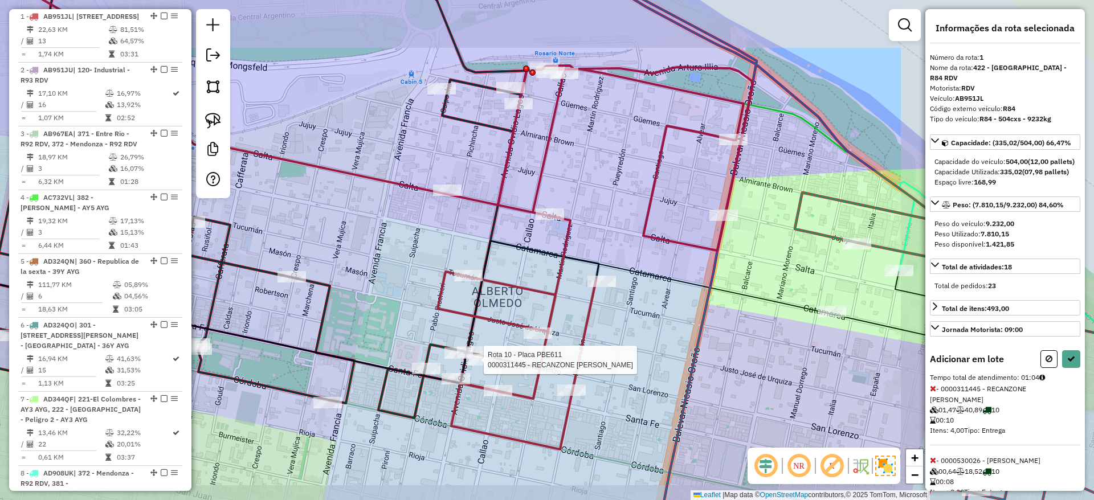
select select "**********"
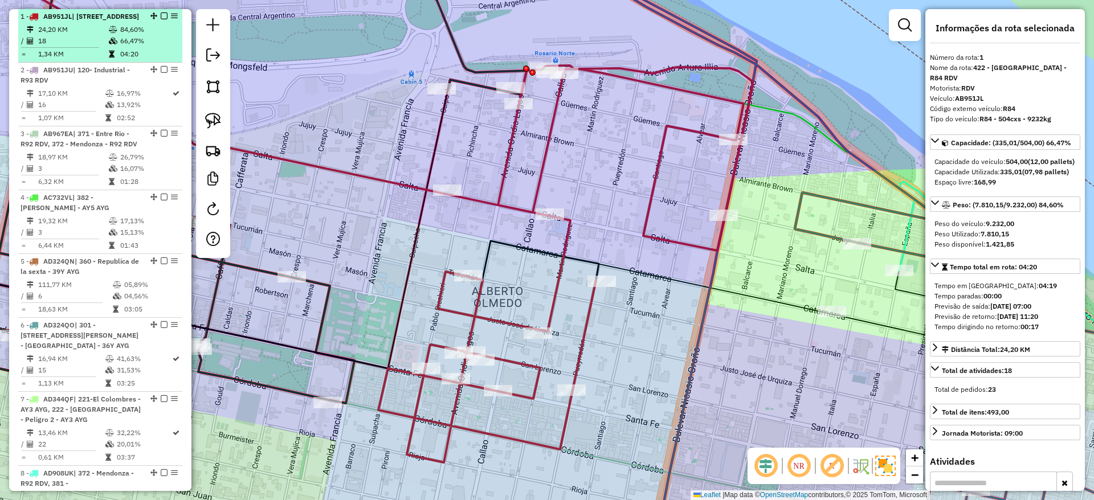
click at [162, 11] on div "1 - AB951JL | 422 - Parque Norte - R84 RDV" at bounding box center [101, 16] width 160 height 10
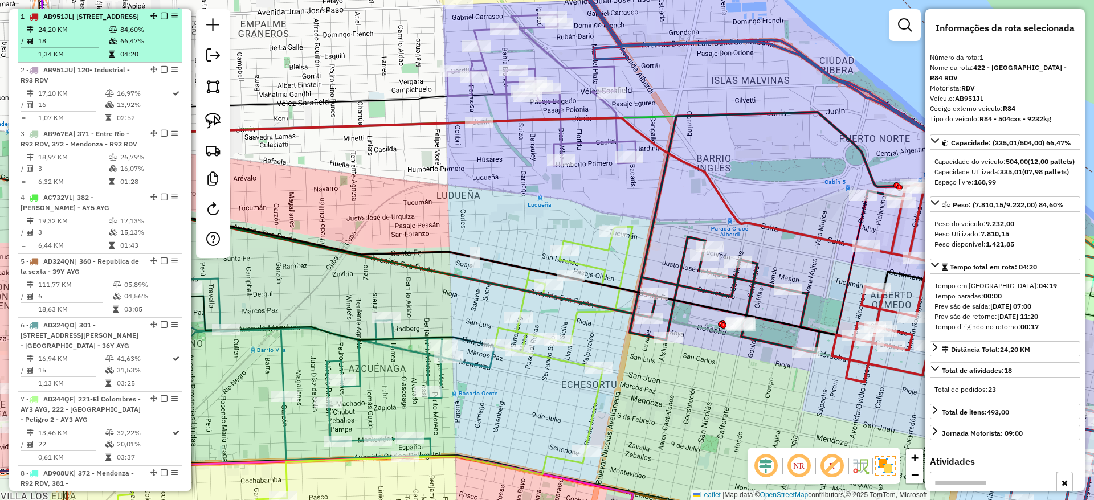
click at [162, 13] on em at bounding box center [164, 16] width 7 height 7
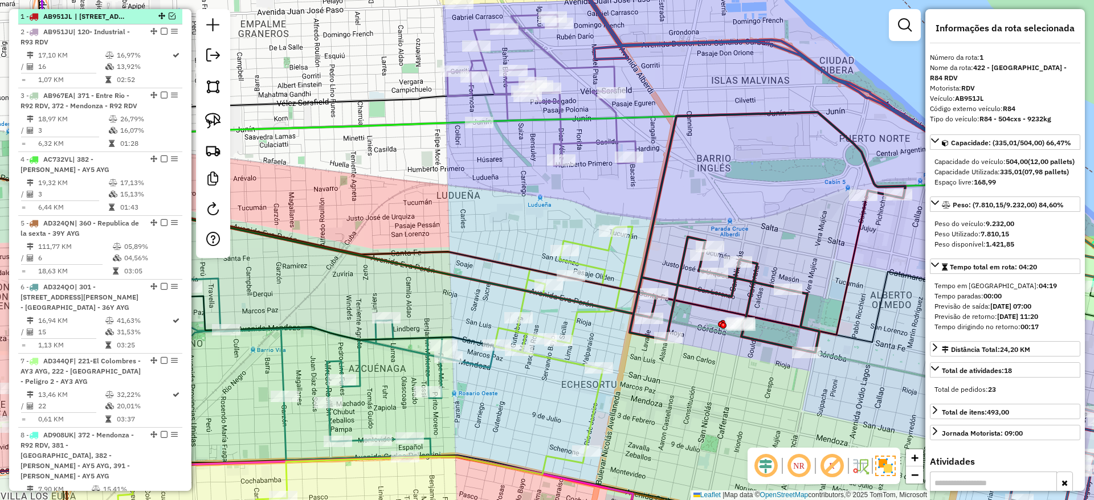
scroll to position [380, 0]
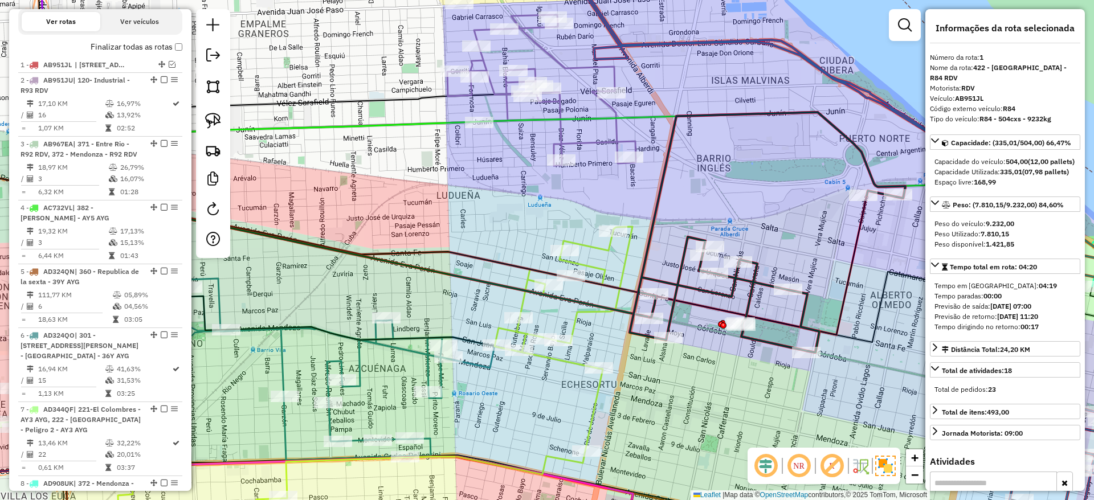
click at [860, 239] on icon at bounding box center [470, 264] width 791 height 141
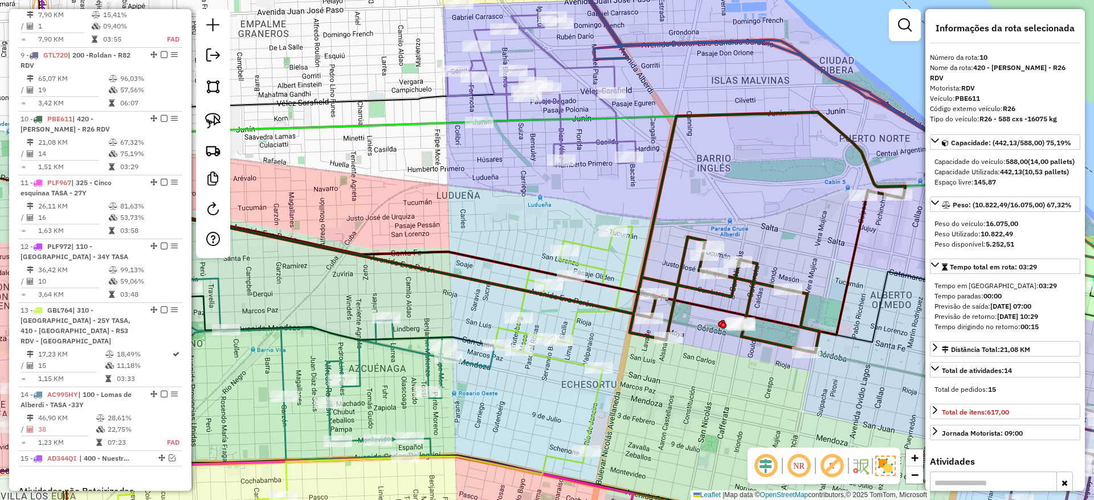
scroll to position [995, 0]
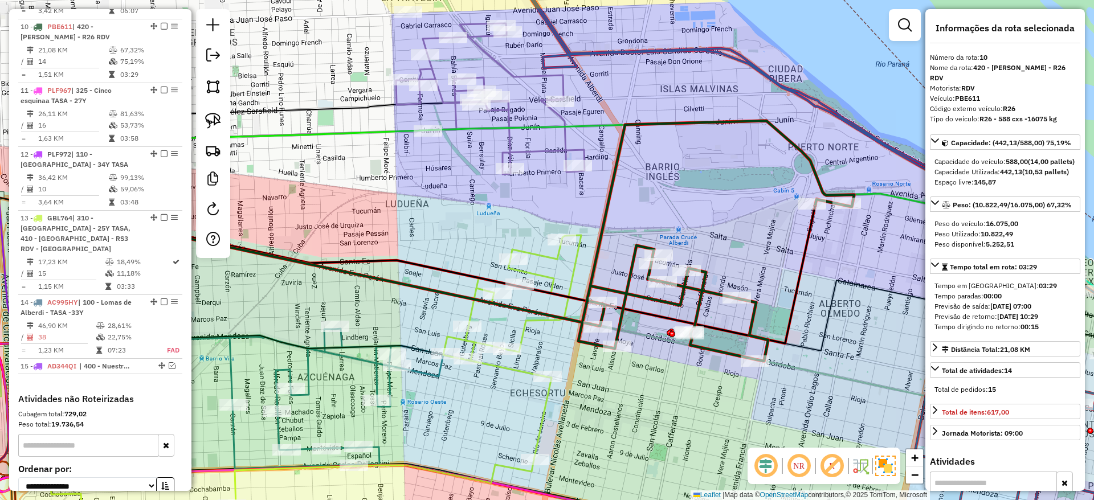
drag, startPoint x: 850, startPoint y: 244, endPoint x: 761, endPoint y: 256, distance: 90.2
click at [761, 256] on icon at bounding box center [419, 272] width 791 height 141
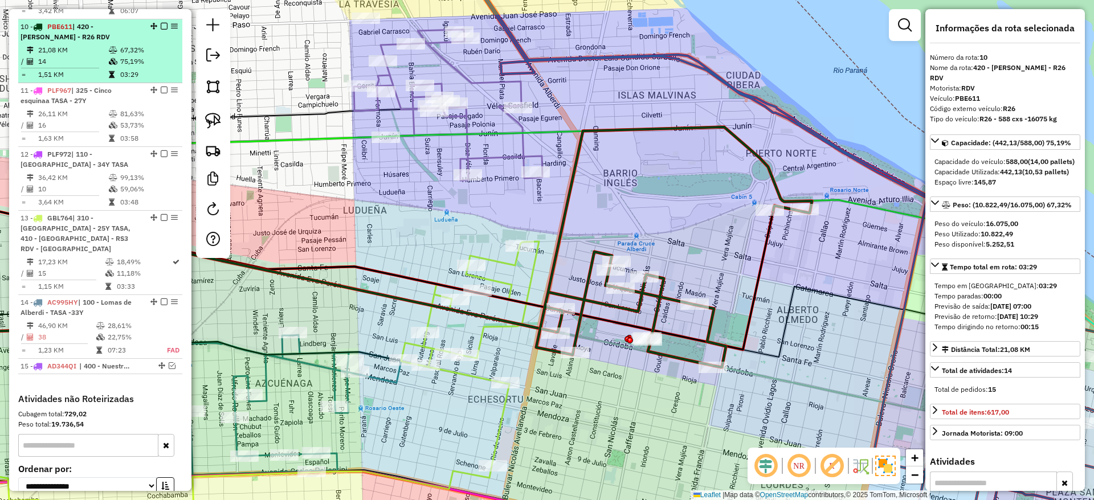
click at [161, 23] on em at bounding box center [164, 26] width 7 height 7
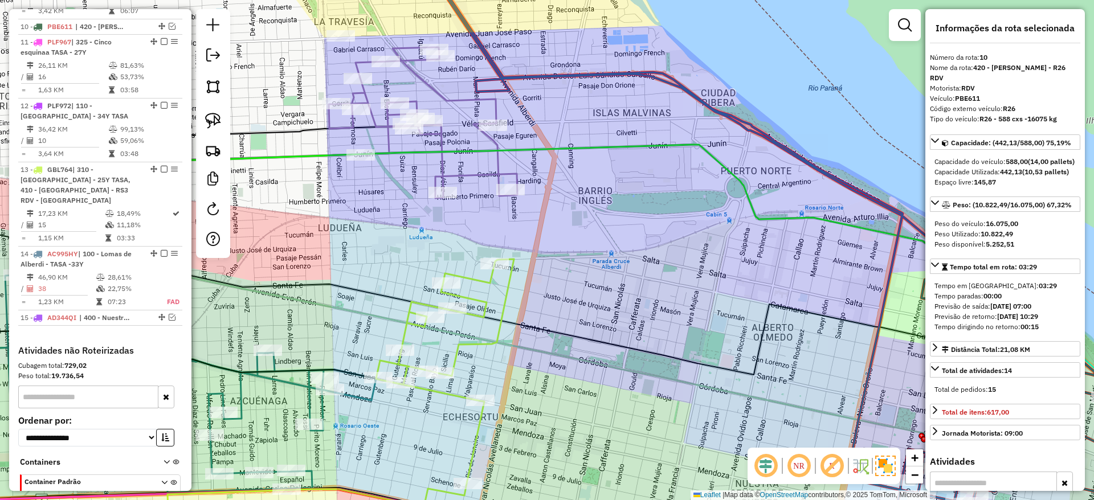
drag, startPoint x: 629, startPoint y: 217, endPoint x: 550, endPoint y: 323, distance: 132.6
click at [550, 323] on div "Janela de atendimento Grade de atendimento Capacidade Transportadoras Veículos …" at bounding box center [547, 250] width 1094 height 500
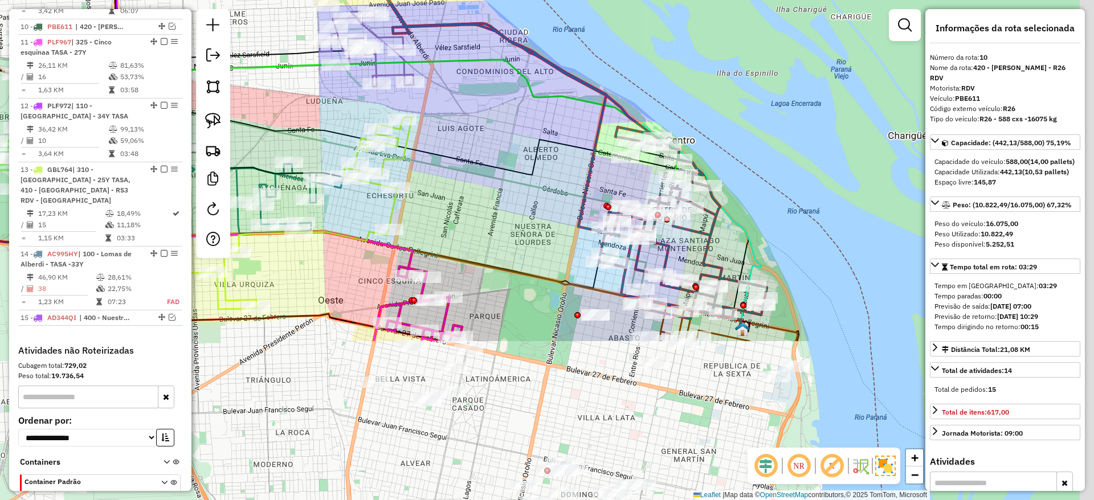
drag, startPoint x: 660, startPoint y: 206, endPoint x: 555, endPoint y: 28, distance: 206.1
click at [555, 28] on div "Janela de atendimento Grade de atendimento Capacidade Transportadoras Veículos …" at bounding box center [547, 250] width 1094 height 500
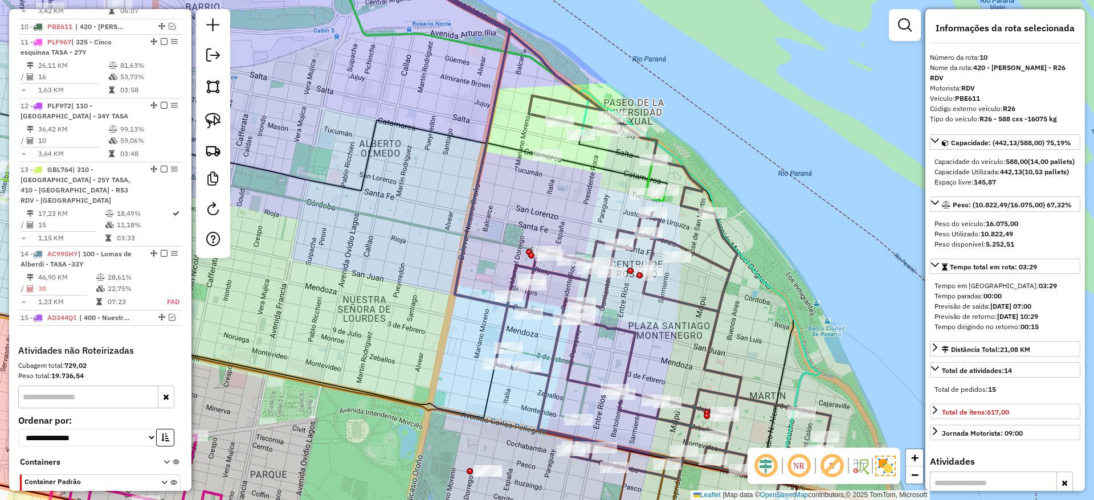
click at [709, 266] on icon at bounding box center [597, 215] width 465 height 530
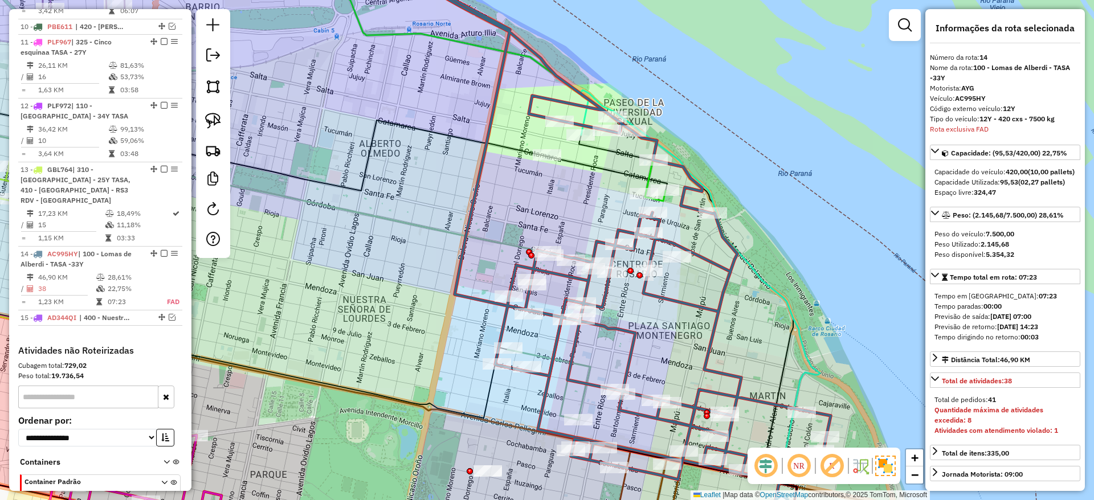
scroll to position [1065, 0]
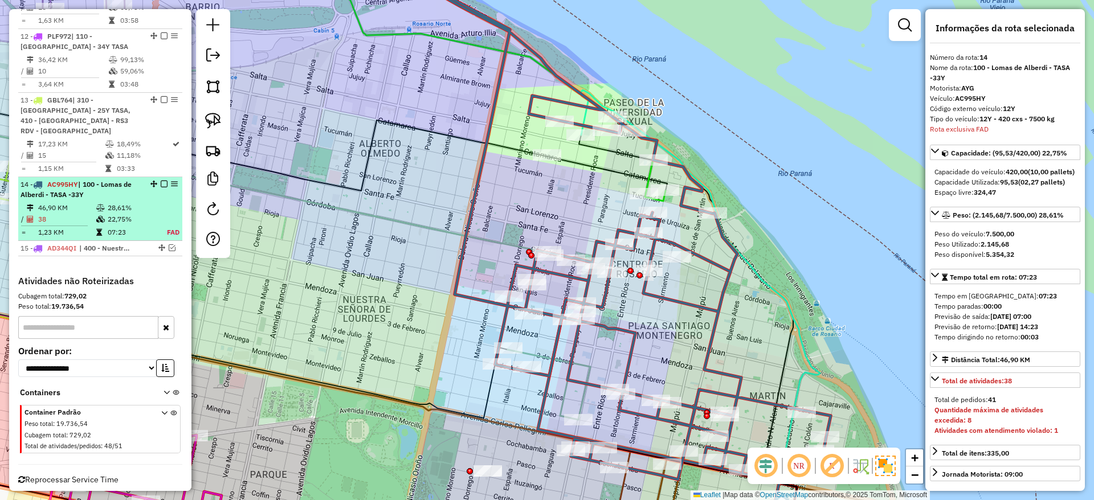
click at [161, 181] on em at bounding box center [164, 184] width 7 height 7
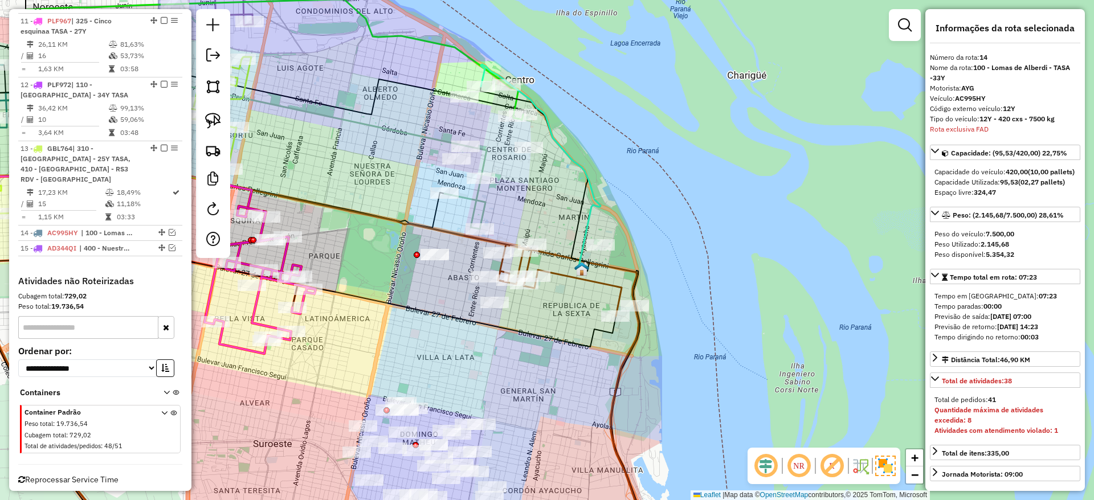
drag, startPoint x: 521, startPoint y: 345, endPoint x: 522, endPoint y: 337, distance: 8.2
click at [522, 338] on div "Janela de atendimento Grade de atendimento Capacidade Transportadoras Veículos …" at bounding box center [547, 250] width 1094 height 500
click at [588, 218] on icon at bounding box center [541, 166] width 120 height 206
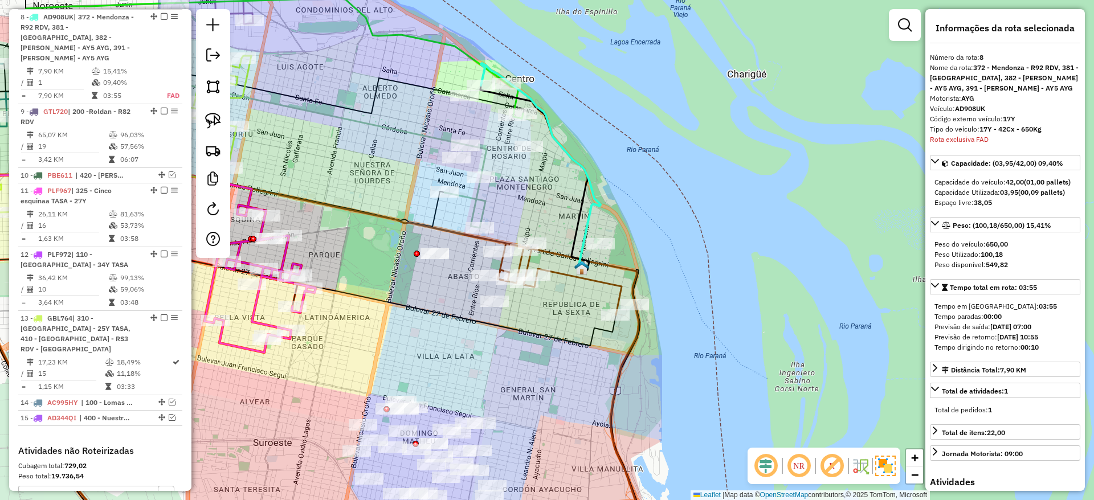
scroll to position [847, 0]
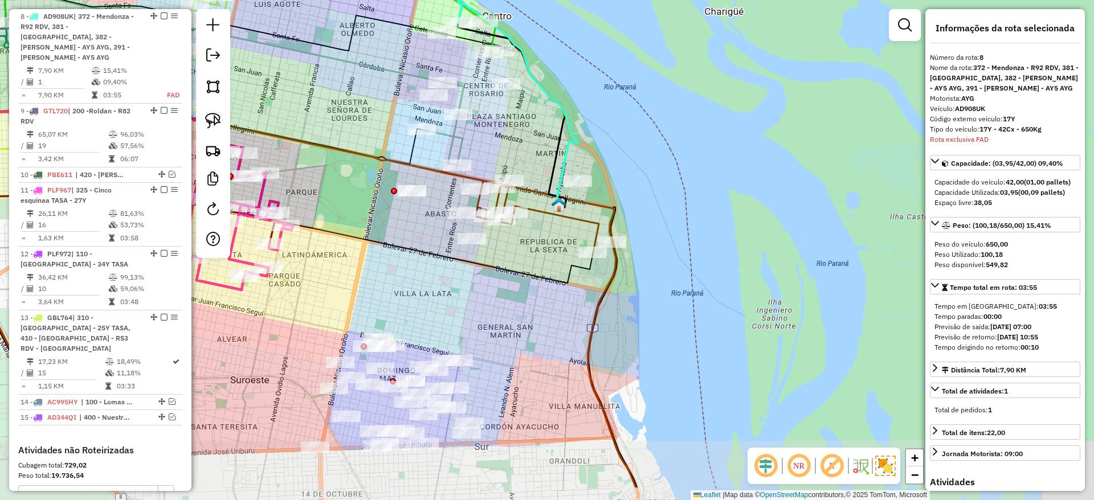
drag, startPoint x: 580, startPoint y: 185, endPoint x: 565, endPoint y: 145, distance: 43.3
click at [565, 145] on icon at bounding box center [518, 104] width 120 height 206
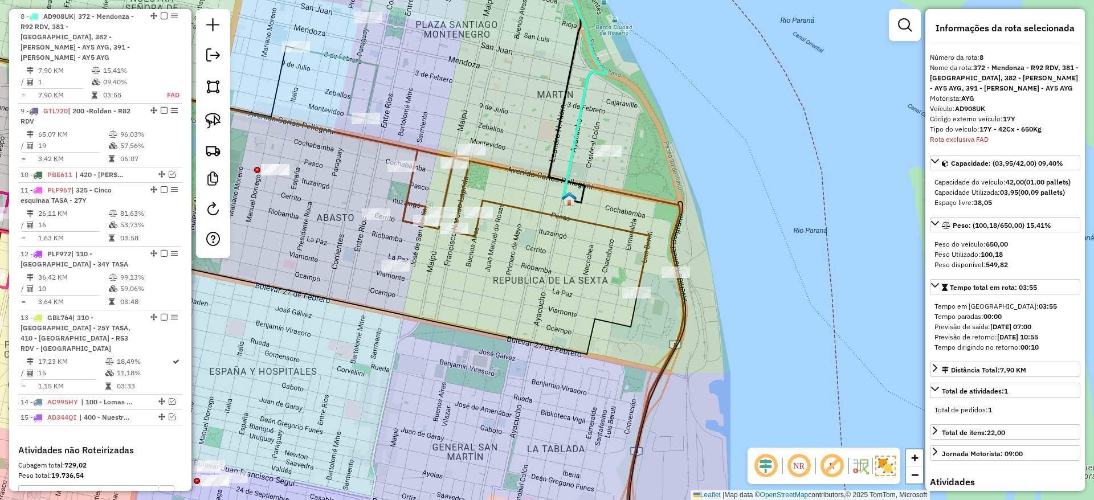
click at [591, 220] on icon at bounding box center [526, 225] width 247 height 135
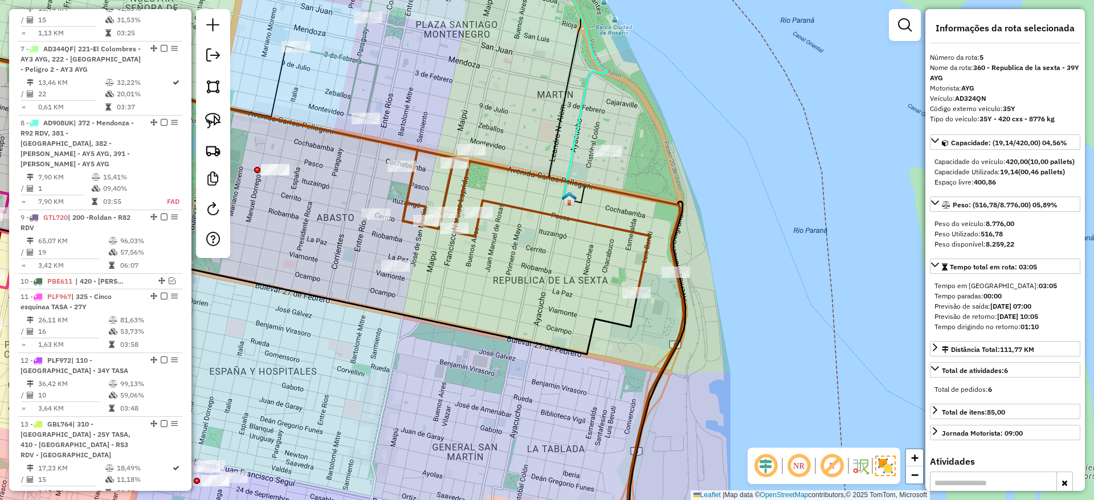
scroll to position [635, 0]
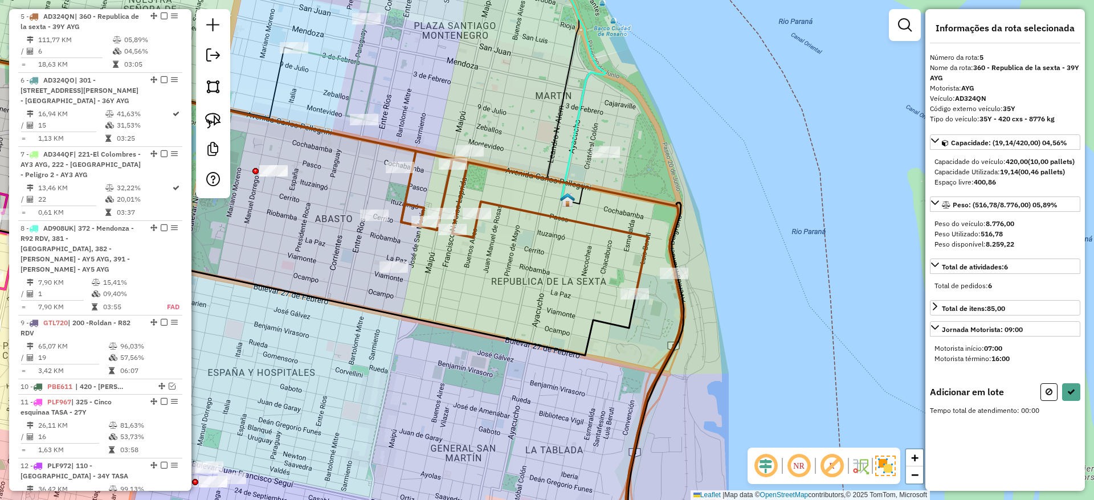
drag, startPoint x: 546, startPoint y: 287, endPoint x: 537, endPoint y: 304, distance: 19.1
click at [537, 304] on div "Janela de atendimento Grade de atendimento Capacidade Transportadoras Veículos …" at bounding box center [547, 250] width 1094 height 500
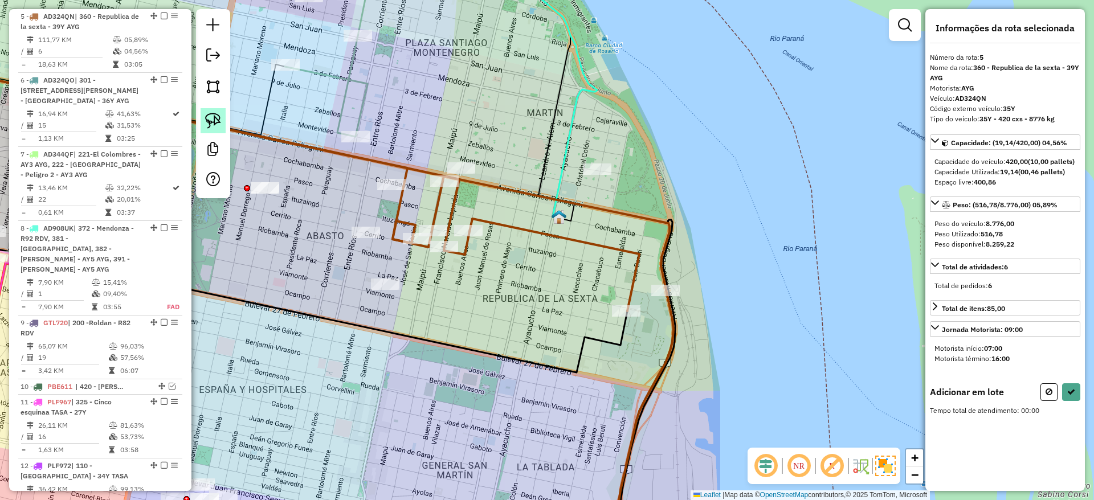
click at [214, 116] on img at bounding box center [213, 121] width 16 height 16
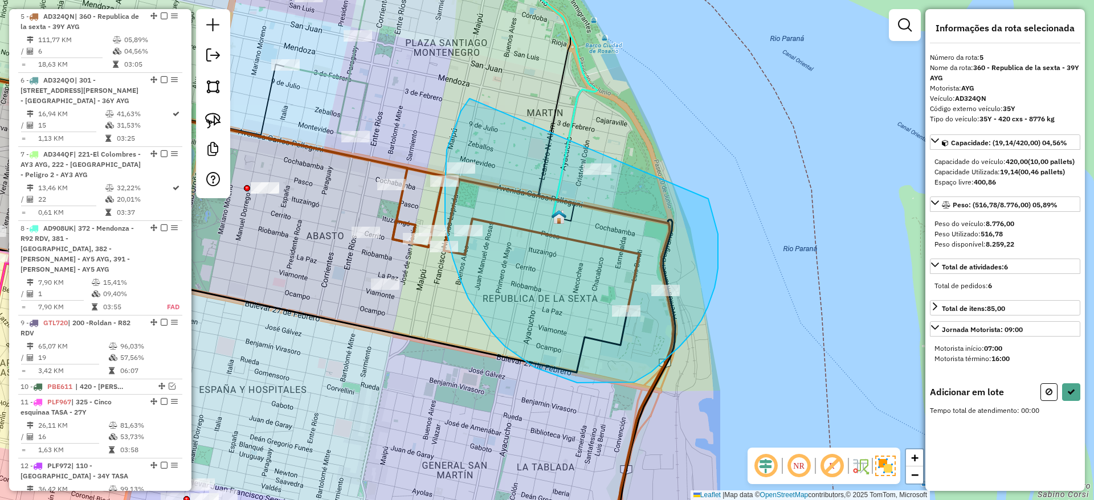
drag, startPoint x: 469, startPoint y: 99, endPoint x: 693, endPoint y: 165, distance: 233.0
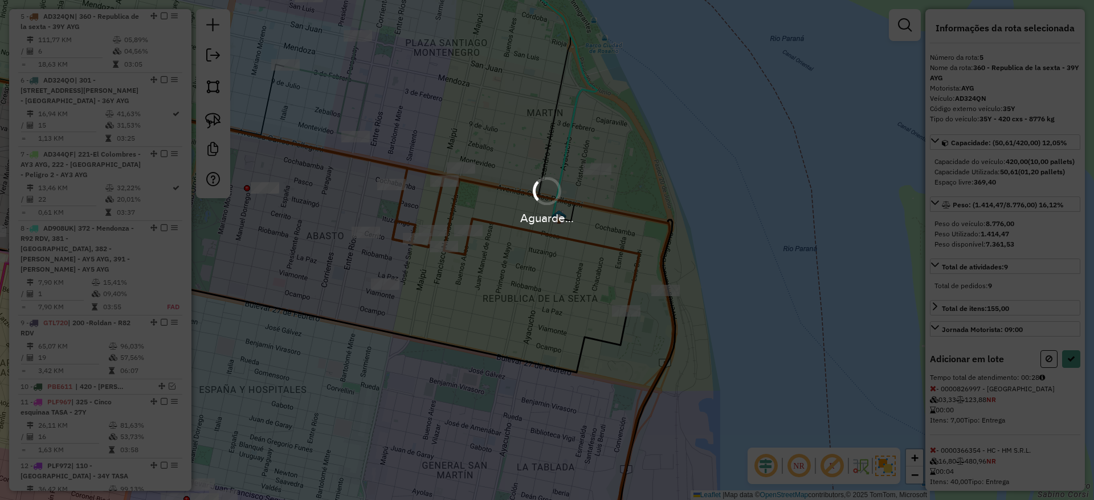
select select "**********"
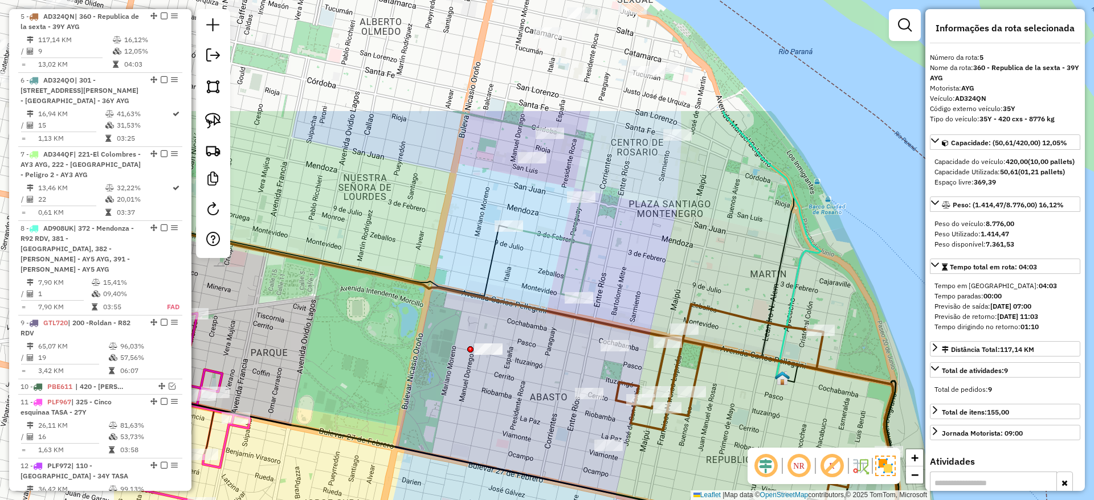
drag, startPoint x: 532, startPoint y: 239, endPoint x: 753, endPoint y: 395, distance: 270.3
click at [753, 395] on div "Janela de atendimento Grade de atendimento Capacidade Transportadoras Veículos …" at bounding box center [547, 250] width 1094 height 500
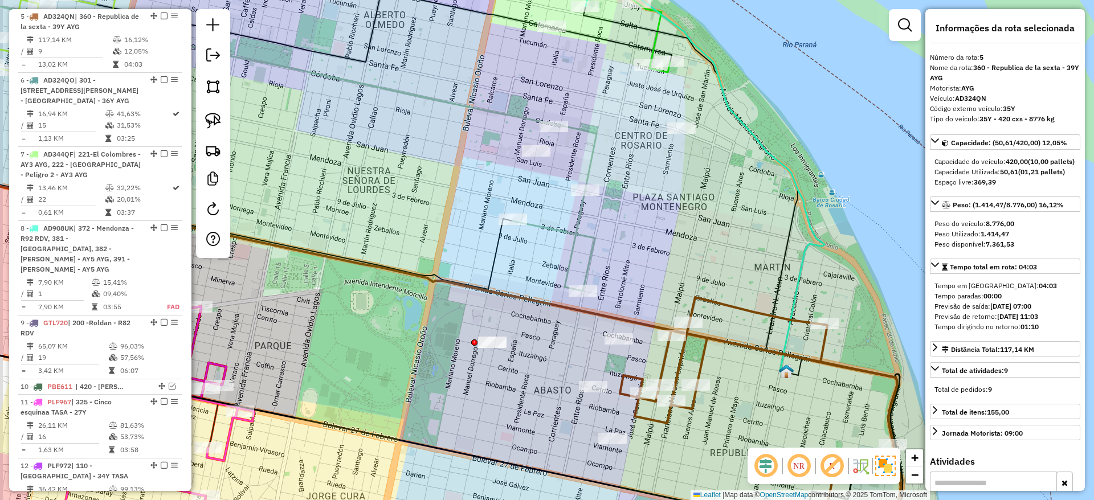
drag, startPoint x: 758, startPoint y: 272, endPoint x: 768, endPoint y: 253, distance: 22.2
click at [768, 253] on div "Janela de atendimento Grade de atendimento Capacidade Transportadoras Veículos …" at bounding box center [547, 250] width 1094 height 500
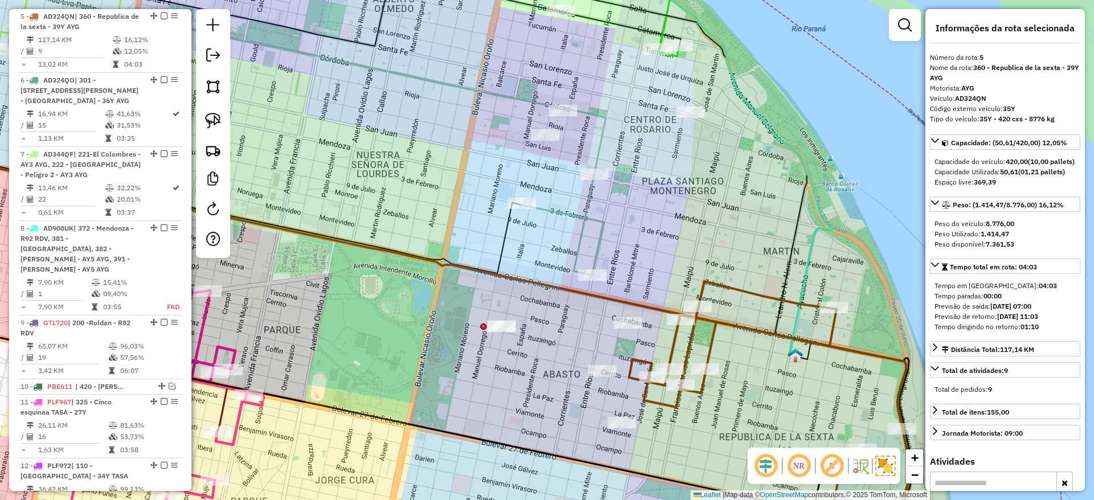
click at [594, 213] on icon at bounding box center [562, 224] width 83 height 101
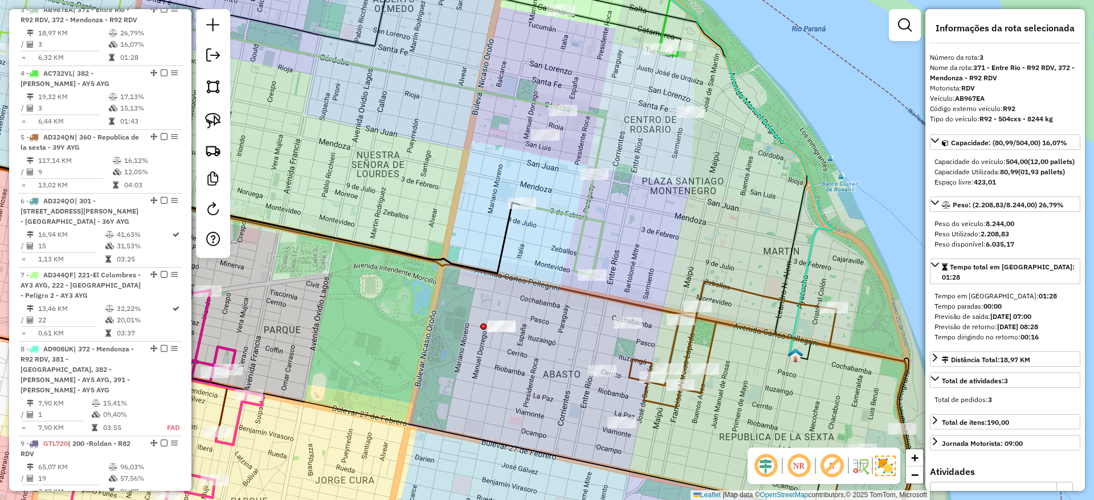
scroll to position [508, 0]
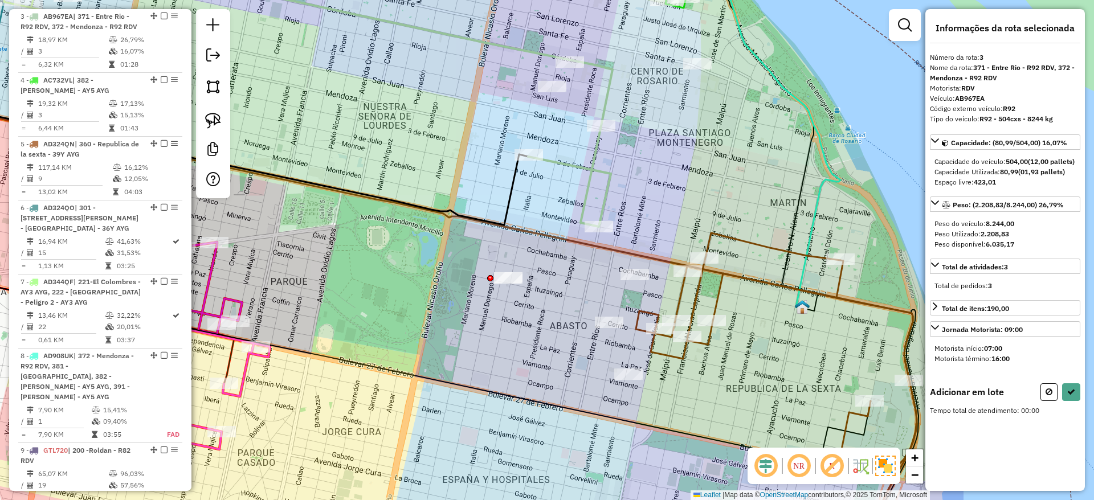
drag, startPoint x: 505, startPoint y: 409, endPoint x: 512, endPoint y: 361, distance: 48.3
click at [512, 361] on div "Janela de atendimento Grade de atendimento Capacidade Transportadoras Veículos …" at bounding box center [547, 250] width 1094 height 500
click at [209, 113] on img at bounding box center [213, 121] width 16 height 16
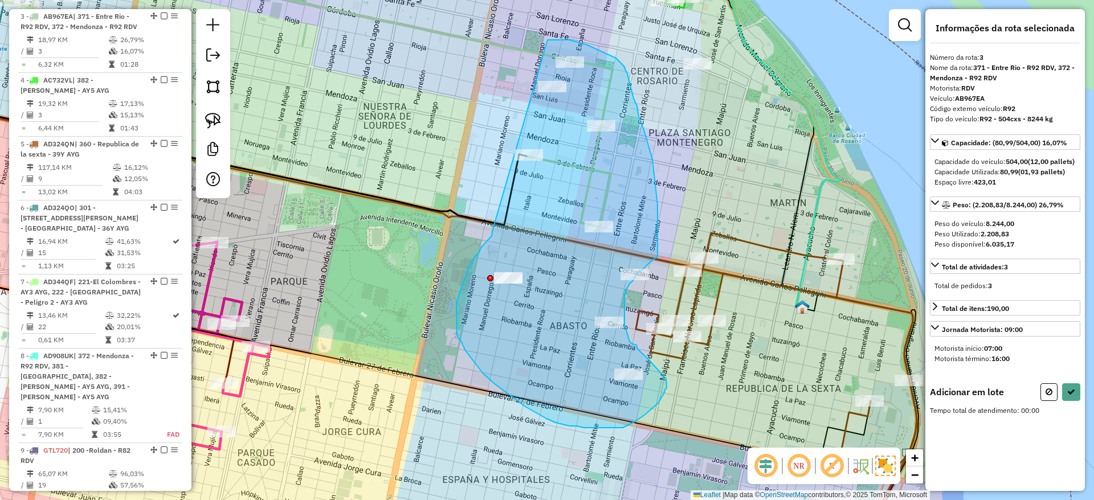
drag, startPoint x: 492, startPoint y: 231, endPoint x: 546, endPoint y: 40, distance: 198.9
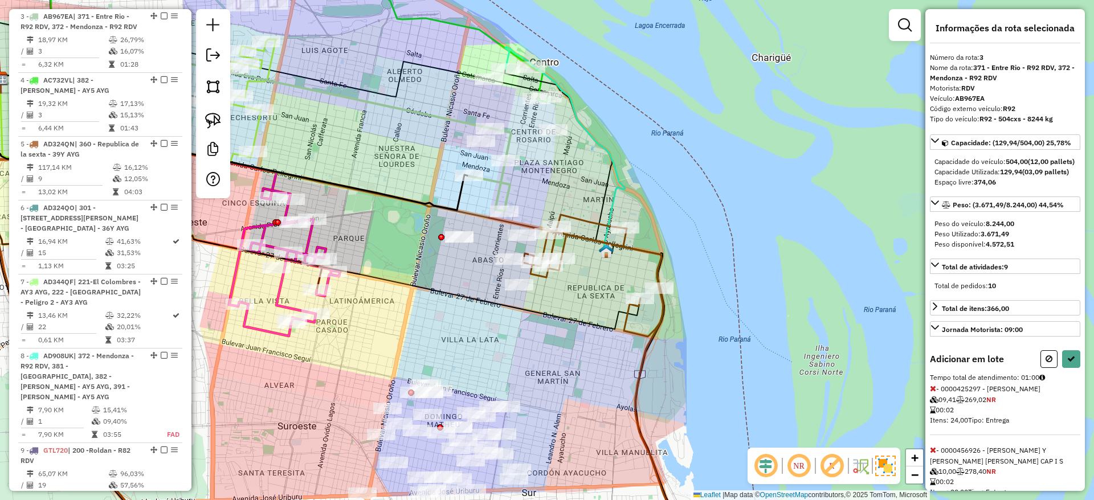
select select "**********"
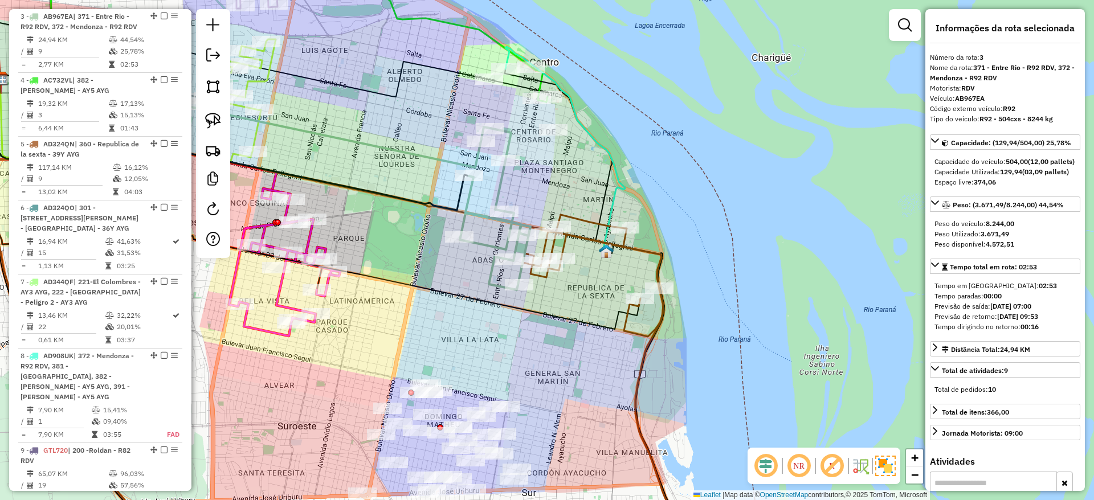
click at [583, 219] on icon at bounding box center [592, 276] width 141 height 122
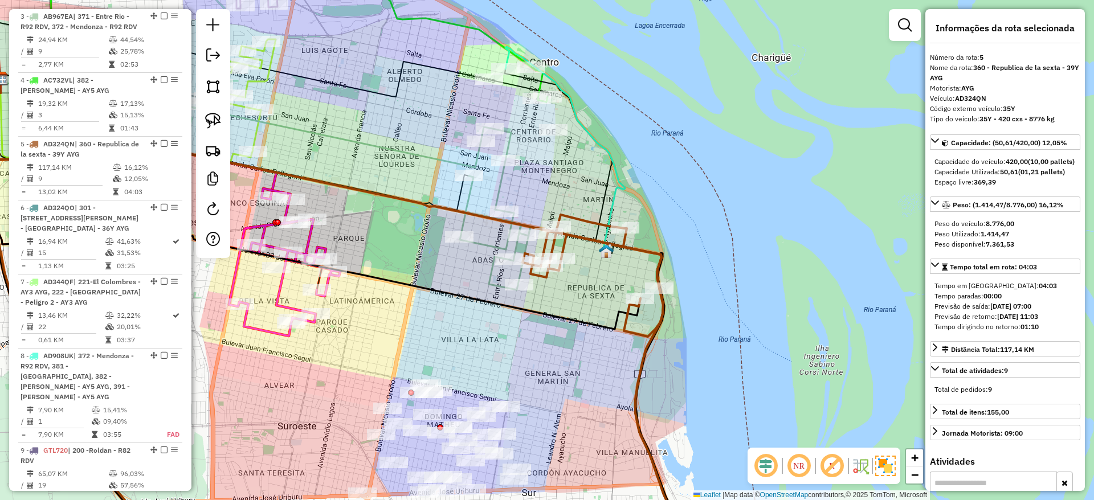
scroll to position [635, 0]
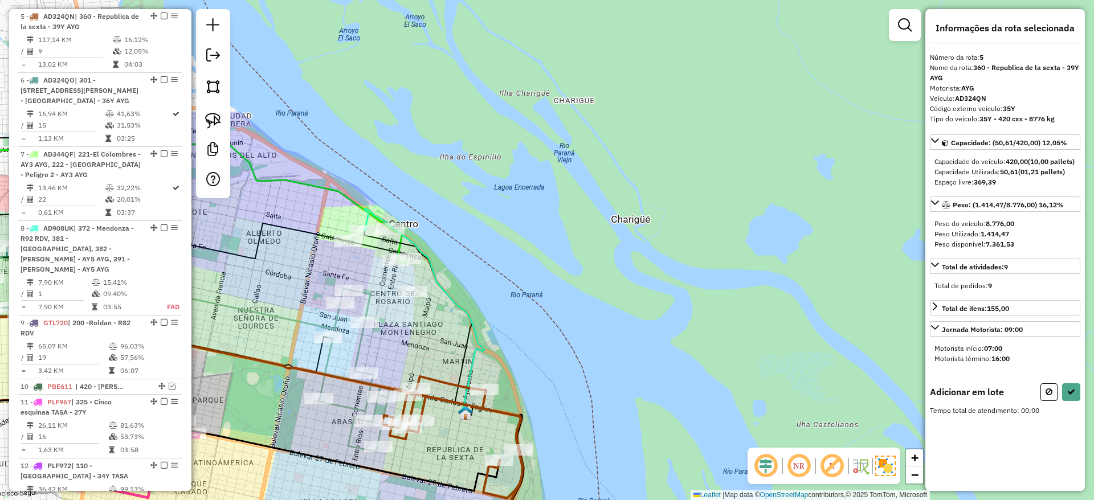
drag, startPoint x: 574, startPoint y: 190, endPoint x: 426, endPoint y: 373, distance: 235.7
click at [426, 373] on div "Janela de atendimento Grade de atendimento Capacidade Transportadoras Veículos …" at bounding box center [547, 250] width 1094 height 500
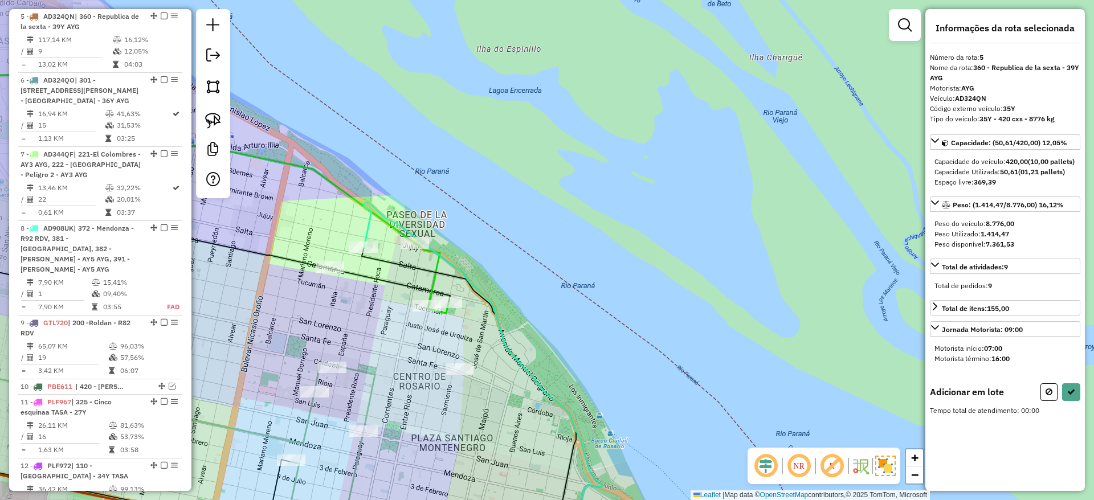
drag, startPoint x: 419, startPoint y: 280, endPoint x: 502, endPoint y: 287, distance: 83.5
click at [502, 287] on div "Janela de atendimento Grade de atendimento Capacidade Transportadoras Veículos …" at bounding box center [547, 250] width 1094 height 500
click at [212, 114] on img at bounding box center [213, 121] width 16 height 16
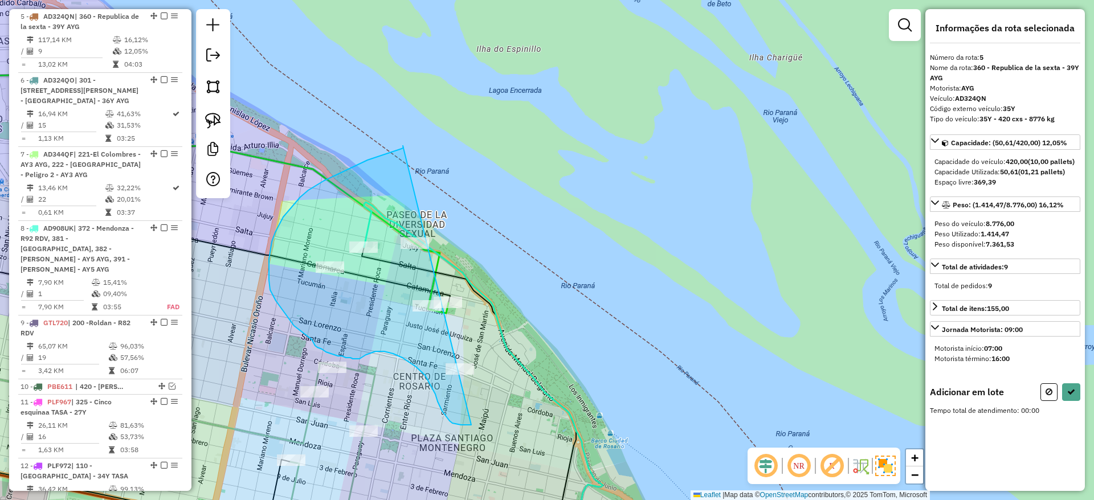
drag, startPoint x: 403, startPoint y: 146, endPoint x: 552, endPoint y: 390, distance: 285.9
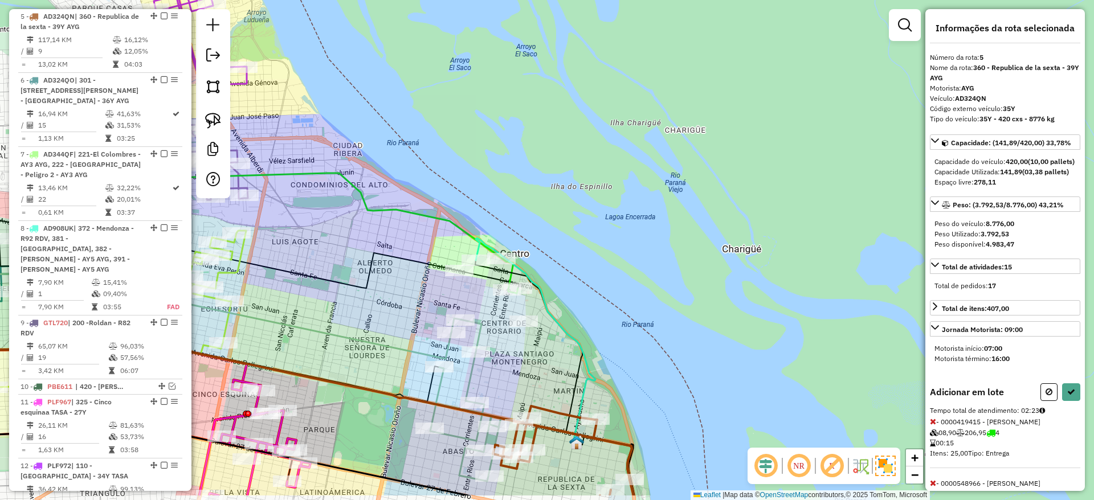
drag, startPoint x: 654, startPoint y: 261, endPoint x: 684, endPoint y: 84, distance: 179.6
click at [684, 84] on div "Janela de atendimento Grade de atendimento Capacidade Transportadoras Veículos …" at bounding box center [547, 250] width 1094 height 500
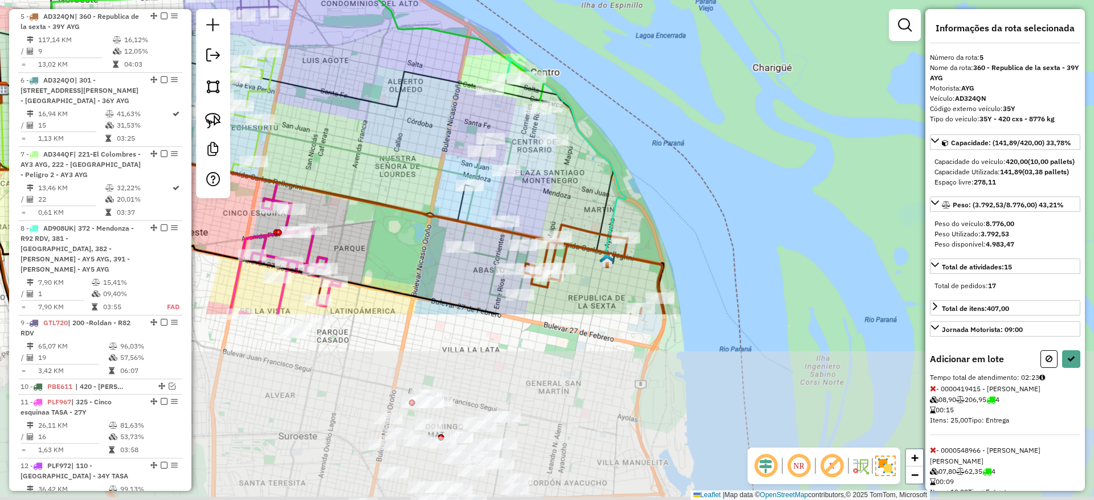
select select "**********"
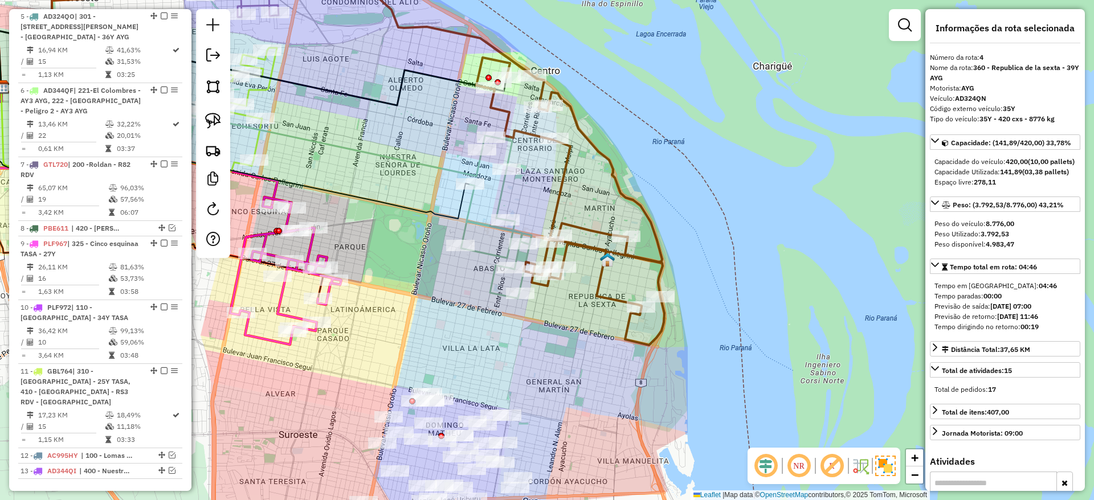
click at [567, 170] on icon at bounding box center [570, 202] width 188 height 288
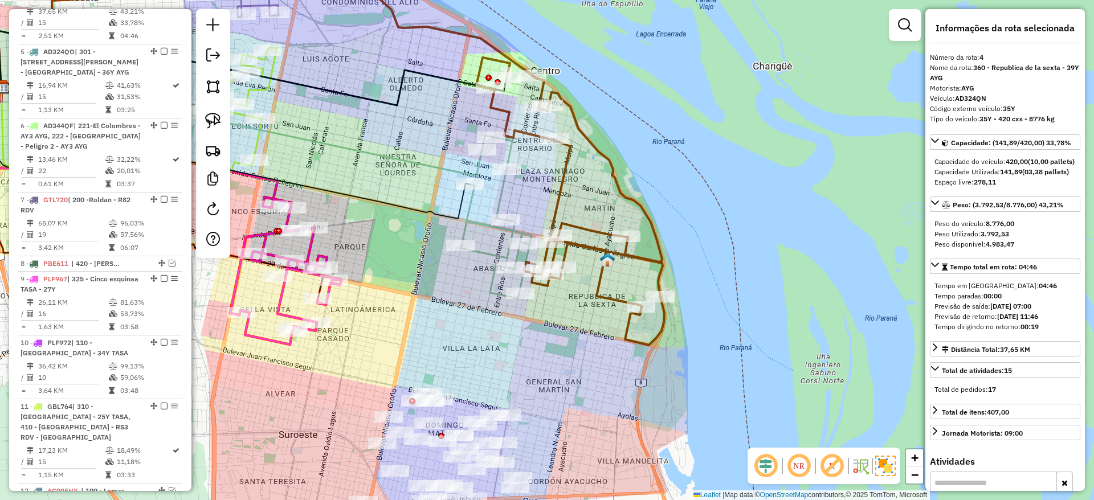
scroll to position [571, 0]
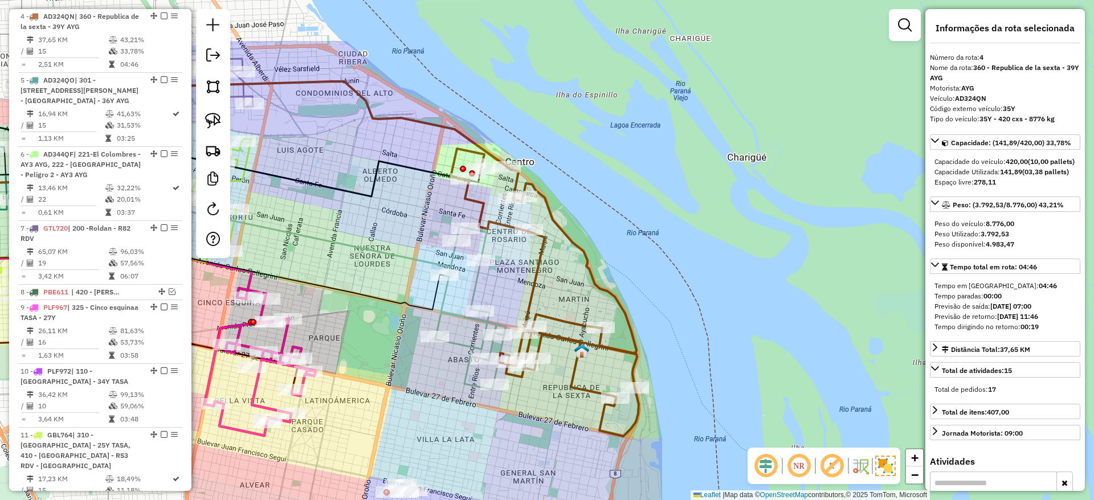
drag, startPoint x: 551, startPoint y: 183, endPoint x: 529, endPoint y: 265, distance: 85.1
click at [529, 265] on div "Janela de atendimento Grade de atendimento Capacidade Transportadoras Veículos …" at bounding box center [547, 250] width 1094 height 500
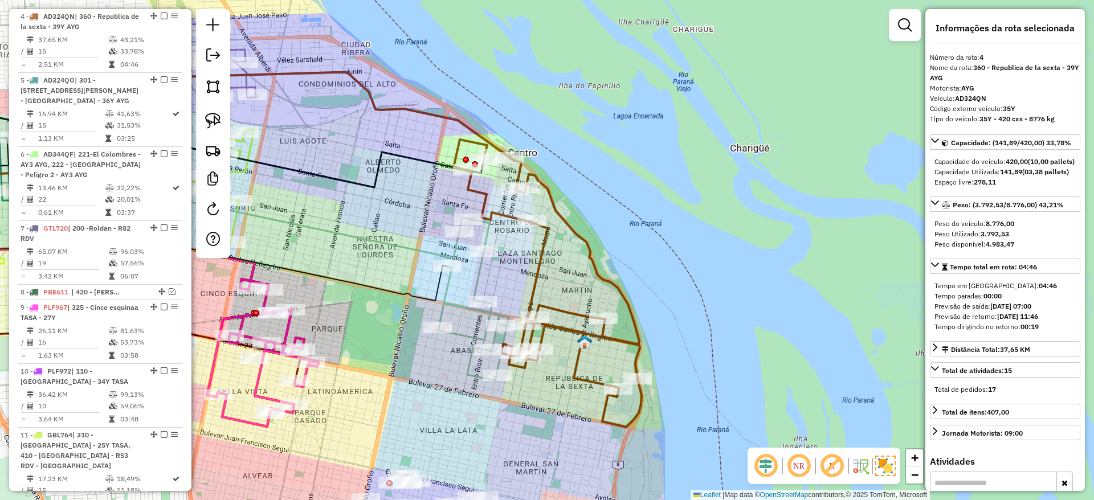
click at [473, 277] on icon at bounding box center [473, 299] width 71 height 163
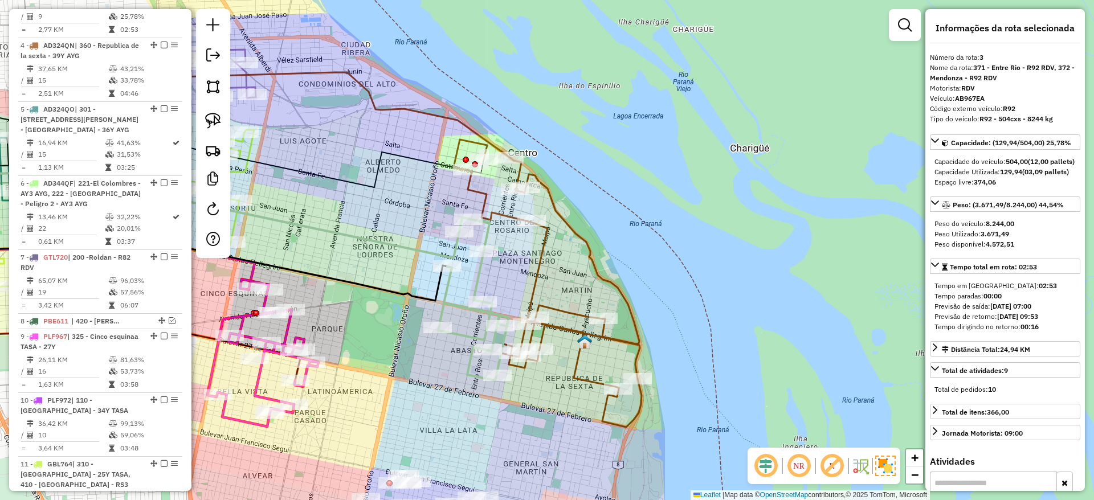
scroll to position [508, 0]
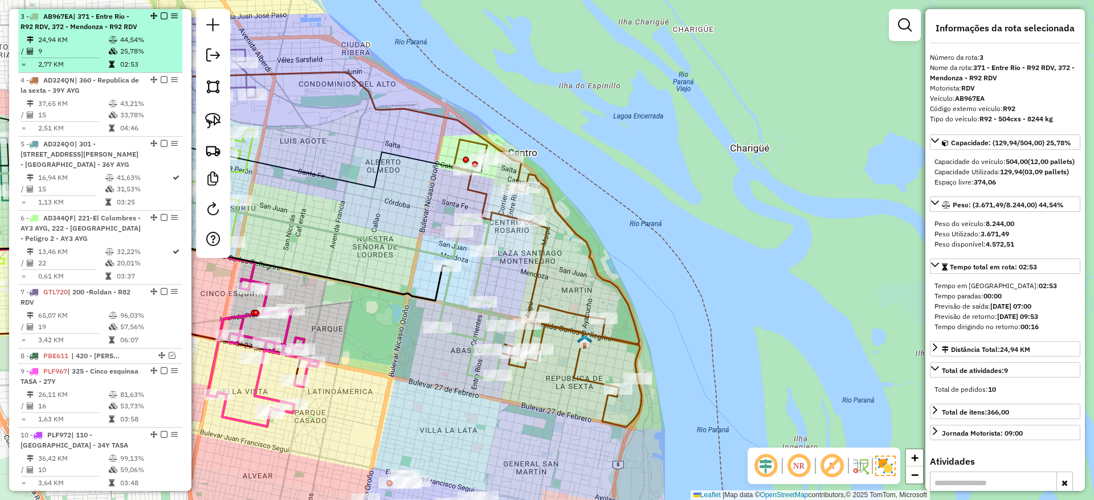
click at [161, 15] on em at bounding box center [164, 16] width 7 height 7
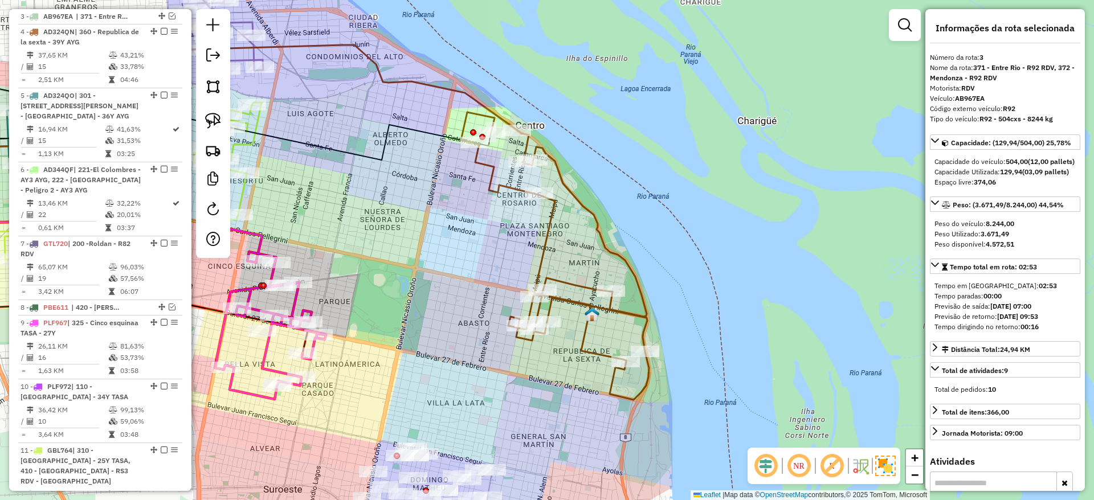
drag, startPoint x: 464, startPoint y: 221, endPoint x: 477, endPoint y: 166, distance: 56.7
click at [476, 171] on div "Janela de atendimento Grade de atendimento Capacidade Transportadoras Veículos …" at bounding box center [547, 250] width 1094 height 500
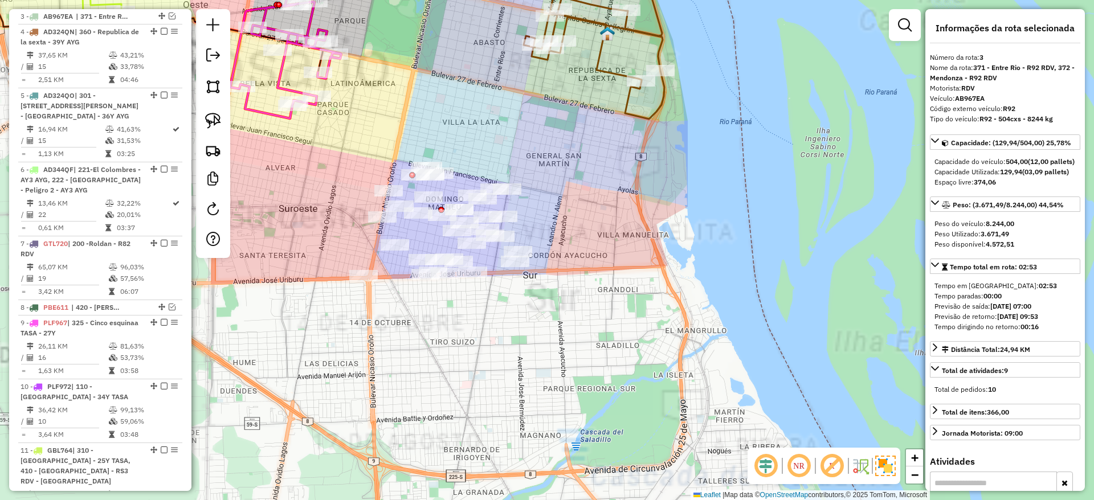
click at [476, 382] on div "Janela de atendimento Grade de atendimento Capacidade Transportadoras Veículos …" at bounding box center [547, 250] width 1094 height 500
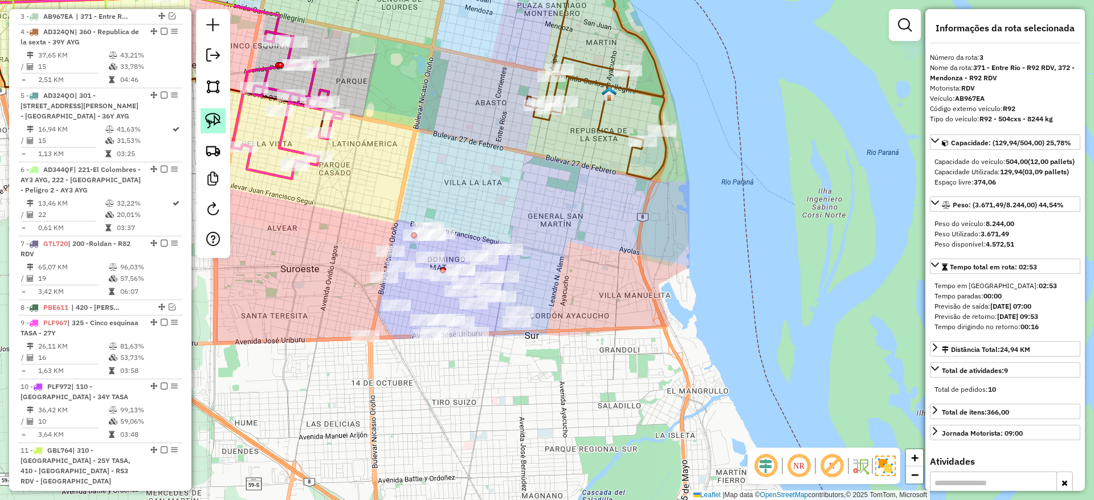
click at [215, 111] on link at bounding box center [213, 120] width 25 height 25
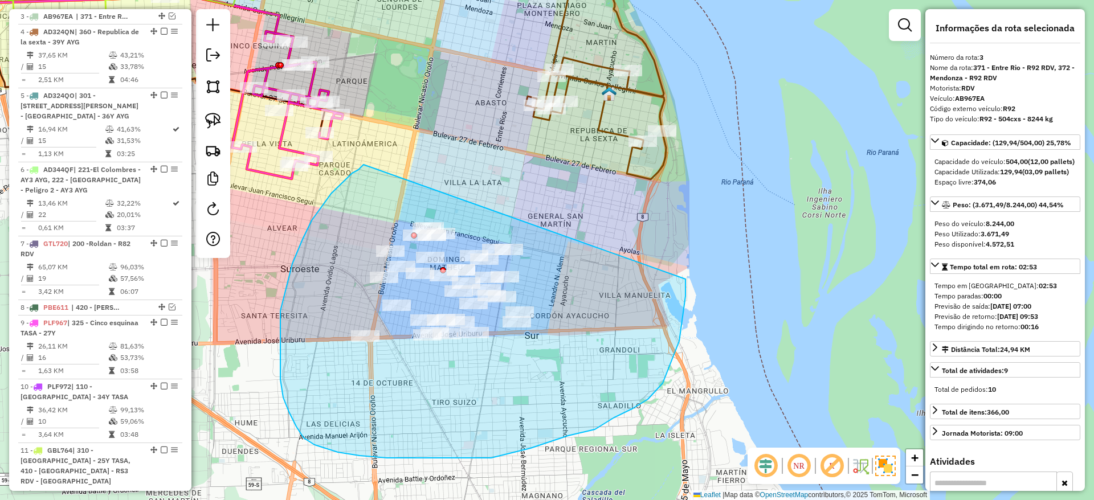
drag, startPoint x: 363, startPoint y: 165, endPoint x: 685, endPoint y: 279, distance: 341.6
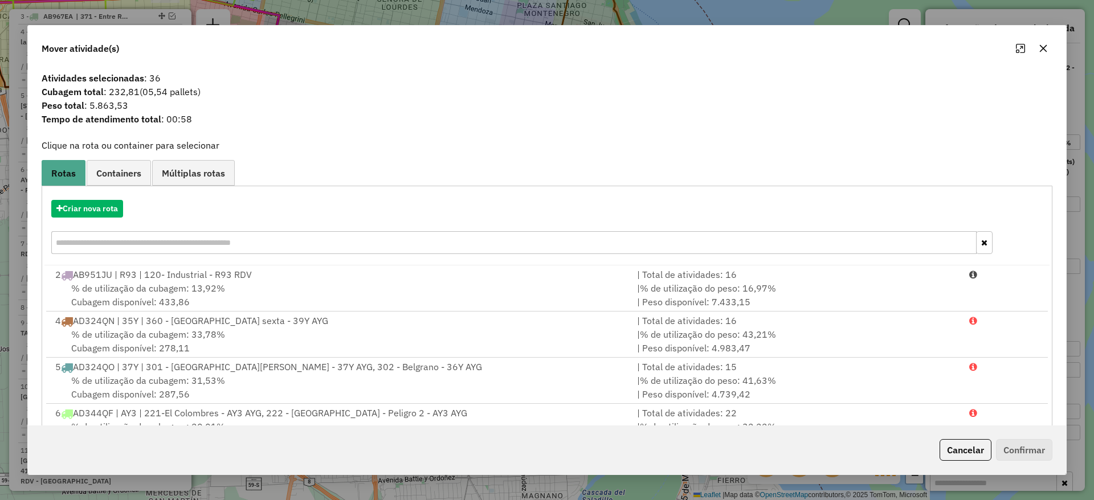
click at [1044, 45] on icon "button" at bounding box center [1043, 48] width 9 height 9
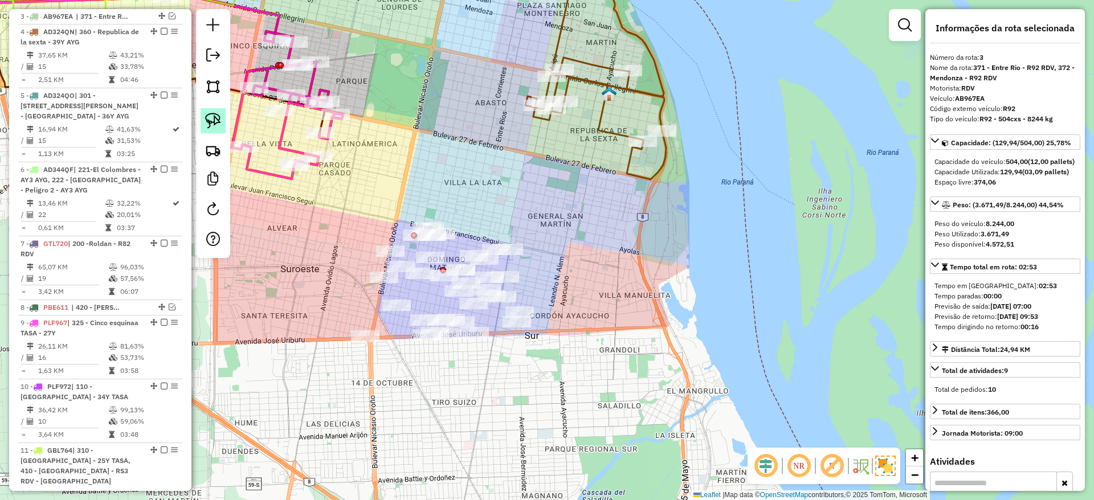
click at [216, 110] on link at bounding box center [213, 120] width 25 height 25
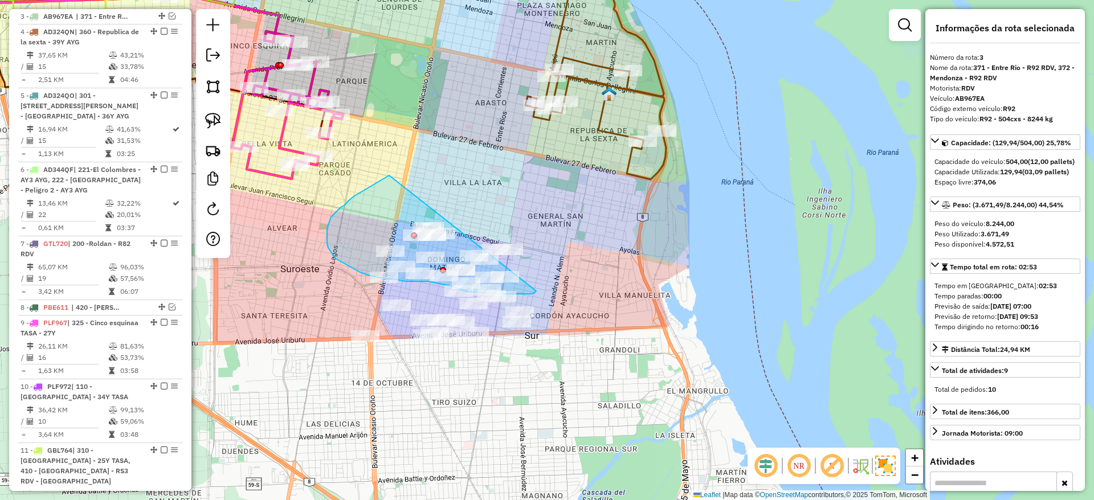
drag, startPoint x: 345, startPoint y: 205, endPoint x: 584, endPoint y: 240, distance: 241.8
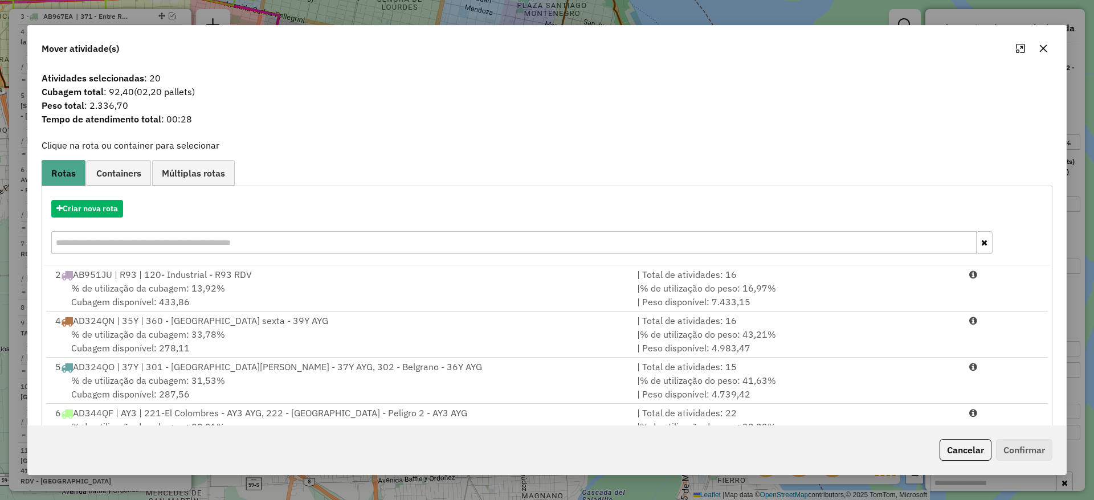
click at [92, 218] on div "Criar nova rota" at bounding box center [546, 228] width 1005 height 74
click at [91, 206] on button "Criar nova rota" at bounding box center [87, 209] width 72 height 18
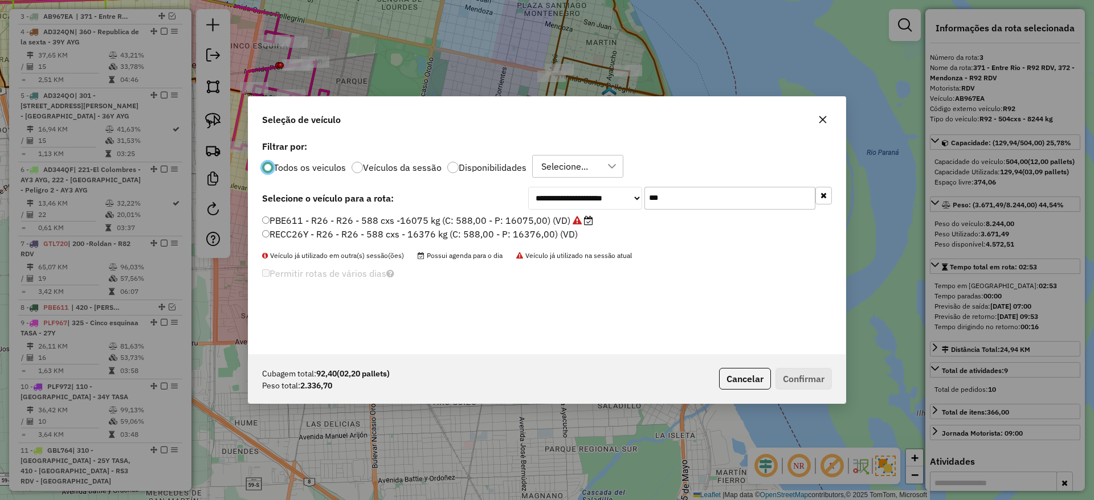
scroll to position [6, 3]
click at [673, 190] on input "***" at bounding box center [729, 198] width 171 height 23
type input "***"
click at [538, 216] on label "AB951JT - RS3 - RS3 - 504cxs - 9078 kg (C: 504,00 - P: 9078,00) (VD)" at bounding box center [412, 221] width 300 height 14
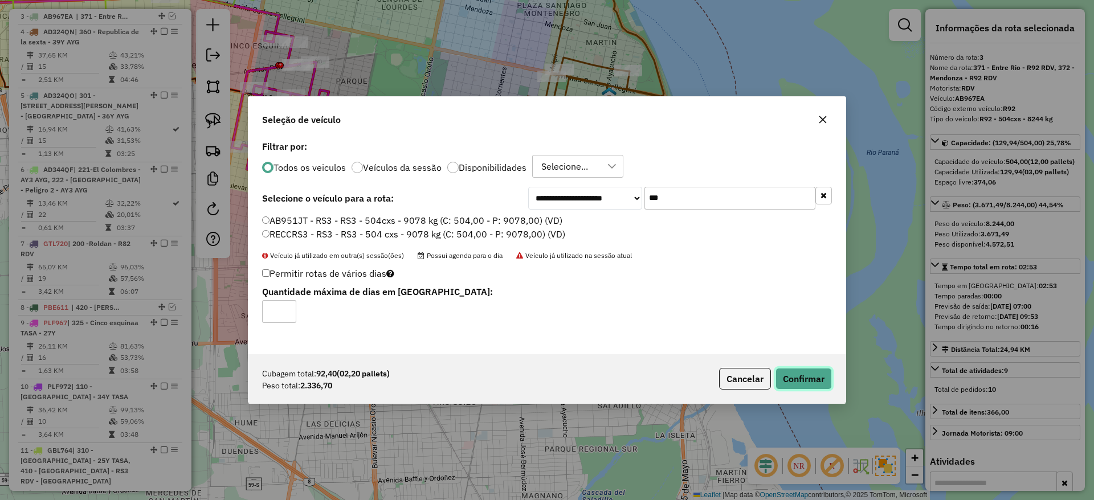
click at [791, 376] on button "Confirmar" at bounding box center [803, 379] width 56 height 22
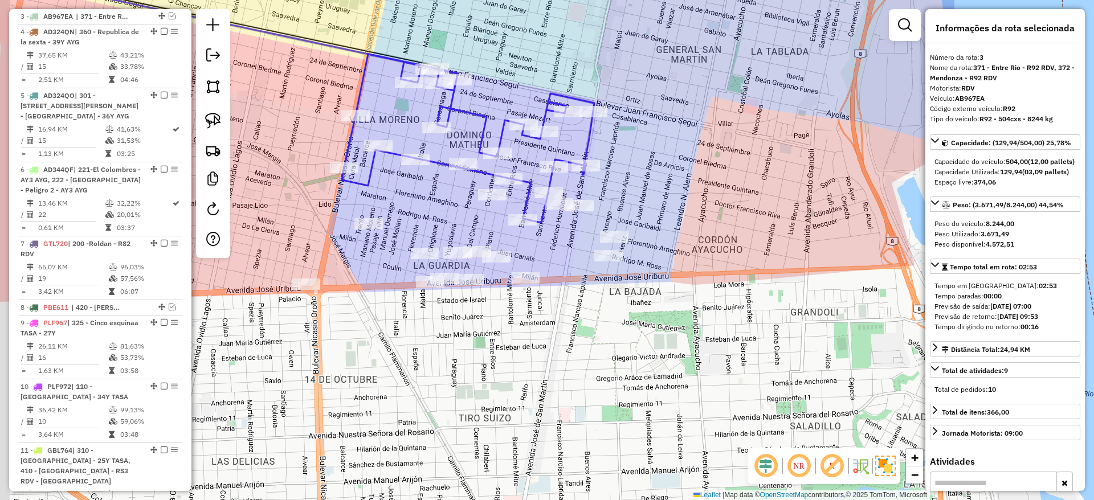
drag, startPoint x: 494, startPoint y: 373, endPoint x: 582, endPoint y: 311, distance: 107.0
click at [582, 311] on div "Janela de atendimento Grade de atendimento Capacidade Transportadoras Veículos …" at bounding box center [547, 250] width 1094 height 500
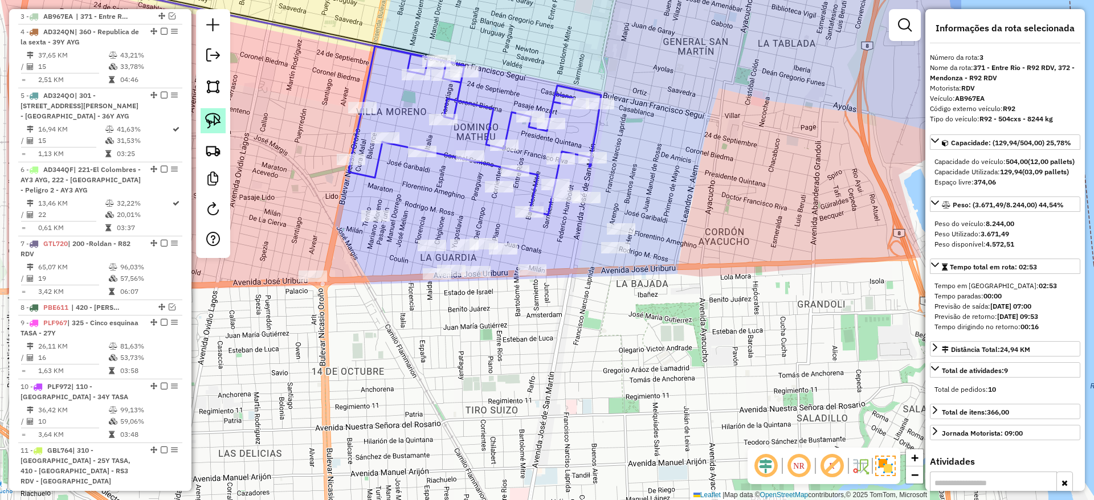
click at [212, 118] on img at bounding box center [213, 121] width 16 height 16
click at [221, 143] on link at bounding box center [213, 150] width 25 height 25
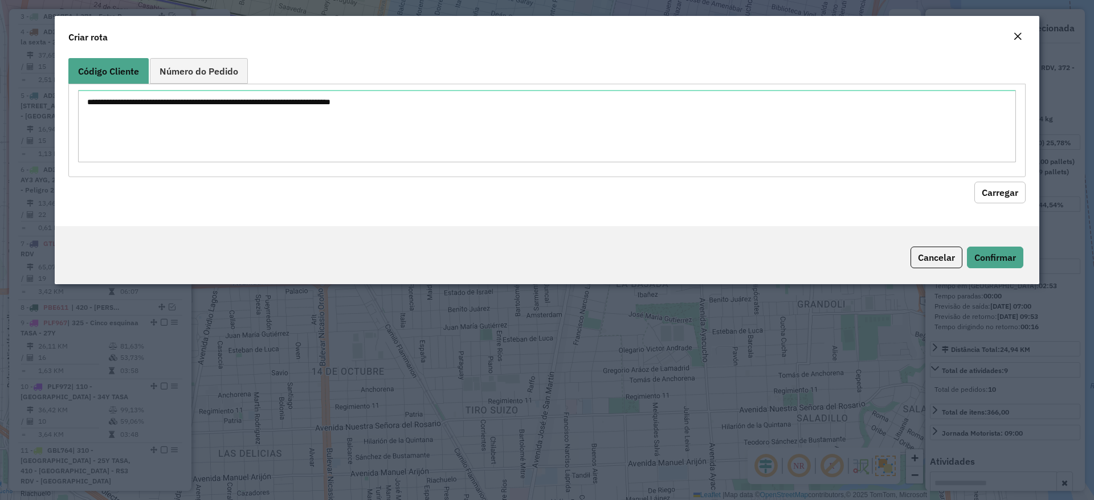
click at [1012, 36] on button "Close" at bounding box center [1017, 37] width 16 height 15
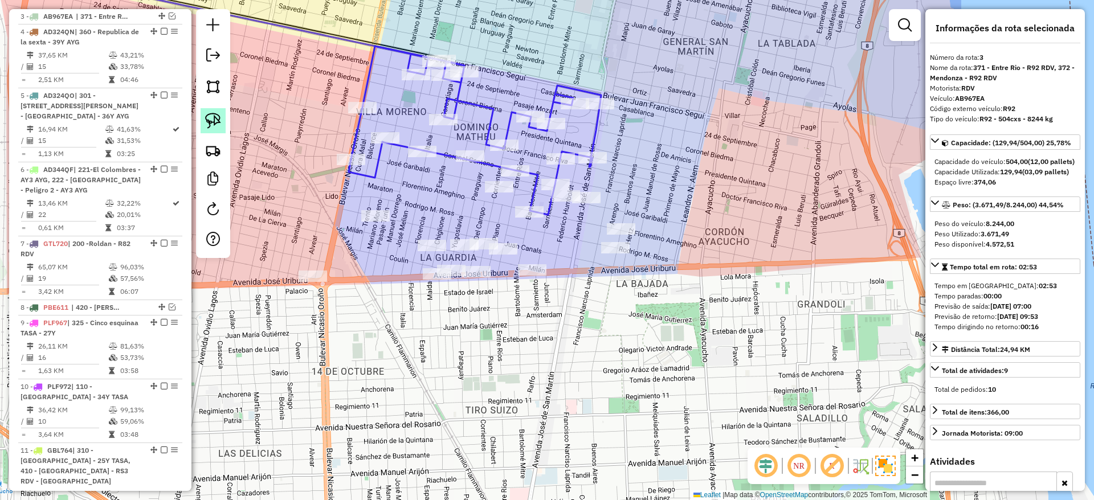
click at [210, 117] on img at bounding box center [213, 121] width 16 height 16
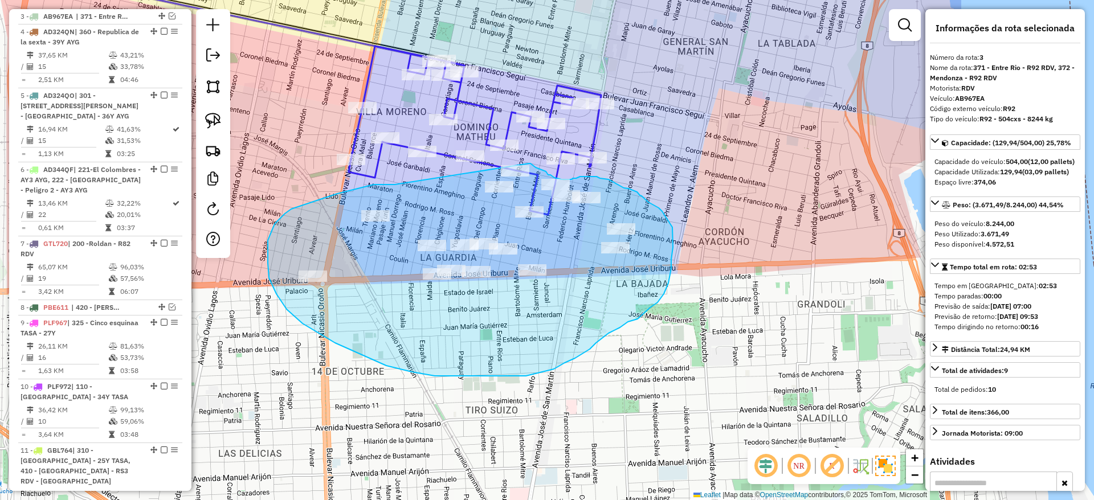
drag, startPoint x: 390, startPoint y: 185, endPoint x: 529, endPoint y: 163, distance: 140.6
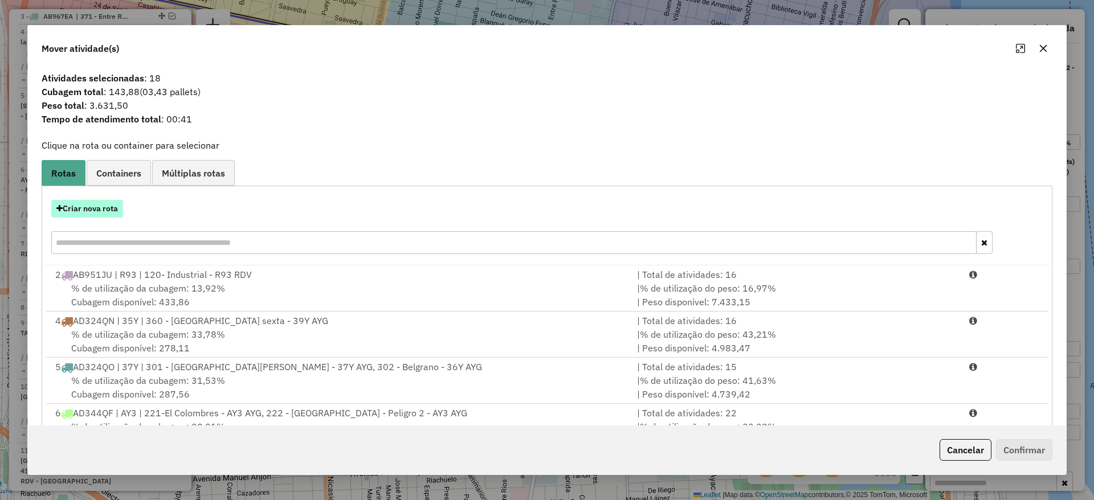
click at [90, 207] on button "Criar nova rota" at bounding box center [87, 209] width 72 height 18
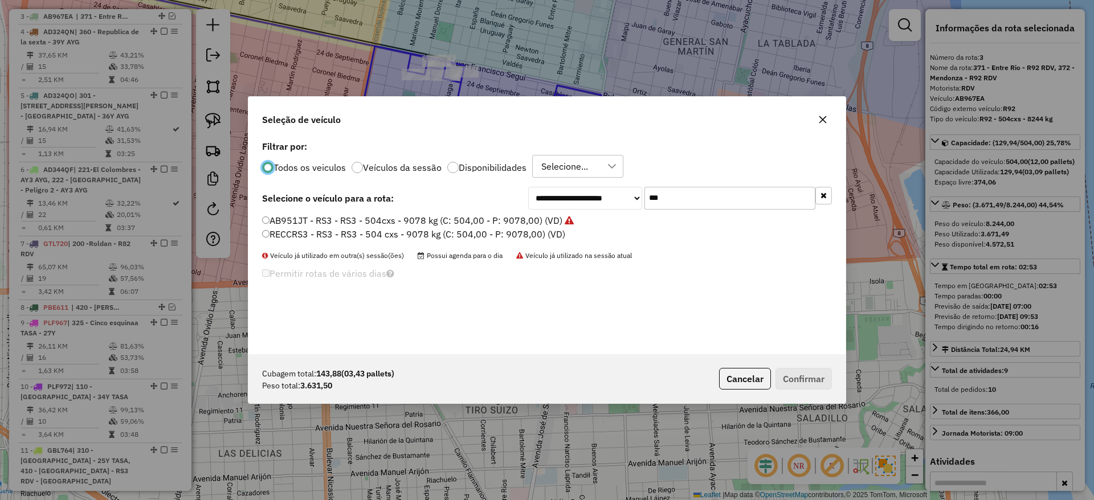
click at [744, 198] on input "***" at bounding box center [729, 198] width 171 height 23
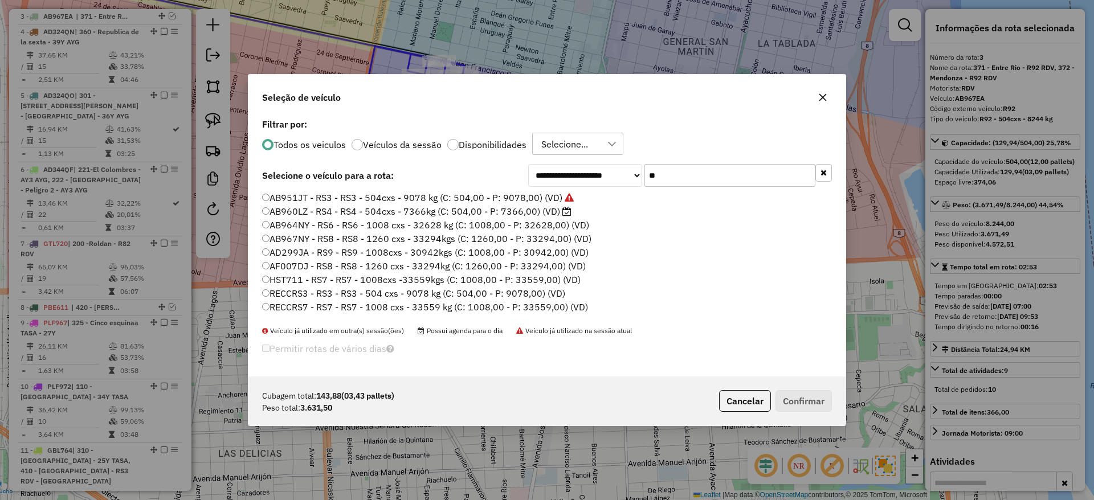
type input "*"
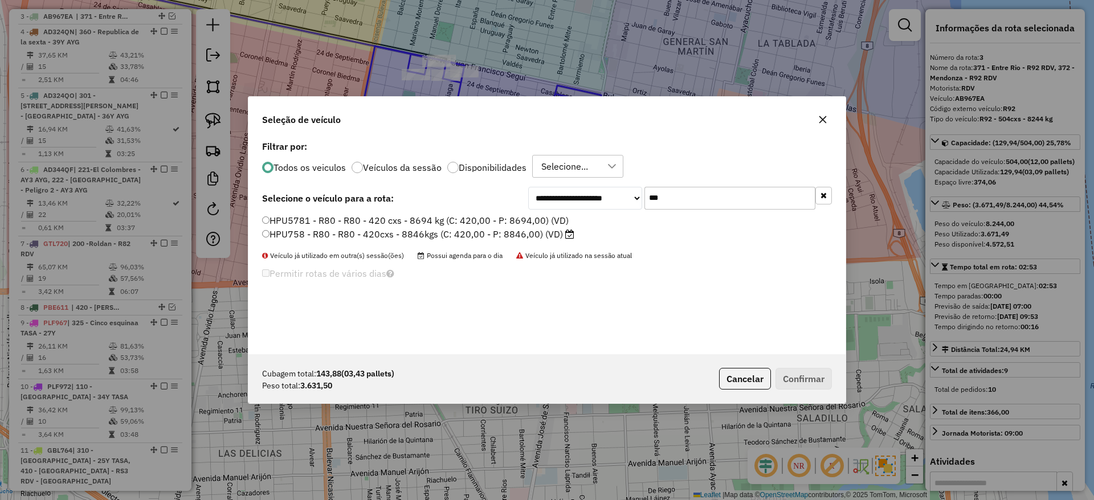
type input "***"
click at [549, 235] on label "HPU758 - R80 - R80 - 420cxs - 8846kgs (C: 420,00 - P: 8846,00) (VD)" at bounding box center [418, 234] width 312 height 14
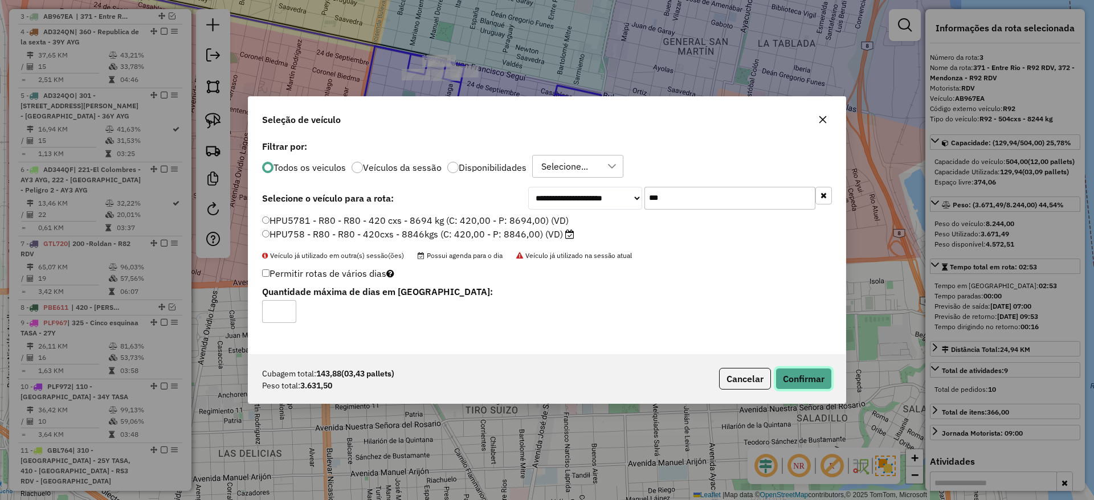
click at [821, 371] on button "Confirmar" at bounding box center [803, 379] width 56 height 22
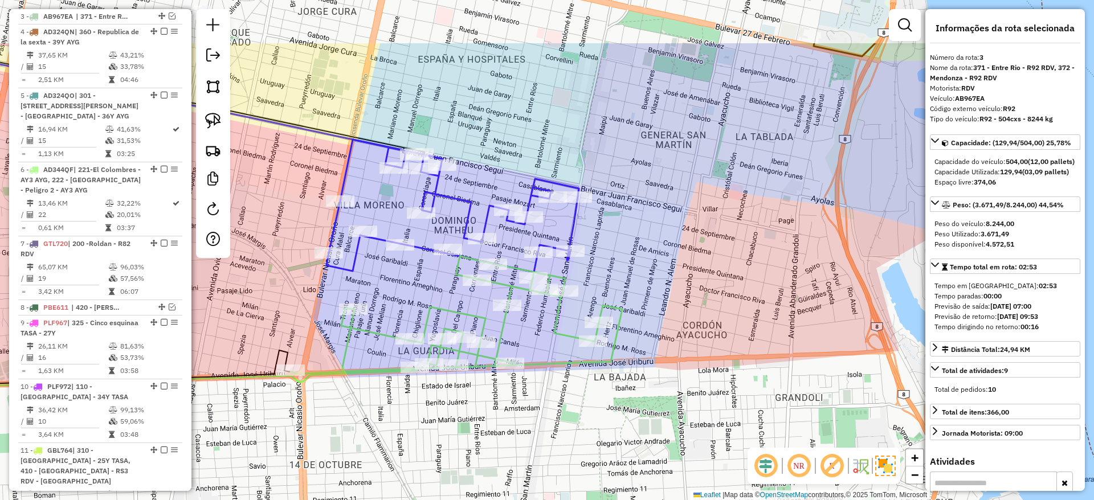
drag, startPoint x: 568, startPoint y: 289, endPoint x: 550, endPoint y: 381, distance: 93.4
click at [550, 381] on div "Janela de atendimento Grade de atendimento Capacidade Transportadoras Veículos …" at bounding box center [547, 250] width 1094 height 500
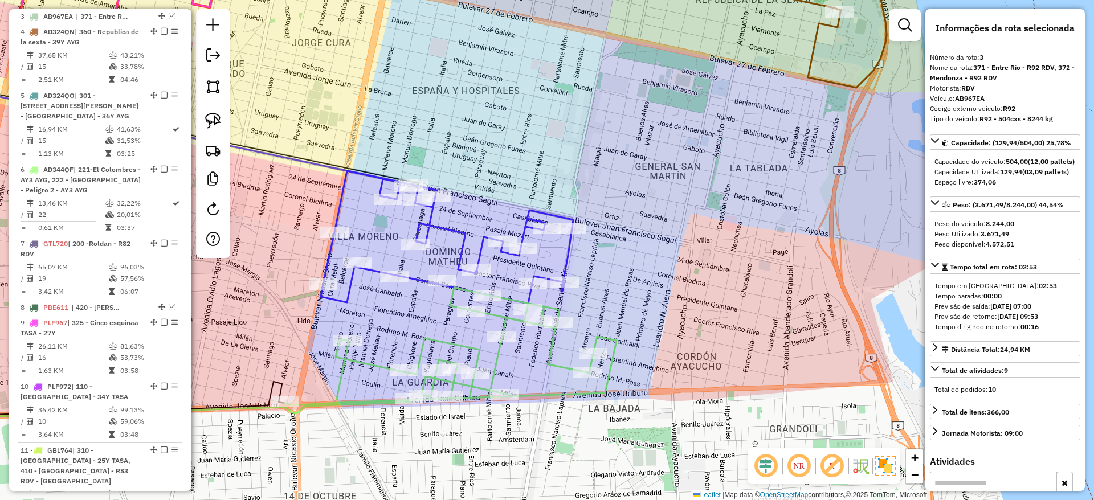
click at [569, 249] on icon at bounding box center [447, 237] width 252 height 133
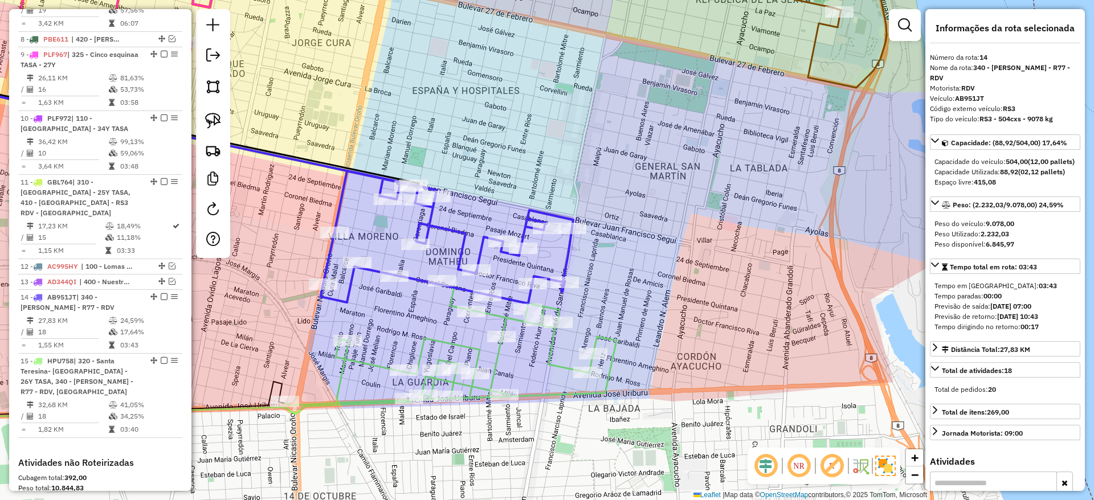
scroll to position [968, 0]
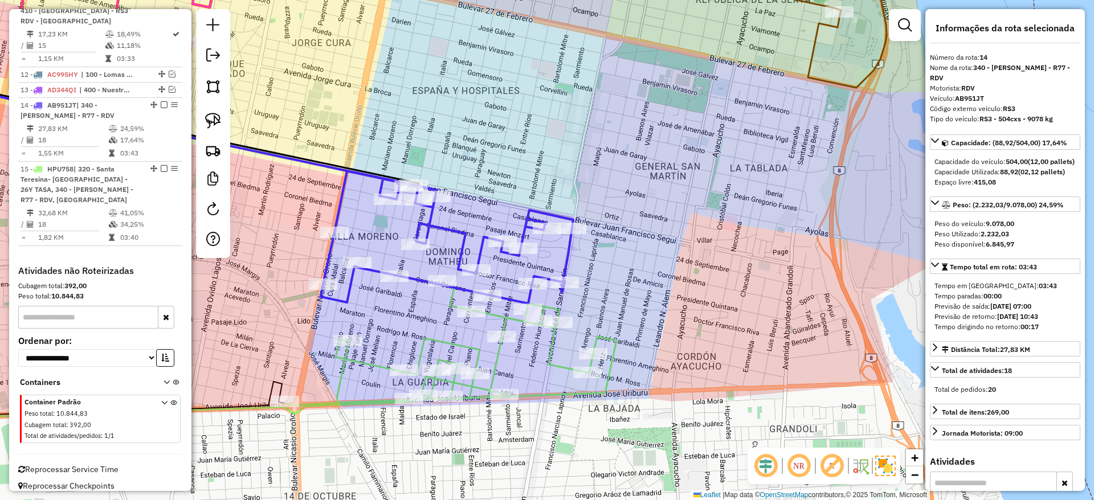
click at [546, 342] on icon at bounding box center [451, 346] width 332 height 117
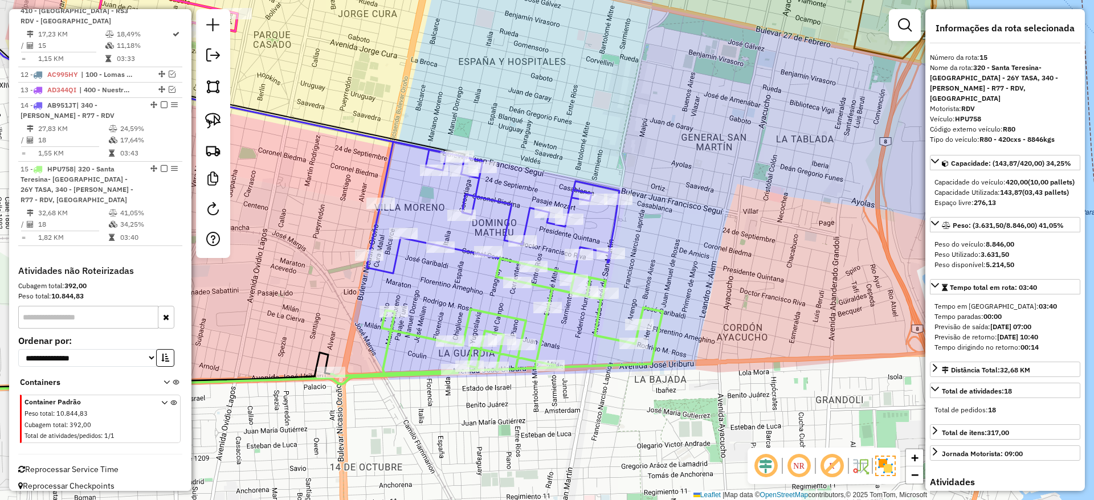
drag, startPoint x: 546, startPoint y: 342, endPoint x: 592, endPoint y: 313, distance: 54.5
click at [592, 313] on icon at bounding box center [497, 317] width 332 height 117
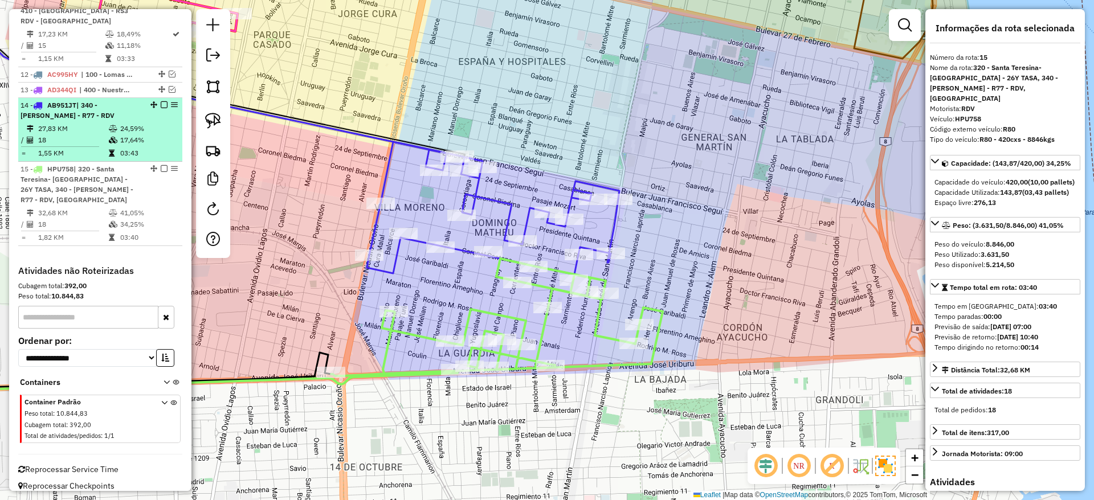
click at [161, 101] on em at bounding box center [164, 104] width 7 height 7
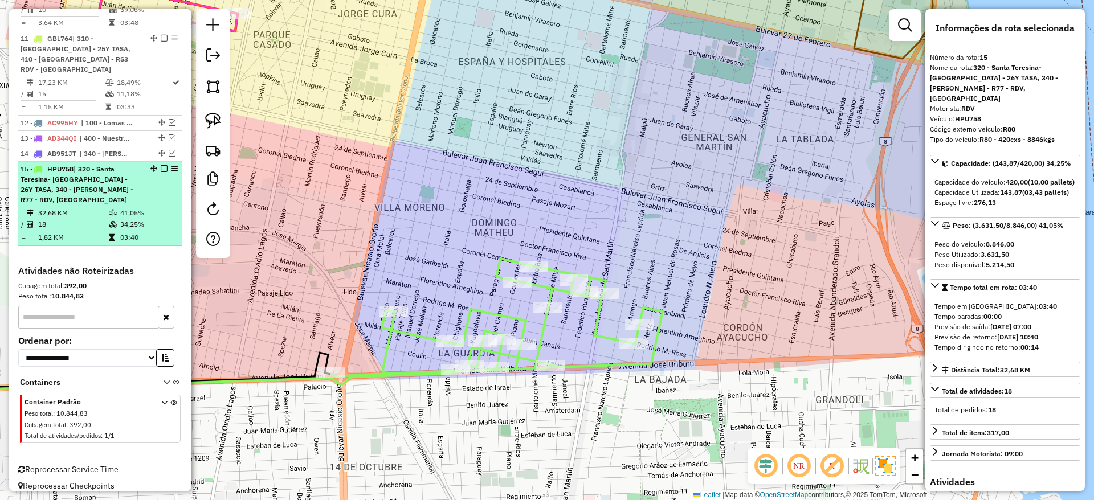
click at [161, 165] on em at bounding box center [164, 168] width 7 height 7
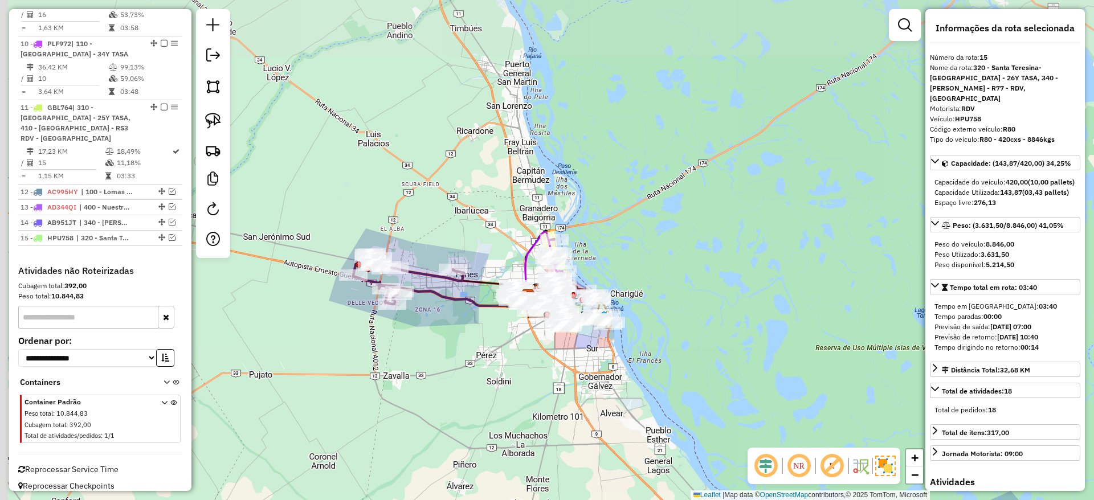
drag, startPoint x: 436, startPoint y: 244, endPoint x: 837, endPoint y: 348, distance: 413.7
click at [837, 348] on div "Janela de atendimento Grade de atendimento Capacidade Transportadoras Veículos …" at bounding box center [547, 250] width 1094 height 500
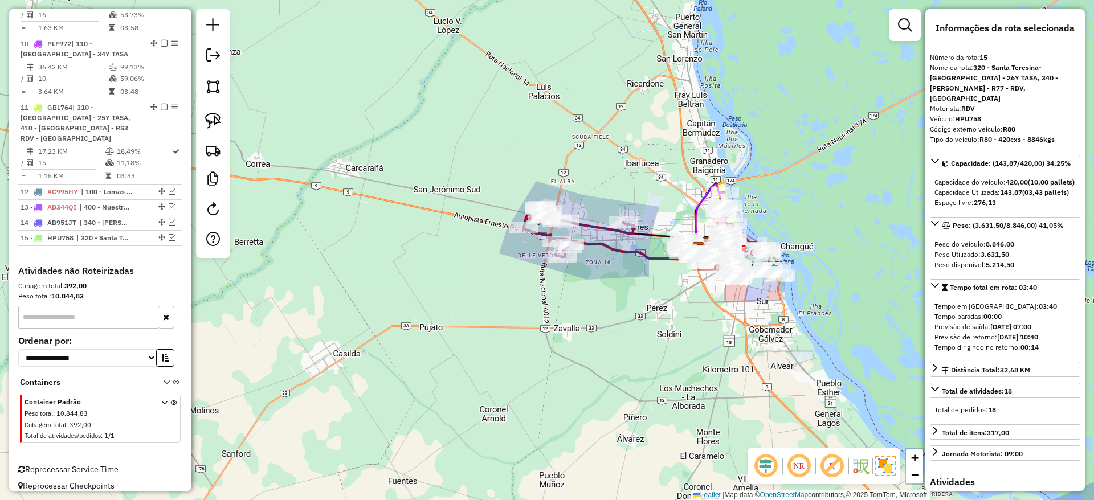
drag, startPoint x: 509, startPoint y: 194, endPoint x: 434, endPoint y: 181, distance: 76.9
click at [436, 182] on div "Janela de atendimento Grade de atendimento Capacidade Transportadoras Veículos …" at bounding box center [547, 250] width 1094 height 500
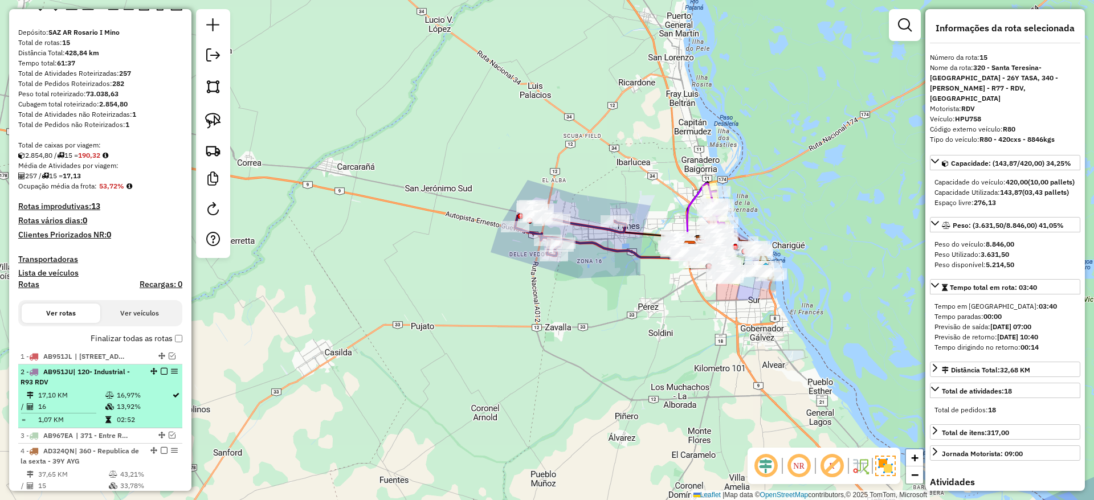
scroll to position [0, 0]
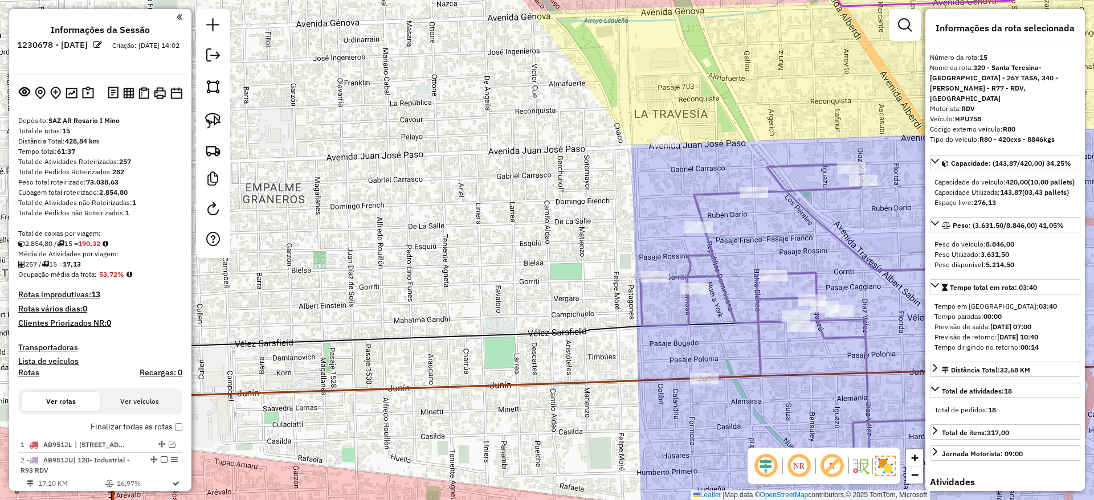
click at [705, 241] on icon at bounding box center [828, 314] width 377 height 301
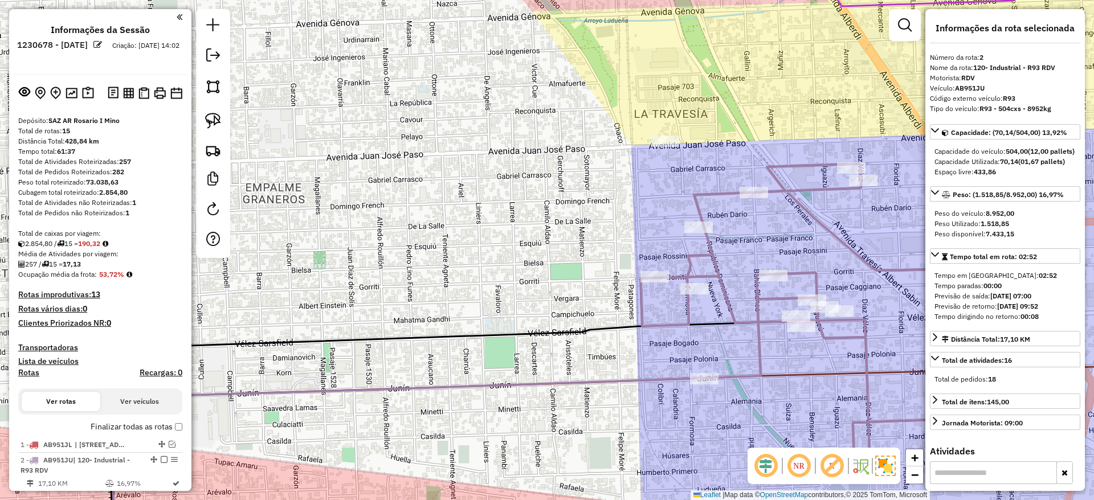
scroll to position [444, 0]
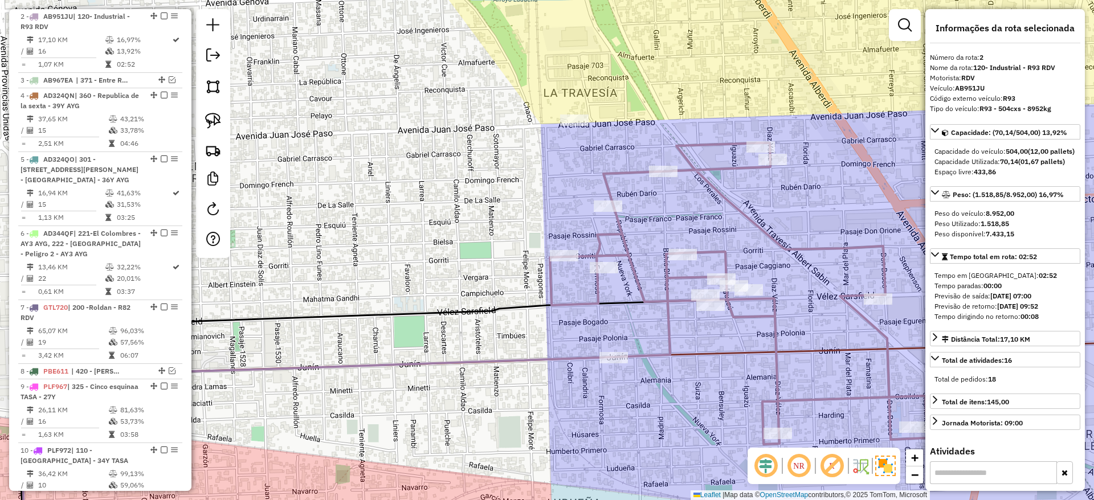
drag, startPoint x: 705, startPoint y: 241, endPoint x: 614, endPoint y: 220, distance: 93.0
click at [614, 220] on icon at bounding box center [738, 293] width 377 height 301
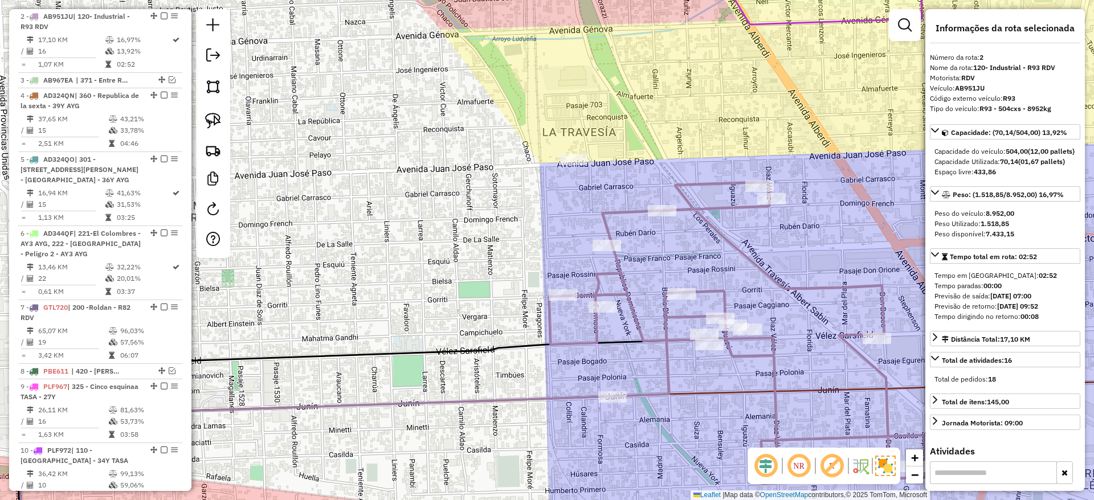
drag, startPoint x: 621, startPoint y: 231, endPoint x: 620, endPoint y: 270, distance: 39.3
click at [620, 270] on icon at bounding box center [737, 332] width 377 height 301
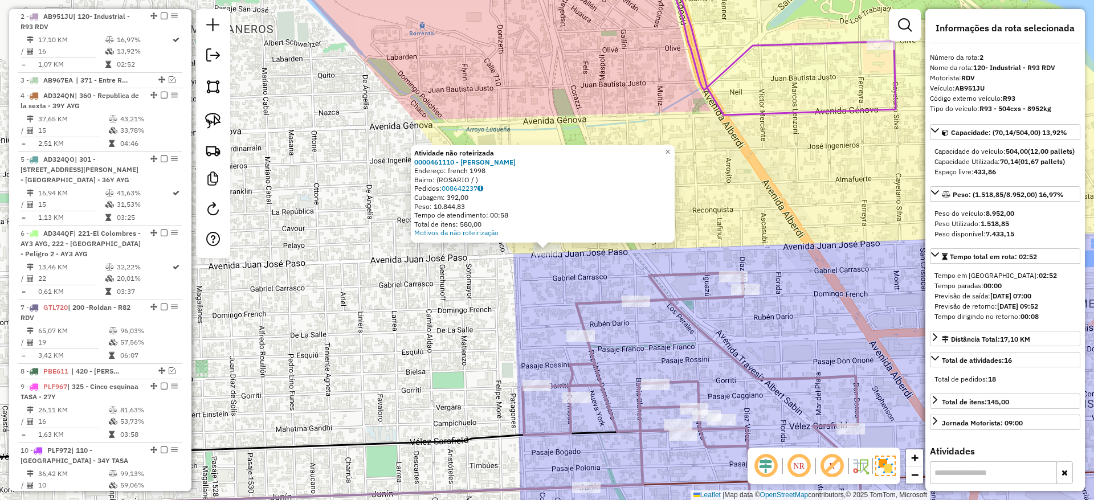
click at [470, 294] on div "Atividade não roteirizada 0000461110 - Gonzales Emanuel - RDV Endereço: french …" at bounding box center [547, 250] width 1094 height 500
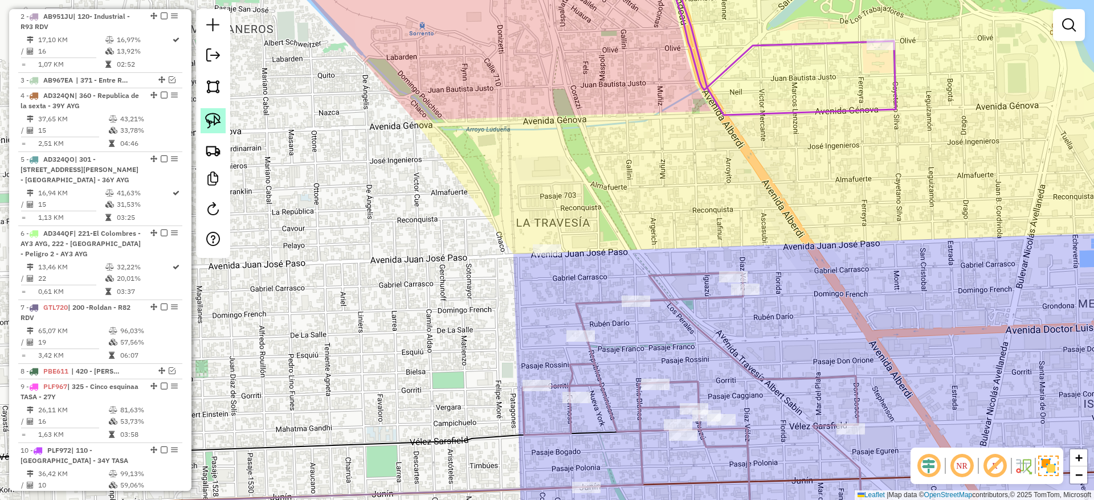
click at [217, 115] on img at bounding box center [213, 121] width 16 height 16
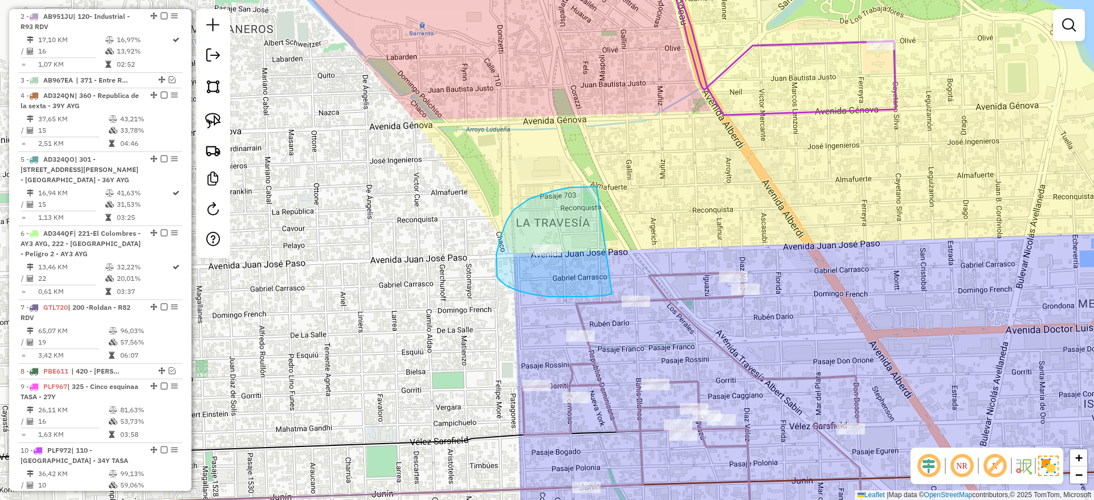
drag, startPoint x: 560, startPoint y: 189, endPoint x: 626, endPoint y: 270, distance: 104.1
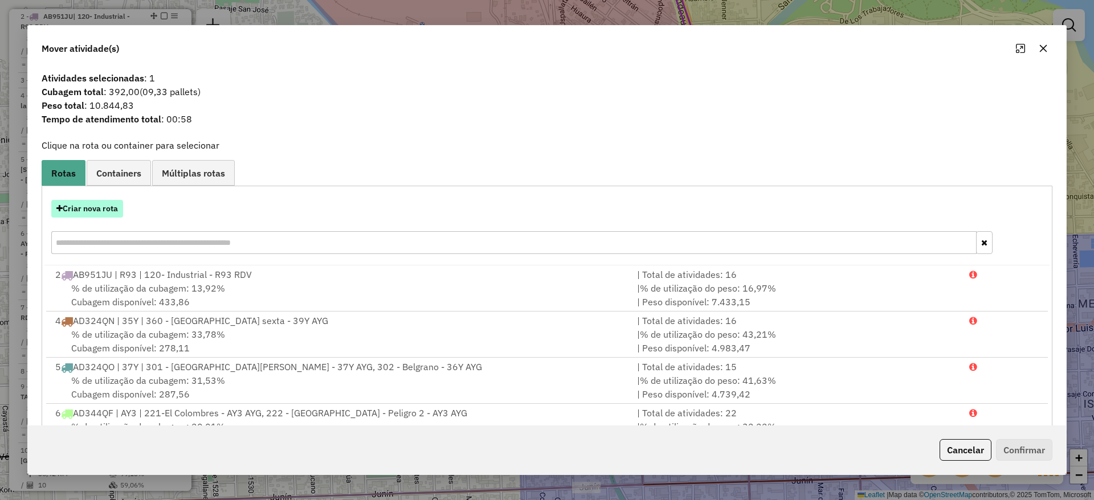
click at [102, 207] on button "Criar nova rota" at bounding box center [87, 209] width 72 height 18
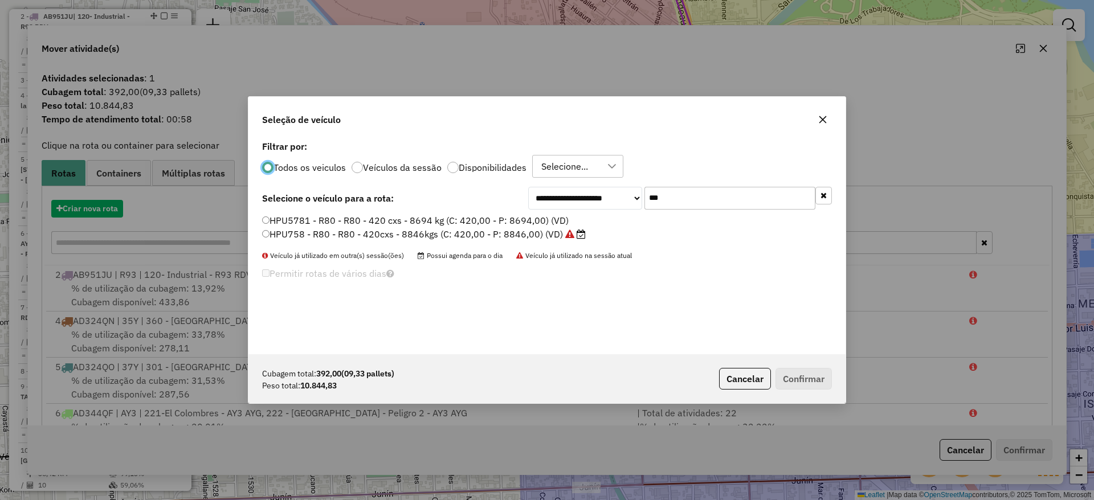
scroll to position [6, 3]
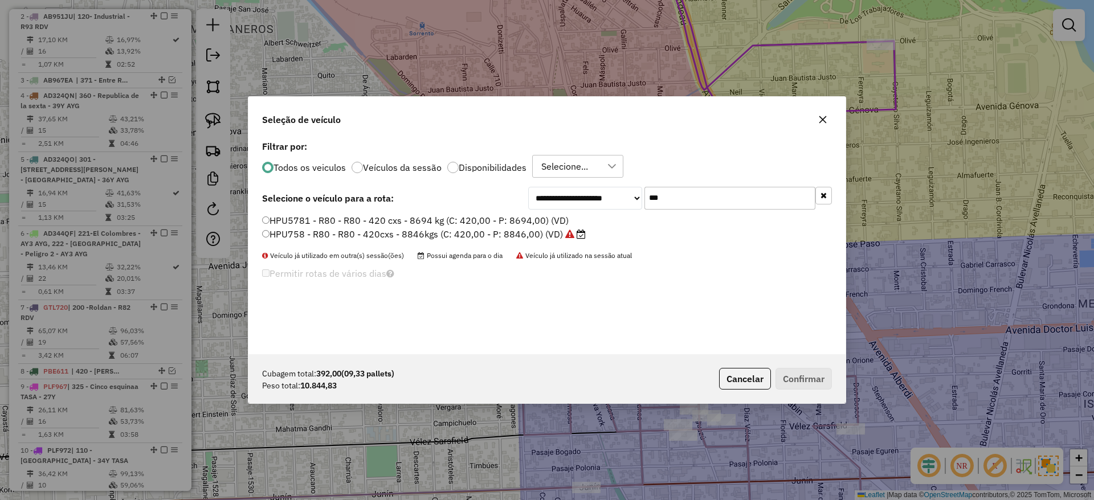
click at [739, 193] on input "***" at bounding box center [729, 198] width 171 height 23
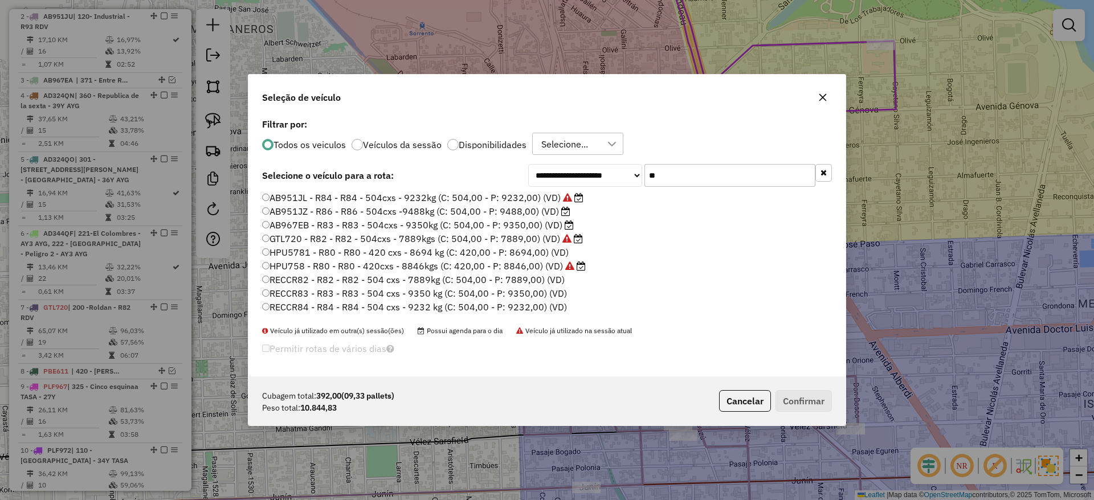
type input "*"
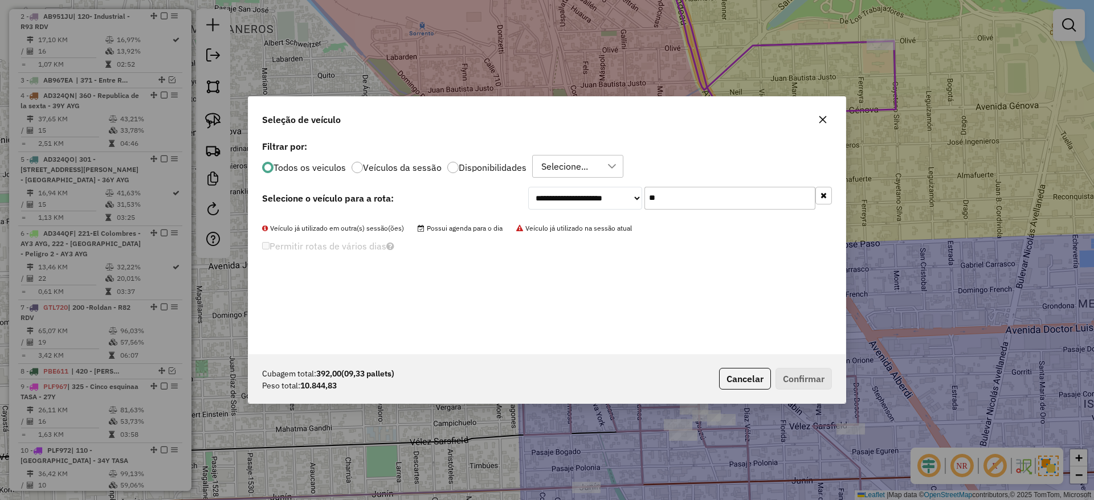
type input "*"
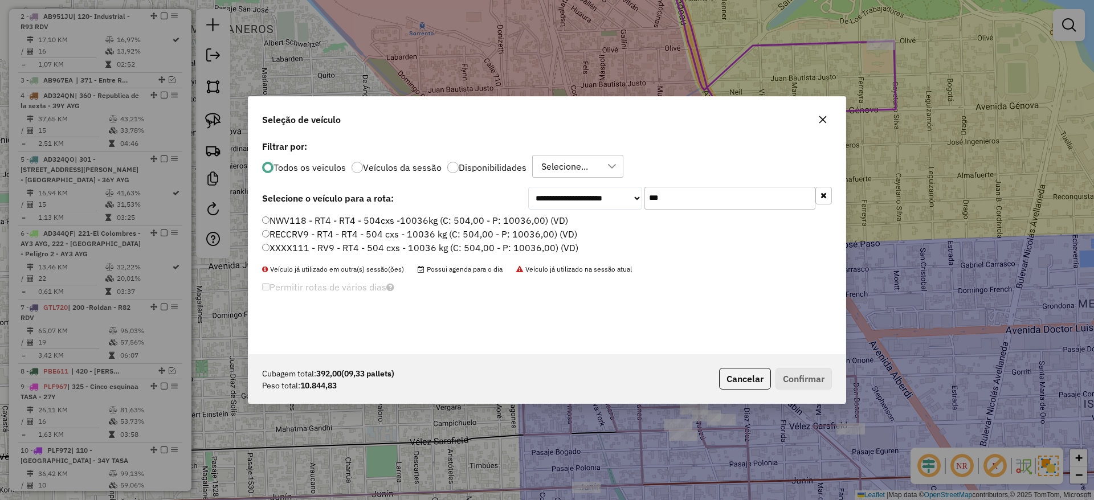
type input "***"
click at [560, 221] on label "NWV118 - RT4 - RT4 - 504cxs -10036kg (C: 504,00 - P: 10036,00) (VD)" at bounding box center [415, 221] width 306 height 14
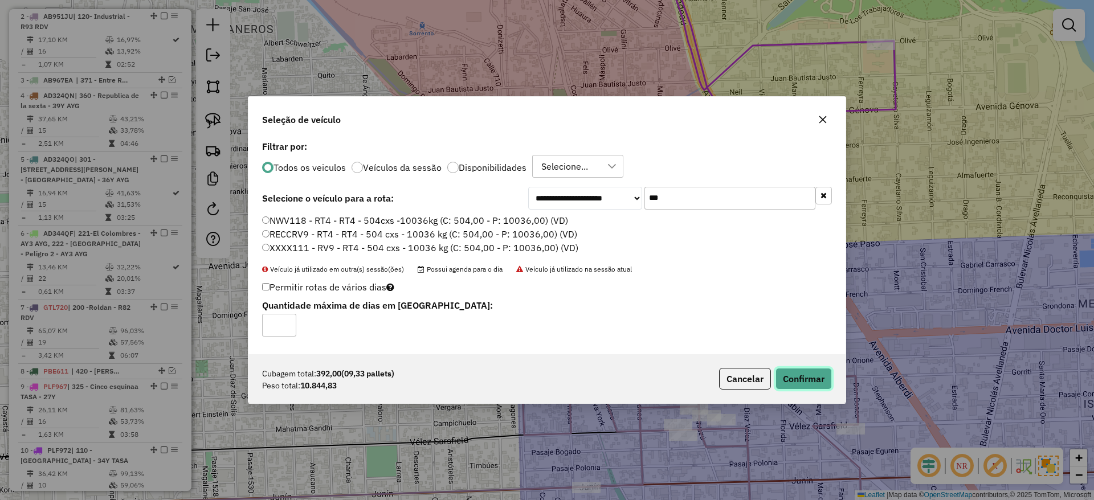
click at [793, 381] on button "Confirmar" at bounding box center [803, 379] width 56 height 22
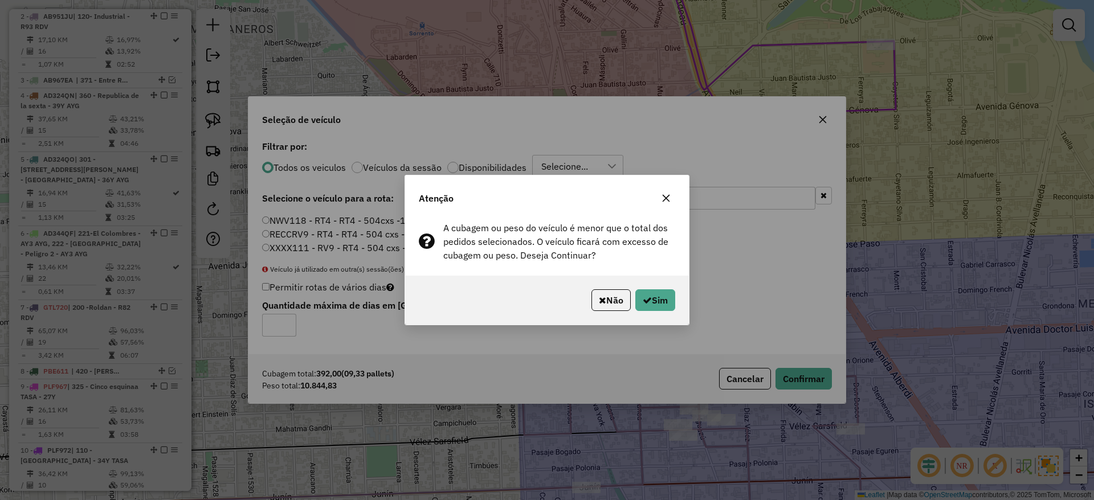
drag, startPoint x: 656, startPoint y: 189, endPoint x: 657, endPoint y: 197, distance: 8.1
click at [655, 191] on div "Atenção" at bounding box center [547, 195] width 284 height 41
click at [663, 197] on icon "button" at bounding box center [665, 198] width 9 height 9
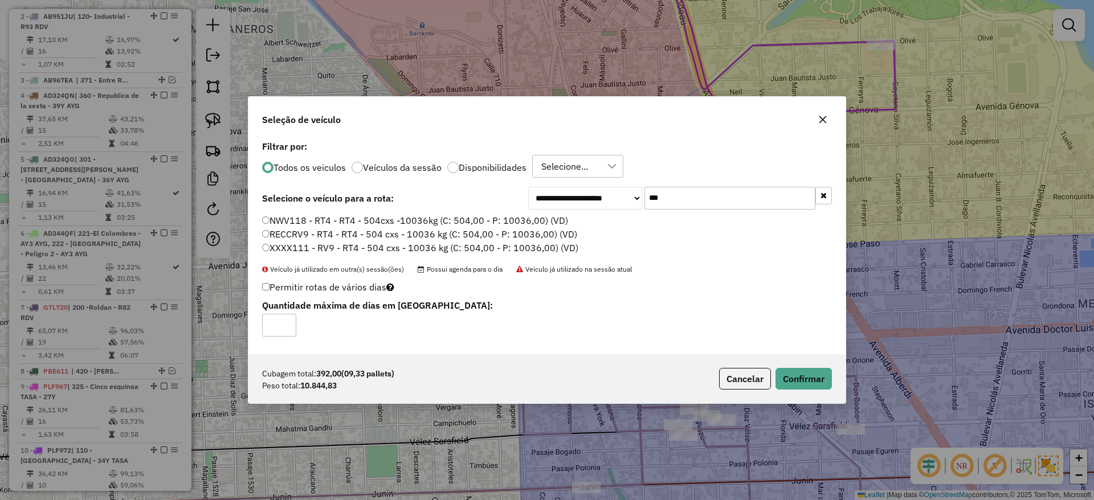
click at [828, 121] on button "button" at bounding box center [822, 120] width 18 height 18
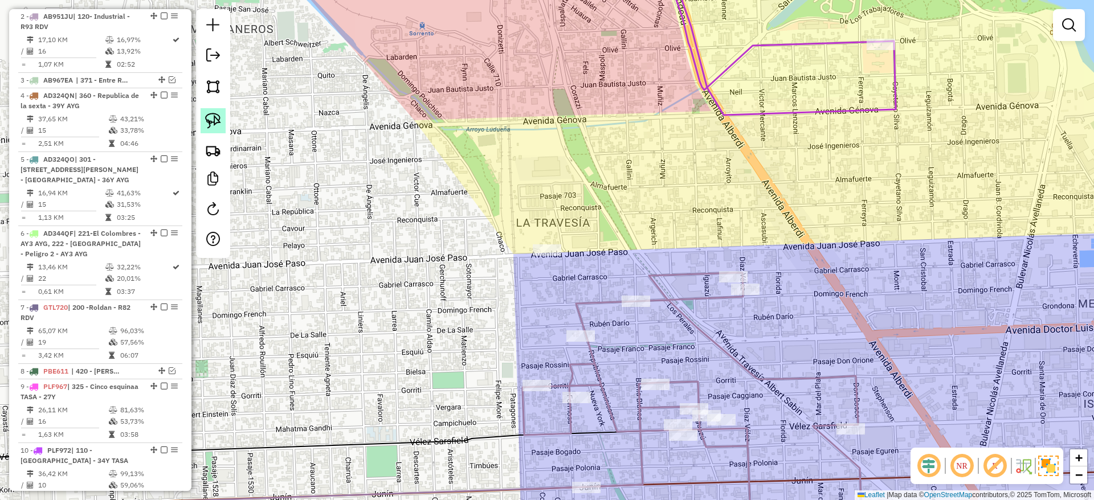
click at [205, 112] on link at bounding box center [213, 120] width 25 height 25
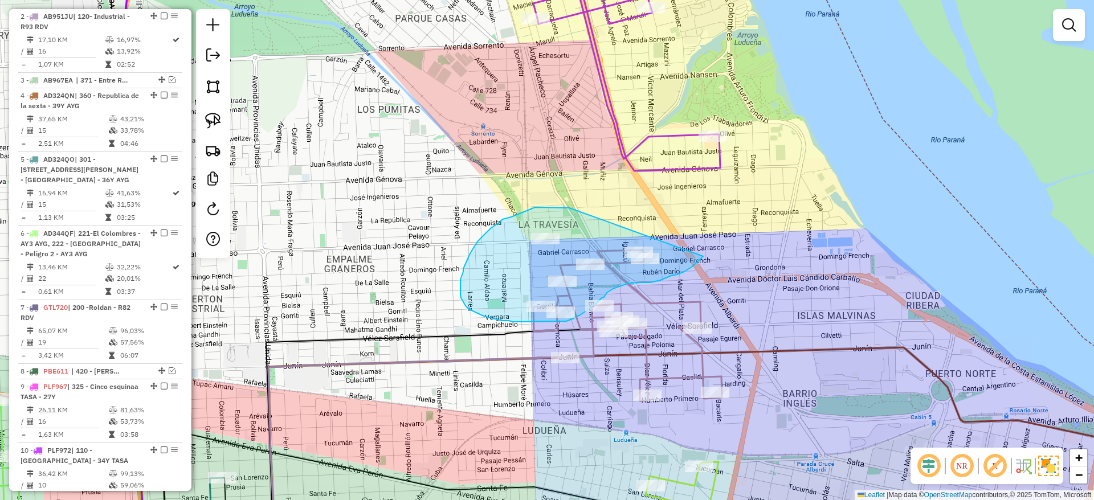
drag, startPoint x: 569, startPoint y: 208, endPoint x: 703, endPoint y: 256, distance: 142.4
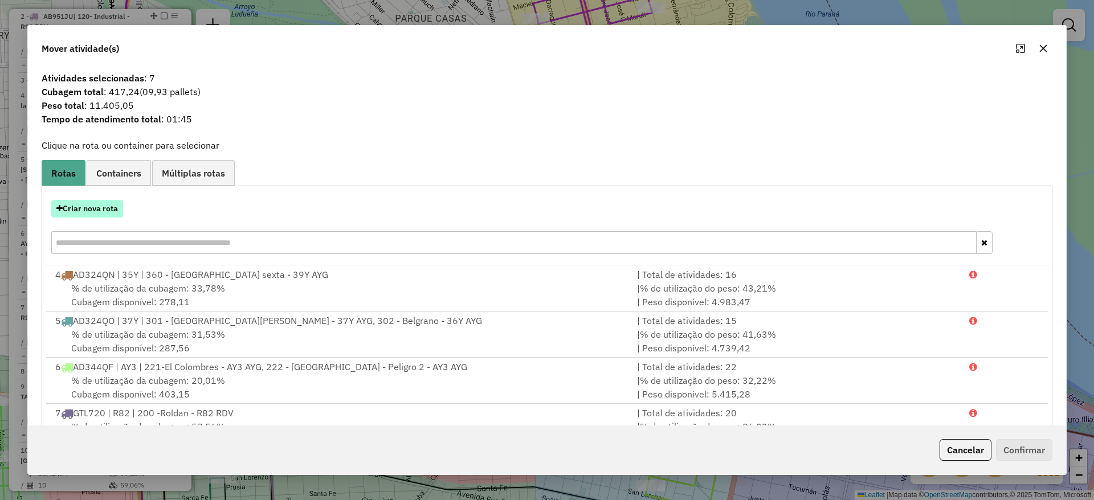
click at [101, 204] on button "Criar nova rota" at bounding box center [87, 209] width 72 height 18
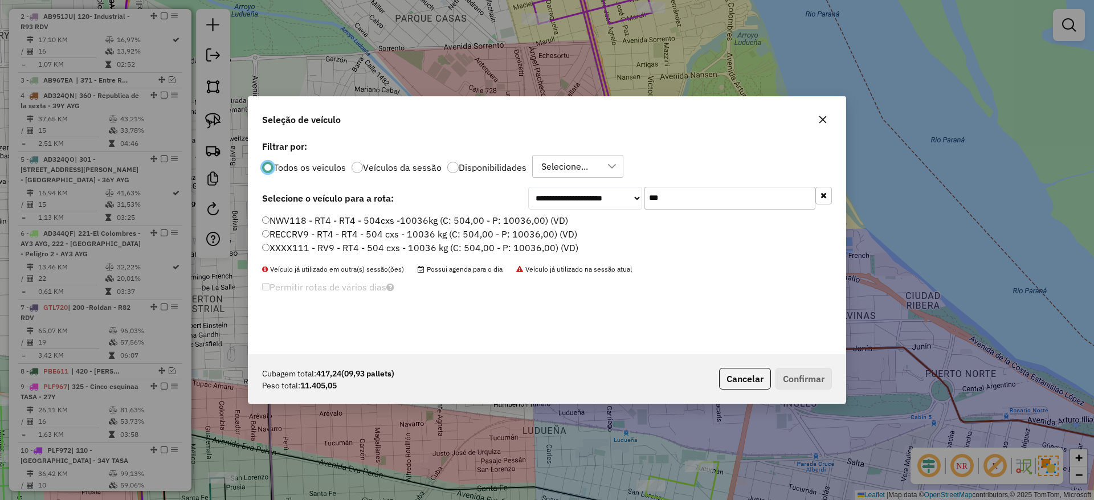
click at [697, 202] on input "***" at bounding box center [729, 198] width 171 height 23
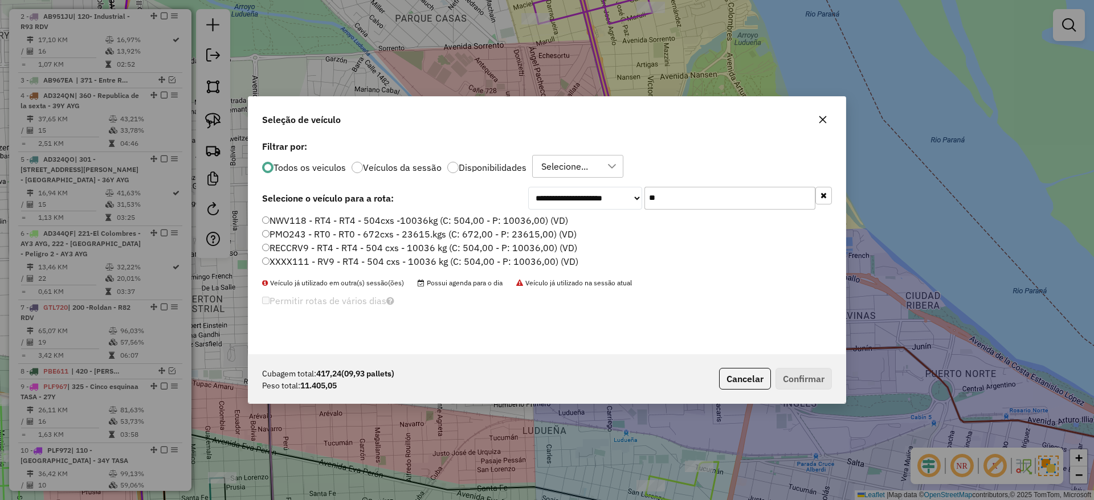
type input "*"
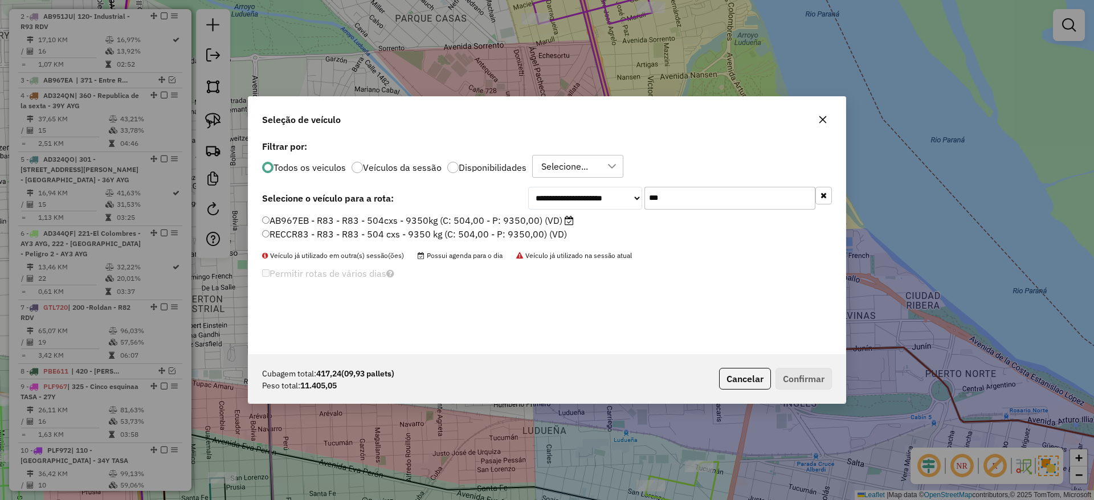
type input "***"
click at [560, 214] on label "AB967EB - R83 - R83 - 504cxs - 9350kg (C: 504,00 - P: 9350,00) (VD)" at bounding box center [418, 221] width 312 height 14
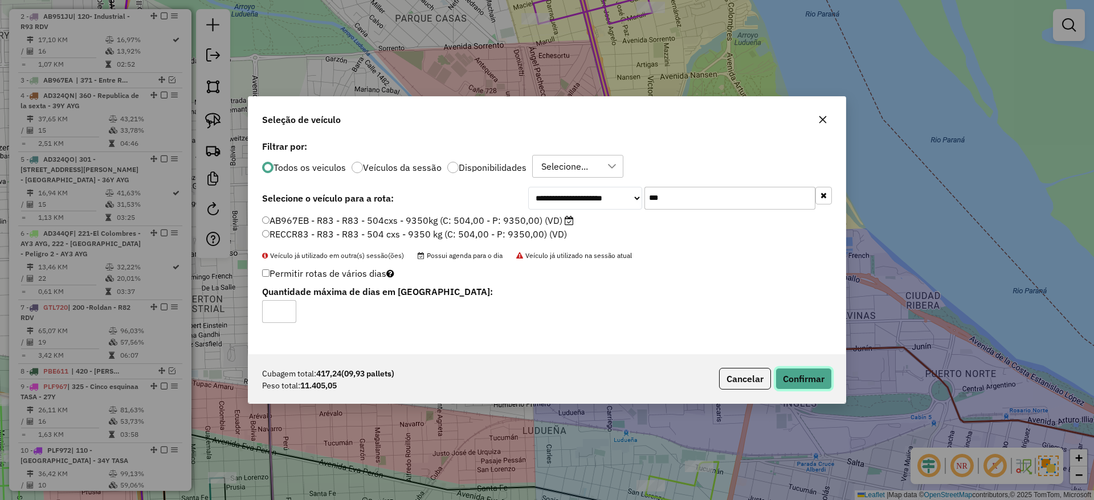
click at [803, 386] on button "Confirmar" at bounding box center [803, 379] width 56 height 22
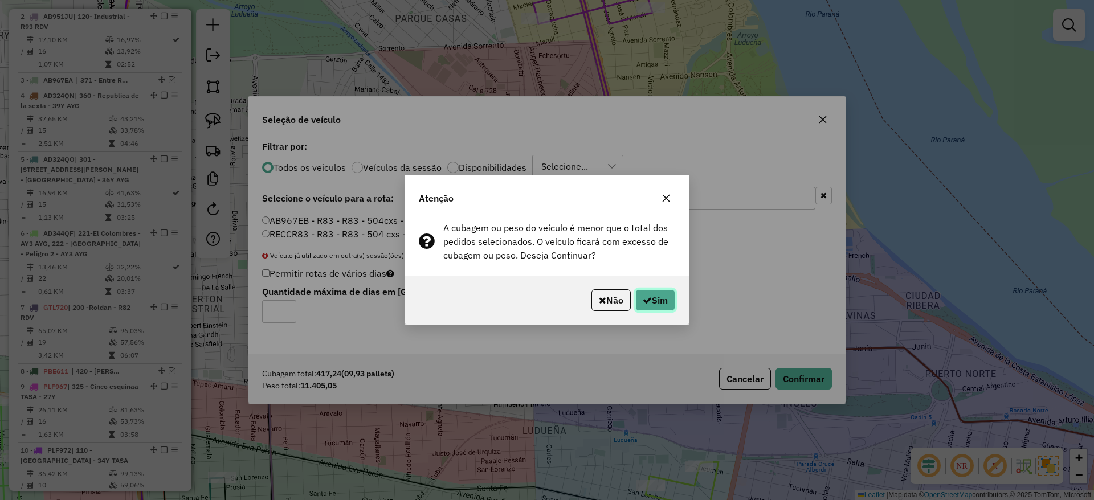
click at [663, 292] on button "Sim" at bounding box center [655, 300] width 40 height 22
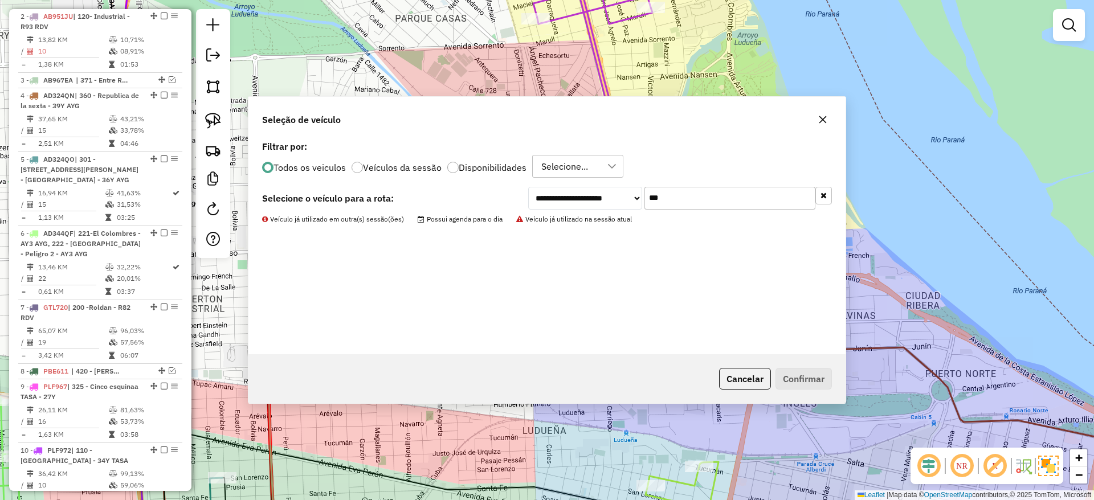
scroll to position [380, 0]
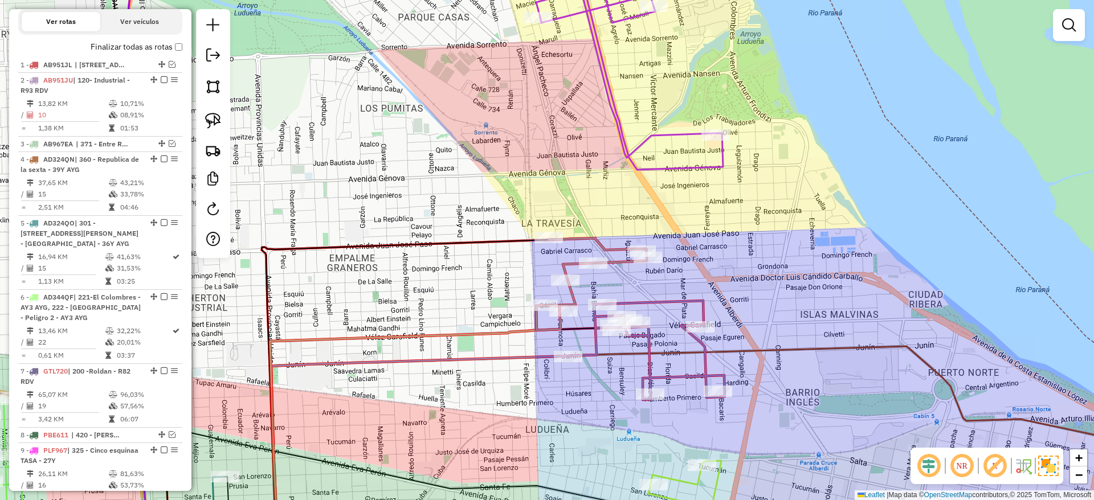
drag, startPoint x: 669, startPoint y: 252, endPoint x: 694, endPoint y: 244, distance: 26.1
click at [694, 244] on div "Rota 16 - Placa AB967EB 0000393554 - CRUZ CECILIA FERNANDA Janela de atendiment…" at bounding box center [547, 250] width 1094 height 500
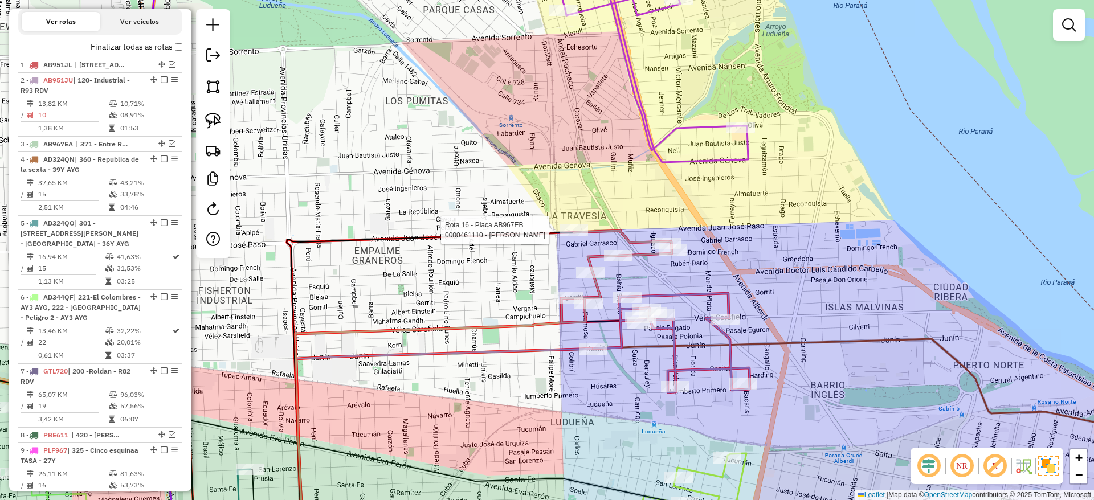
select select "**********"
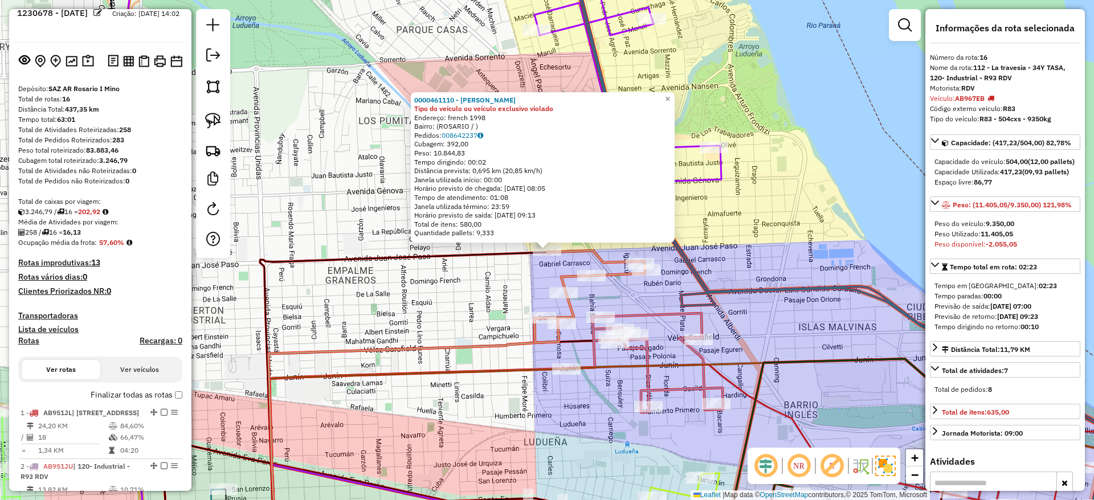
scroll to position [0, 0]
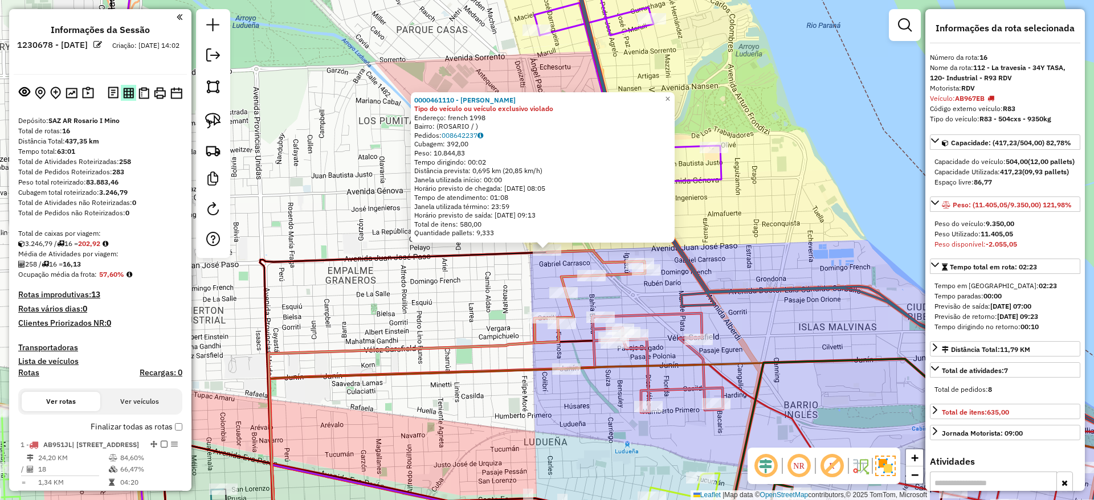
click at [123, 88] on img at bounding box center [128, 93] width 11 height 11
drag, startPoint x: 430, startPoint y: 266, endPoint x: 483, endPoint y: 216, distance: 72.5
click at [483, 216] on div "0000461110 - Gonzales Emanuel - RDV Tipo do veículo ou veículo exclusivo violad…" at bounding box center [547, 250] width 1094 height 500
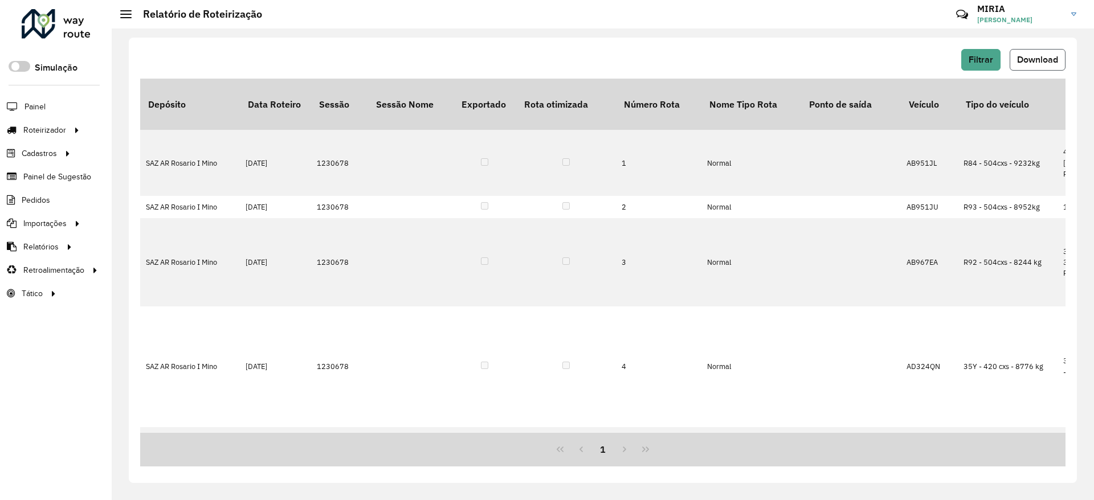
click at [1048, 58] on span "Download" at bounding box center [1037, 60] width 41 height 10
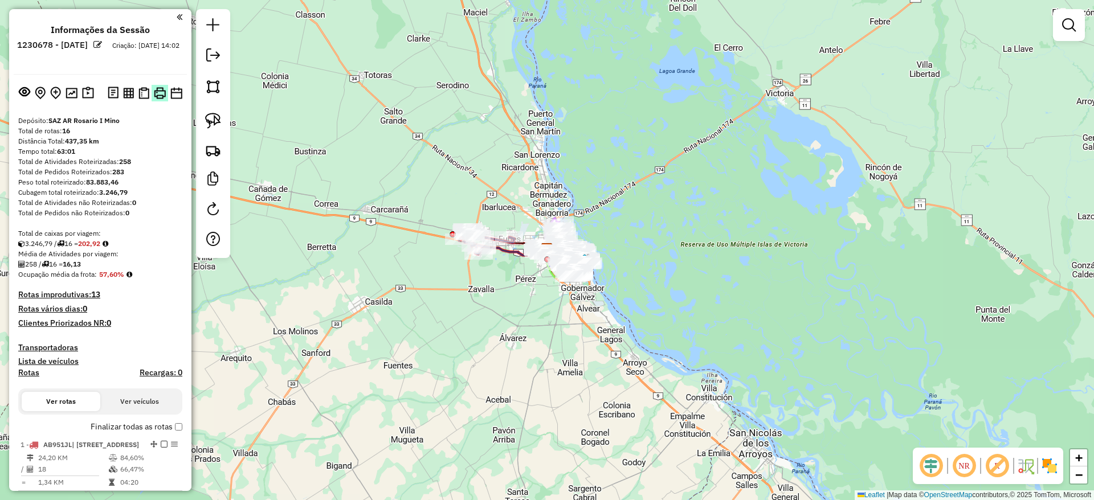
click at [156, 99] on img at bounding box center [160, 93] width 12 height 12
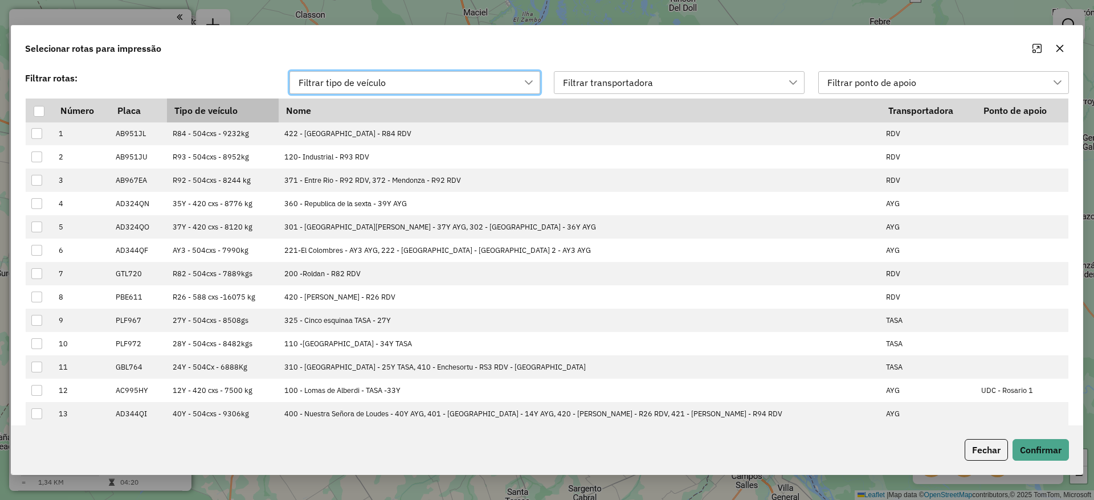
scroll to position [9, 52]
click at [716, 73] on div "Filtrar transportadora" at bounding box center [670, 83] width 223 height 22
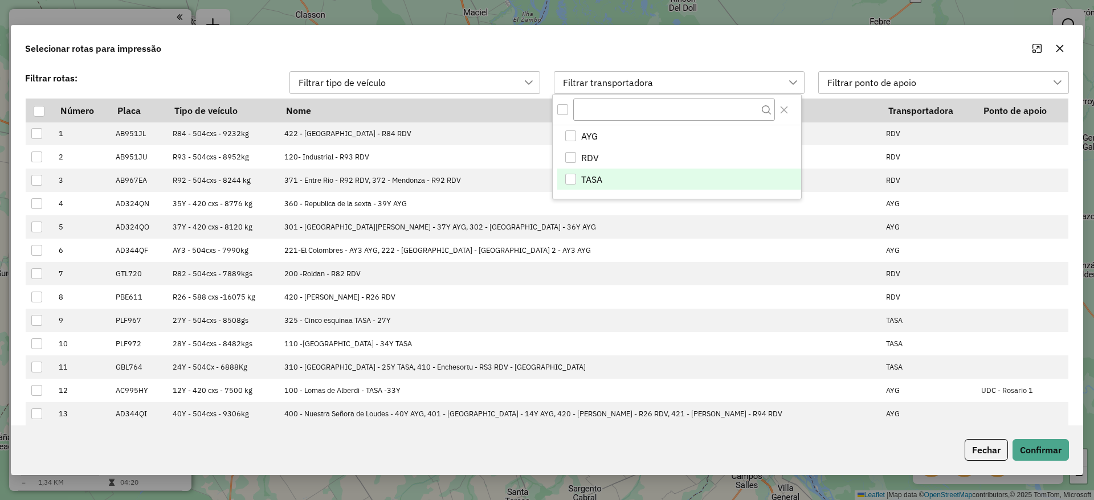
click at [572, 171] on li "TASA" at bounding box center [679, 180] width 244 height 22
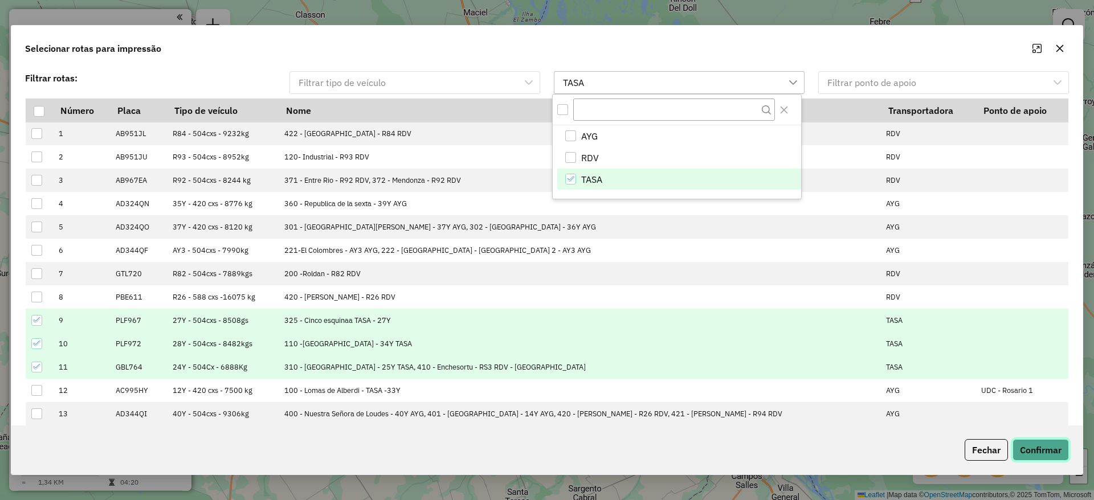
click at [1037, 448] on button "Confirmar" at bounding box center [1040, 450] width 56 height 22
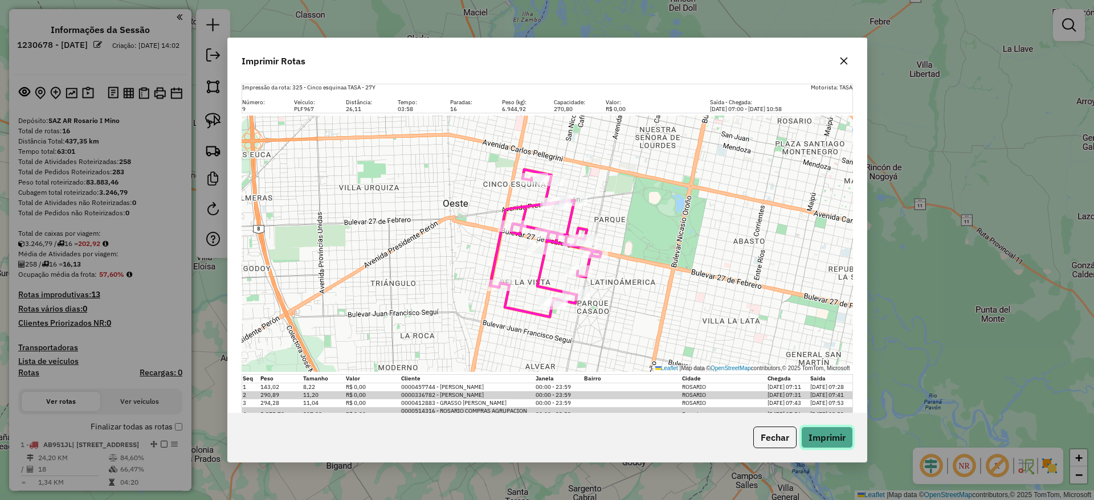
click at [828, 447] on button "Imprimir" at bounding box center [827, 438] width 52 height 22
click at [852, 59] on button "button" at bounding box center [844, 61] width 18 height 18
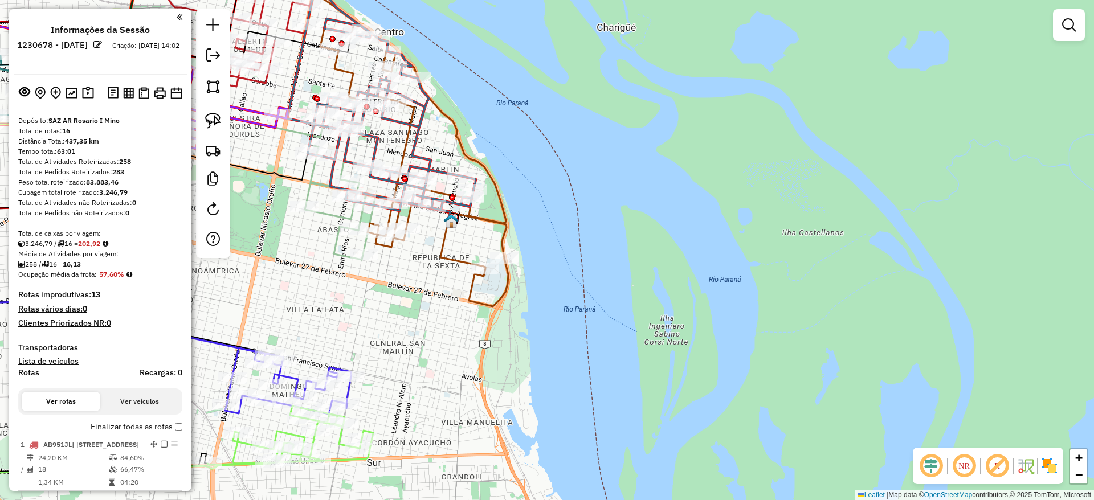
click at [494, 201] on icon at bounding box center [414, 163] width 188 height 288
select select "**********"
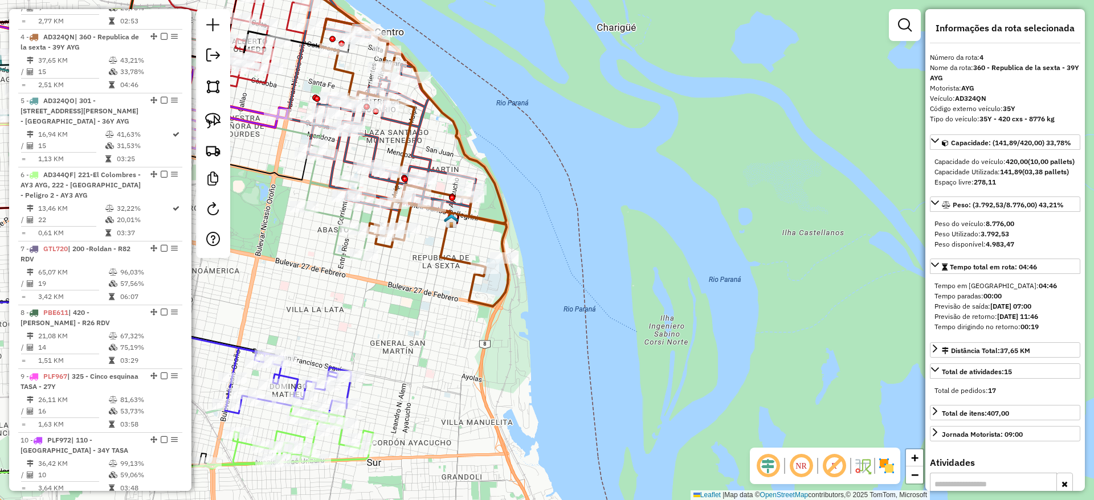
scroll to position [620, 0]
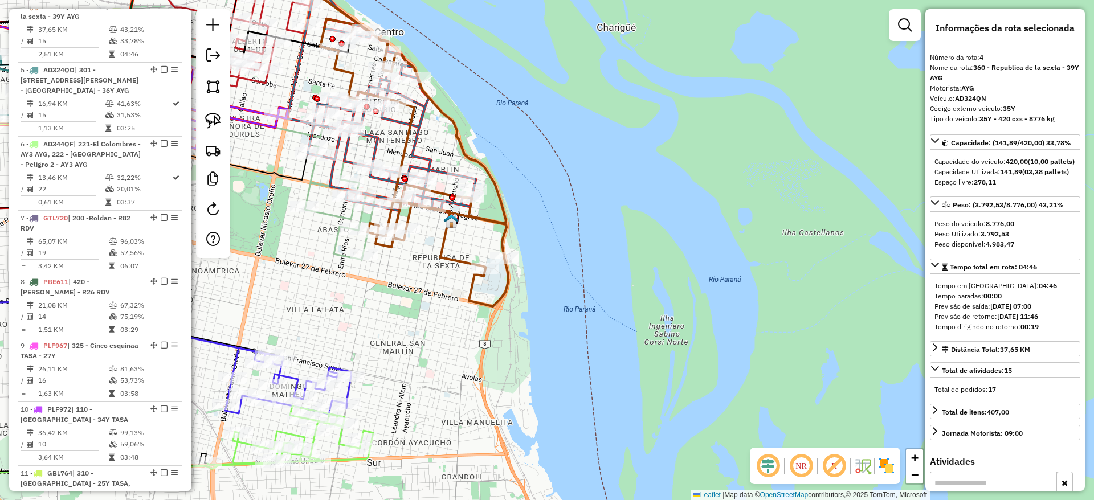
click at [499, 201] on icon at bounding box center [414, 163] width 188 height 288
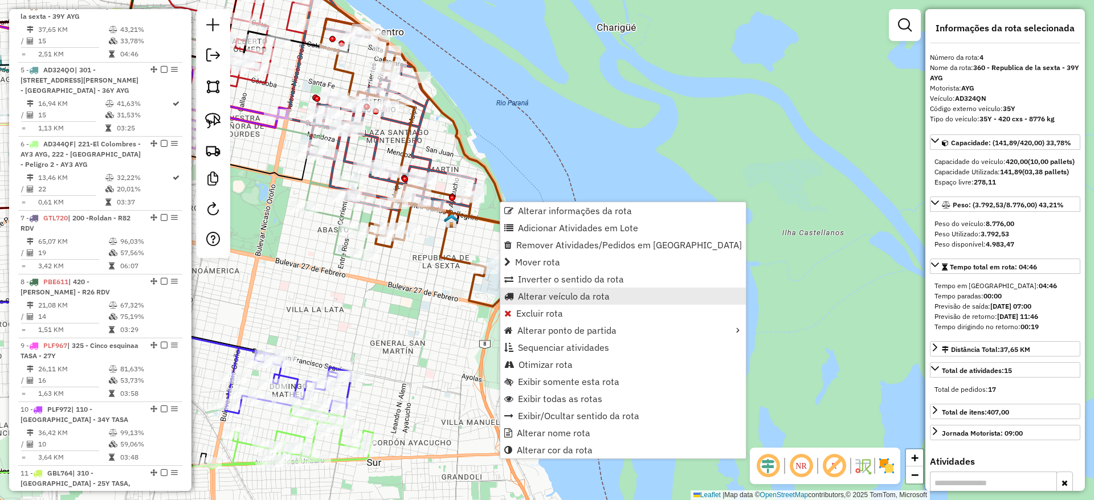
click at [534, 295] on span "Alterar veículo da rota" at bounding box center [564, 296] width 92 height 9
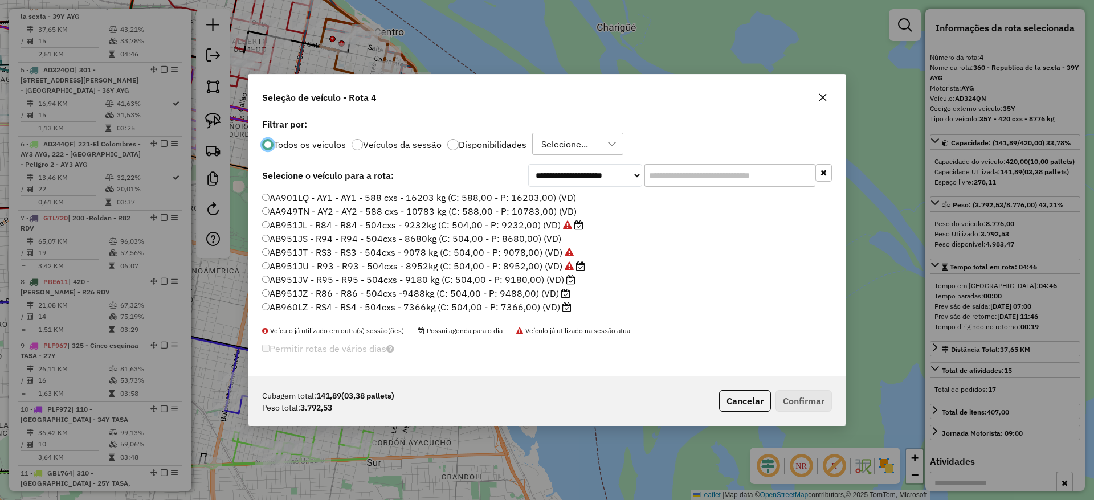
scroll to position [6, 3]
click at [681, 180] on input "text" at bounding box center [729, 175] width 171 height 23
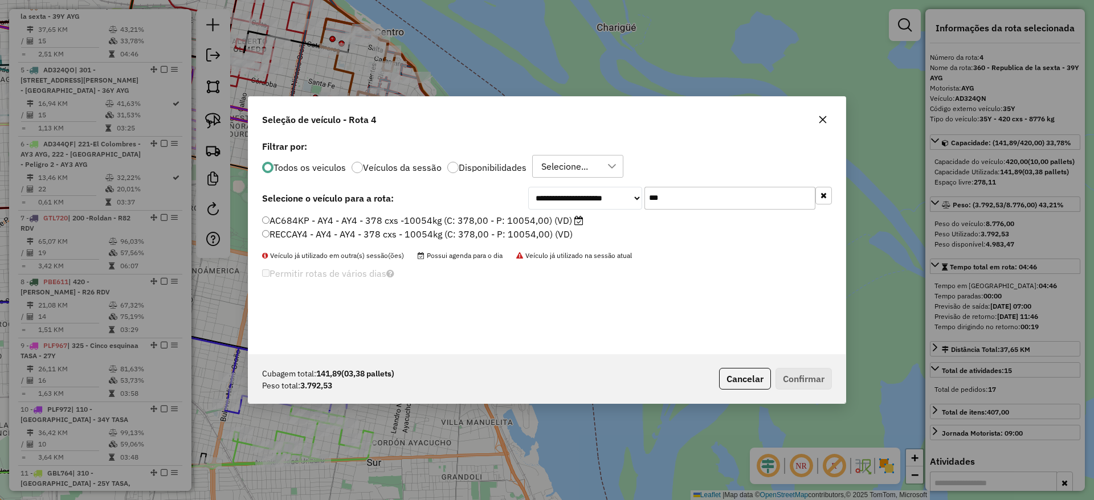
type input "***"
click at [560, 219] on label "AC684KP - AY4 - AY4 - 378 cxs -10054kg (C: 378,00 - P: 10054,00) (VD)" at bounding box center [422, 221] width 321 height 14
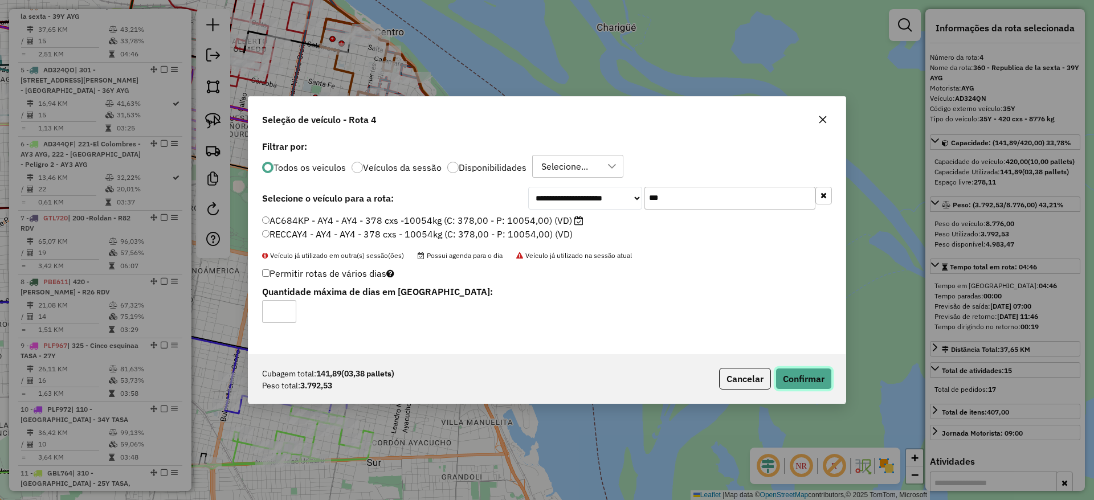
click at [792, 377] on button "Confirmar" at bounding box center [803, 379] width 56 height 22
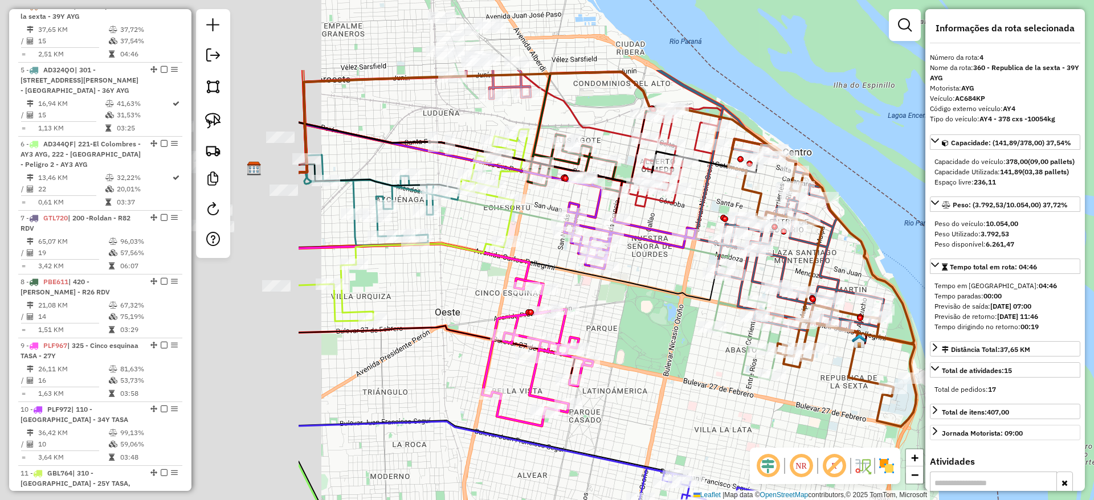
drag, startPoint x: 506, startPoint y: 345, endPoint x: 1008, endPoint y: 448, distance: 512.5
click at [1008, 448] on hb-router-mapa "Informações da Sessão 1230678 - [DATE] Criação: [DATE] 14:02 Depósito: SAZ AR R…" at bounding box center [547, 250] width 1094 height 500
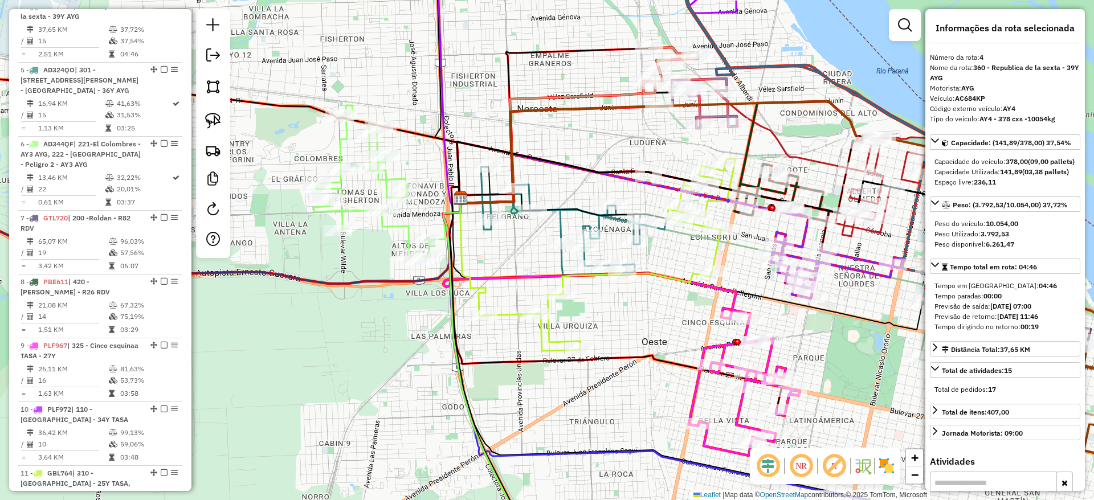
click at [335, 140] on icon at bounding box center [372, 182] width 116 height 154
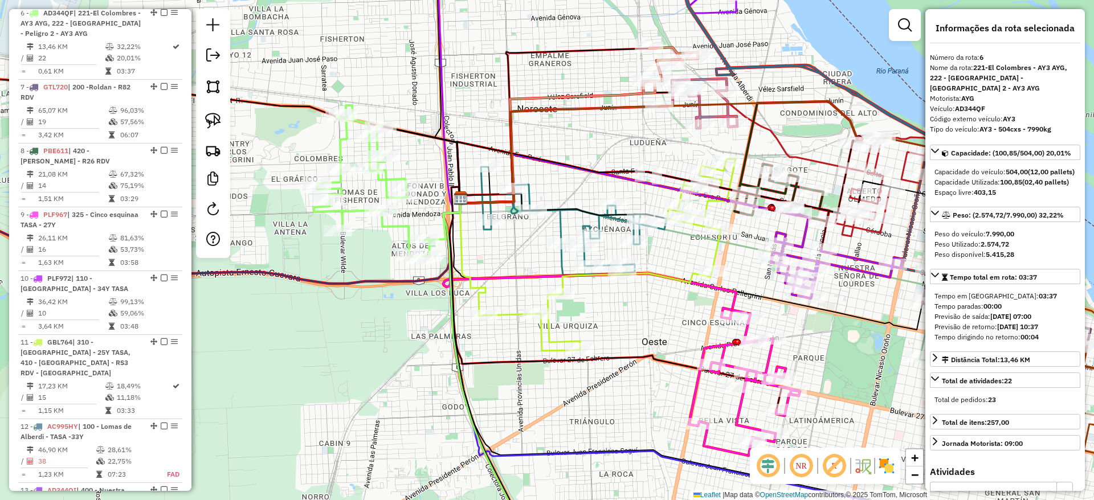
scroll to position [758, 0]
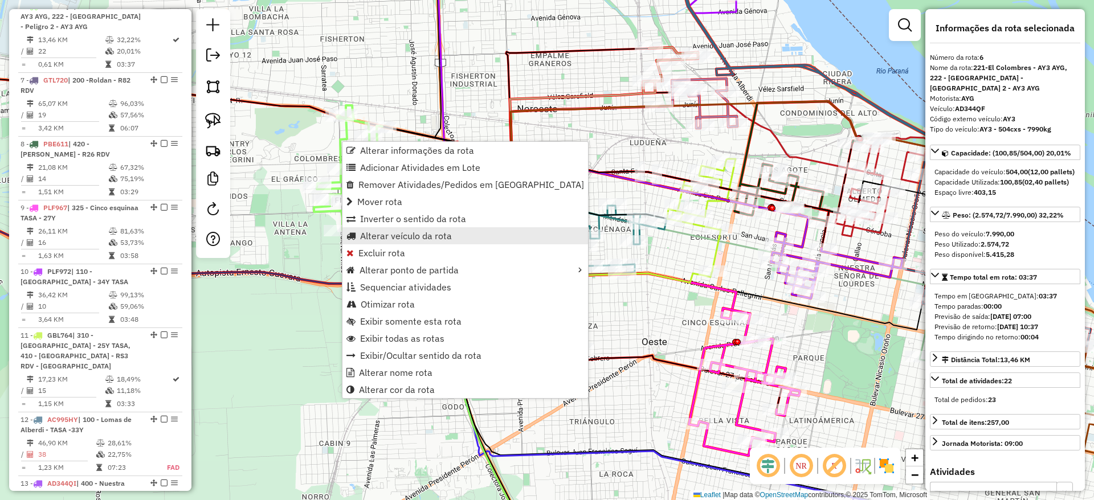
click at [427, 231] on span "Alterar veículo da rota" at bounding box center [406, 235] width 92 height 9
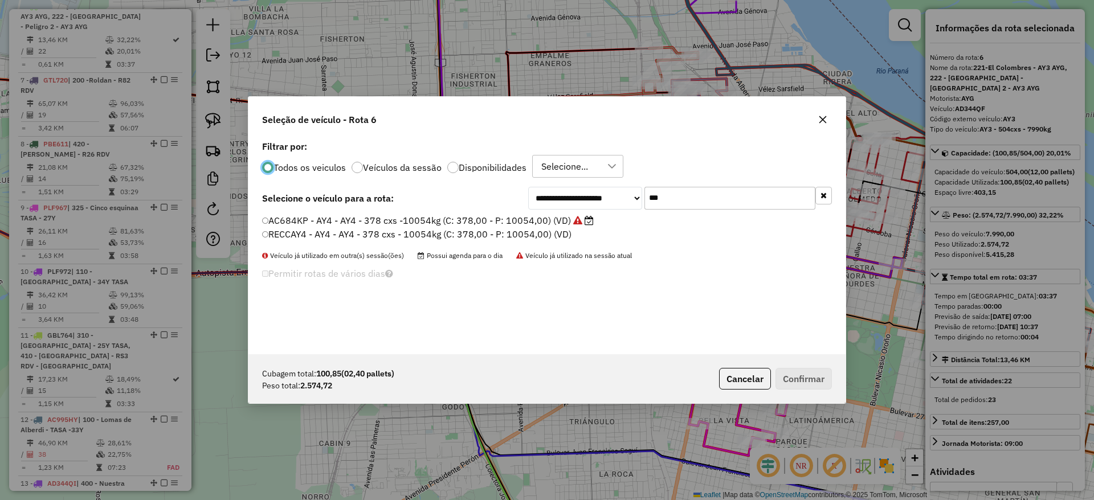
scroll to position [6, 3]
click at [690, 205] on input "***" at bounding box center [729, 198] width 171 height 23
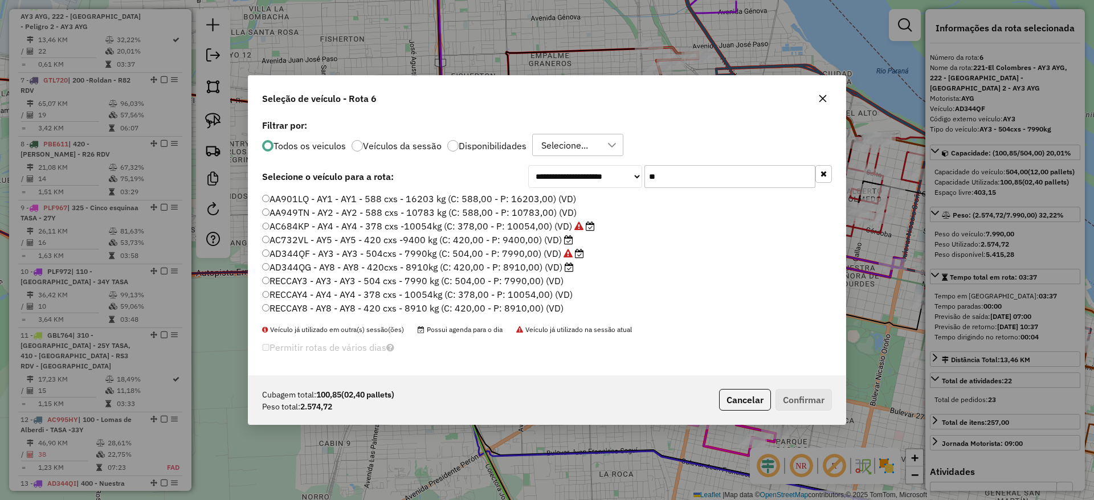
type input "*"
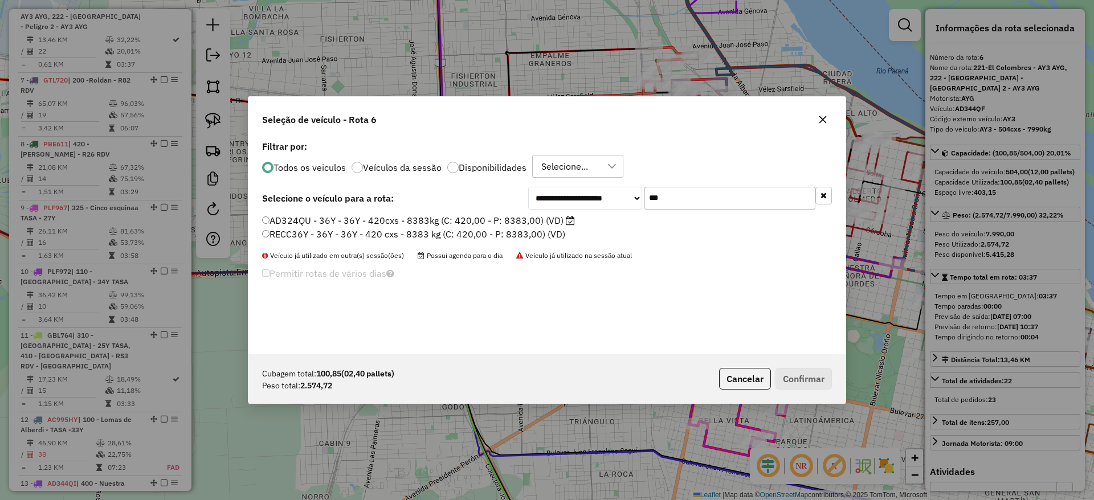
type input "***"
click at [546, 221] on label "AD324QU - 36Y - 36Y - 420cxs - 8383kg (C: 420,00 - P: 8383,00) (VD)" at bounding box center [418, 221] width 313 height 14
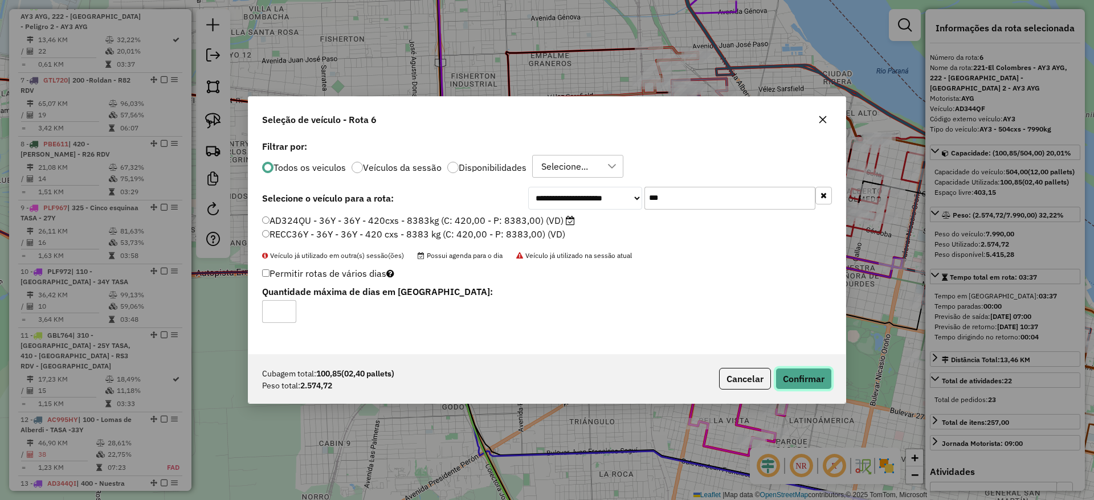
click at [797, 370] on button "Confirmar" at bounding box center [803, 379] width 56 height 22
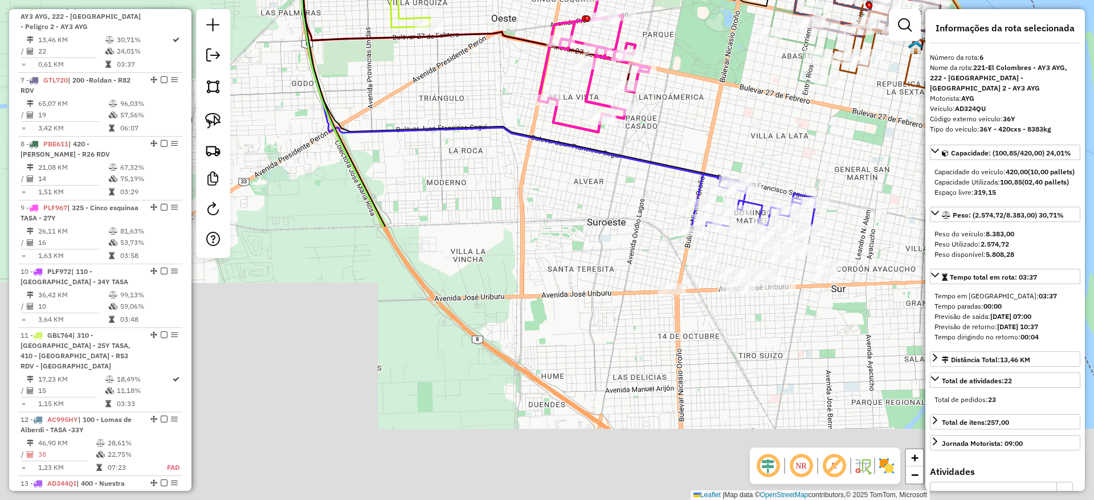
drag, startPoint x: 603, startPoint y: 397, endPoint x: 286, endPoint y: -75, distance: 568.5
click at [286, 0] on html "Aguarde... Pop-up bloqueado! Seu navegador bloqueou automáticamente a abertura …" at bounding box center [547, 250] width 1094 height 500
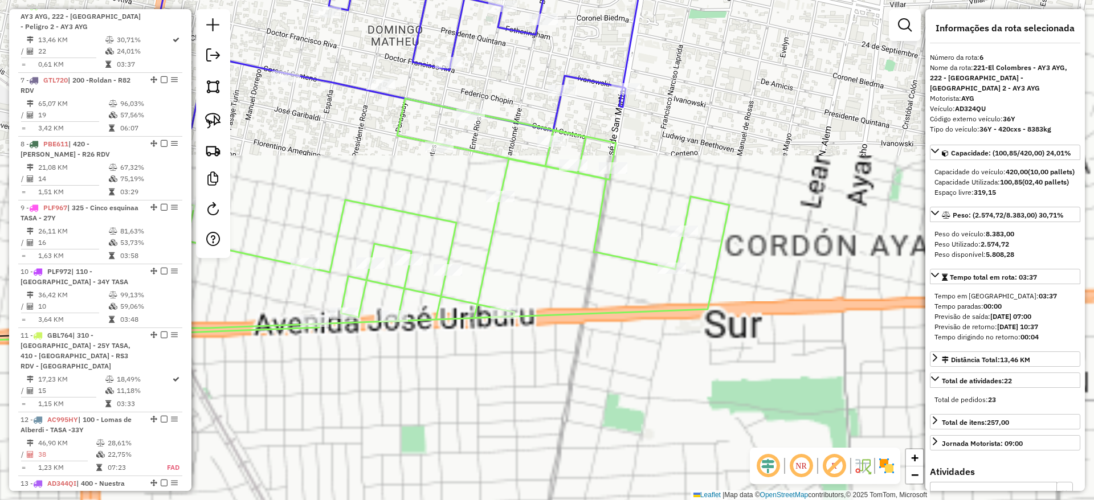
click at [631, 47] on icon at bounding box center [390, 40] width 505 height 181
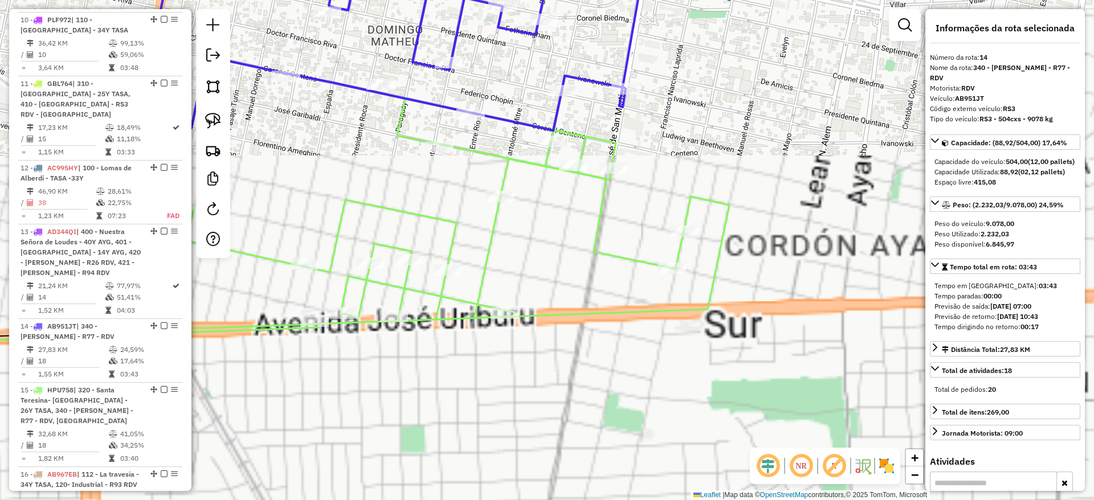
scroll to position [1135, 0]
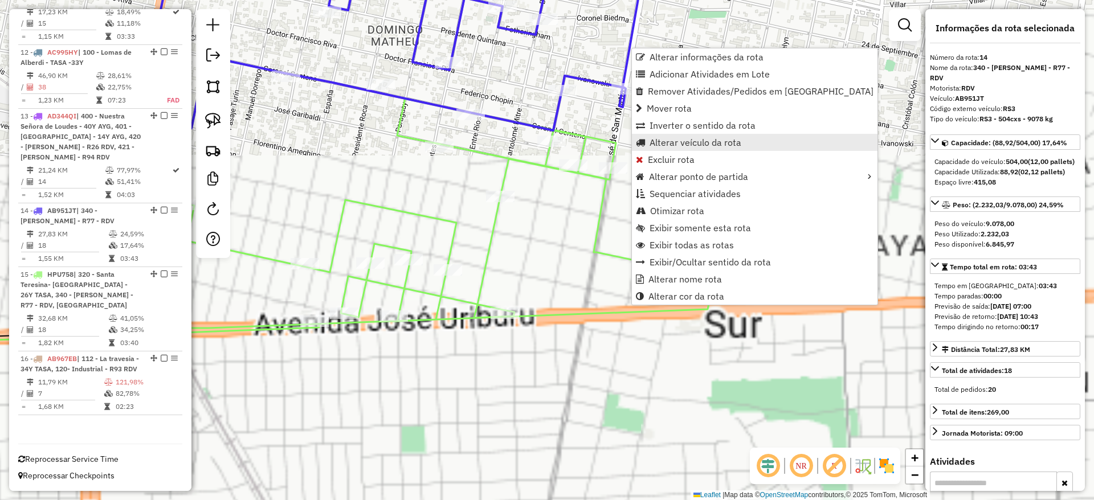
click at [687, 143] on span "Alterar veículo da rota" at bounding box center [695, 142] width 92 height 9
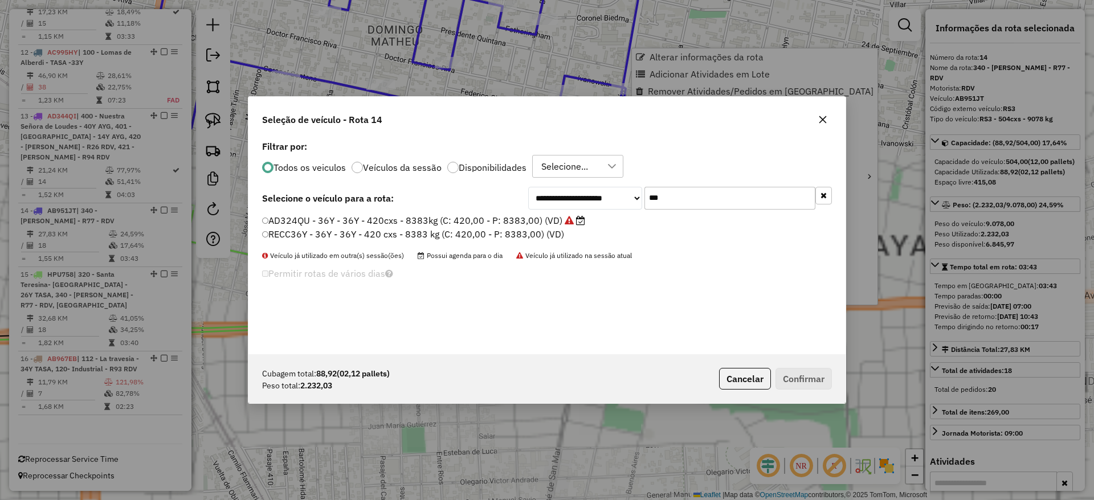
scroll to position [6, 3]
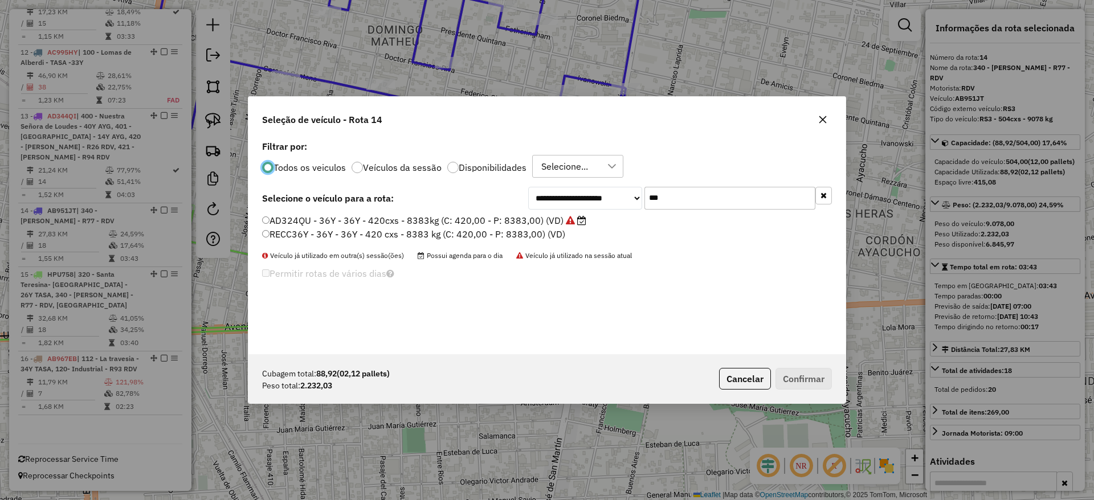
click at [716, 189] on input "***" at bounding box center [729, 198] width 171 height 23
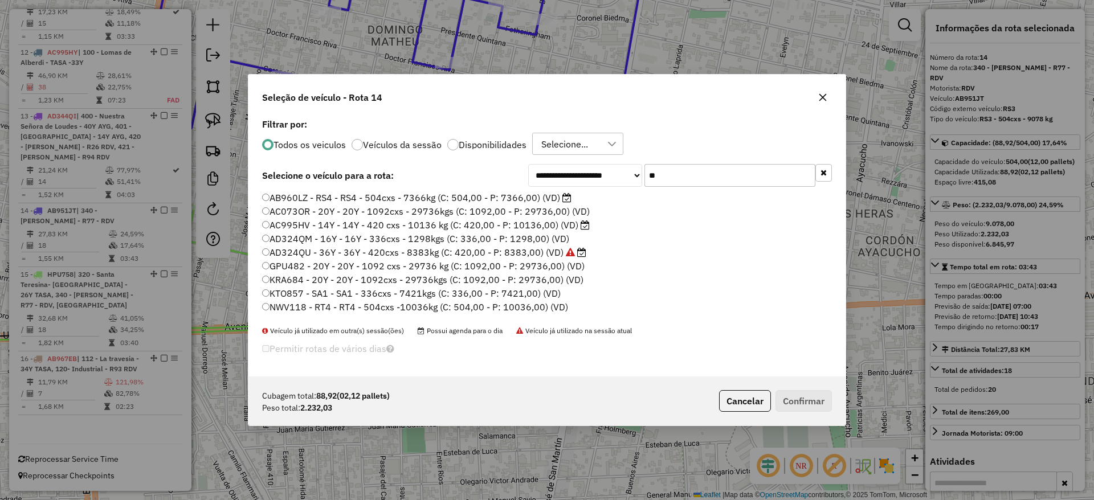
type input "*"
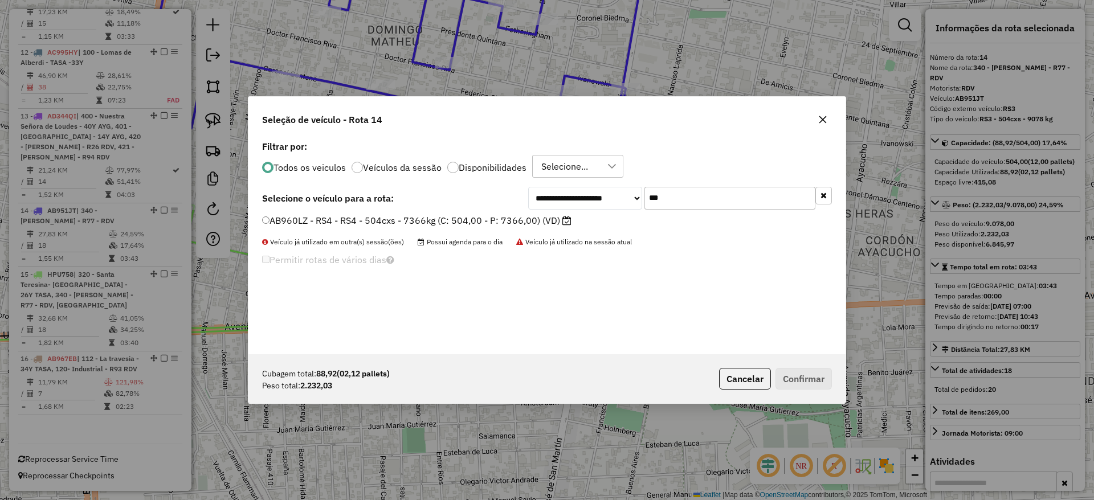
type input "***"
click at [467, 220] on label "AB960LZ - RS4 - RS4 - 504cxs - 7366kg (C: 504,00 - P: 7366,00) (VD)" at bounding box center [416, 221] width 309 height 14
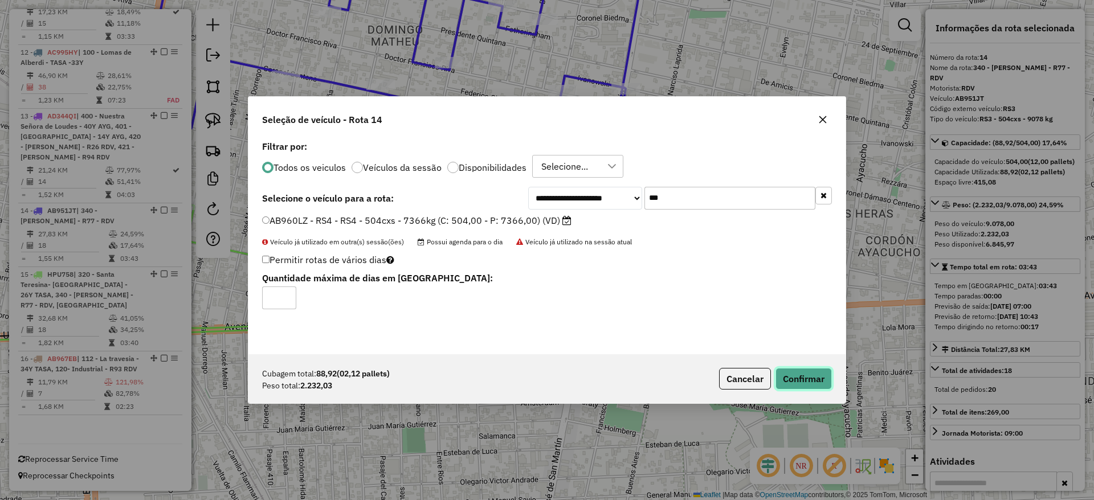
drag, startPoint x: 815, startPoint y: 377, endPoint x: 813, endPoint y: 370, distance: 7.0
click at [814, 377] on button "Confirmar" at bounding box center [803, 379] width 56 height 22
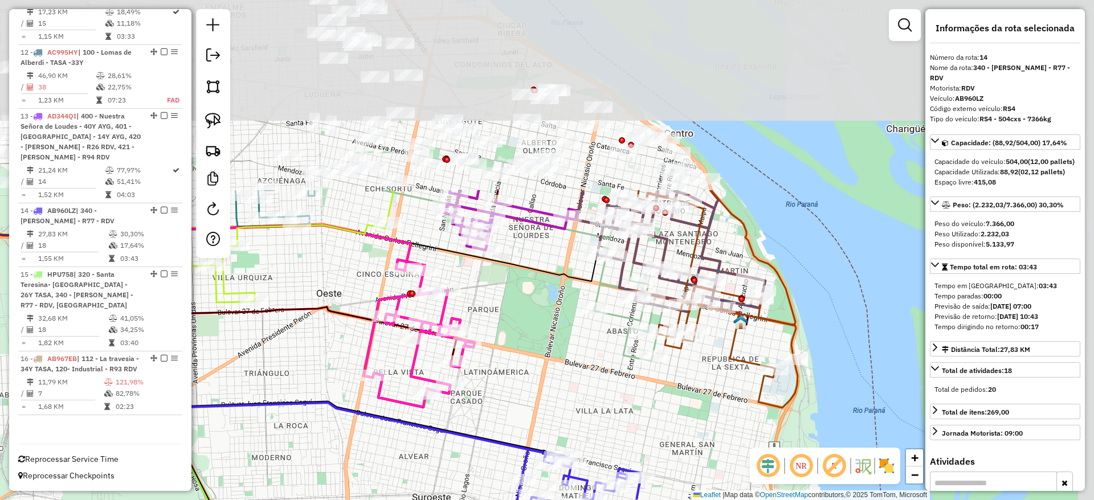
drag, startPoint x: 741, startPoint y: 179, endPoint x: 646, endPoint y: 421, distance: 259.9
click at [646, 421] on div "Janela de atendimento Grade de atendimento Capacidade Transportadoras Veículos …" at bounding box center [547, 250] width 1094 height 500
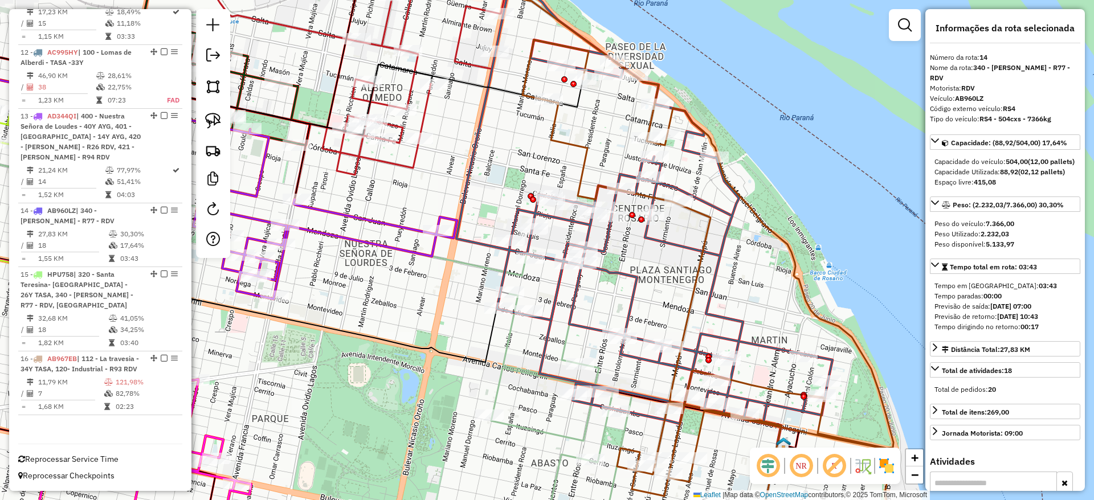
click at [710, 230] on icon at bounding box center [709, 295] width 375 height 510
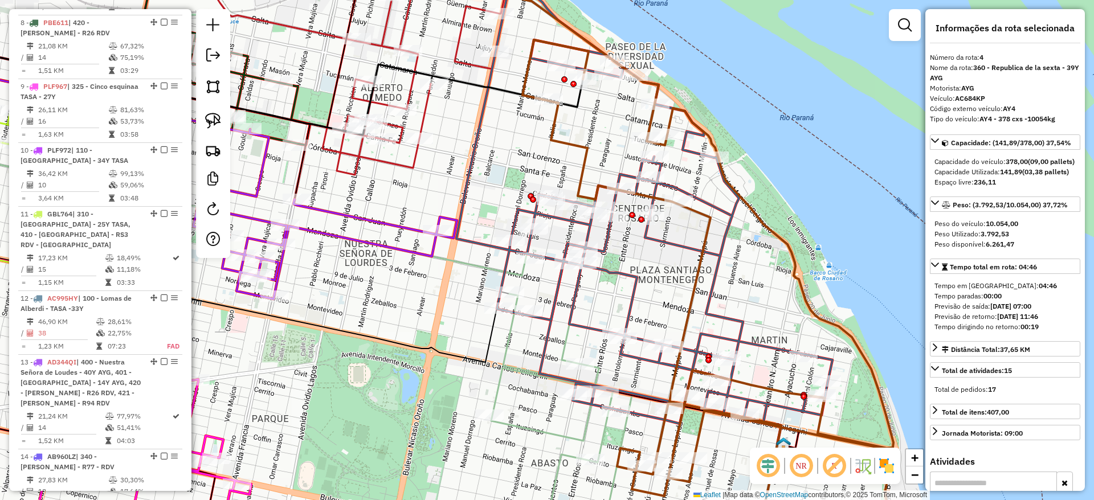
scroll to position [620, 0]
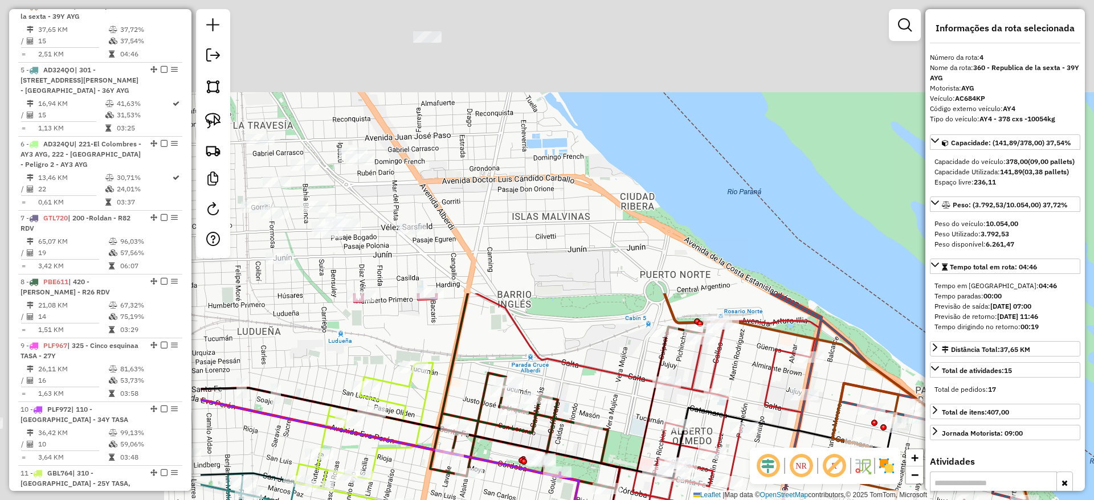
drag, startPoint x: 524, startPoint y: 195, endPoint x: 843, endPoint y: 475, distance: 425.1
click at [837, 500] on html "Aguarde... Pop-up bloqueado! Seu navegador bloqueou automáticamente a abertura …" at bounding box center [547, 250] width 1094 height 500
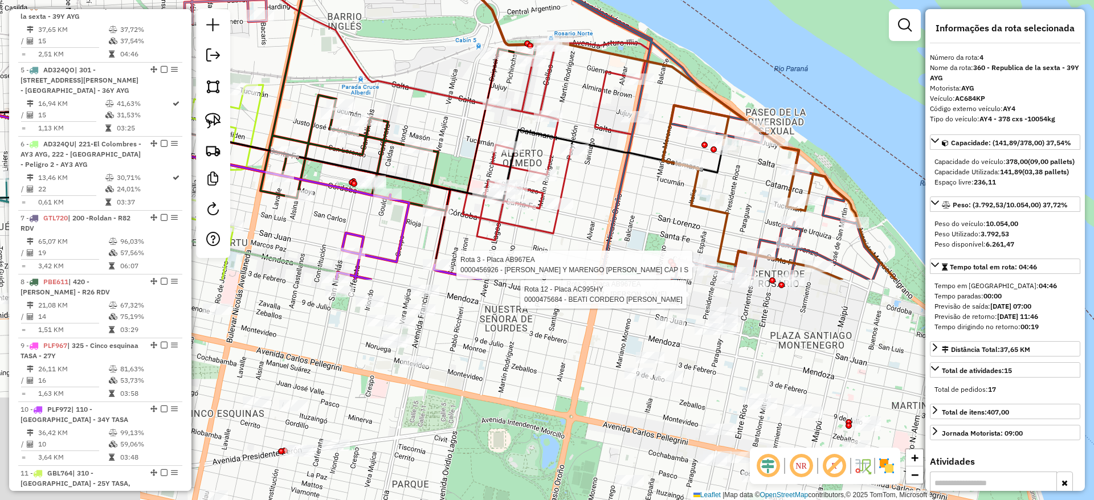
drag, startPoint x: 620, startPoint y: 219, endPoint x: 432, endPoint y: -66, distance: 340.8
click at [432, 0] on html "Aguarde... Pop-up bloqueado! Seu navegador bloqueou automáticamente a abertura …" at bounding box center [547, 250] width 1094 height 500
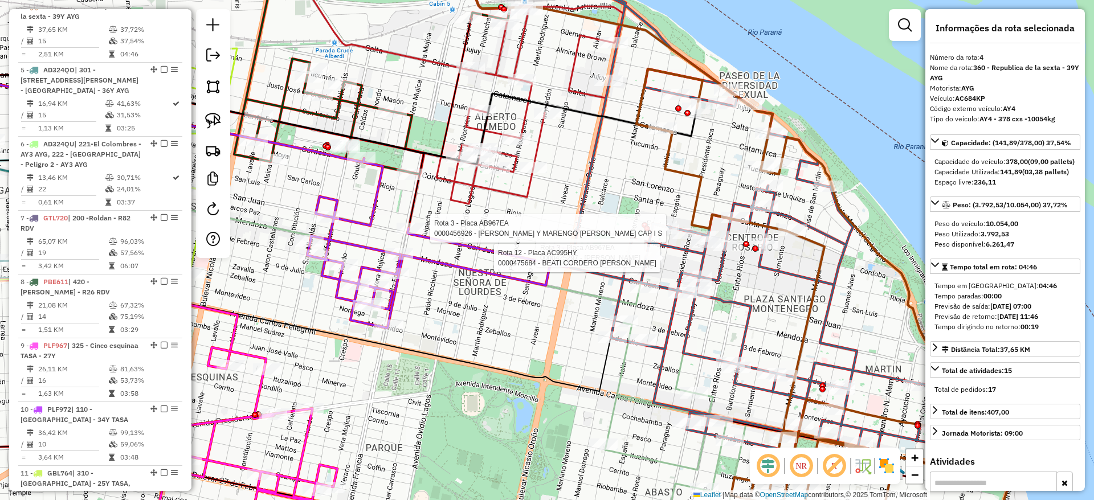
click at [578, 52] on icon at bounding box center [529, 105] width 187 height 198
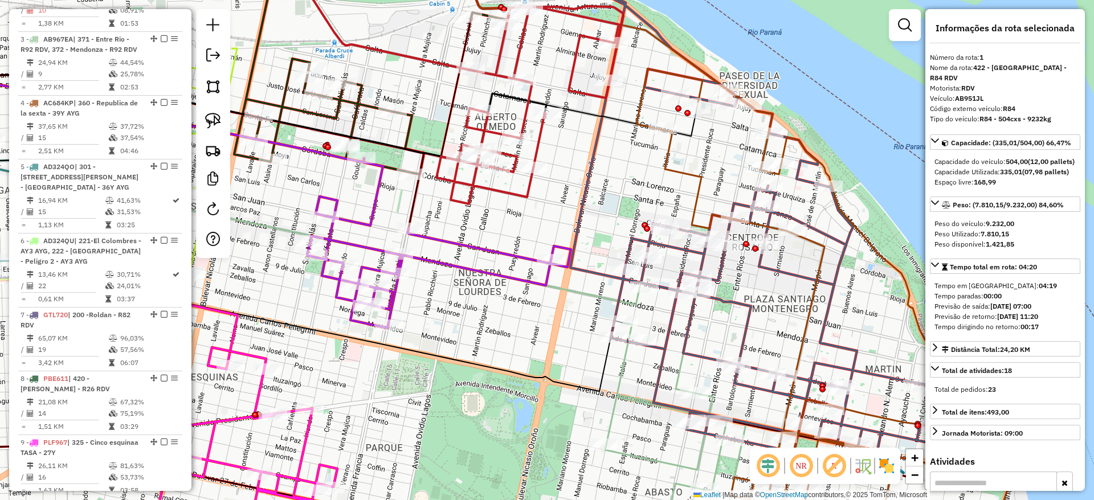
scroll to position [428, 0]
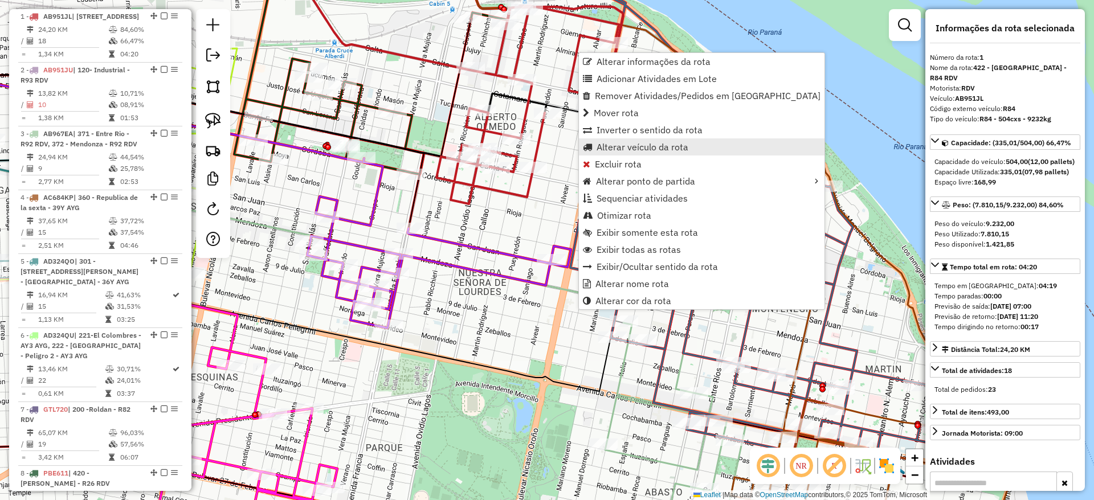
click at [610, 149] on span "Alterar veículo da rota" at bounding box center [642, 146] width 92 height 9
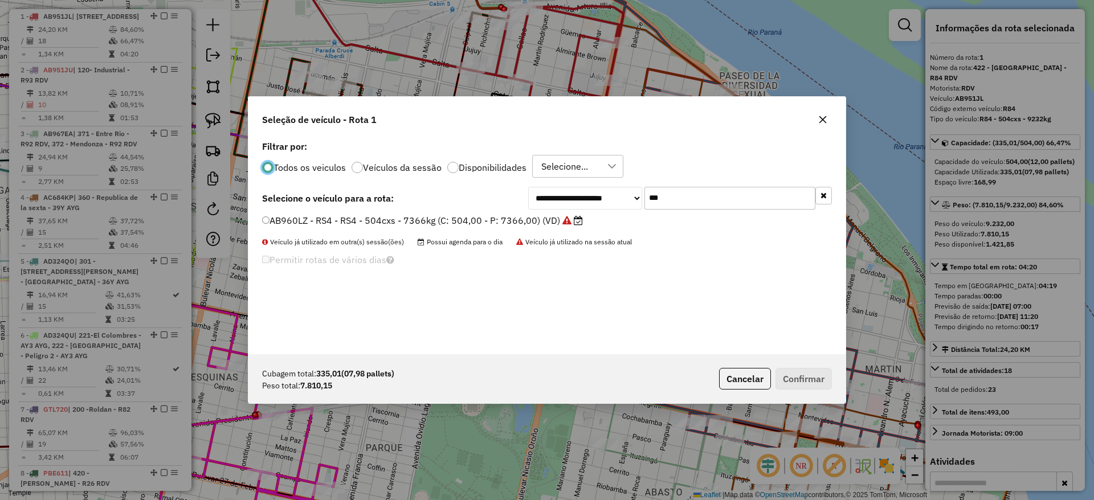
scroll to position [6, 3]
click at [697, 187] on input "***" at bounding box center [729, 198] width 171 height 23
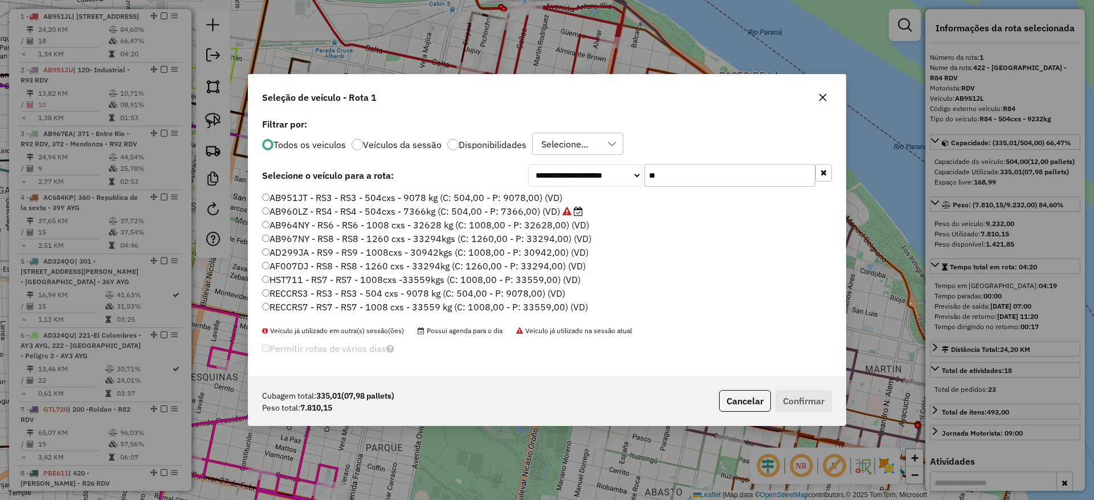
type input "*"
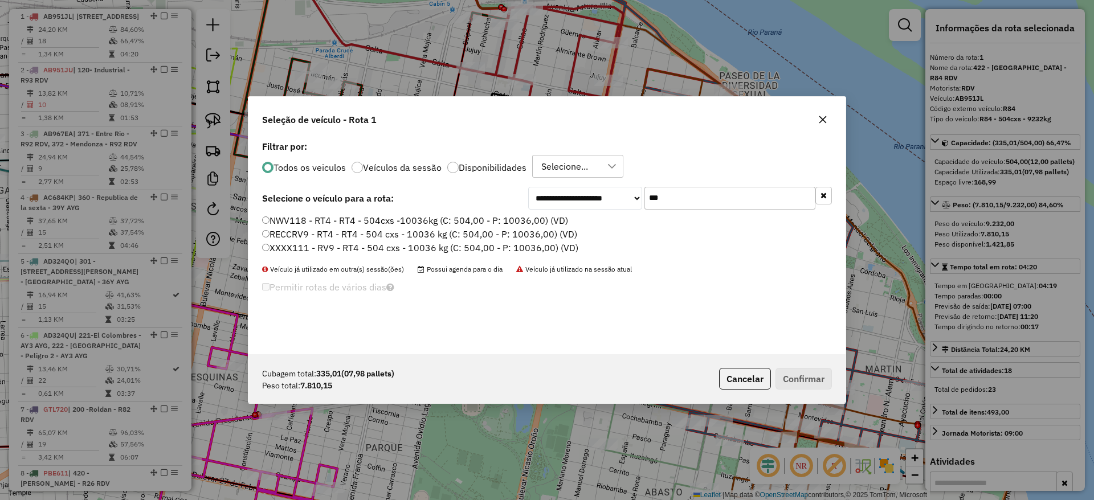
type input "***"
click at [529, 221] on label "NWV118 - RT4 - RT4 - 504cxs -10036kg (C: 504,00 - P: 10036,00) (VD)" at bounding box center [415, 221] width 306 height 14
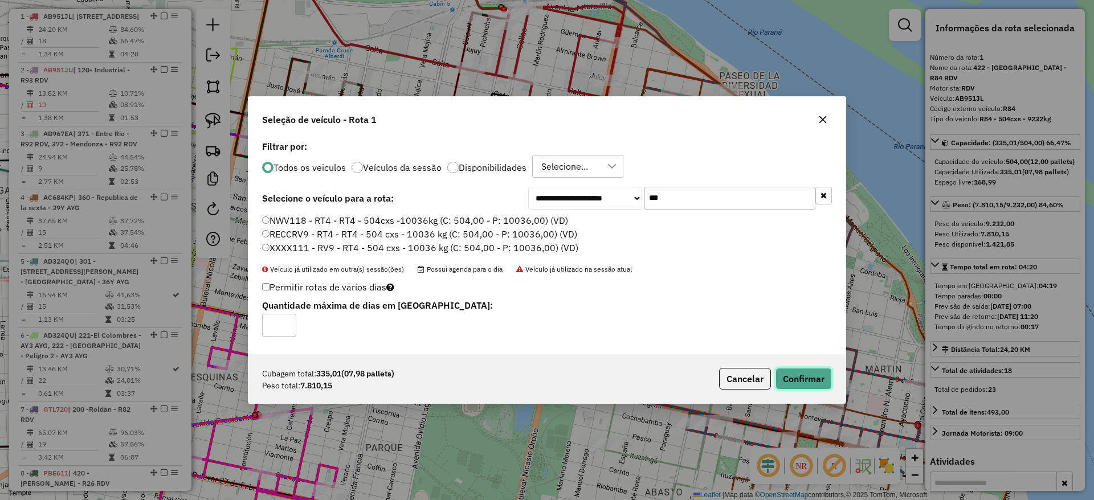
click at [788, 378] on button "Confirmar" at bounding box center [803, 379] width 56 height 22
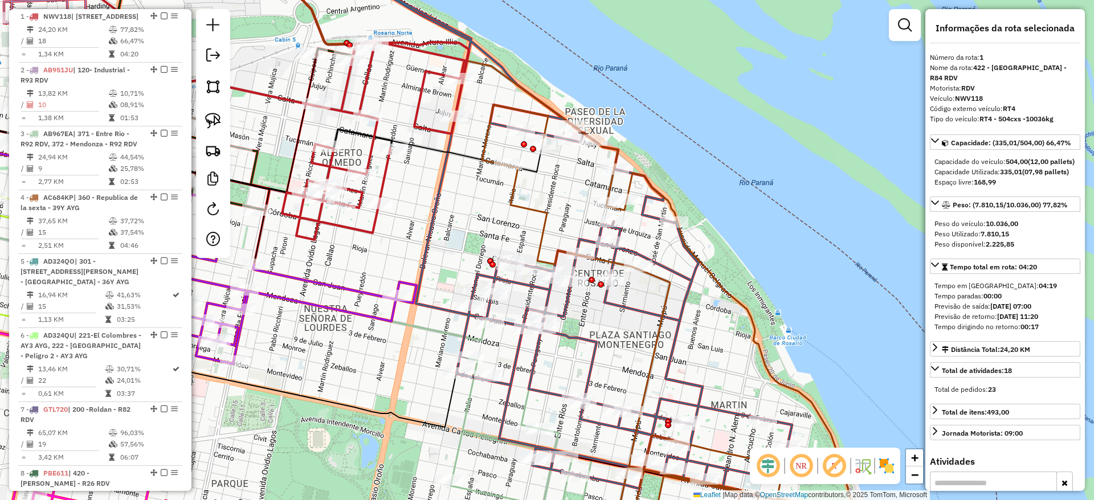
drag, startPoint x: 632, startPoint y: 158, endPoint x: 480, endPoint y: 195, distance: 157.1
click at [480, 195] on div "Janela de atendimento Grade de atendimento Capacidade Transportadoras Veículos …" at bounding box center [547, 250] width 1094 height 500
click at [737, 406] on div "Janela de atendimento Grade de atendimento Capacidade Transportadoras Veículos …" at bounding box center [547, 250] width 1094 height 500
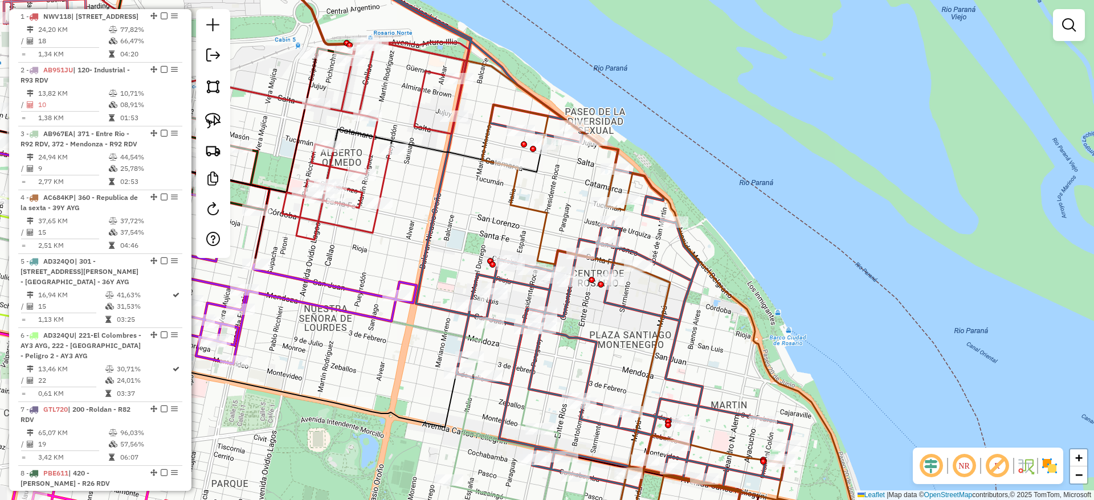
click at [736, 409] on icon at bounding box center [550, 219] width 483 height 539
select select "**********"
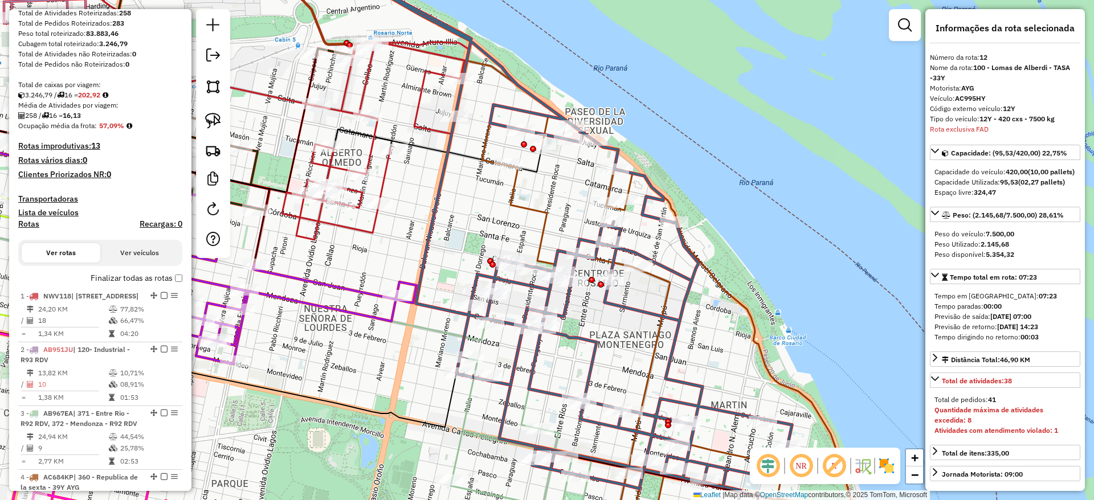
scroll to position [281, 0]
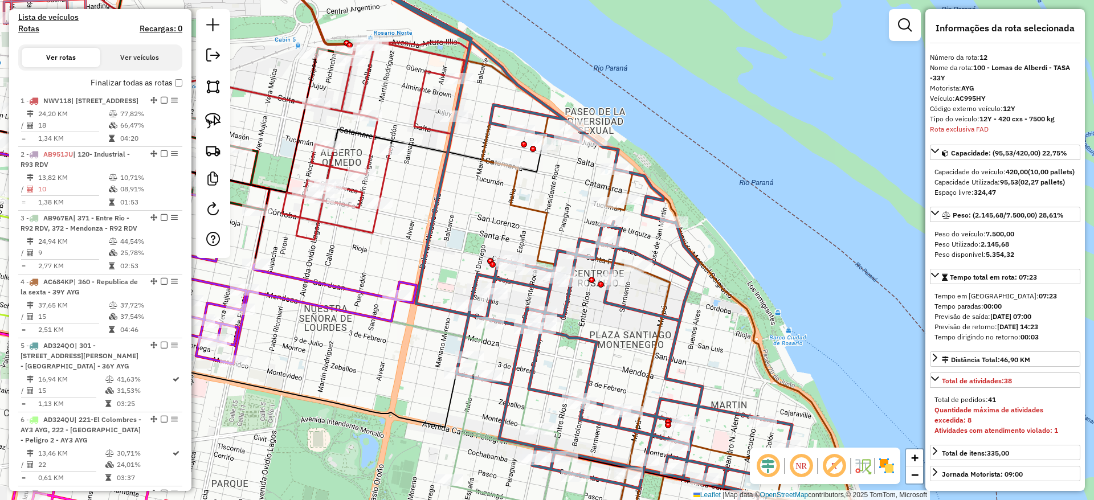
click at [174, 147] on div "Depósito: SAZ AR Rosario I Mino Total de rotas: 16 Distância Total: 437,35 km T…" at bounding box center [100, 494] width 173 height 1444
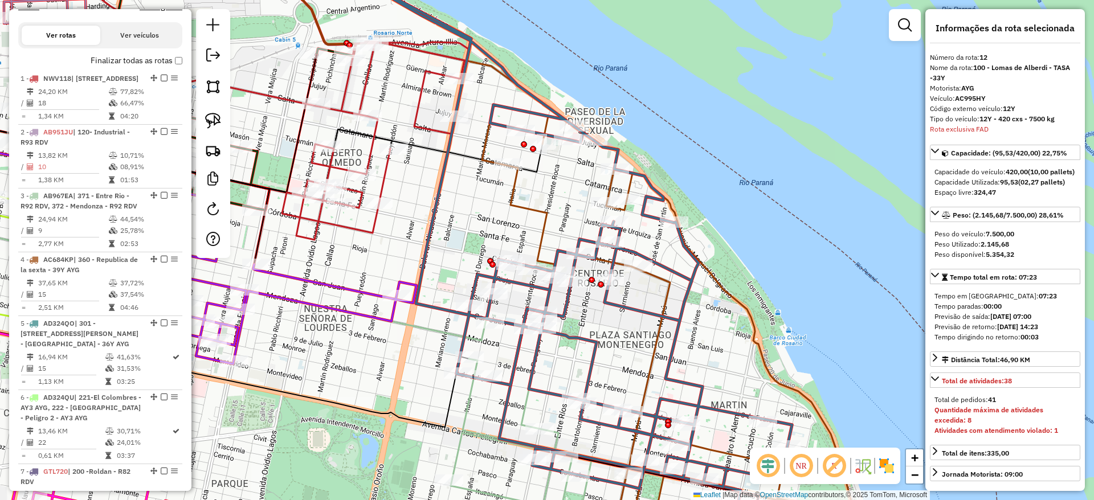
scroll to position [268, 0]
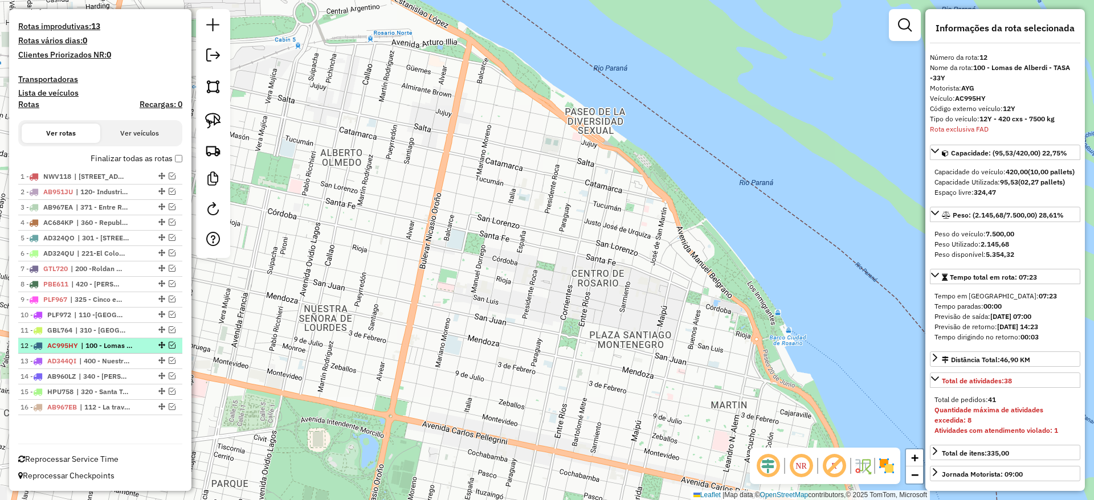
click at [169, 343] on em at bounding box center [172, 345] width 7 height 7
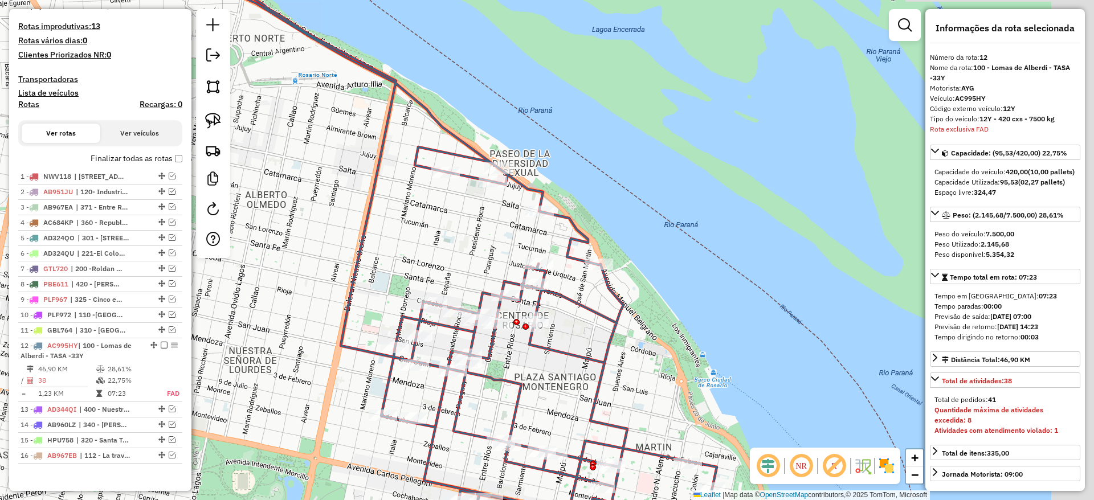
drag, startPoint x: 424, startPoint y: 264, endPoint x: 321, endPoint y: 336, distance: 125.6
click at [321, 336] on icon at bounding box center [475, 261] width 483 height 539
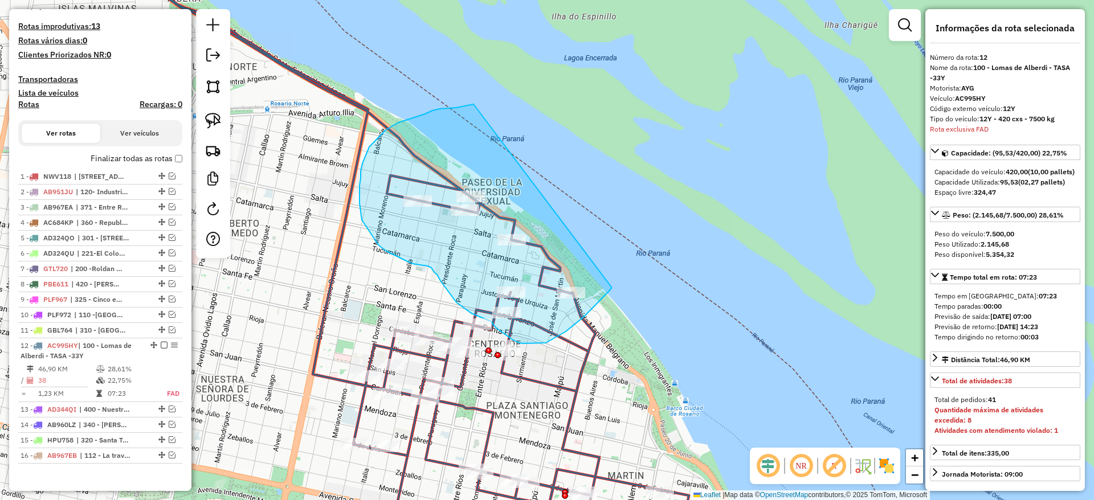
drag, startPoint x: 432, startPoint y: 111, endPoint x: 612, endPoint y: 287, distance: 251.4
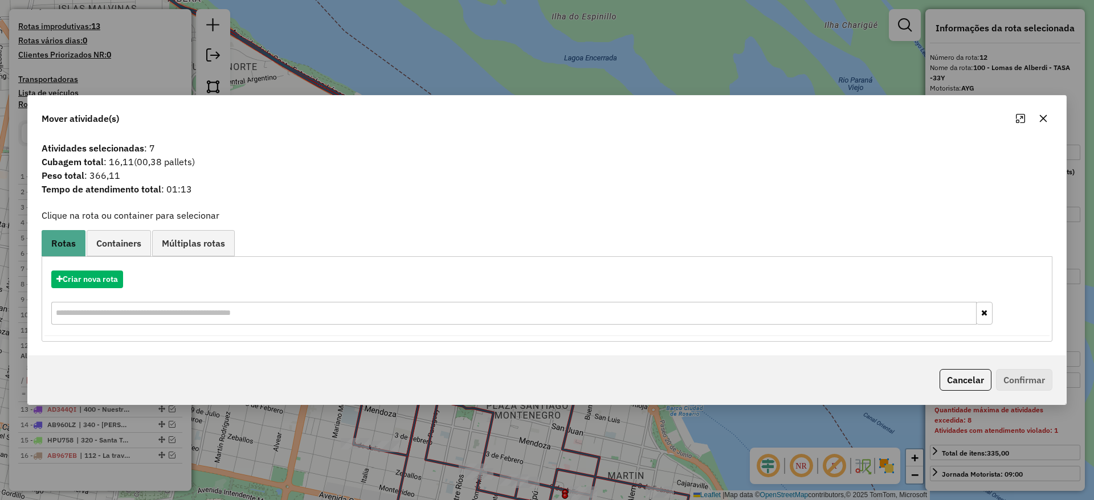
click at [1047, 116] on icon "button" at bounding box center [1043, 118] width 9 height 9
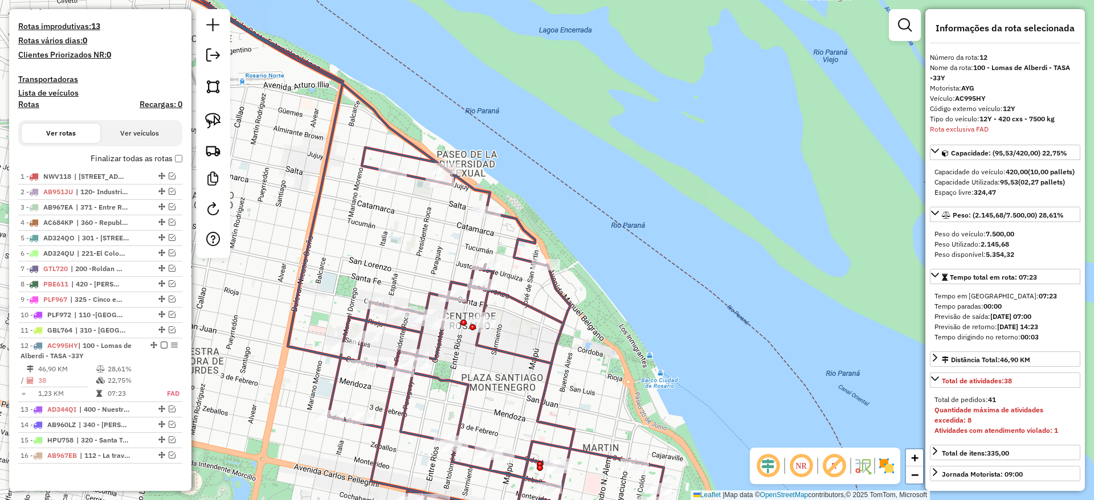
drag, startPoint x: 761, startPoint y: 205, endPoint x: 739, endPoint y: 180, distance: 33.1
click at [739, 180] on div "Janela de atendimento Grade de atendimento Capacidade Transportadoras Veículos …" at bounding box center [547, 250] width 1094 height 500
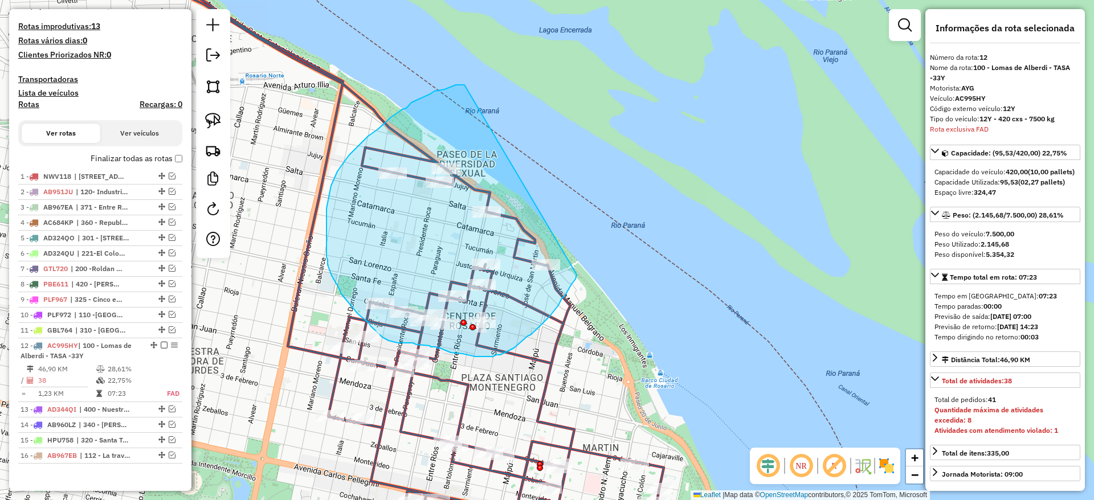
drag, startPoint x: 460, startPoint y: 85, endPoint x: 577, endPoint y: 275, distance: 222.8
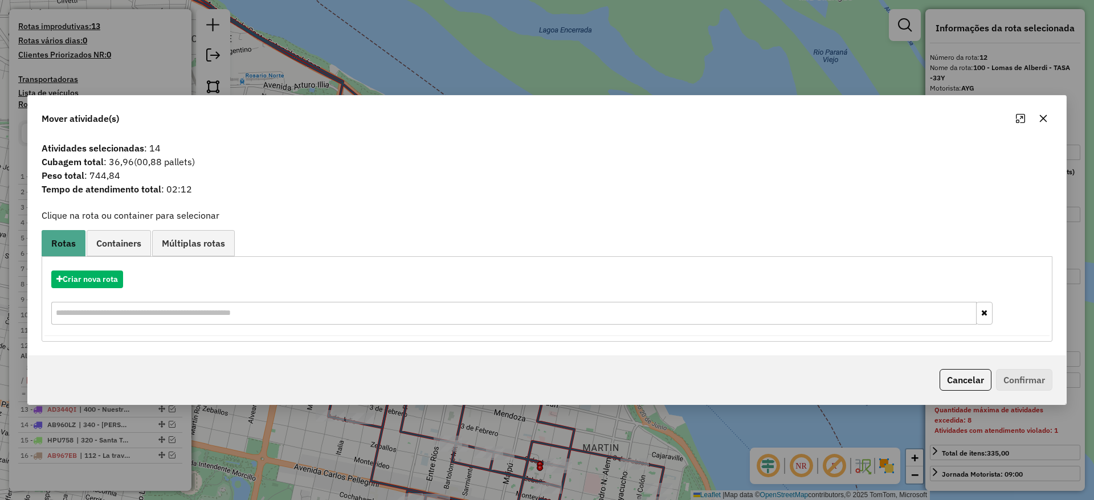
click at [91, 267] on div "Criar nova rota" at bounding box center [546, 299] width 1005 height 74
click at [96, 281] on button "Criar nova rota" at bounding box center [87, 280] width 72 height 18
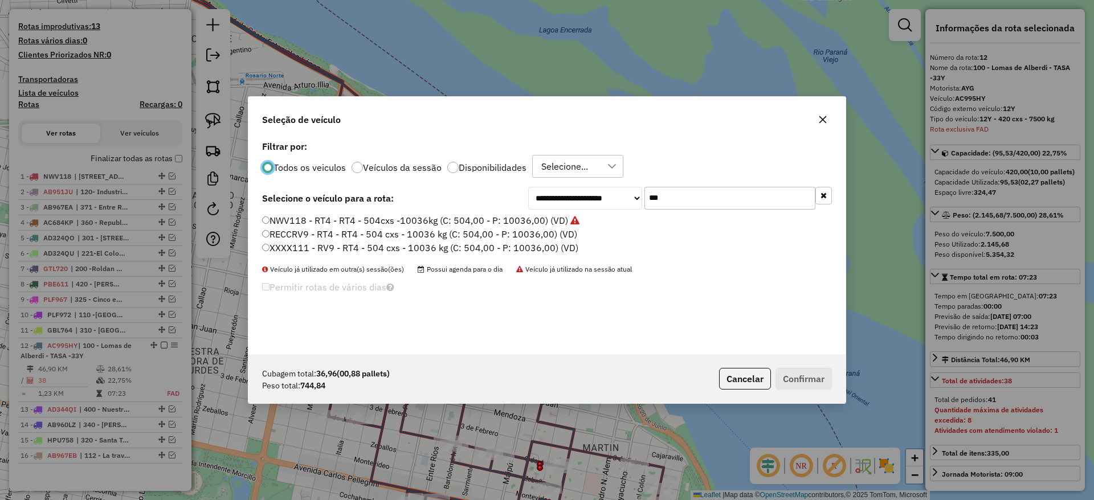
scroll to position [6, 3]
click at [382, 232] on label "RECCRV9 - RT4 - RT4 - 504 cxs - 10036 kg (C: 504,00 - P: 10036,00) (VD)" at bounding box center [419, 234] width 315 height 14
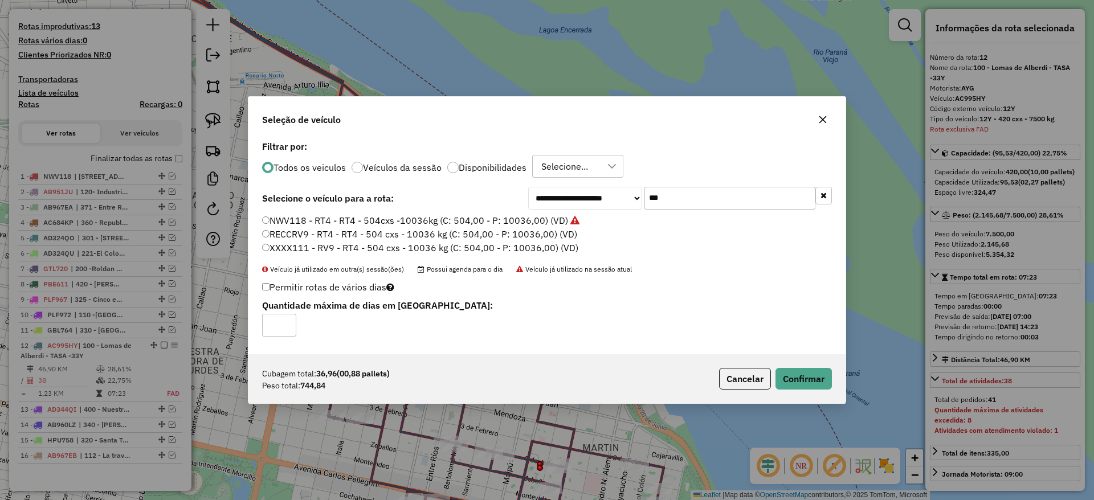
click at [681, 184] on div "**********" at bounding box center [546, 246] width 597 height 216
click at [670, 184] on div "**********" at bounding box center [546, 246] width 597 height 216
click at [662, 203] on input "***" at bounding box center [729, 198] width 171 height 23
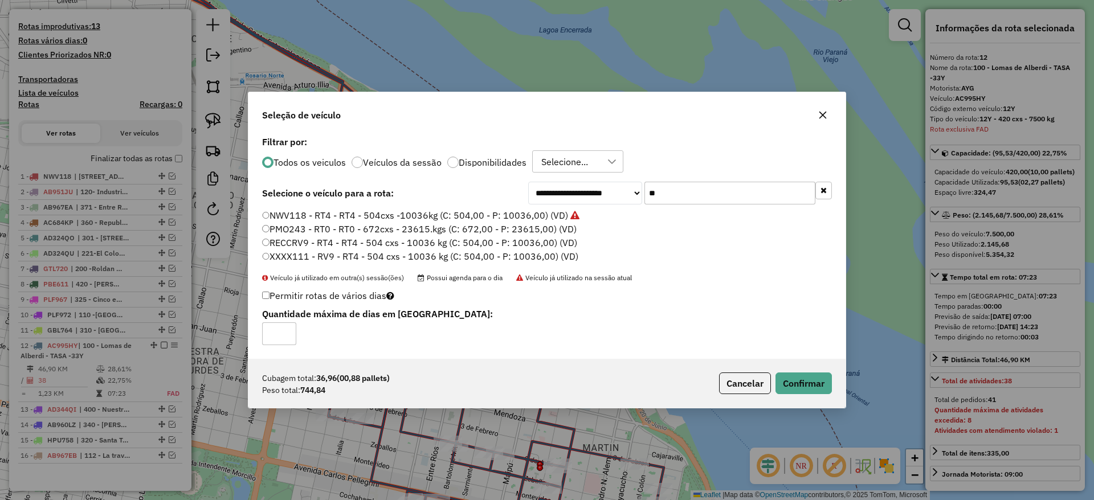
type input "*"
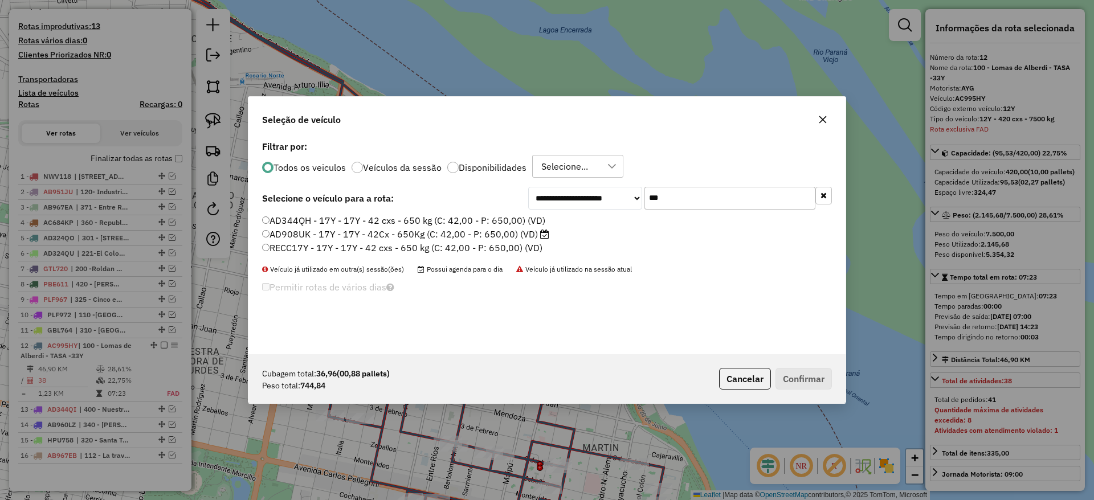
type input "***"
click at [504, 232] on label "AD908UK - 17Y - 17Y - 42Cx - 650Kg (C: 42,00 - P: 650,00) (VD)" at bounding box center [405, 234] width 287 height 14
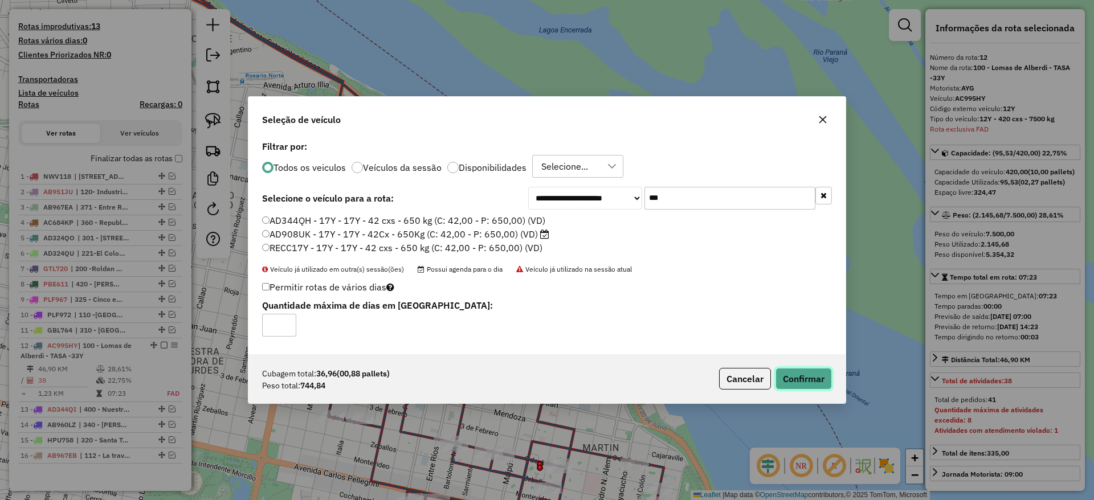
click at [787, 375] on button "Confirmar" at bounding box center [803, 379] width 56 height 22
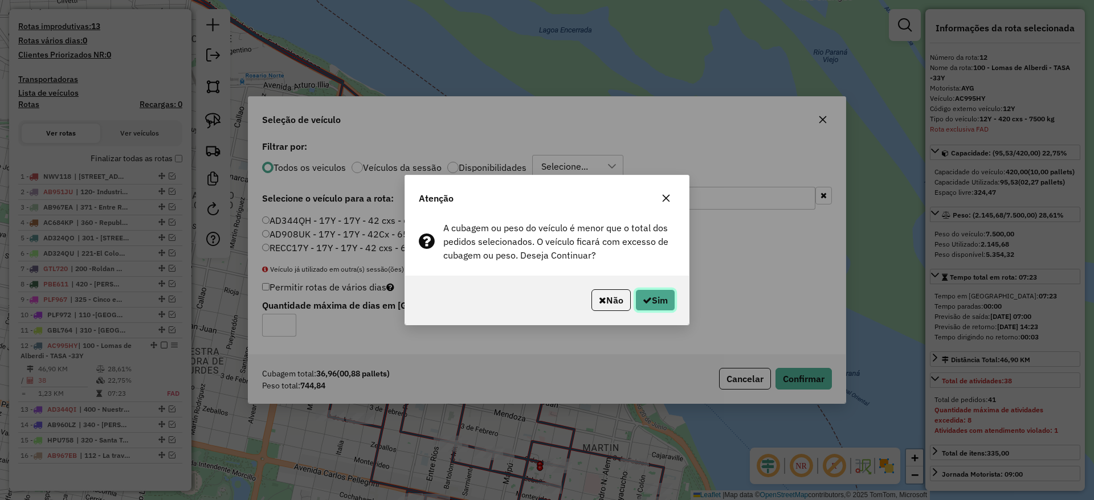
click at [652, 299] on button "Sim" at bounding box center [655, 300] width 40 height 22
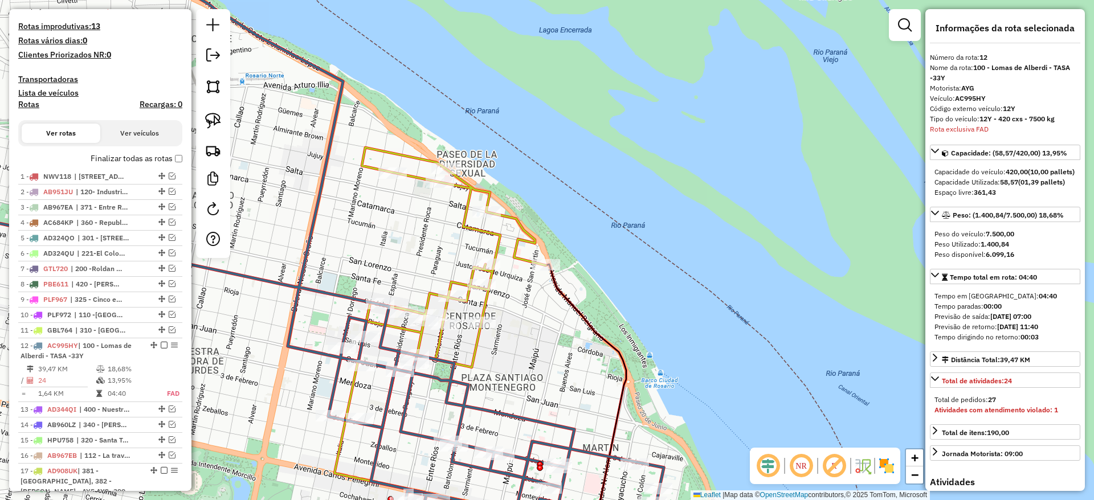
scroll to position [401, 0]
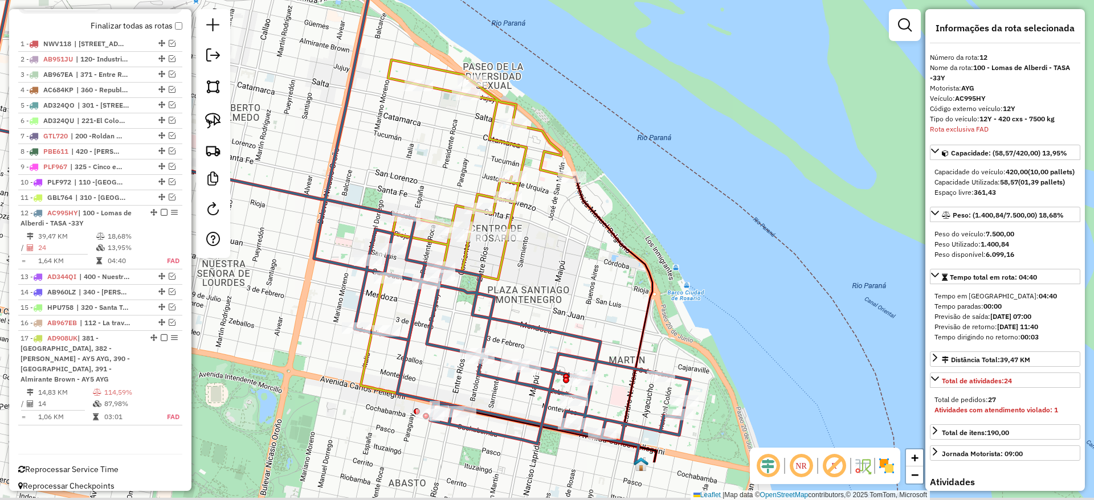
drag, startPoint x: 592, startPoint y: 322, endPoint x: 621, endPoint y: 225, distance: 101.7
click at [621, 225] on icon at bounding box center [614, 320] width 84 height 286
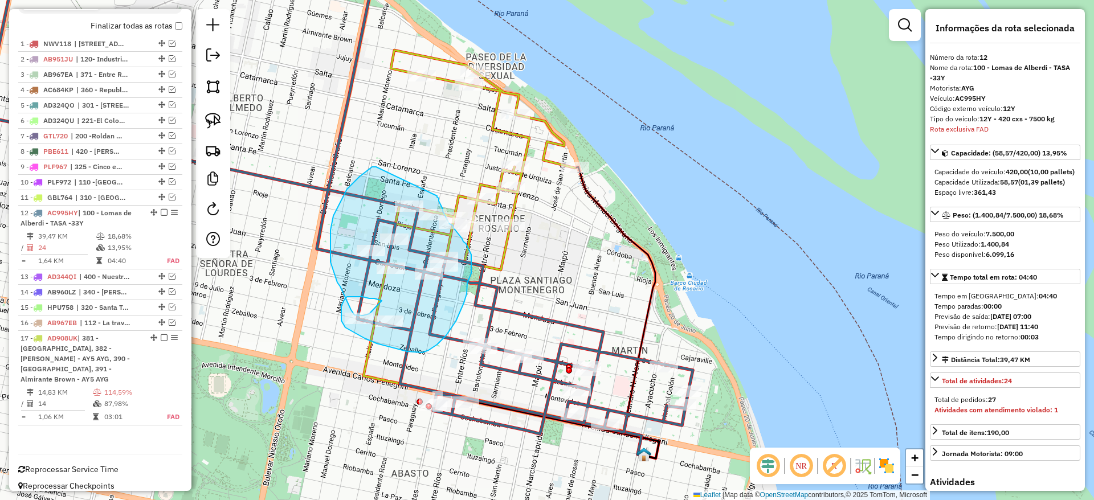
drag, startPoint x: 376, startPoint y: 167, endPoint x: 437, endPoint y: 196, distance: 67.5
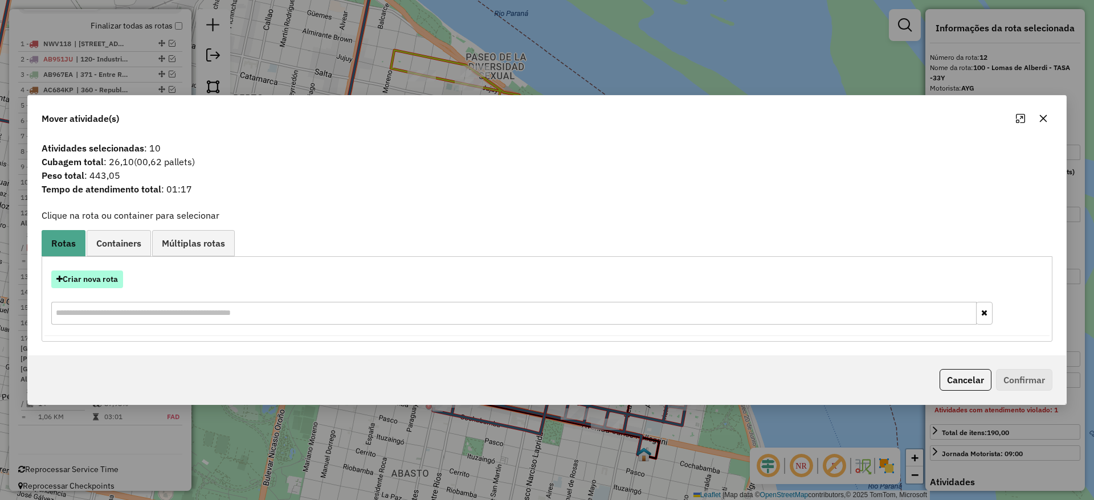
click at [88, 272] on button "Criar nova rota" at bounding box center [87, 280] width 72 height 18
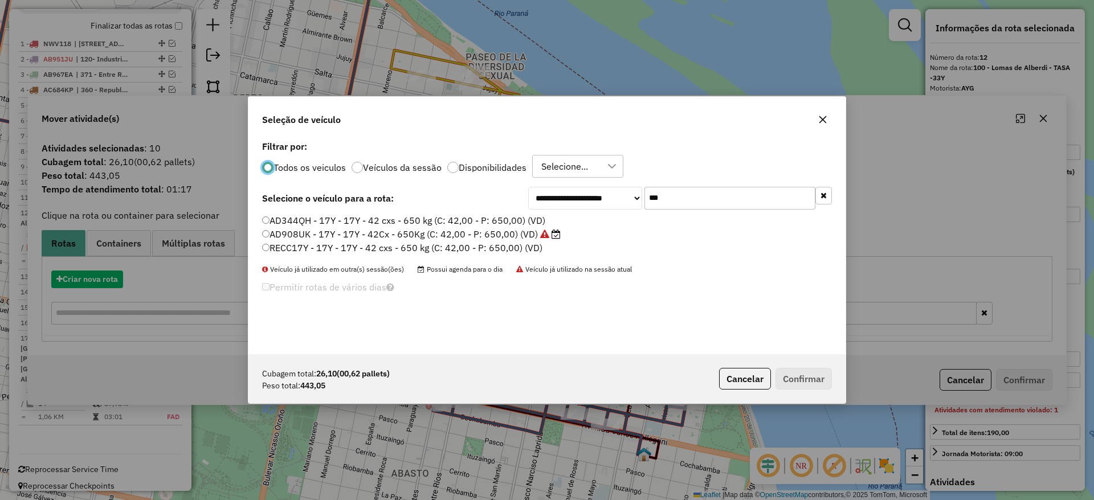
scroll to position [6, 3]
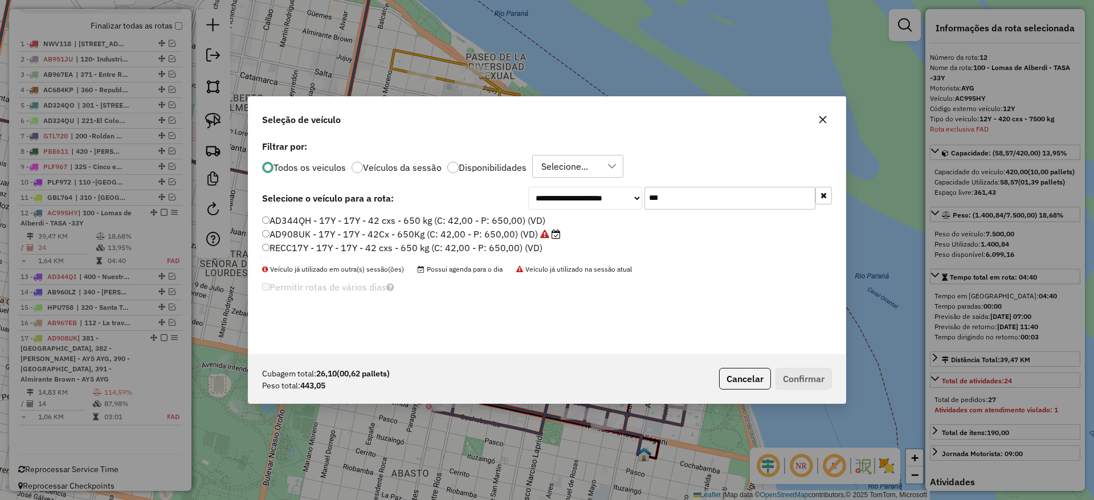
click at [426, 228] on label "AD908UK - 17Y - 17Y - 42Cx - 650Kg (C: 42,00 - P: 650,00) (VD)" at bounding box center [411, 234] width 299 height 14
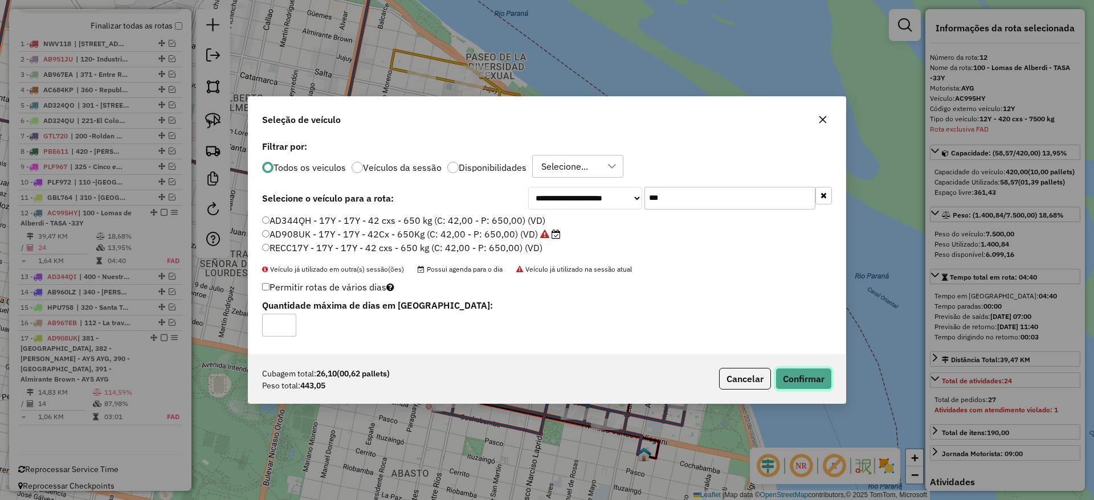
click at [804, 375] on button "Confirmar" at bounding box center [803, 379] width 56 height 22
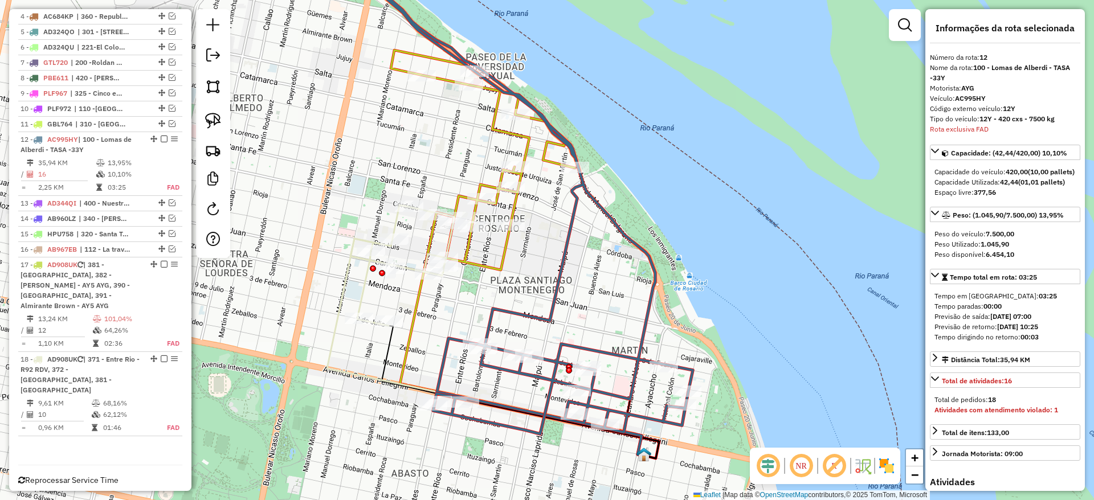
scroll to position [496, 0]
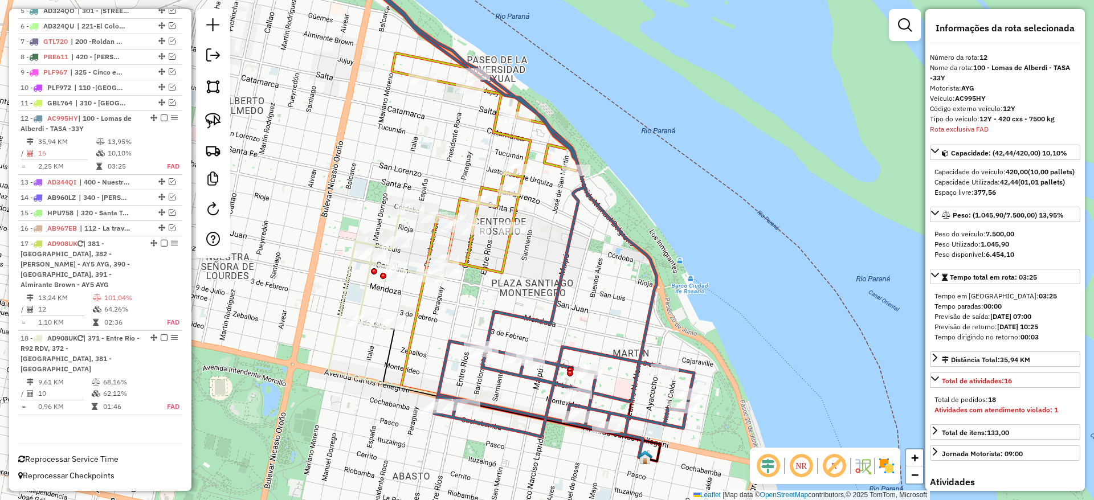
drag, startPoint x: 550, startPoint y: 251, endPoint x: 574, endPoint y: 293, distance: 47.7
click at [574, 293] on div "Janela de atendimento Grade de atendimento Capacidade Transportadoras Veículos …" at bounding box center [547, 250] width 1094 height 500
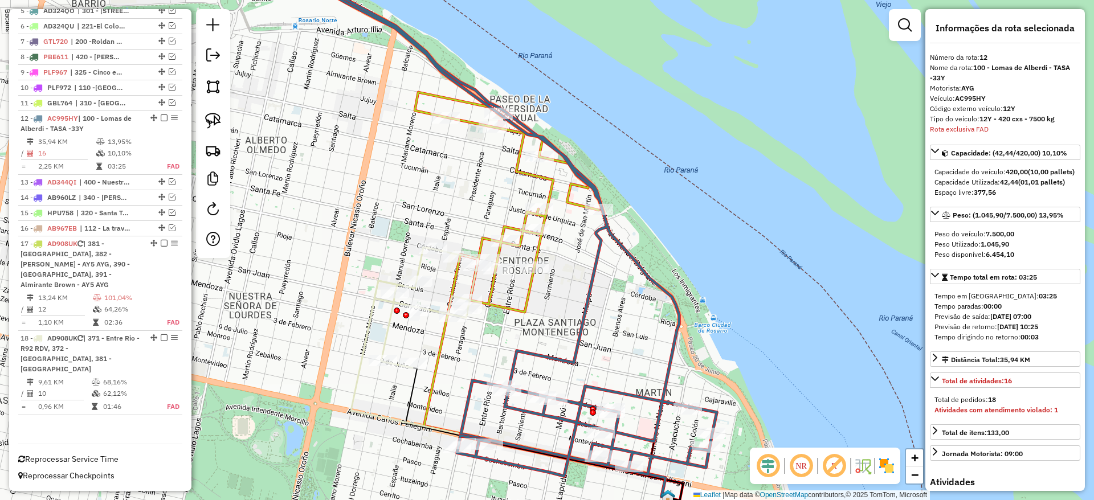
click at [525, 297] on icon at bounding box center [507, 202] width 184 height 220
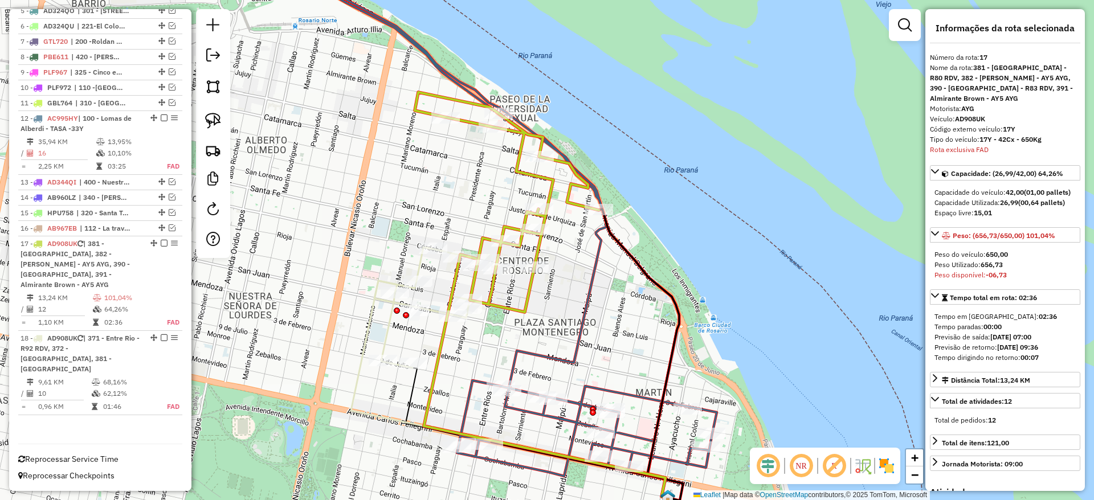
click at [389, 335] on icon at bounding box center [426, 307] width 104 height 121
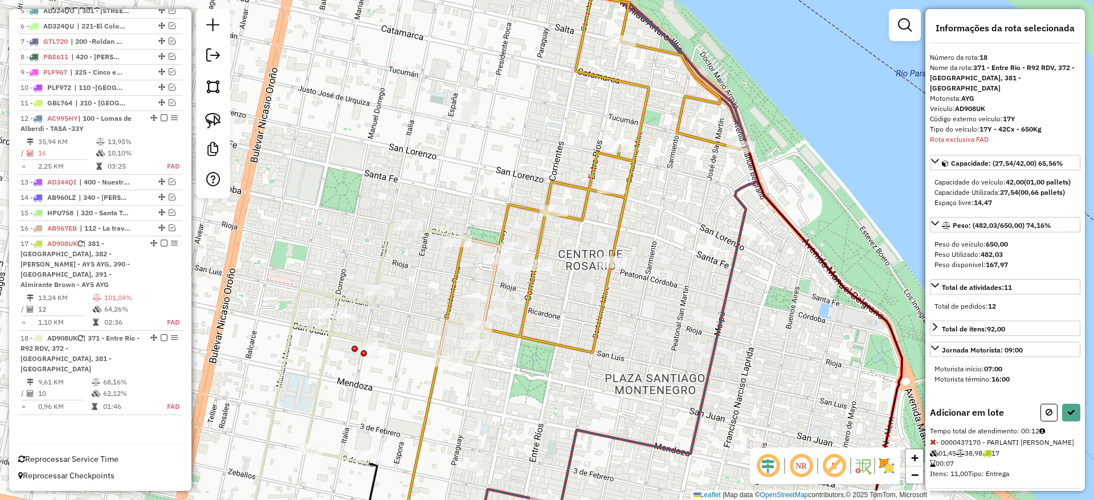
select select "**********"
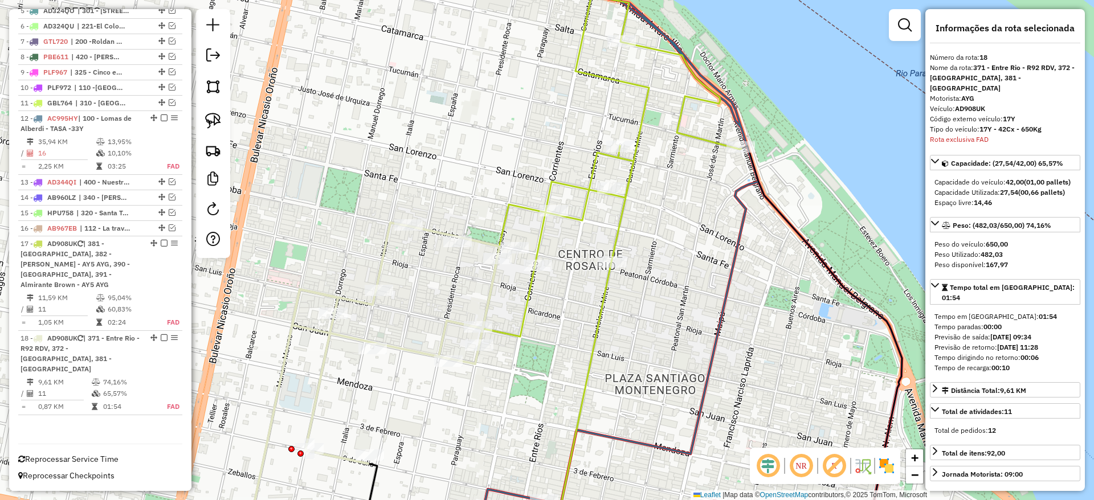
click at [595, 324] on icon at bounding box center [581, 406] width 60 height 288
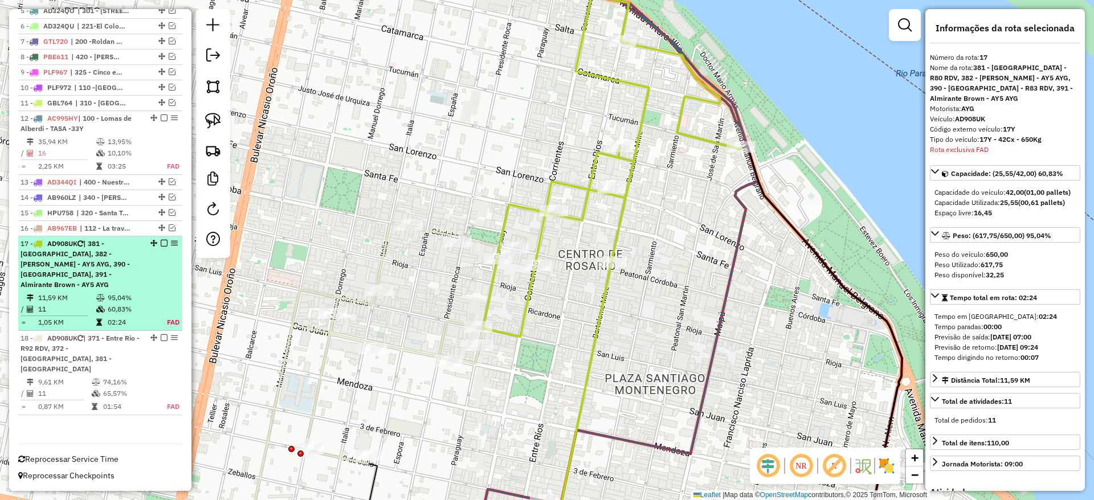
click at [161, 241] on em at bounding box center [164, 243] width 7 height 7
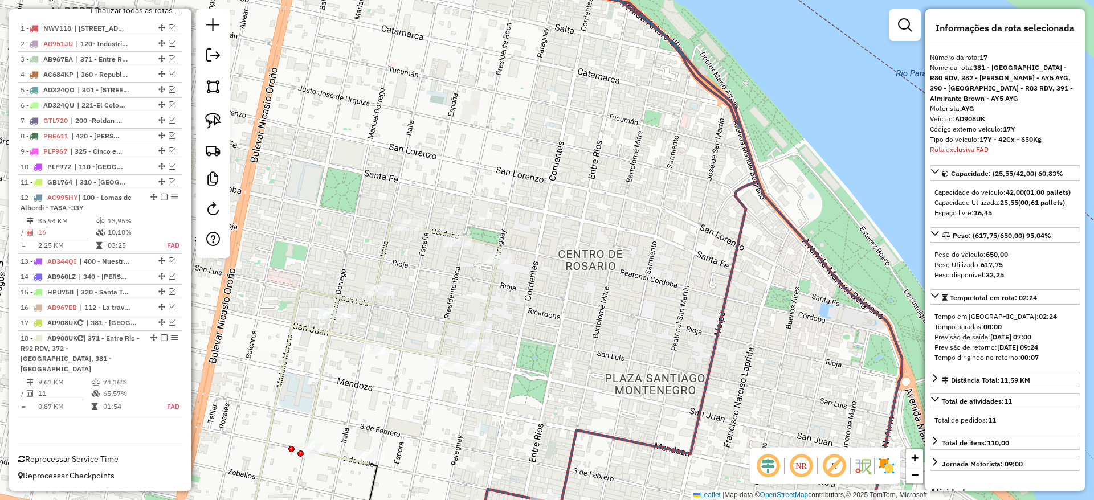
click at [494, 312] on div "Janela de atendimento Grade de atendimento Capacidade Transportadoras Veículos …" at bounding box center [547, 250] width 1094 height 500
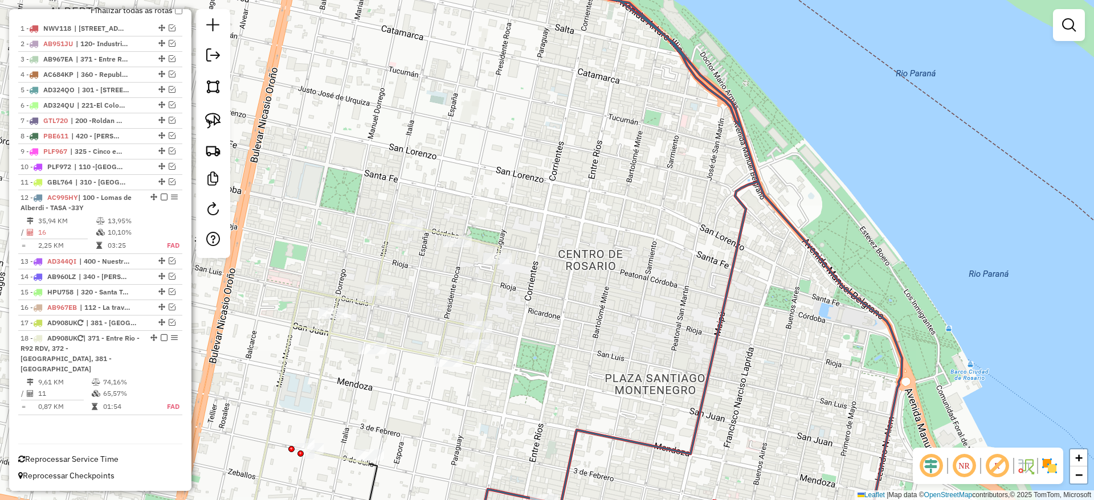
click at [486, 302] on icon at bounding box center [395, 343] width 207 height 241
select select "**********"
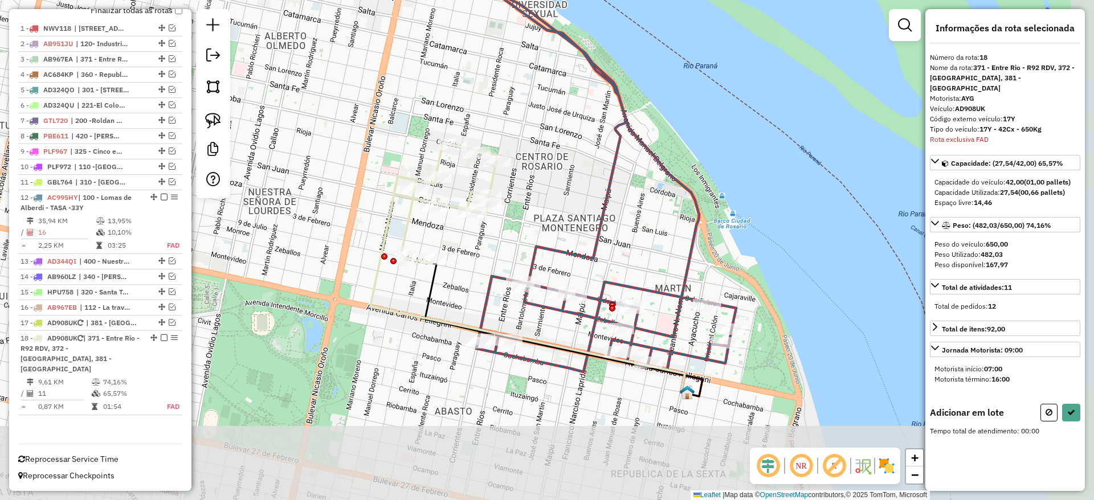
drag, startPoint x: 605, startPoint y: 369, endPoint x: 578, endPoint y: 232, distance: 139.3
click at [578, 232] on div "Janela de atendimento Grade de atendimento Capacidade Transportadoras Veículos …" at bounding box center [547, 250] width 1094 height 500
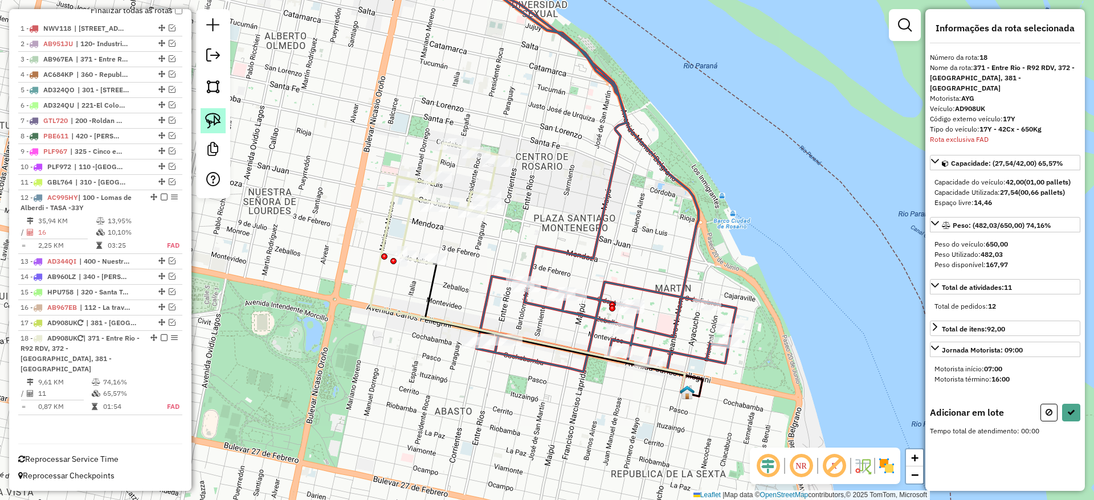
click at [209, 124] on img at bounding box center [213, 121] width 16 height 16
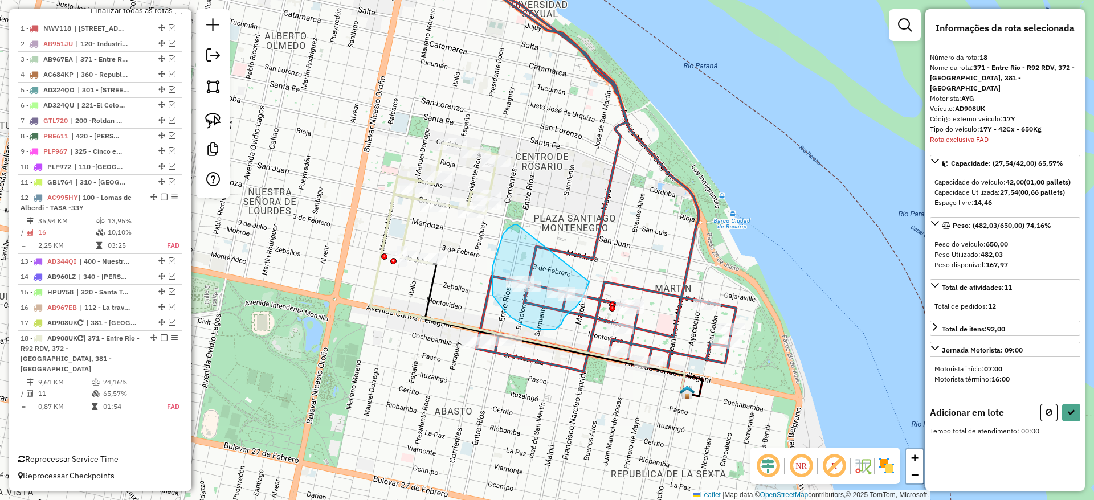
drag, startPoint x: 502, startPoint y: 239, endPoint x: 589, endPoint y: 282, distance: 97.1
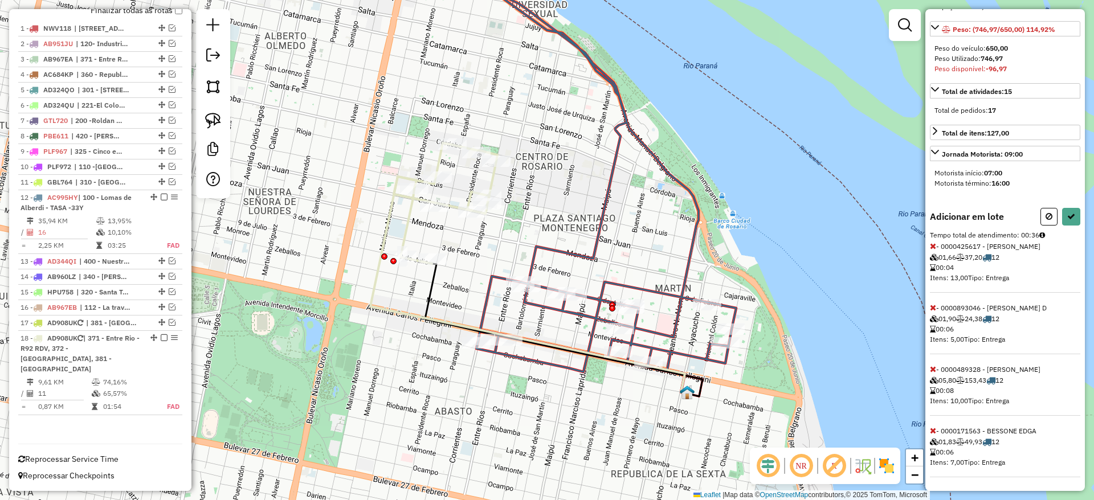
scroll to position [206, 0]
click at [932, 370] on icon at bounding box center [933, 369] width 6 height 8
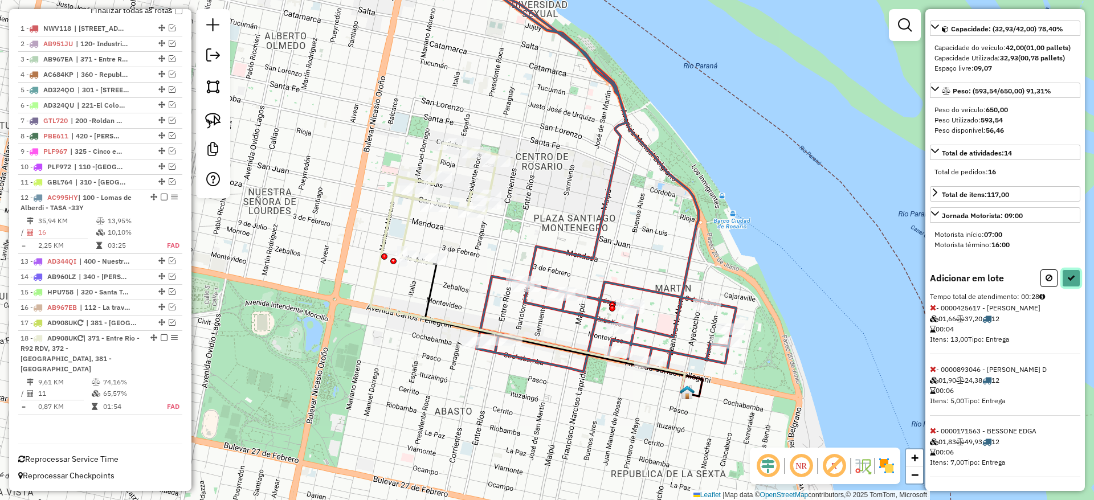
click at [1065, 271] on button at bounding box center [1071, 278] width 18 height 18
select select "**********"
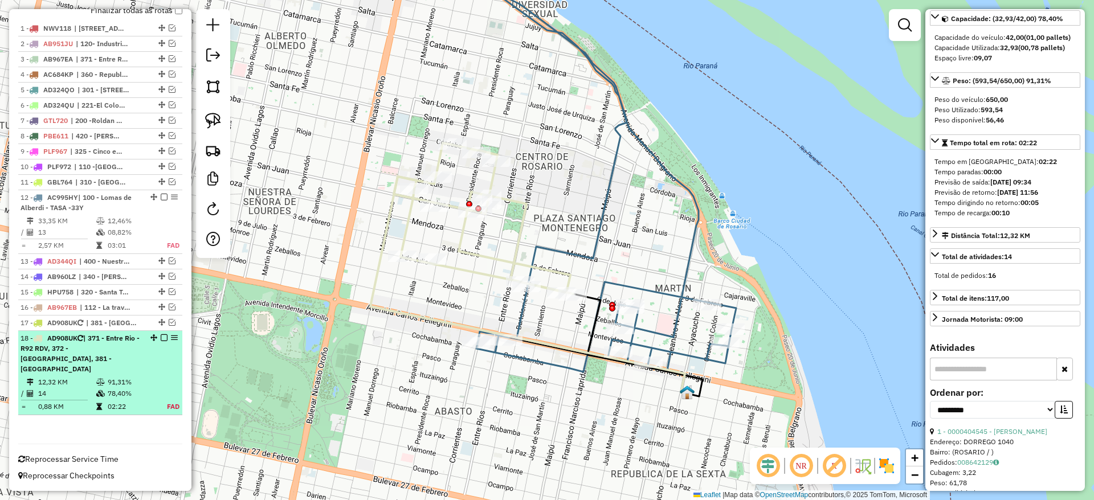
click at [162, 338] on em at bounding box center [164, 337] width 7 height 7
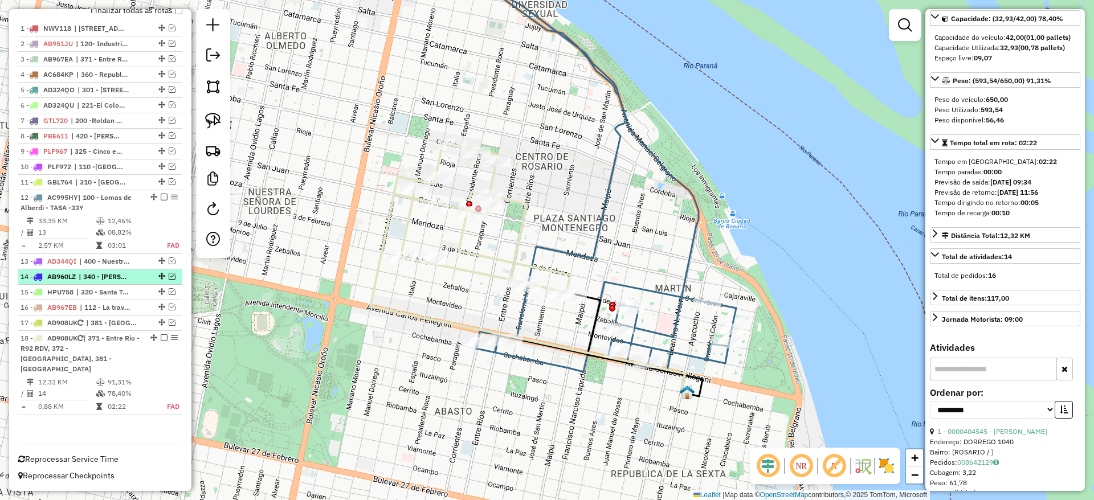
scroll to position [348, 0]
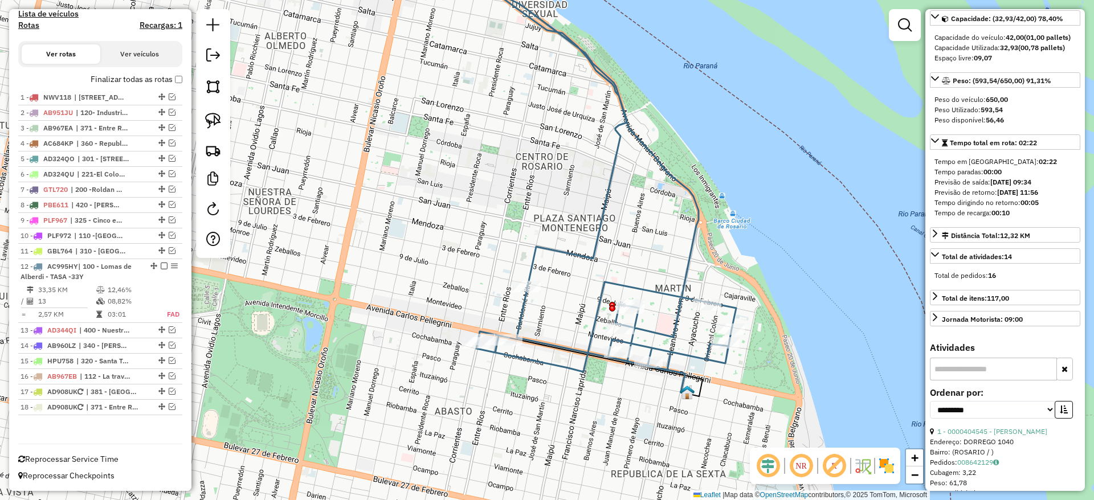
click at [526, 313] on icon at bounding box center [602, 340] width 170 height 107
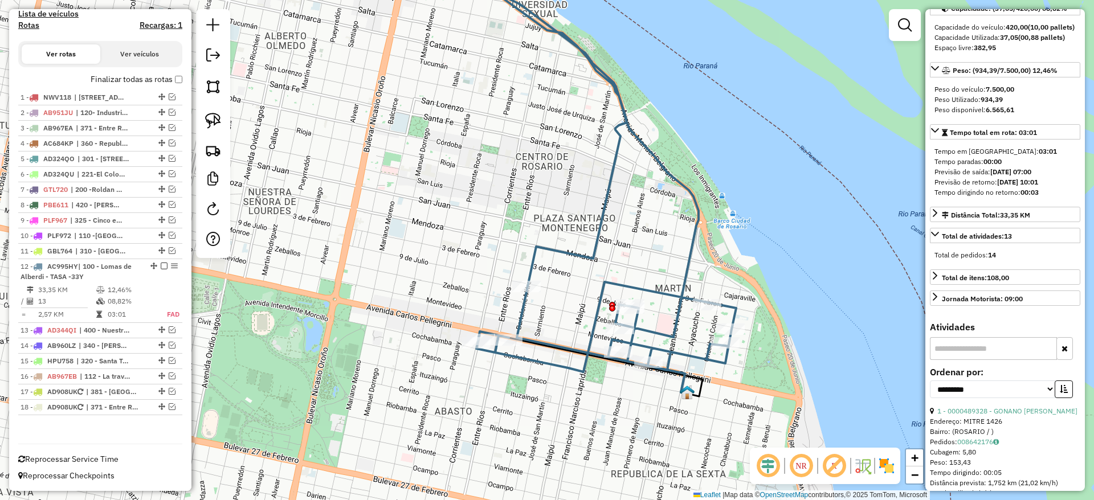
scroll to position [134, 0]
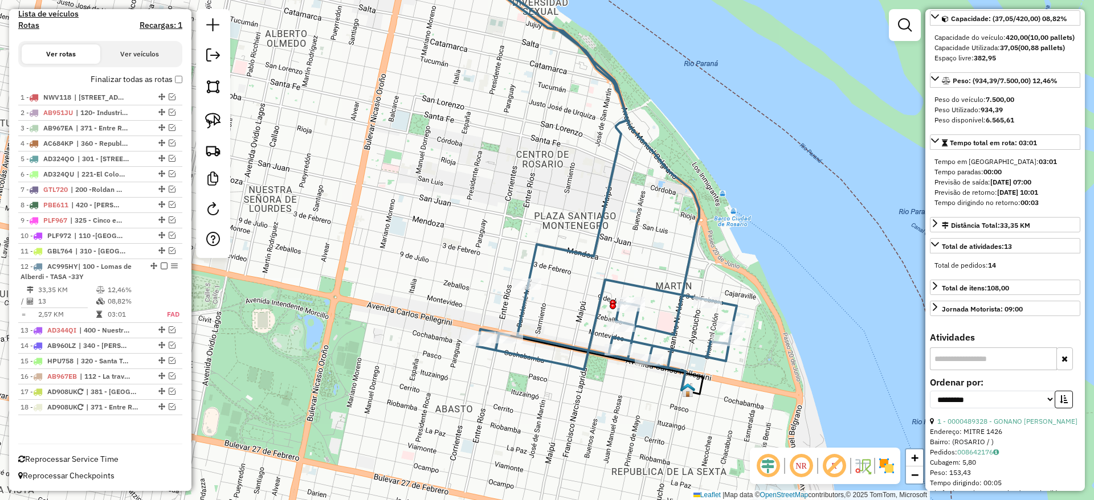
click at [526, 310] on icon at bounding box center [602, 337] width 170 height 107
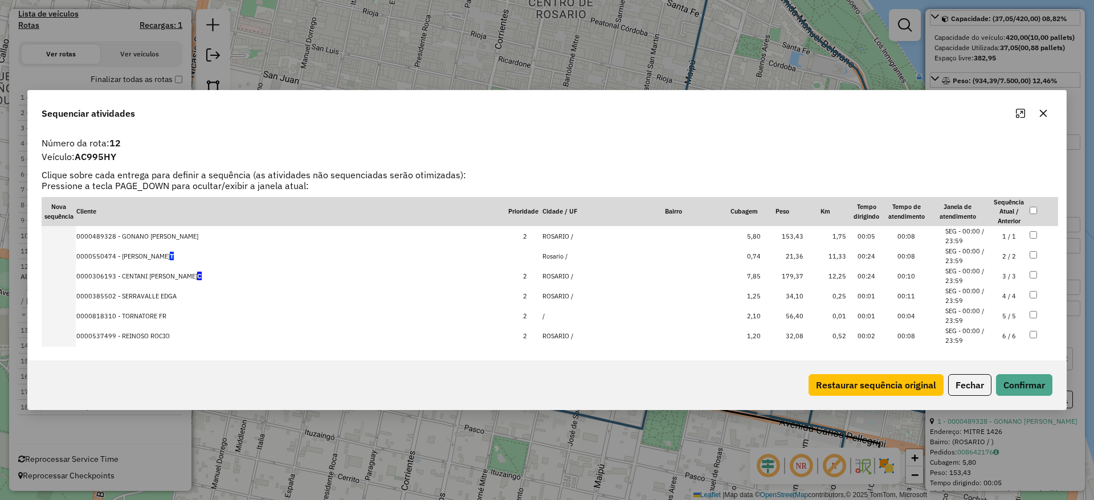
click at [1041, 111] on icon "button" at bounding box center [1043, 113] width 7 height 7
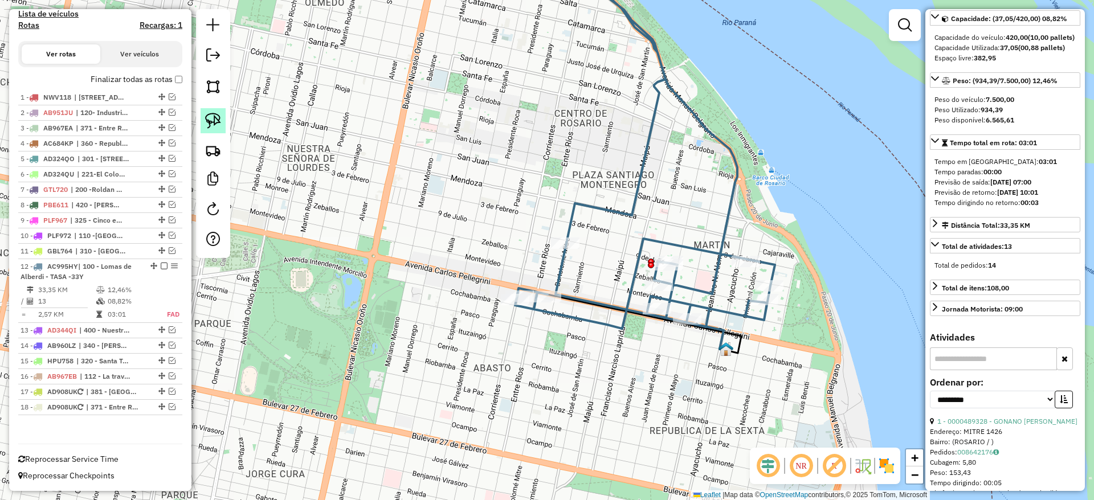
click at [217, 122] on img at bounding box center [213, 121] width 16 height 16
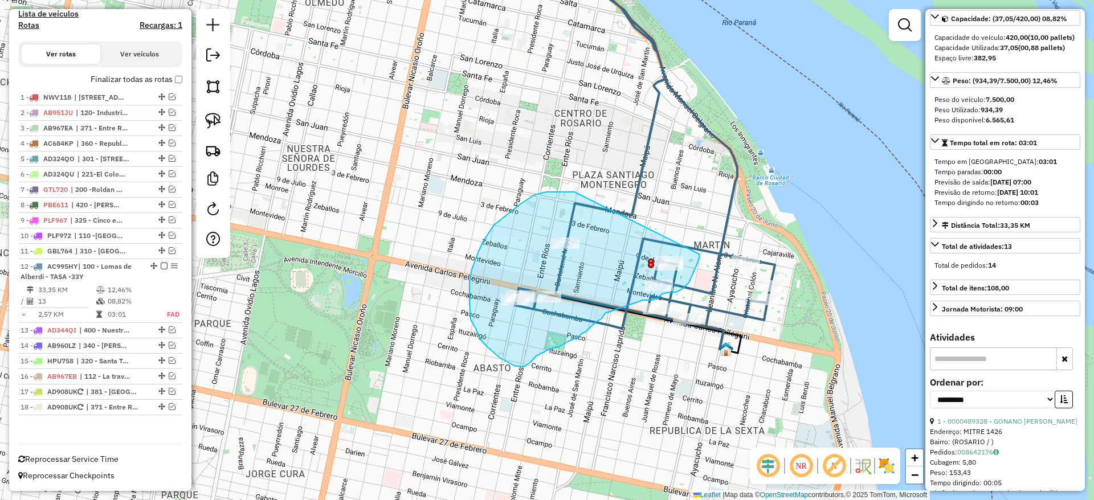
drag, startPoint x: 565, startPoint y: 192, endPoint x: 699, endPoint y: 254, distance: 147.6
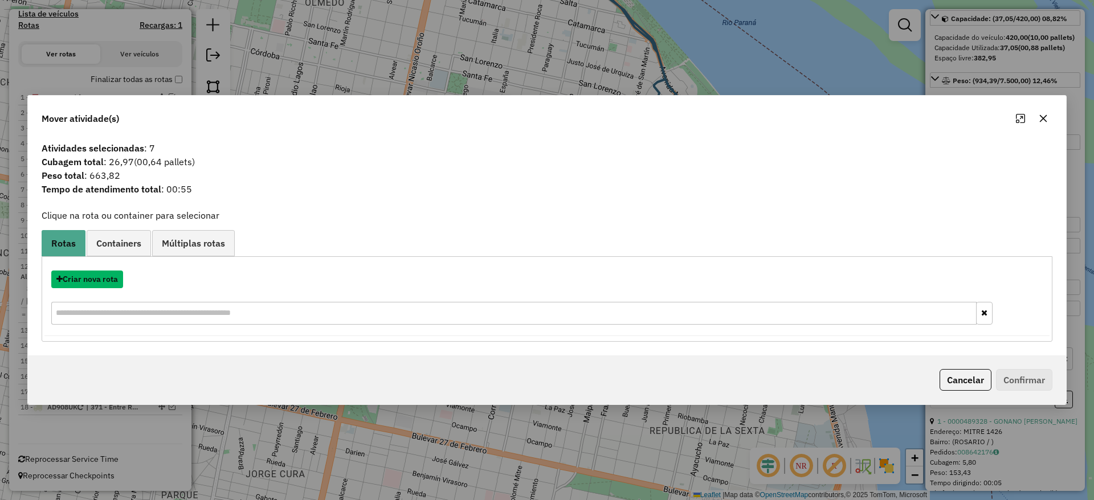
click at [87, 276] on button "Criar nova rota" at bounding box center [87, 280] width 72 height 18
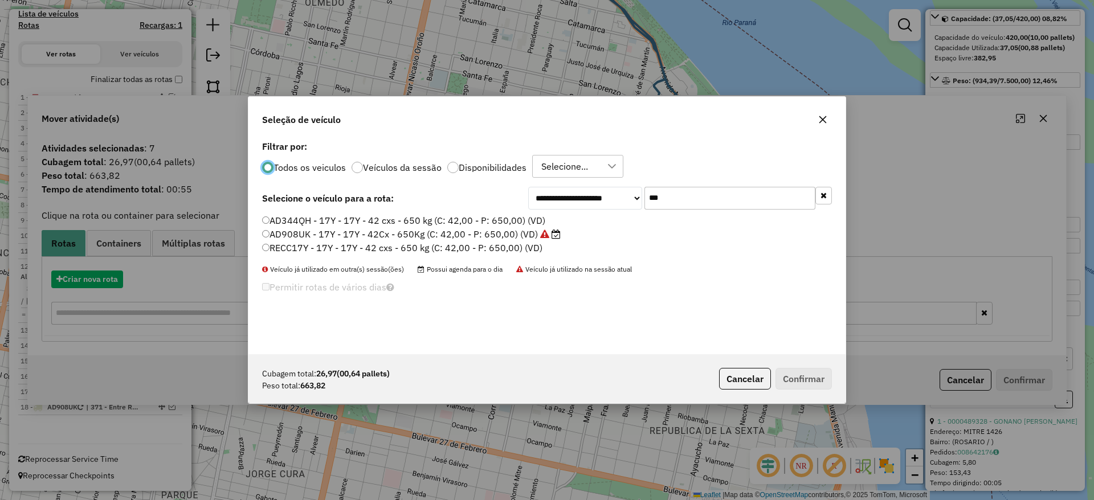
scroll to position [6, 3]
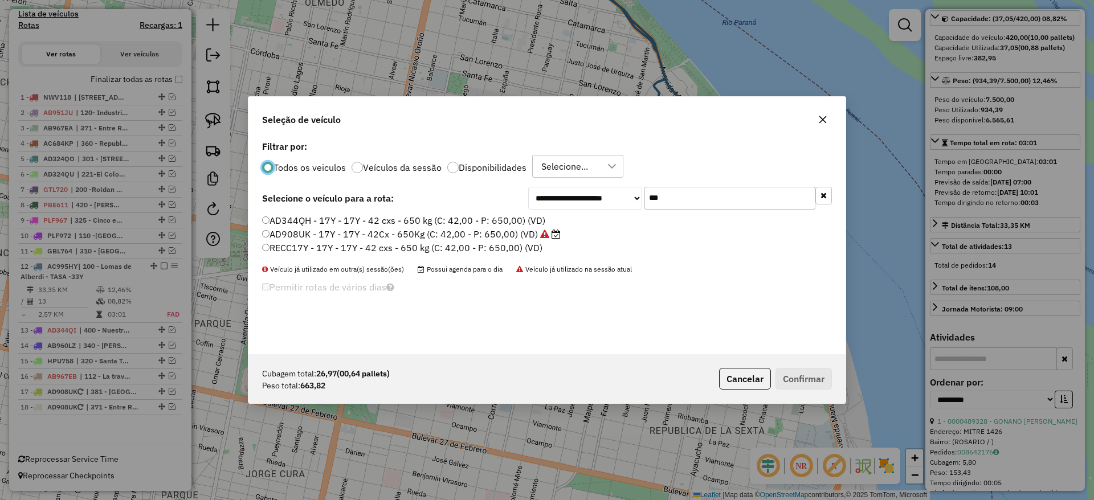
click at [422, 233] on label "AD908UK - 17Y - 17Y - 42Cx - 650Kg (C: 42,00 - P: 650,00) (VD)" at bounding box center [411, 234] width 299 height 14
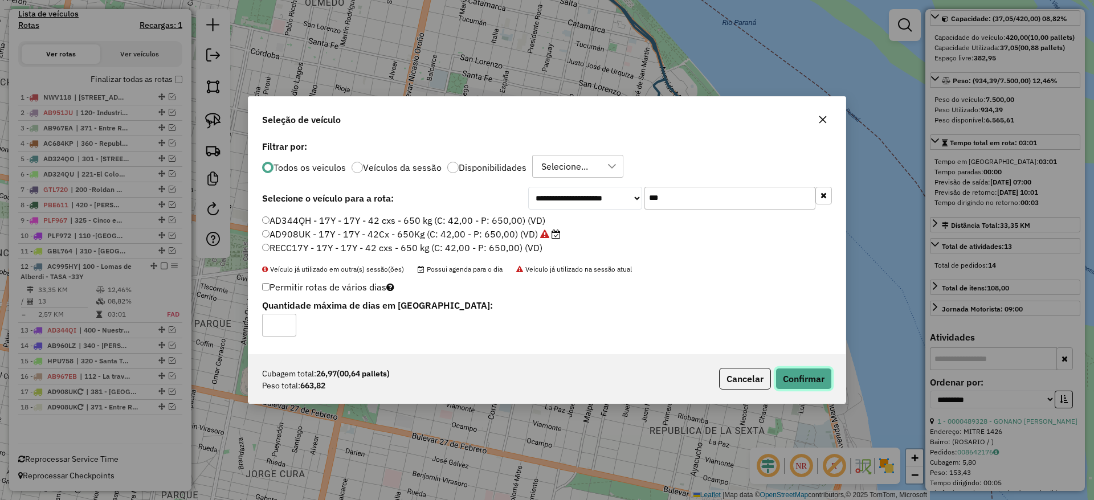
click at [818, 386] on button "Confirmar" at bounding box center [803, 379] width 56 height 22
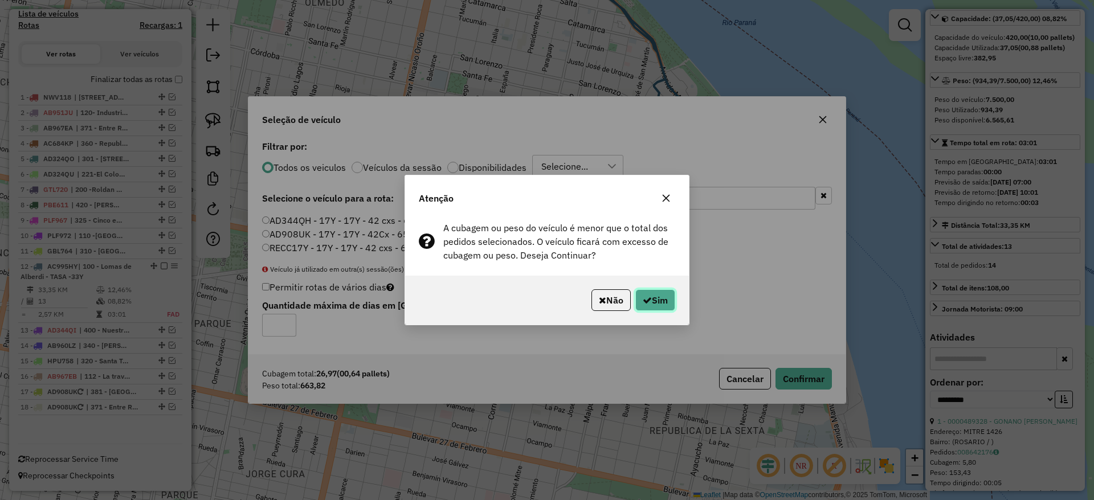
click at [661, 296] on button "Sim" at bounding box center [655, 300] width 40 height 22
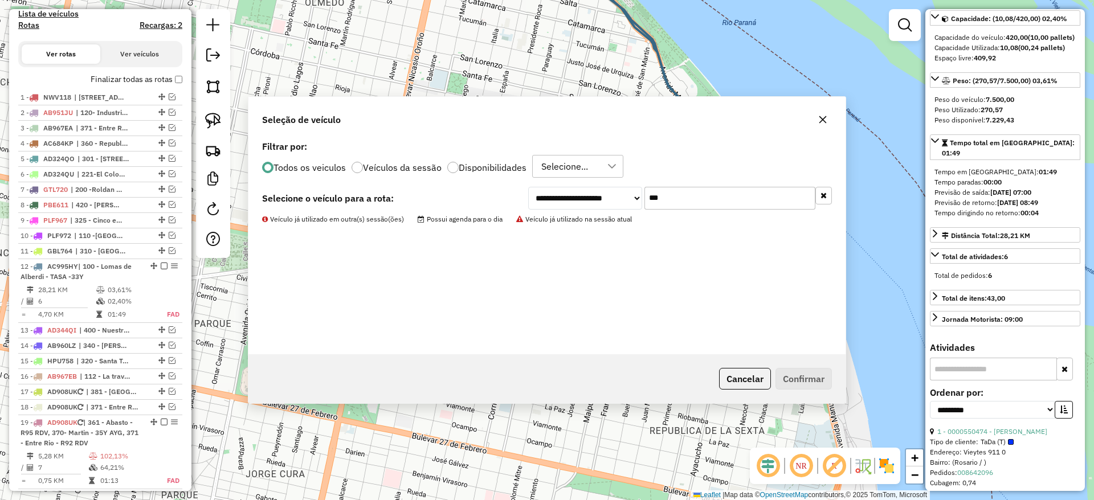
scroll to position [422, 0]
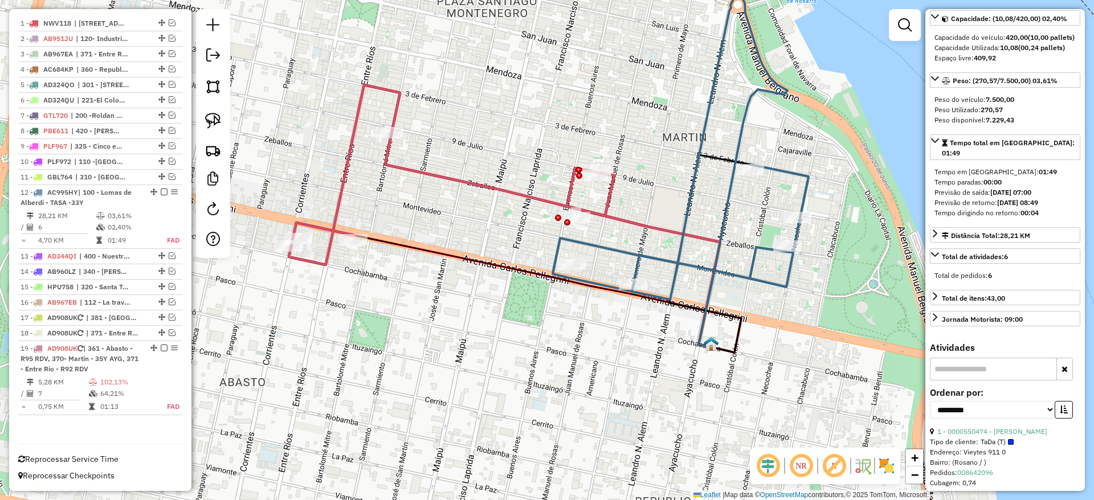
drag, startPoint x: 632, startPoint y: 355, endPoint x: 569, endPoint y: 375, distance: 66.3
click at [569, 375] on div "Janela de atendimento Grade de atendimento Capacidade Transportadoras Veículos …" at bounding box center [547, 250] width 1094 height 500
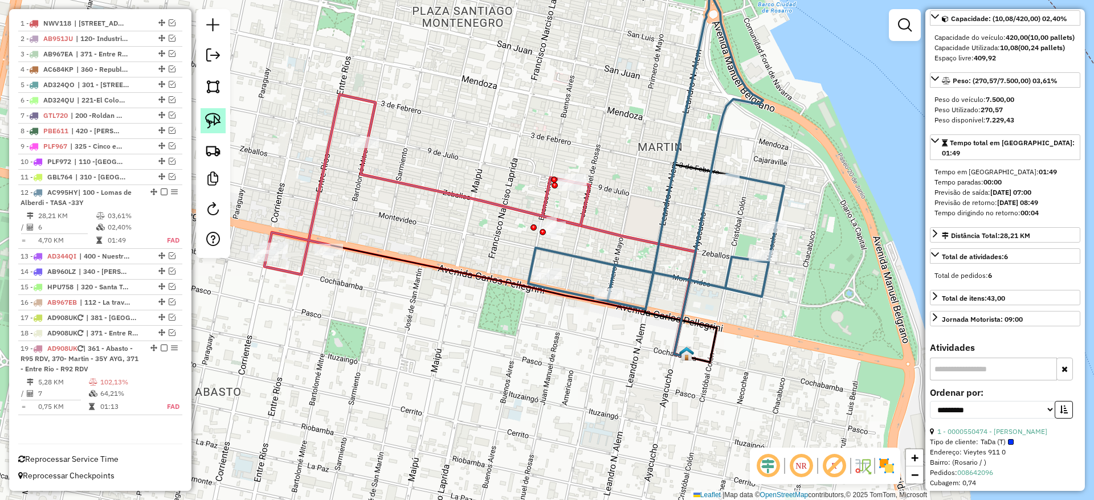
click at [216, 124] on img at bounding box center [213, 121] width 16 height 16
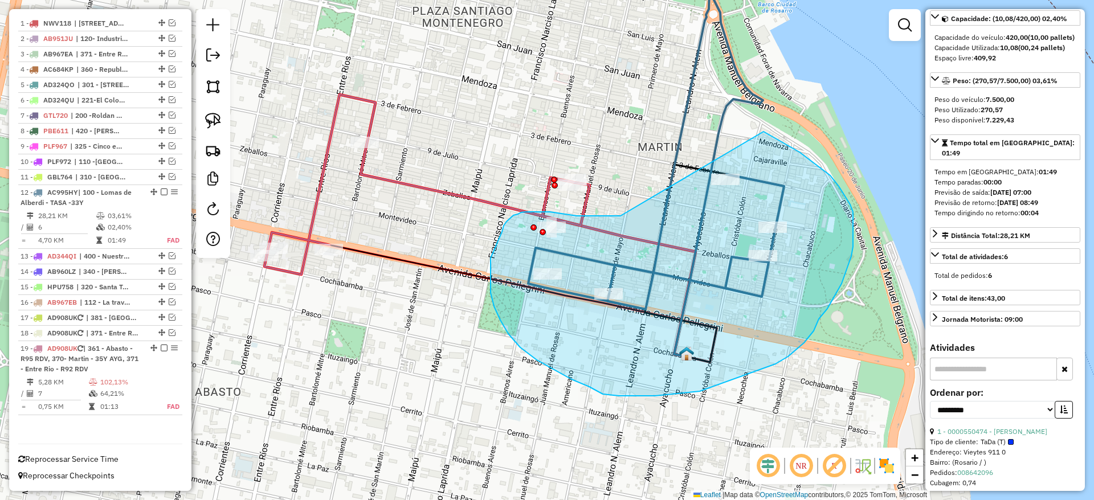
drag, startPoint x: 620, startPoint y: 216, endPoint x: 737, endPoint y: 120, distance: 150.9
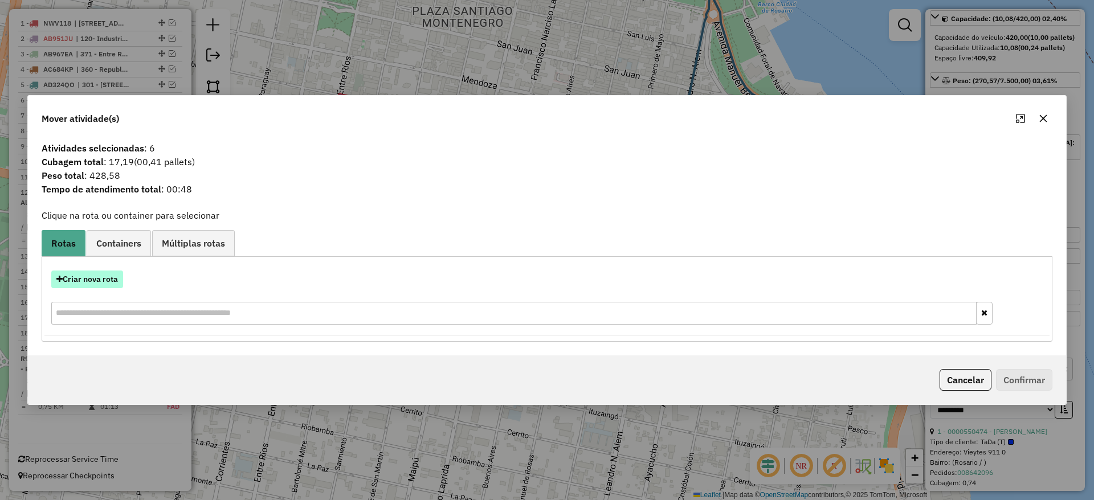
click at [87, 277] on button "Criar nova rota" at bounding box center [87, 280] width 72 height 18
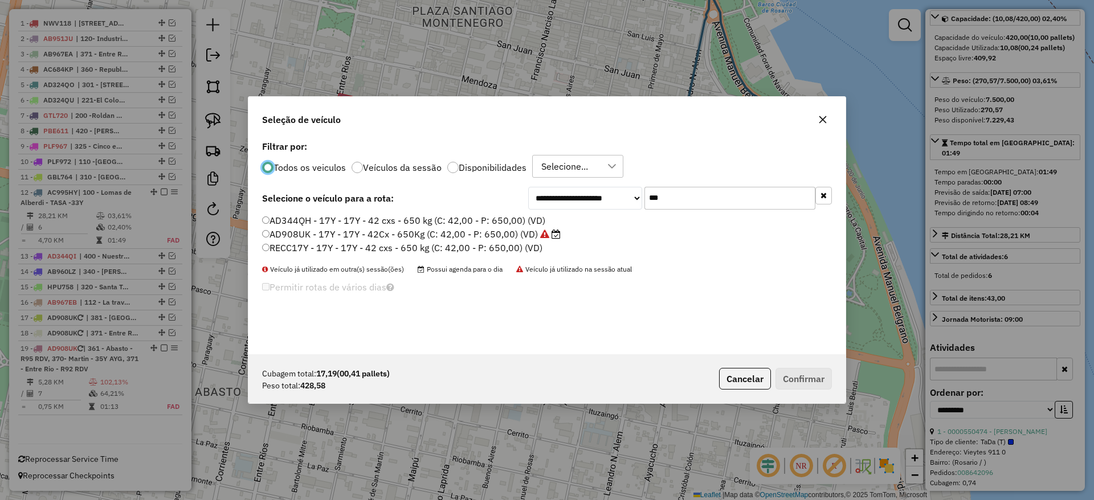
scroll to position [6, 3]
click at [404, 234] on label "AD908UK - 17Y - 17Y - 42Cx - 650Kg (C: 42,00 - P: 650,00) (VD)" at bounding box center [411, 234] width 299 height 14
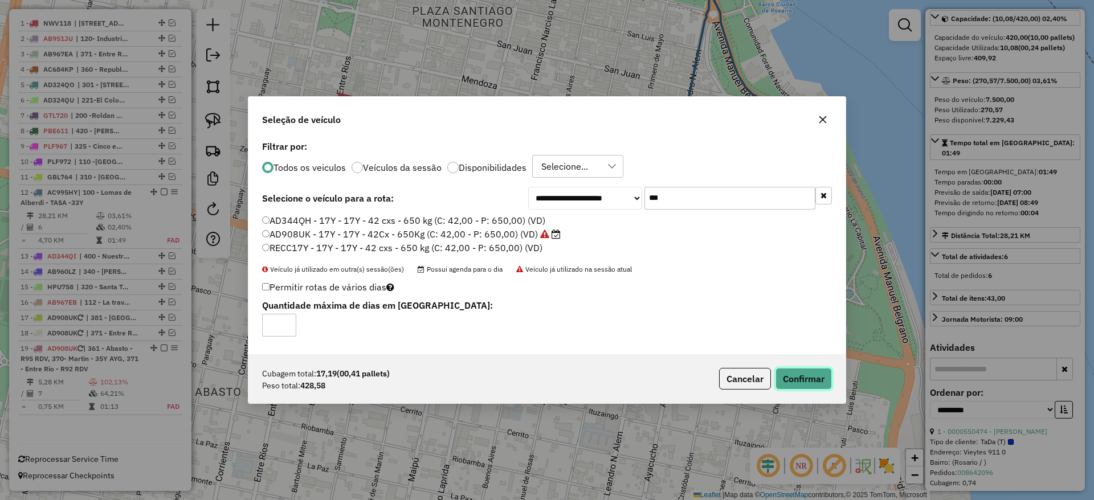
click at [800, 369] on button "Confirmar" at bounding box center [803, 379] width 56 height 22
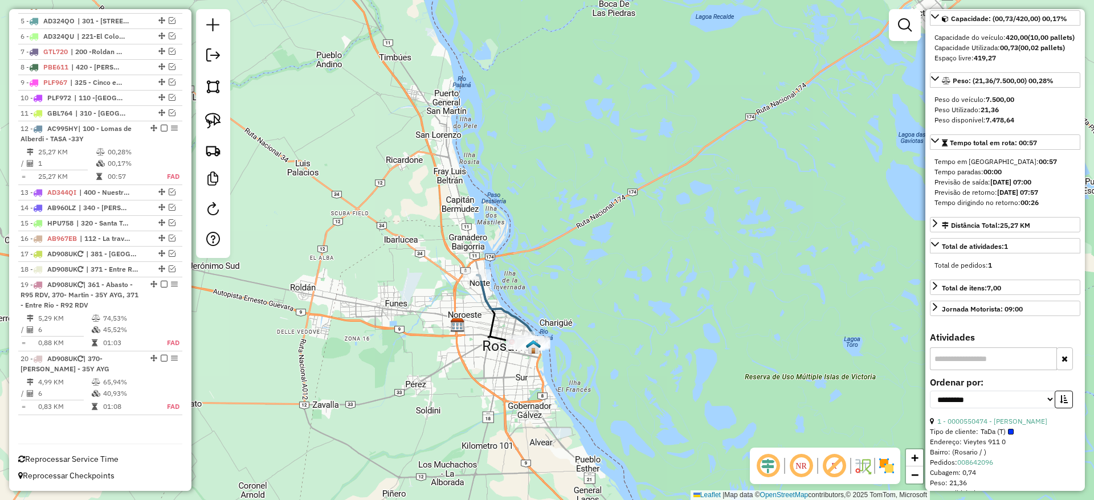
scroll to position [58, 0]
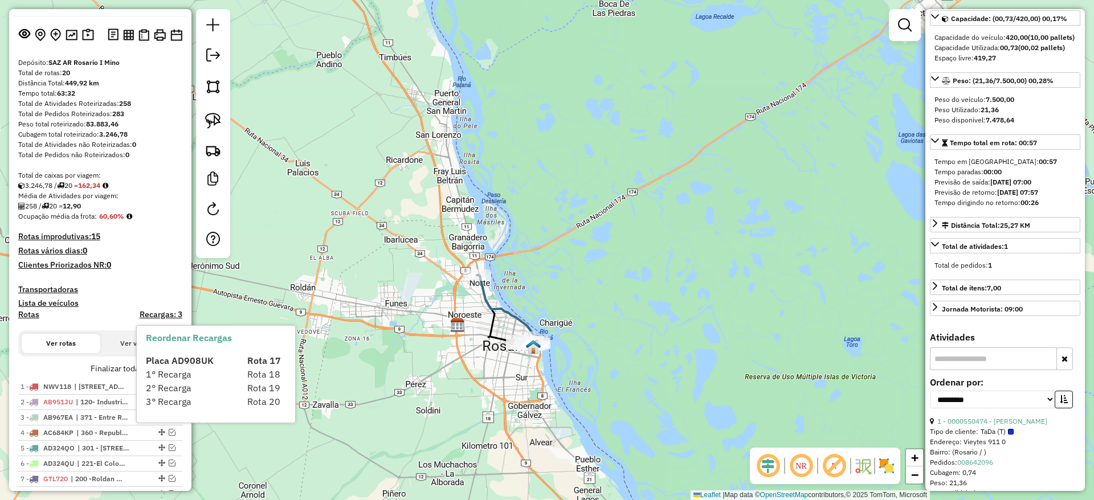
click at [173, 369] on span "1° Recarga" at bounding box center [169, 374] width 46 height 11
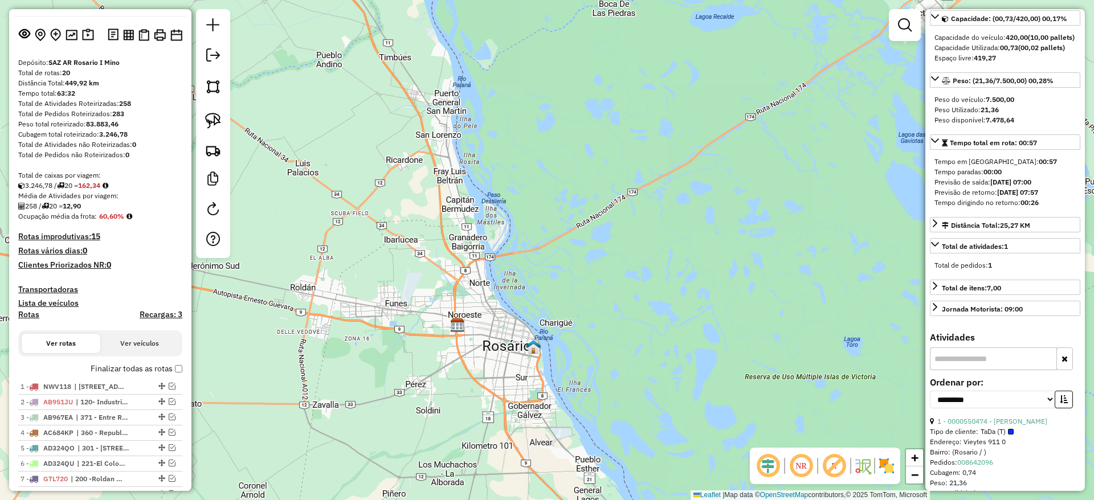
click at [177, 373] on label "Finalizar todas as rotas" at bounding box center [137, 369] width 92 height 12
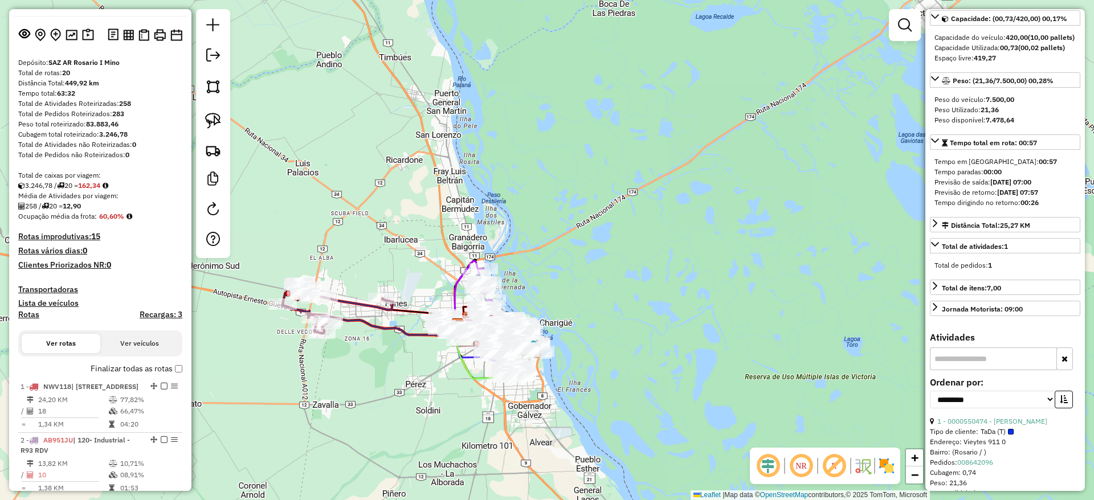
click at [35, 315] on h4 "Rotas" at bounding box center [28, 315] width 21 height 10
select select "*"
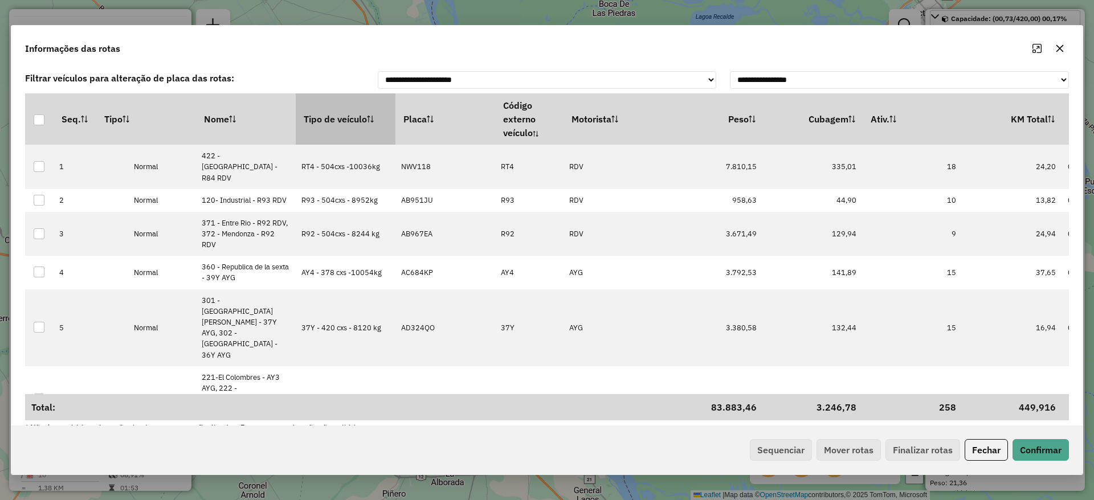
click at [301, 120] on th "Tipo de veículo" at bounding box center [346, 118] width 100 height 51
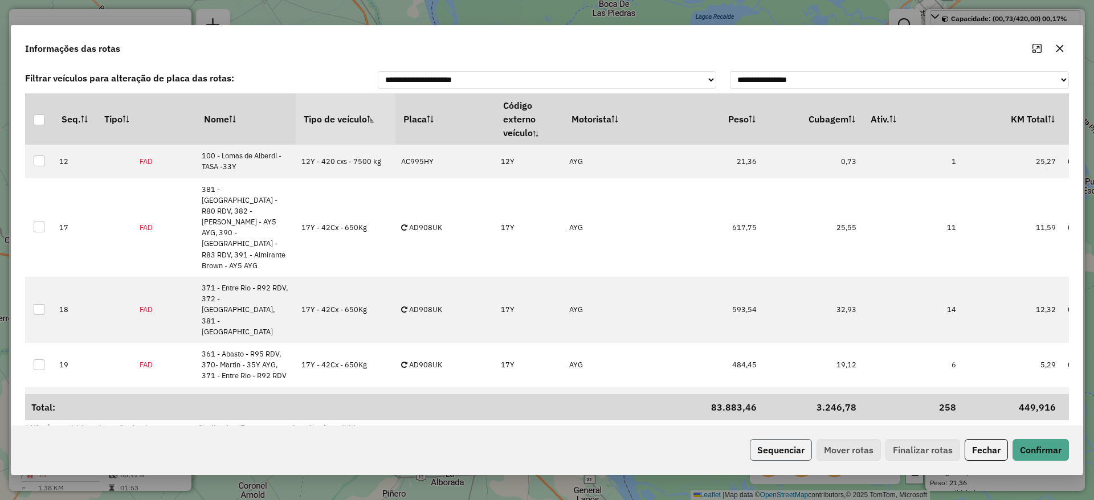
click at [773, 457] on button "Sequenciar" at bounding box center [781, 450] width 62 height 22
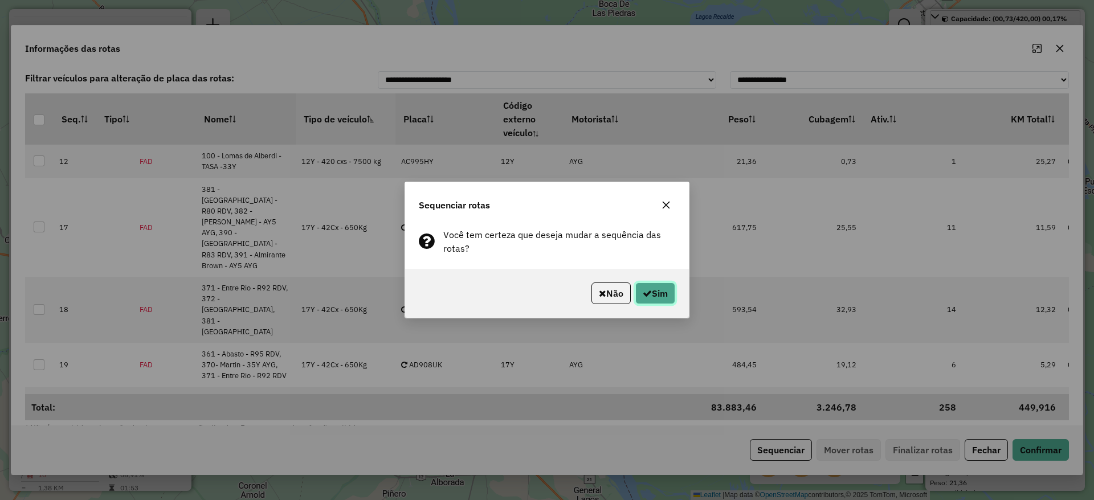
click at [665, 291] on button "Sim" at bounding box center [655, 294] width 40 height 22
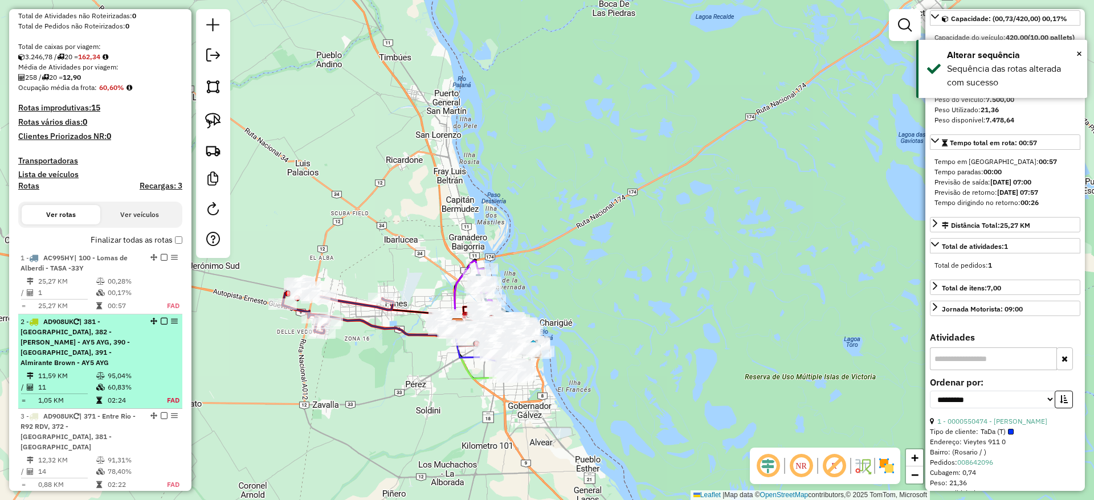
scroll to position [171, 0]
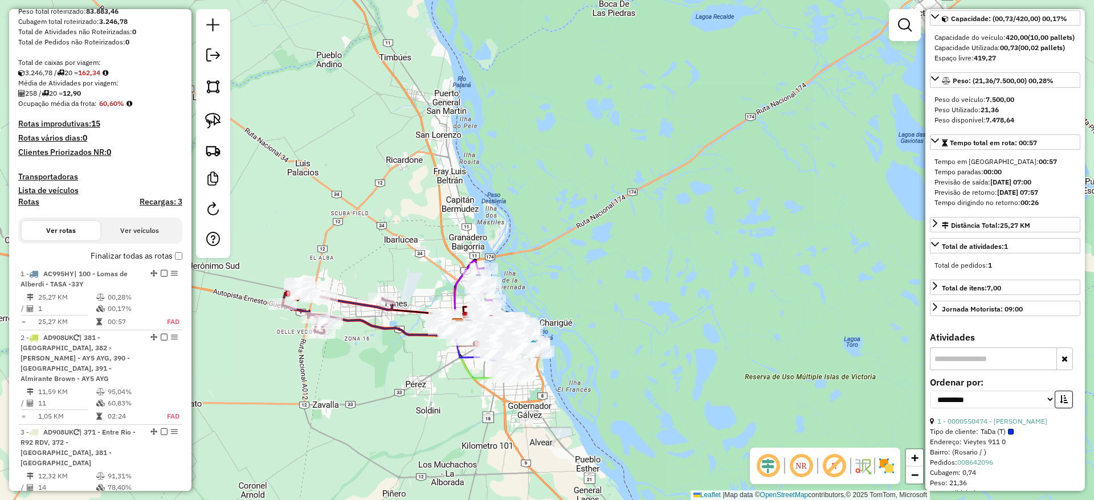
click at [31, 197] on h4 "Rotas" at bounding box center [28, 202] width 21 height 10
select select "*"
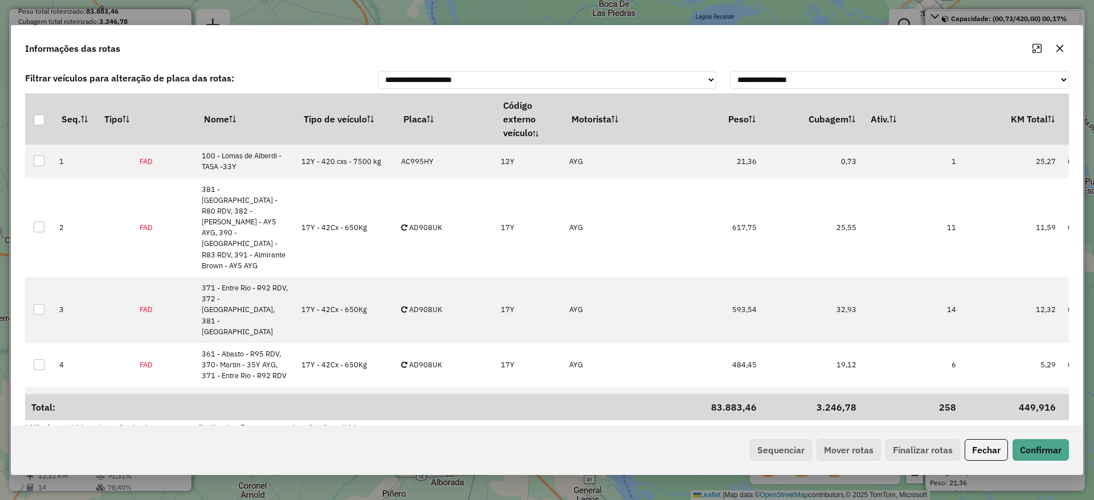
drag, startPoint x: 1060, startPoint y: 47, endPoint x: 821, endPoint y: 55, distance: 238.8
click at [869, 55] on div "Informações das rotas" at bounding box center [546, 46] width 1071 height 41
click at [612, 112] on th "Motorista" at bounding box center [613, 118] width 100 height 51
click at [610, 113] on th "Motorista" at bounding box center [613, 118] width 100 height 51
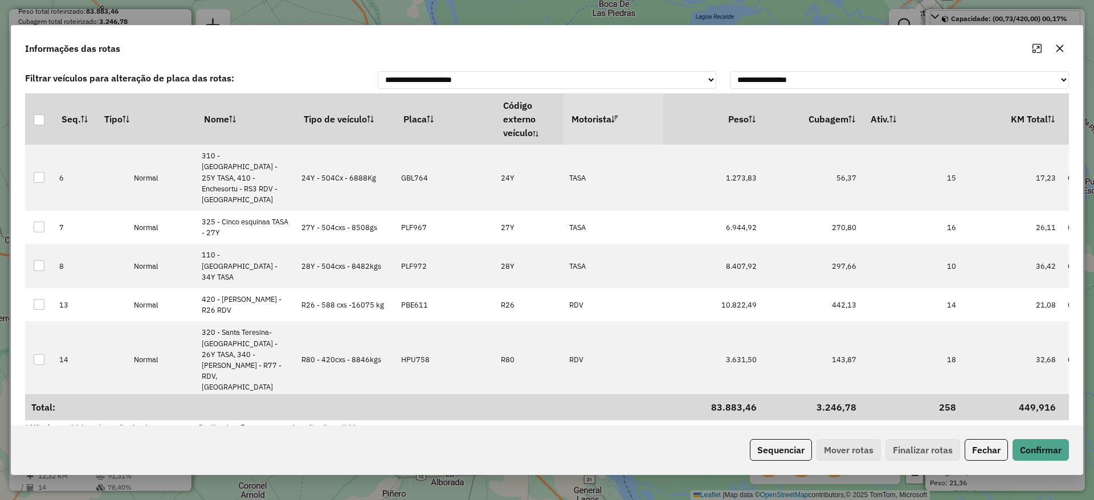
click at [610, 113] on th "Motorista" at bounding box center [613, 118] width 100 height 51
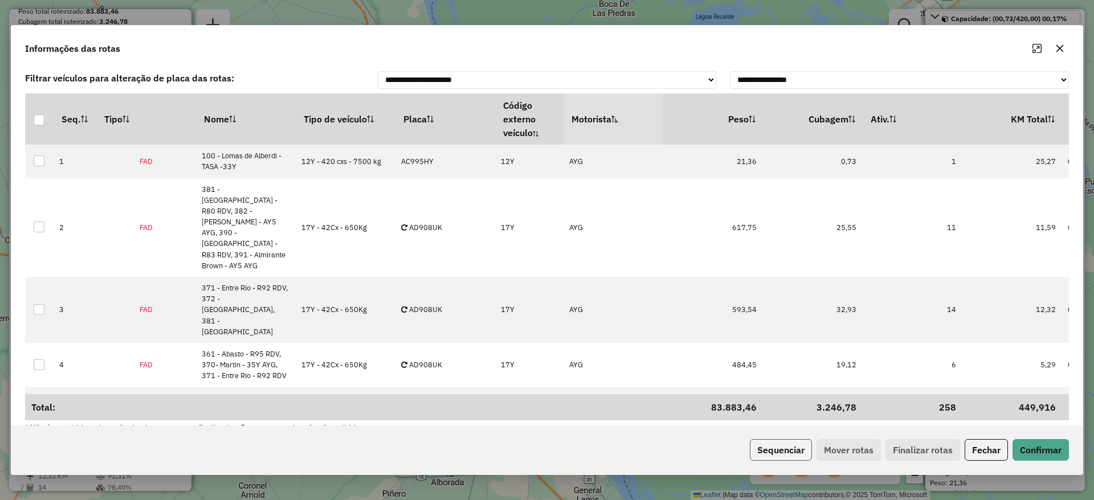
click at [768, 453] on button "Sequenciar" at bounding box center [781, 450] width 62 height 22
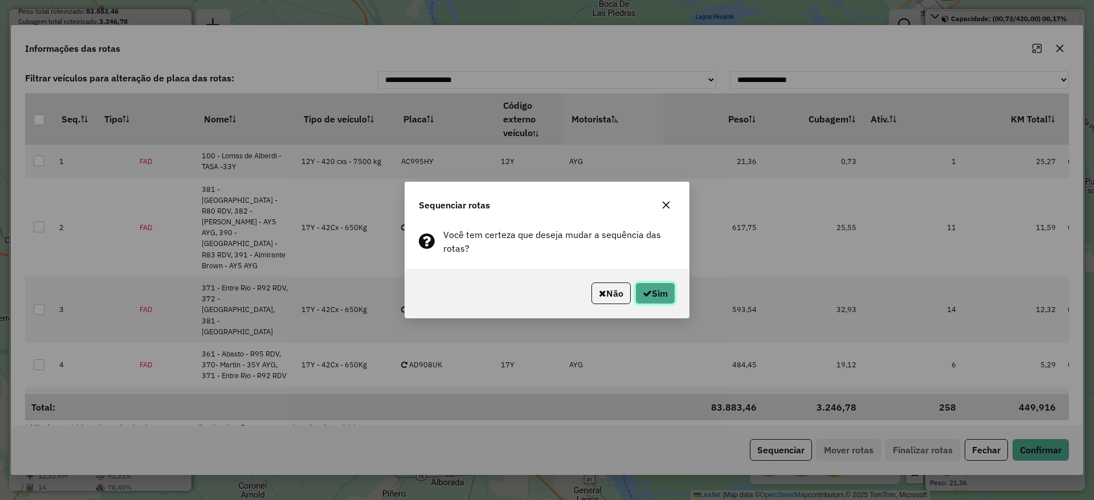
click at [648, 296] on icon "button" at bounding box center [647, 293] width 9 height 9
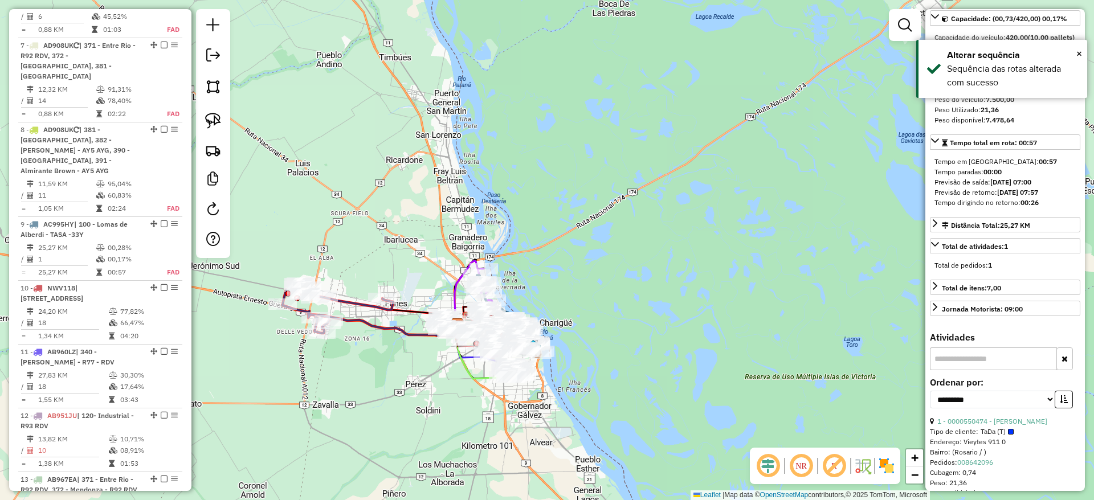
scroll to position [1371, 0]
